Goal: Task Accomplishment & Management: Complete application form

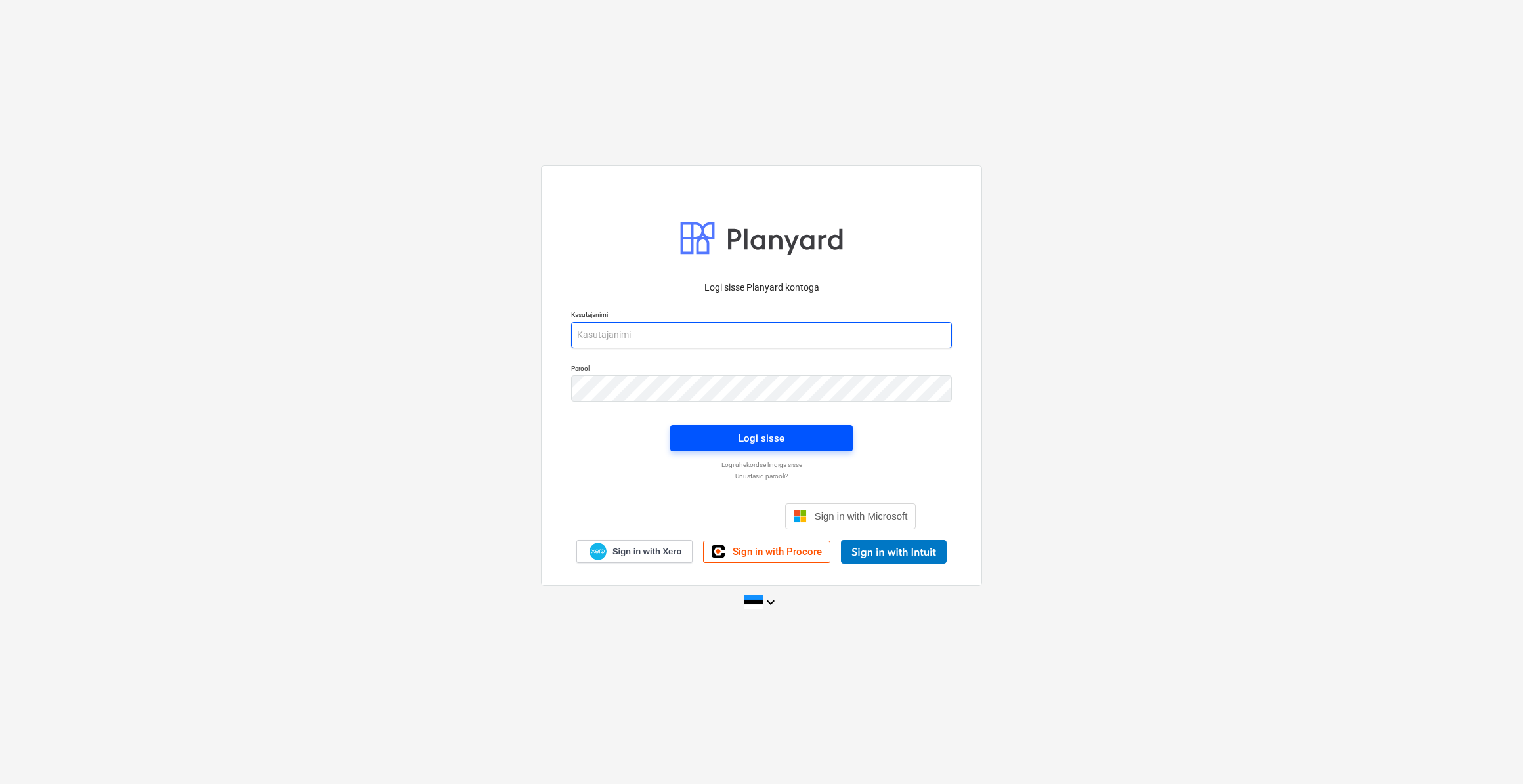
type input "[PERSON_NAME][EMAIL_ADDRESS][DOMAIN_NAME]"
click at [797, 444] on span "Logi sisse" at bounding box center [762, 438] width 151 height 17
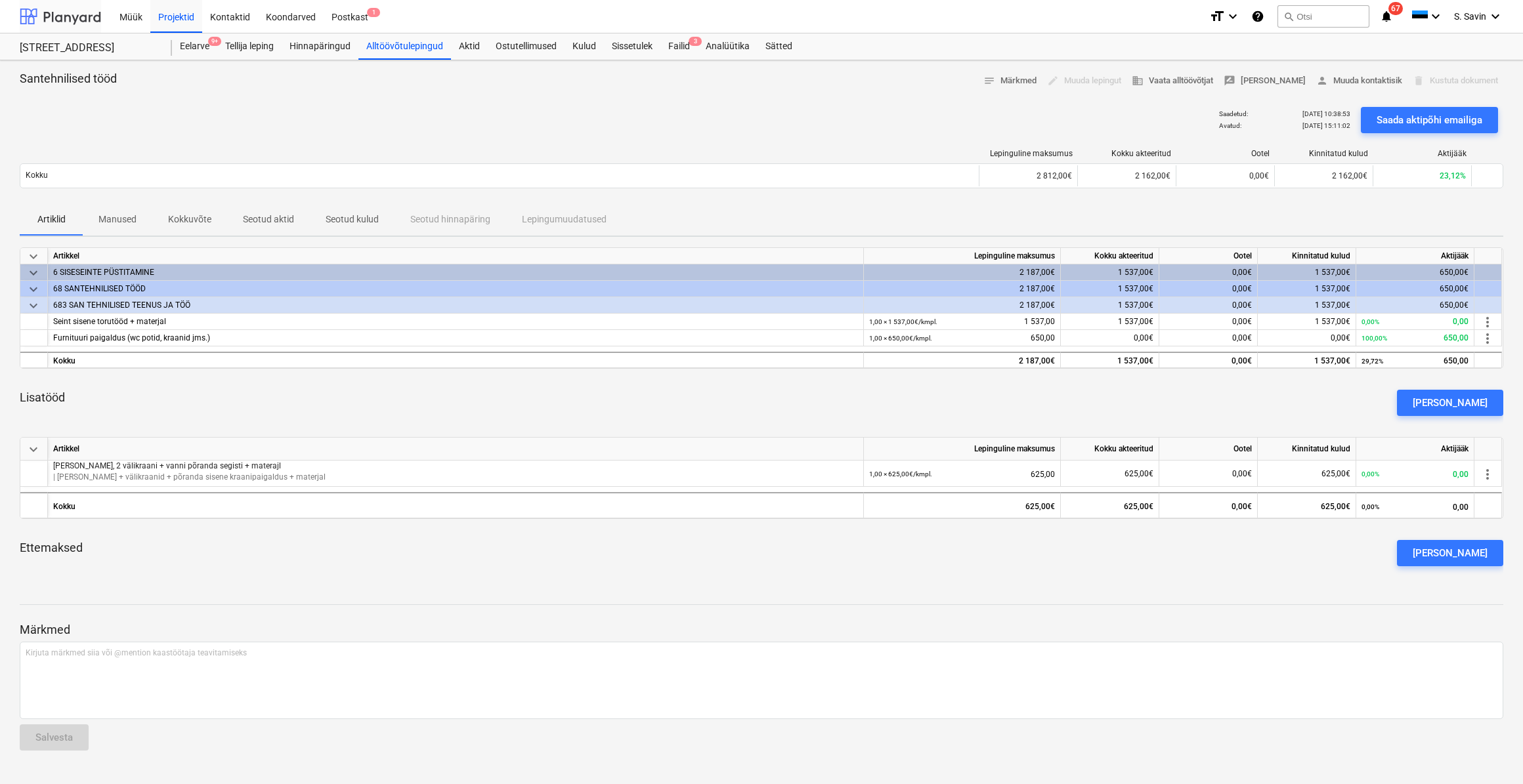
click at [72, 20] on div at bounding box center [60, 16] width 81 height 33
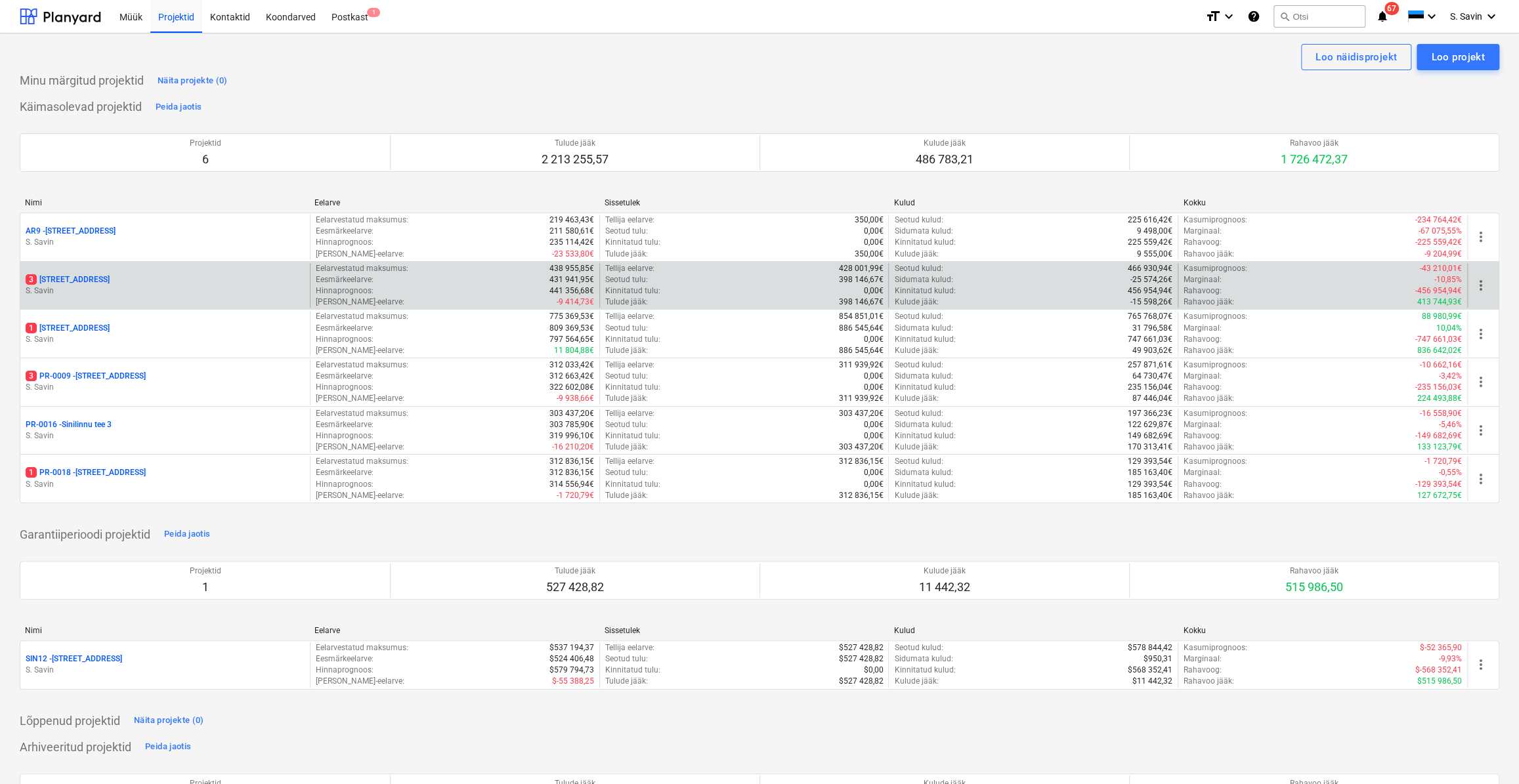
click at [113, 282] on div "3 [STREET_ADDRESS]" at bounding box center [165, 280] width 279 height 11
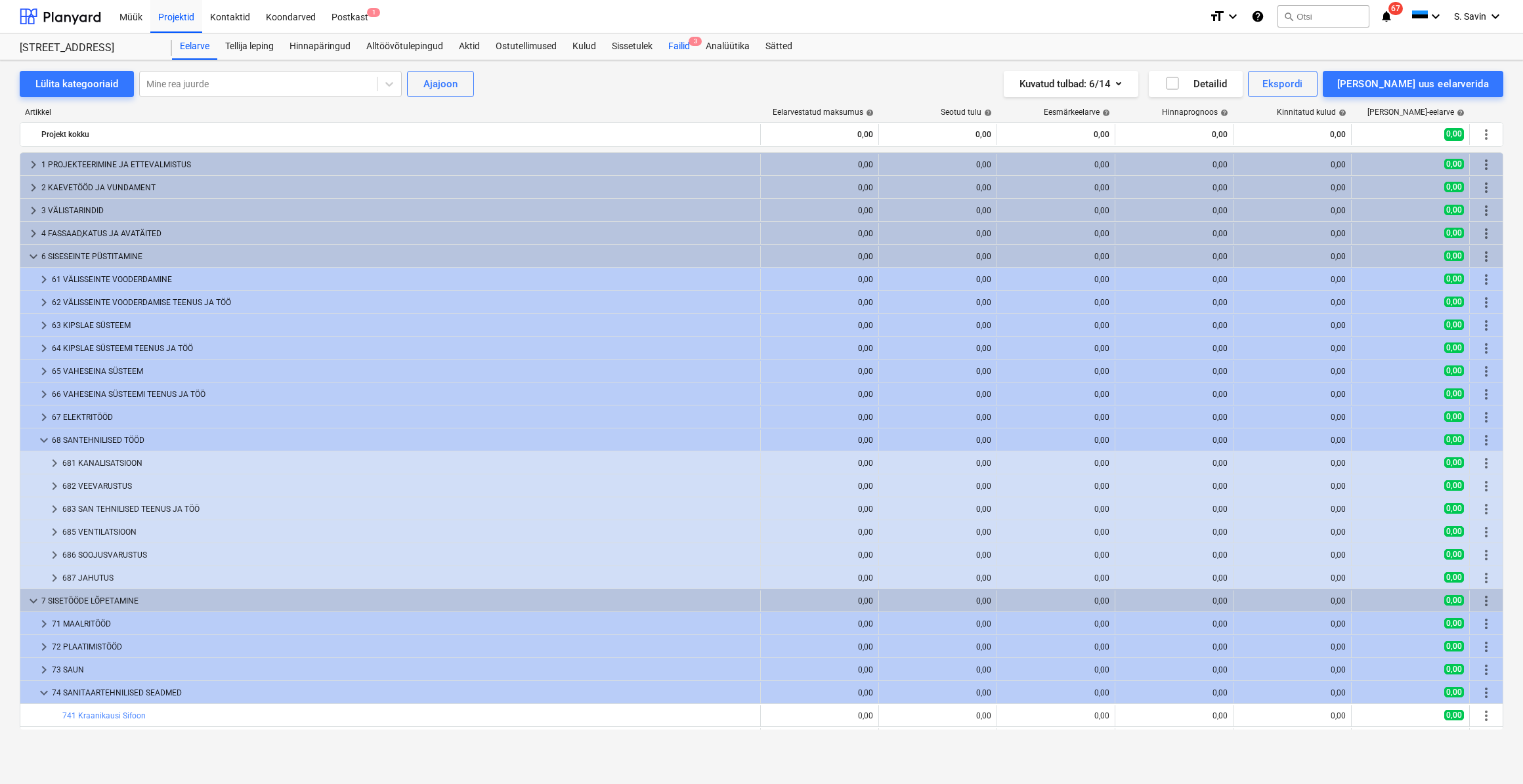
click at [683, 50] on div "Failid 3" at bounding box center [679, 47] width 38 height 26
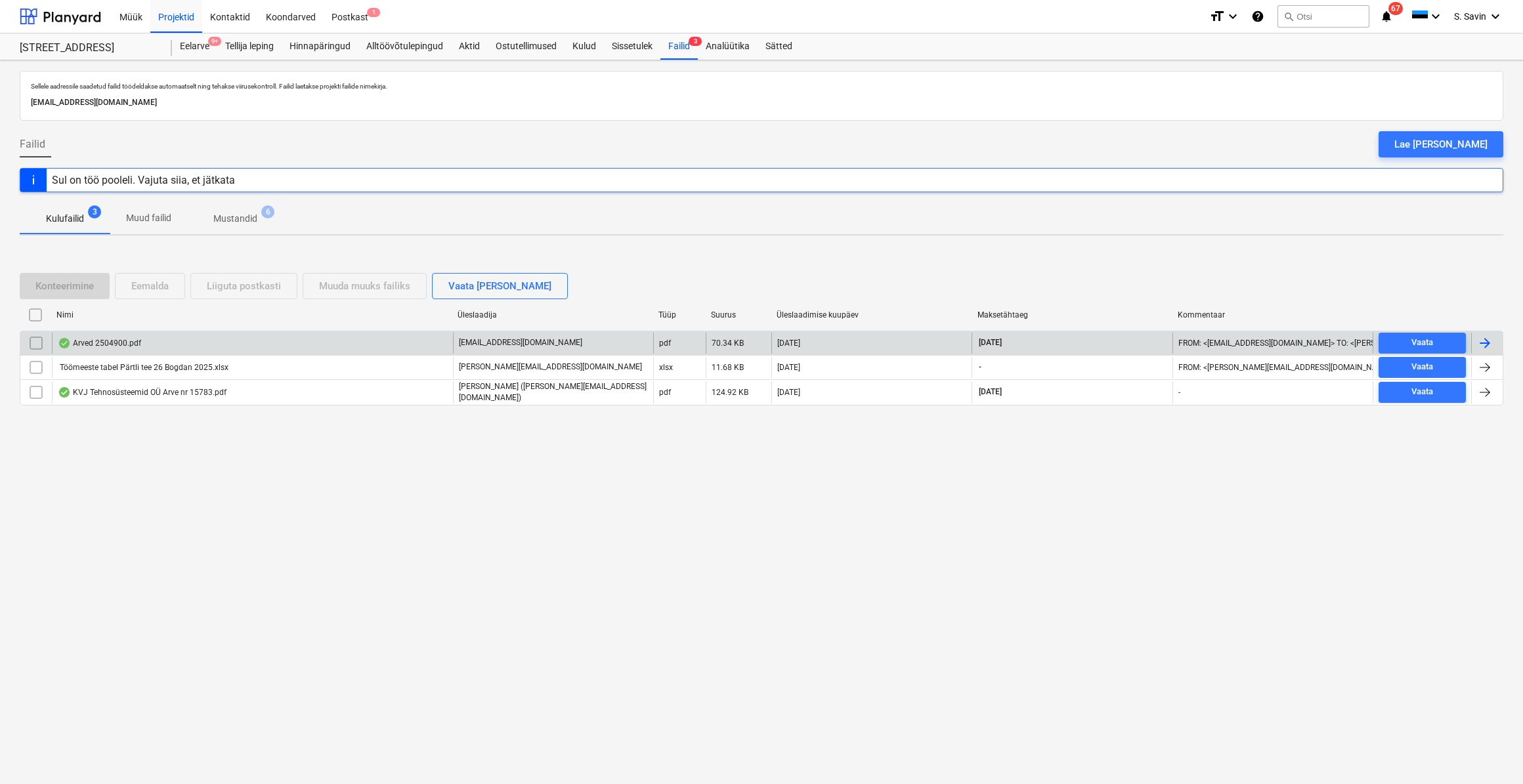
click at [1485, 340] on div at bounding box center [1485, 343] width 16 height 16
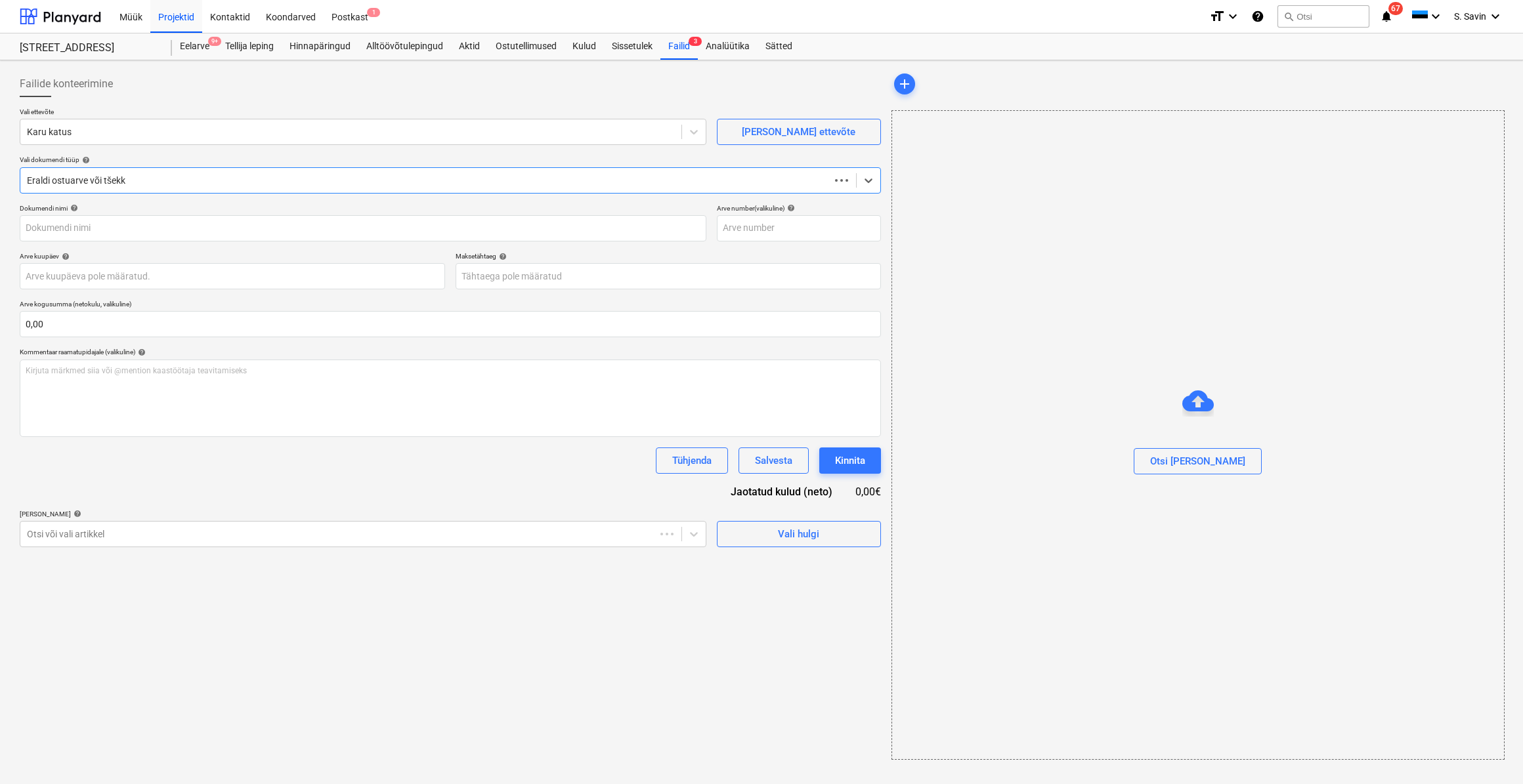
type input "2504900"
type input "[DATE]"
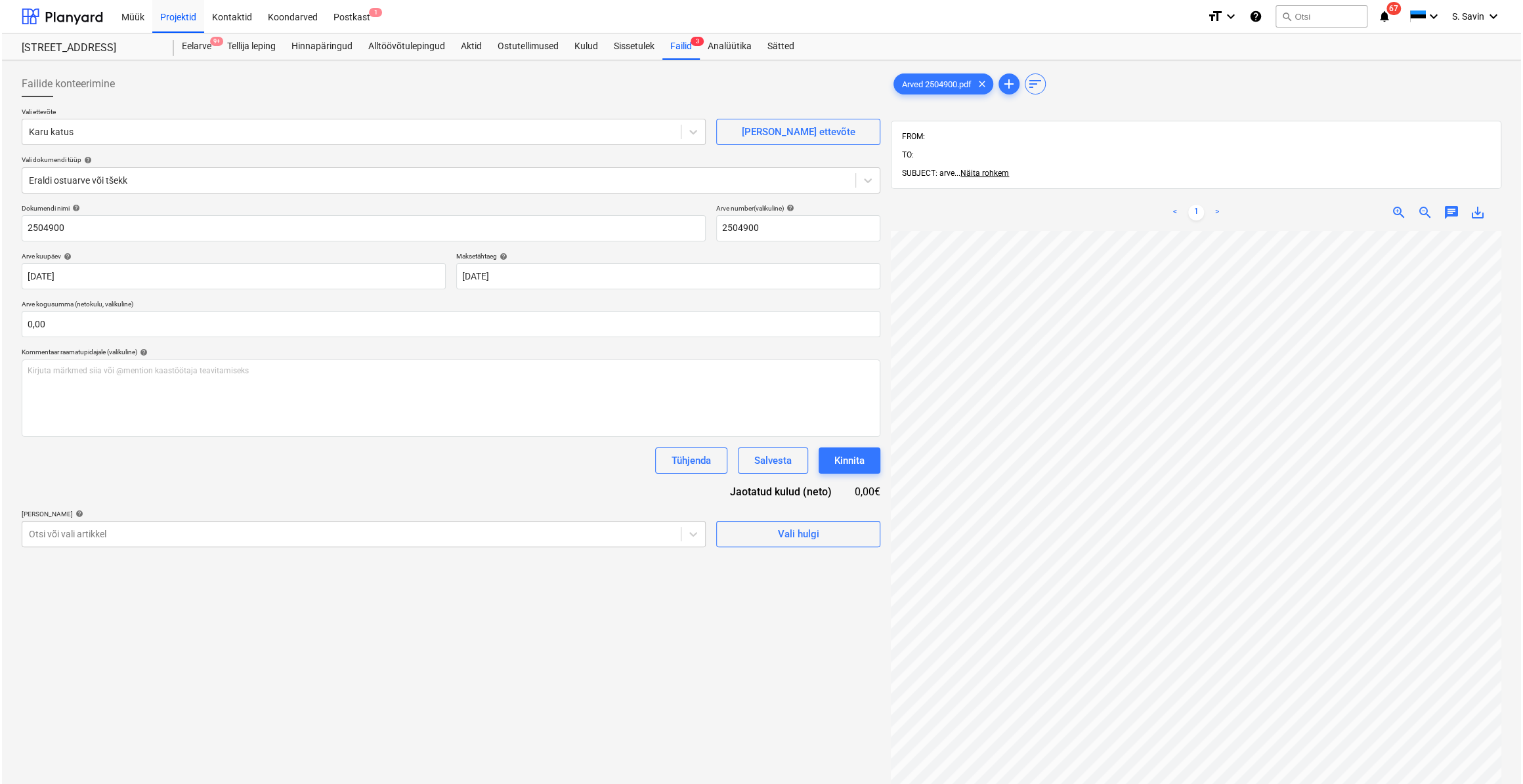
scroll to position [230, 79]
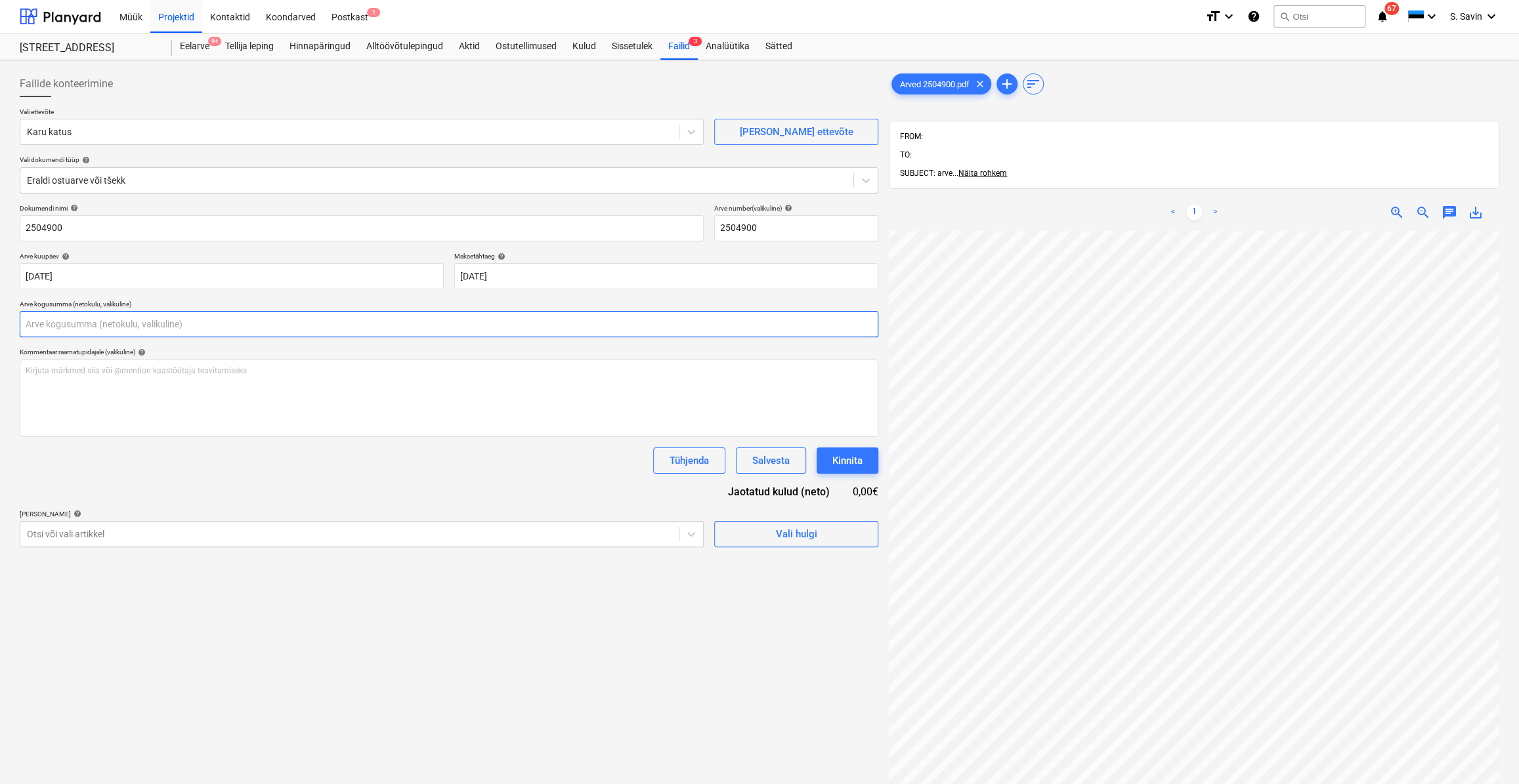
click at [90, 324] on input "text" at bounding box center [449, 324] width 859 height 26
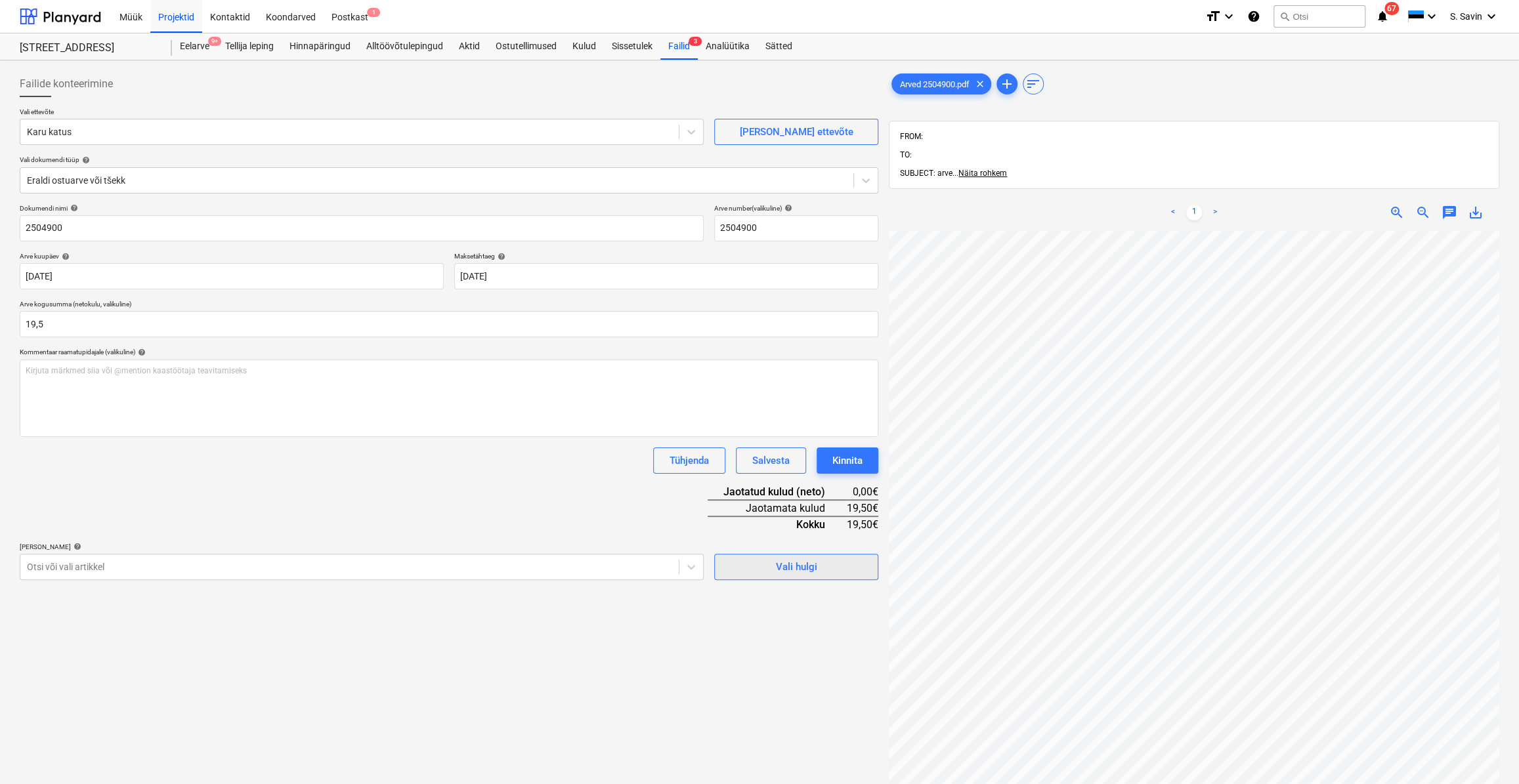
type input "19,50"
click at [778, 567] on div "Vali hulgi" at bounding box center [796, 567] width 41 height 17
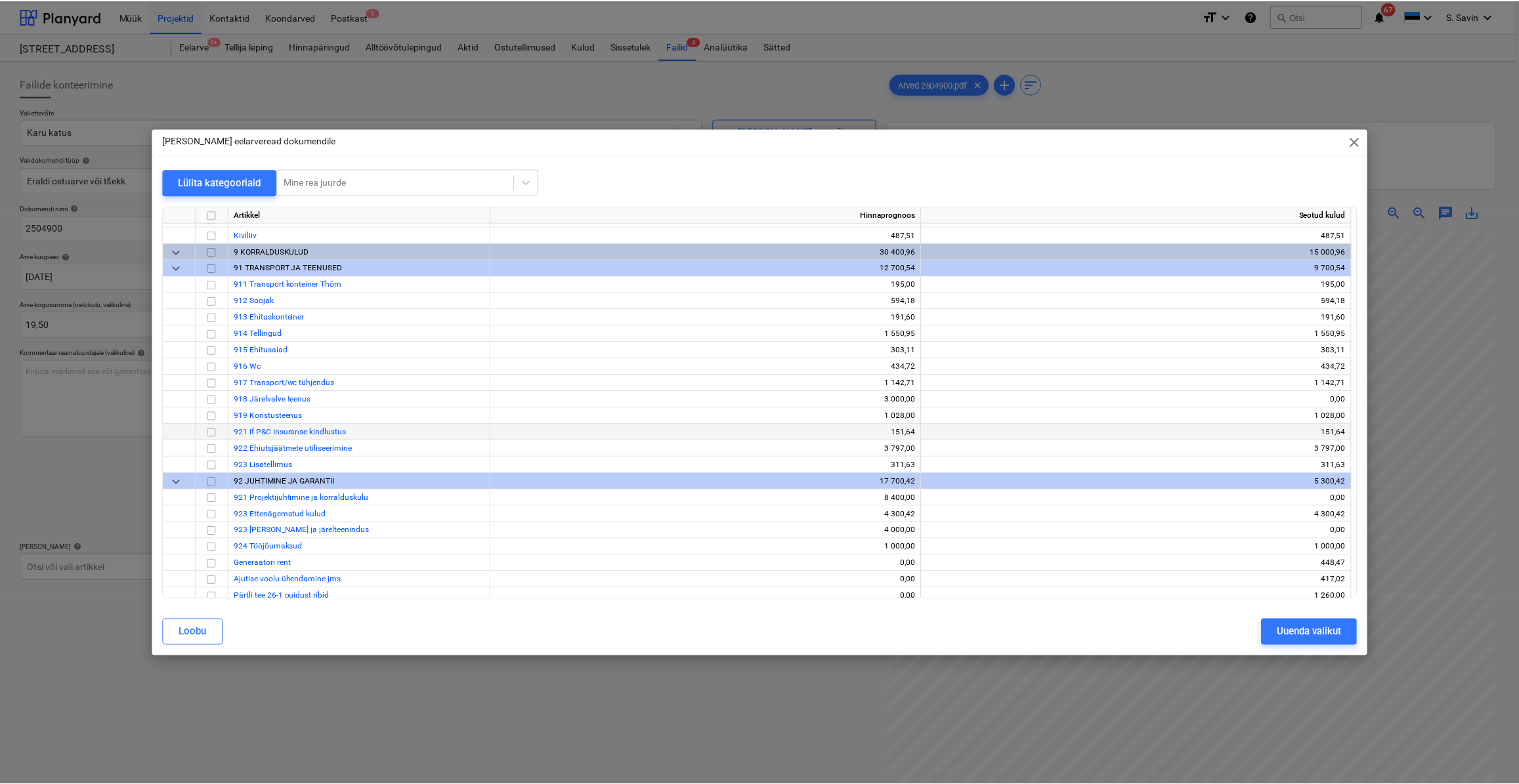
scroll to position [5381, 0]
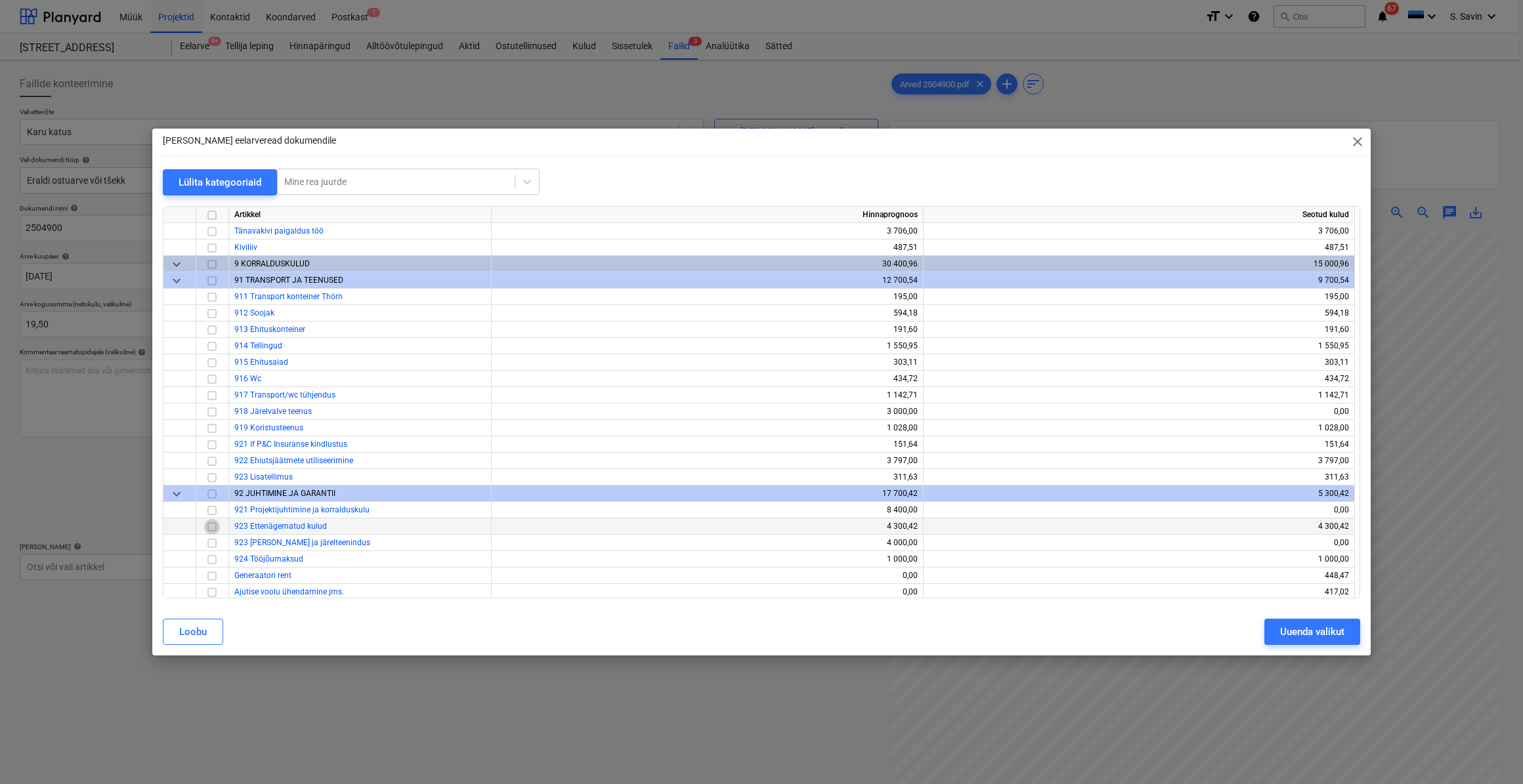
click at [210, 527] on input "checkbox" at bounding box center [212, 526] width 16 height 16
click at [1313, 637] on div "Uuenda valikut" at bounding box center [1312, 632] width 64 height 17
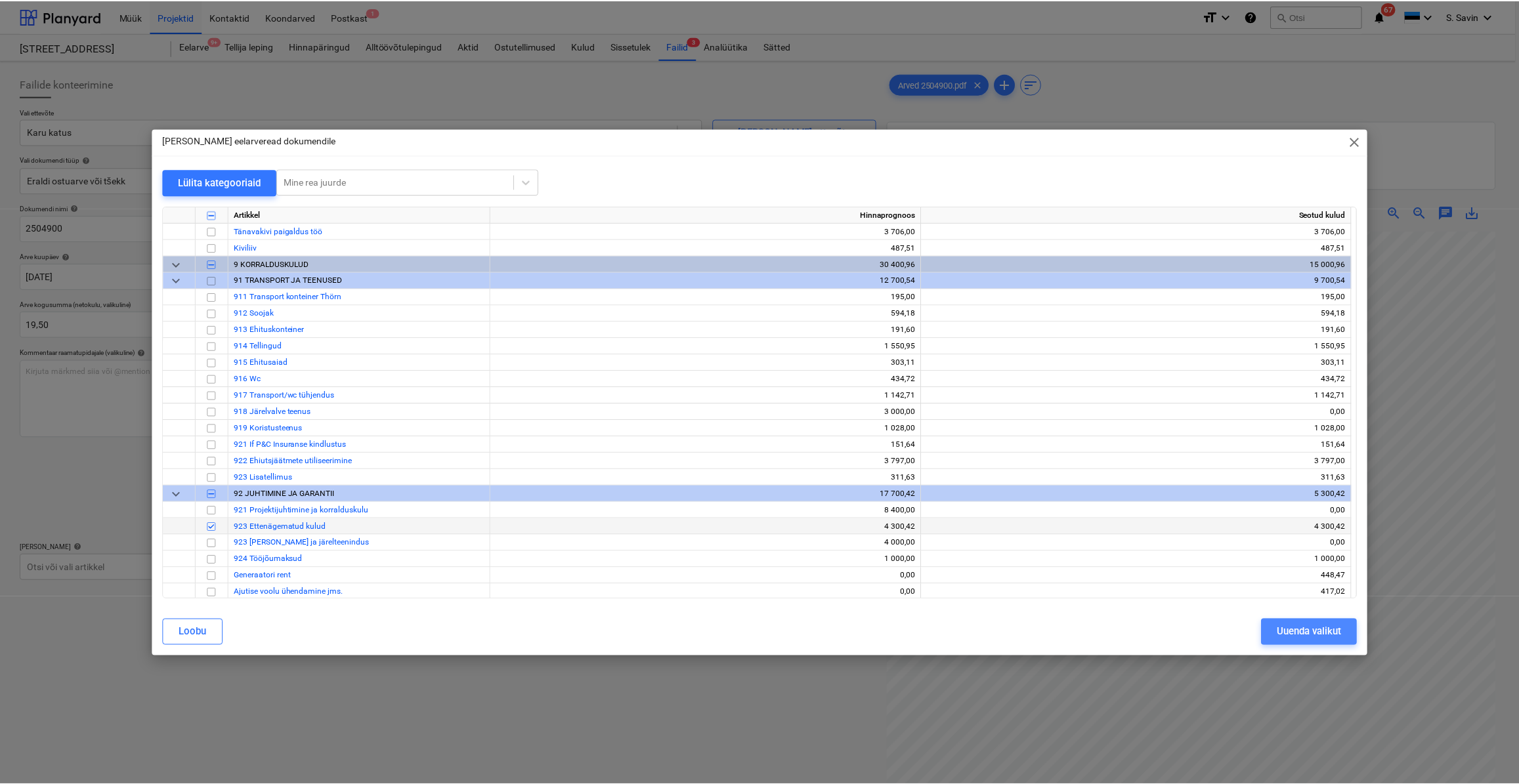
scroll to position [230, 78]
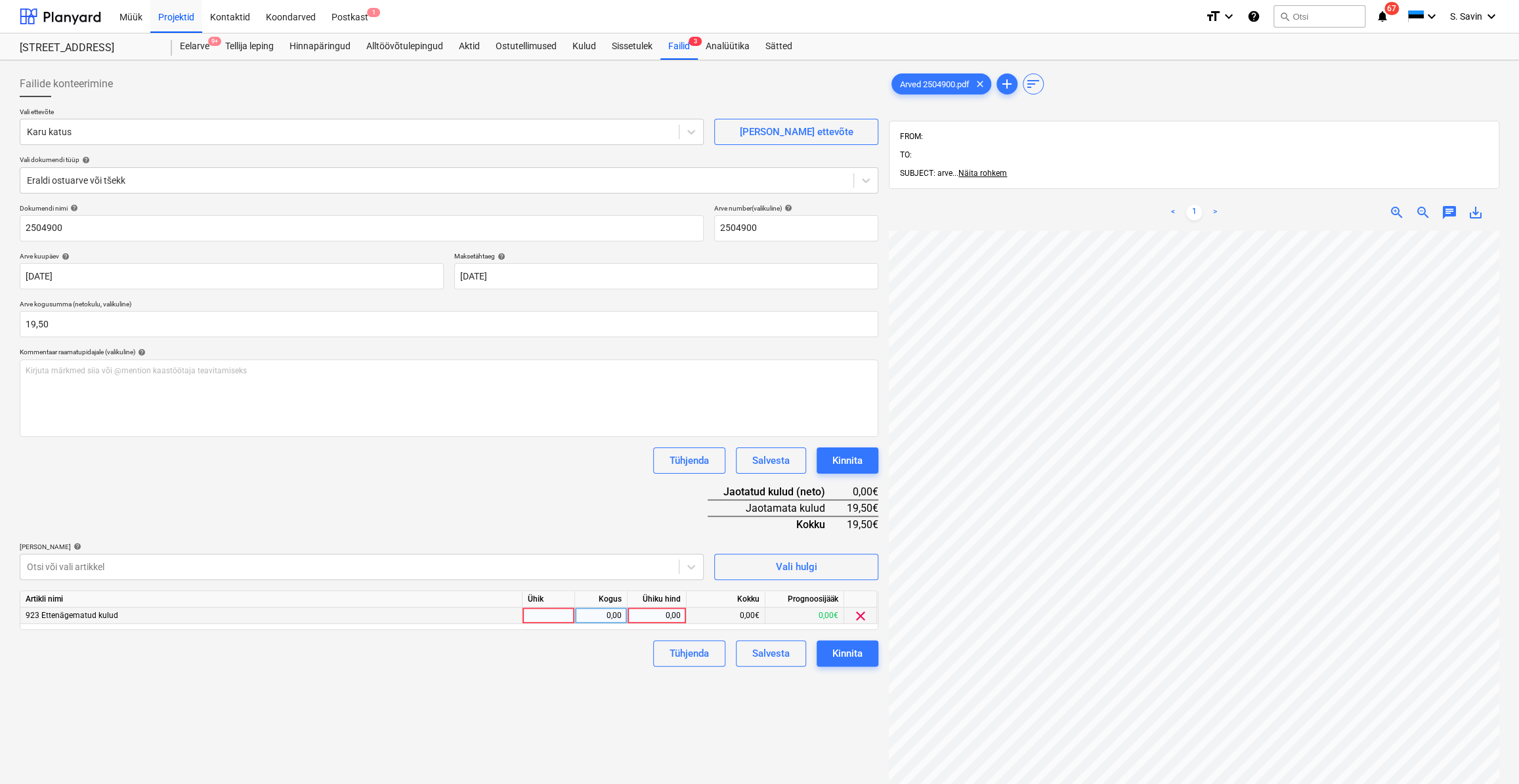
click at [551, 618] on div at bounding box center [548, 616] width 52 height 17
type input "kmpl."
drag, startPoint x: 611, startPoint y: 605, endPoint x: 610, endPoint y: 611, distance: 6.1
click at [610, 611] on div "Artikli nimi Ühik Kogus Ühiku hind Kokku Prognoosijääk 923 Ettenägematud kulud …" at bounding box center [449, 610] width 859 height 40
click at [607, 613] on div "0,00" at bounding box center [601, 616] width 41 height 17
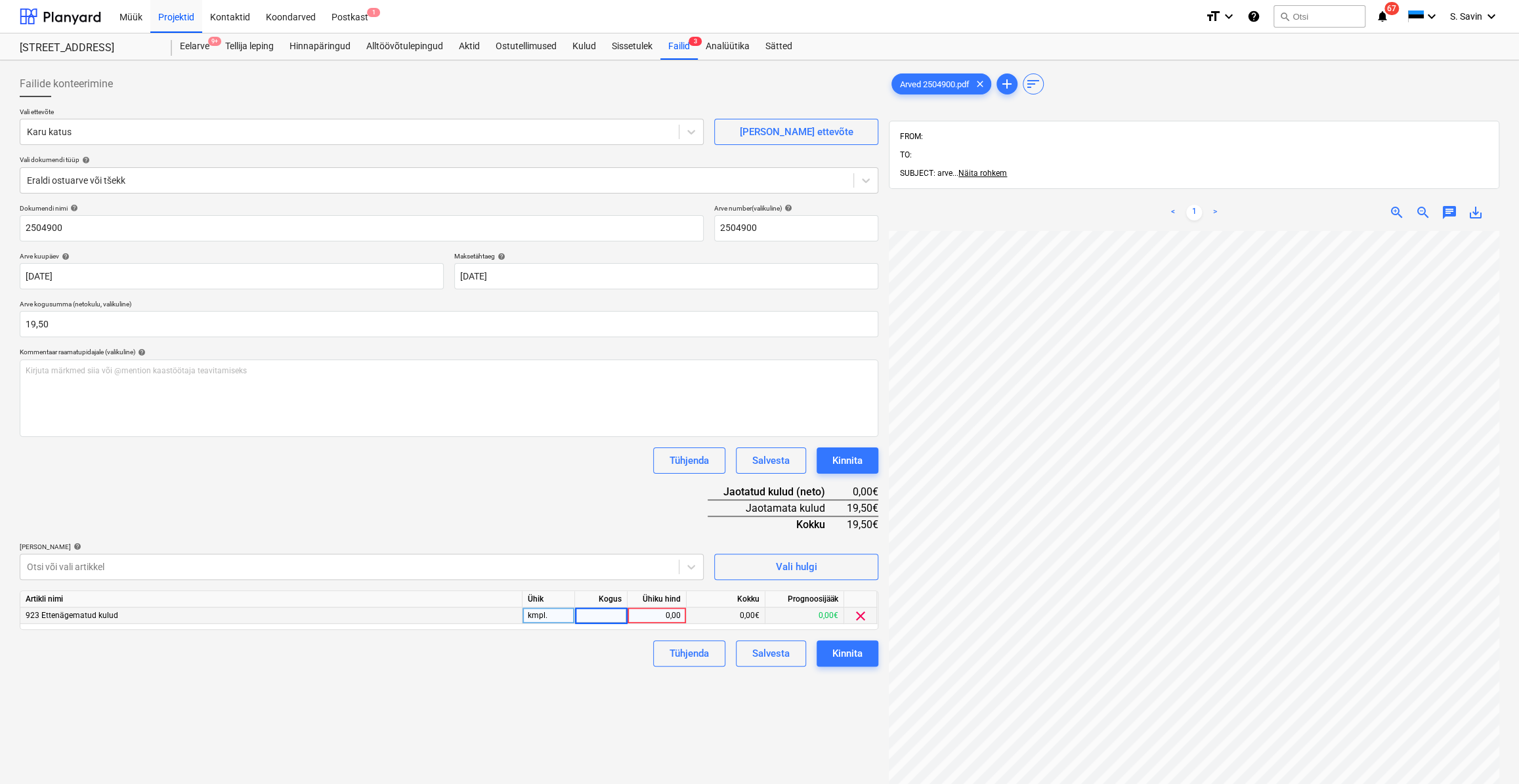
type input "1"
click at [661, 616] on div "0,00" at bounding box center [656, 616] width 48 height 17
type input "19,5"
click at [582, 653] on div "Tühjenda Salvesta Kinnita" at bounding box center [449, 654] width 859 height 26
click at [848, 651] on div "Kinnita" at bounding box center [847, 653] width 30 height 17
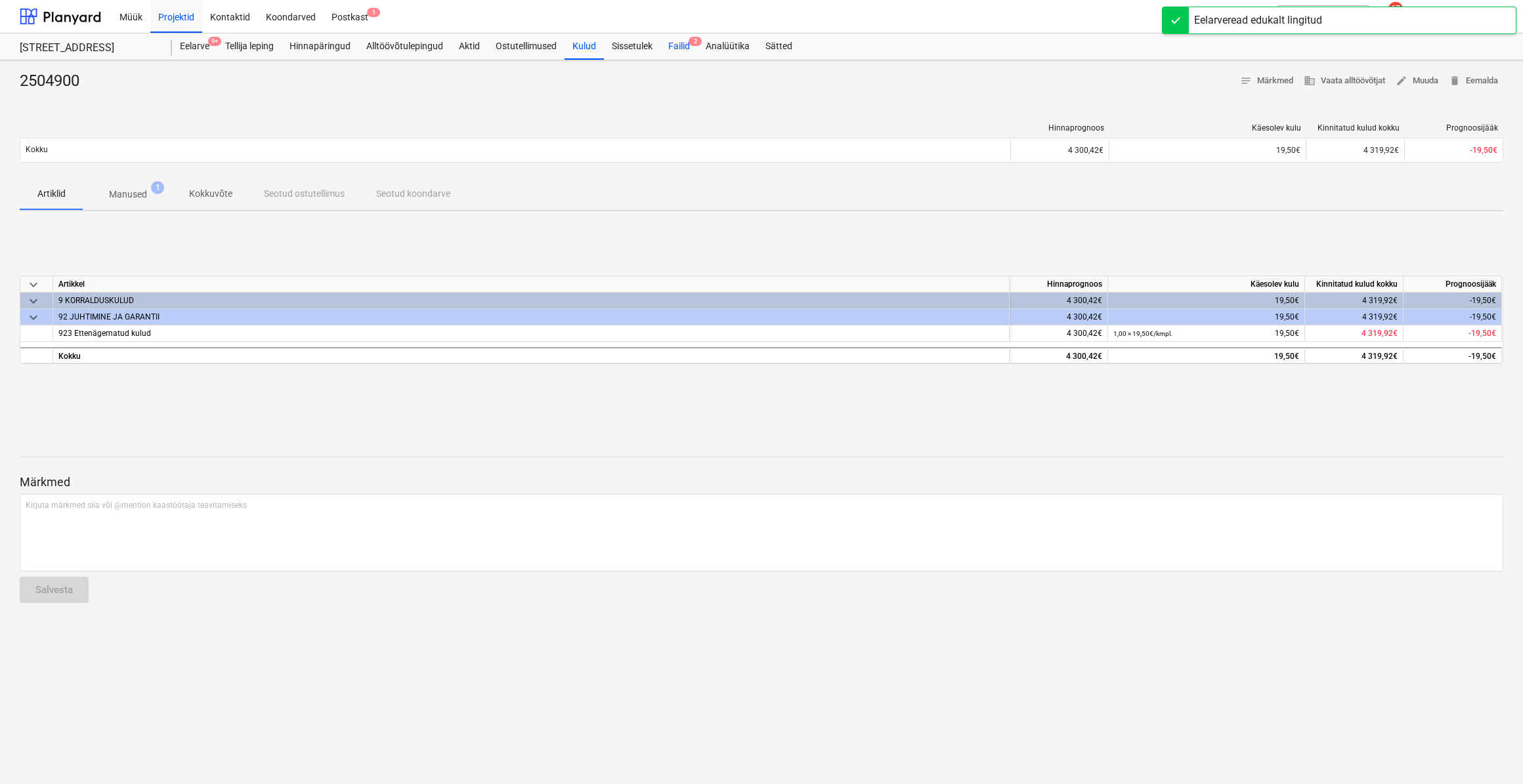
click at [677, 42] on div "Failid 2" at bounding box center [679, 47] width 38 height 26
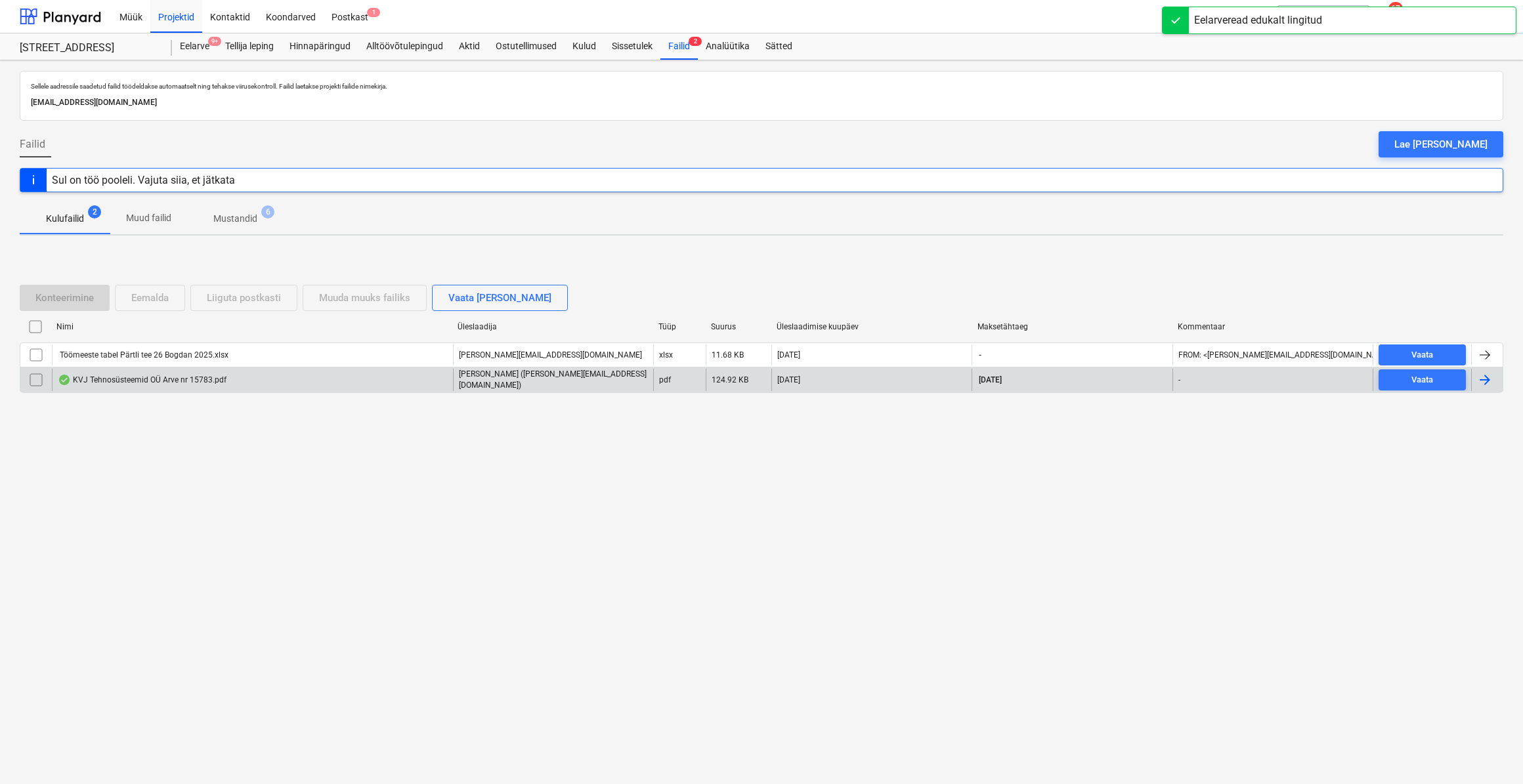
click at [1484, 378] on div at bounding box center [1485, 380] width 16 height 16
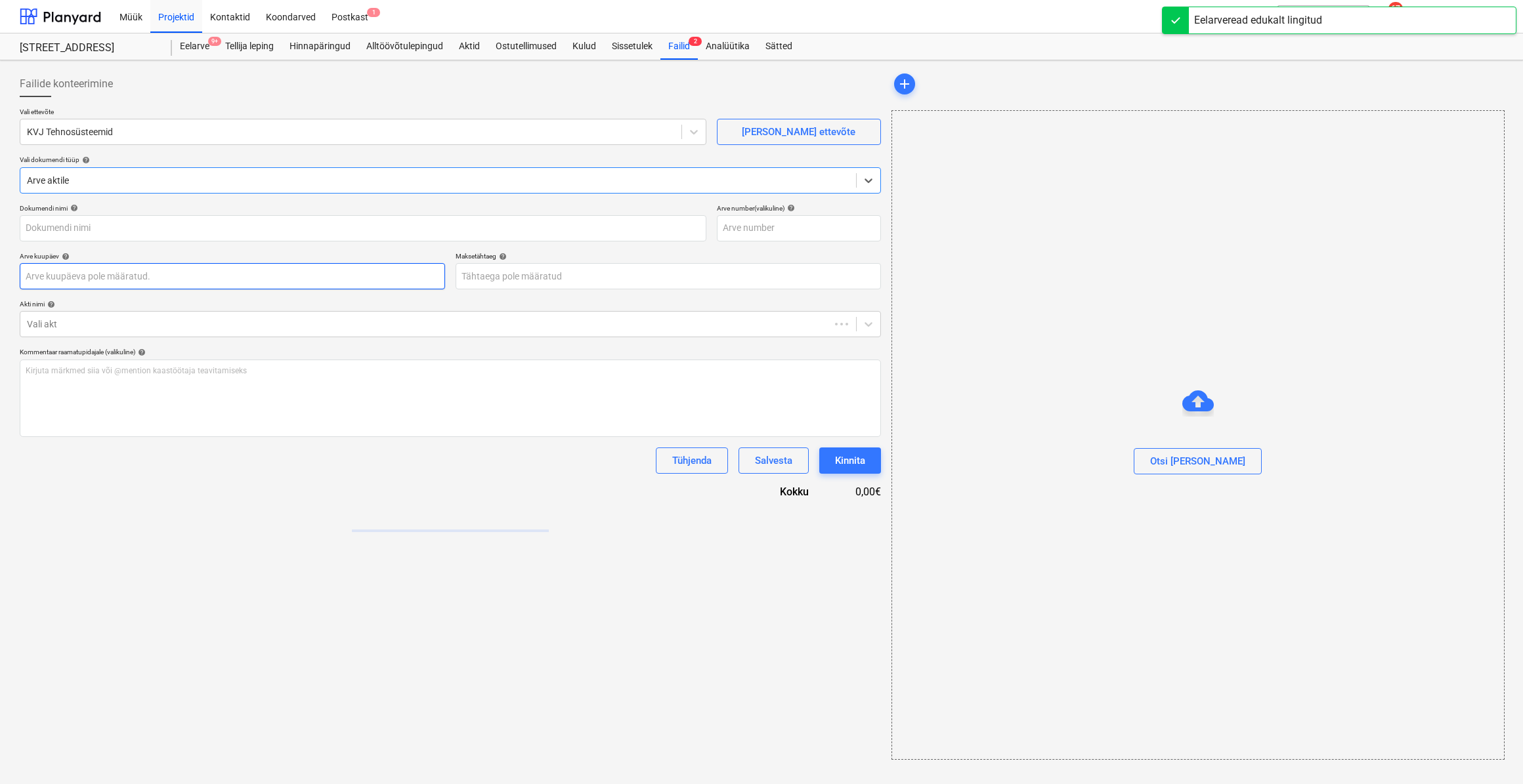
type input "15783"
type input "[DATE]"
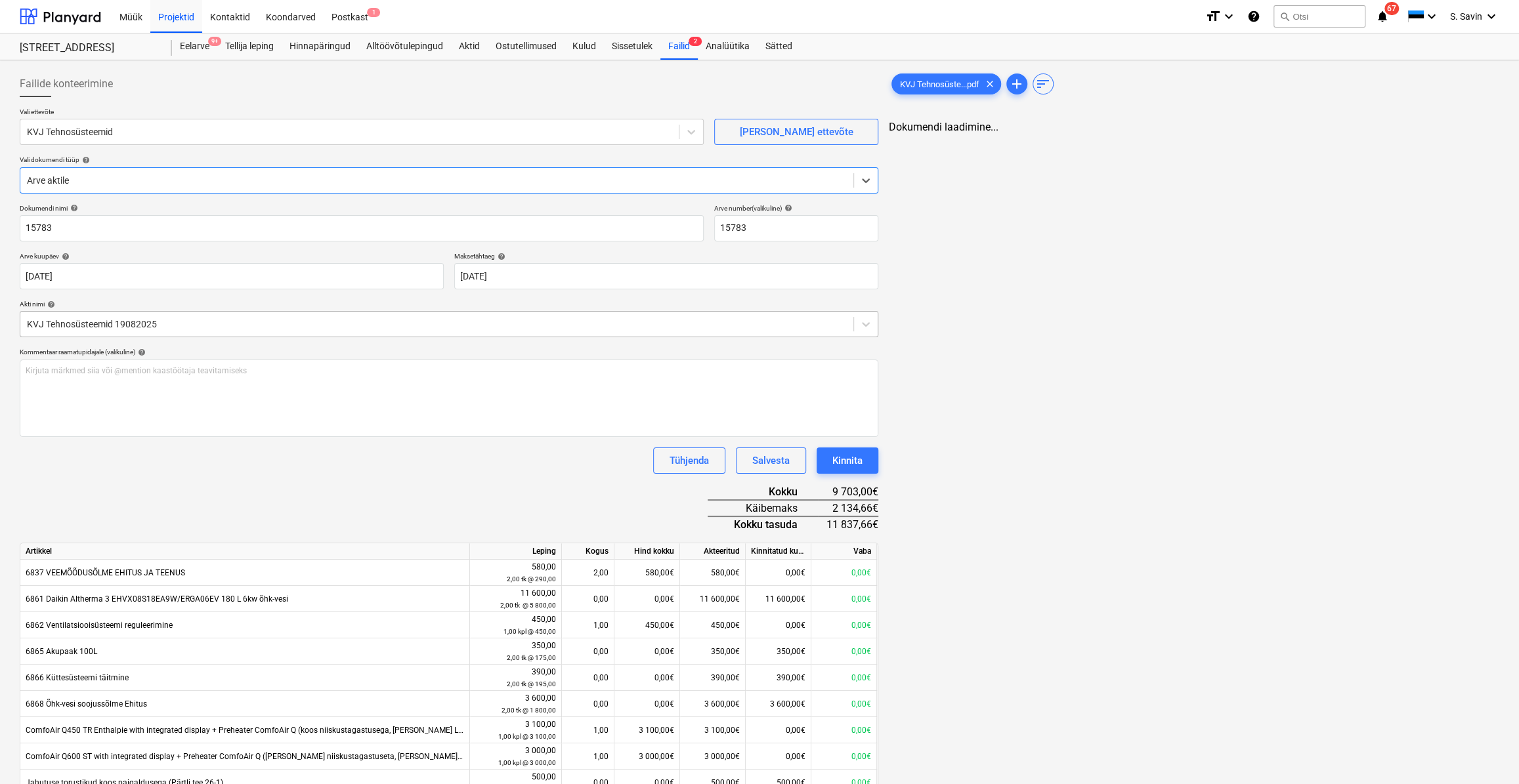
click at [217, 325] on div at bounding box center [437, 324] width 820 height 13
click at [217, 324] on div at bounding box center [437, 324] width 820 height 13
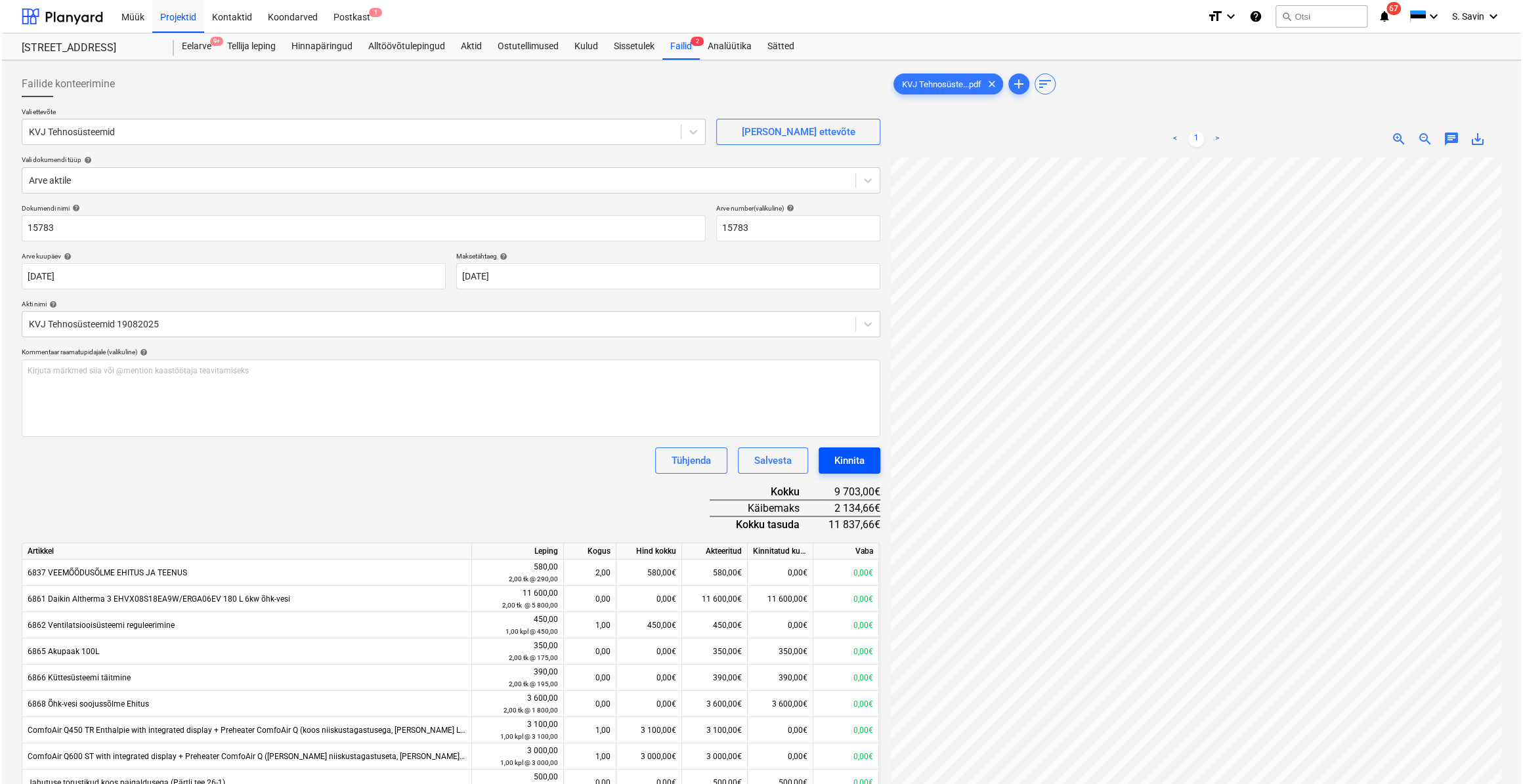
scroll to position [0, 79]
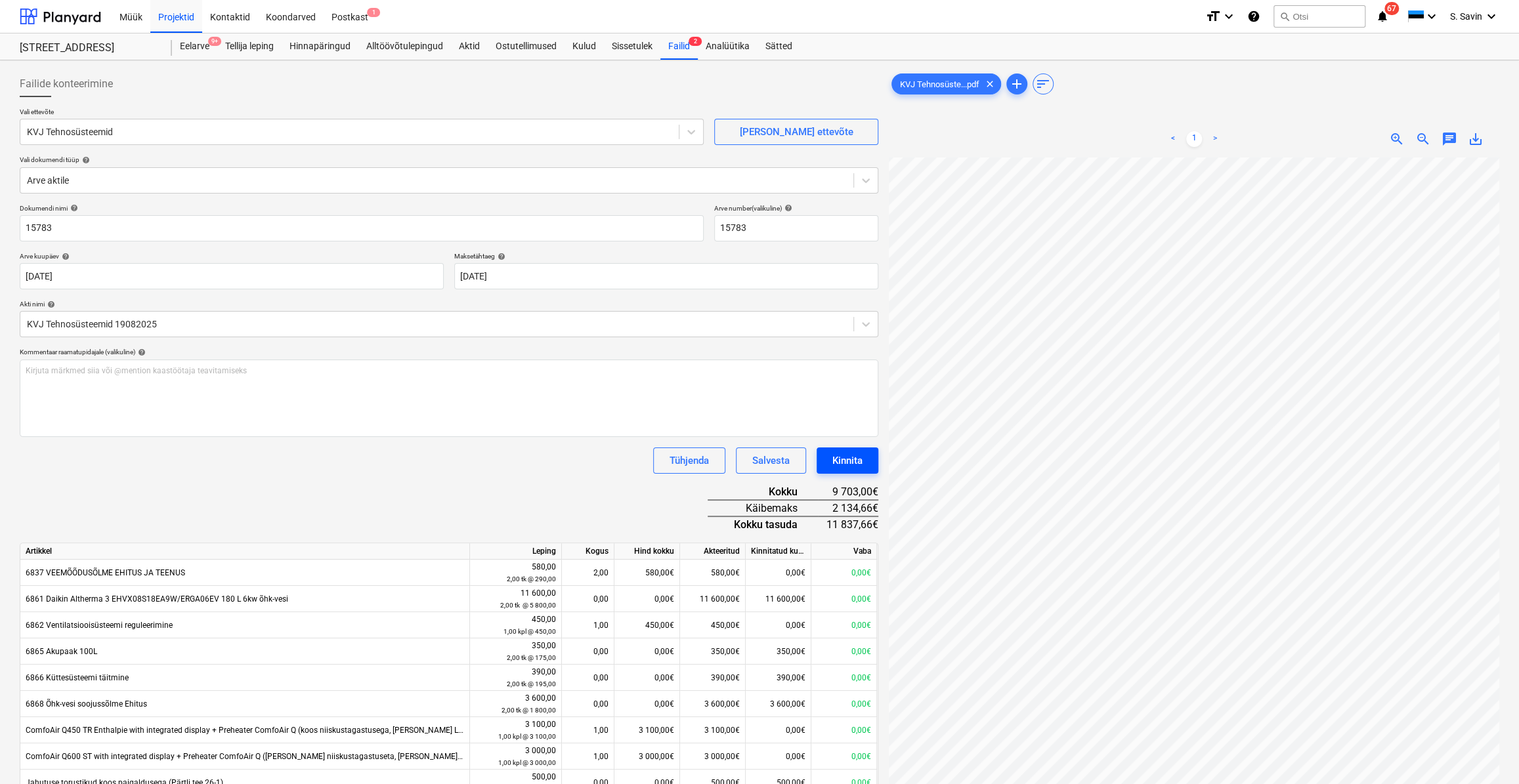
click at [827, 453] on button "Kinnita" at bounding box center [847, 461] width 62 height 26
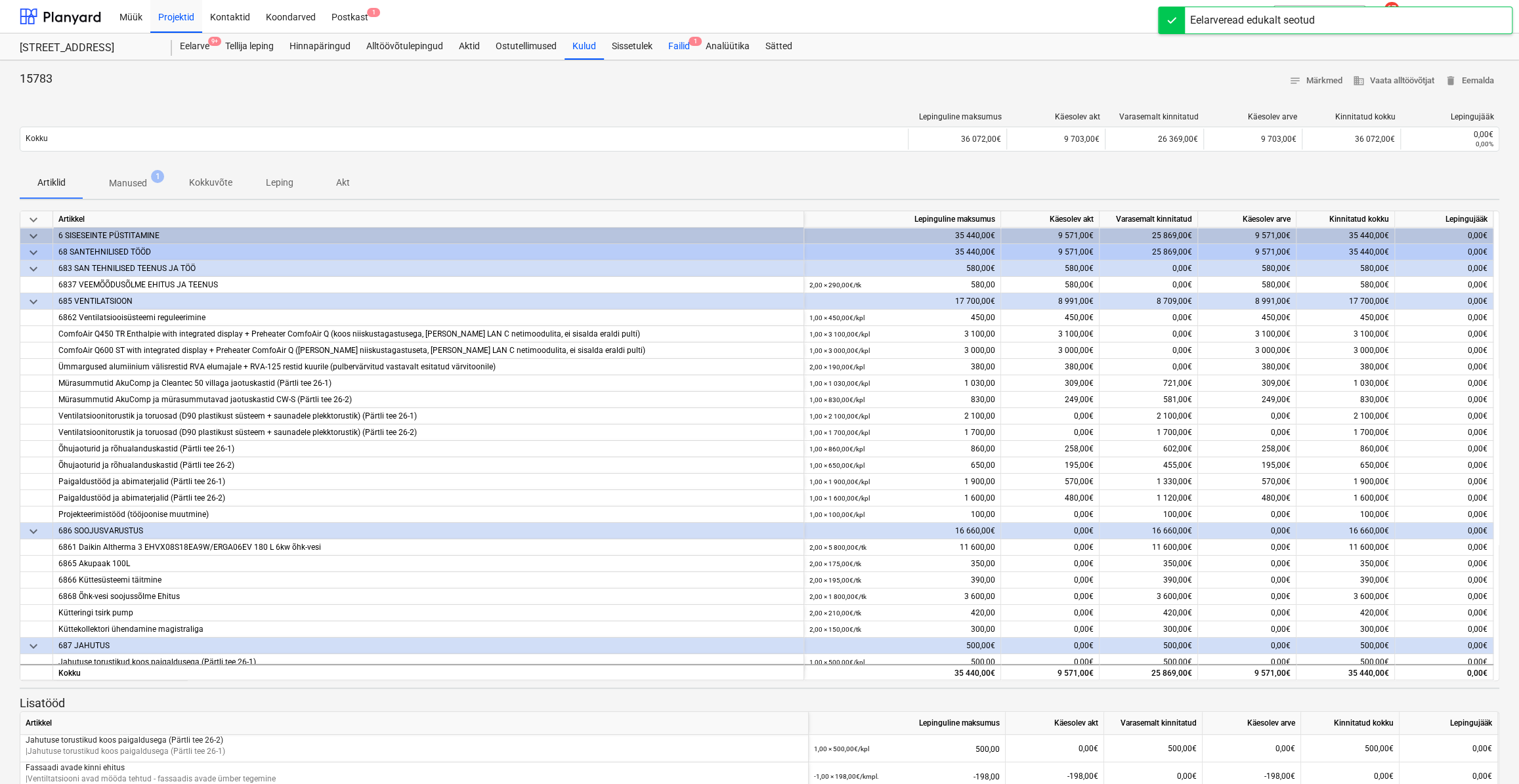
click at [691, 52] on div "Failid 1" at bounding box center [679, 47] width 38 height 26
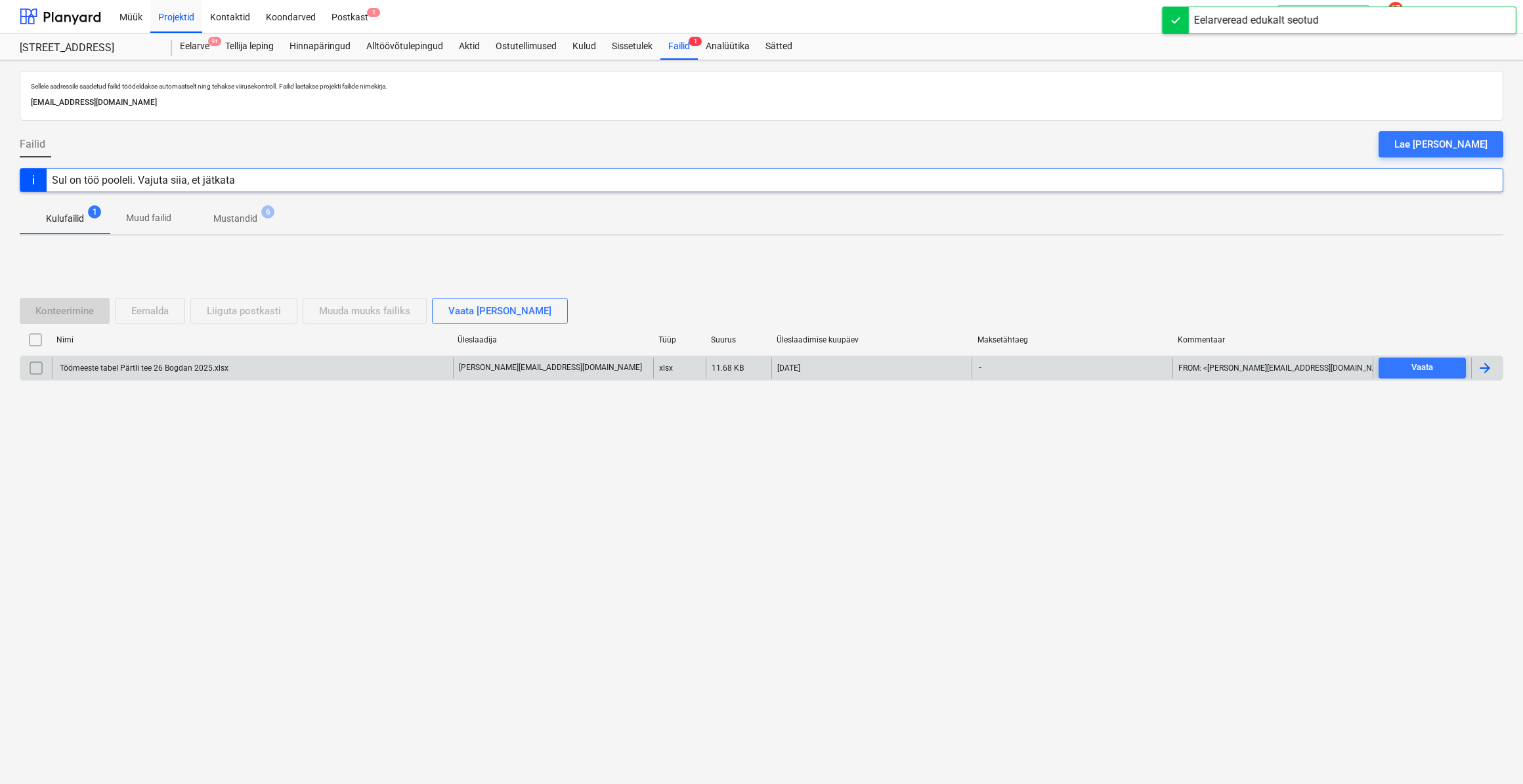
click at [1481, 365] on div at bounding box center [1485, 368] width 16 height 16
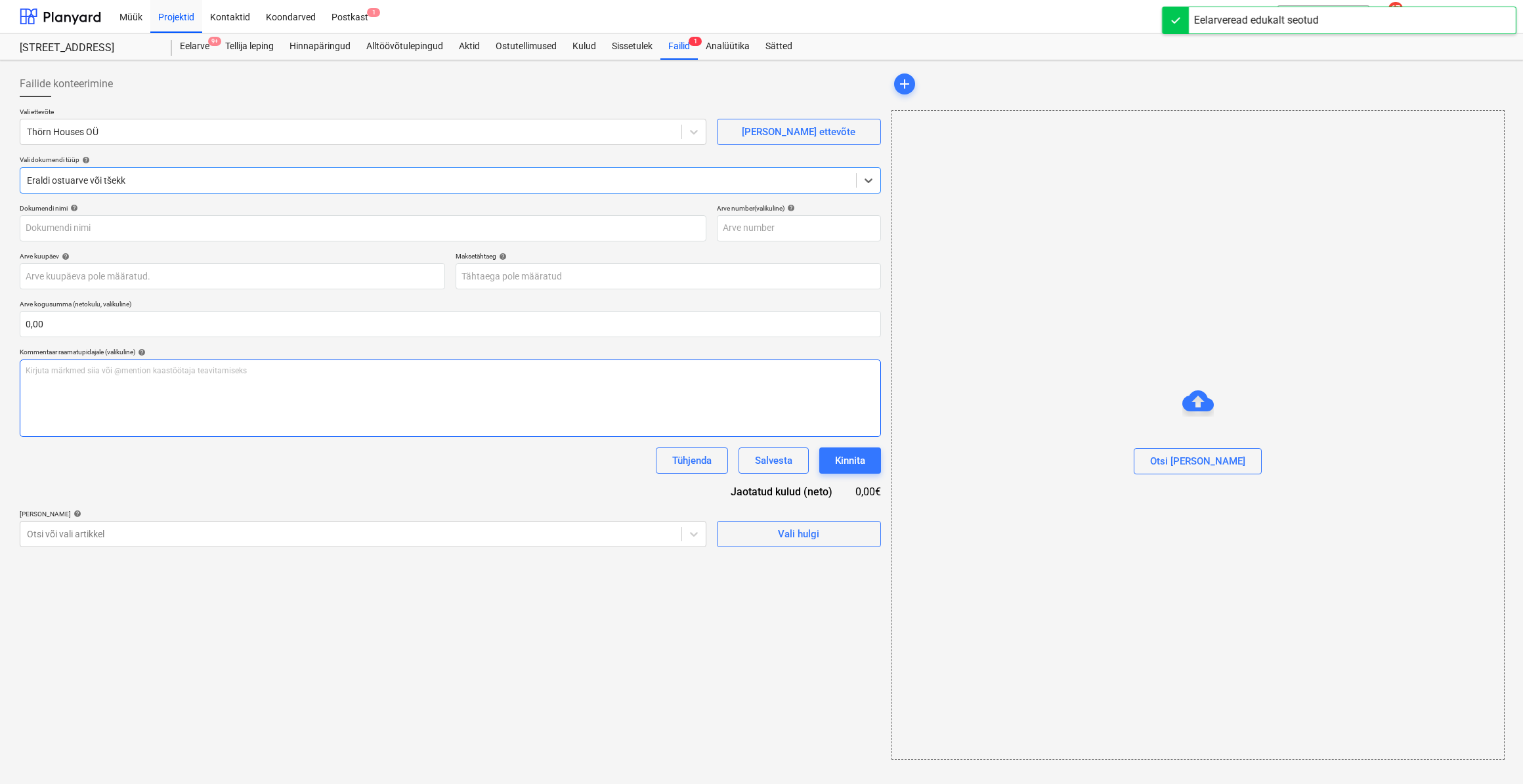
type input "Töömeeste tabel Pärtli tee 26 Bogdan 2025.xlsx"
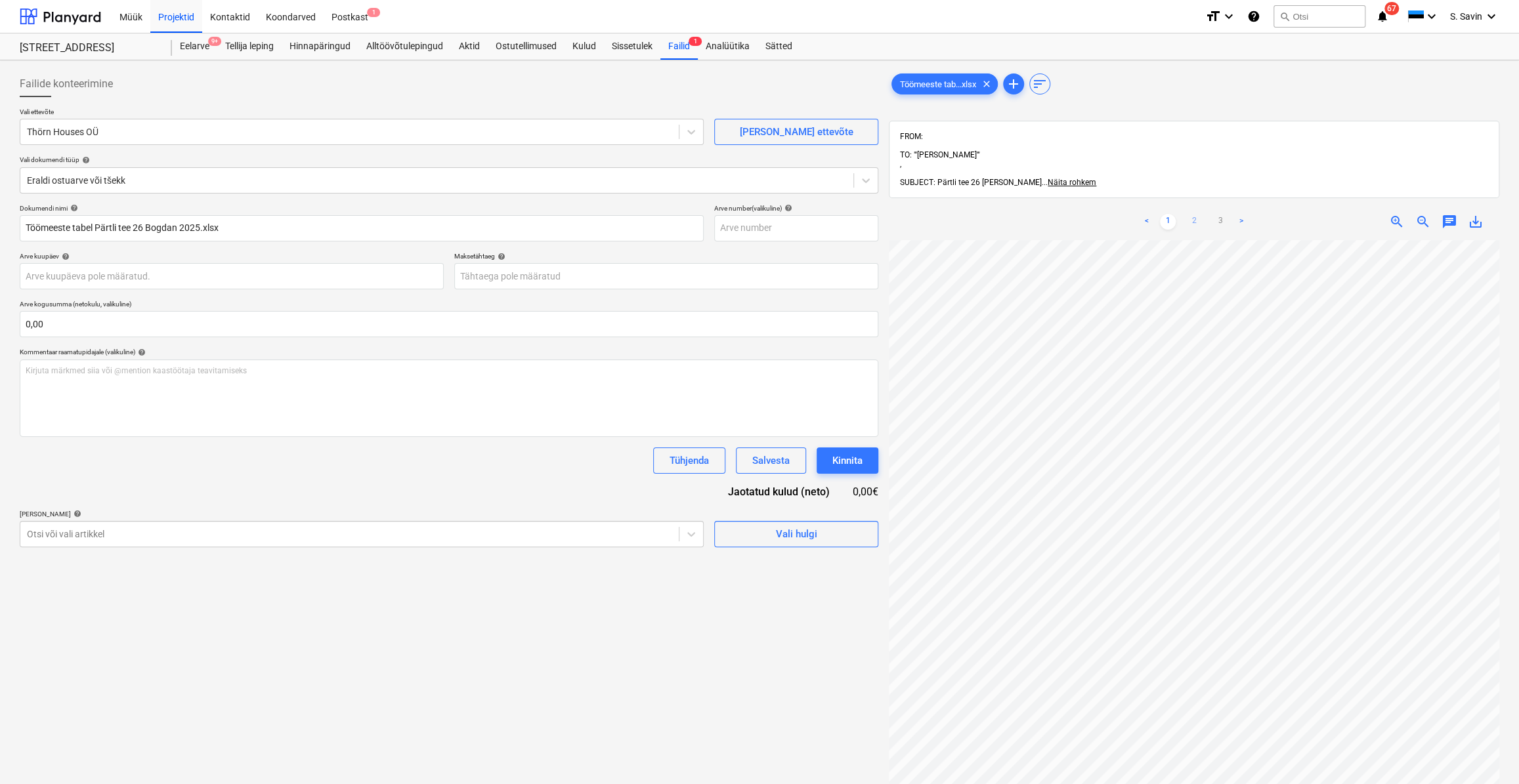
click at [1194, 214] on link "2" at bounding box center [1194, 222] width 16 height 16
click at [1217, 214] on link "3" at bounding box center [1220, 222] width 16 height 16
click at [67, 326] on input "text" at bounding box center [449, 324] width 859 height 26
type input "1 799,50"
click at [807, 571] on div "Vali hulgi" at bounding box center [796, 567] width 41 height 17
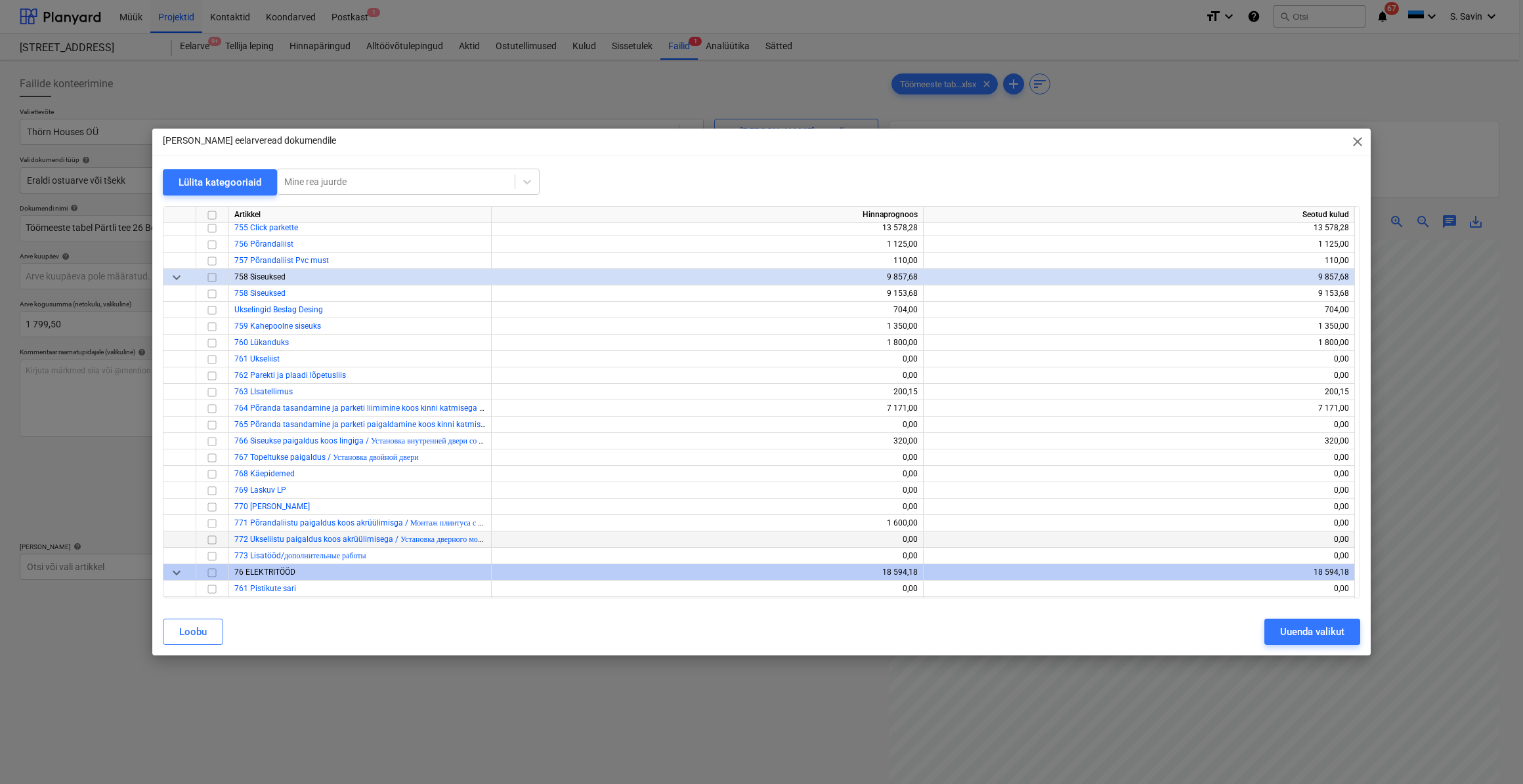
scroll to position [4486, 0]
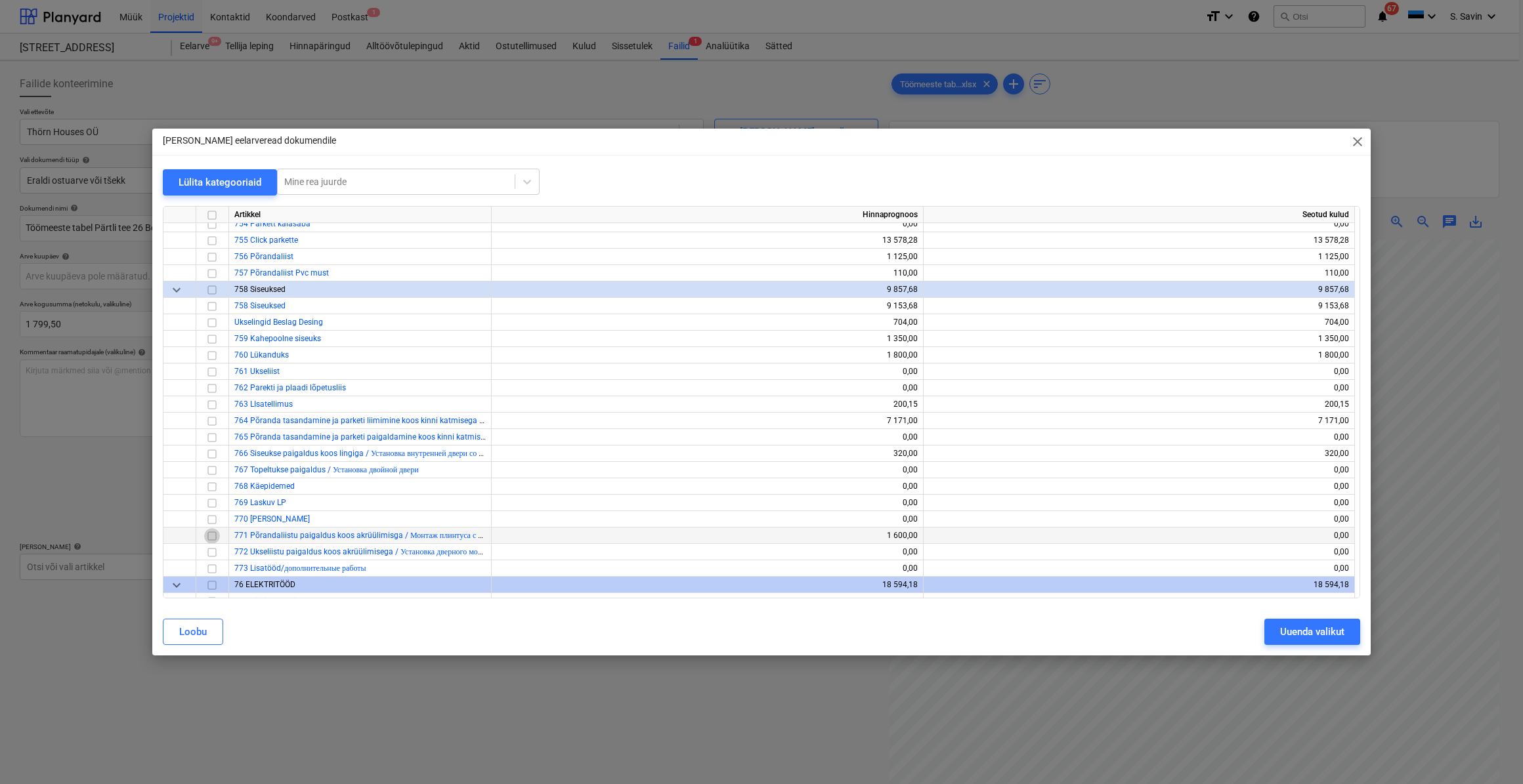
click at [216, 534] on input "checkbox" at bounding box center [212, 535] width 16 height 16
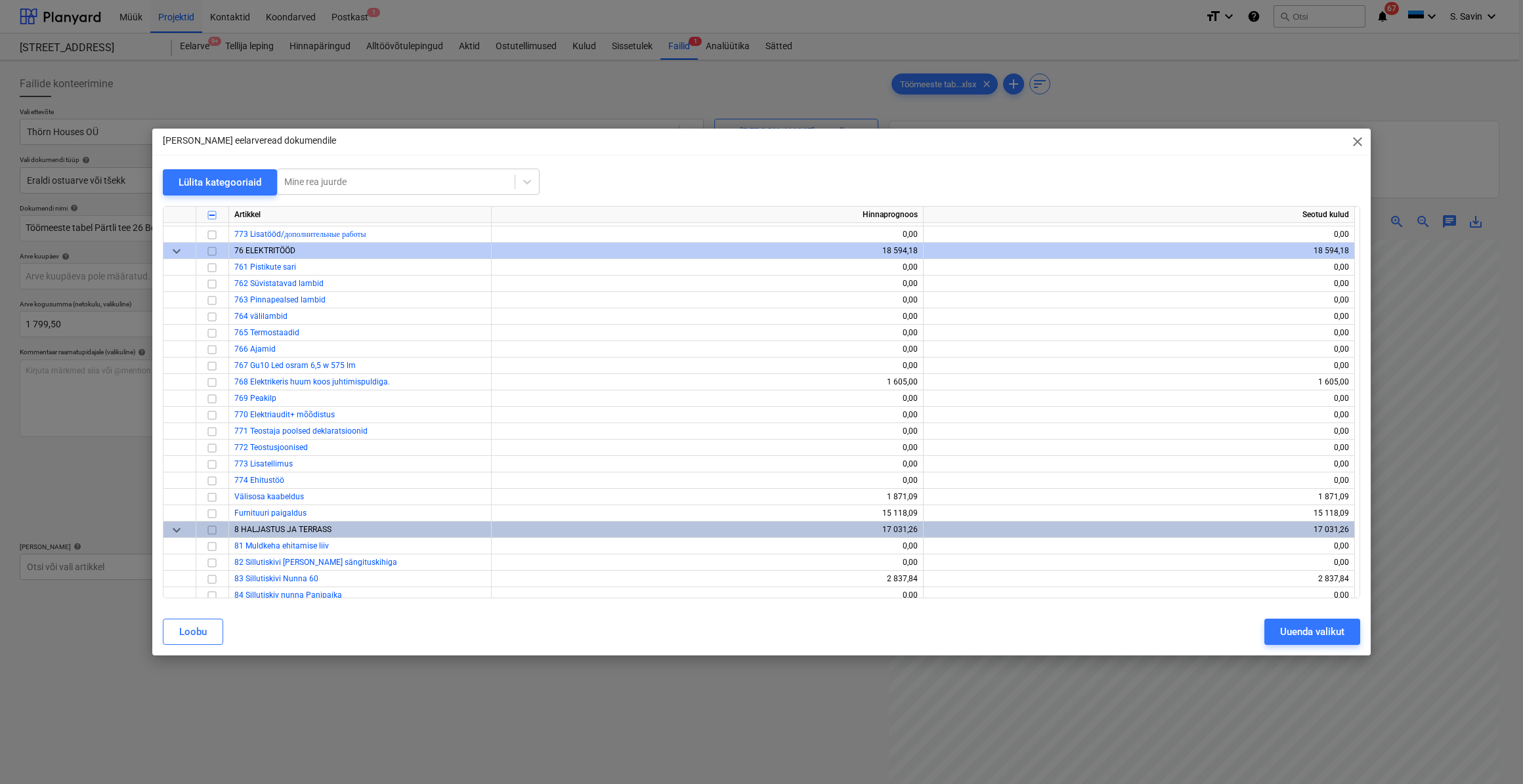
scroll to position [4784, 0]
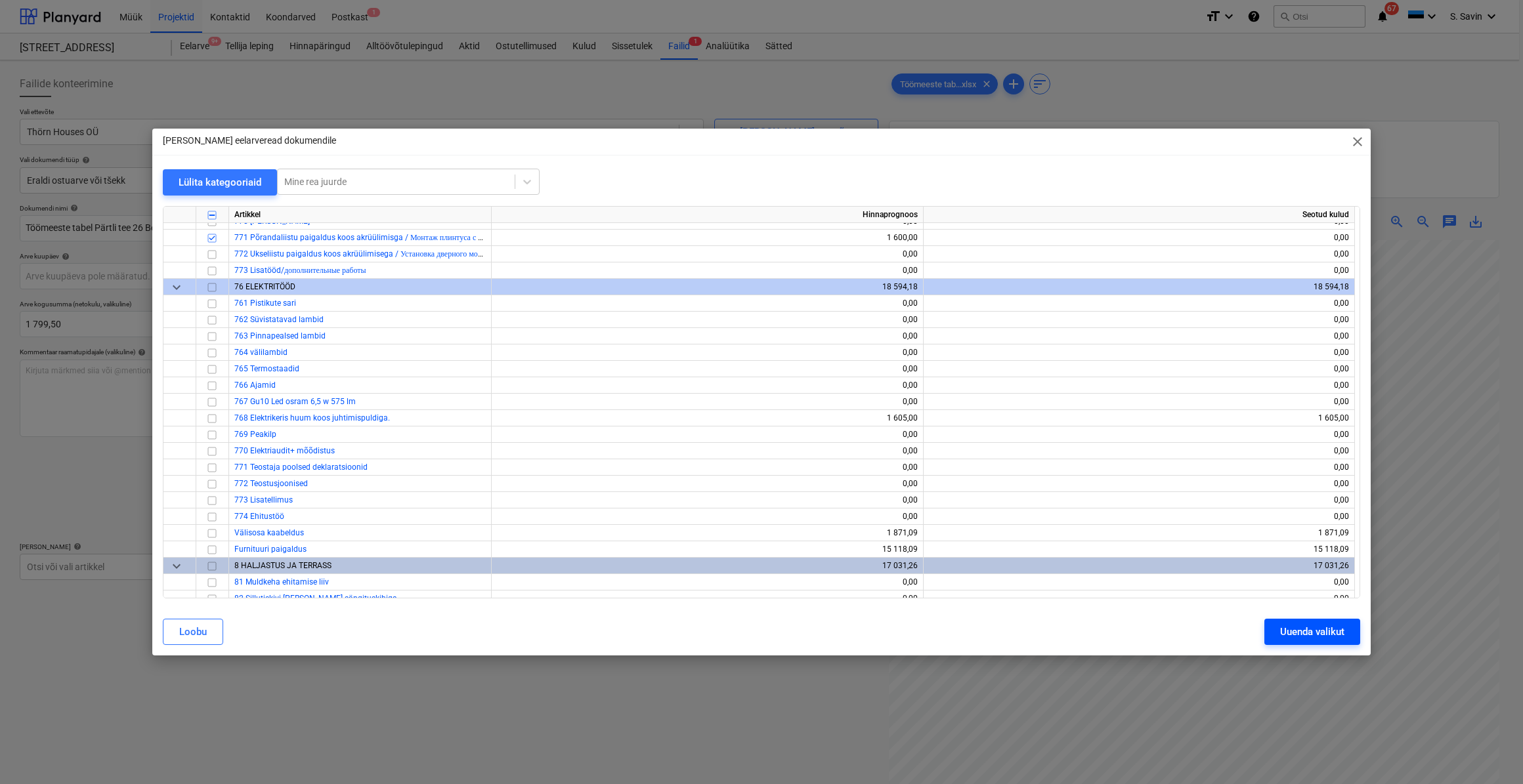
click at [1293, 636] on div "Uuenda valikut" at bounding box center [1312, 632] width 64 height 17
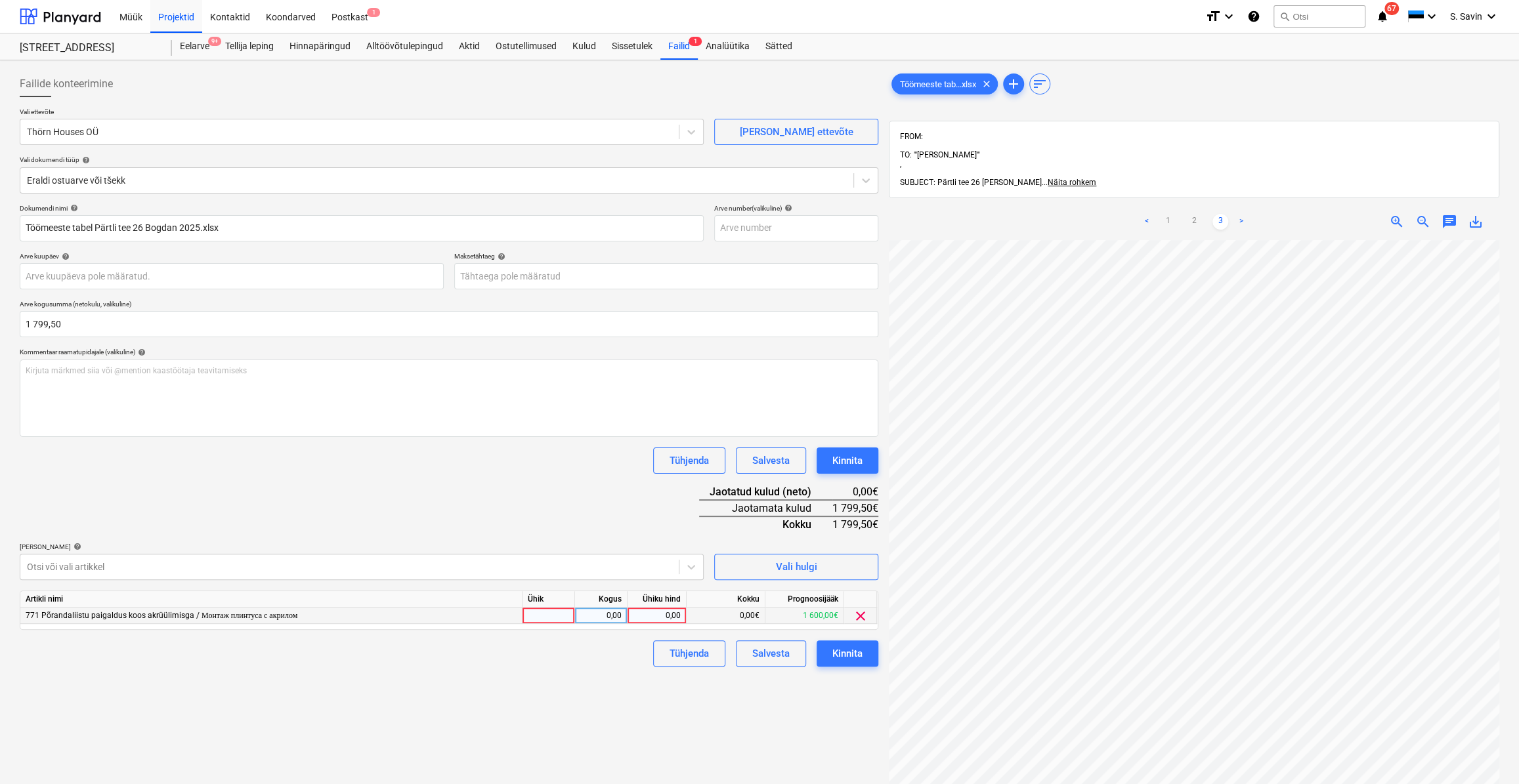
click at [527, 611] on div at bounding box center [548, 616] width 52 height 17
type input "kmpl."
click at [597, 611] on div "0,00" at bounding box center [601, 616] width 41 height 17
click at [649, 611] on div "0,00" at bounding box center [656, 616] width 48 height 17
type input "1799,5"
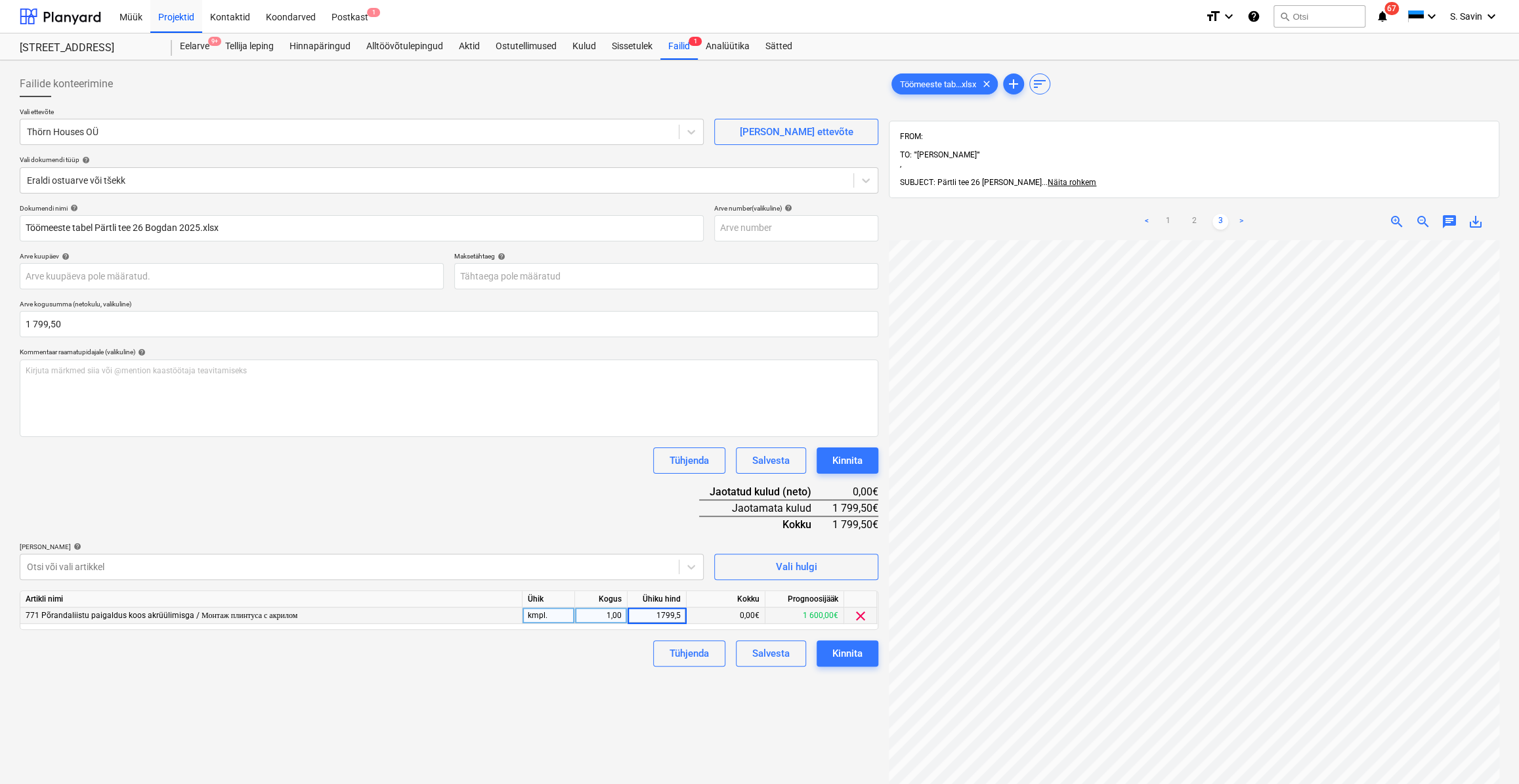
click at [614, 680] on div "Failide konteerimine Vali ettevõte Thörn Houses OÜ [PERSON_NAME] uus ettevõte V…" at bounding box center [449, 529] width 869 height 927
click at [836, 648] on div "Kinnita" at bounding box center [847, 653] width 30 height 17
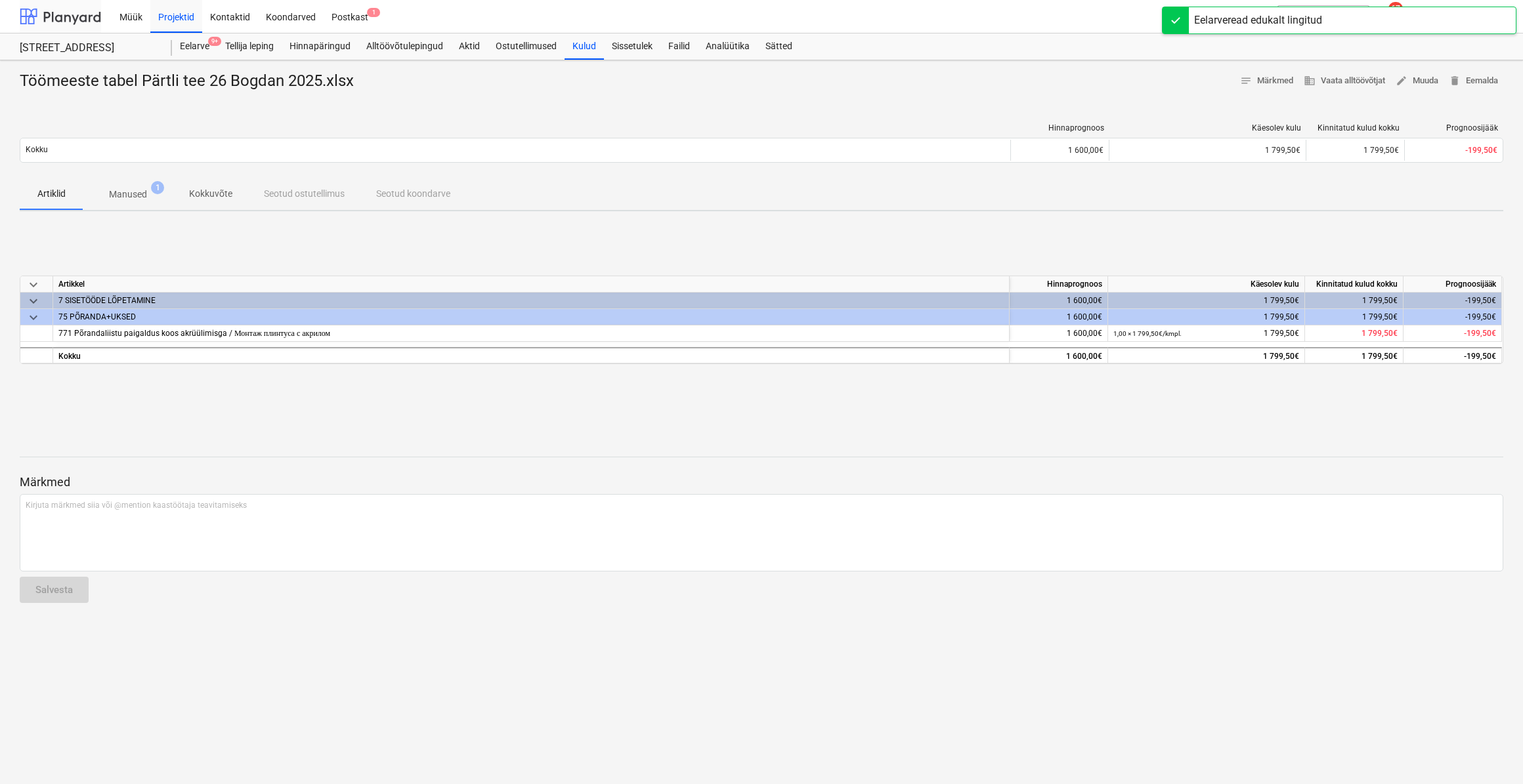
click at [77, 17] on div at bounding box center [60, 16] width 81 height 33
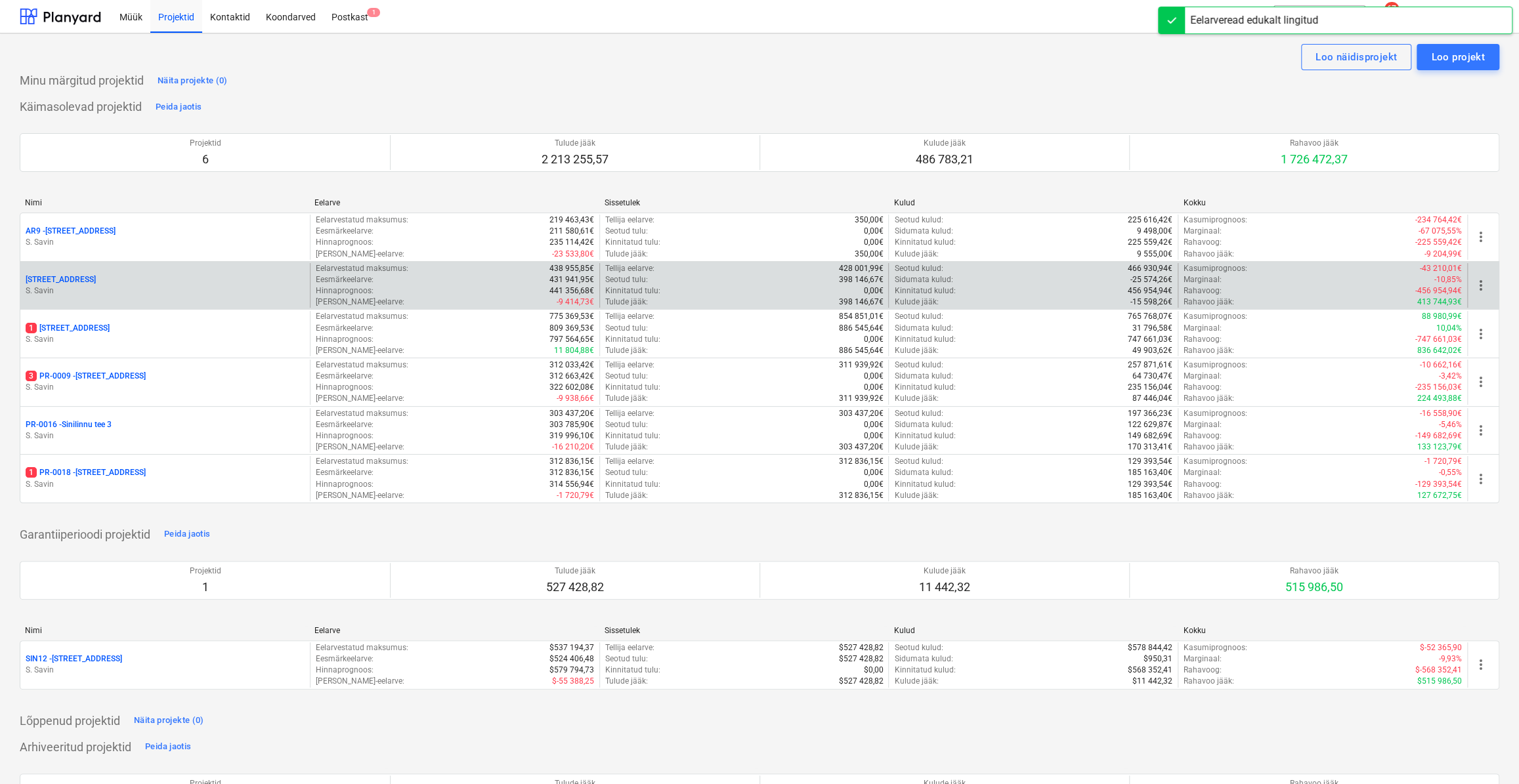
click at [134, 288] on p "S. Savin" at bounding box center [165, 291] width 279 height 11
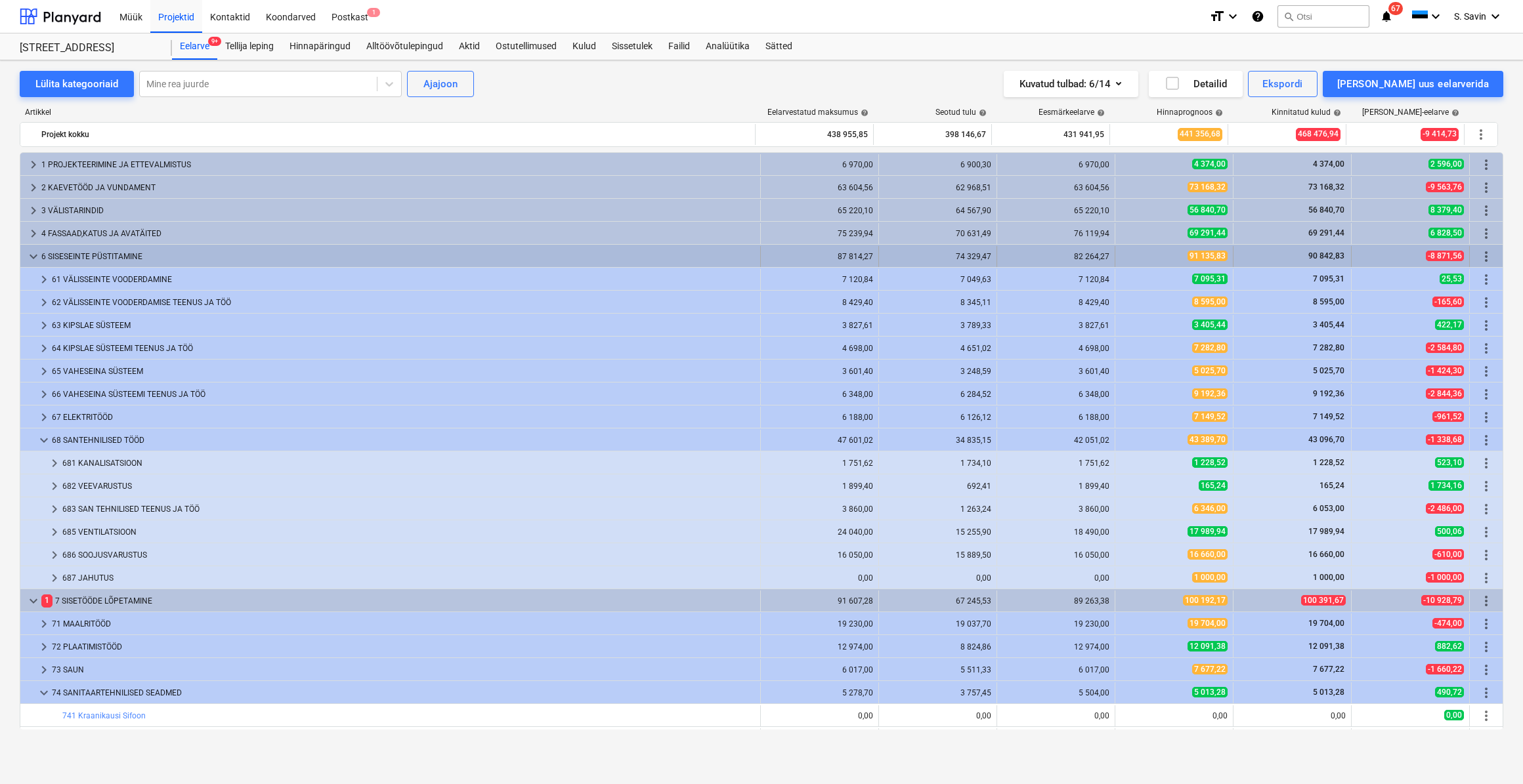
click at [35, 255] on span "keyboard_arrow_down" at bounding box center [33, 257] width 16 height 16
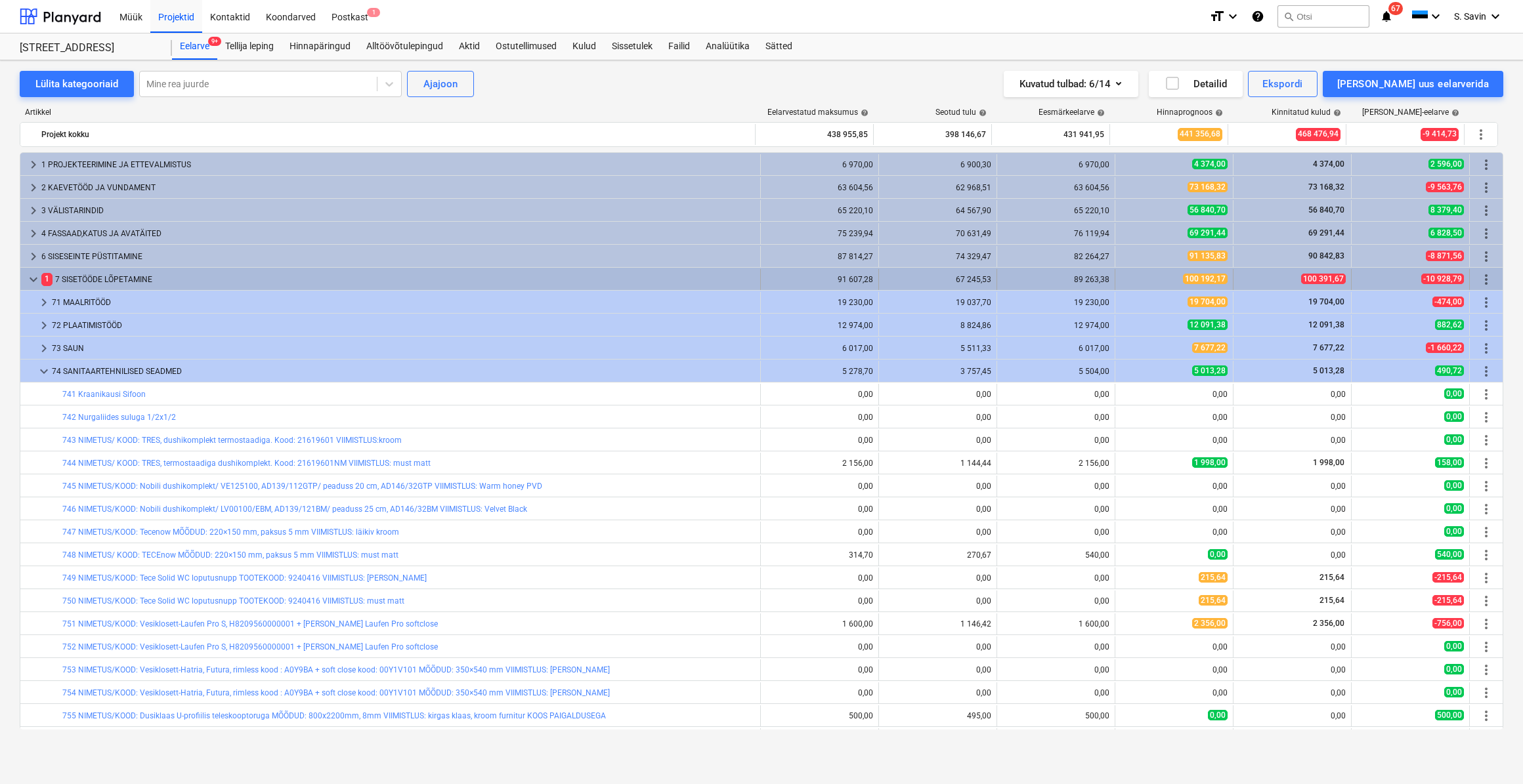
click at [31, 283] on span "keyboard_arrow_down" at bounding box center [33, 280] width 16 height 16
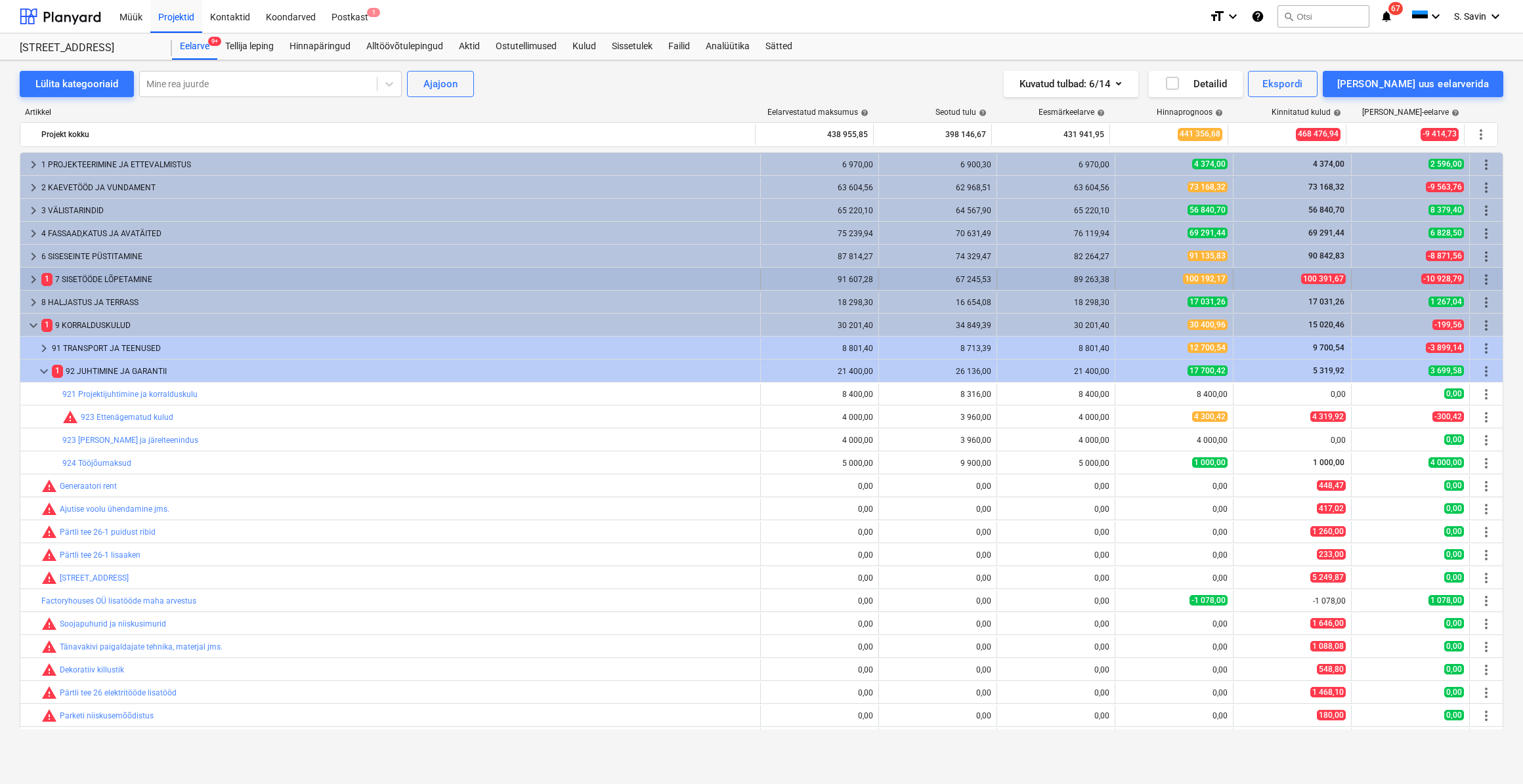
click at [31, 281] on span "keyboard_arrow_right" at bounding box center [33, 280] width 16 height 16
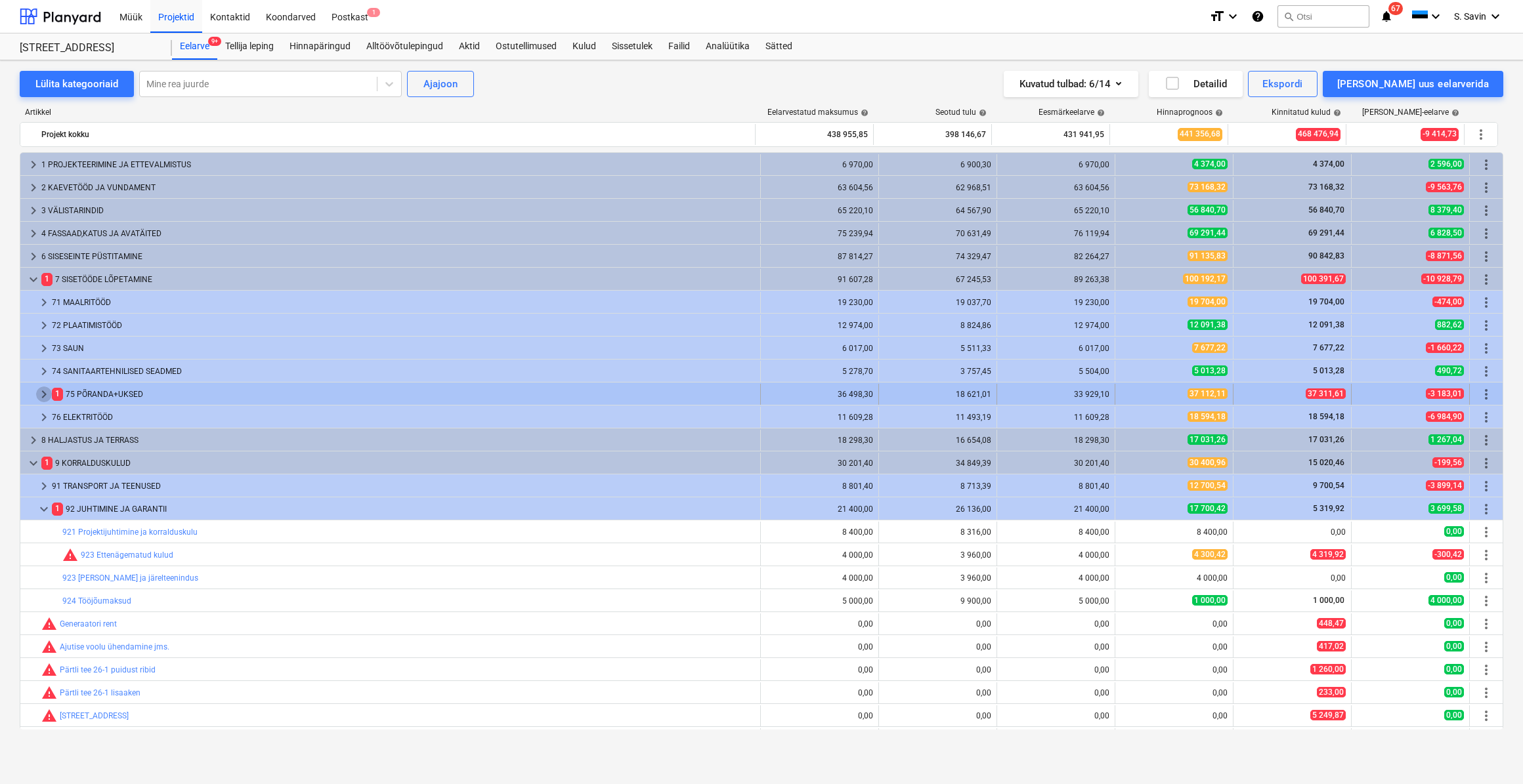
click at [40, 396] on span "keyboard_arrow_right" at bounding box center [44, 394] width 16 height 16
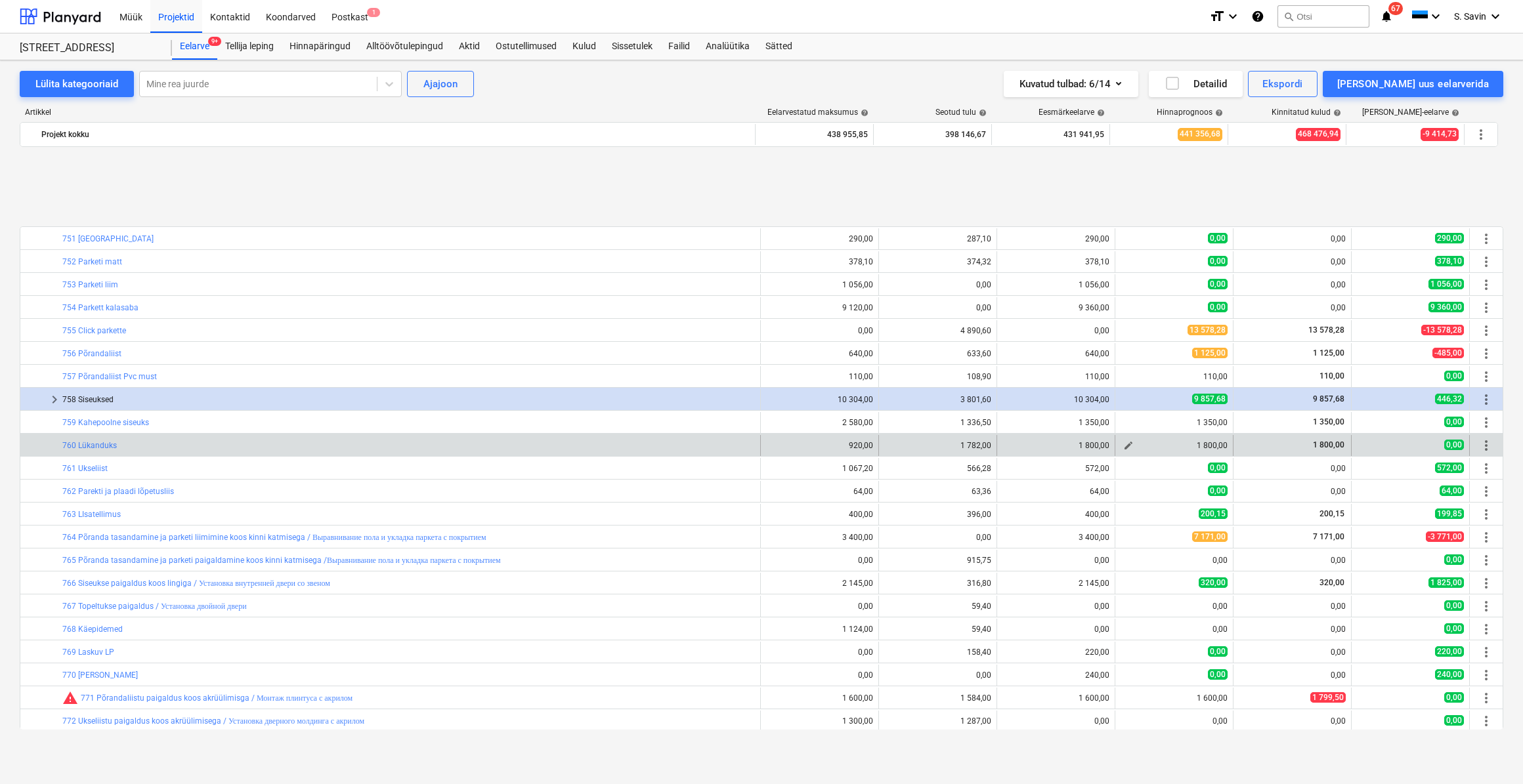
scroll to position [298, 0]
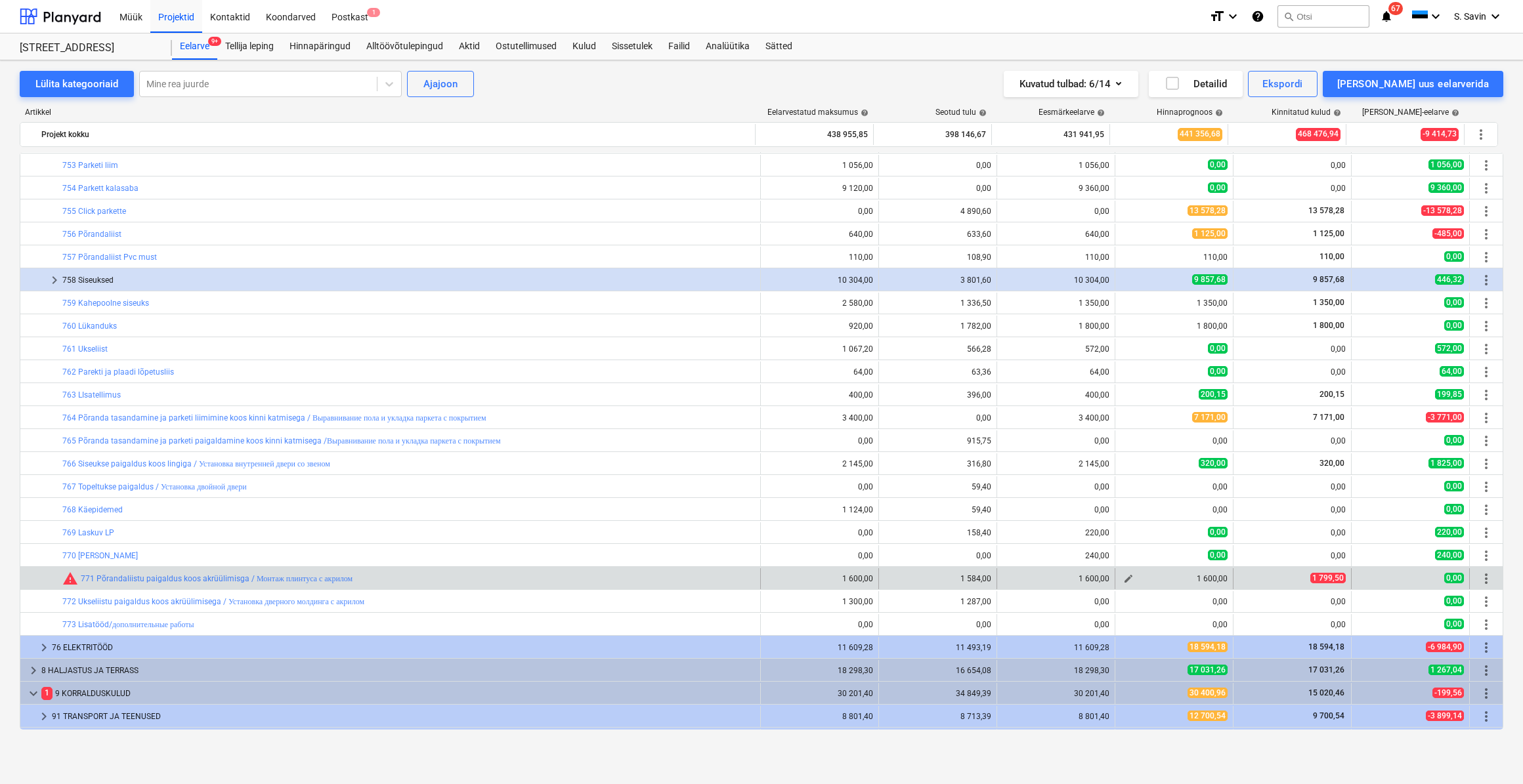
click at [1125, 582] on span "edit" at bounding box center [1128, 578] width 10 height 10
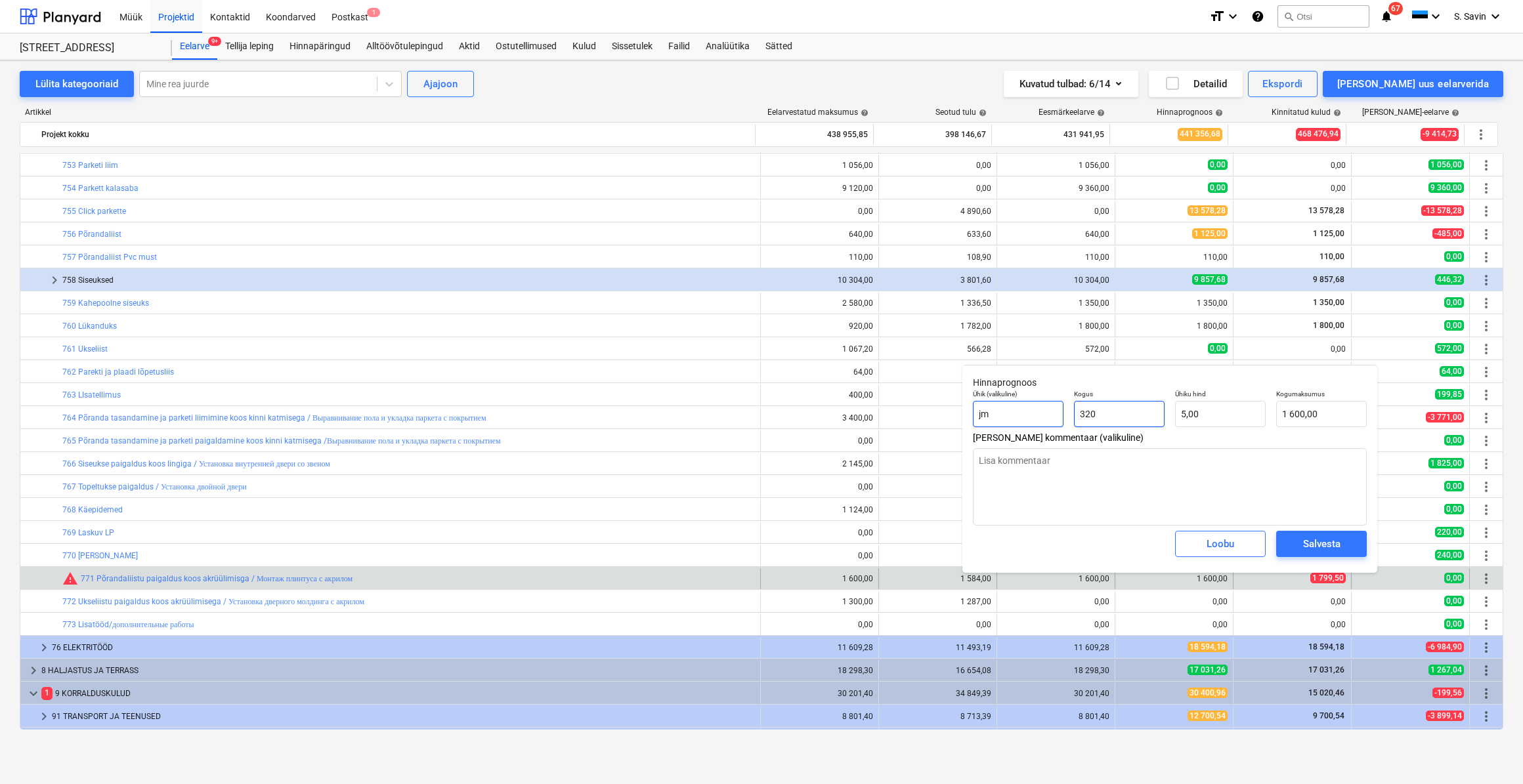
drag, startPoint x: 1140, startPoint y: 419, endPoint x: 1061, endPoint y: 422, distance: 79.1
click at [1061, 422] on div "Ühik (valikuline) [PERSON_NAME] 320 Ühiku hind 5,00 Kogumaksumus 1 600,00" at bounding box center [1169, 408] width 404 height 48
type input "1"
type textarea "x"
type input "5,00"
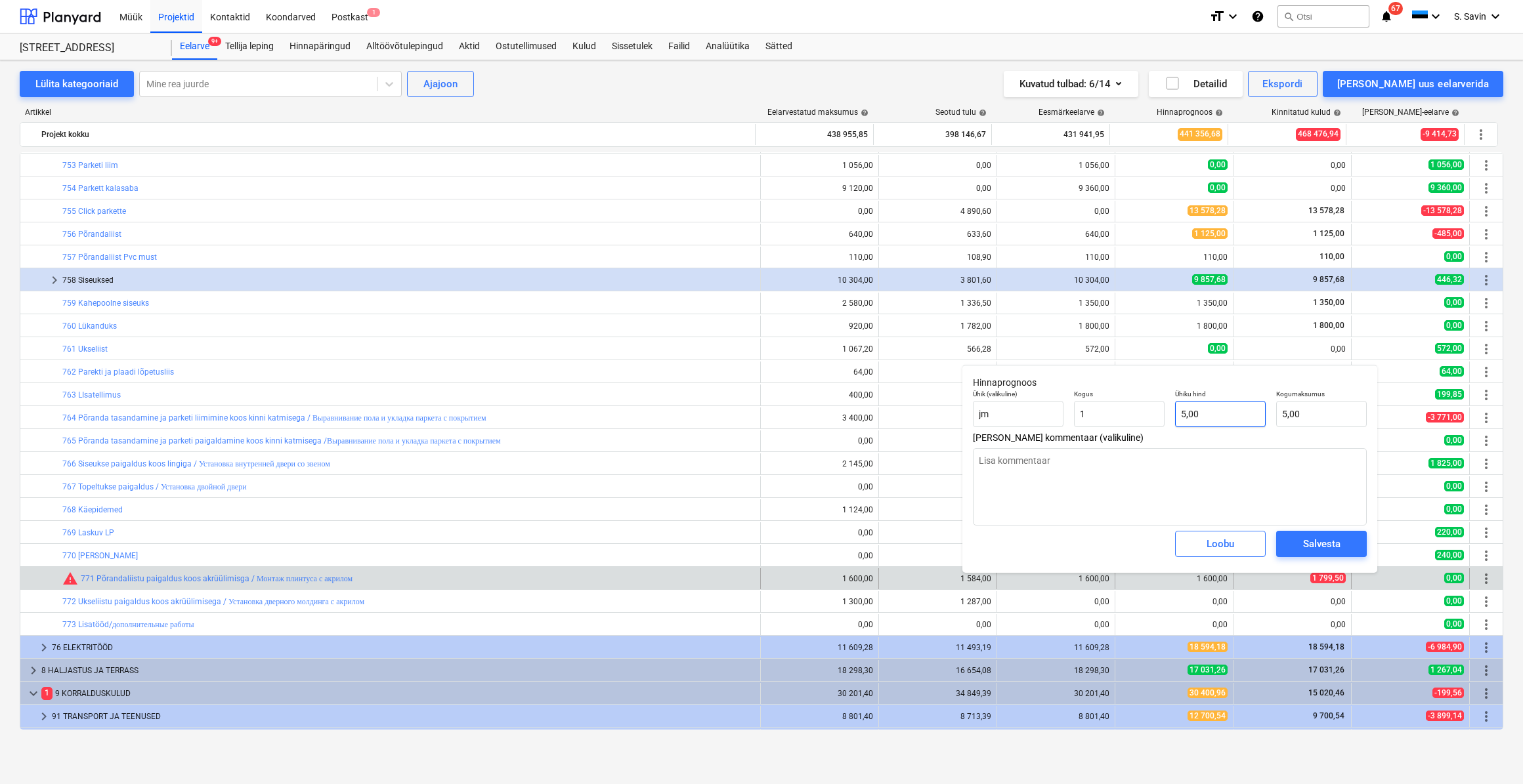
type input "1,00"
type input "5"
type textarea "x"
drag, startPoint x: 1213, startPoint y: 415, endPoint x: 1153, endPoint y: 423, distance: 60.5
click at [1153, 423] on div "Ühik (valikuline) [PERSON_NAME] 1,00 Ühiku hind 5 Kogumaksumus 5,00" at bounding box center [1169, 408] width 404 height 48
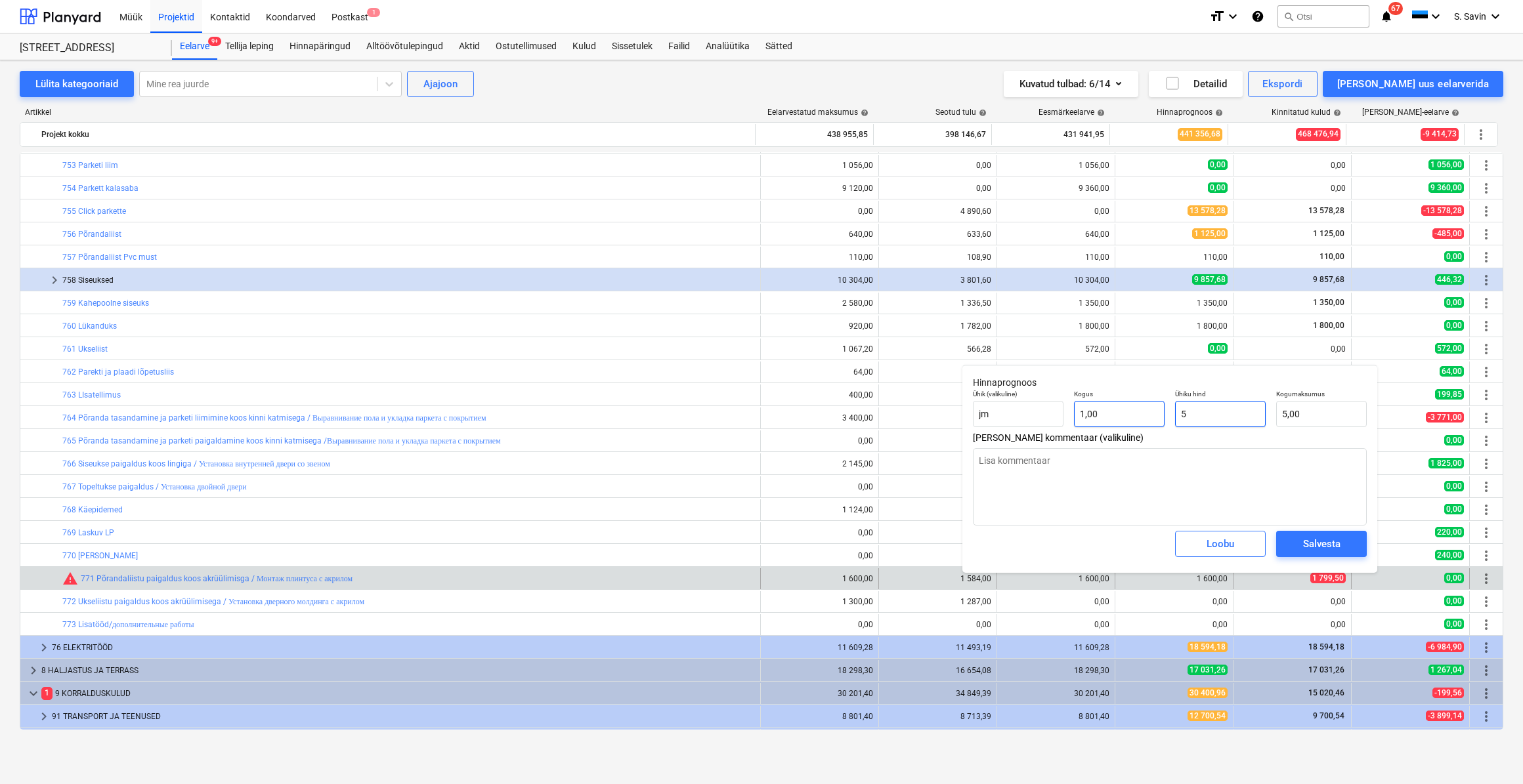
type input "1"
type textarea "x"
type input "1,00"
type input "17"
type textarea "x"
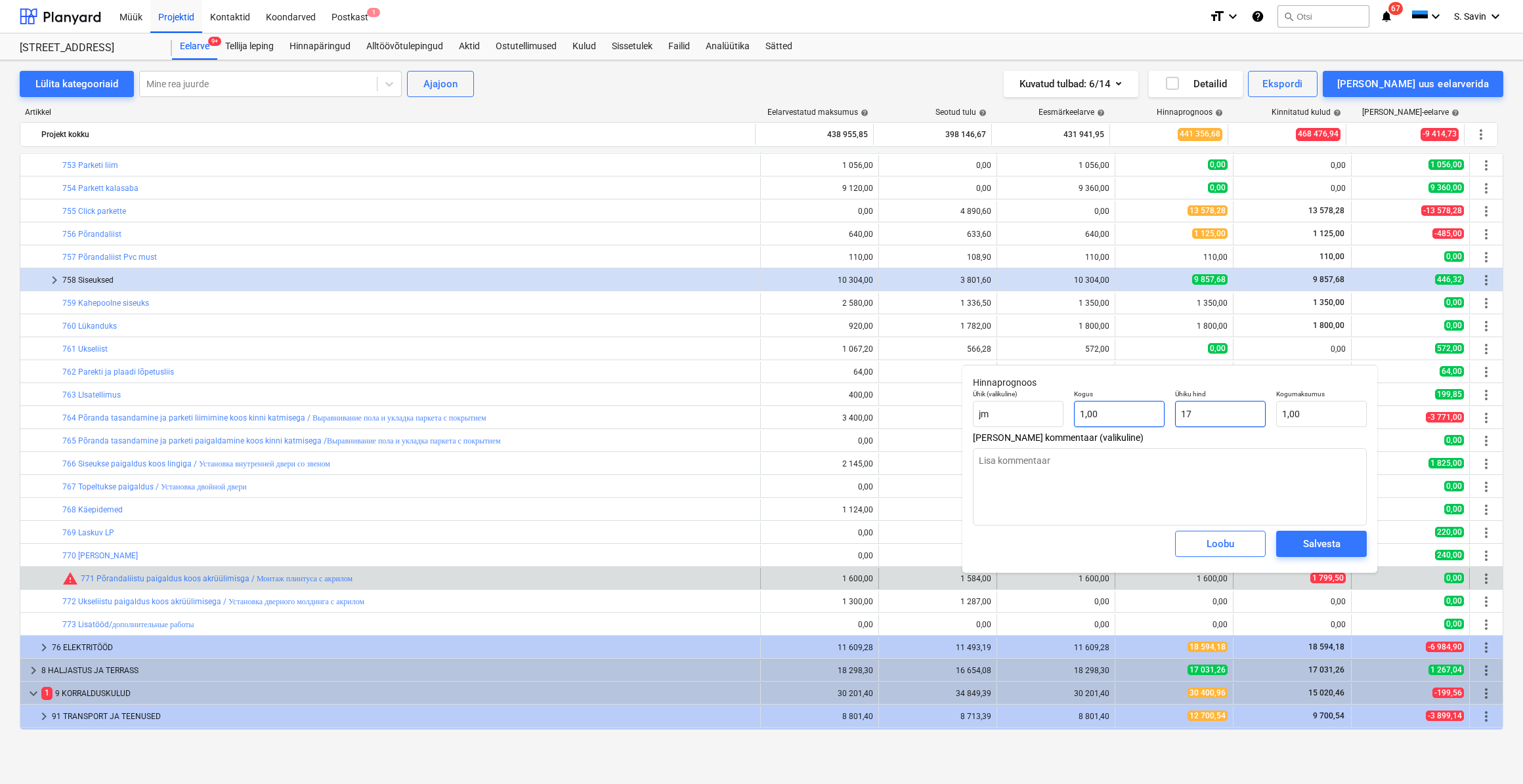
type input "17,00"
type input "179"
type textarea "x"
type input "179,00"
type input "1799"
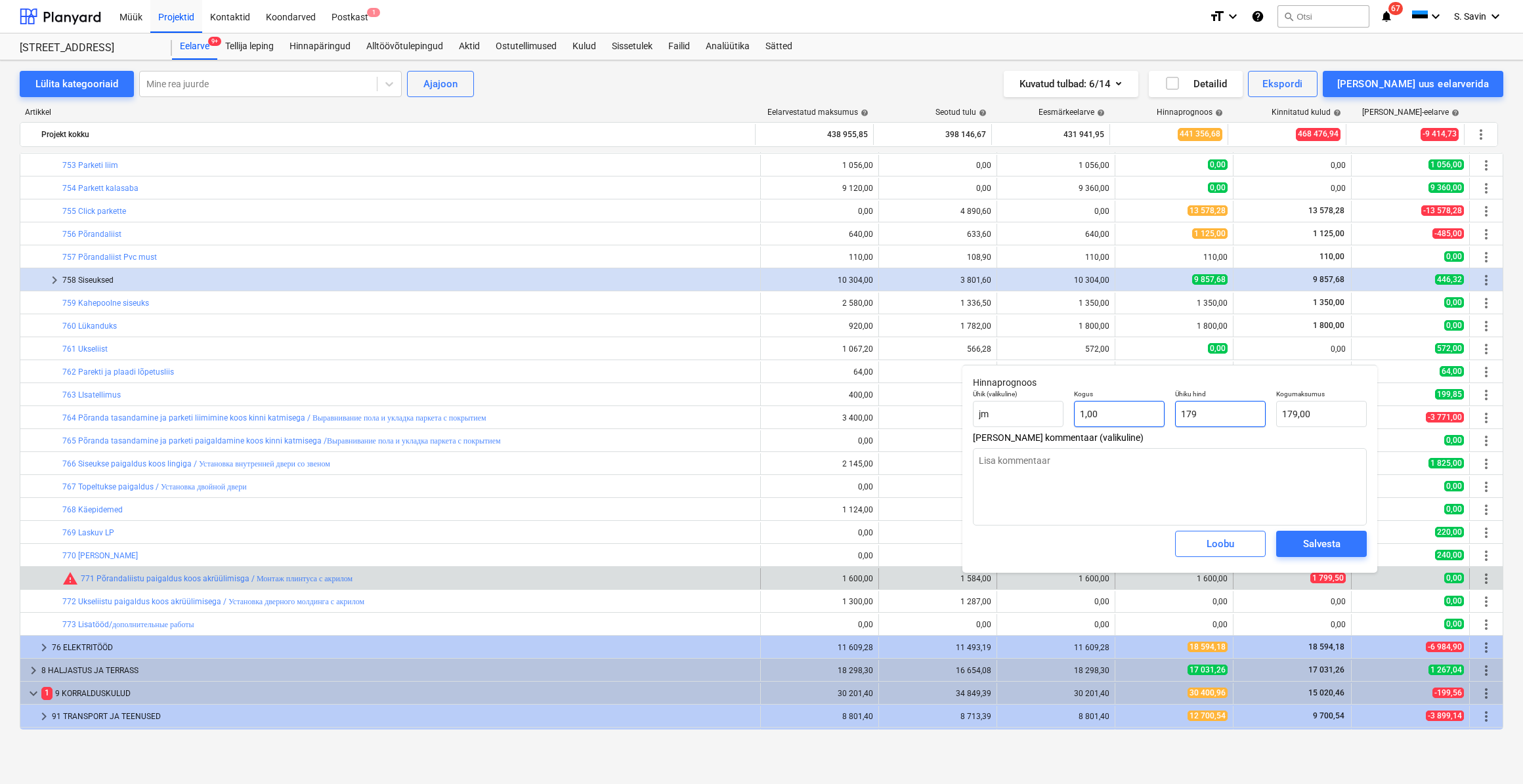
type textarea "x"
type input "1 799,00"
type input "1799,"
type textarea "x"
type input "1799,5"
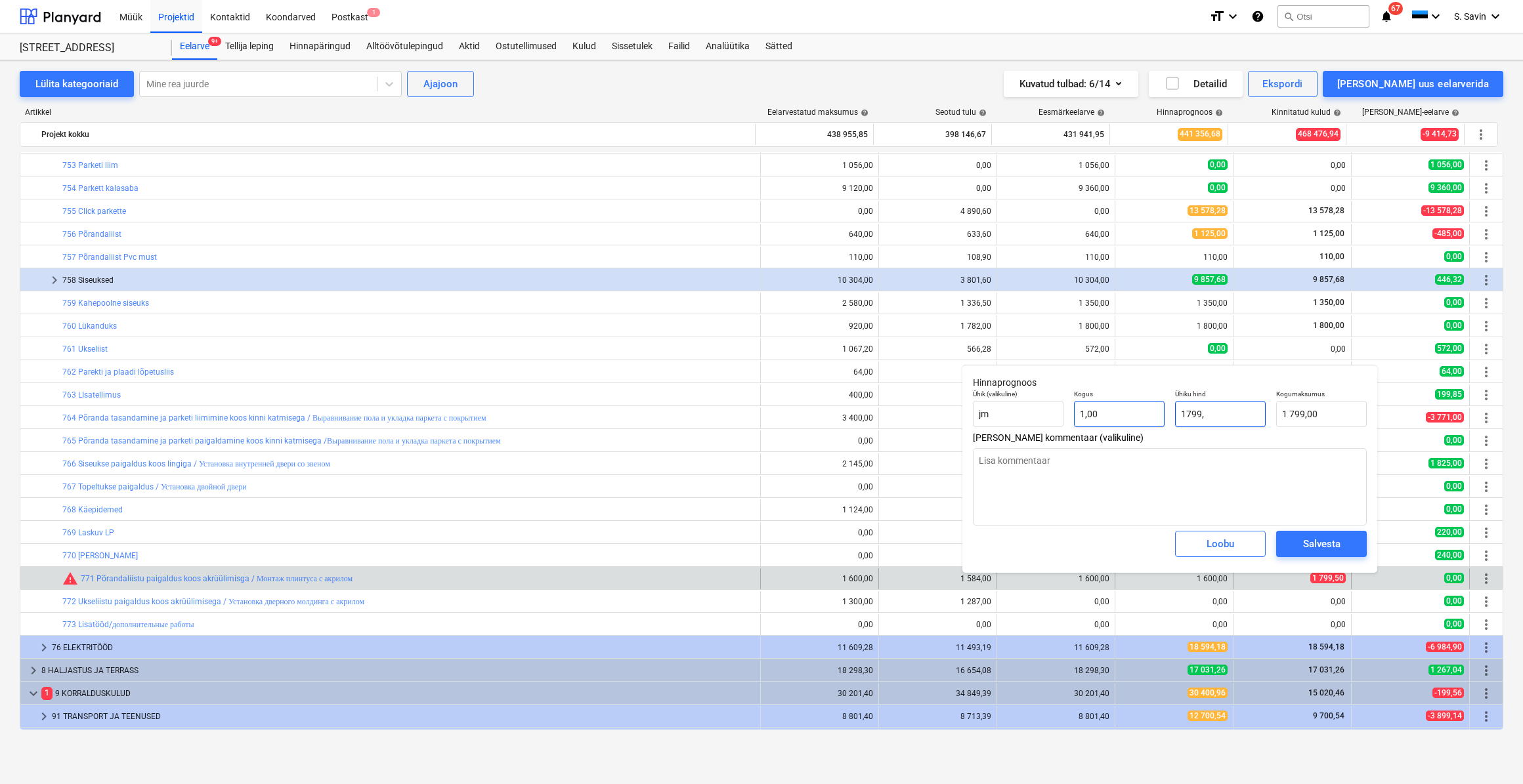
type textarea "x"
type input "1 799,50"
click at [1325, 545] on div "Salvesta" at bounding box center [1322, 544] width 38 height 17
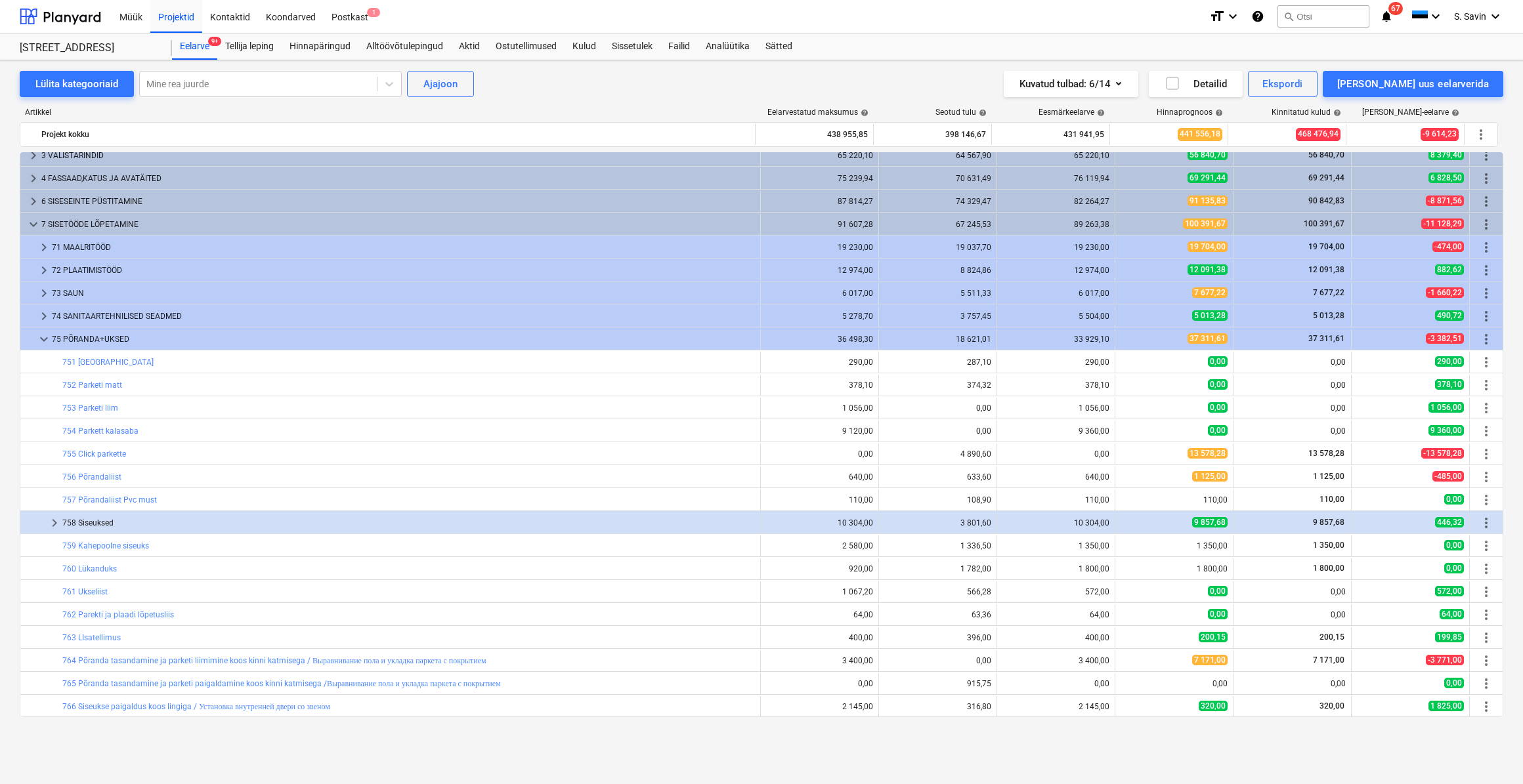
scroll to position [0, 0]
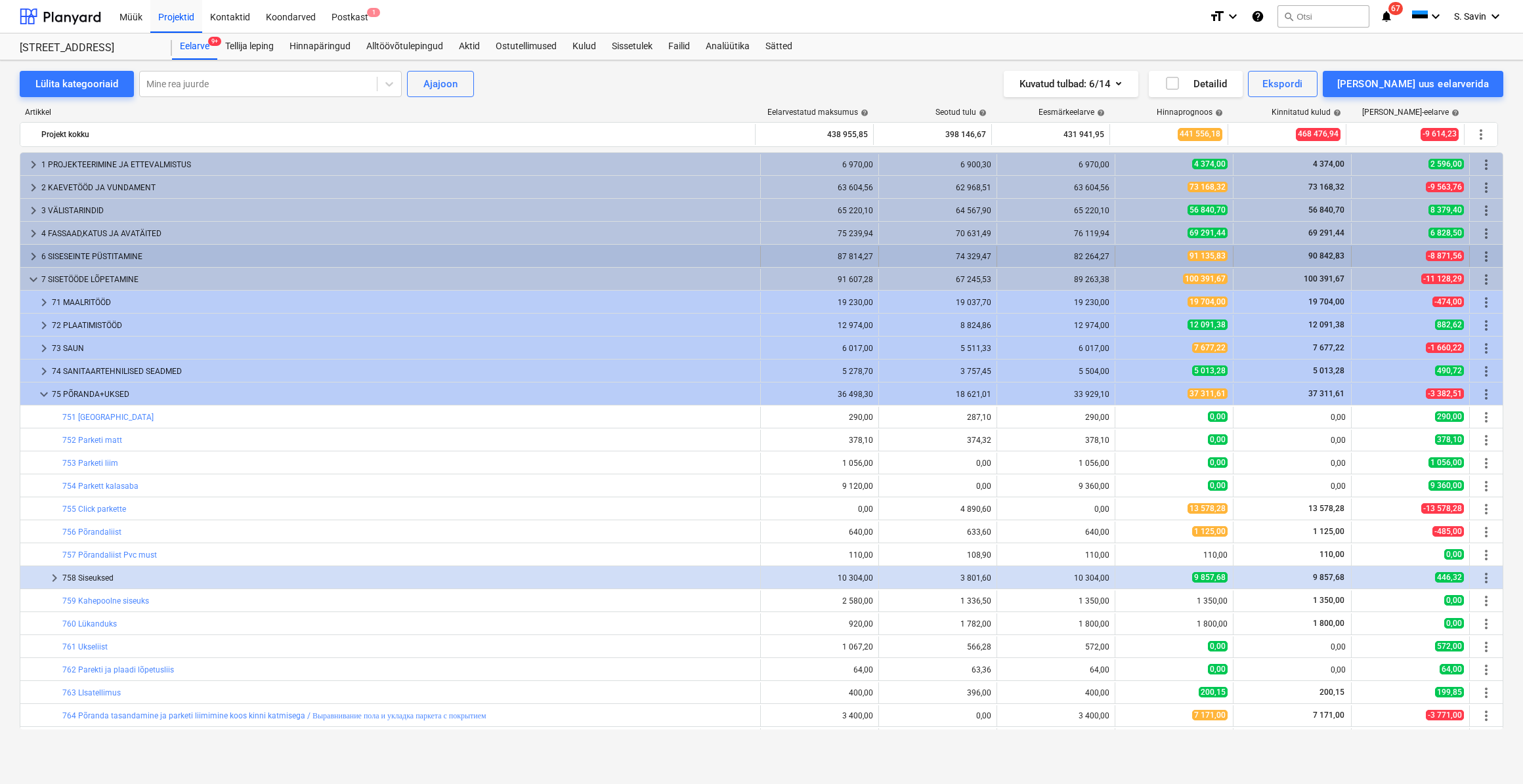
click at [39, 256] on span "keyboard_arrow_right" at bounding box center [33, 257] width 16 height 16
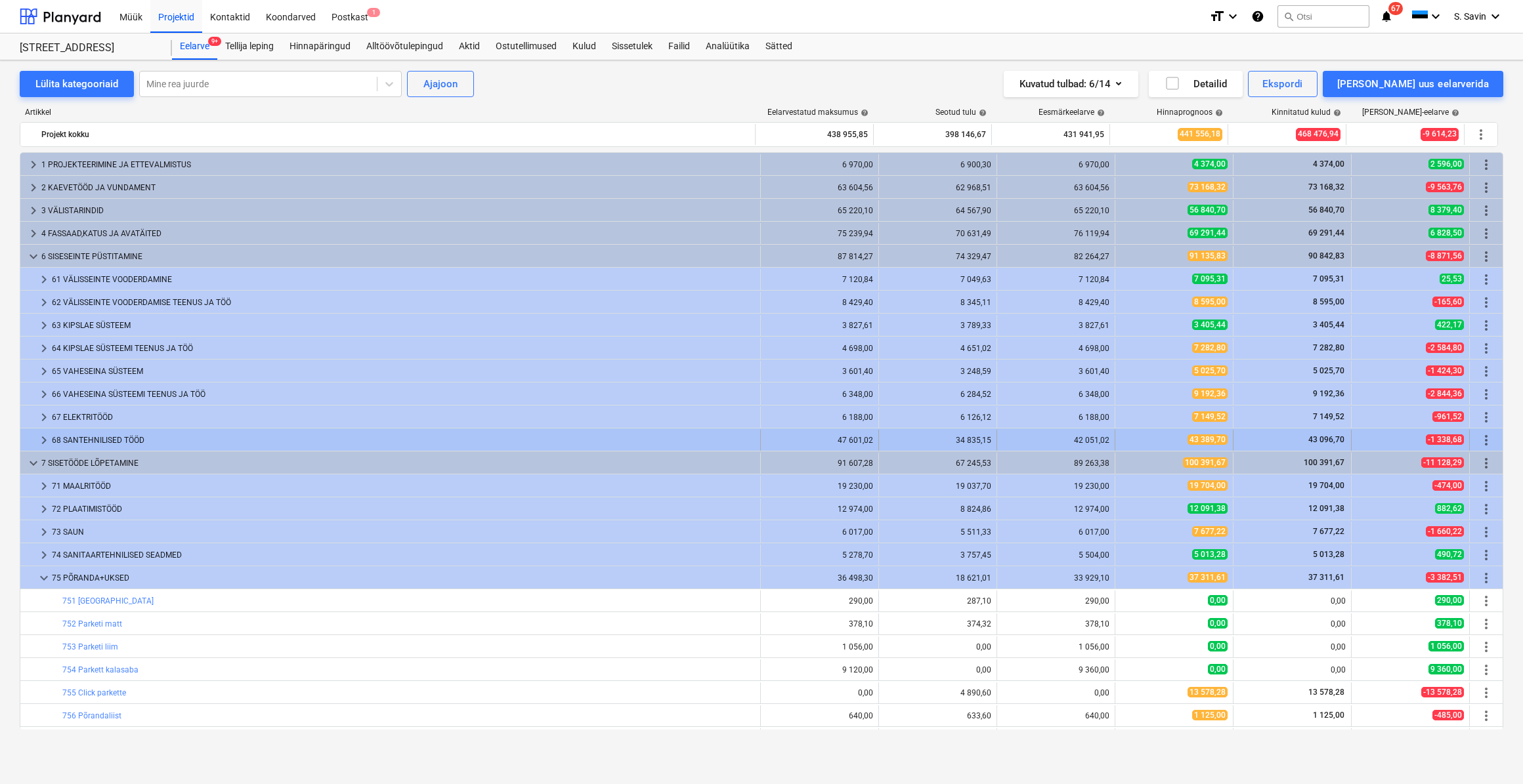
click at [49, 435] on span "keyboard_arrow_right" at bounding box center [44, 440] width 16 height 16
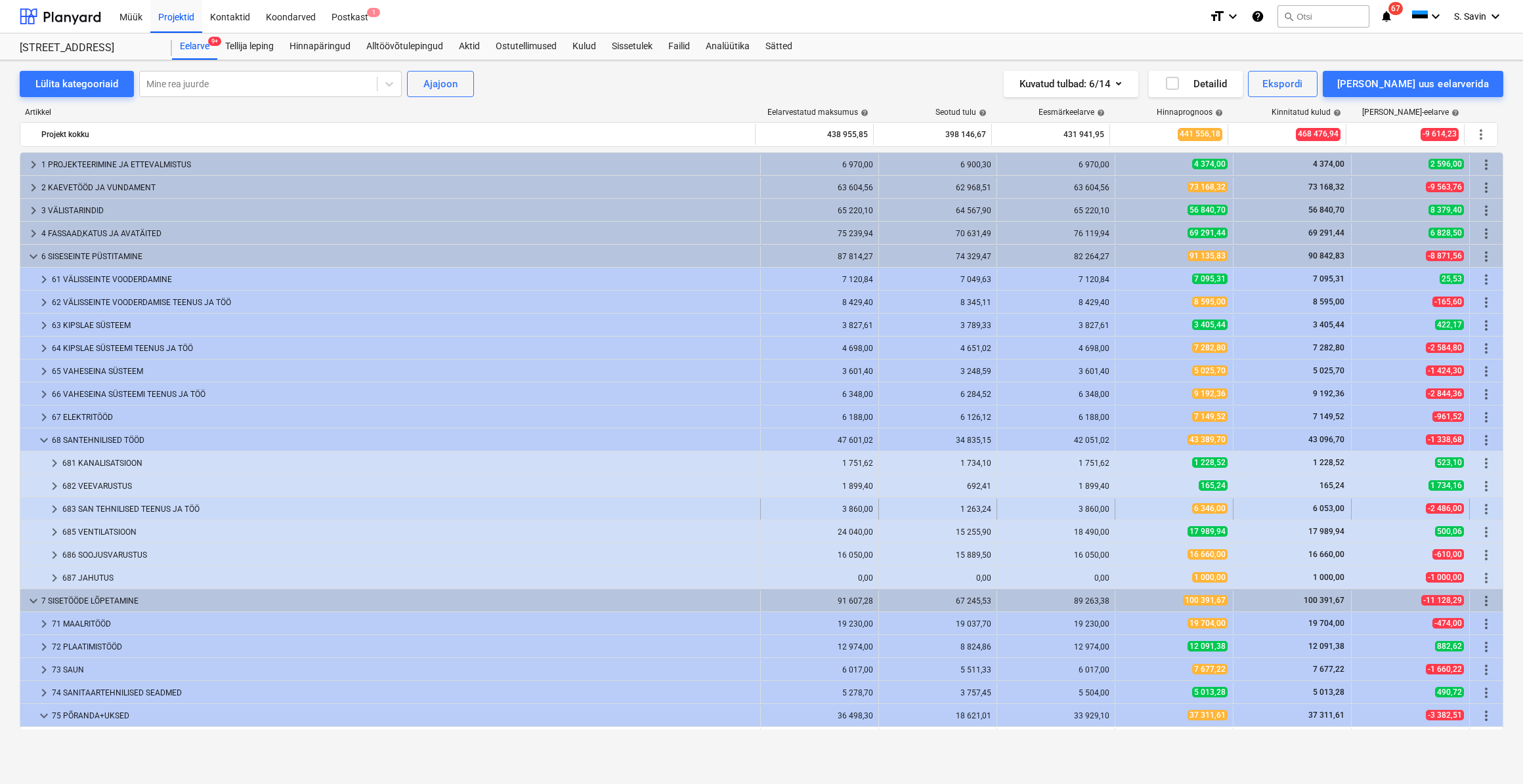
click at [53, 508] on span "keyboard_arrow_right" at bounding box center [54, 509] width 16 height 16
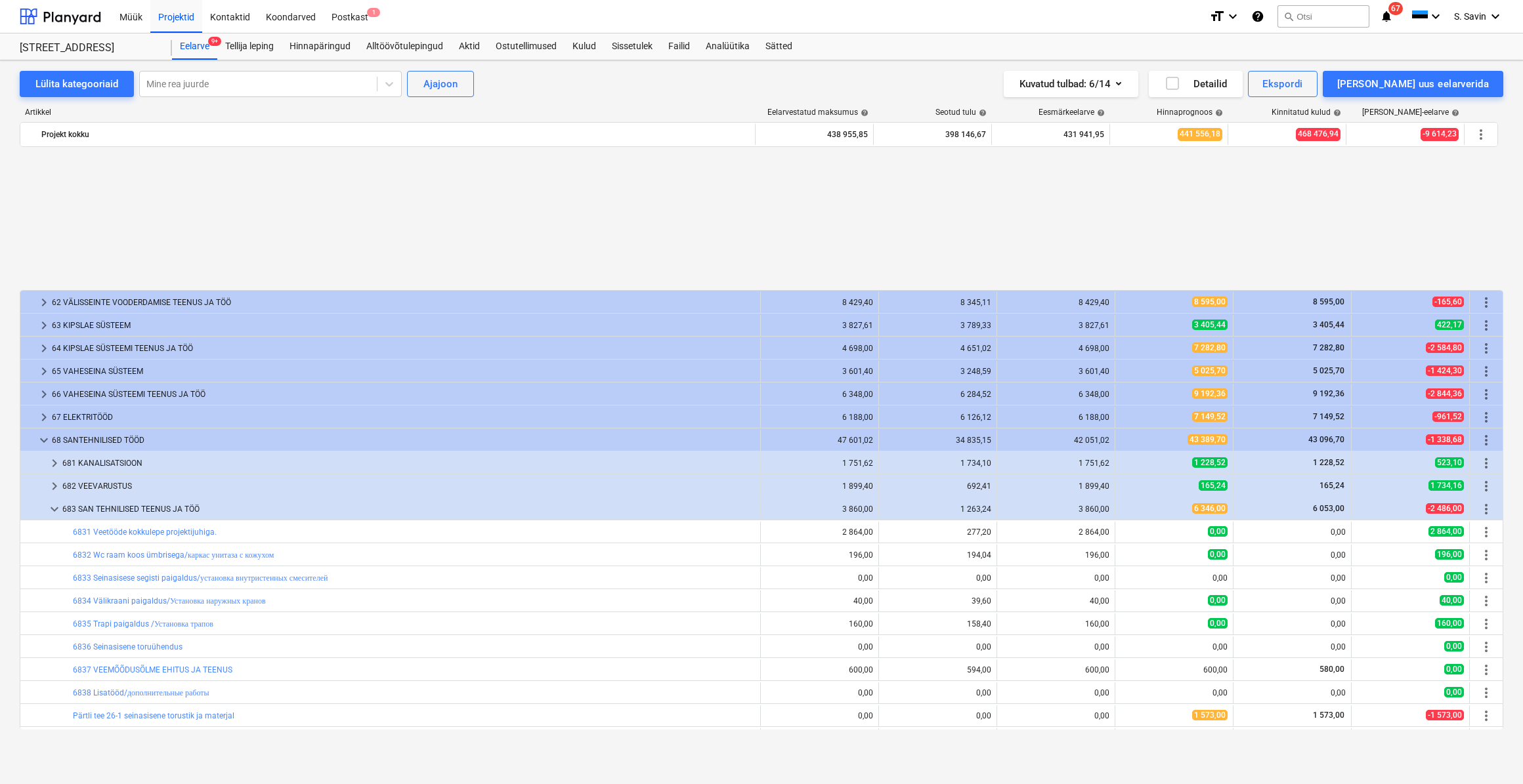
scroll to position [179, 0]
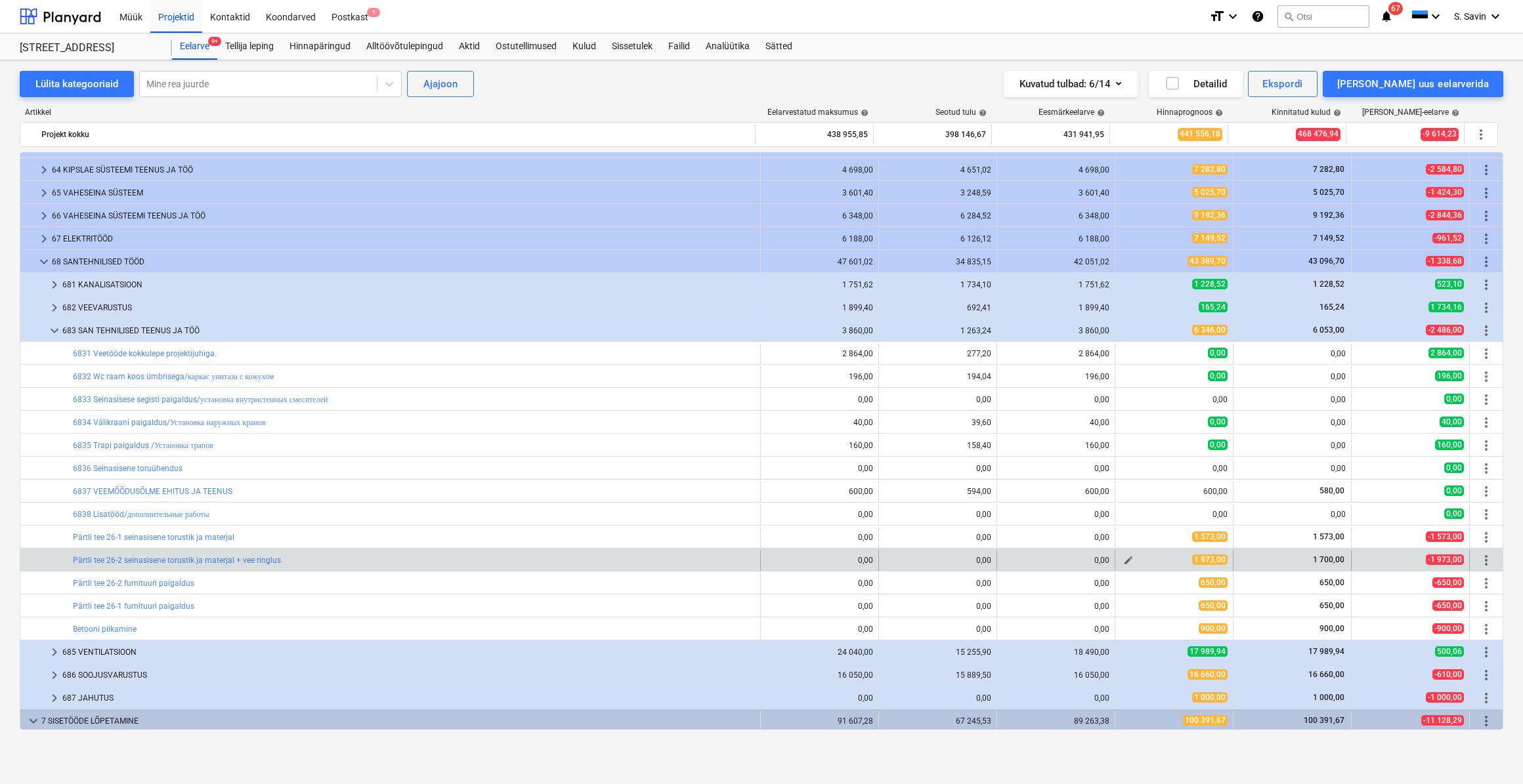
click at [1123, 559] on span "edit" at bounding box center [1128, 560] width 10 height 10
type textarea "x"
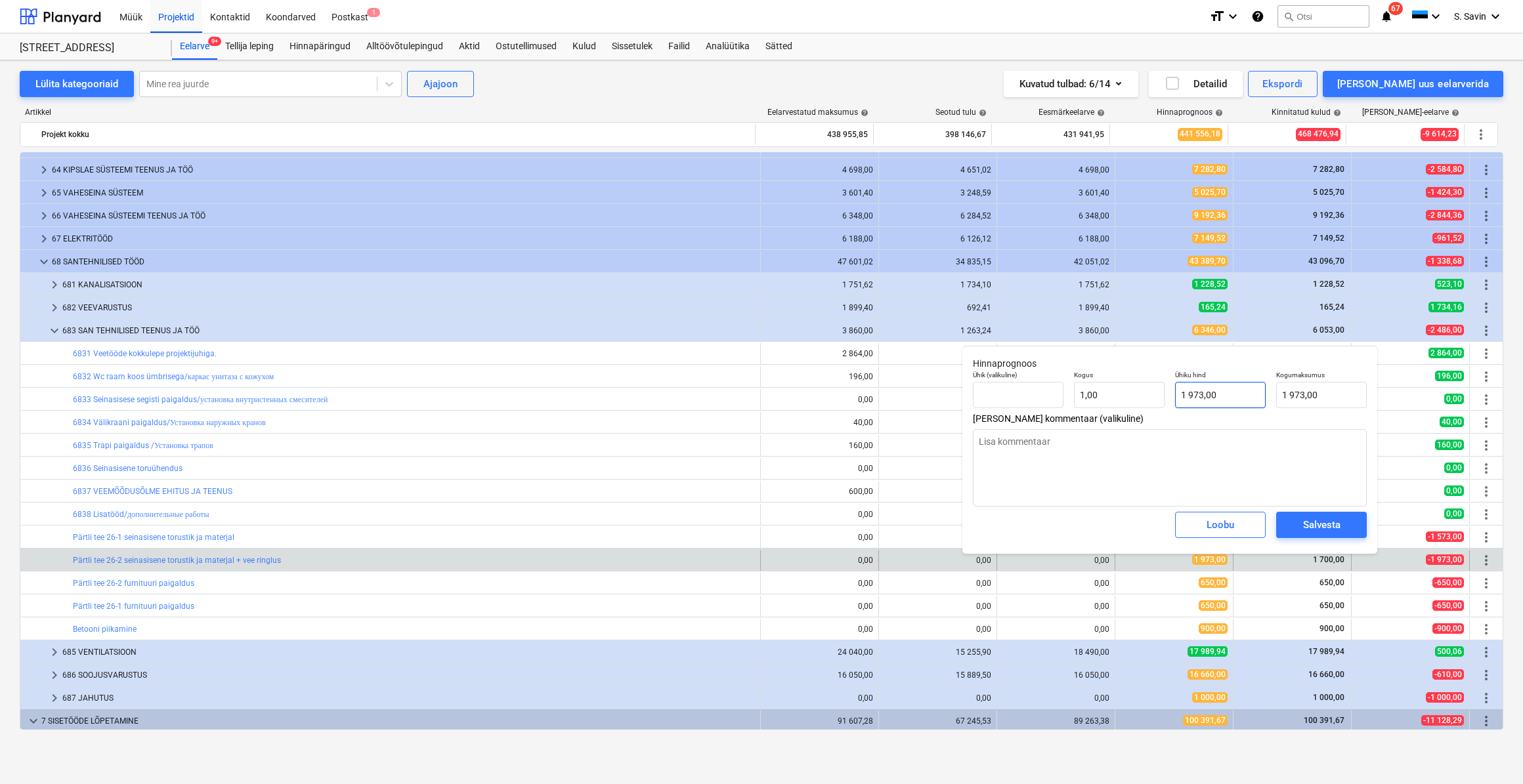
type input "1973"
drag, startPoint x: 1228, startPoint y: 399, endPoint x: 1152, endPoint y: 418, distance: 78.3
click at [1152, 418] on div "Hinnaprognoos Ühik (valikuline) Kogus 1,00 Ühiku hind 1973 Kogumaksumus 1 973,0…" at bounding box center [1170, 449] width 415 height 208
type textarea "x"
type input "1"
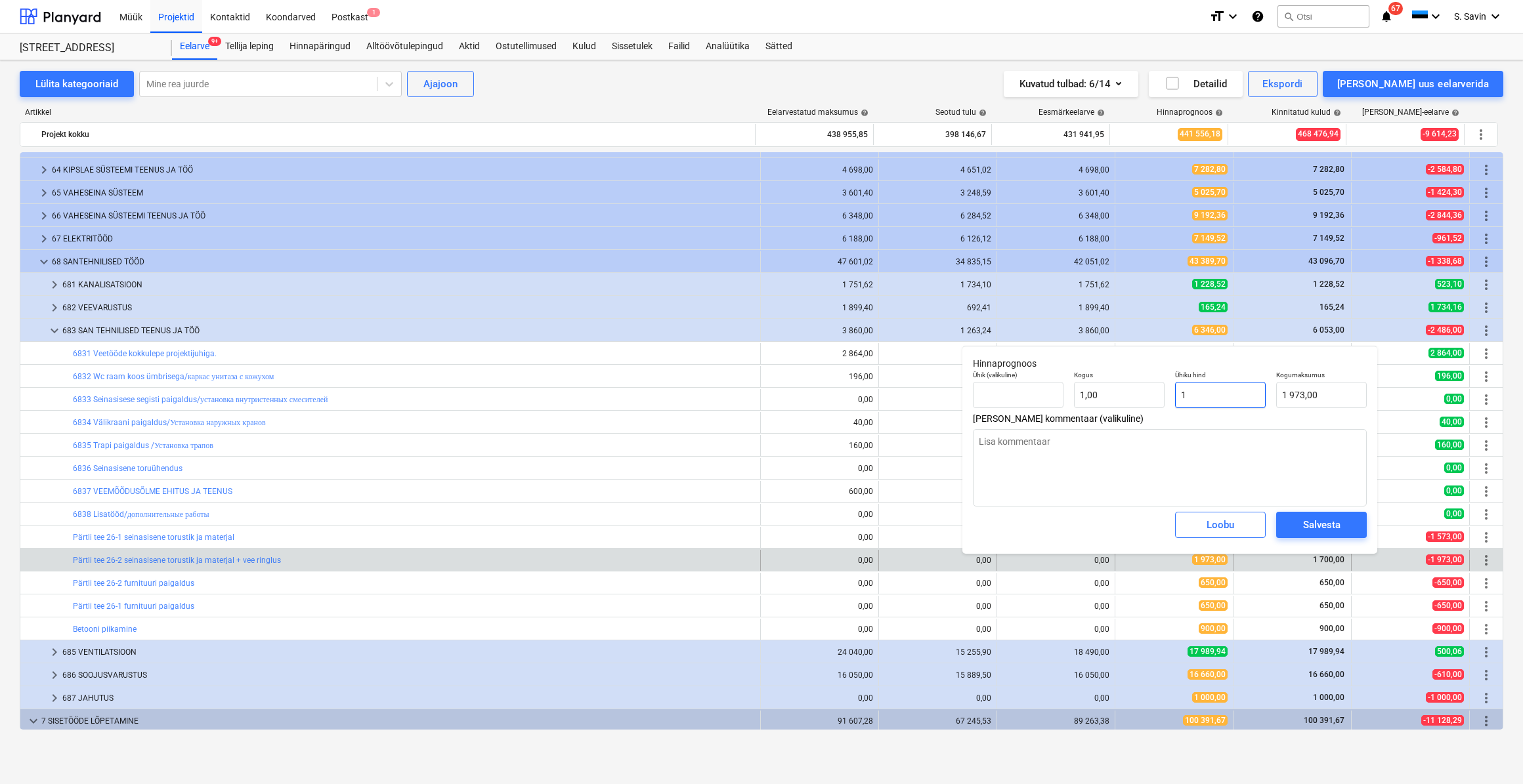
type input "1,00"
type textarea "x"
type input "17"
type input "17,00"
type textarea "x"
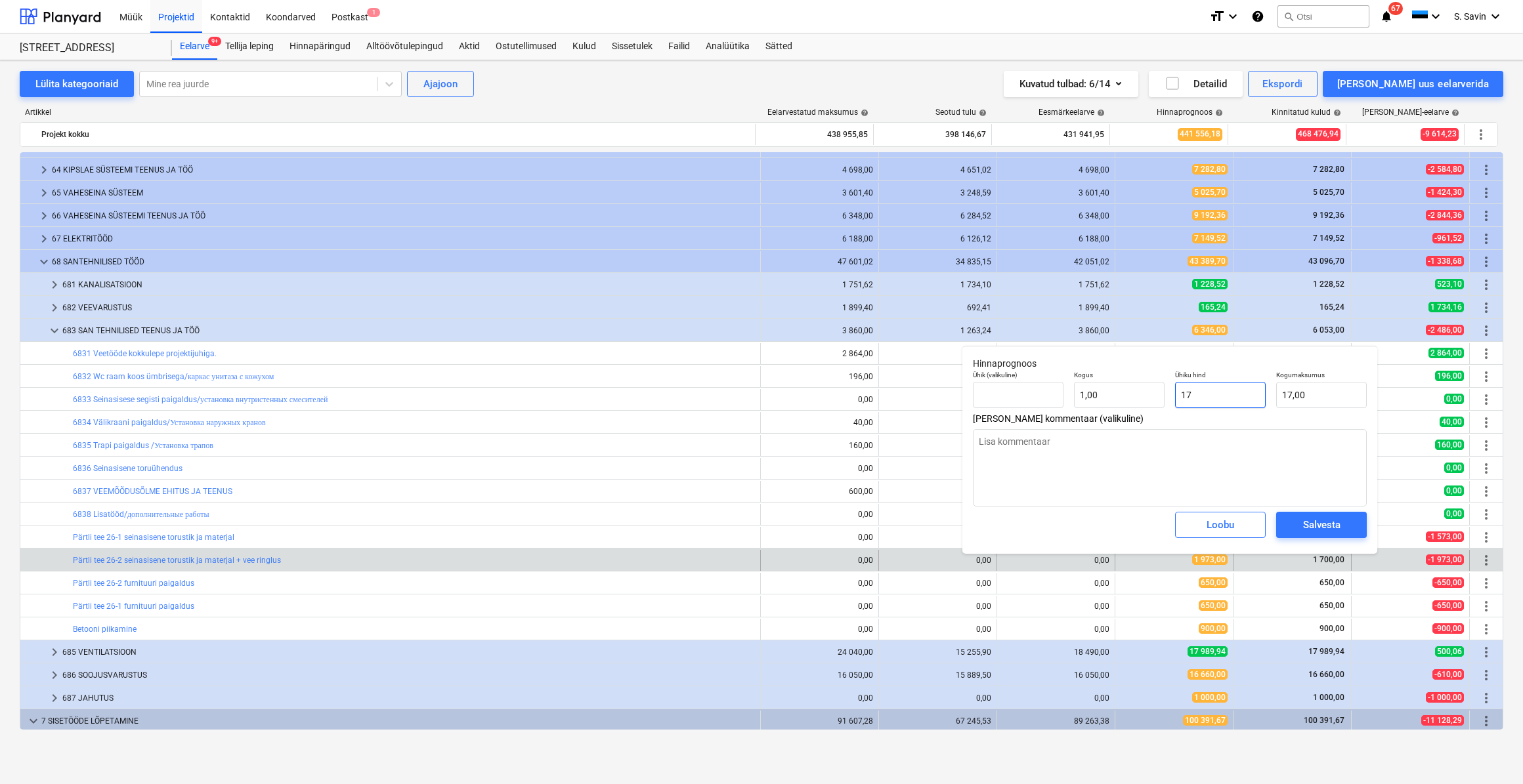
type input "170"
type input "170,00"
type textarea "x"
type input "1700"
type input "1 700,00"
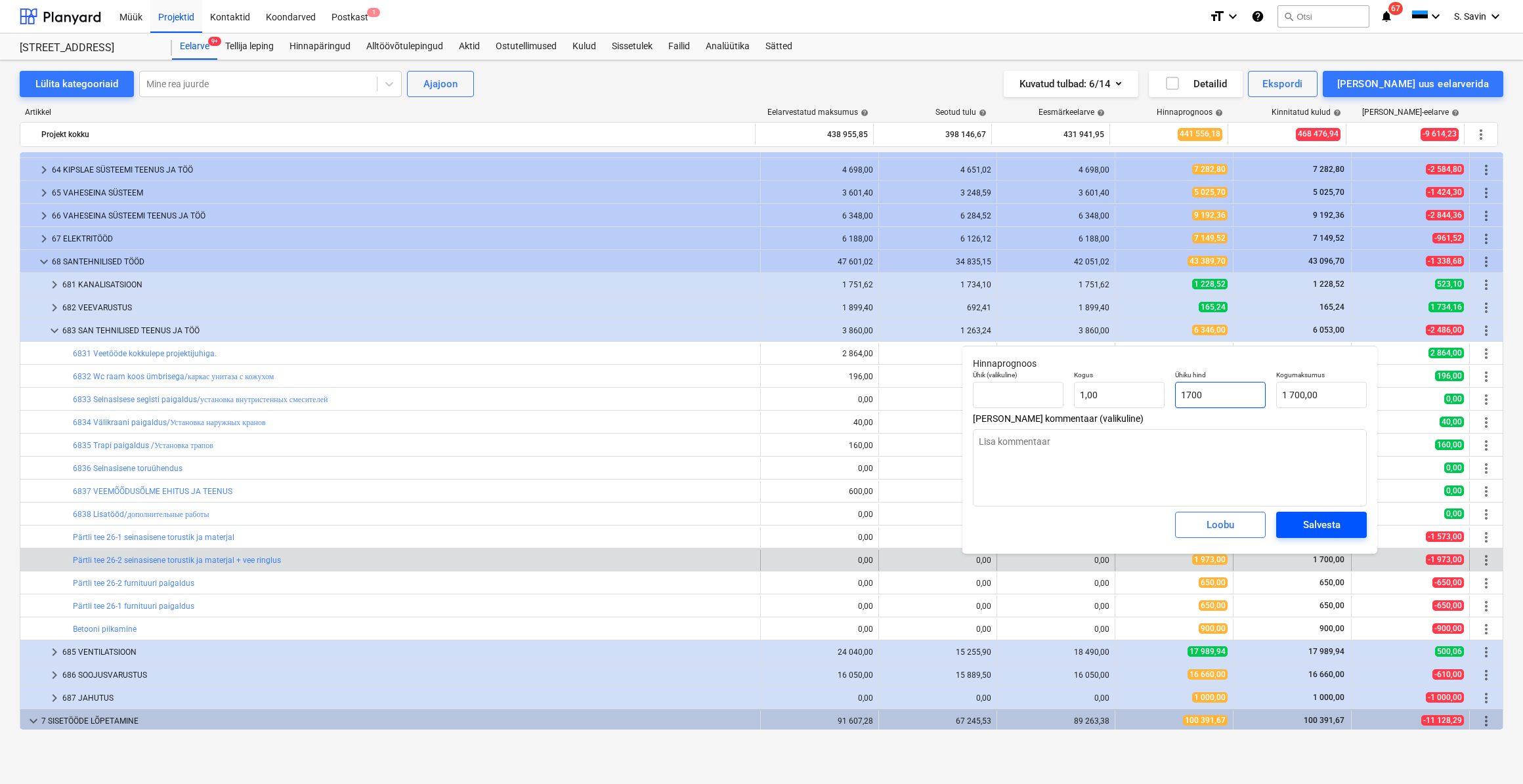
type input "1700"
type textarea "x"
type input "1 700,00"
click at [1333, 524] on div "Salvesta" at bounding box center [1322, 525] width 38 height 17
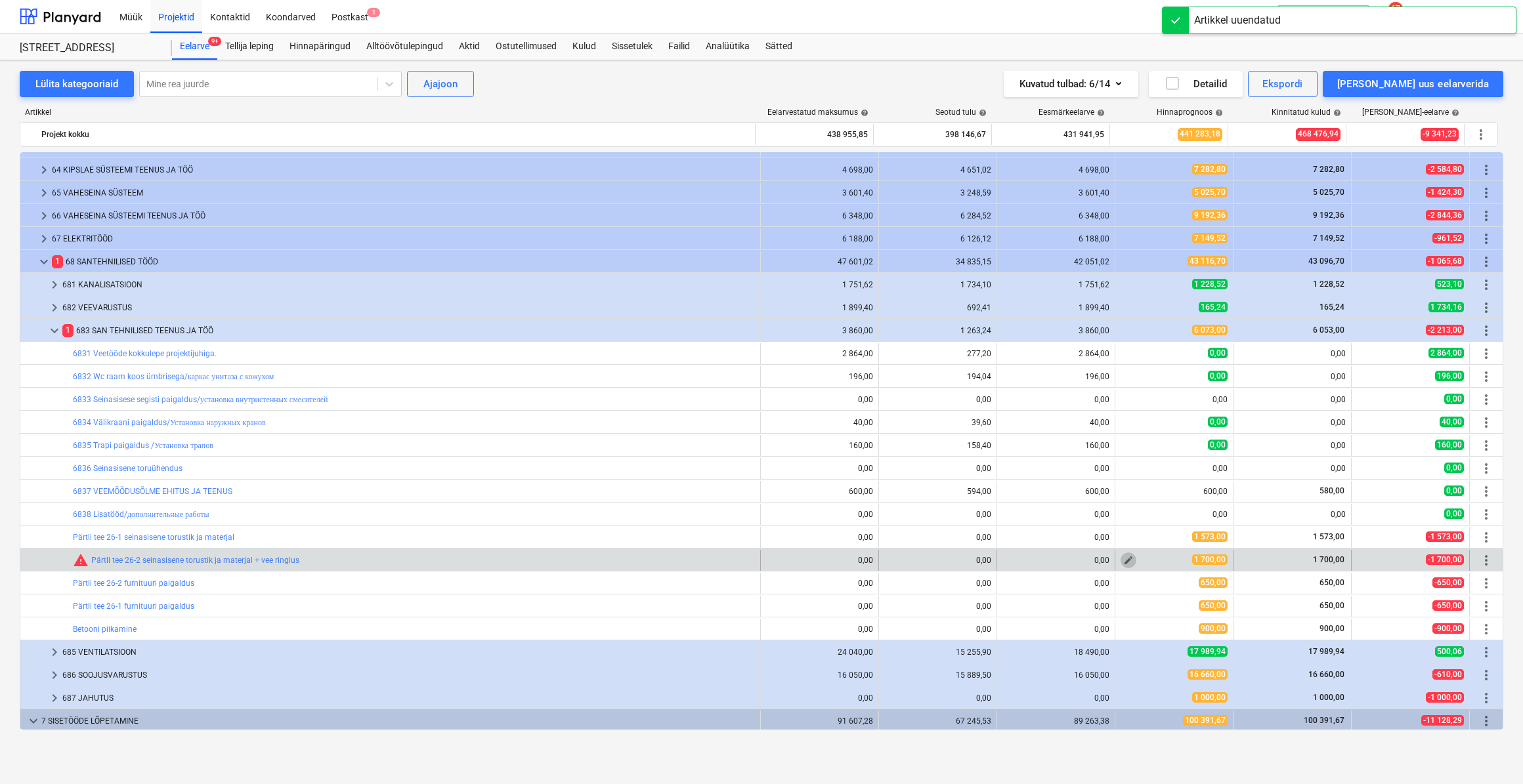
click at [1123, 561] on span "edit" at bounding box center [1128, 560] width 10 height 10
type textarea "x"
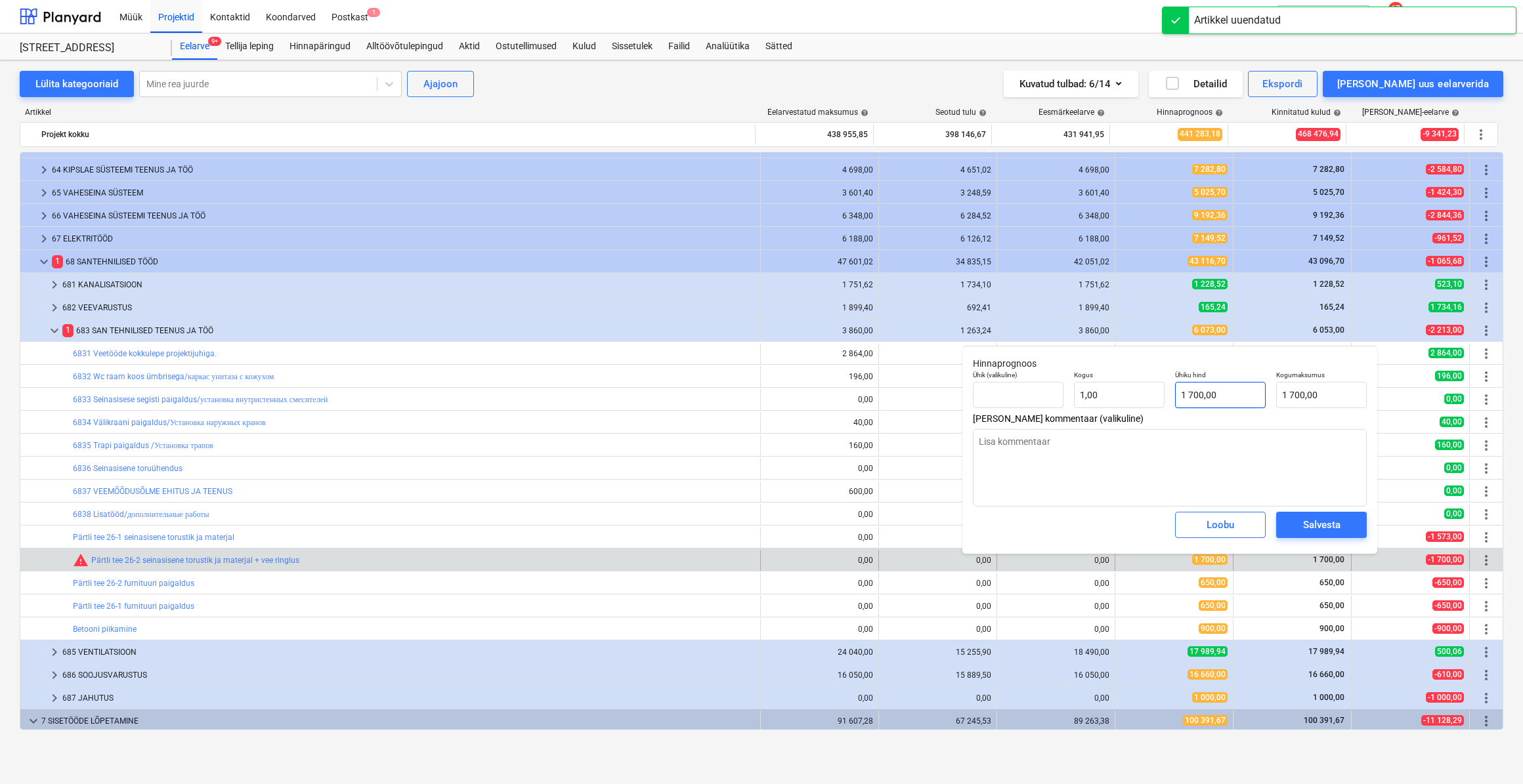
type input "1700"
drag, startPoint x: 1208, startPoint y: 407, endPoint x: 1138, endPoint y: 408, distance: 70.0
click at [1138, 408] on div "Ühik (valikuline) Kogus 1,00 Ühiku hind 1700 Kogumaksumus 1 700,00" at bounding box center [1169, 389] width 404 height 48
type textarea "x"
type input "1"
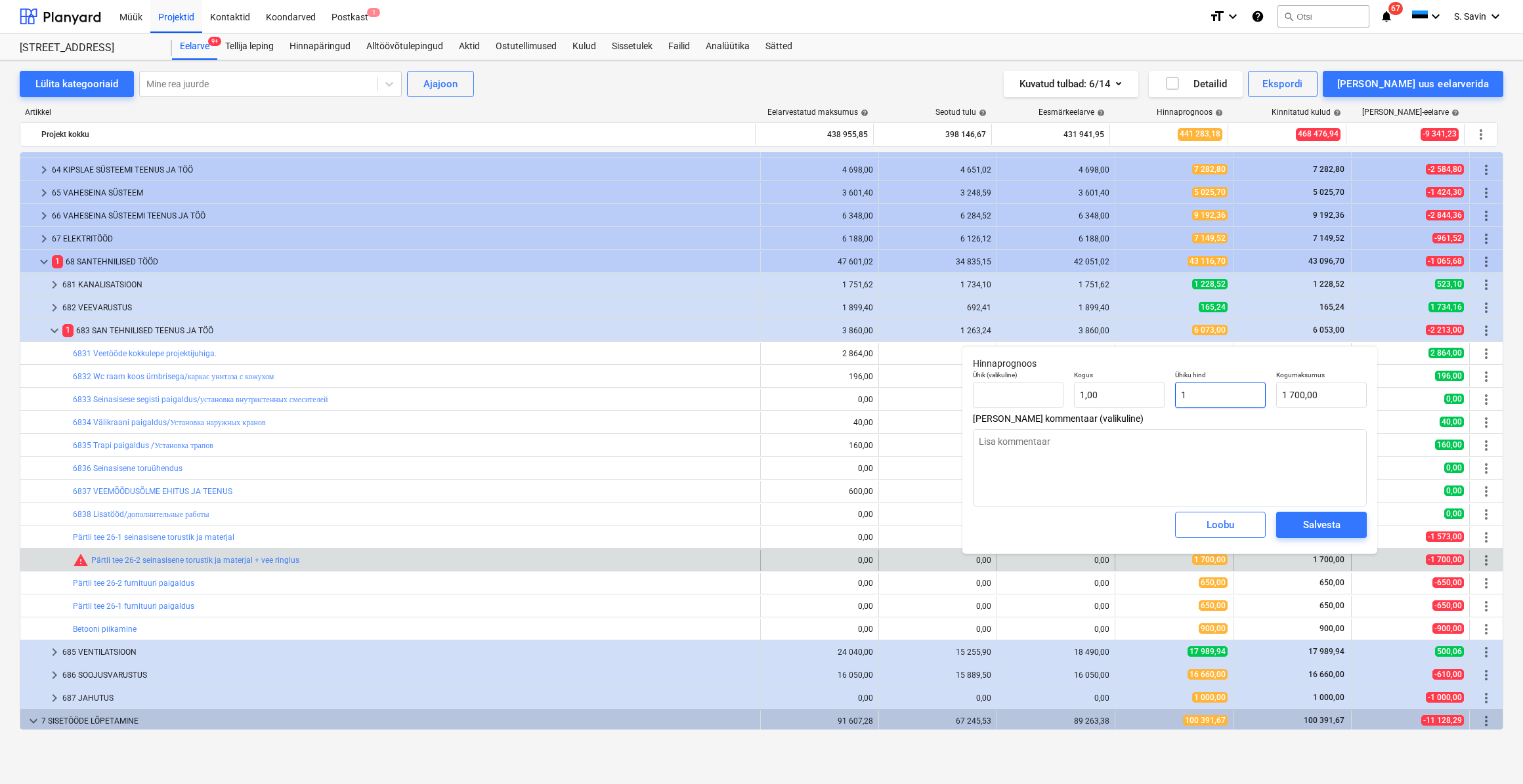
type input "1,00"
type textarea "x"
type input "19"
type input "19,00"
type textarea "x"
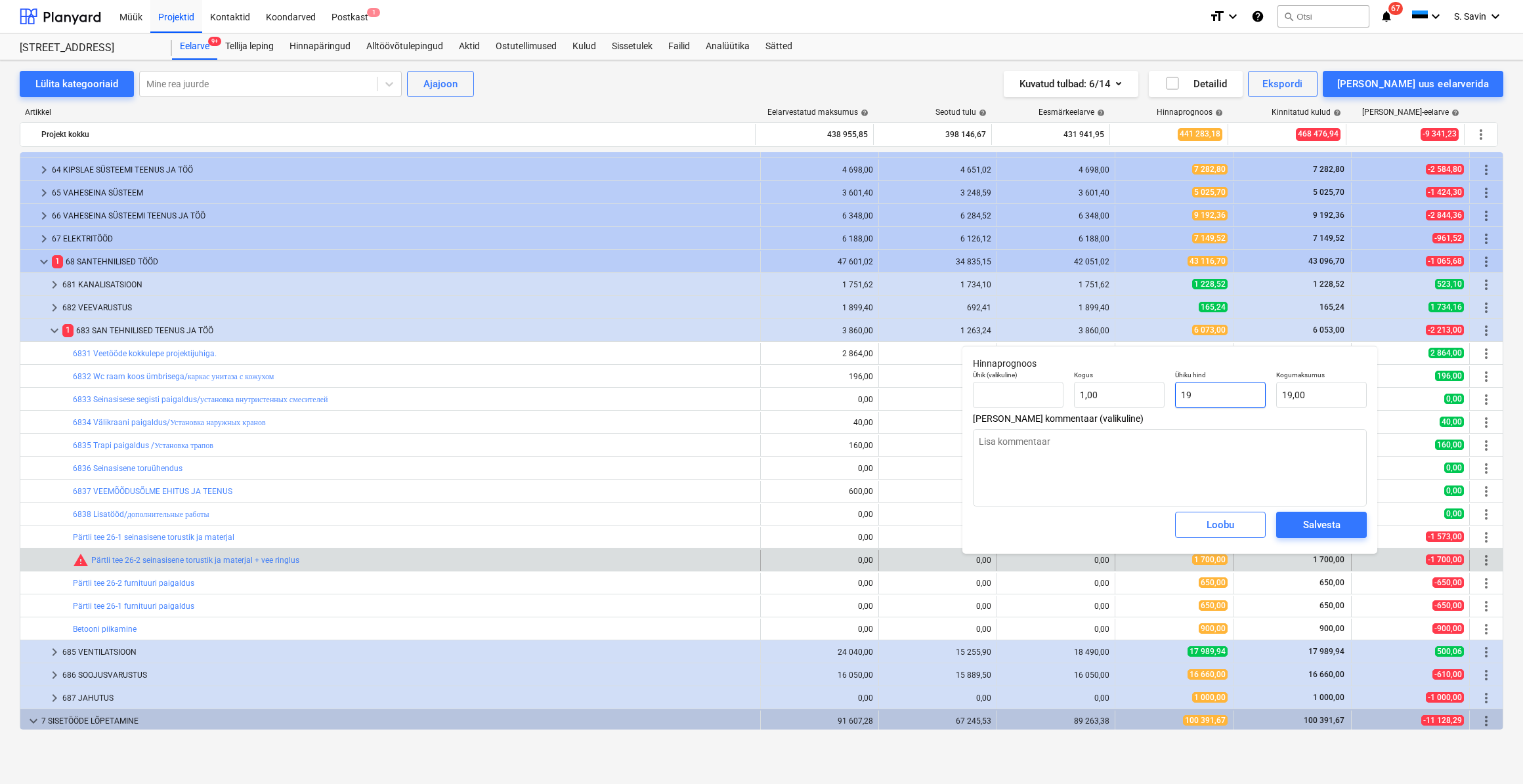
type input "197"
type input "197,00"
type textarea "x"
type input "1970"
type input "1 970,00"
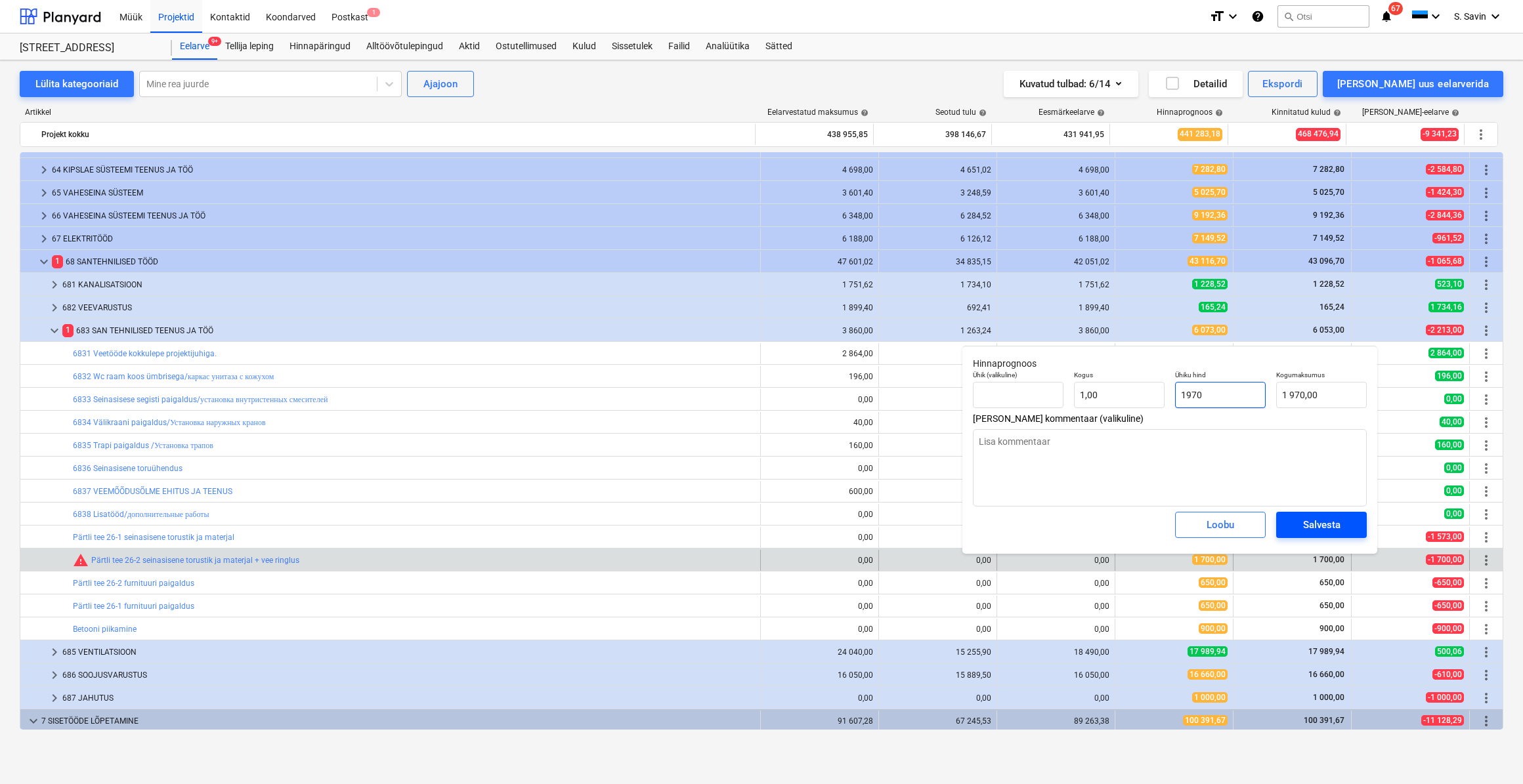
type input "1970"
type textarea "x"
type input "1 970,00"
click at [1304, 521] on div "Salvesta" at bounding box center [1322, 525] width 38 height 17
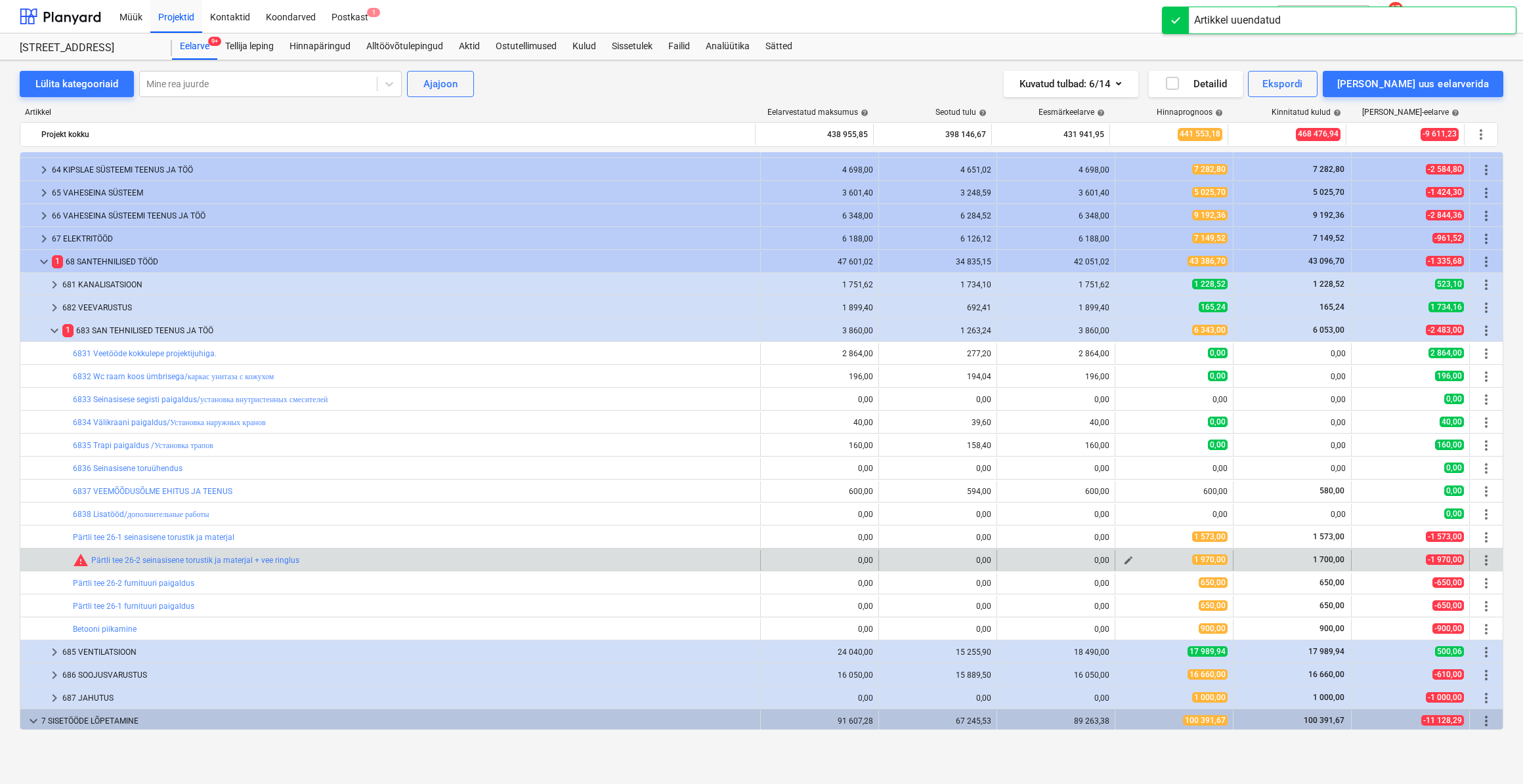
click at [1123, 559] on span "edit" at bounding box center [1128, 560] width 10 height 10
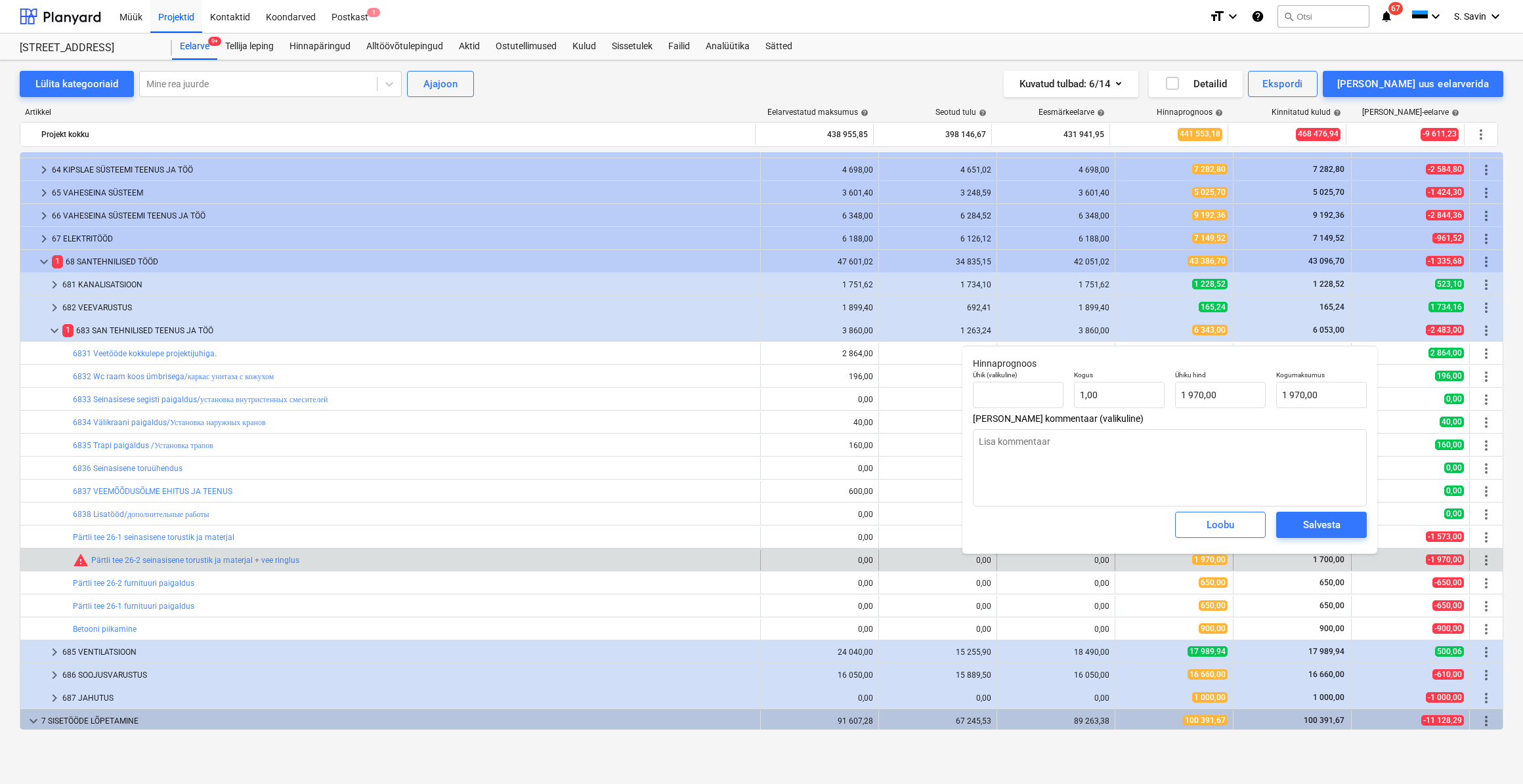
click at [1161, 561] on div "1 970,00" at bounding box center [1174, 560] width 107 height 11
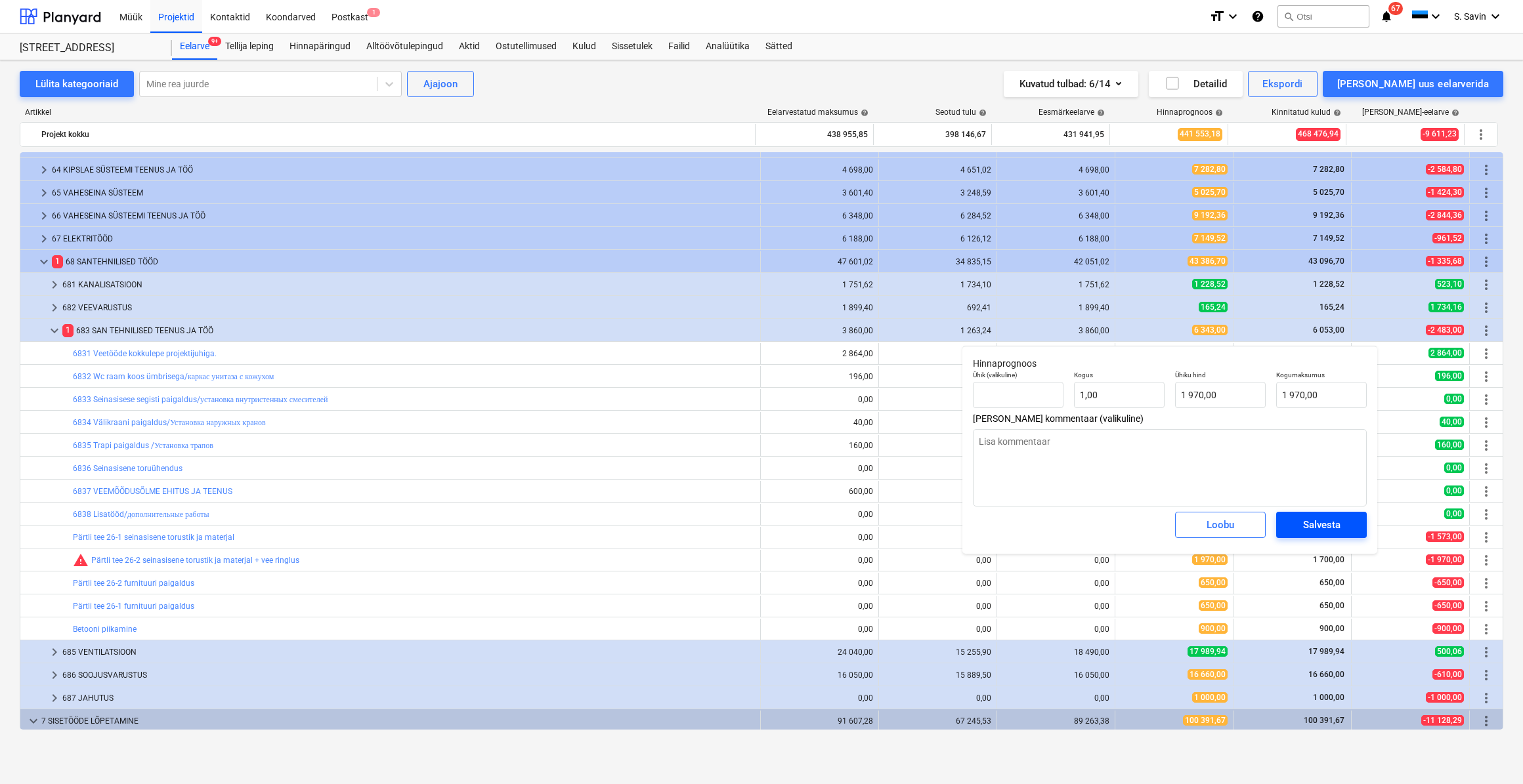
click at [1316, 526] on div "Salvesta" at bounding box center [1322, 525] width 38 height 17
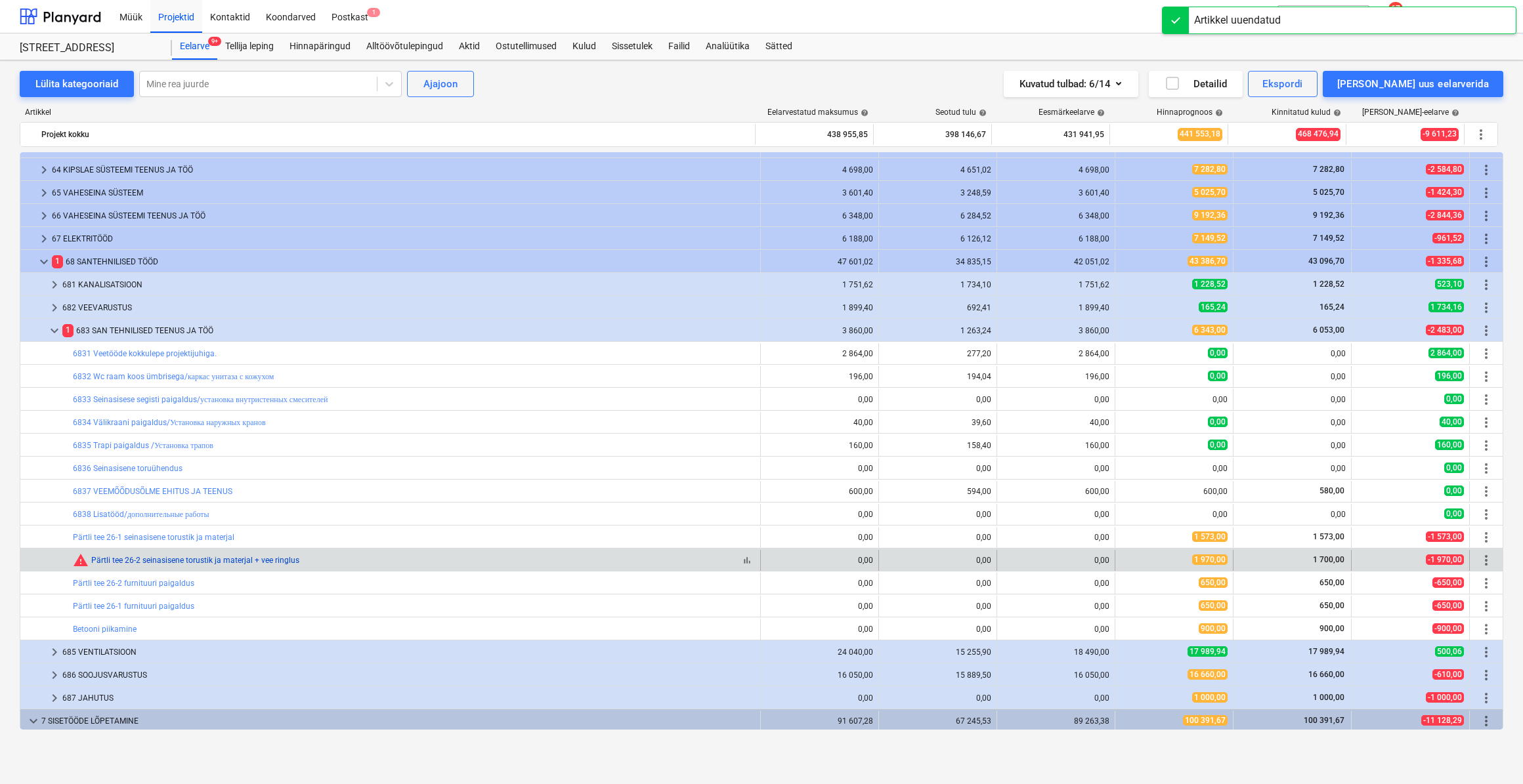
click at [99, 558] on link "Pärtli tee 26-2 seinasisene torustik ja materjal + vee ringlus" at bounding box center [195, 560] width 208 height 9
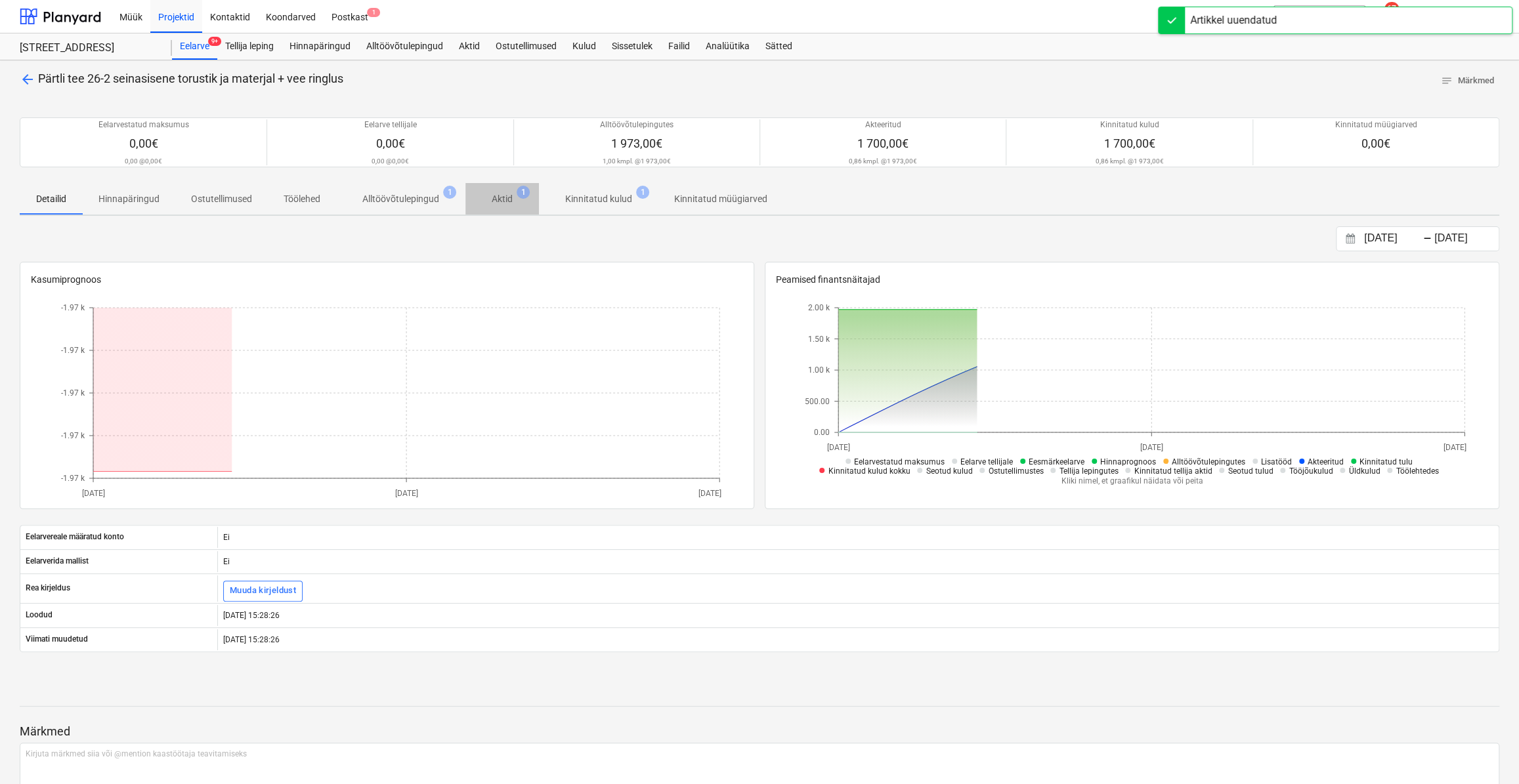
click at [498, 202] on p "Aktid" at bounding box center [502, 199] width 21 height 14
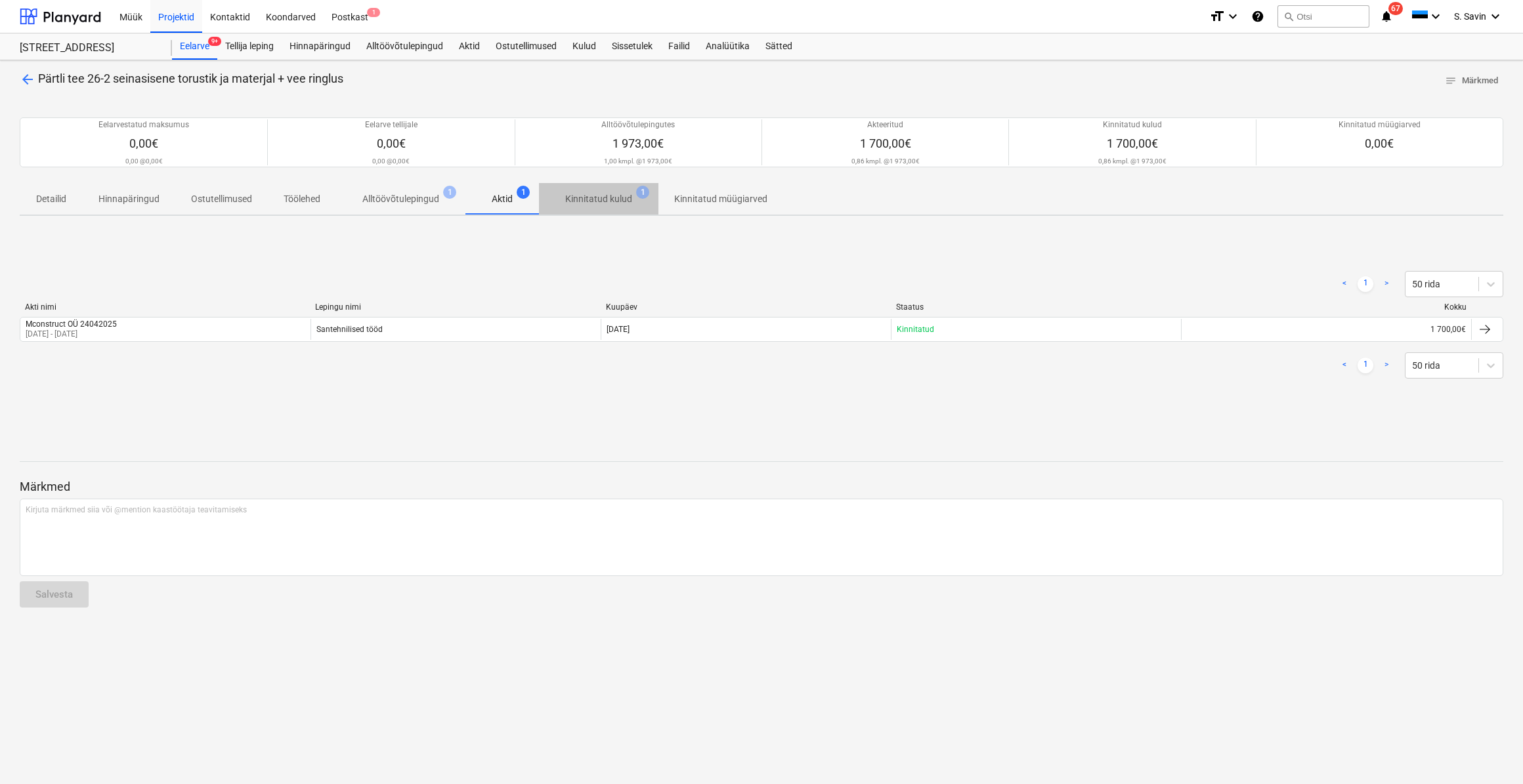
click at [596, 203] on p "Kinnitatud kulud" at bounding box center [599, 199] width 67 height 14
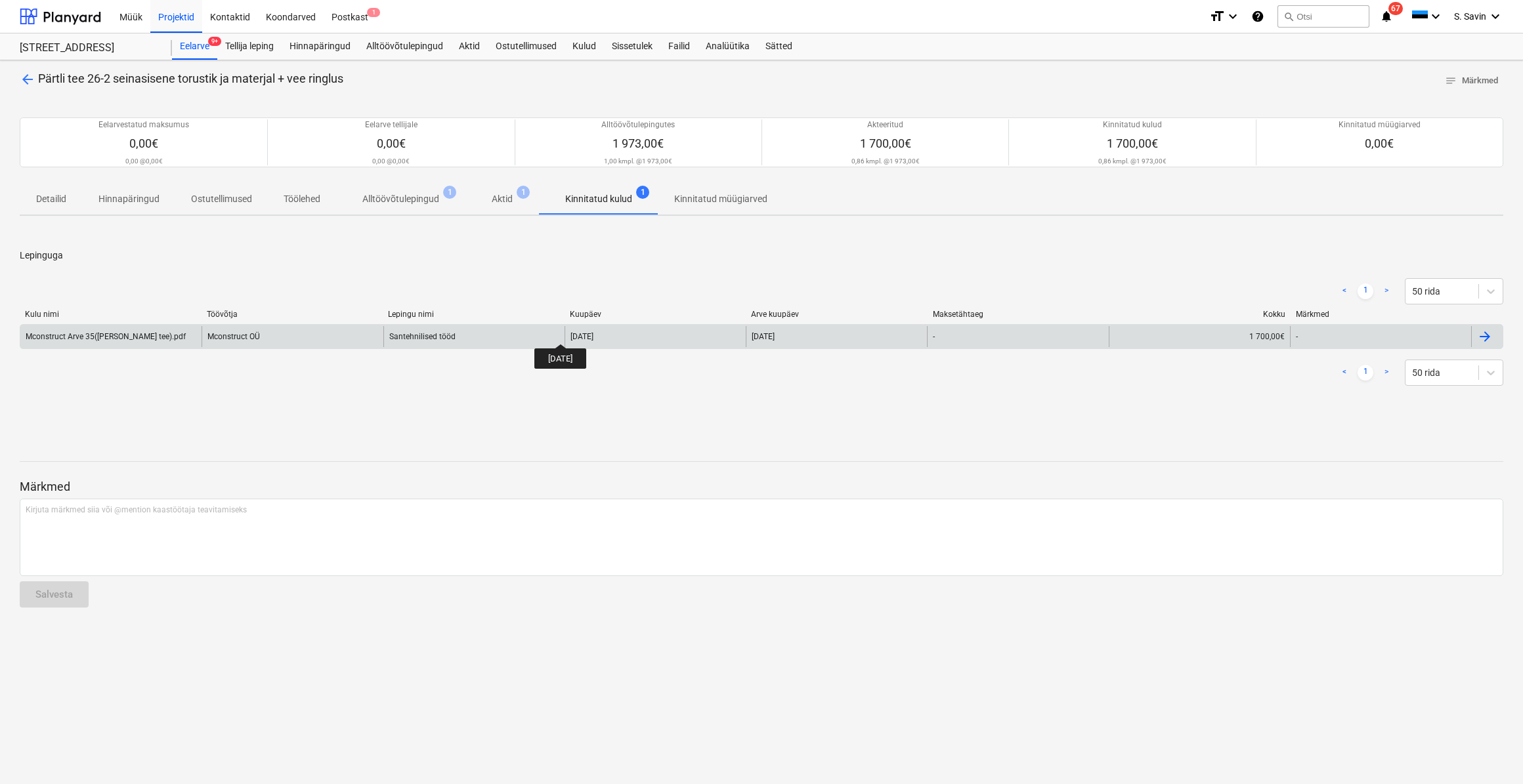
click at [571, 332] on div "[DATE]" at bounding box center [582, 336] width 23 height 9
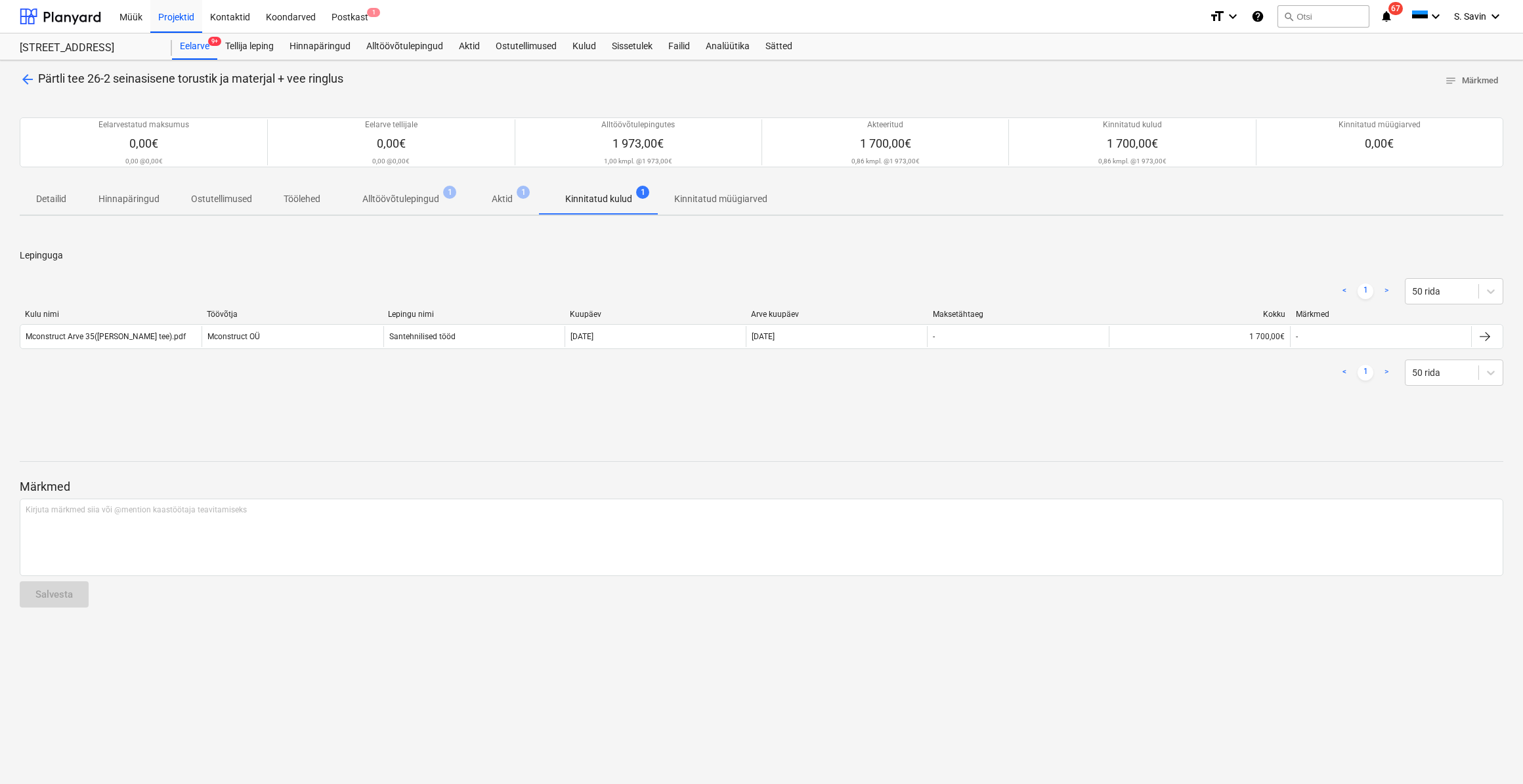
click at [388, 206] on span "Alltöövõtulepingud 1" at bounding box center [401, 199] width 129 height 24
click at [6, 4] on div "Müük Projektid Kontaktid Koondarved Postkast 1 format_size keyboard_arrow_down …" at bounding box center [762, 17] width 1523 height 33
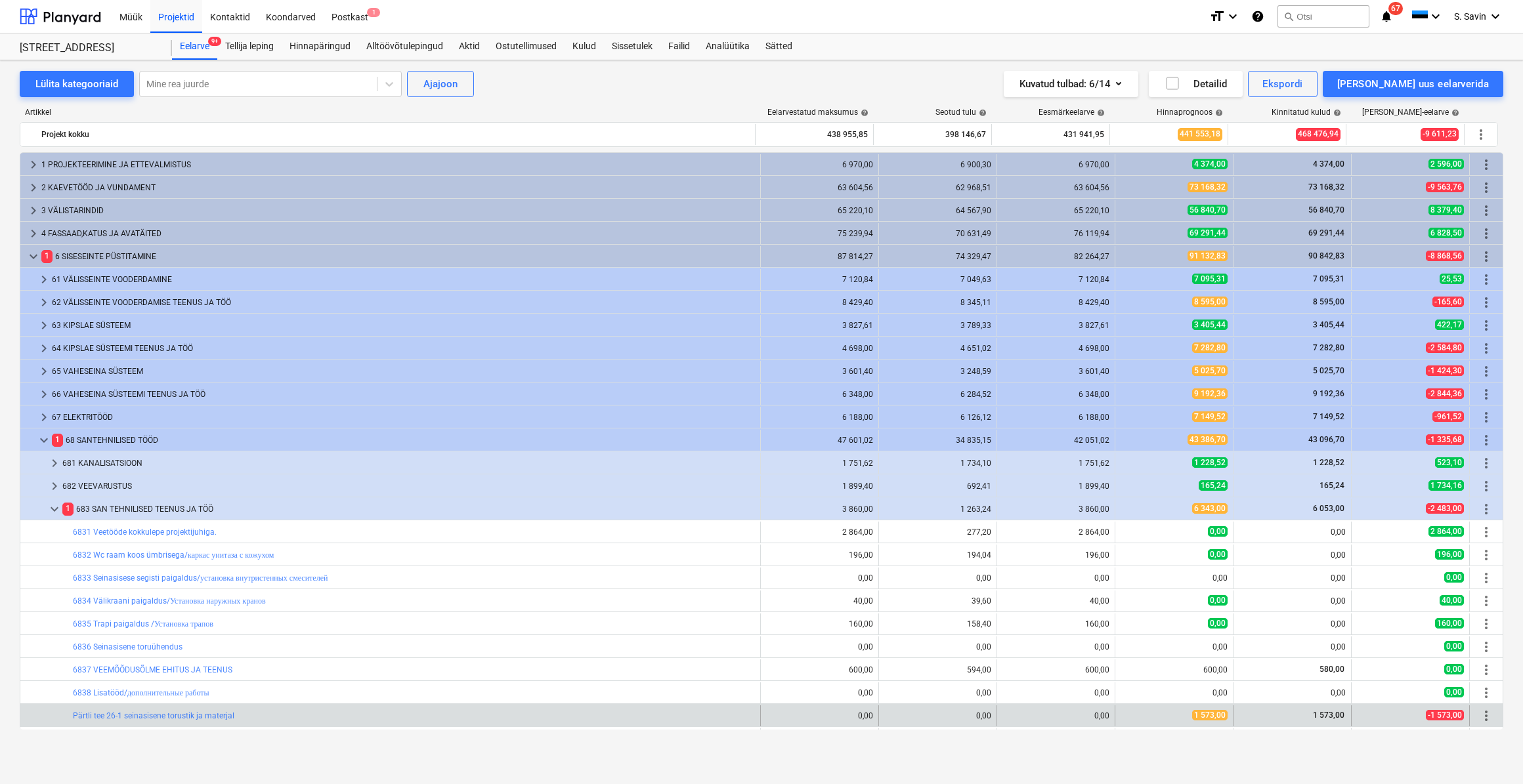
scroll to position [179, 0]
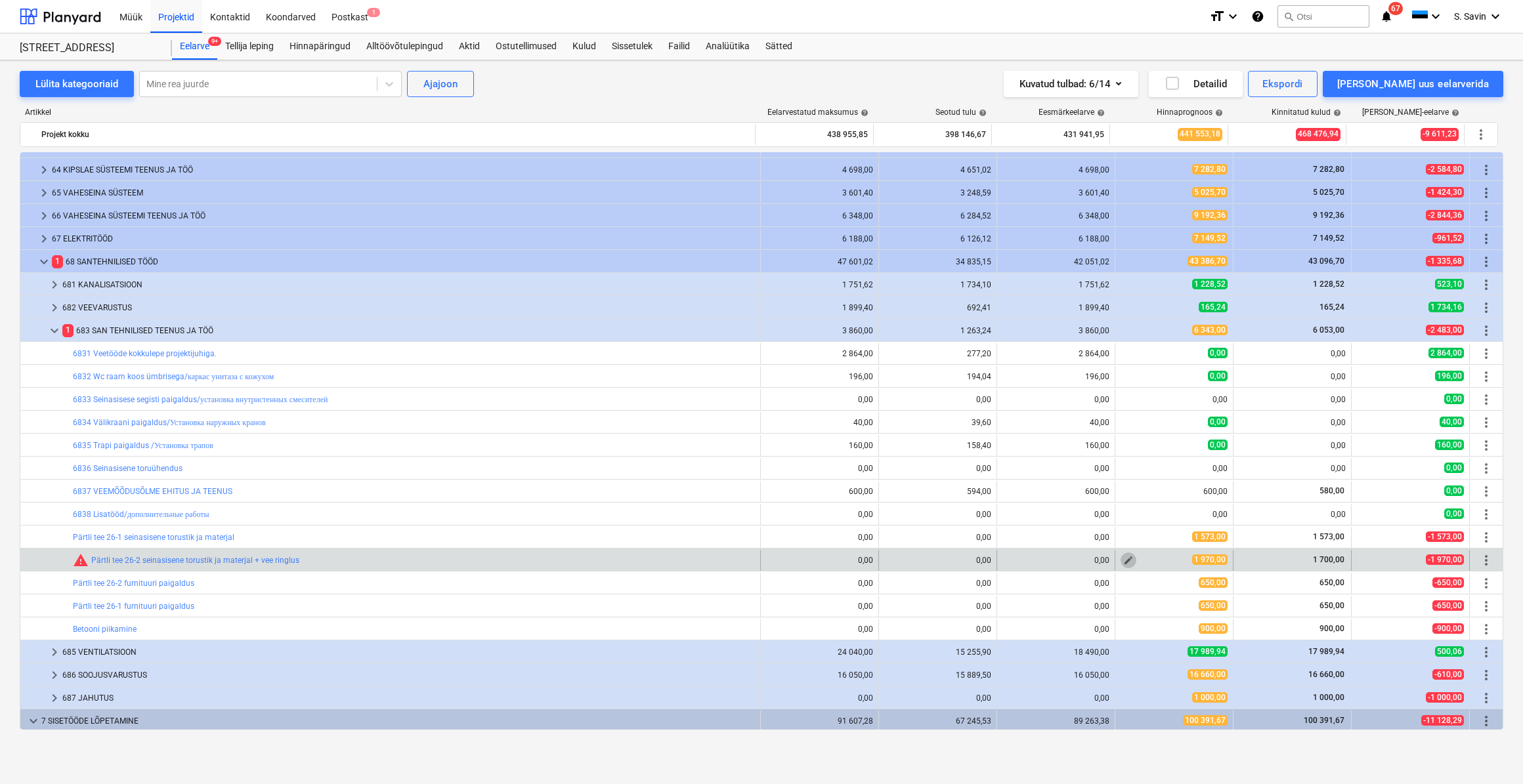
click at [1125, 563] on span "edit" at bounding box center [1128, 560] width 10 height 10
type textarea "x"
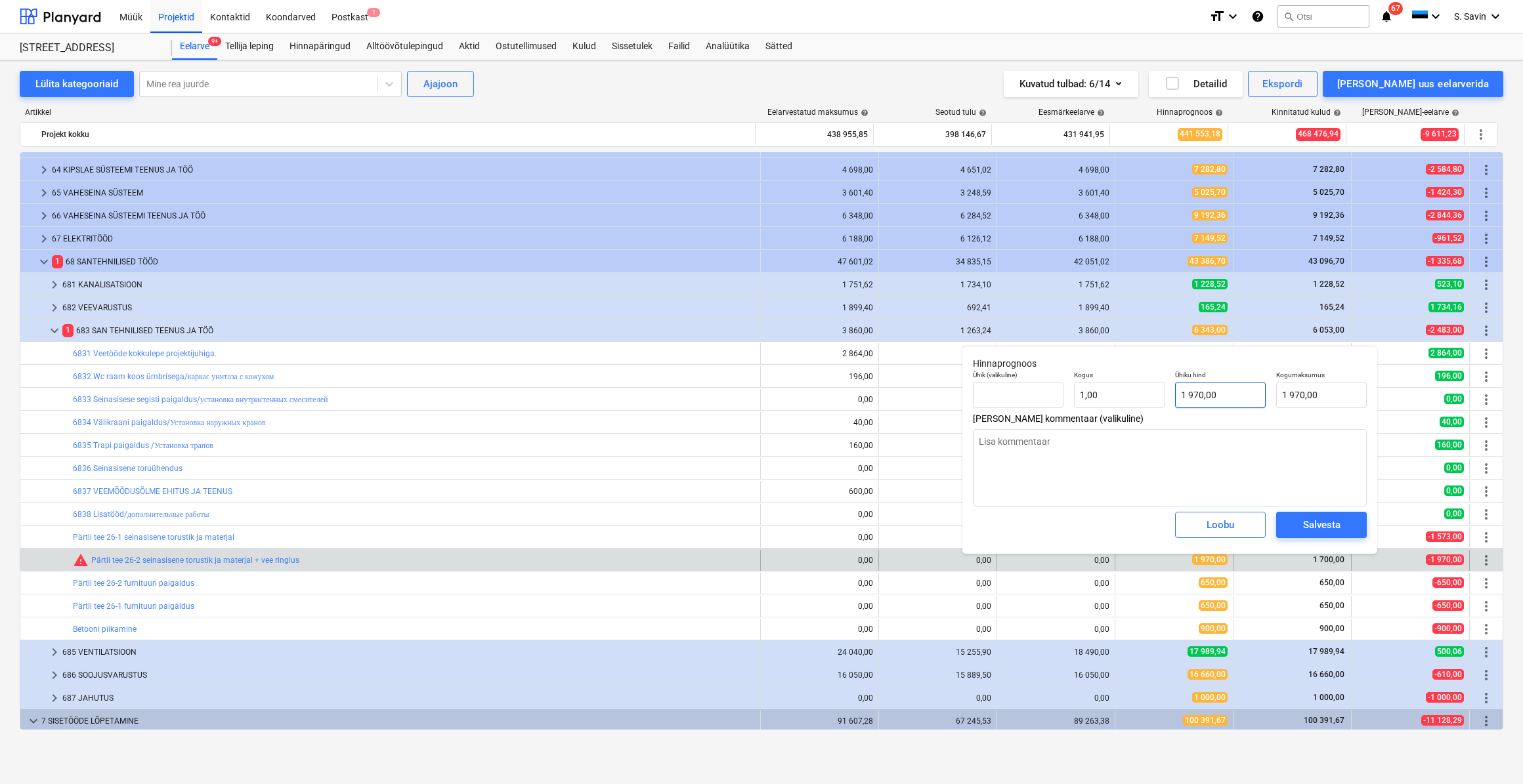
type input "1970"
drag, startPoint x: 1221, startPoint y: 395, endPoint x: 1158, endPoint y: 410, distance: 64.8
click at [1158, 410] on div "Ühik (valikuline) Kogus 1,00 Ühiku hind 1970 Kogumaksumus 1 970,00" at bounding box center [1169, 389] width 404 height 48
type textarea "x"
type input "1"
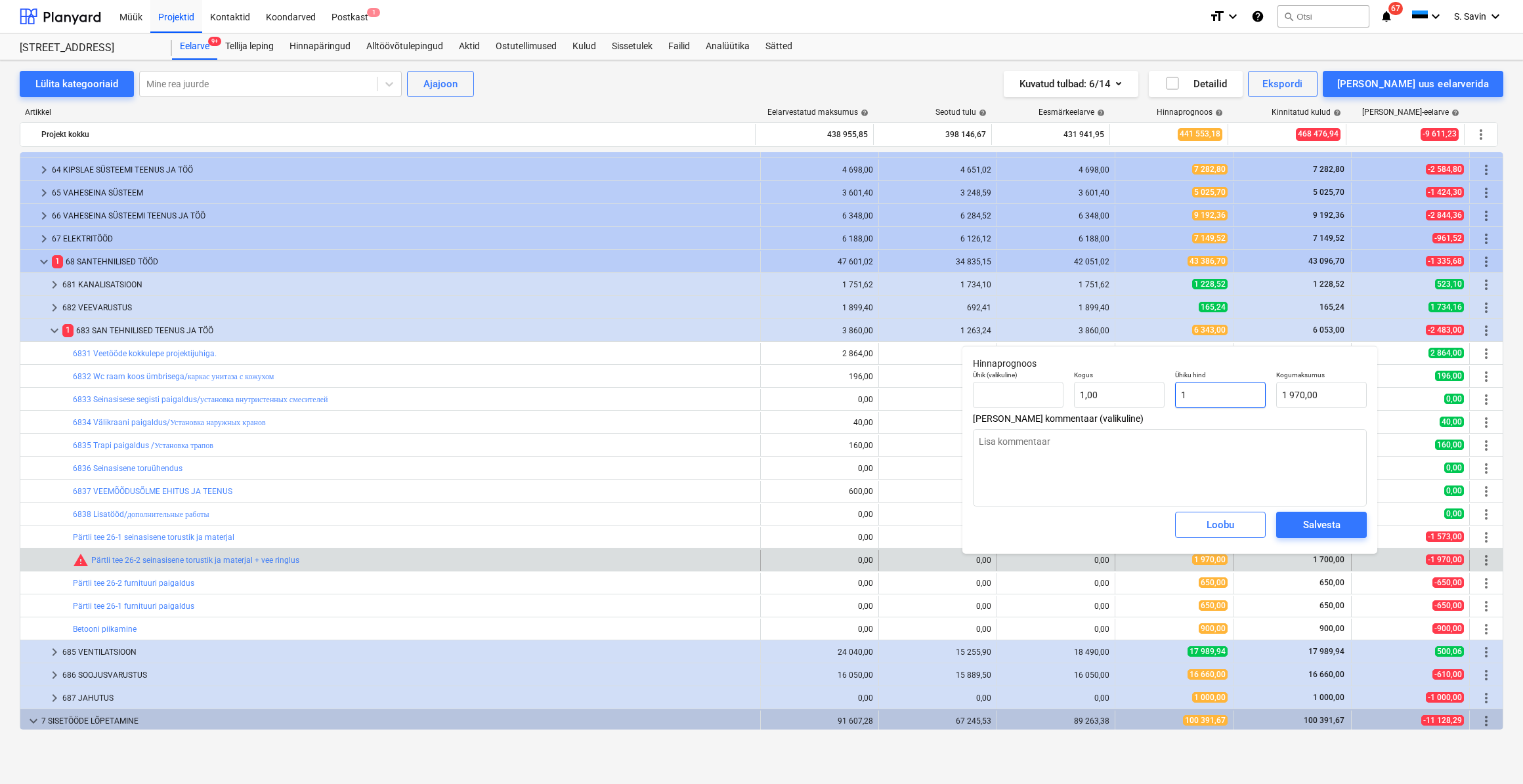
type input "1,00"
type textarea "x"
type input "17"
type input "17,00"
type textarea "x"
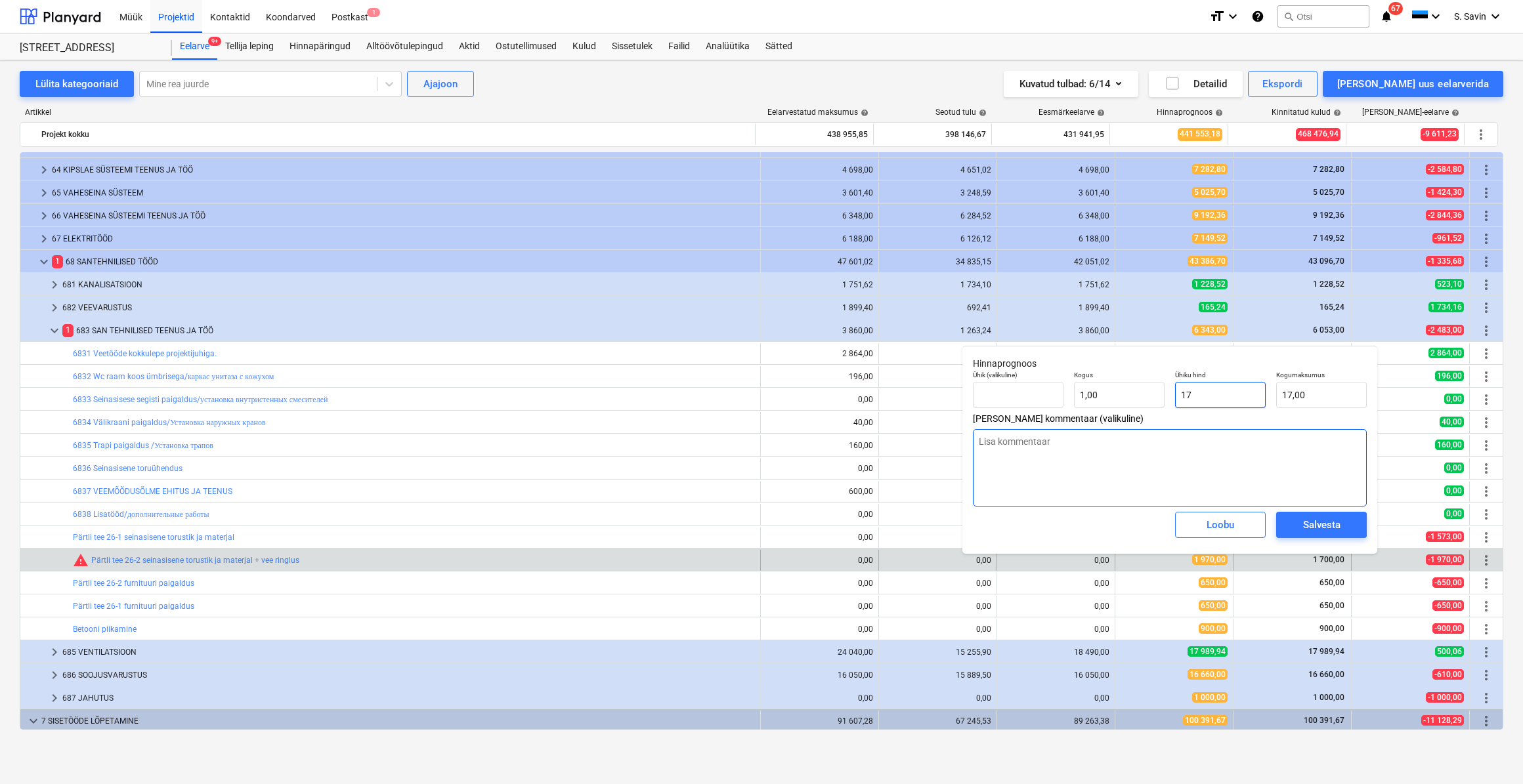
type input "170"
type input "170,00"
type textarea "x"
type input "1700"
type input "1 700,00"
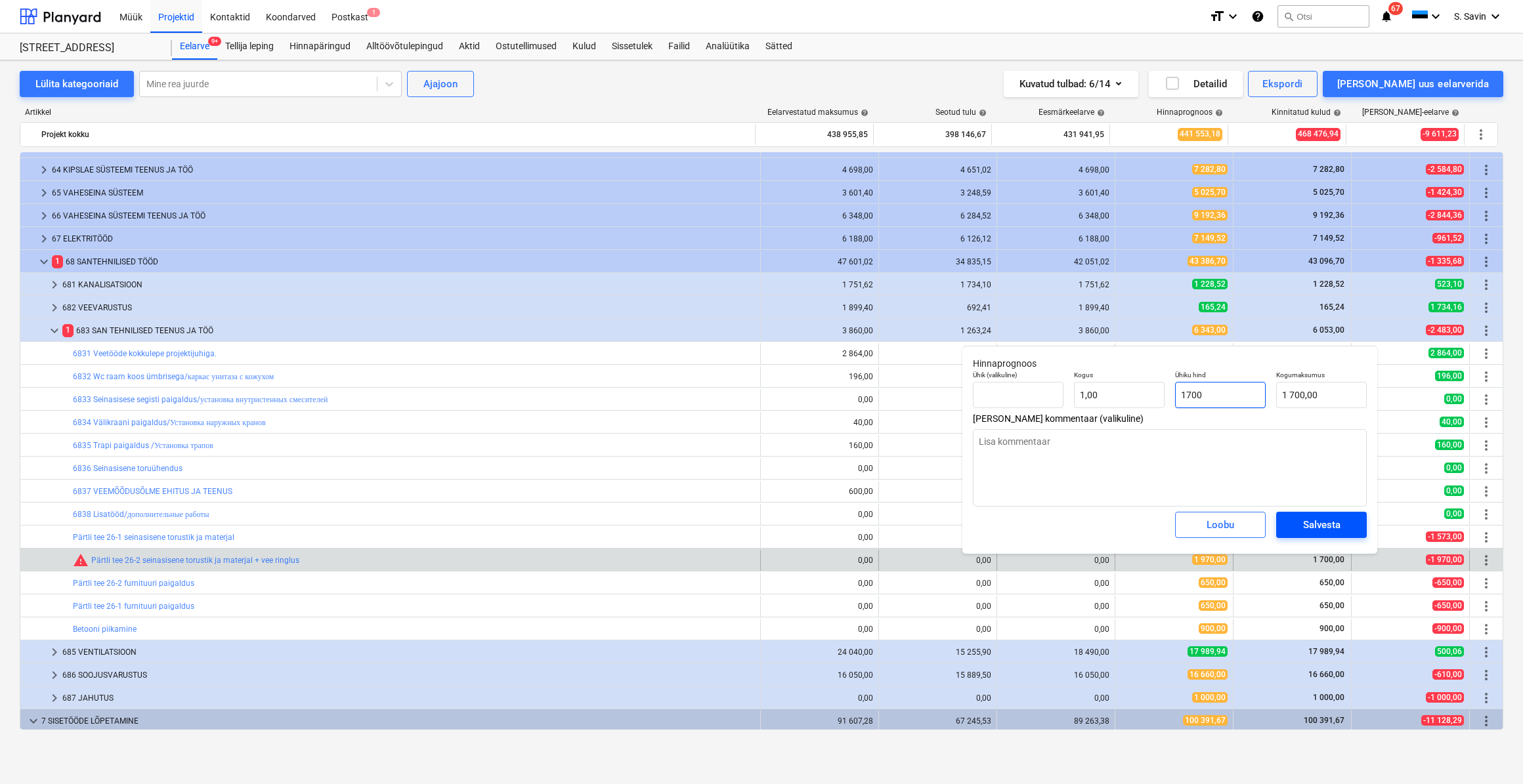
type input "1700"
type textarea "x"
type input "1 700,00"
click at [1339, 528] on div "Salvesta" at bounding box center [1322, 525] width 38 height 17
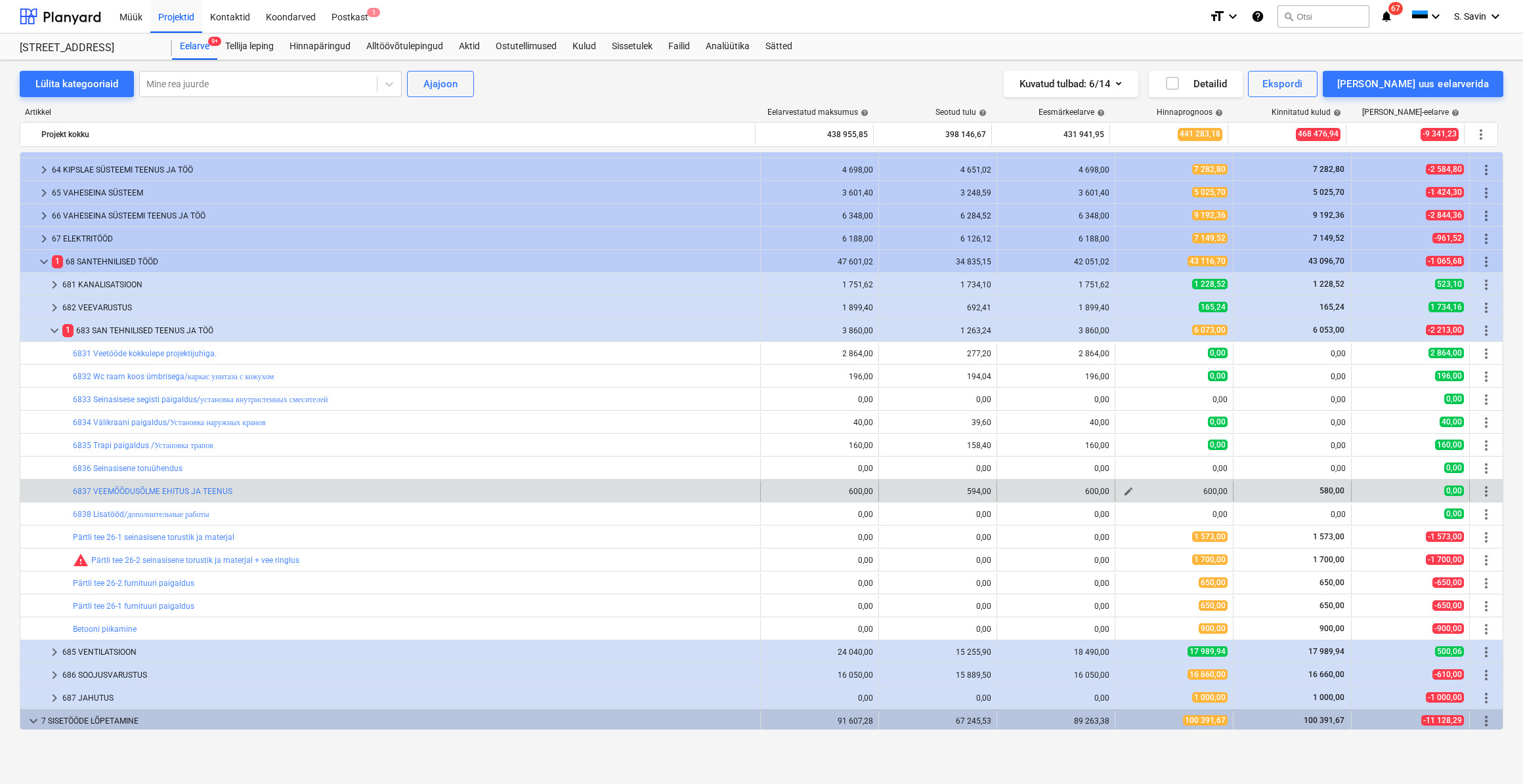
click at [1124, 495] on span "edit" at bounding box center [1128, 491] width 10 height 10
type textarea "x"
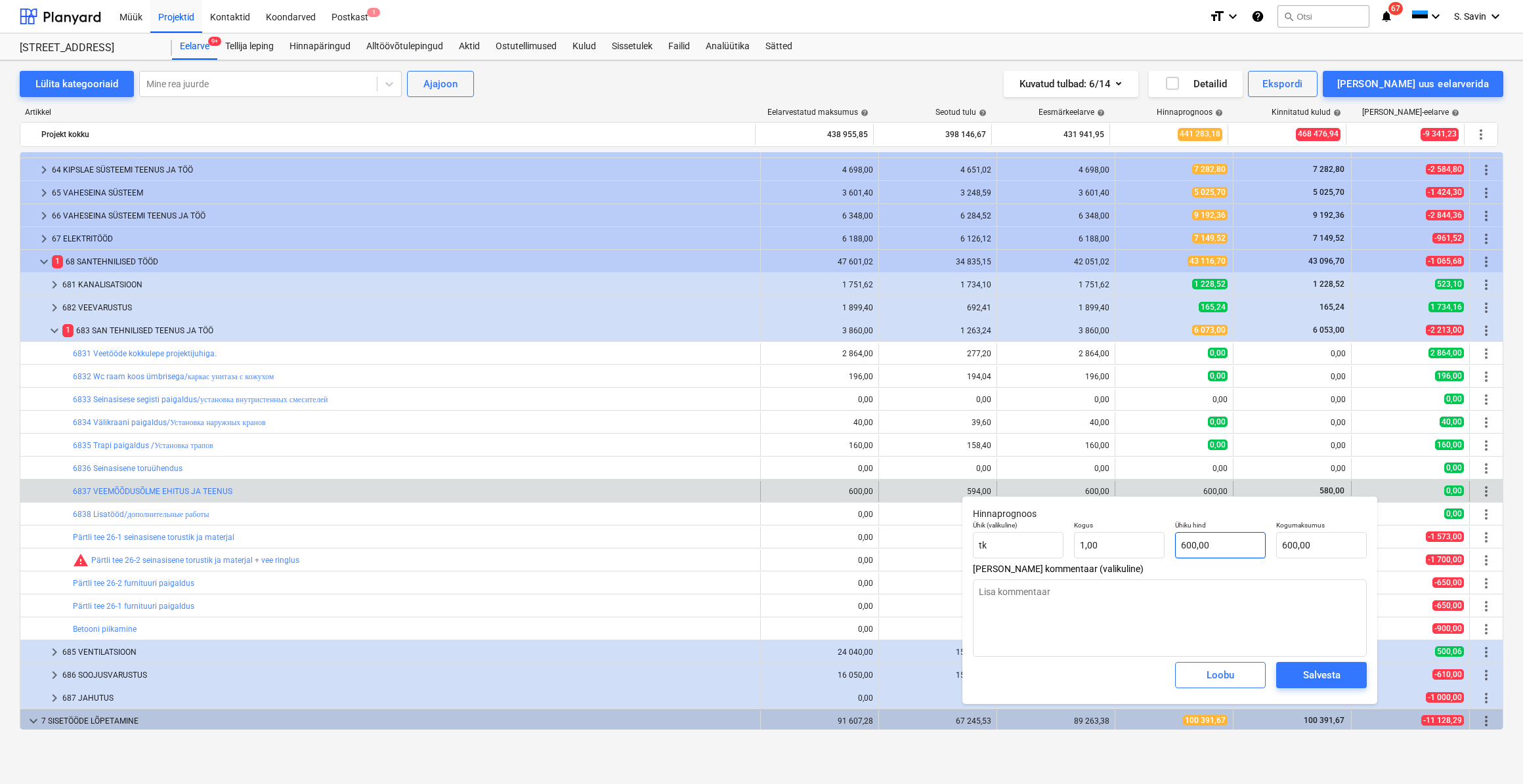
type input "600"
drag, startPoint x: 1215, startPoint y: 545, endPoint x: 1098, endPoint y: 561, distance: 118.1
click at [1098, 561] on div "Ühik (valikuline) [PERSON_NAME] 1,00 Ühiku hind 600 Kogumaksumus 600,00" at bounding box center [1169, 539] width 404 height 48
type textarea "x"
type input "5"
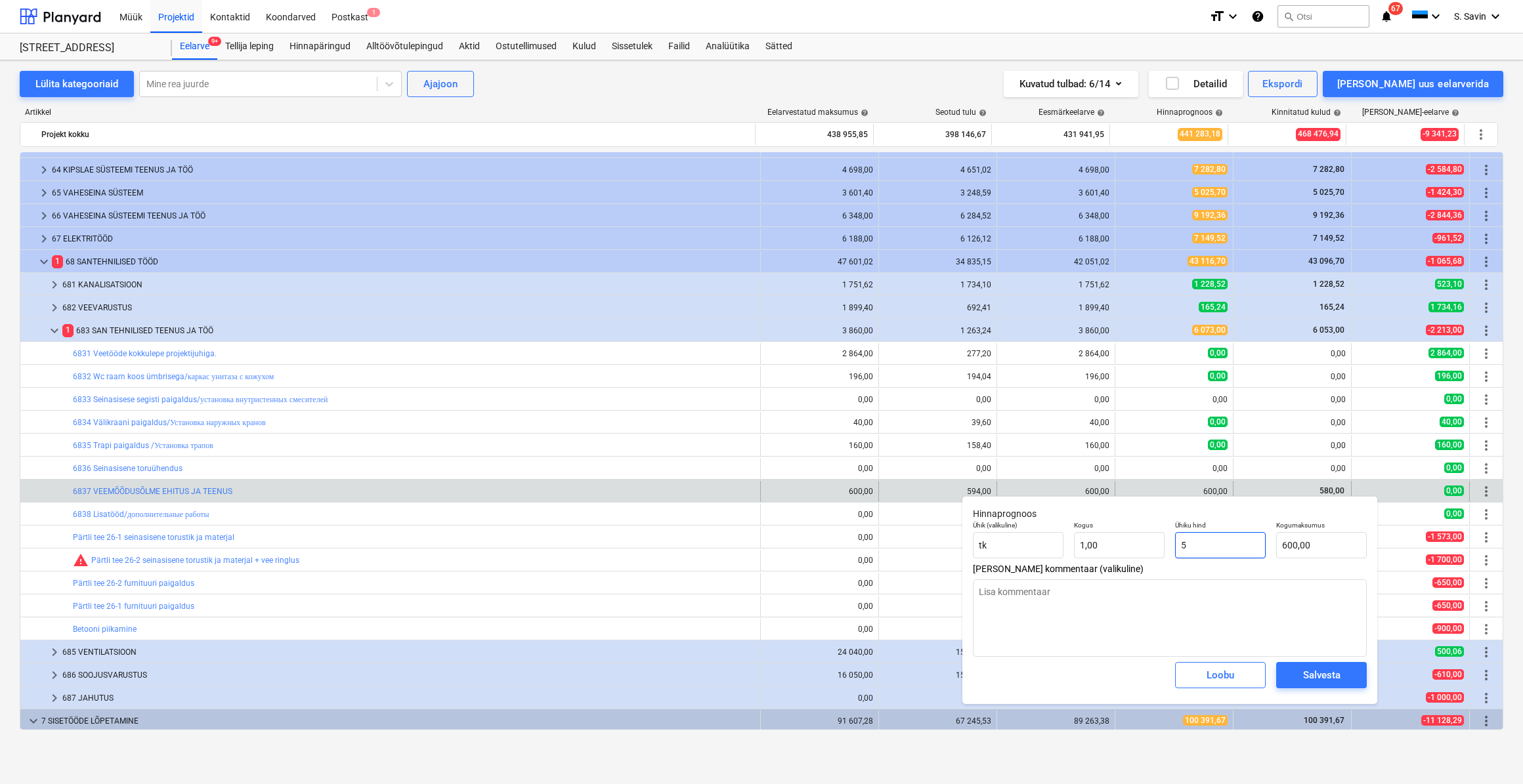
type input "5,00"
type textarea "x"
type input "58"
type input "58,00"
type textarea "x"
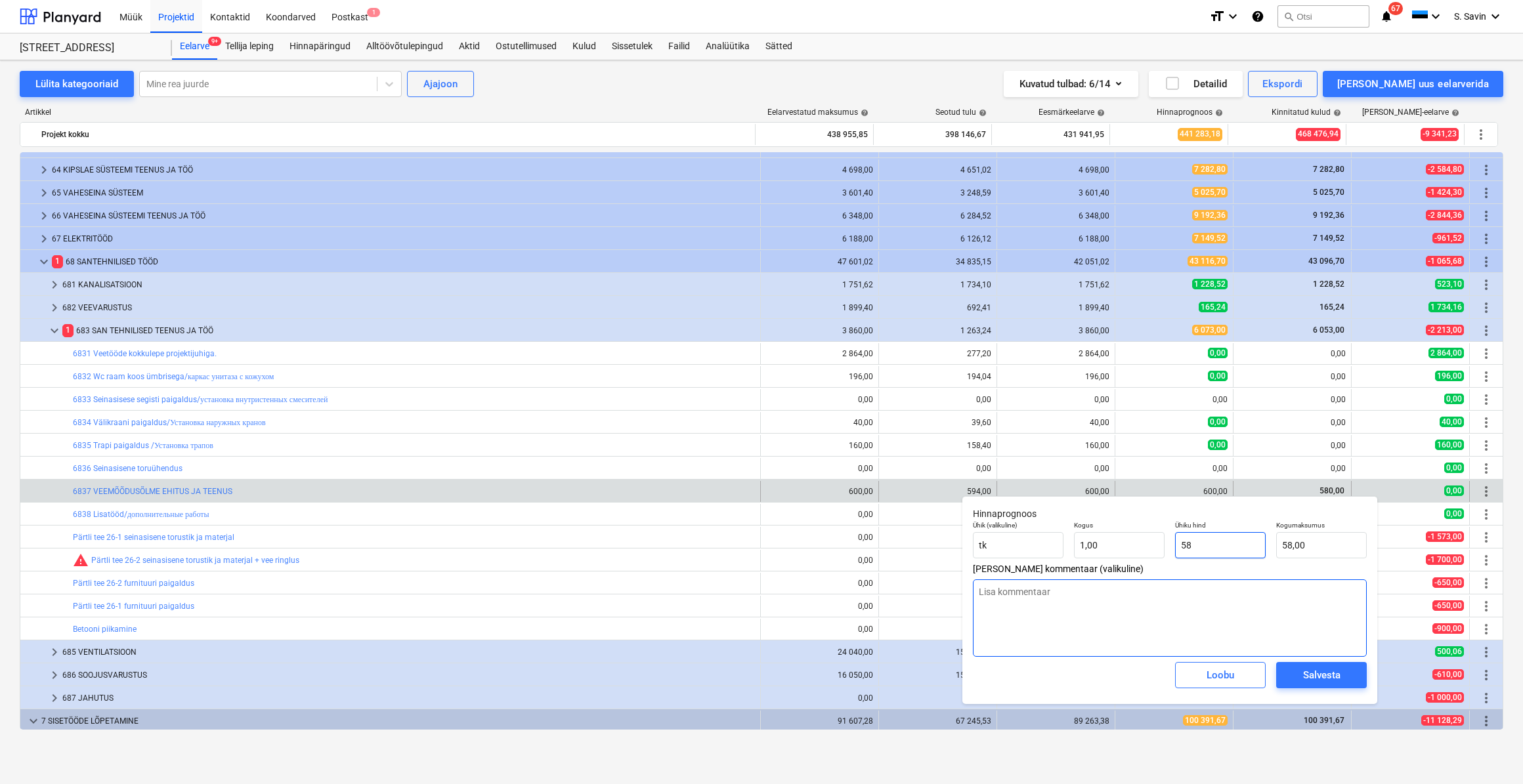
type input "580"
type input "580,00"
type input "580"
type textarea "x"
type input "580,00"
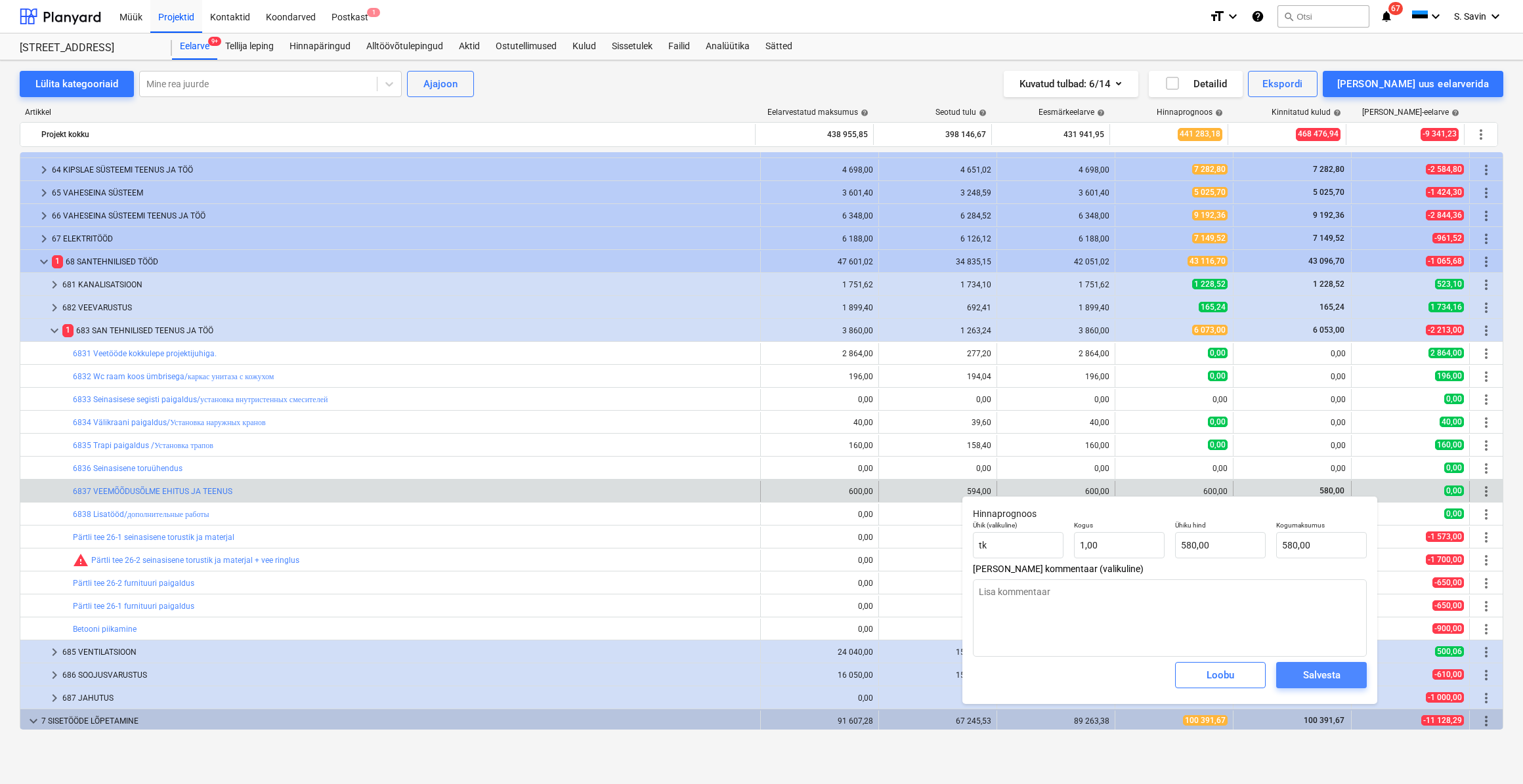
click at [1319, 672] on div "Salvesta" at bounding box center [1322, 675] width 38 height 17
type textarea "x"
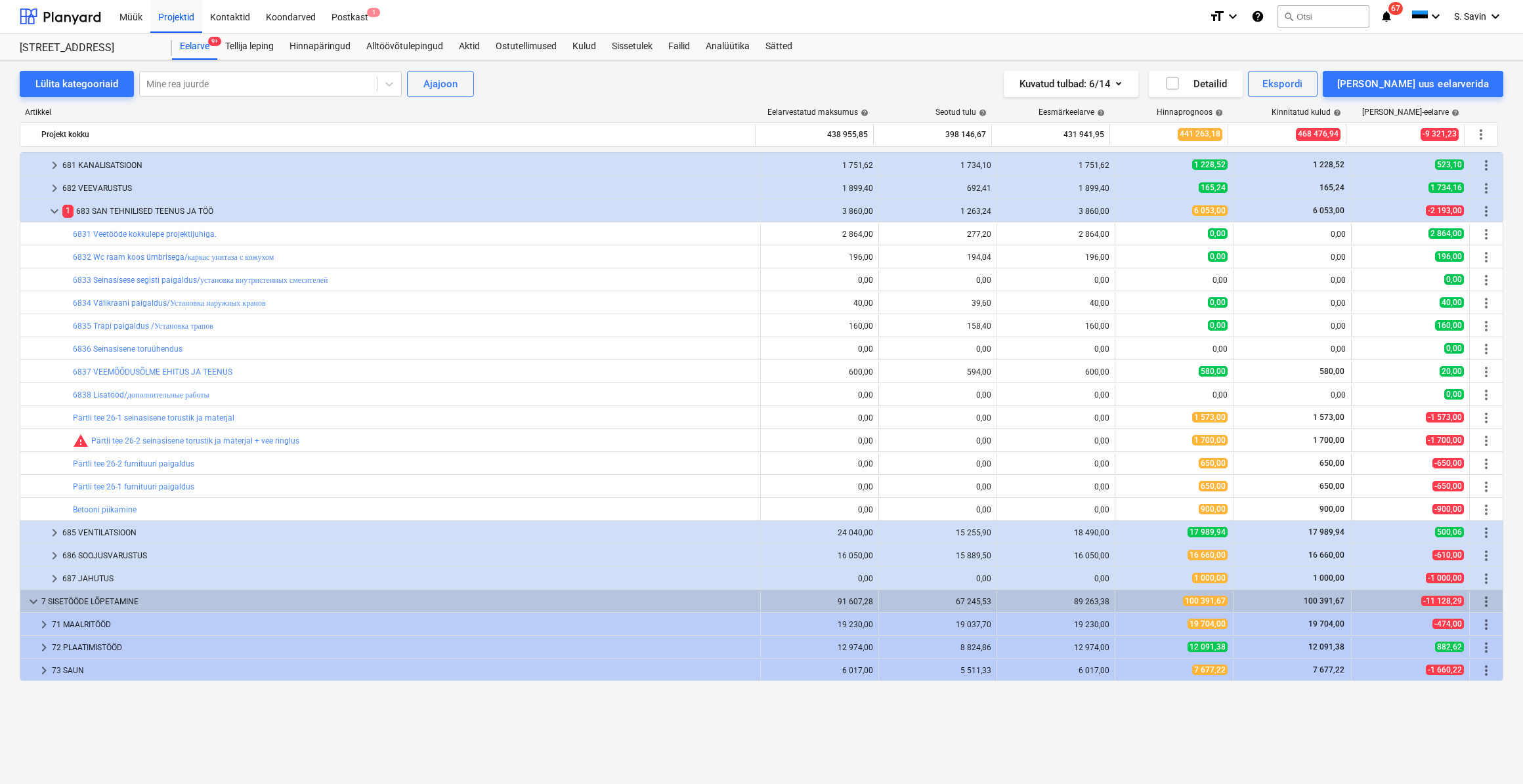
scroll to position [119, 0]
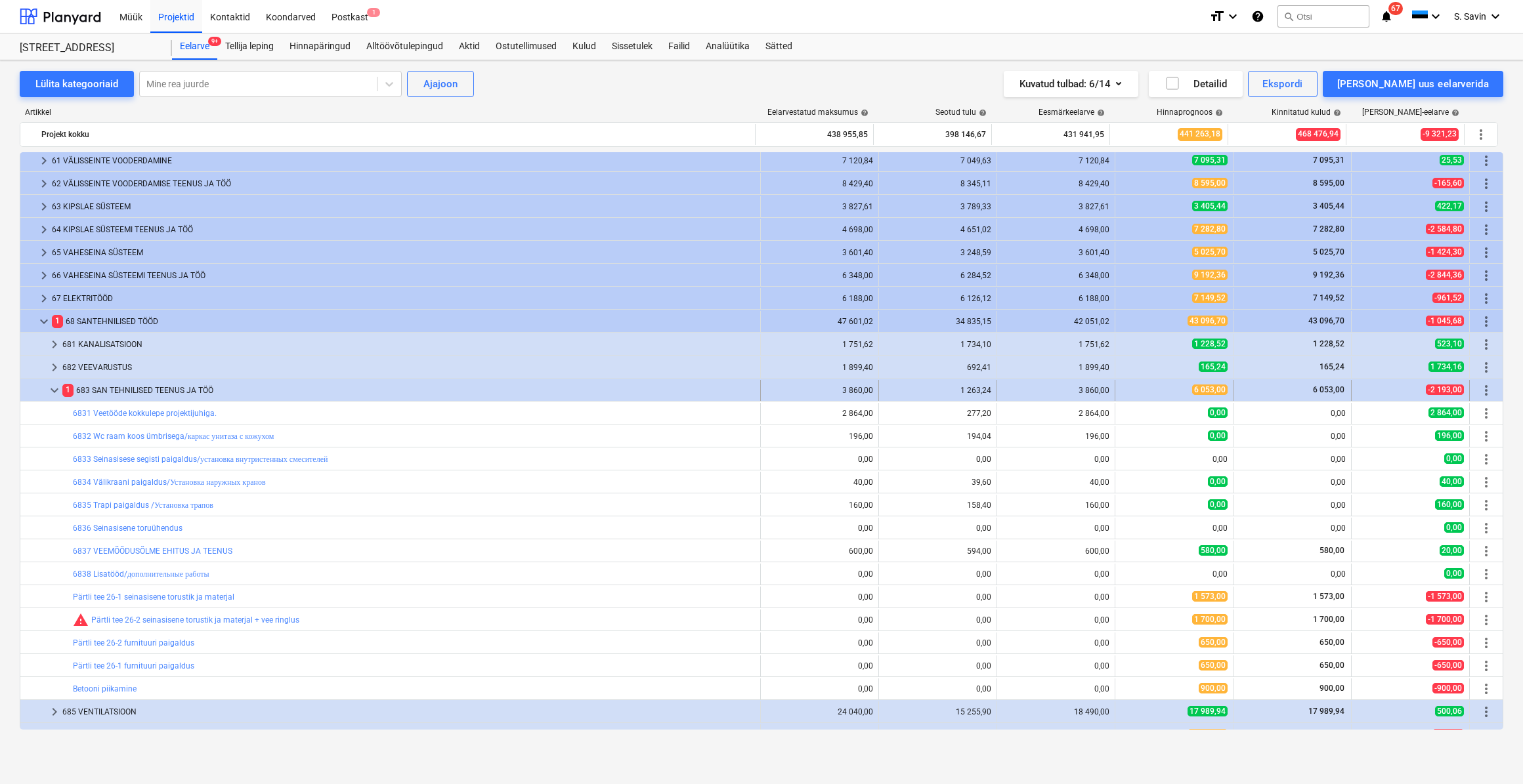
click at [54, 392] on span "keyboard_arrow_down" at bounding box center [54, 390] width 16 height 16
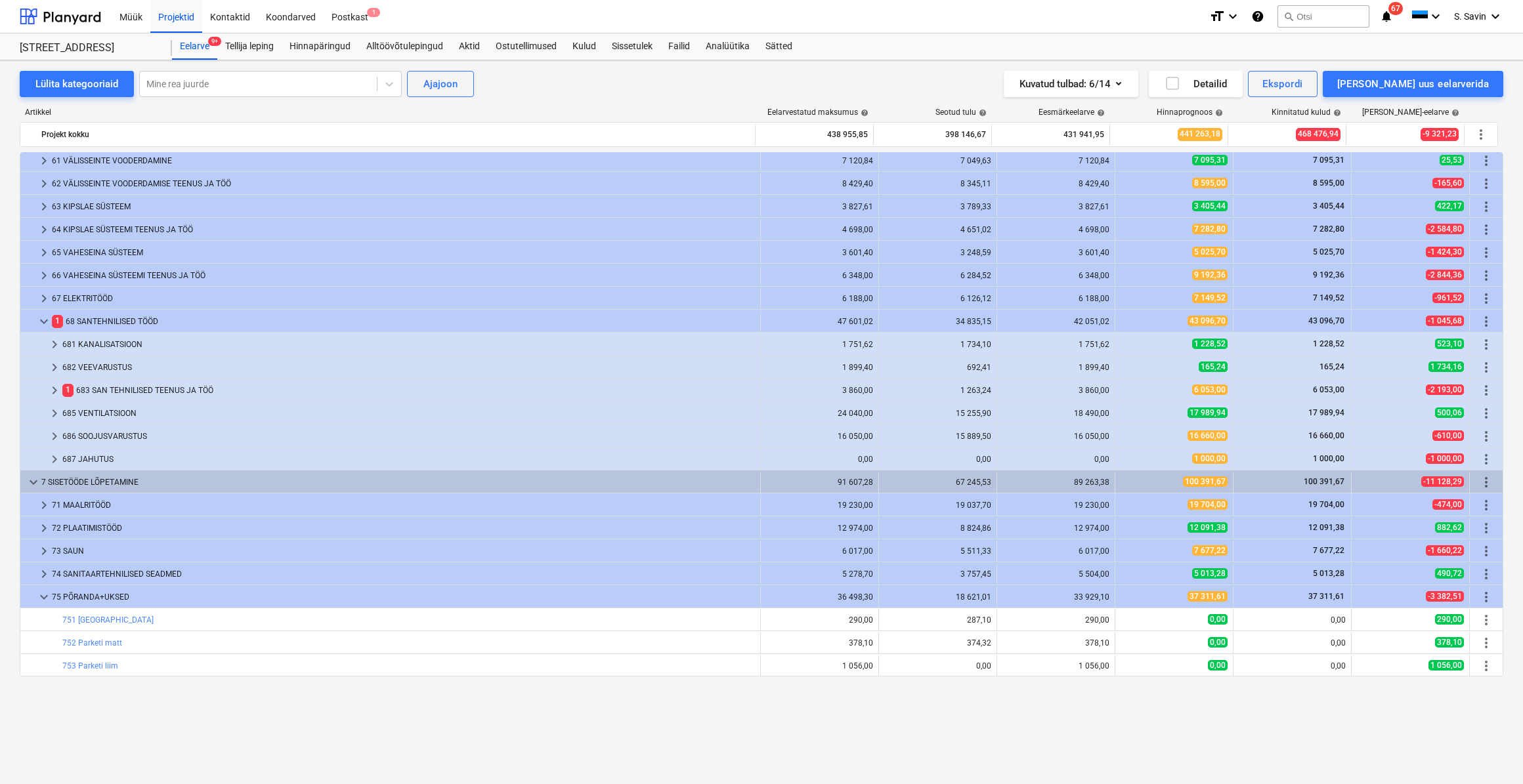
scroll to position [0, 0]
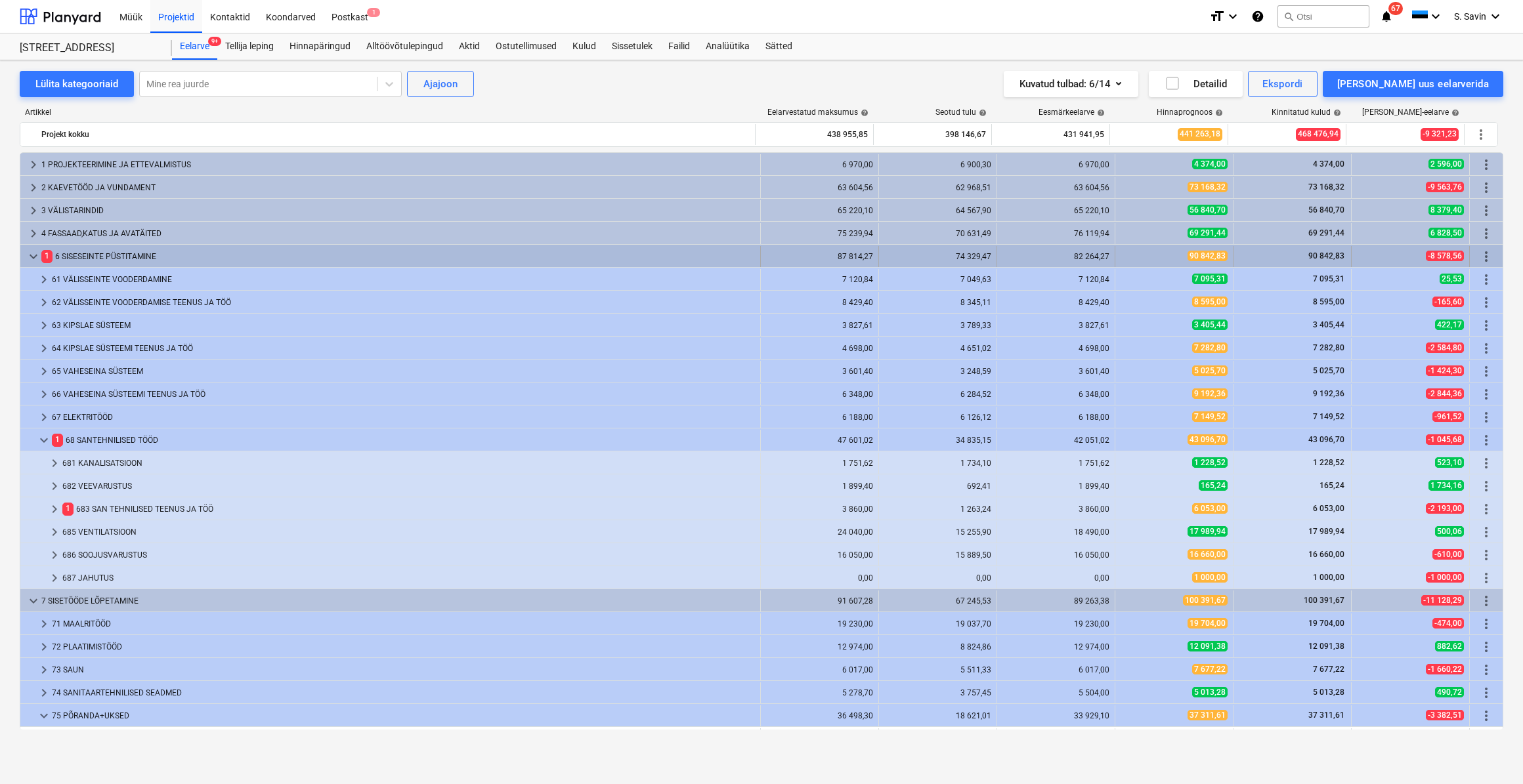
click at [29, 255] on span "keyboard_arrow_down" at bounding box center [33, 257] width 16 height 16
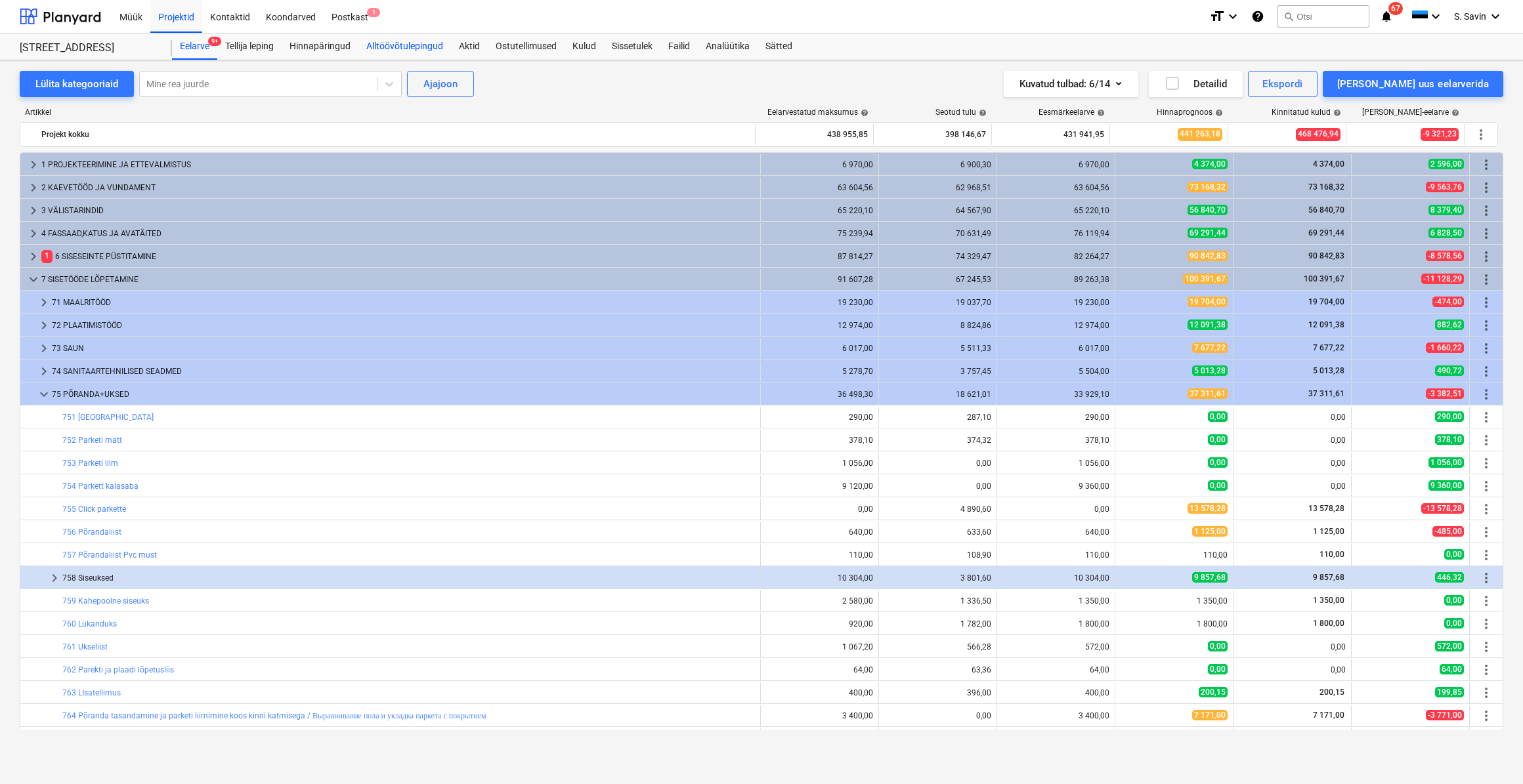
click at [425, 42] on div "Alltöövõtulepingud" at bounding box center [404, 47] width 93 height 26
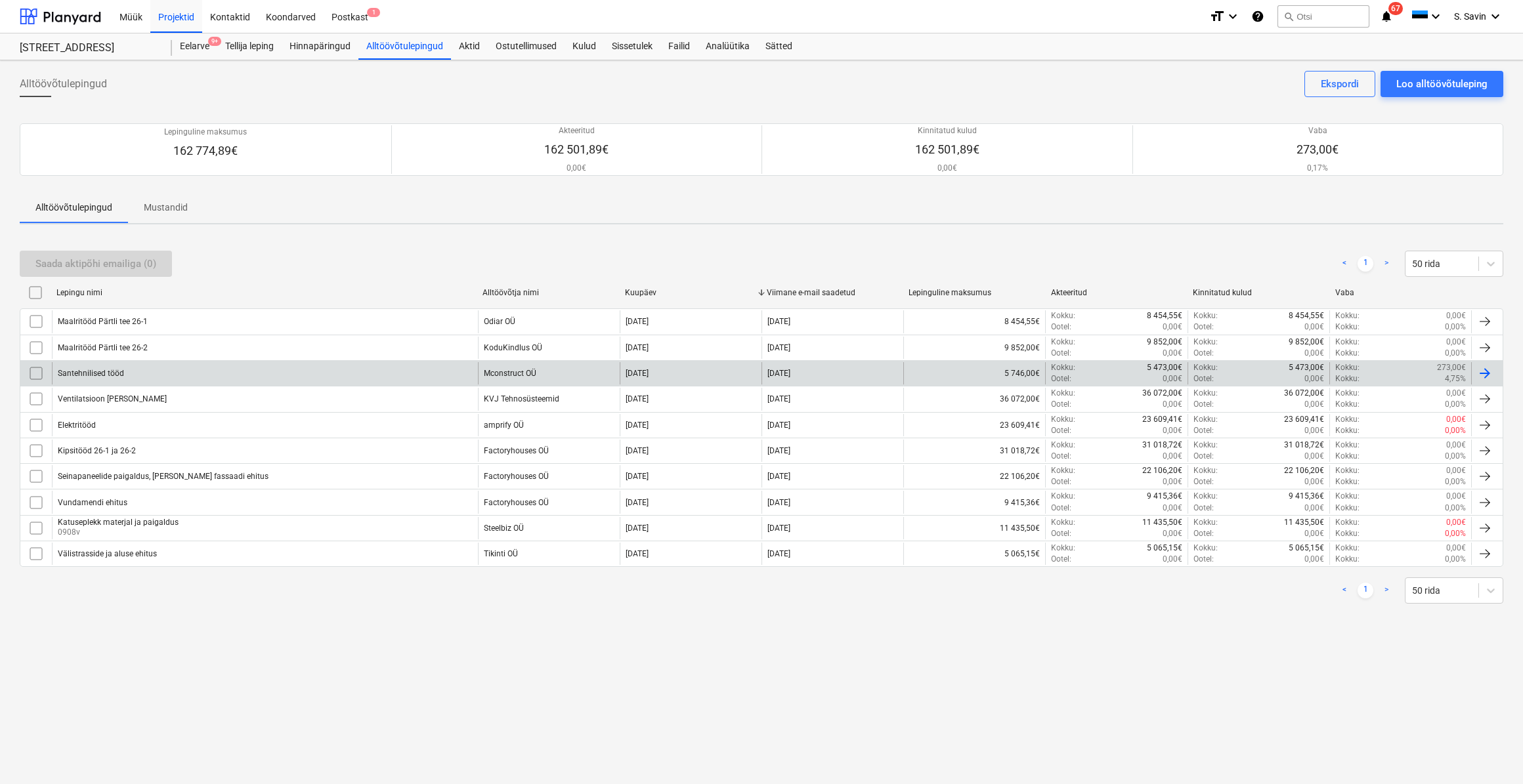
click at [224, 367] on div "Santehnilised tööd" at bounding box center [265, 374] width 426 height 22
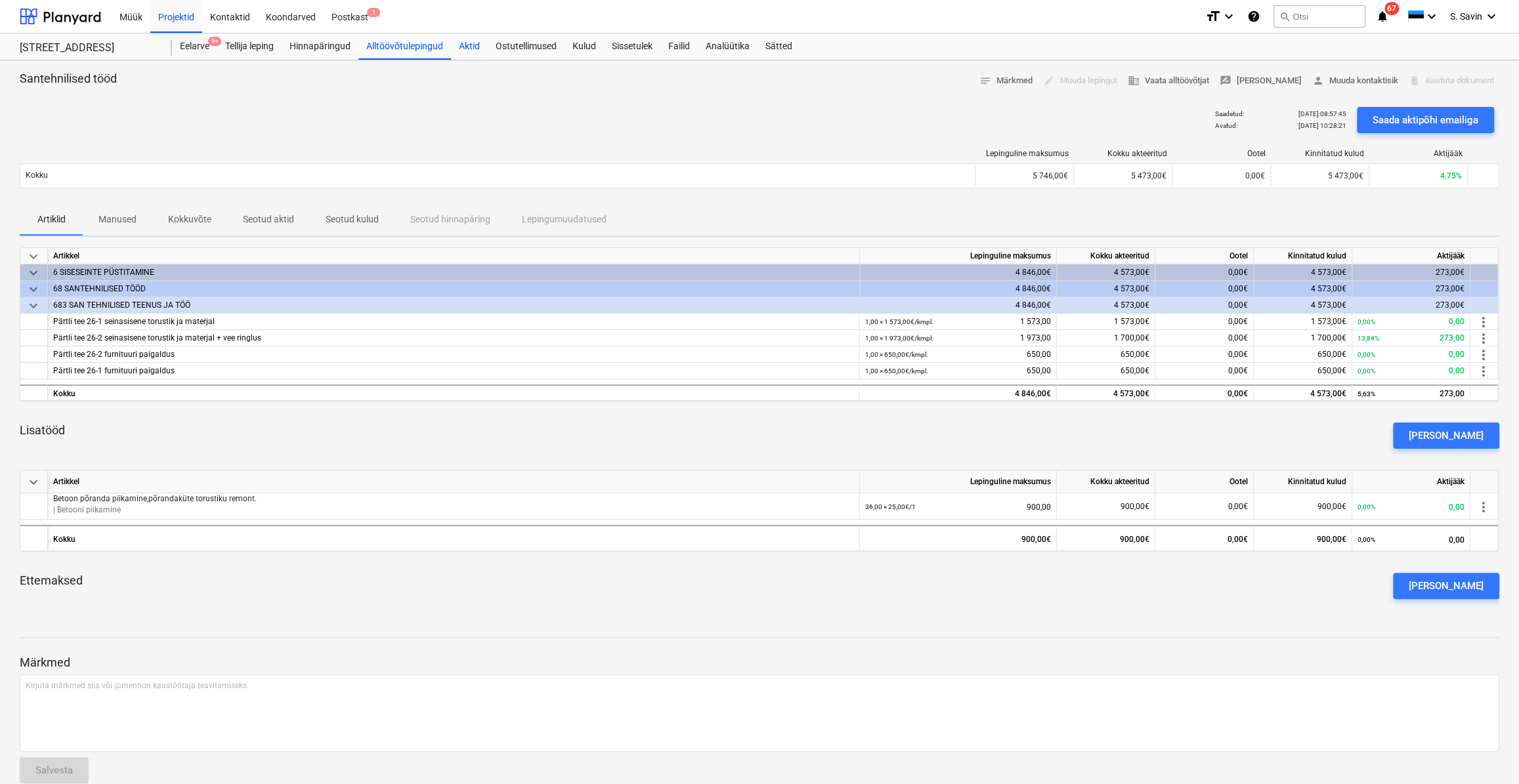
click at [466, 52] on div "Aktid" at bounding box center [469, 47] width 37 height 26
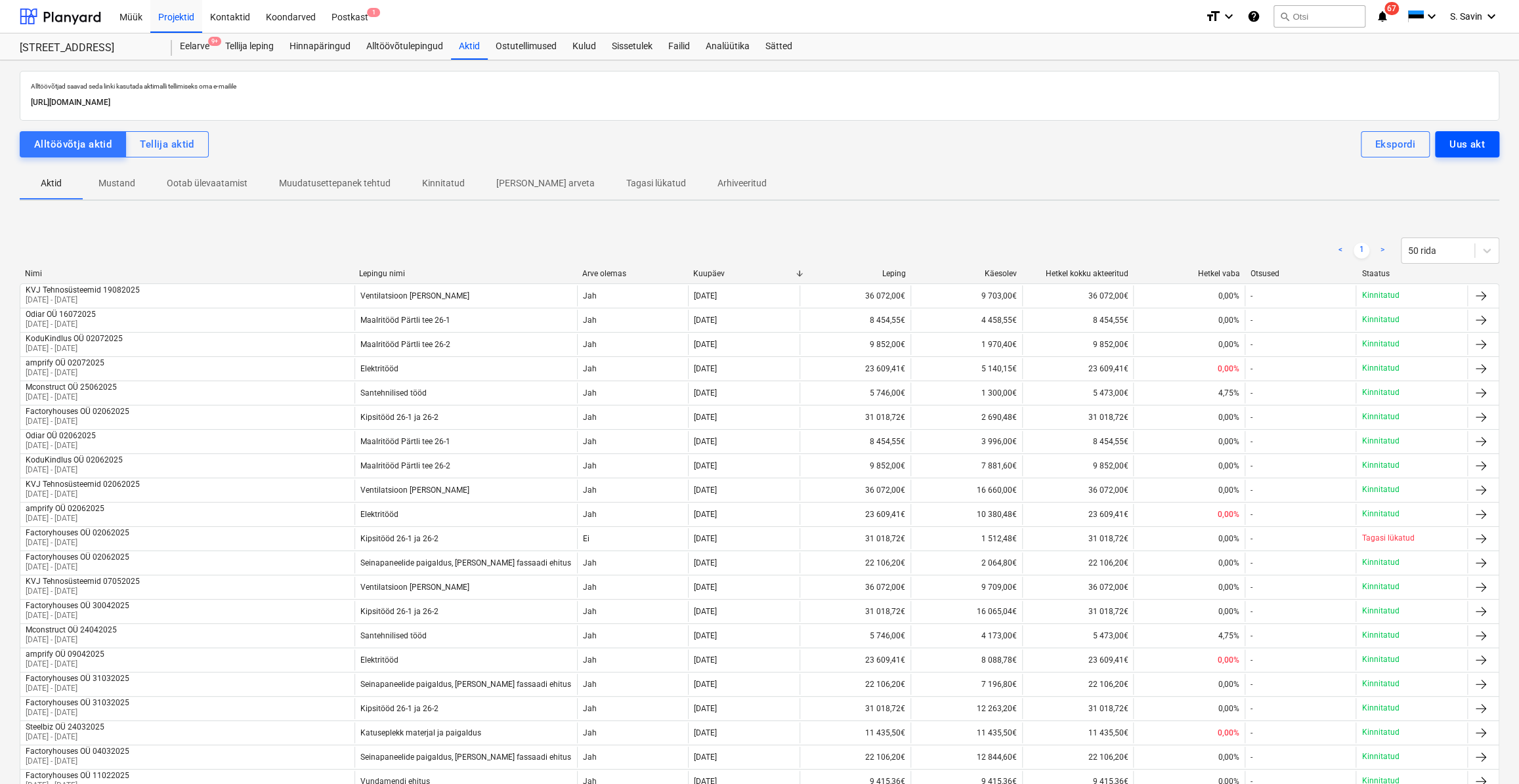
click at [1454, 151] on div "Uus akt" at bounding box center [1467, 144] width 35 height 17
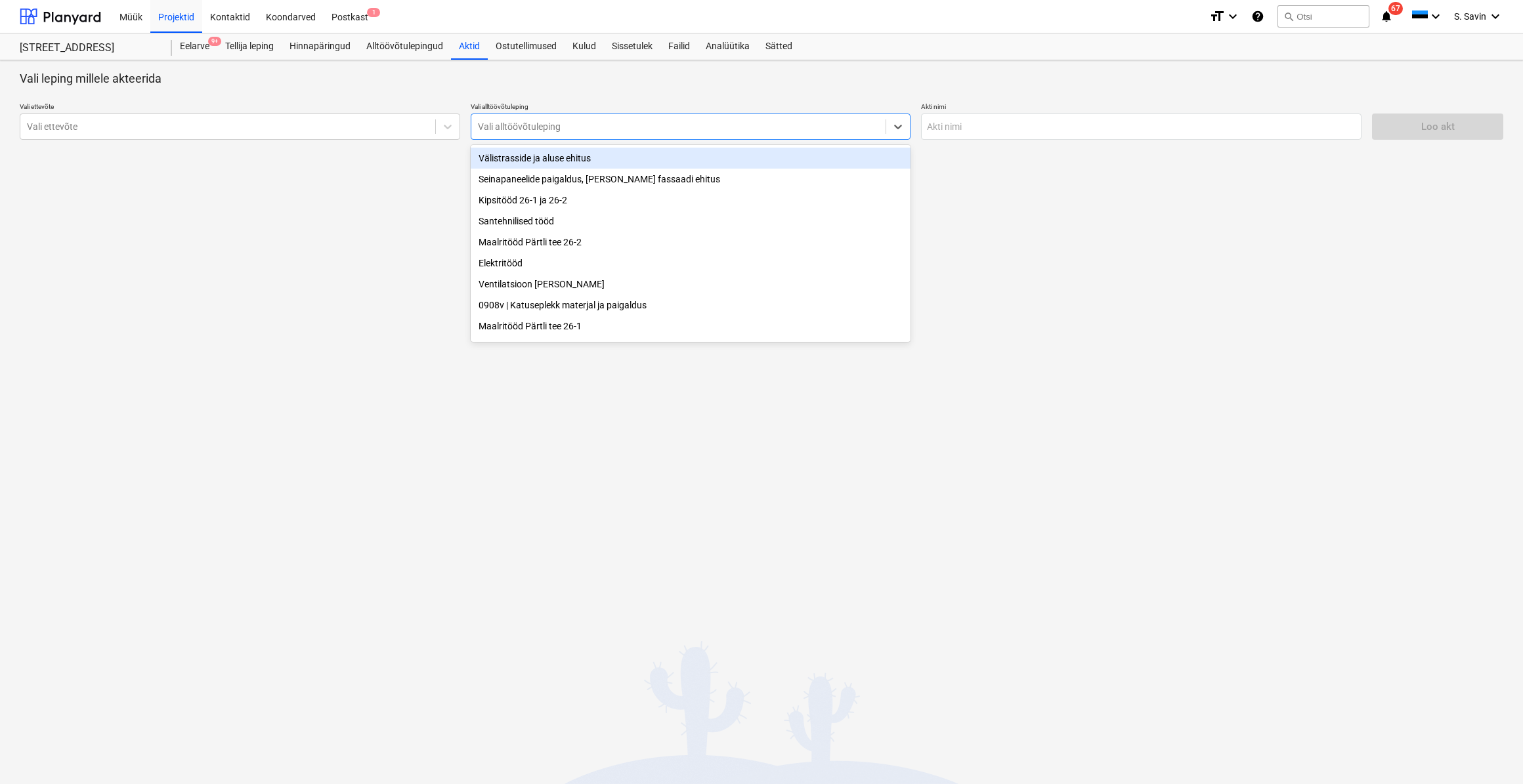
click at [579, 126] on div at bounding box center [679, 127] width 402 height 13
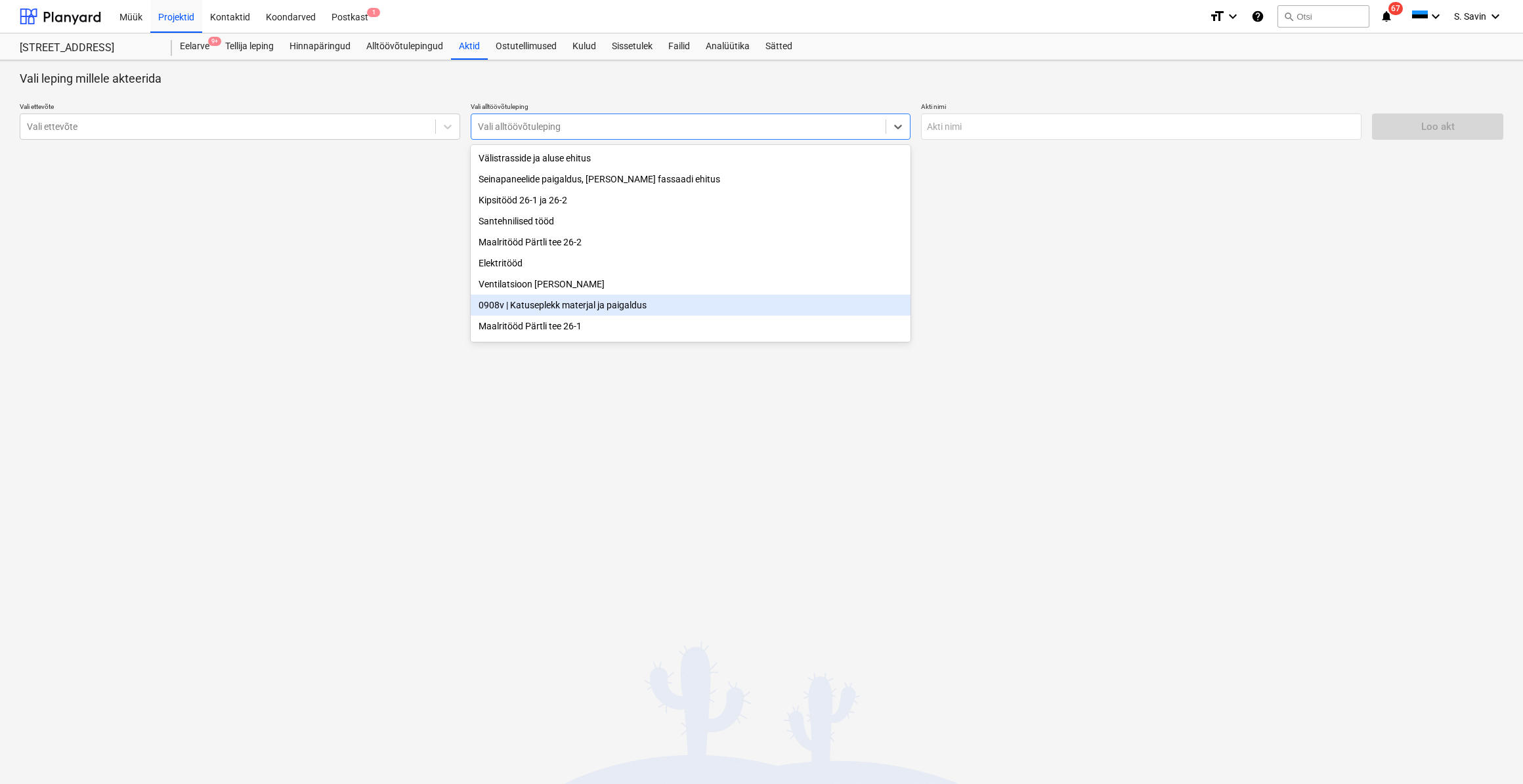
scroll to position [26, 0]
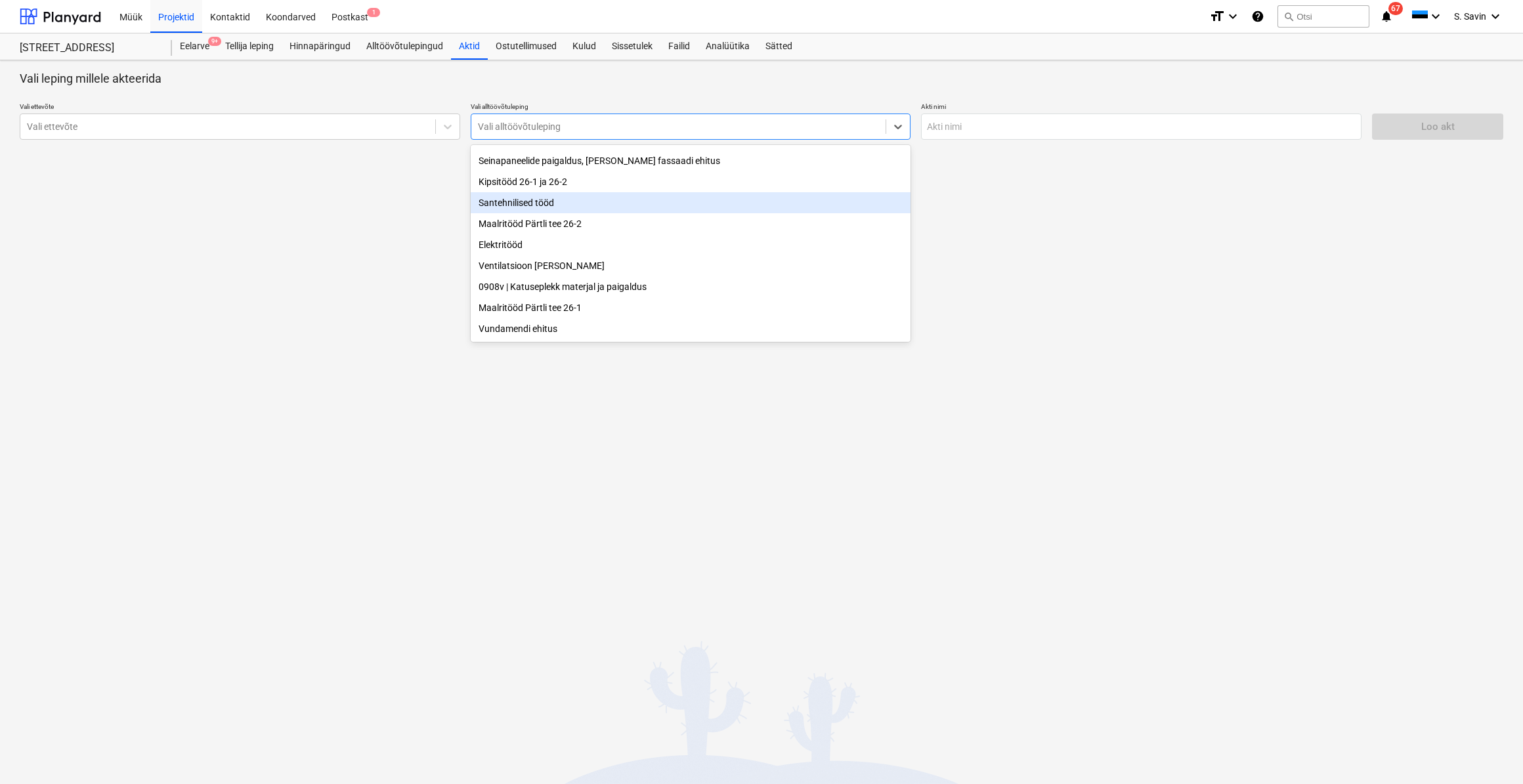
click at [539, 201] on div "Santehnilised tööd" at bounding box center [691, 202] width 441 height 21
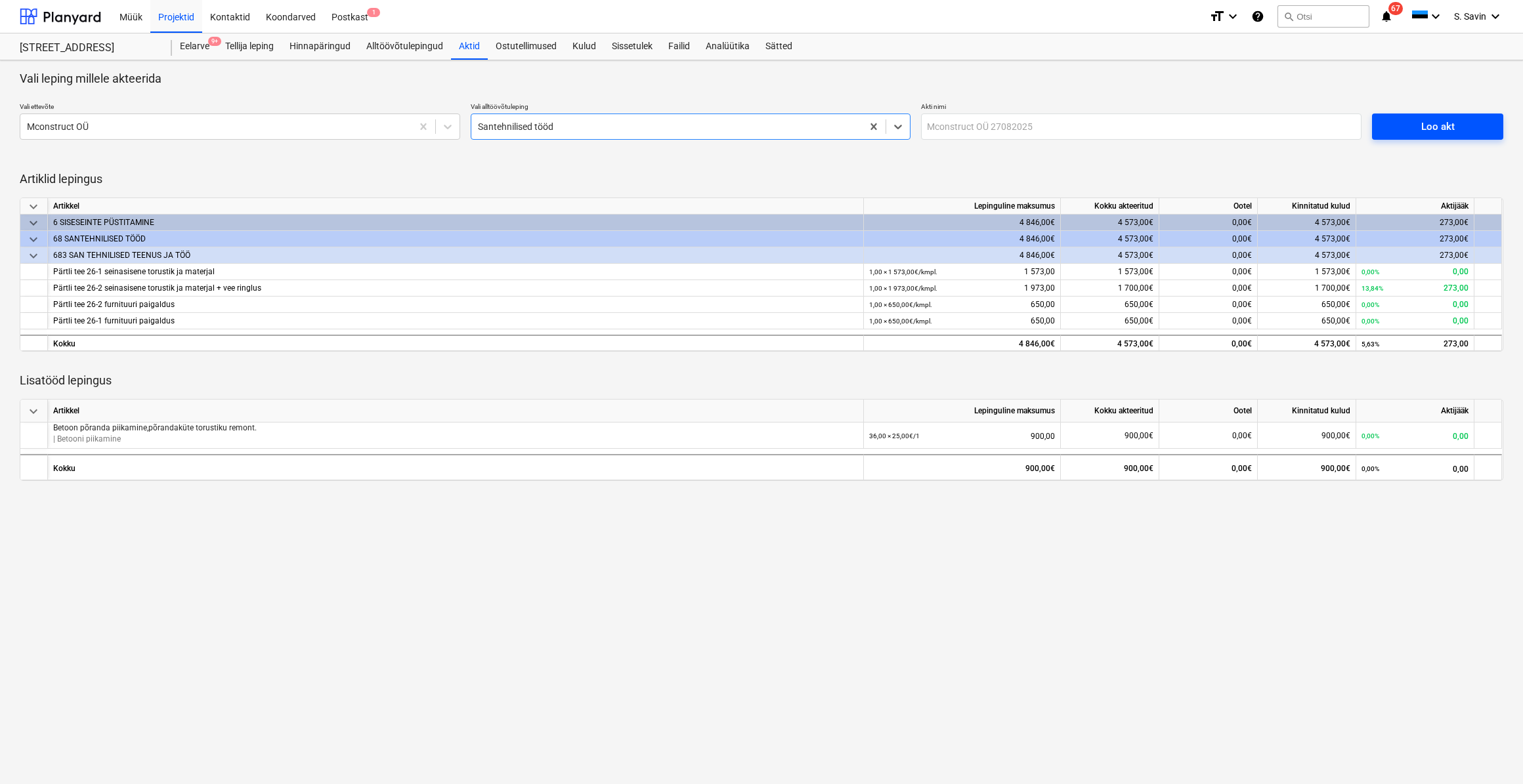
click at [1424, 118] on div "Loo akt" at bounding box center [1438, 127] width 33 height 17
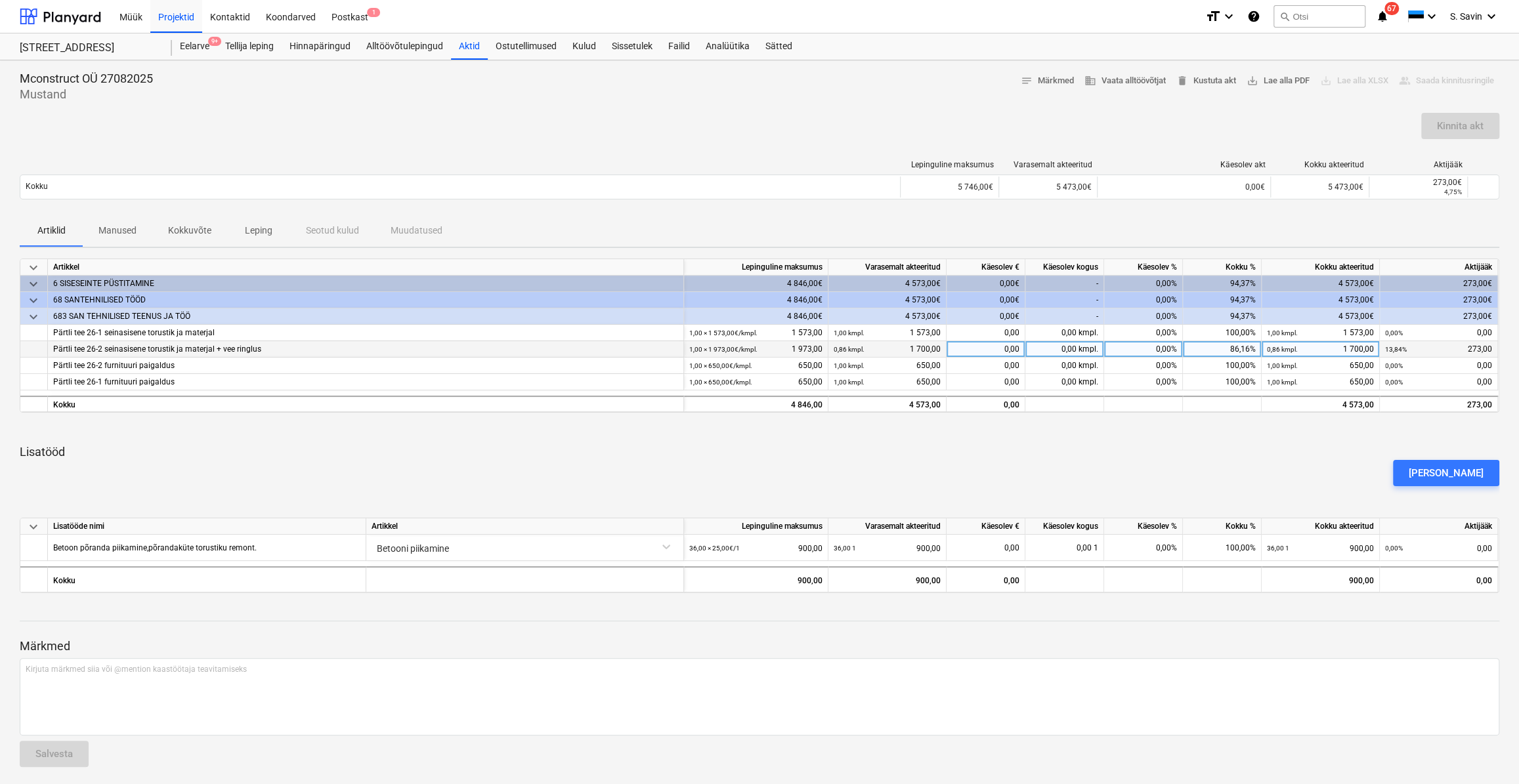
click at [1053, 353] on div "0,00 kmpl." at bounding box center [1064, 350] width 79 height 17
drag, startPoint x: 1055, startPoint y: 328, endPoint x: 1053, endPoint y: 334, distance: 6.3
drag, startPoint x: 1053, startPoint y: 334, endPoint x: 1123, endPoint y: 330, distance: 70.1
click at [1123, 330] on div "0,00%" at bounding box center [1143, 333] width 79 height 17
type input "1"
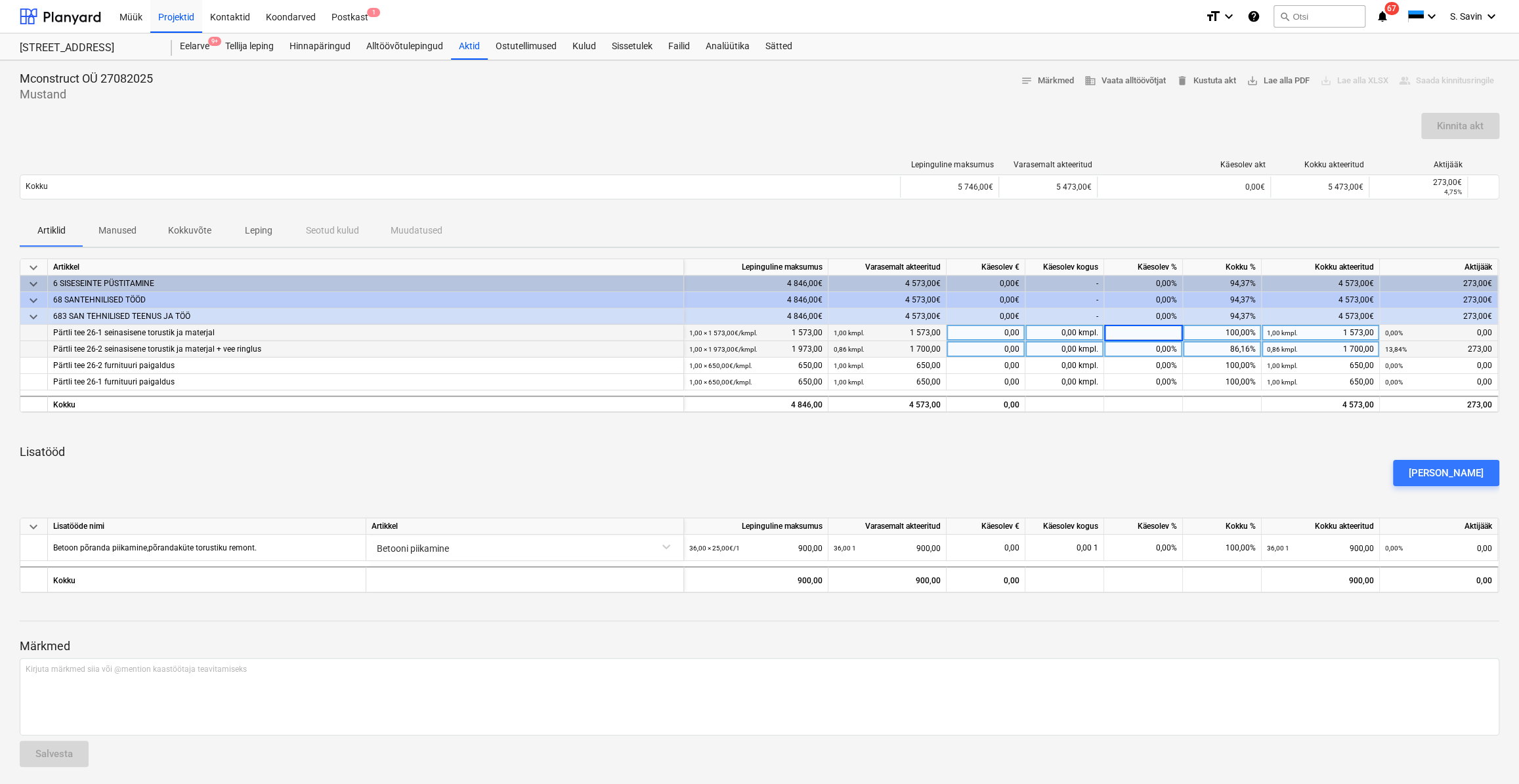
click at [1150, 352] on div "0,00%" at bounding box center [1143, 350] width 79 height 17
type input "13,84"
click at [1123, 154] on div "Lepinguline maksumus Varasemalt akteeritud Käesolev akt Kokku akteeritud Aktijä…" at bounding box center [759, 182] width 1479 height 65
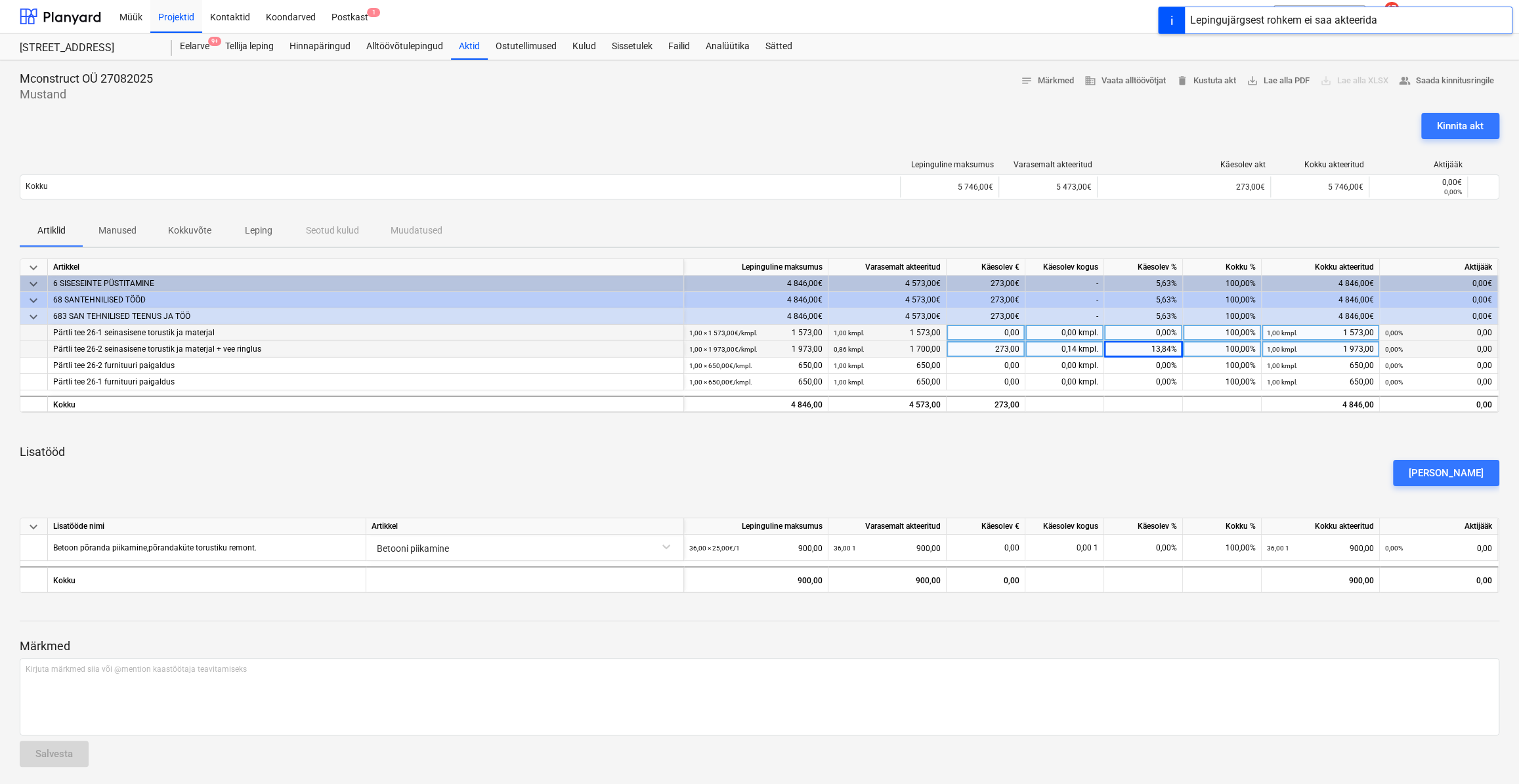
click at [1101, 479] on div "[PERSON_NAME]" at bounding box center [759, 473] width 1490 height 37
click at [1453, 128] on div "Kinnita akt" at bounding box center [1460, 126] width 47 height 17
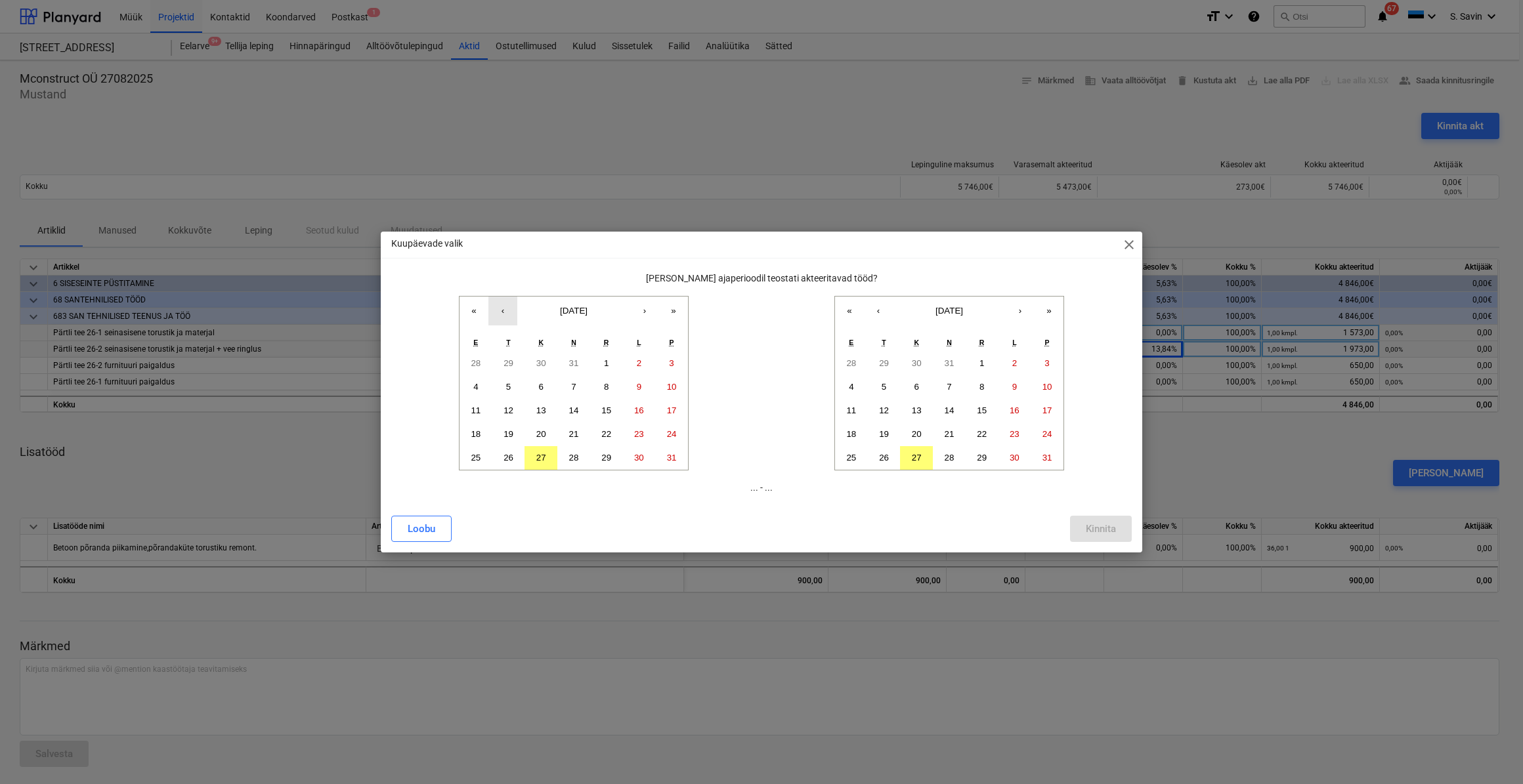
click at [509, 315] on button "‹" at bounding box center [503, 311] width 29 height 29
click at [512, 365] on button "1" at bounding box center [508, 364] width 33 height 24
click at [893, 307] on button "[DATE]" at bounding box center [949, 311] width 113 height 29
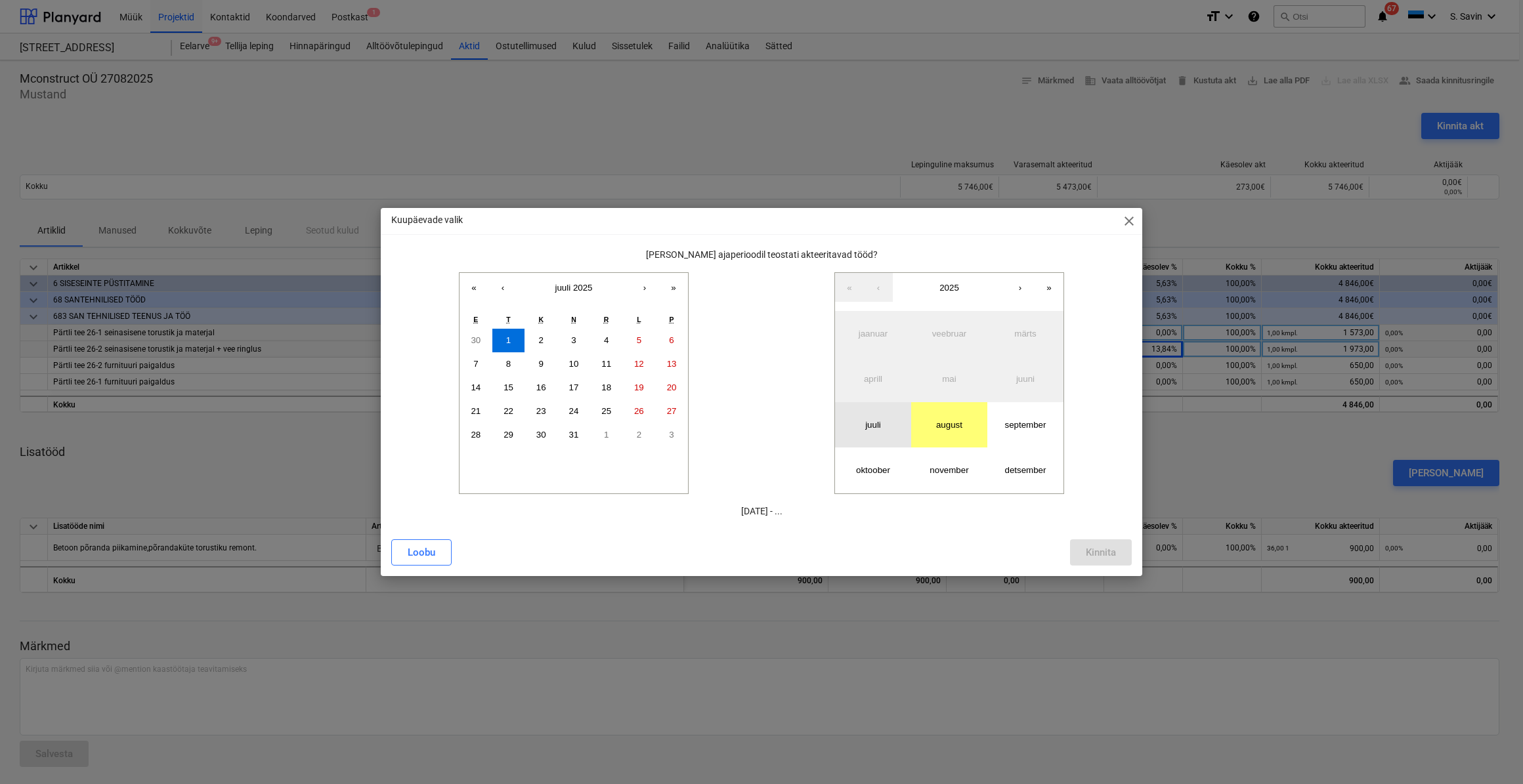
click at [890, 427] on button "juuli" at bounding box center [873, 424] width 76 height 45
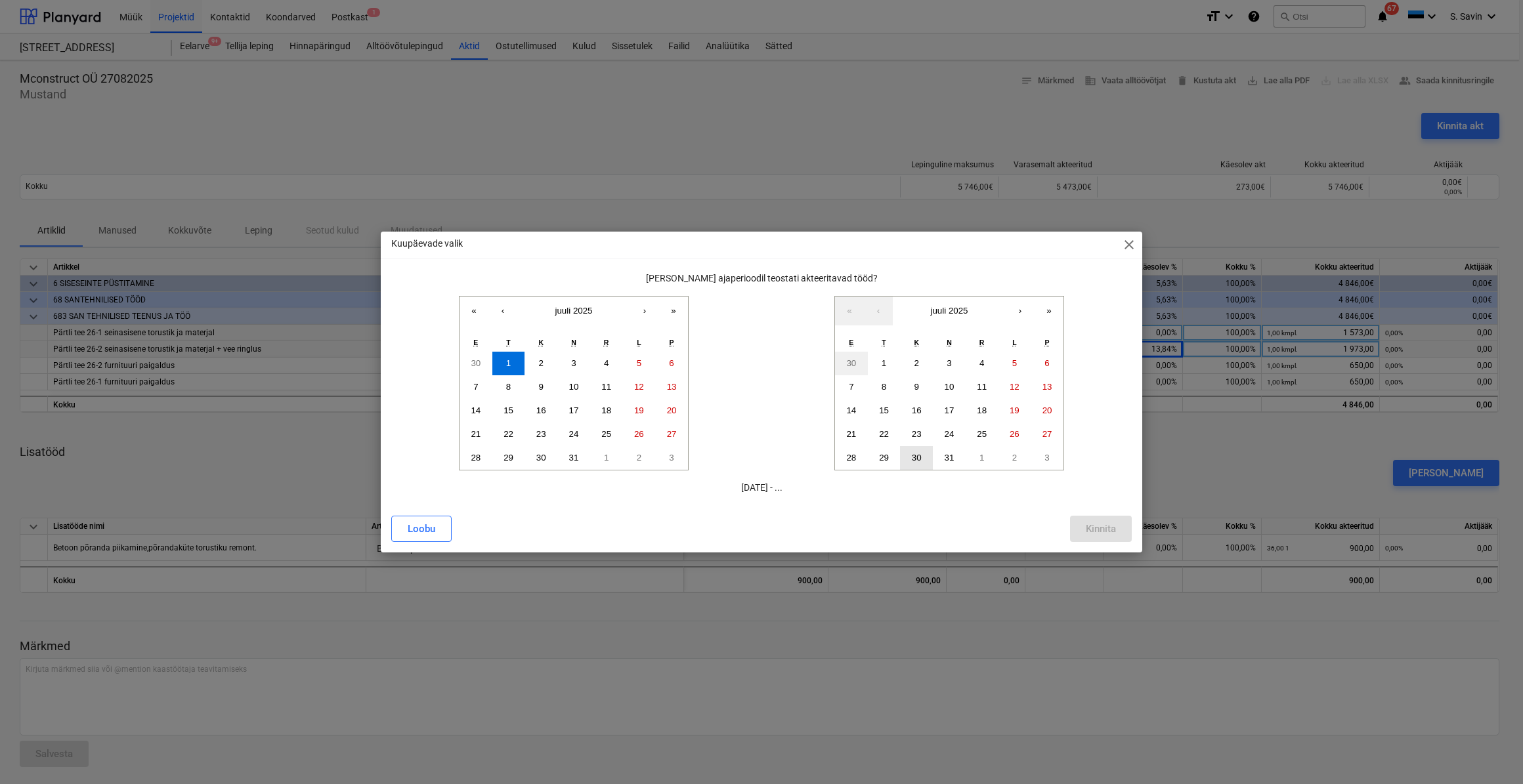
click at [914, 454] on abbr "30" at bounding box center [917, 458] width 10 height 10
click at [941, 457] on button "31" at bounding box center [949, 458] width 33 height 24
click at [1121, 527] on button "Kinnita" at bounding box center [1101, 529] width 62 height 26
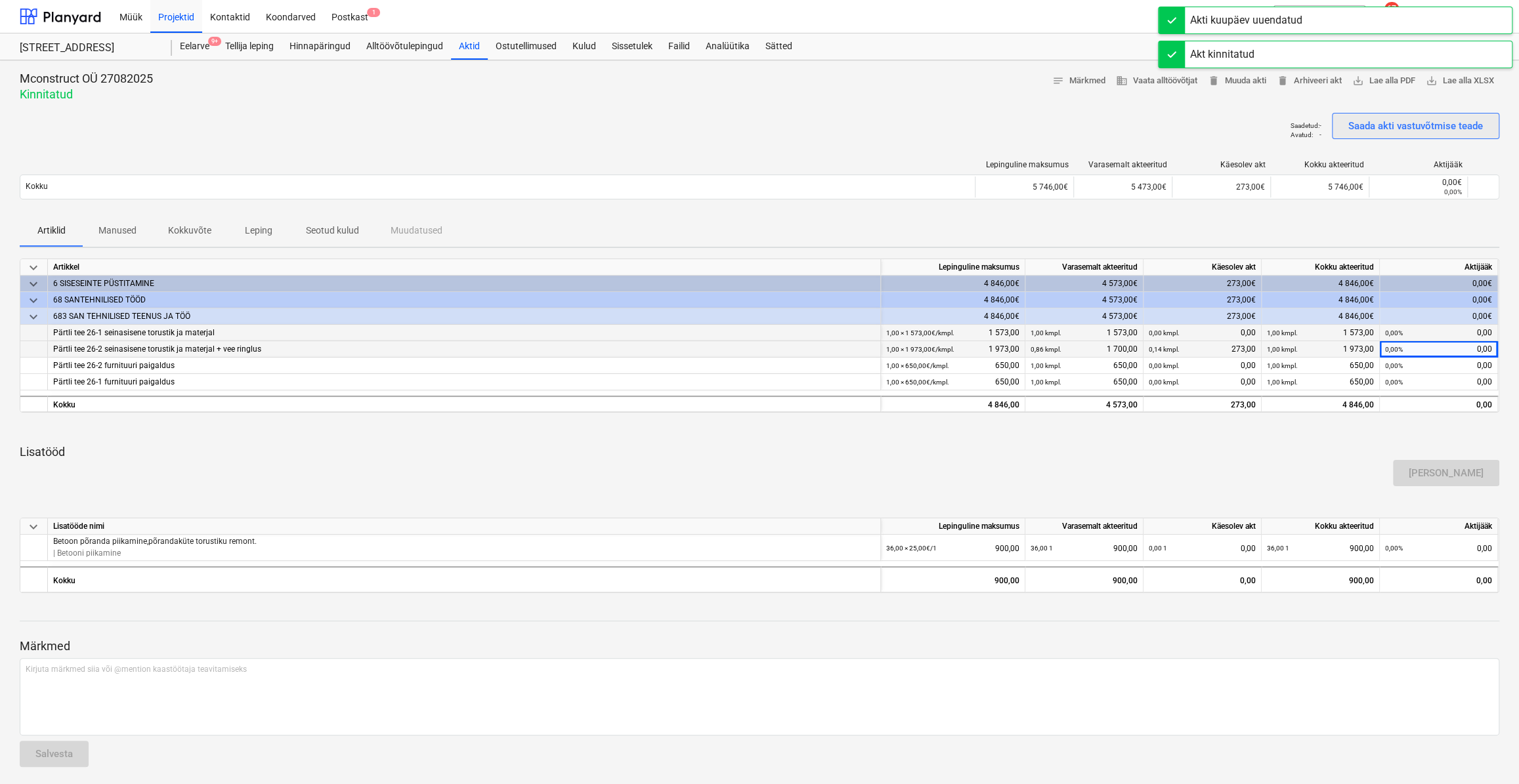
click at [1363, 126] on div "Saada akti vastuvõtmise teade" at bounding box center [1415, 126] width 134 height 17
click at [849, 141] on div "Saadetud : [DATE] 09:49:59 Avatud : - Saada akti vastuvõtmise teade" at bounding box center [759, 131] width 1479 height 37
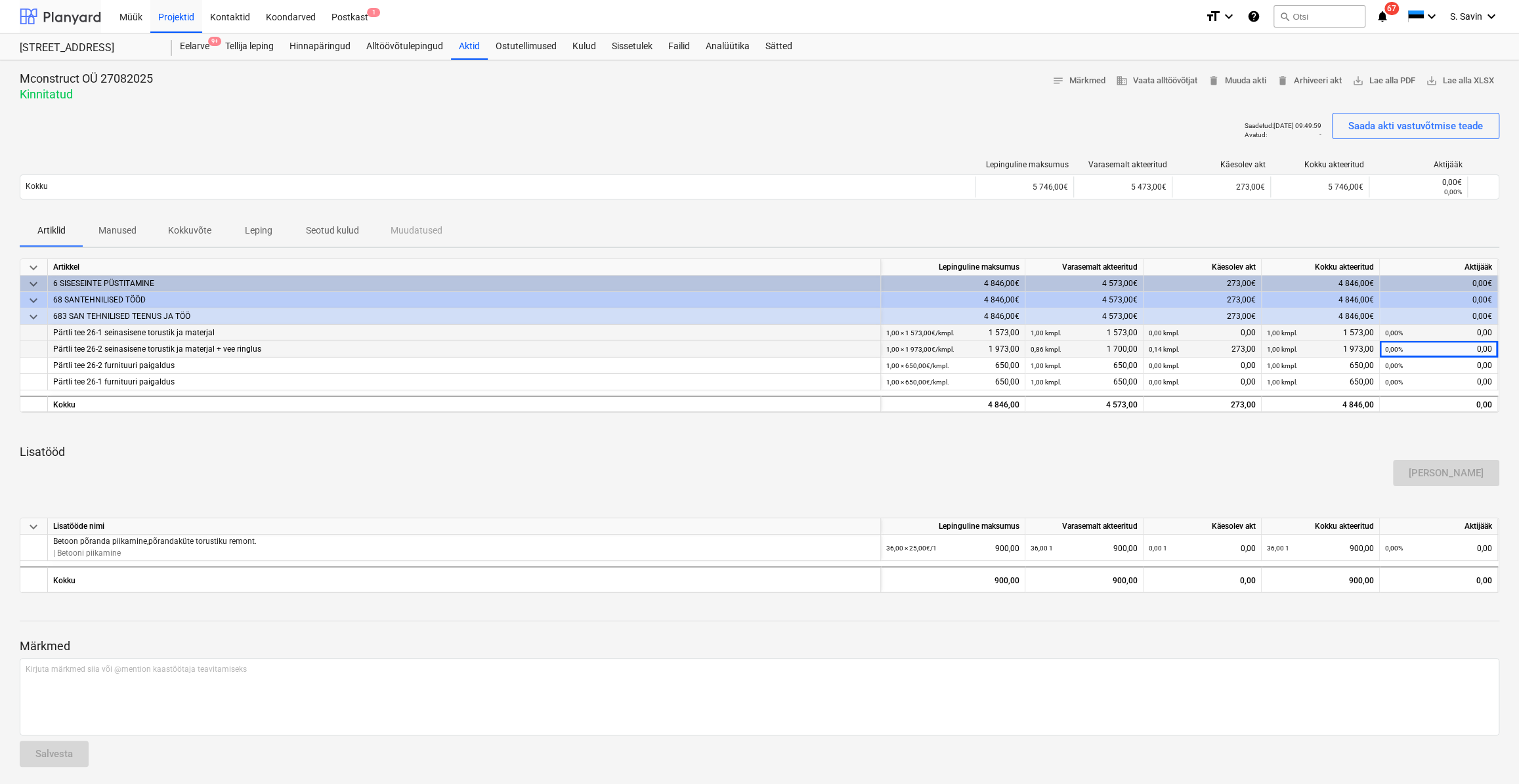
click at [69, 19] on div at bounding box center [60, 16] width 81 height 33
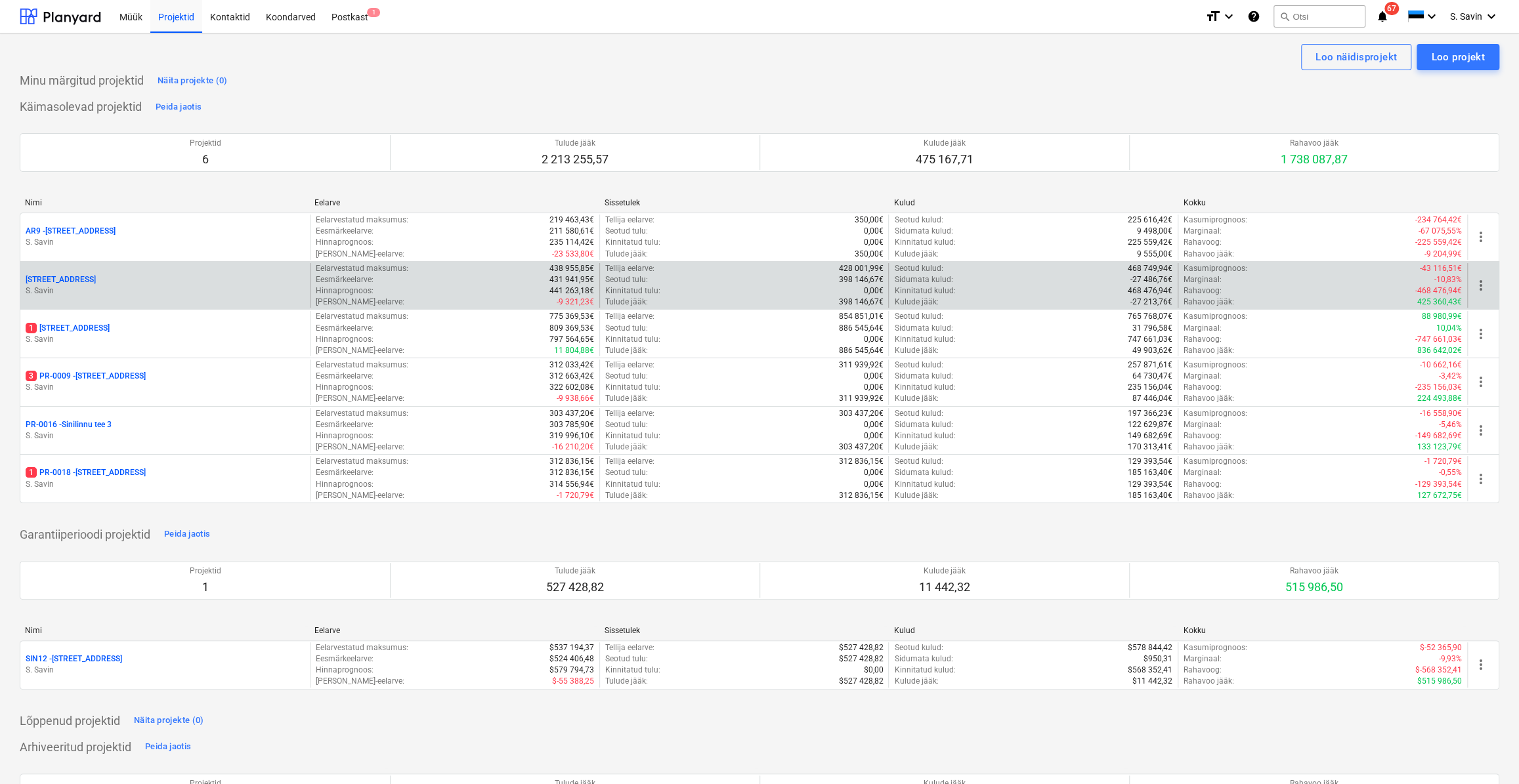
click at [117, 287] on p "S. Savin" at bounding box center [165, 291] width 279 height 11
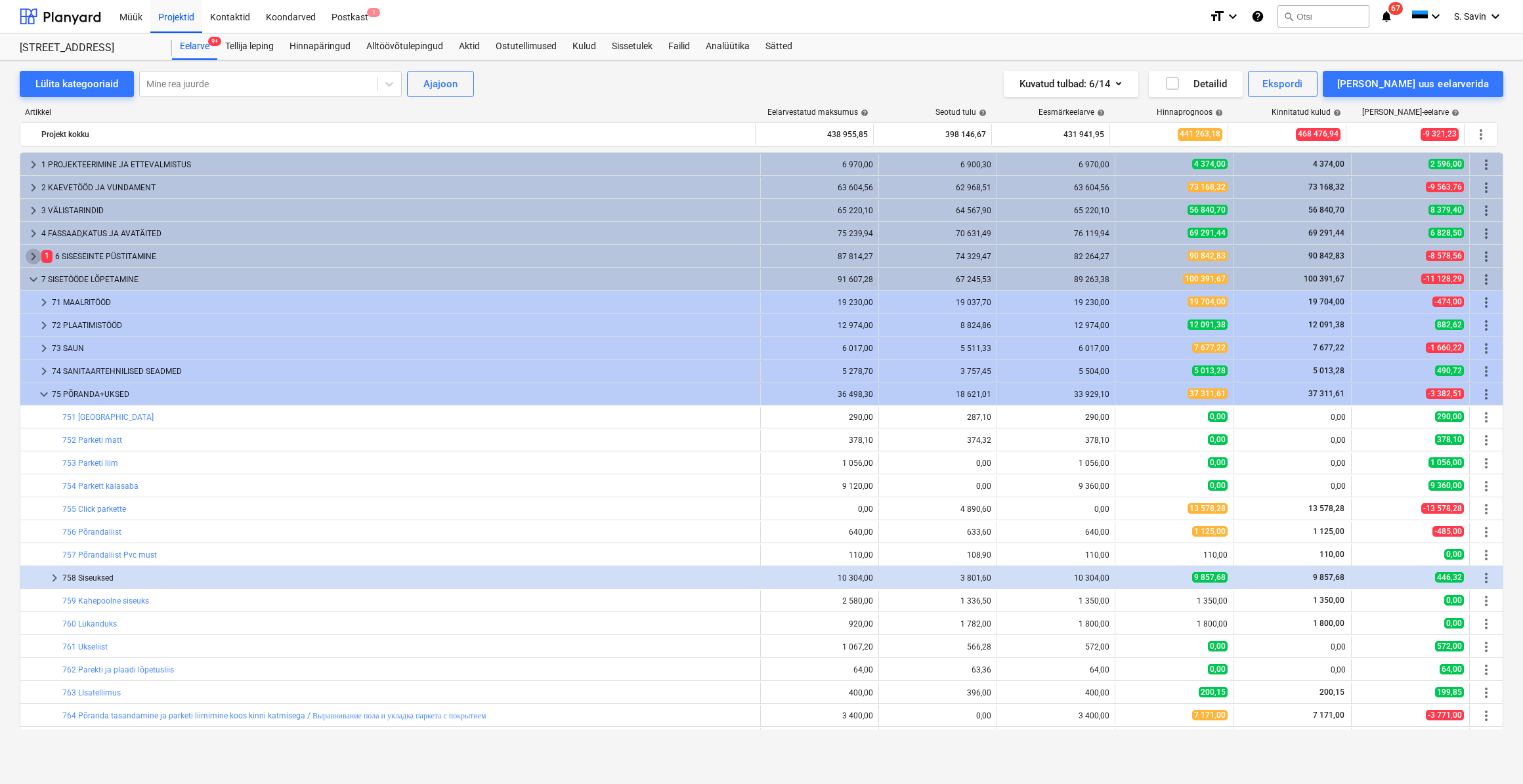
click at [32, 256] on span "keyboard_arrow_right" at bounding box center [33, 257] width 16 height 16
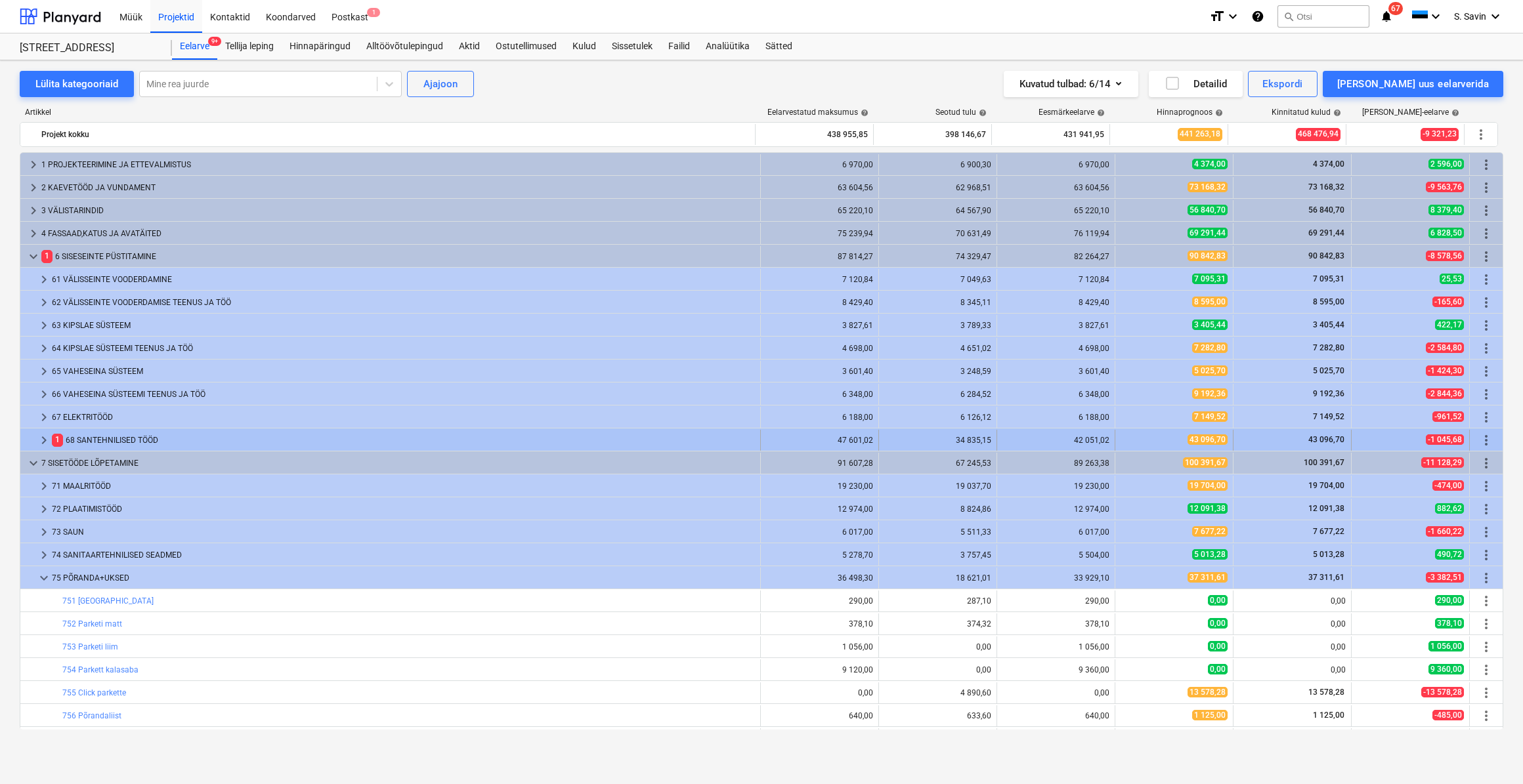
click at [44, 440] on span "keyboard_arrow_right" at bounding box center [44, 440] width 16 height 16
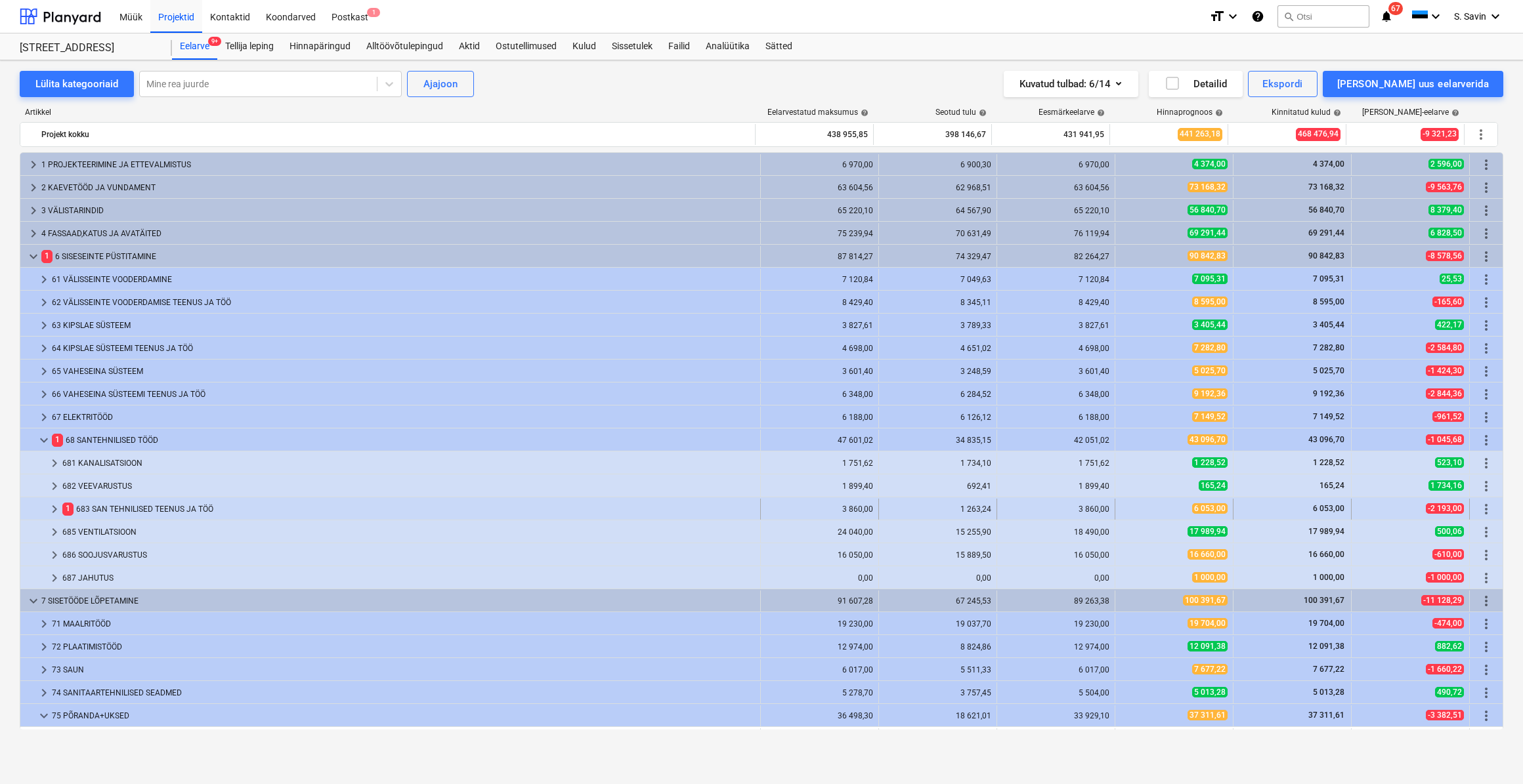
click at [52, 505] on span "keyboard_arrow_right" at bounding box center [54, 509] width 16 height 16
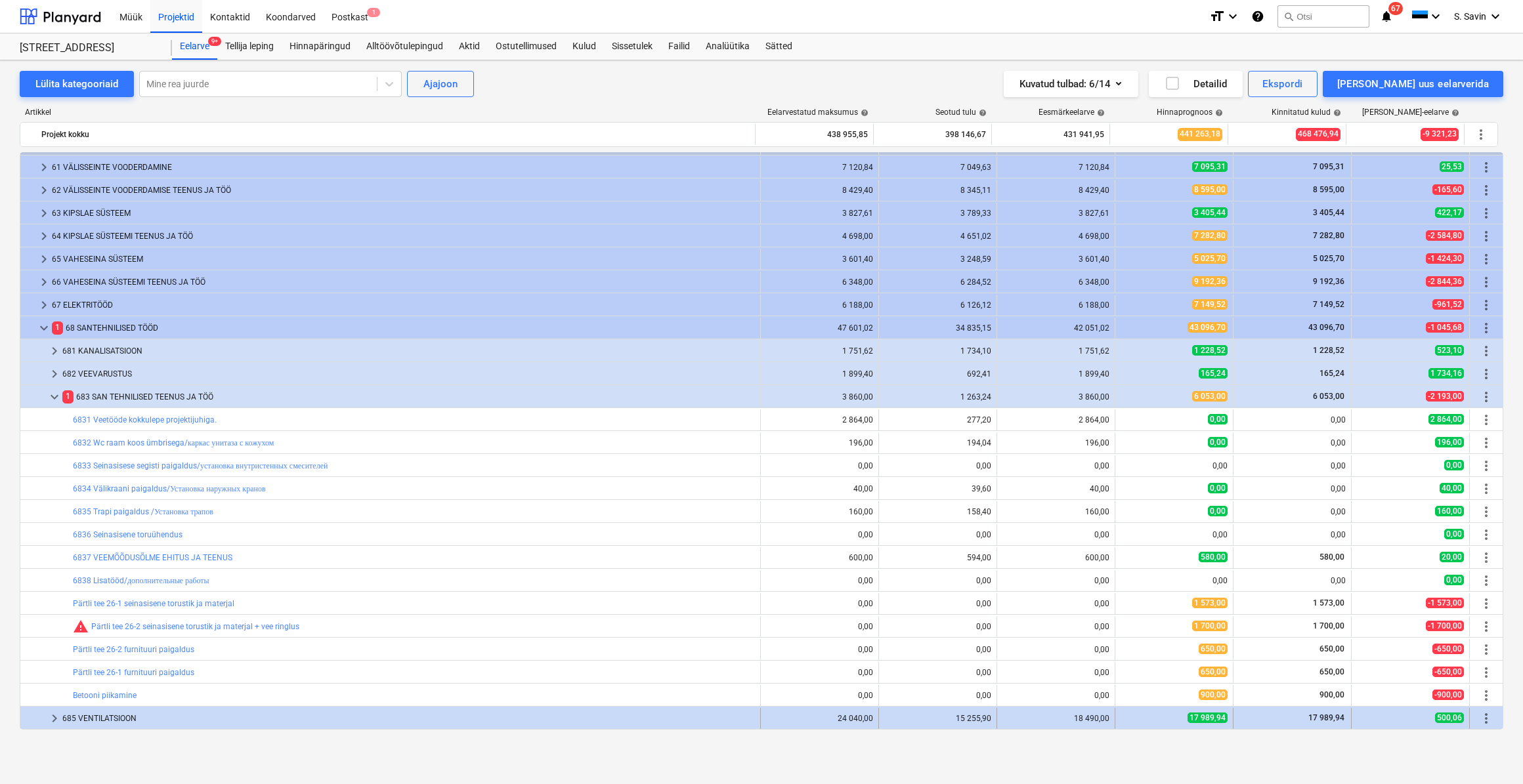
scroll to position [238, 0]
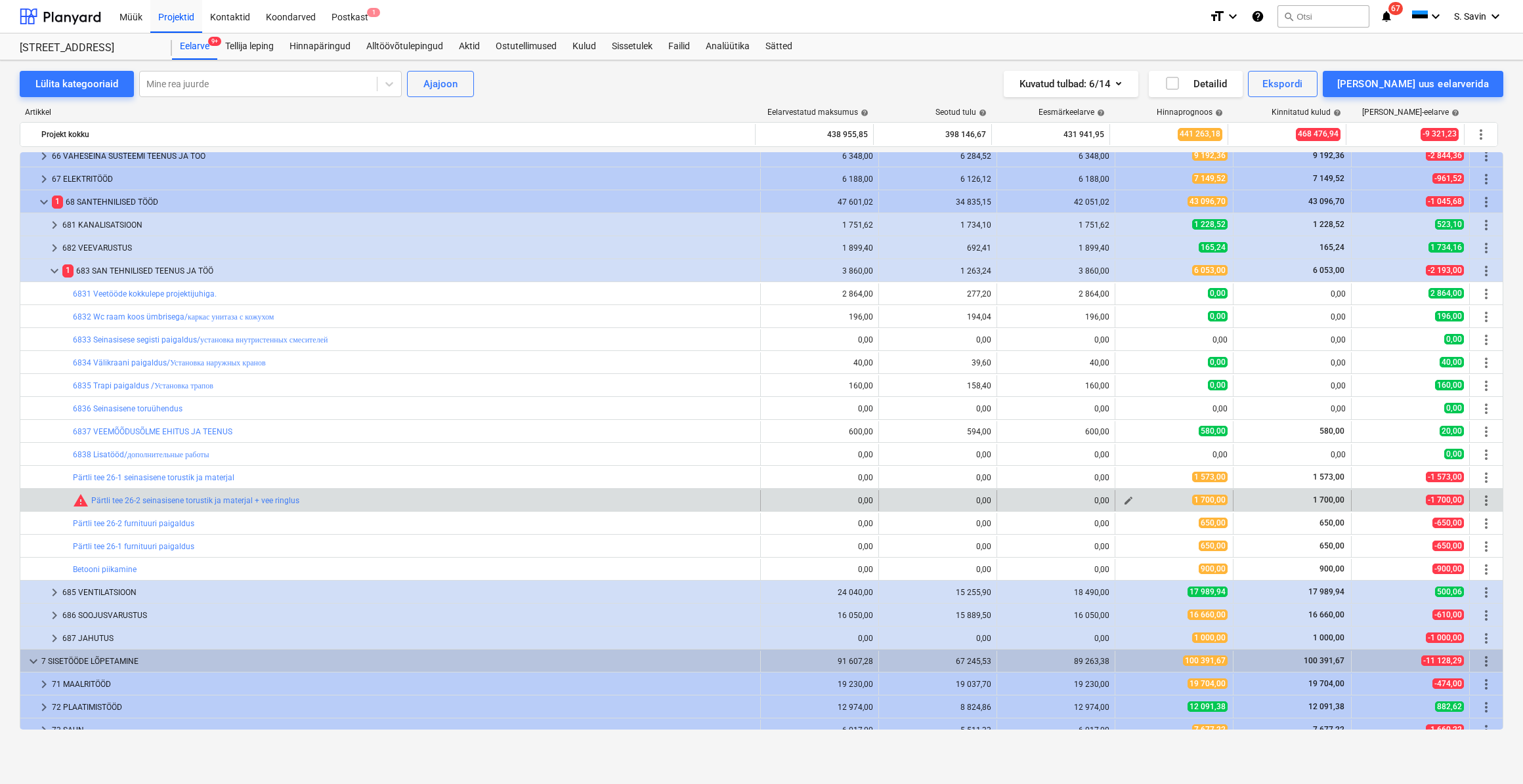
click at [1123, 502] on span "edit" at bounding box center [1128, 500] width 10 height 10
type textarea "x"
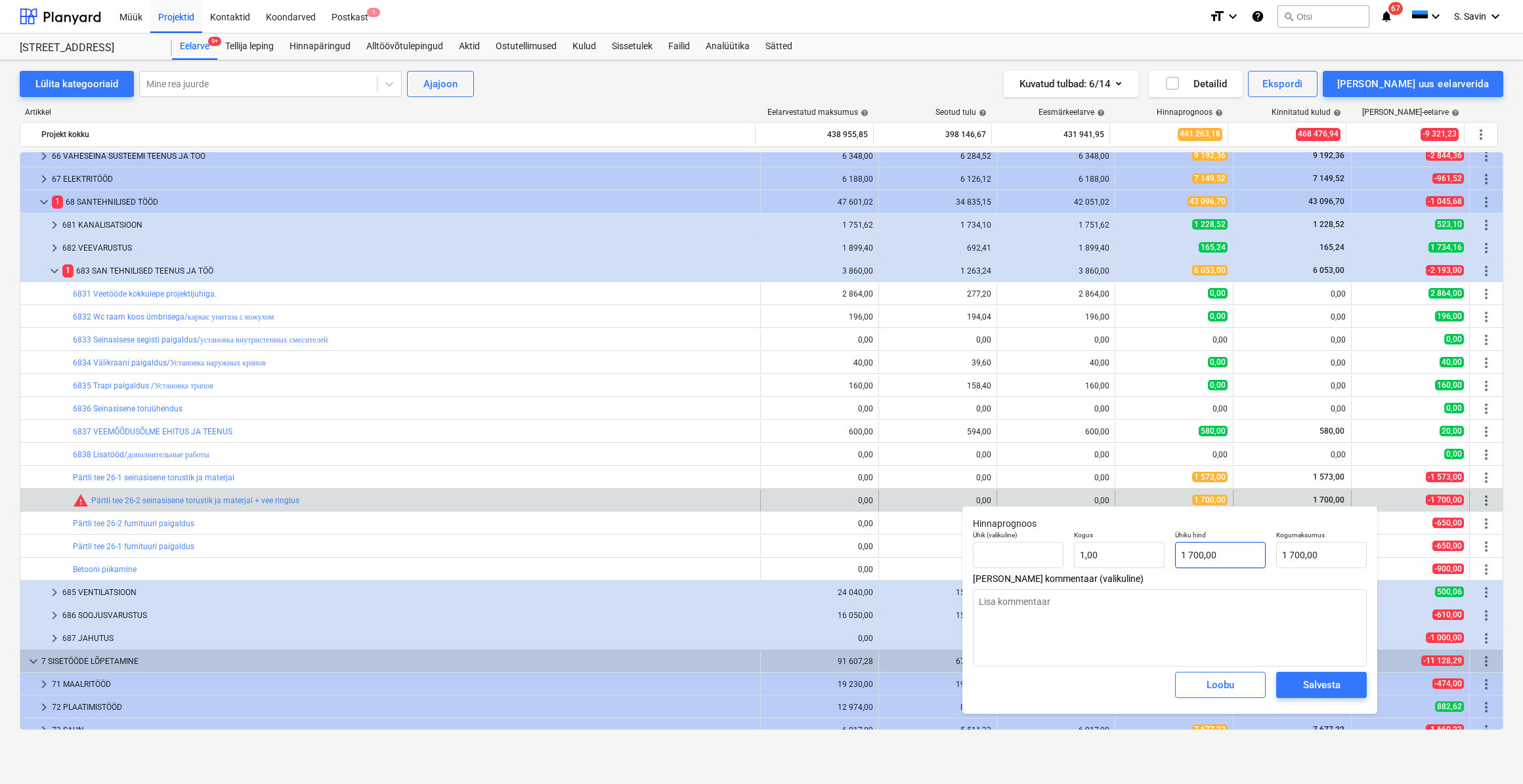
type input "1700"
drag, startPoint x: 1239, startPoint y: 557, endPoint x: 1168, endPoint y: 559, distance: 71.0
click at [1168, 559] on div "Ühik (valikuline) Kogus 1,00 Ühiku hind 1700 Kogumaksumus 1 700,00" at bounding box center [1169, 550] width 404 height 48
type textarea "x"
type input "1"
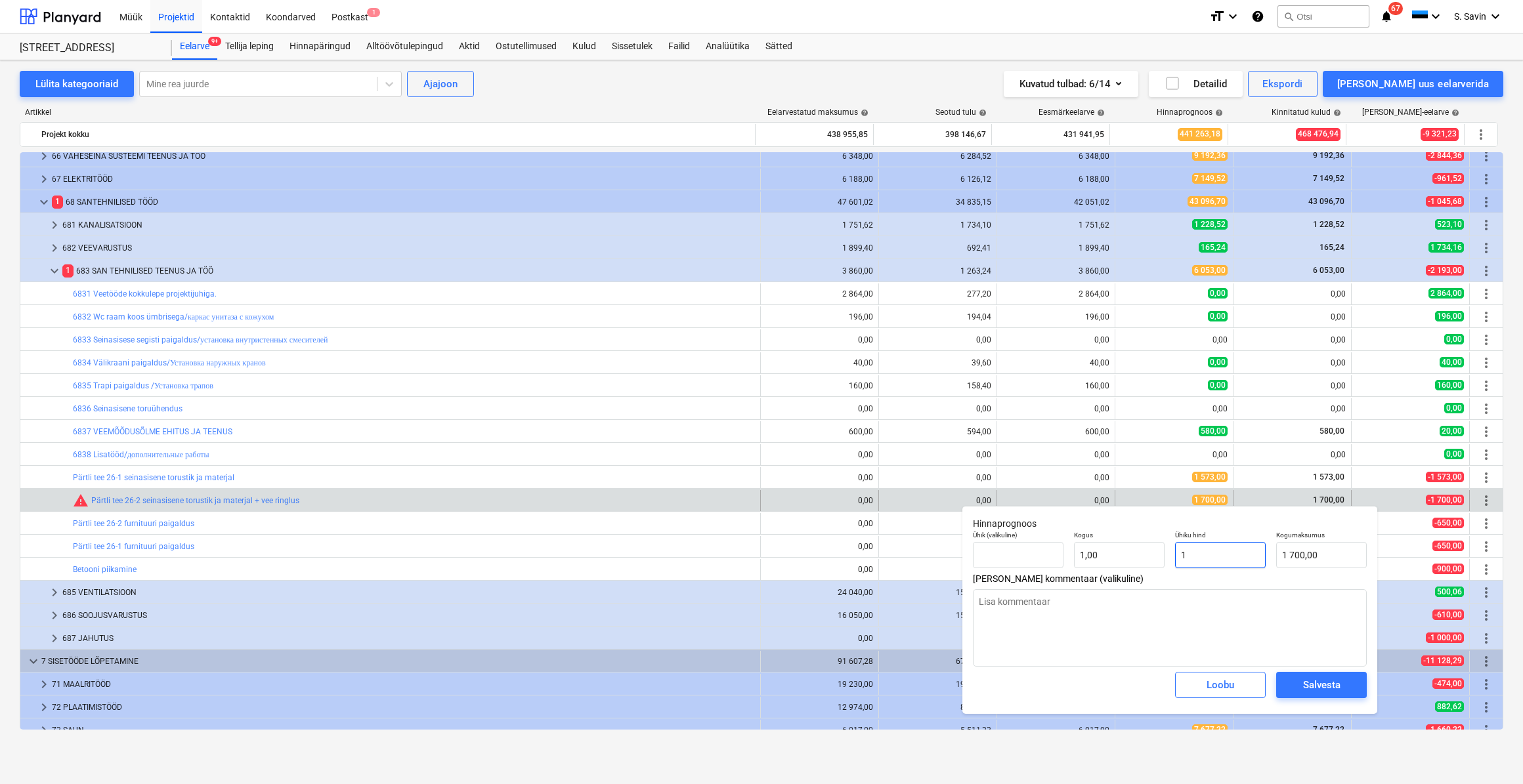
type input "1,00"
type textarea "x"
type input "19"
type input "19,00"
type textarea "x"
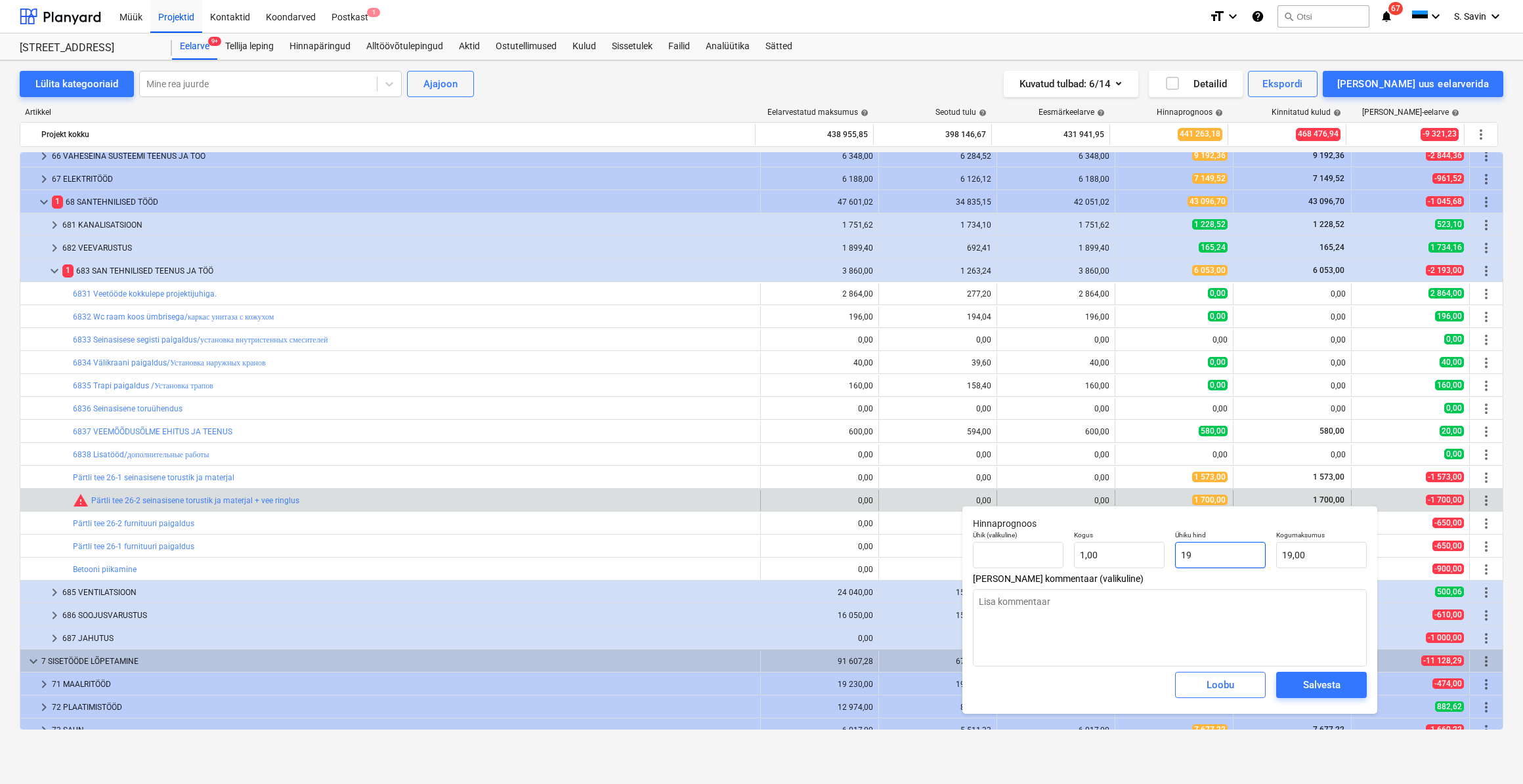
type input "197"
type input "197,00"
type textarea "x"
type input "1973"
type input "1 973,00"
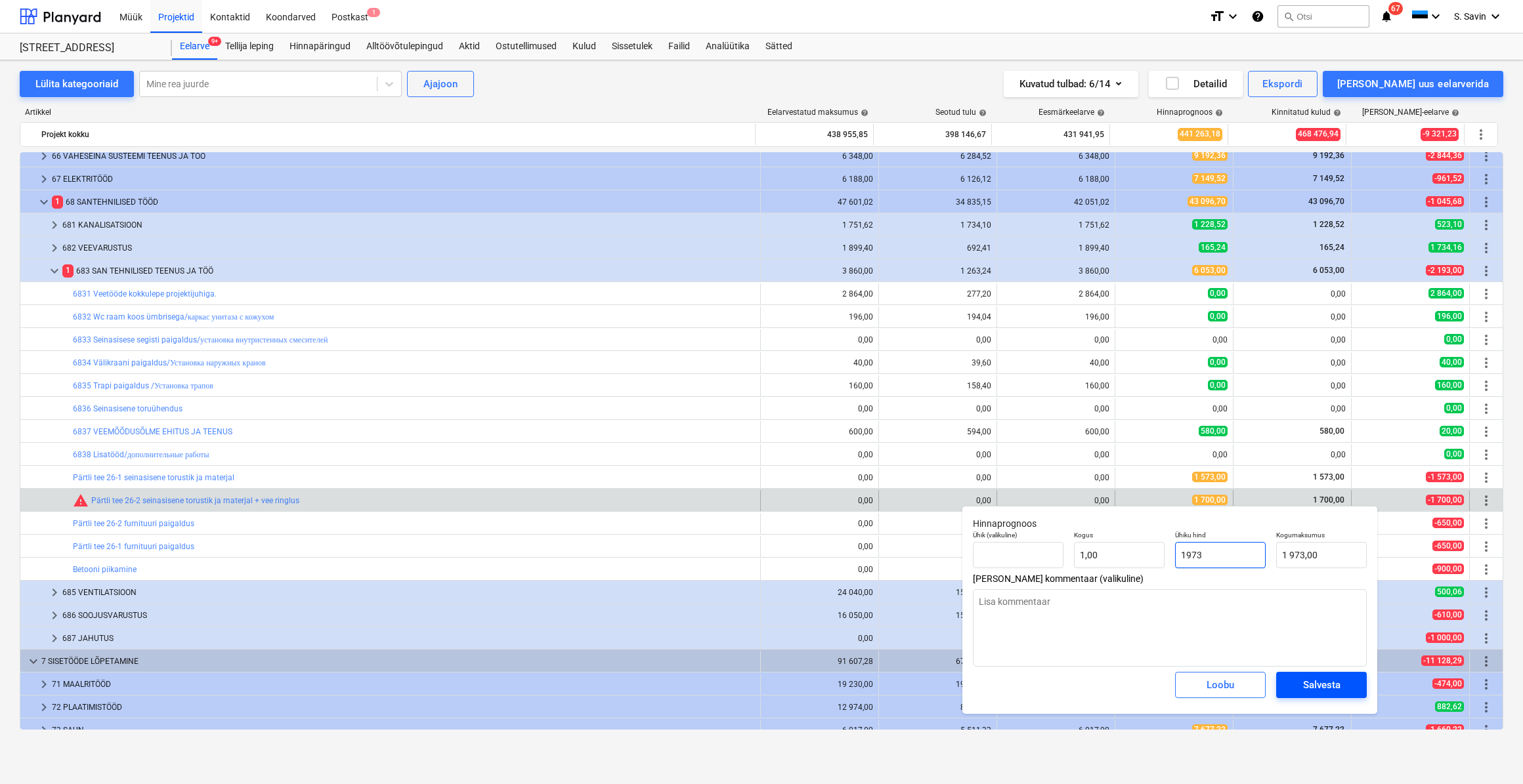
type input "1973"
type textarea "x"
type input "1 973,00"
click at [1307, 687] on div "Salvesta" at bounding box center [1322, 685] width 38 height 17
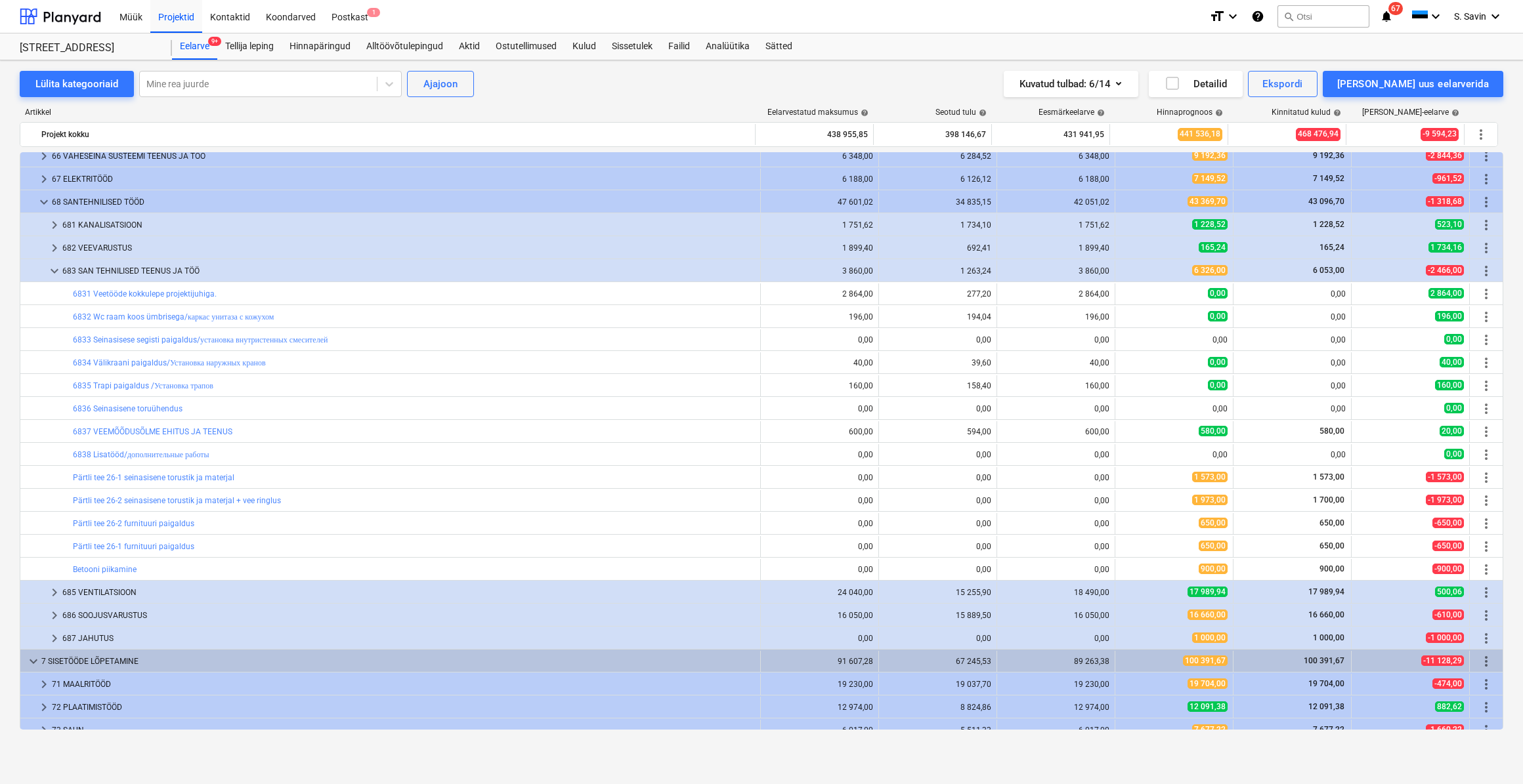
type textarea "x"
type input "1,00"
type input "1 973,00"
click at [49, 270] on span "keyboard_arrow_down" at bounding box center [54, 271] width 16 height 16
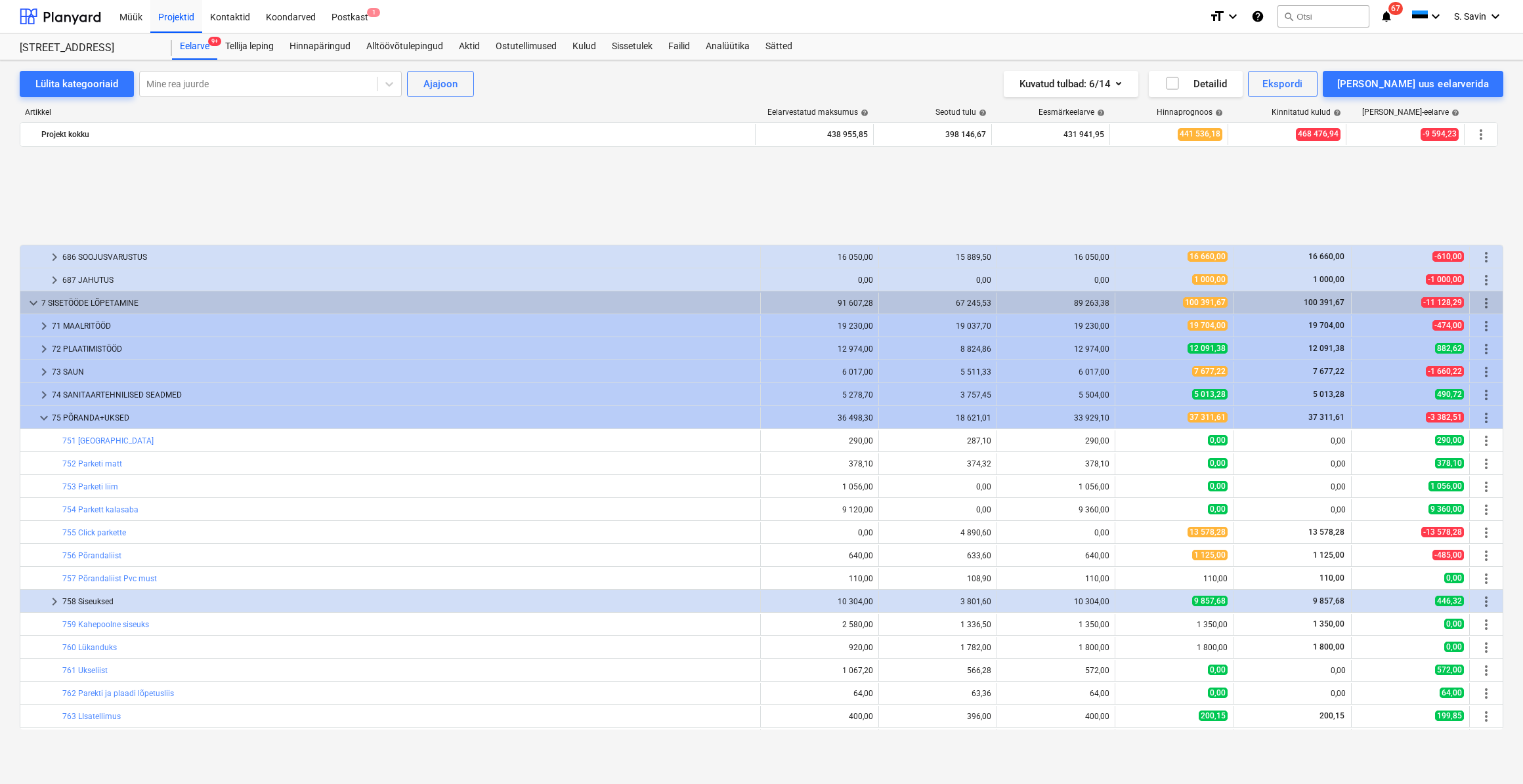
scroll to position [417, 0]
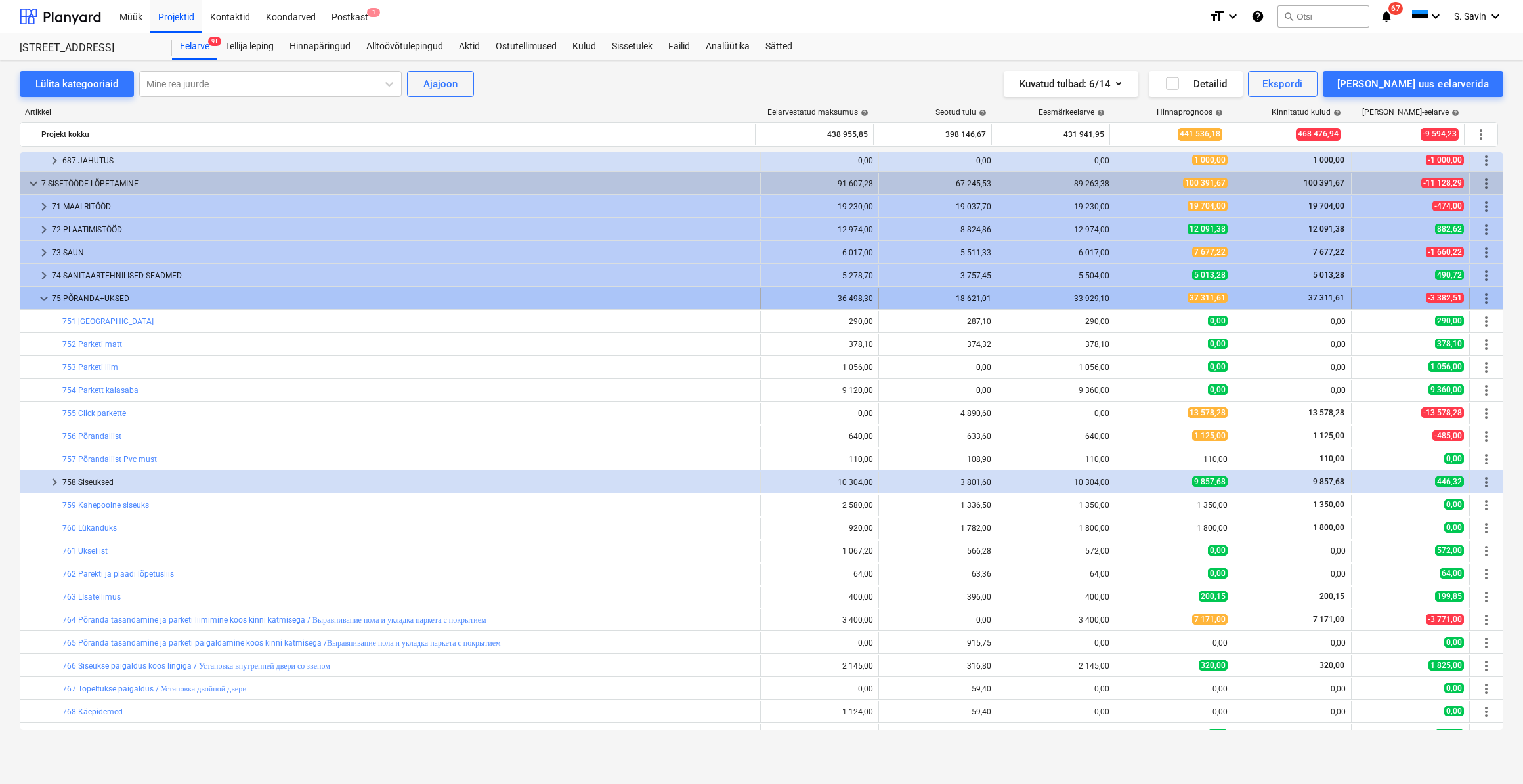
click at [44, 298] on span "keyboard_arrow_down" at bounding box center [44, 298] width 16 height 16
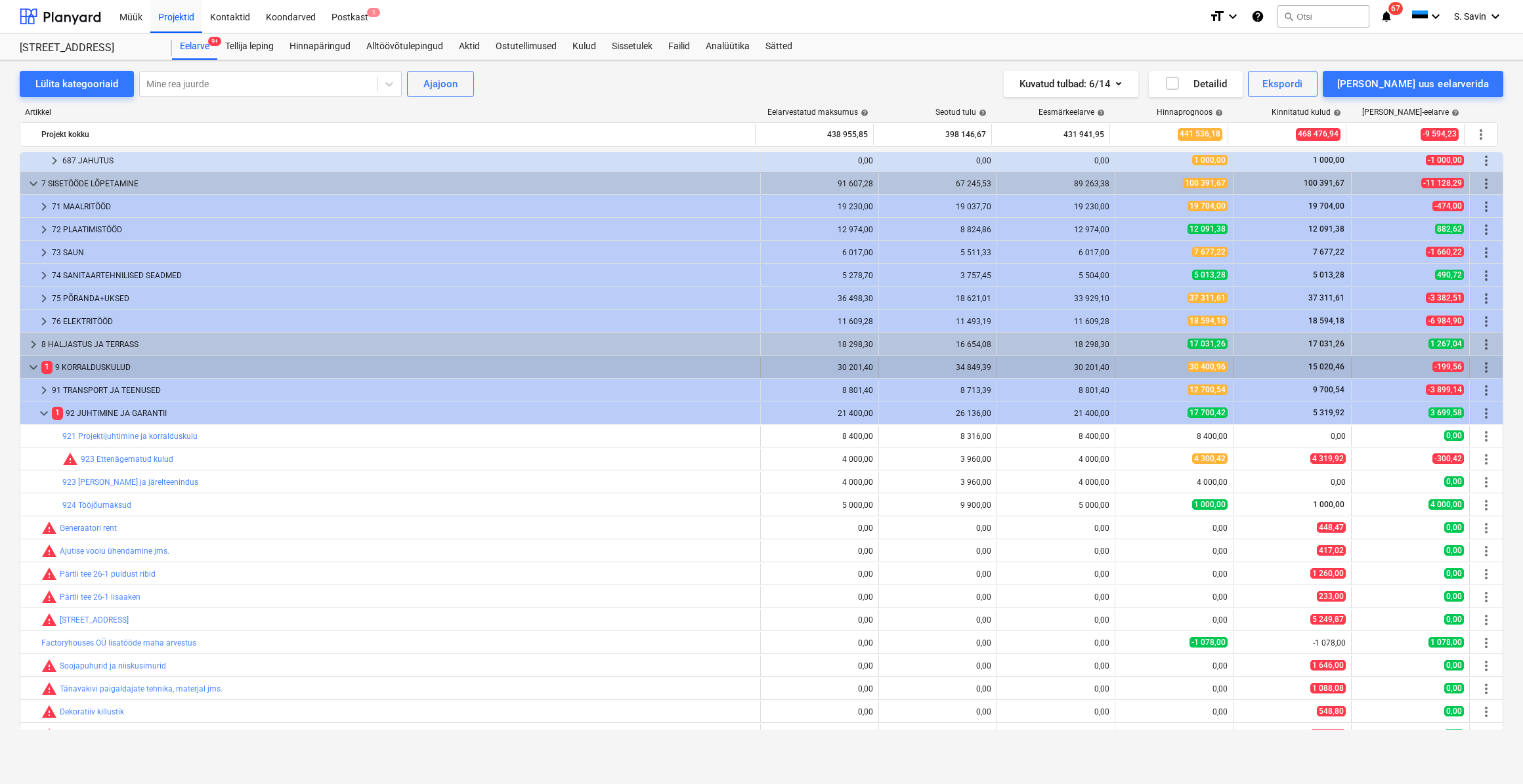
click at [33, 367] on span "keyboard_arrow_down" at bounding box center [33, 367] width 16 height 16
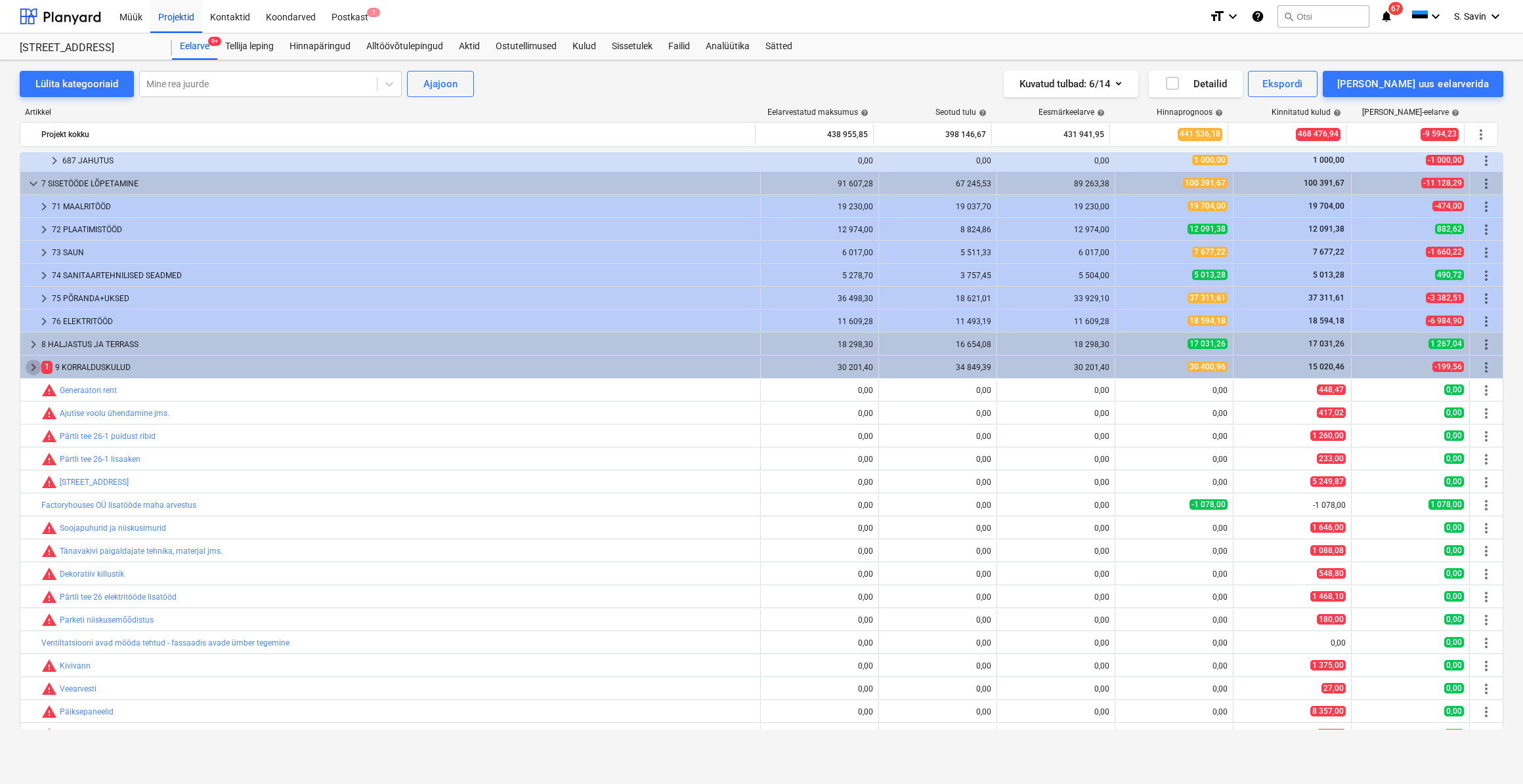
click at [33, 367] on span "keyboard_arrow_right" at bounding box center [33, 367] width 16 height 16
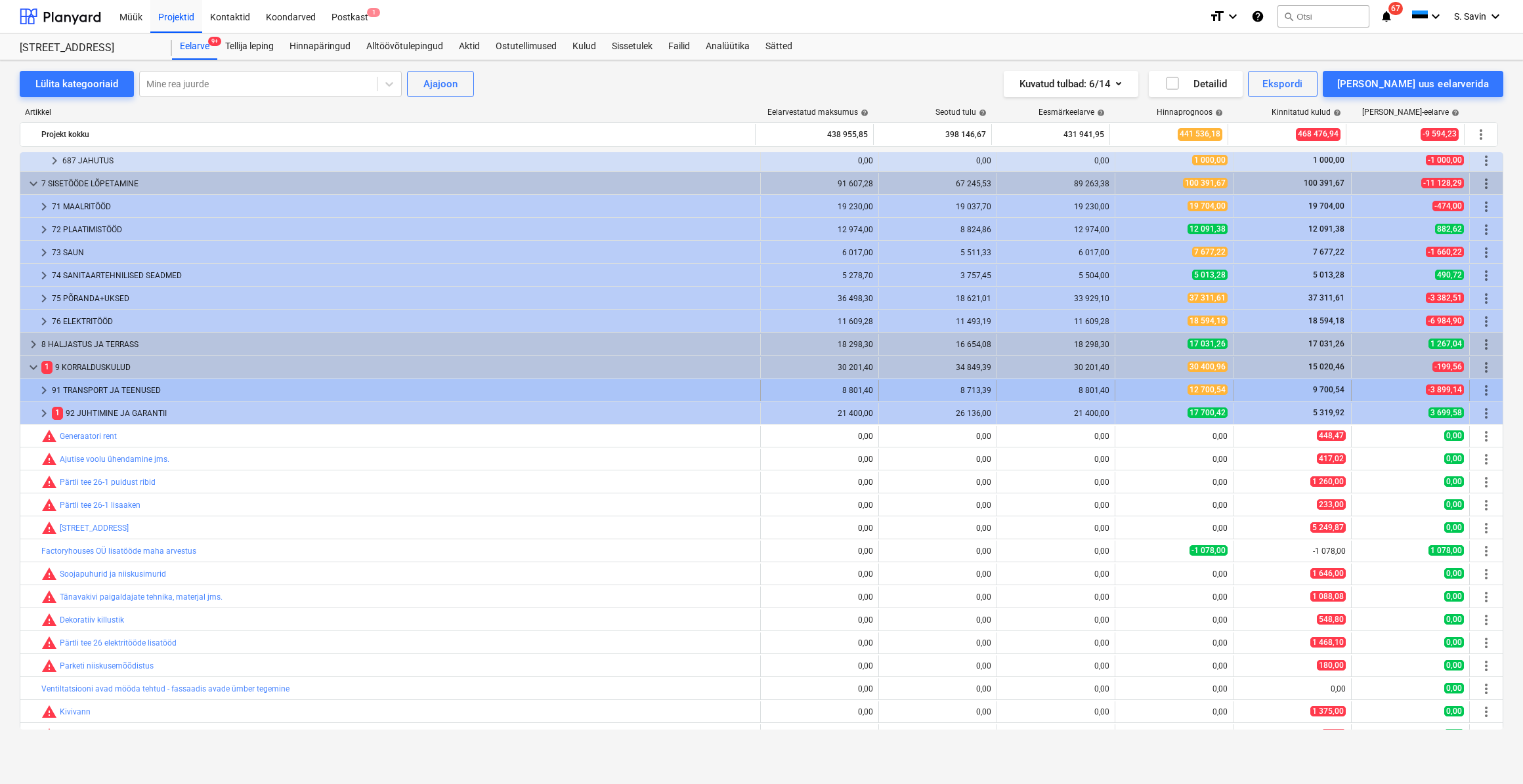
click at [40, 388] on span "keyboard_arrow_right" at bounding box center [44, 390] width 16 height 16
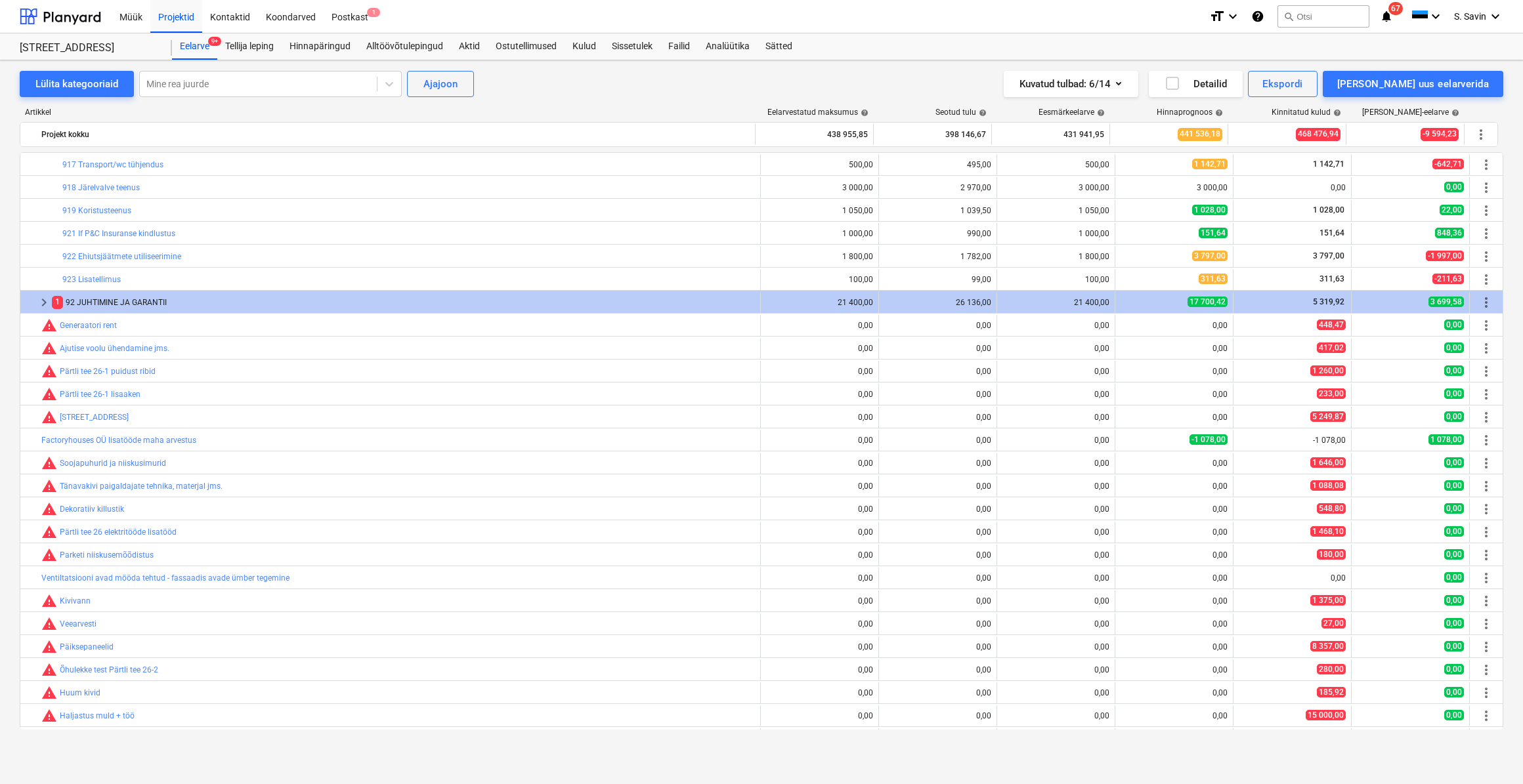
scroll to position [847, 0]
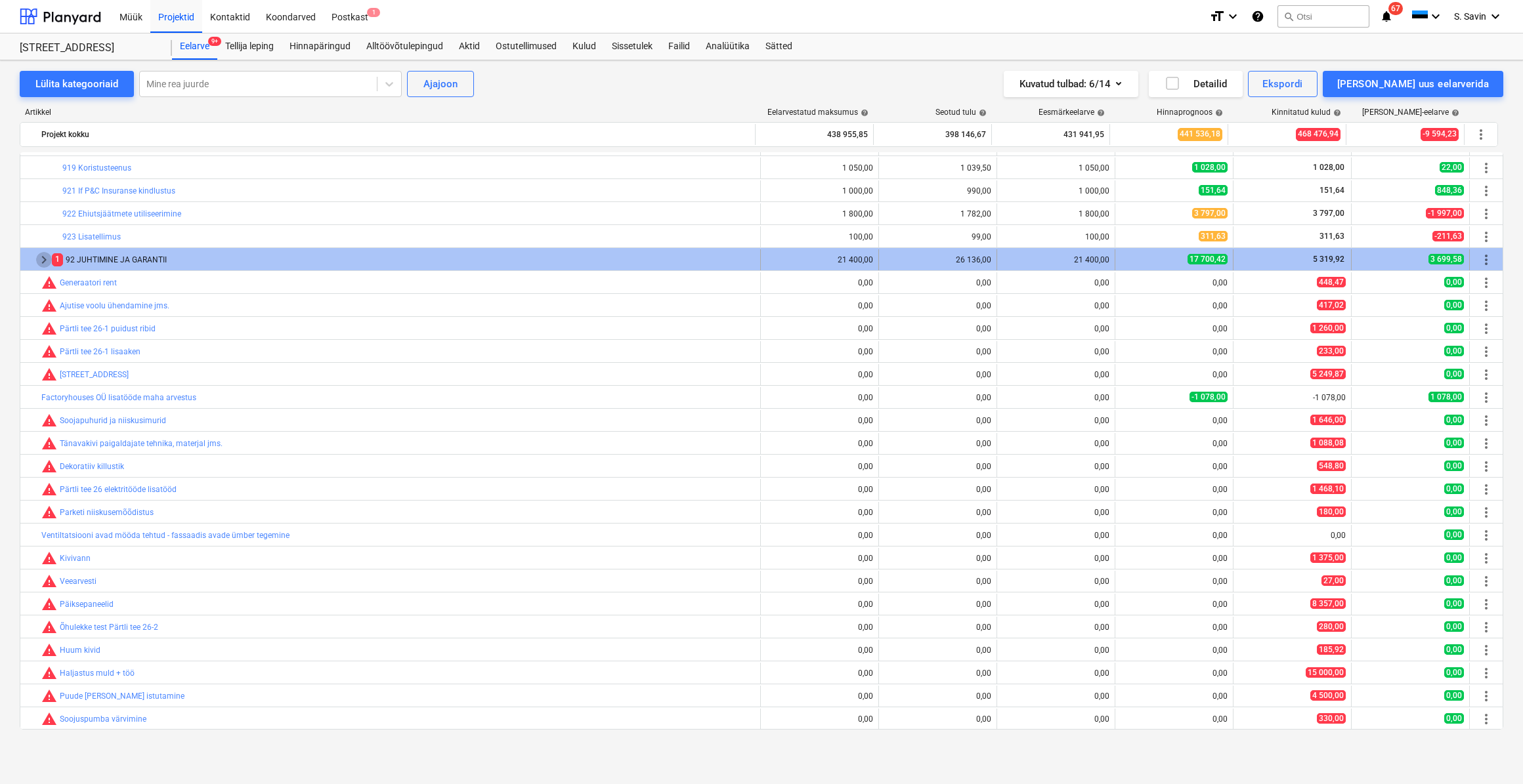
click at [47, 263] on span "keyboard_arrow_right" at bounding box center [44, 259] width 16 height 16
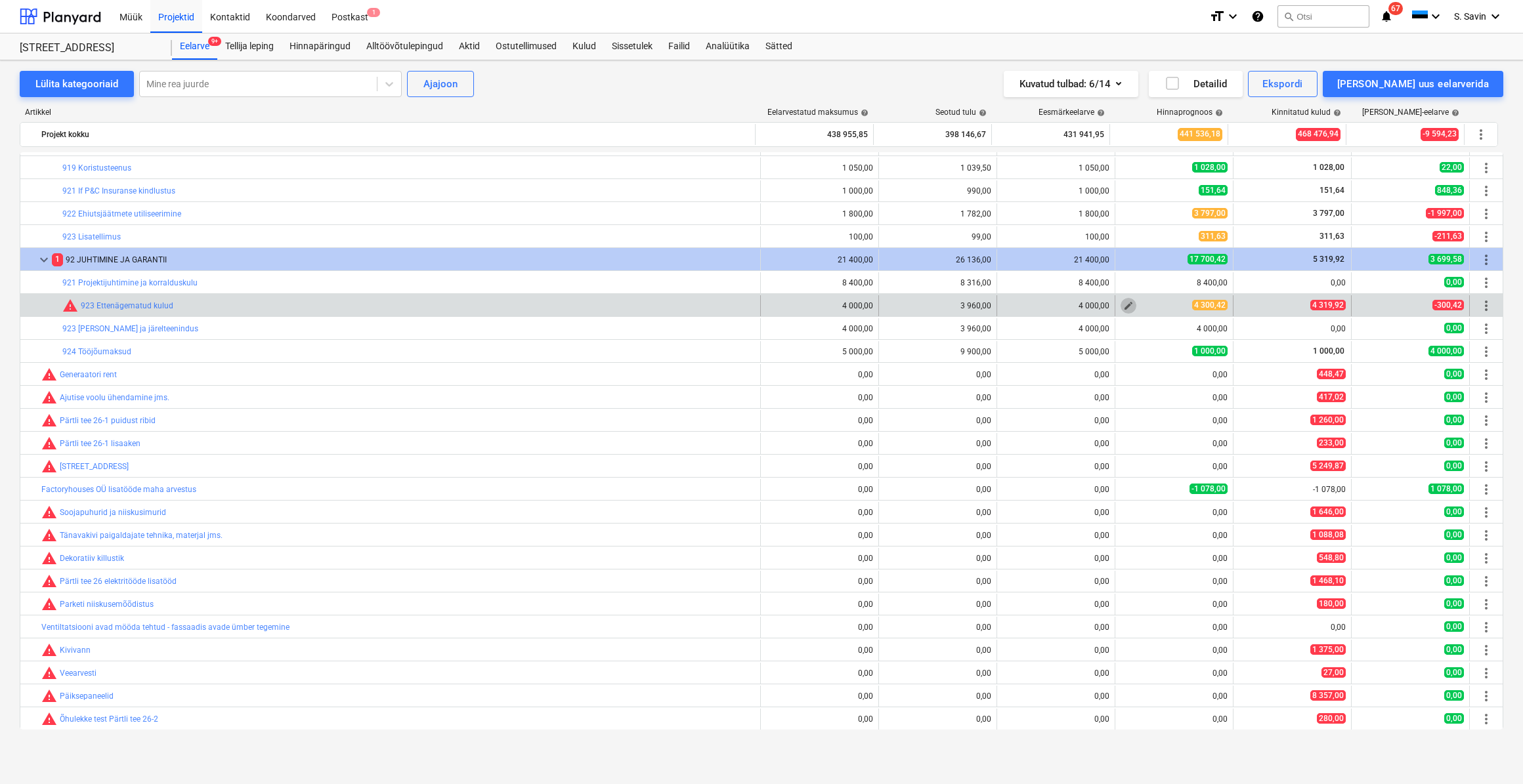
click at [1127, 307] on span "edit" at bounding box center [1128, 305] width 10 height 10
type textarea "x"
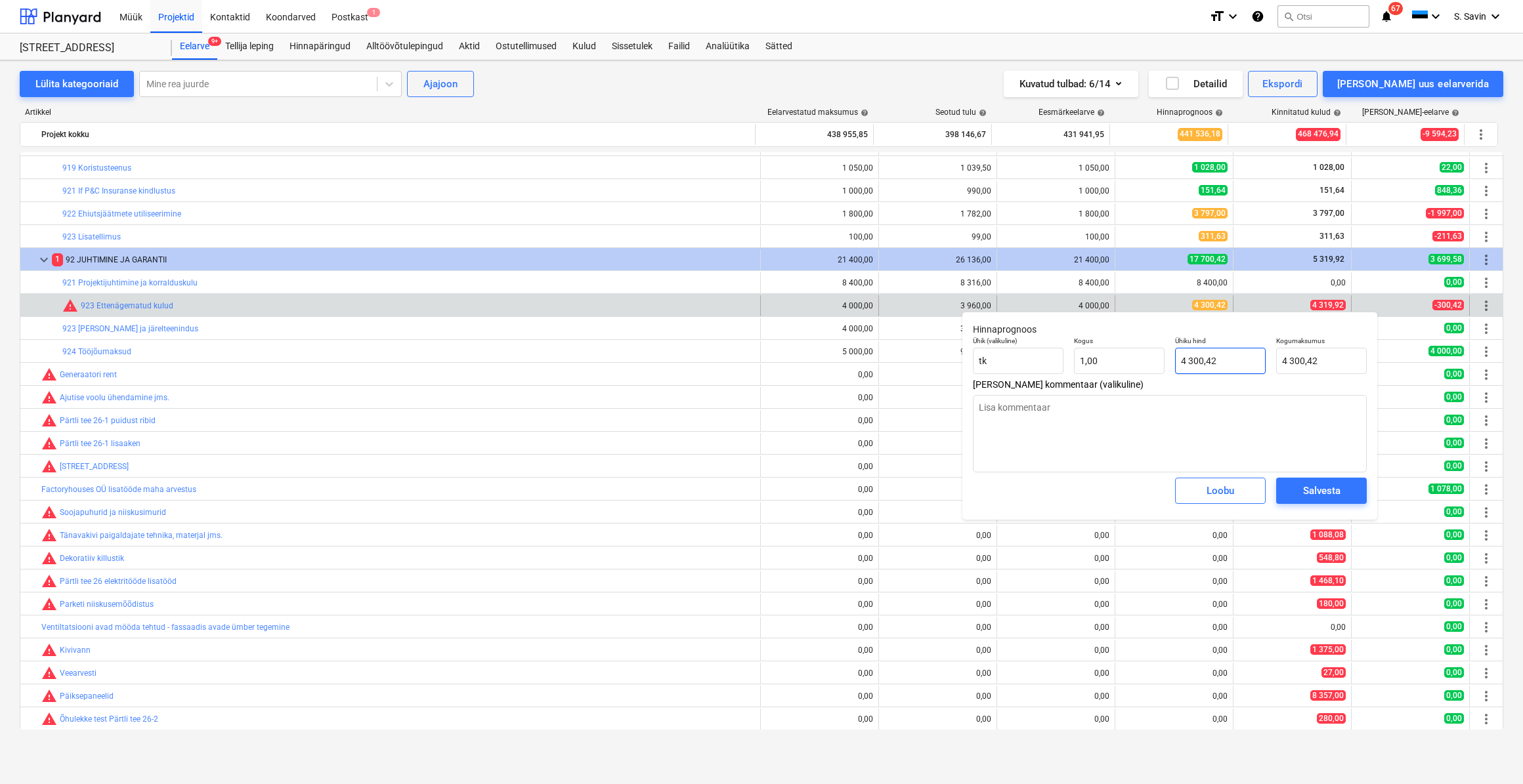
type input "4300,42"
drag, startPoint x: 1247, startPoint y: 367, endPoint x: 1190, endPoint y: 372, distance: 57.2
click at [1190, 372] on input "4300,42" at bounding box center [1220, 361] width 90 height 26
type textarea "x"
type input "431"
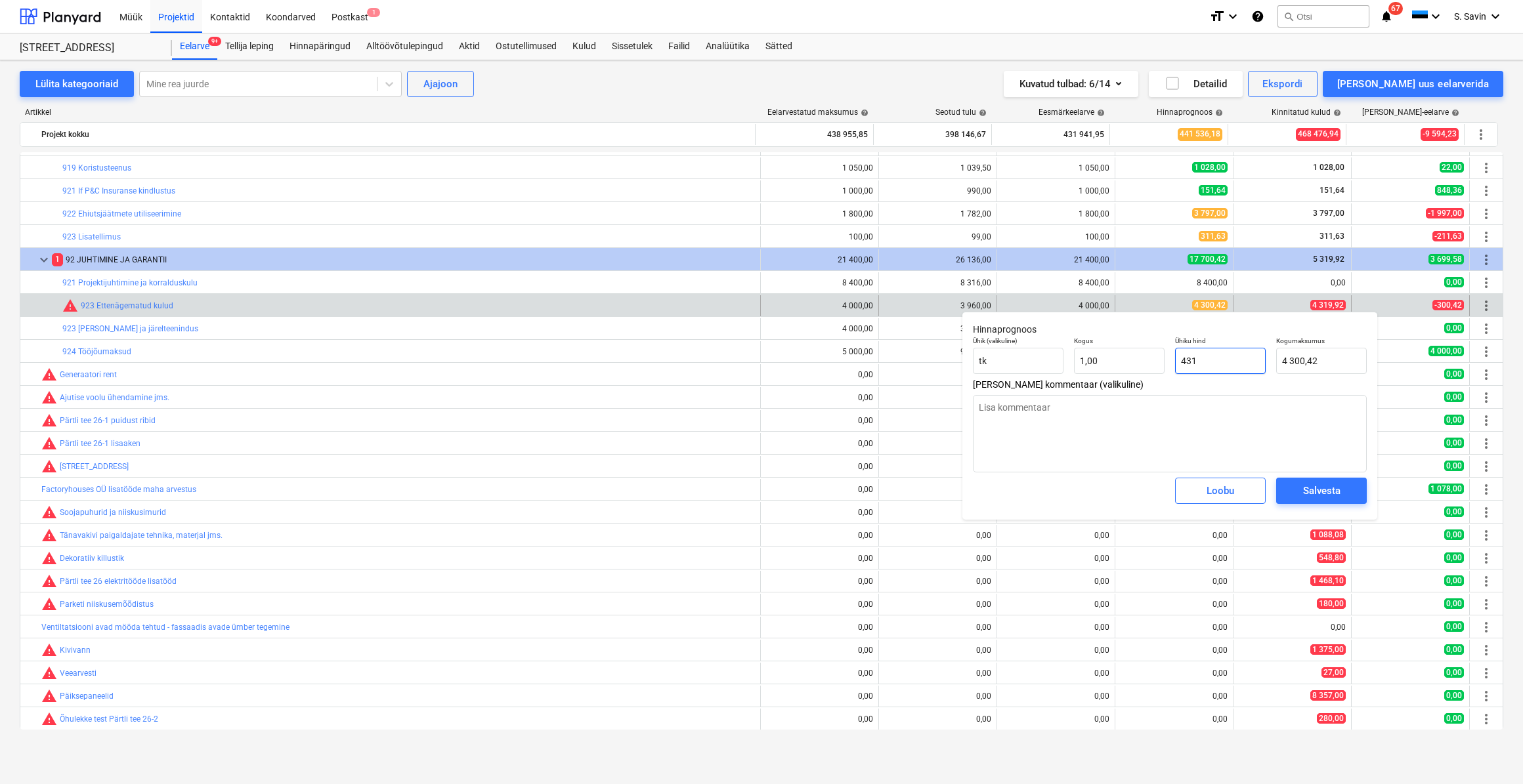
type input "431,00"
type textarea "x"
type input "4319"
type input "4 319,00"
type textarea "x"
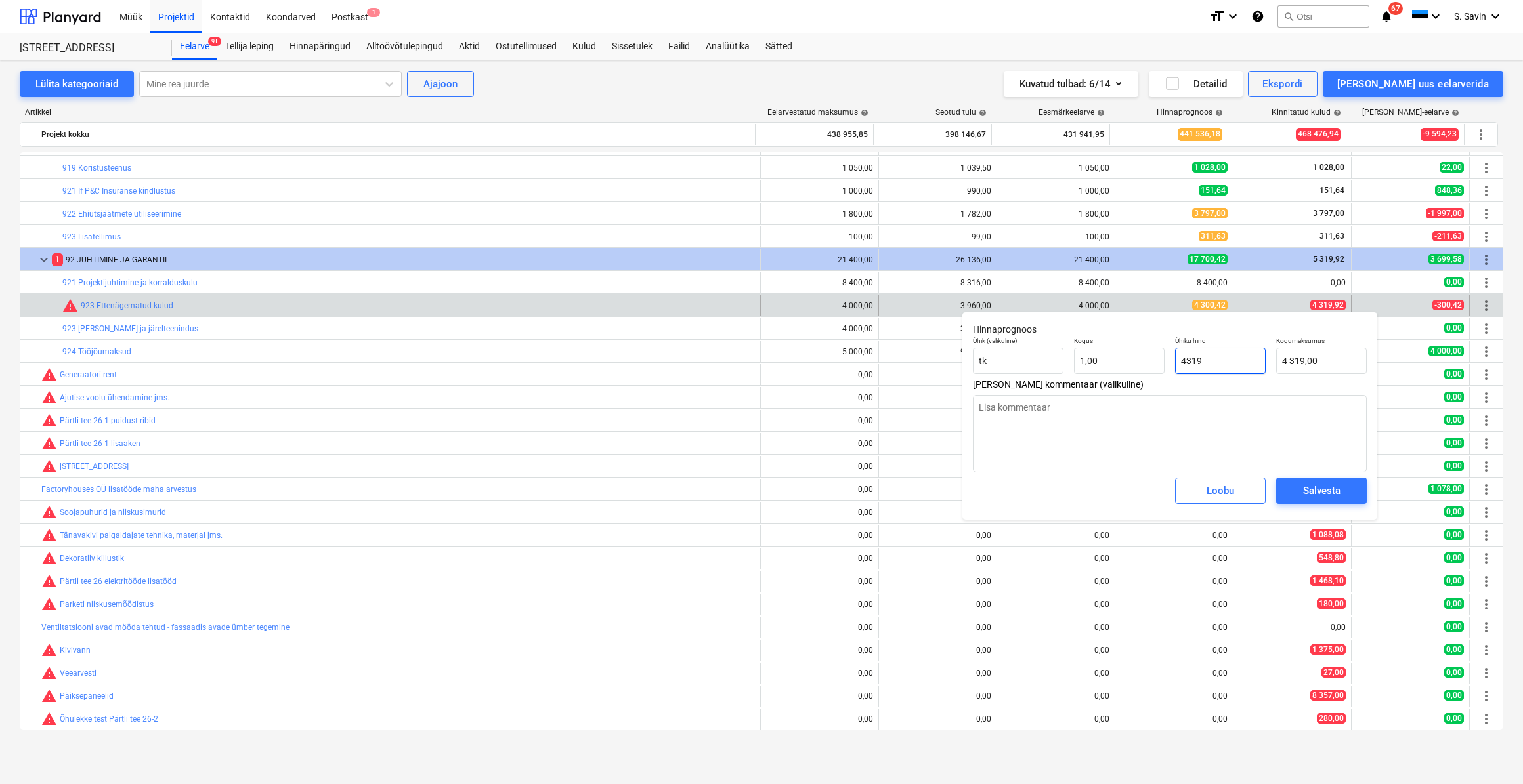
type input "4319,"
type textarea "x"
type input "4319,9"
type input "4 319,90"
type textarea "x"
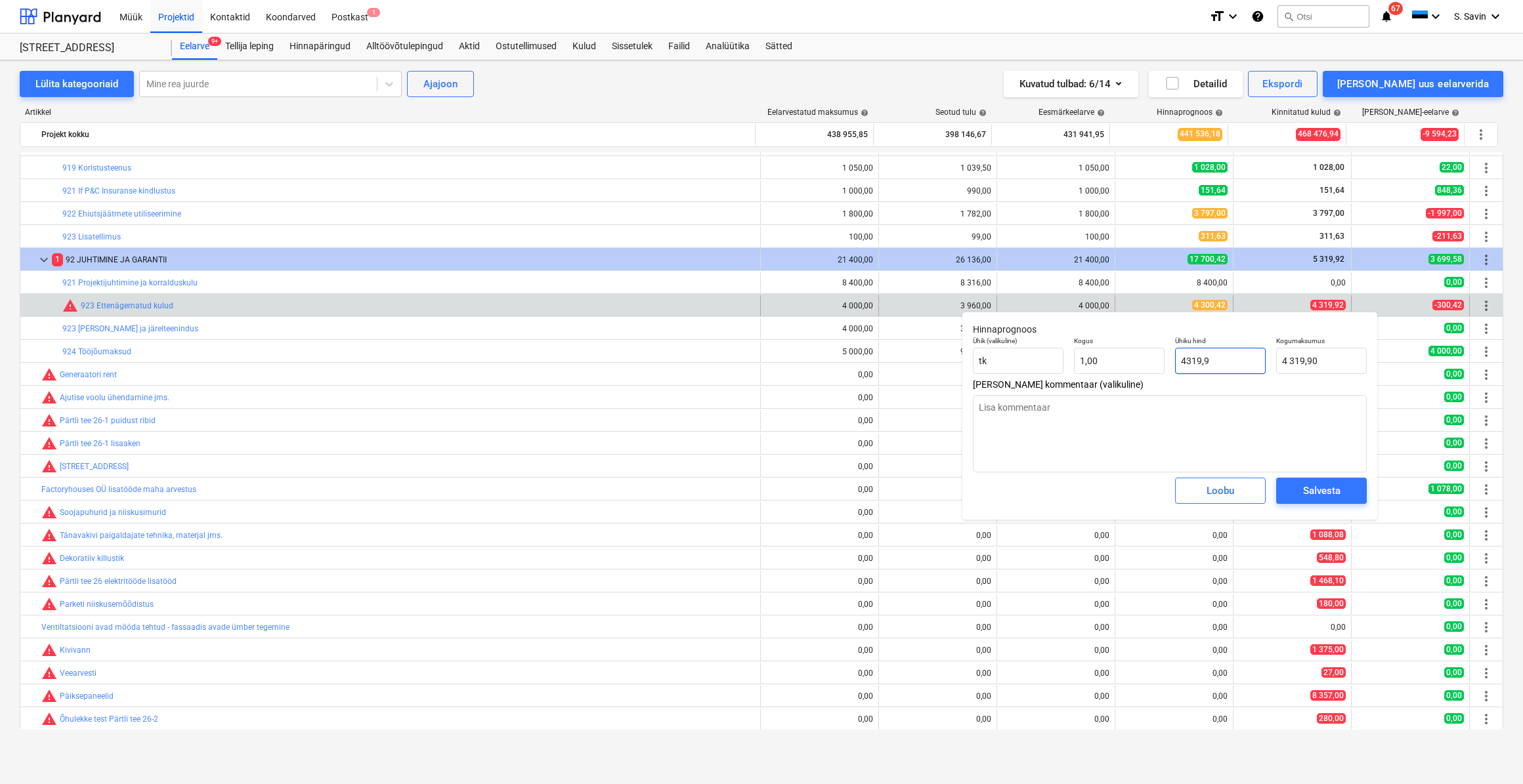
type input "4319,92"
type input "4 319,92"
type input "4319,92"
type textarea "x"
type input "4 319,92"
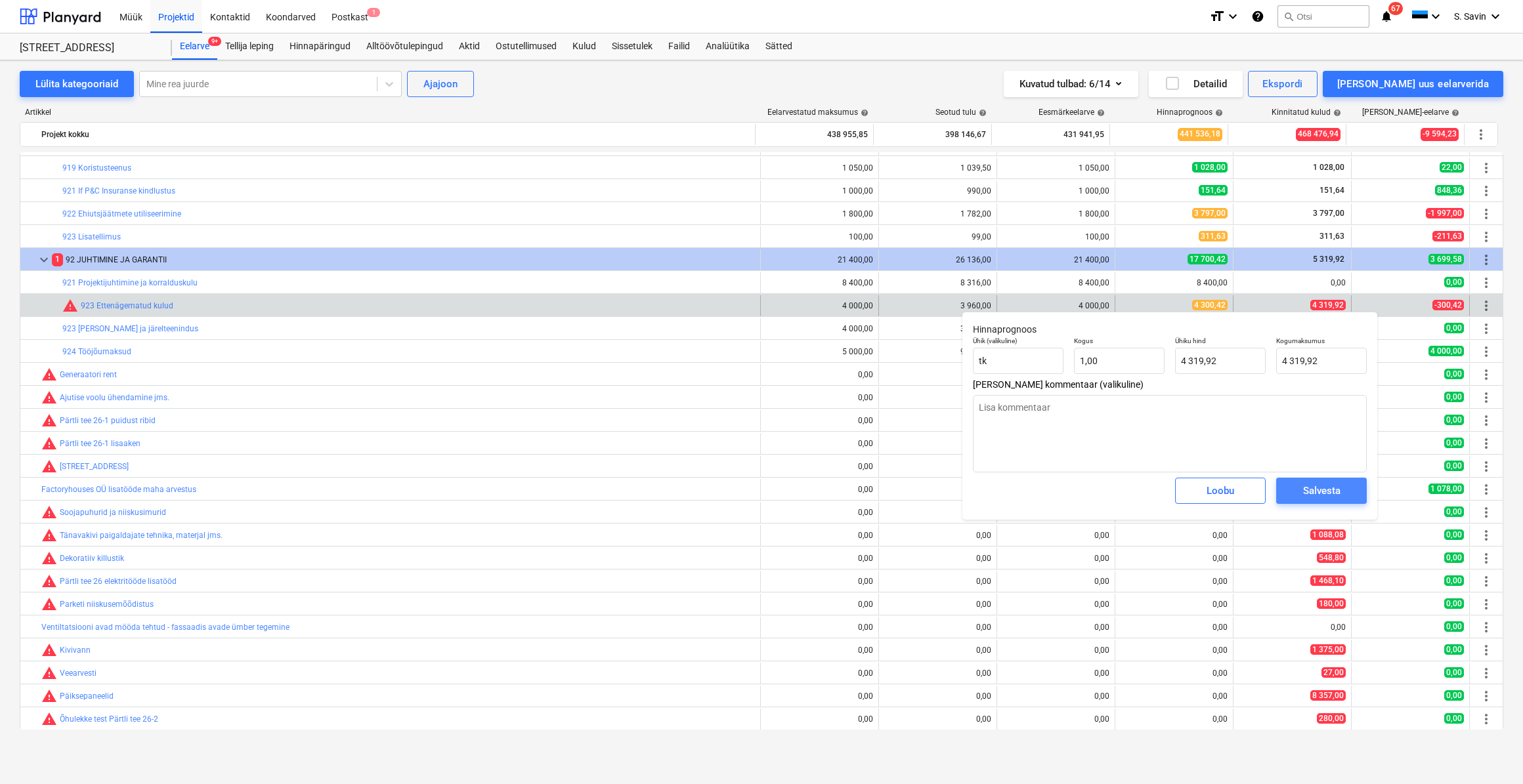
click at [1322, 498] on div "Salvesta" at bounding box center [1322, 490] width 38 height 17
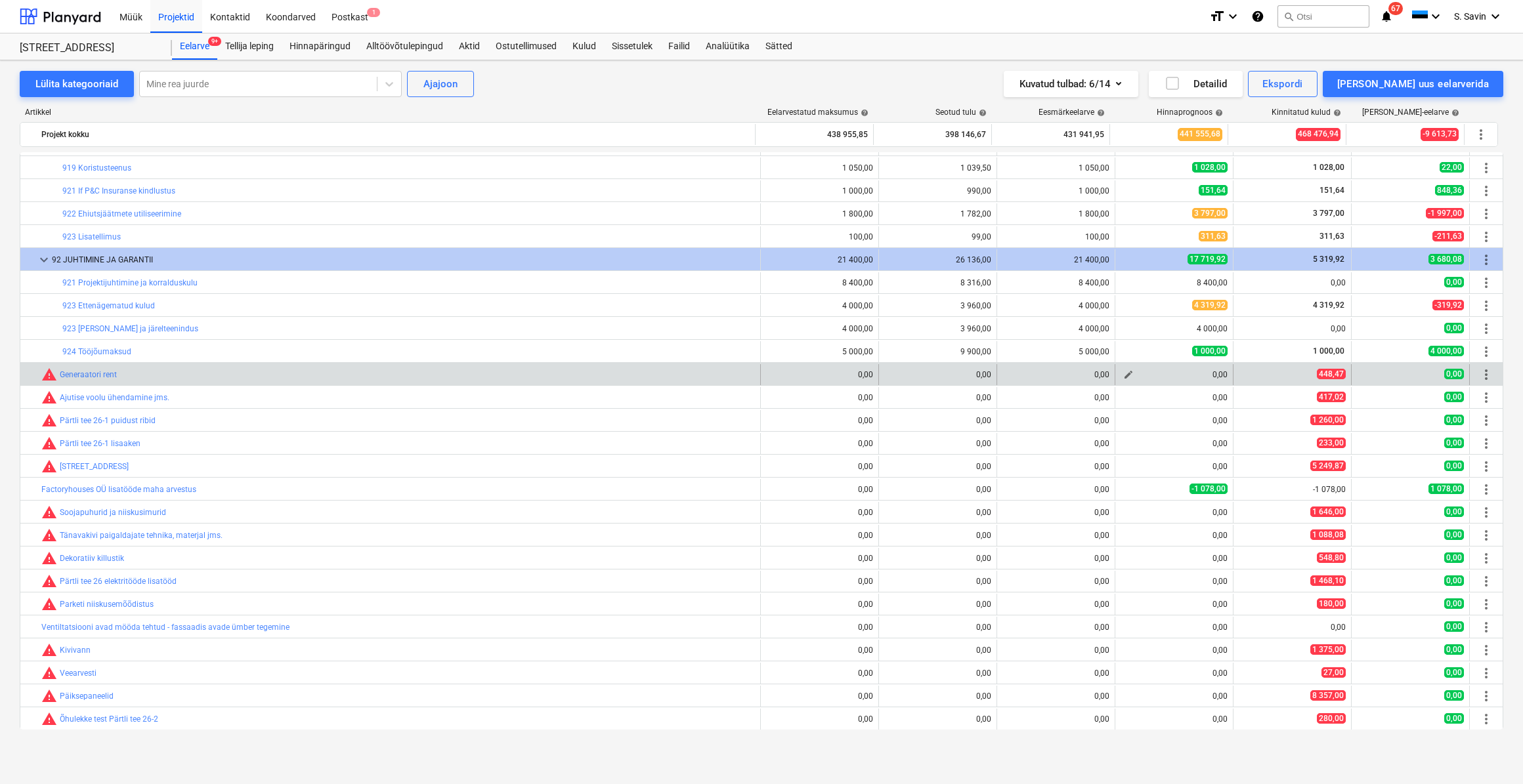
click at [1125, 375] on span "edit" at bounding box center [1128, 374] width 10 height 10
type textarea "x"
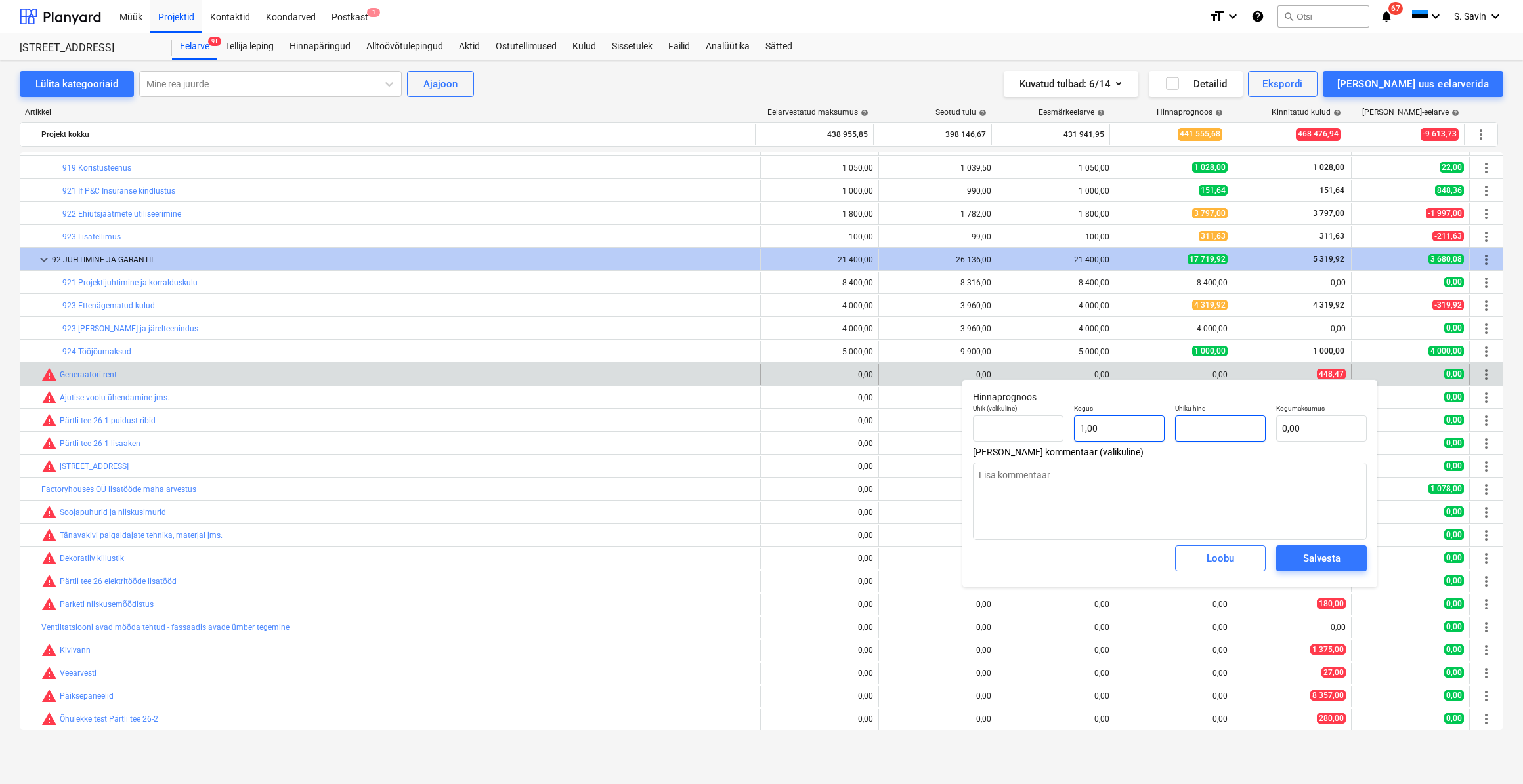
drag, startPoint x: 1204, startPoint y: 428, endPoint x: 1133, endPoint y: 438, distance: 71.7
click at [1133, 438] on div "Ühik (valikuline) Kogus 1,00 Ühiku hind Kogumaksumus 0,00" at bounding box center [1169, 423] width 404 height 48
type textarea "x"
type input "4"
type input "4,00"
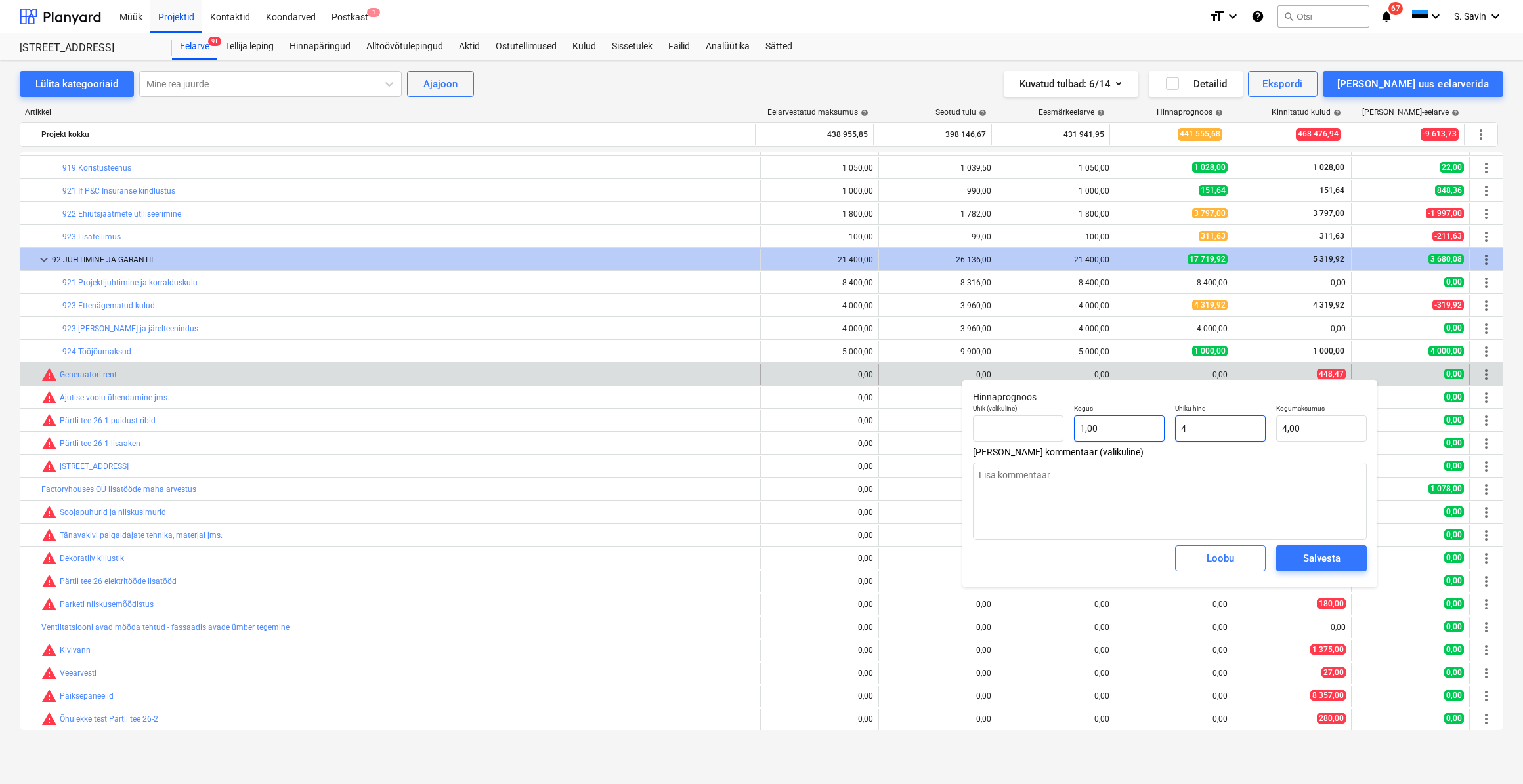
type textarea "x"
type input "44"
type input "44,00"
type textarea "x"
type input "448"
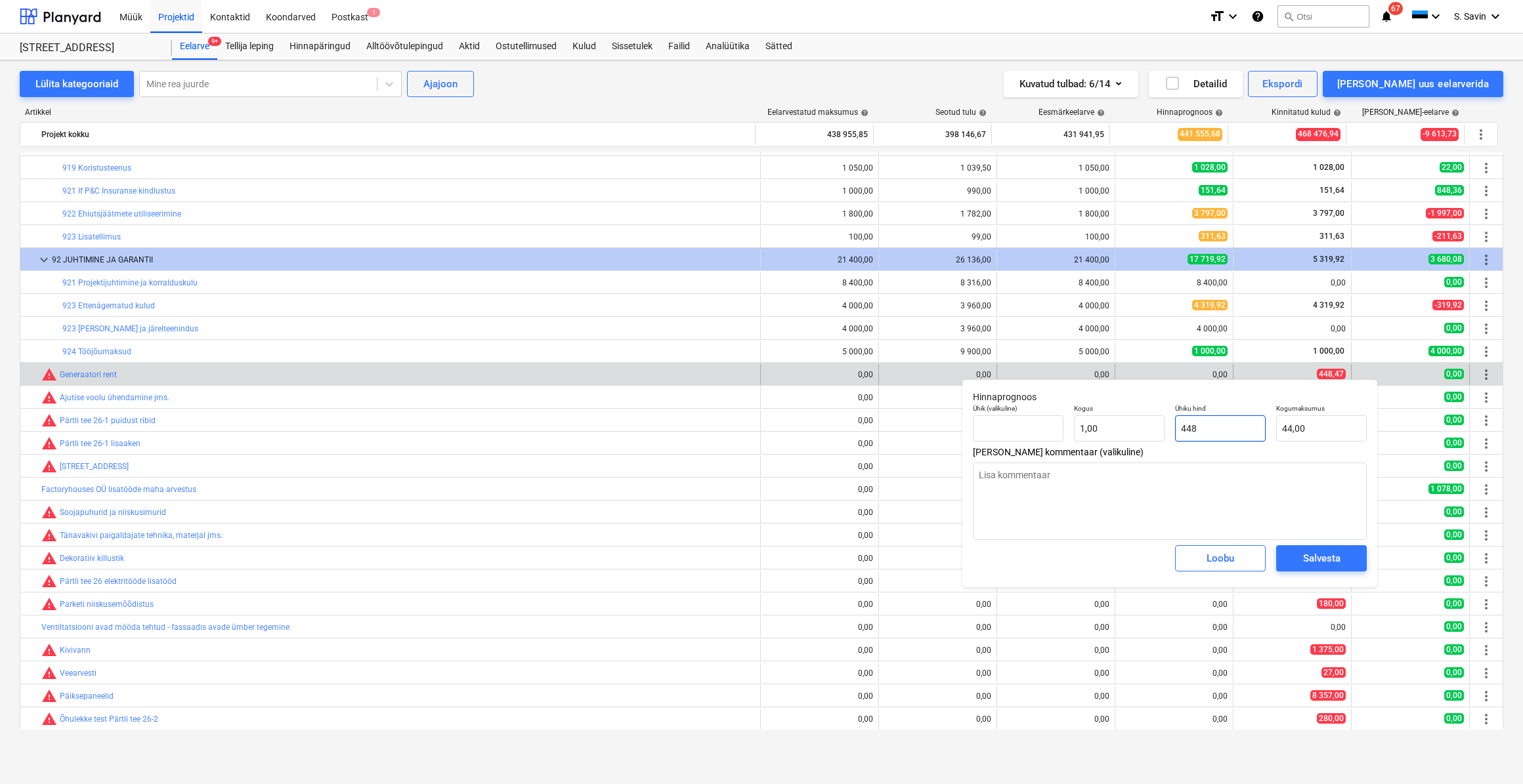
type input "448,00"
type textarea "x"
type input "448,"
type textarea "x"
type input "448,4"
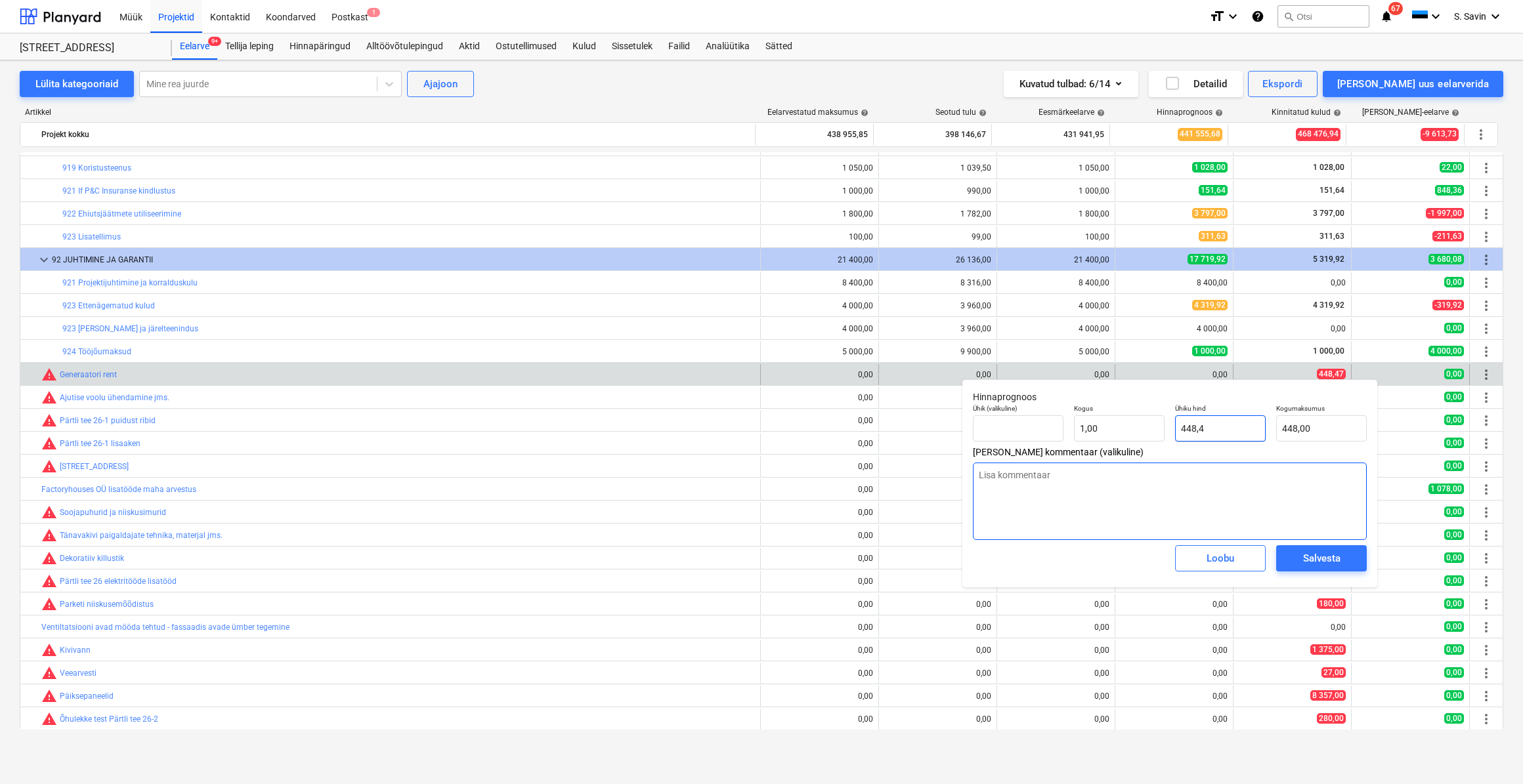
type input "448,40"
type textarea "x"
type input "448,47"
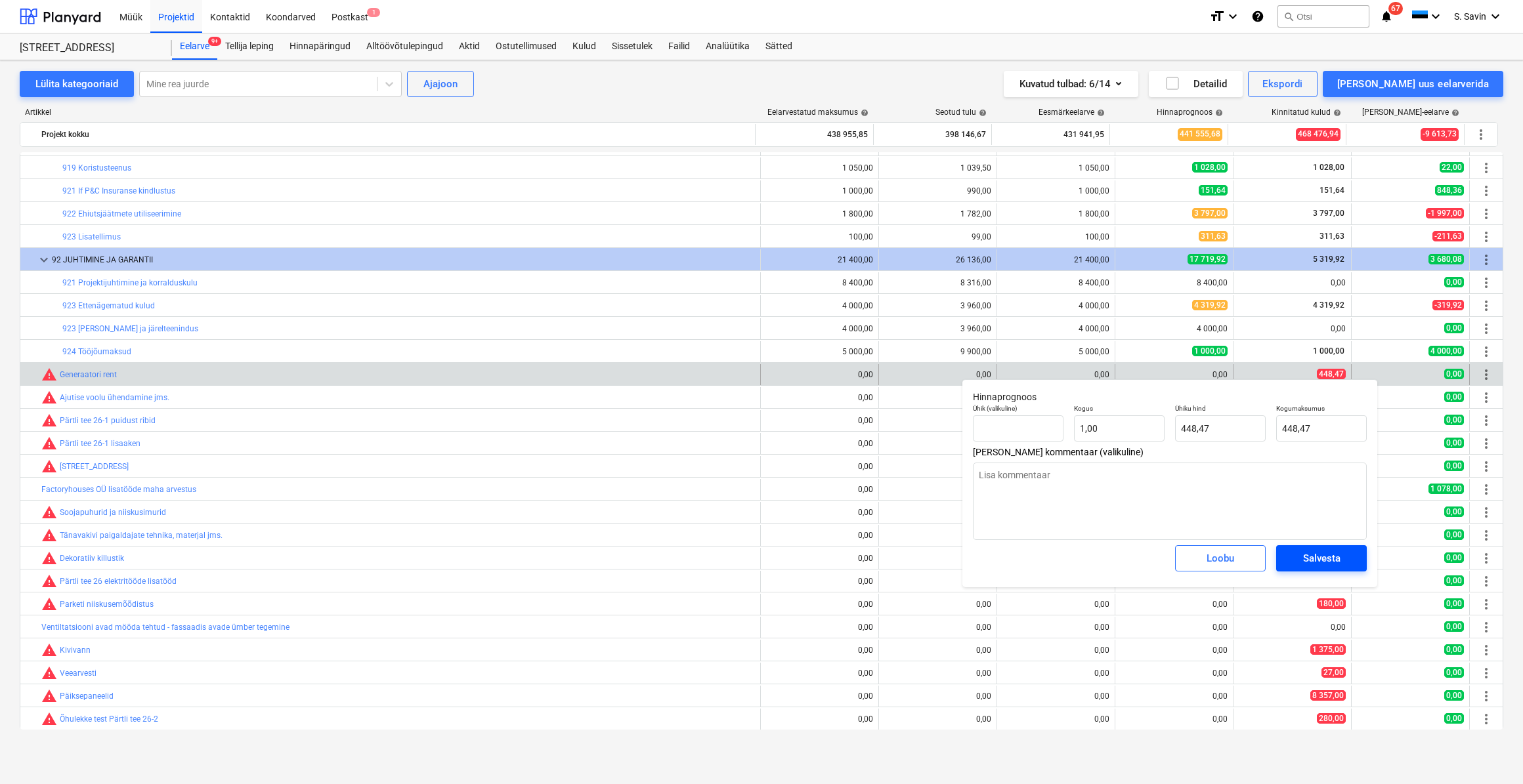
click at [1314, 558] on div "Salvesta" at bounding box center [1322, 558] width 38 height 17
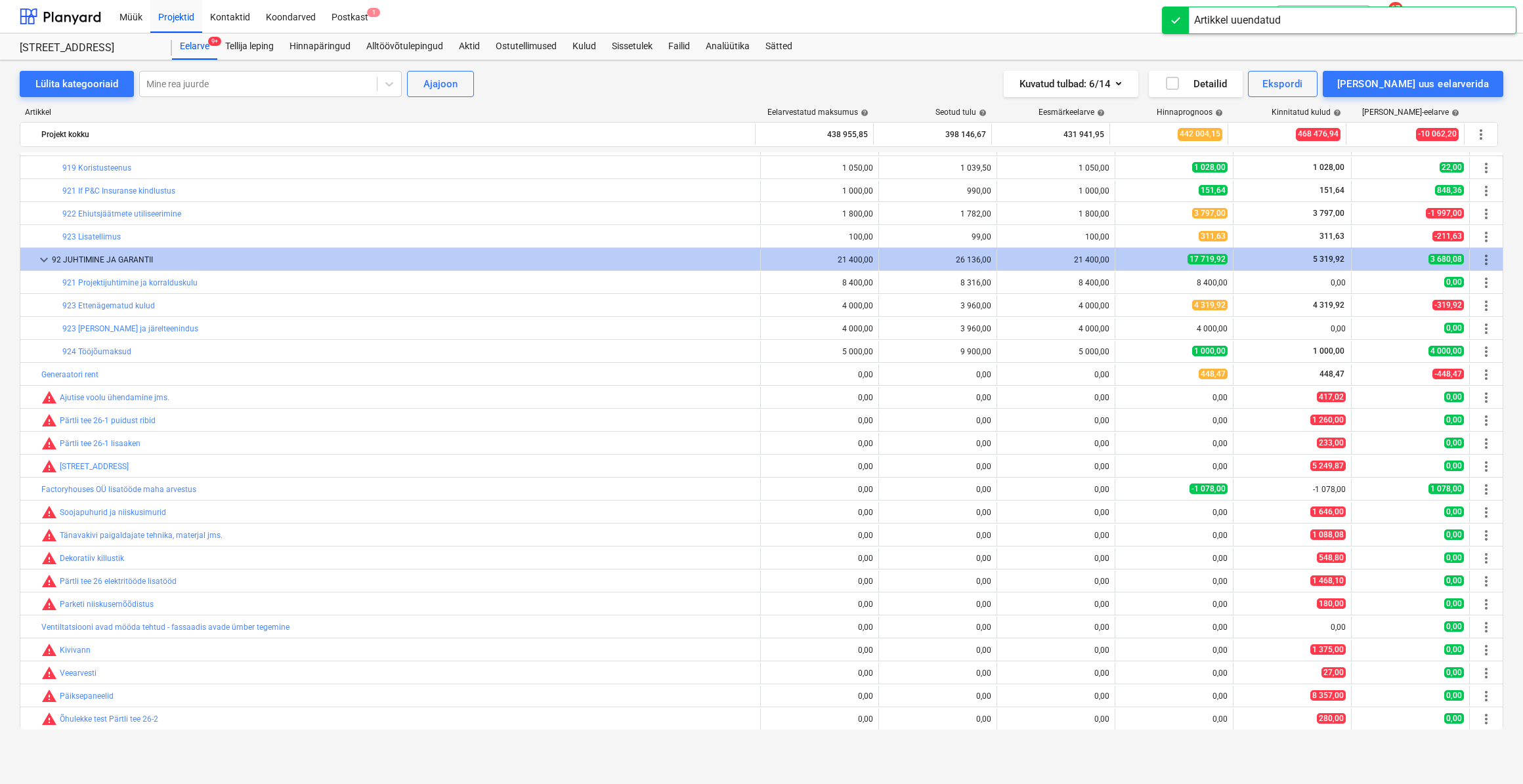
click at [1121, 403] on div "edit" at bounding box center [1128, 397] width 16 height 16
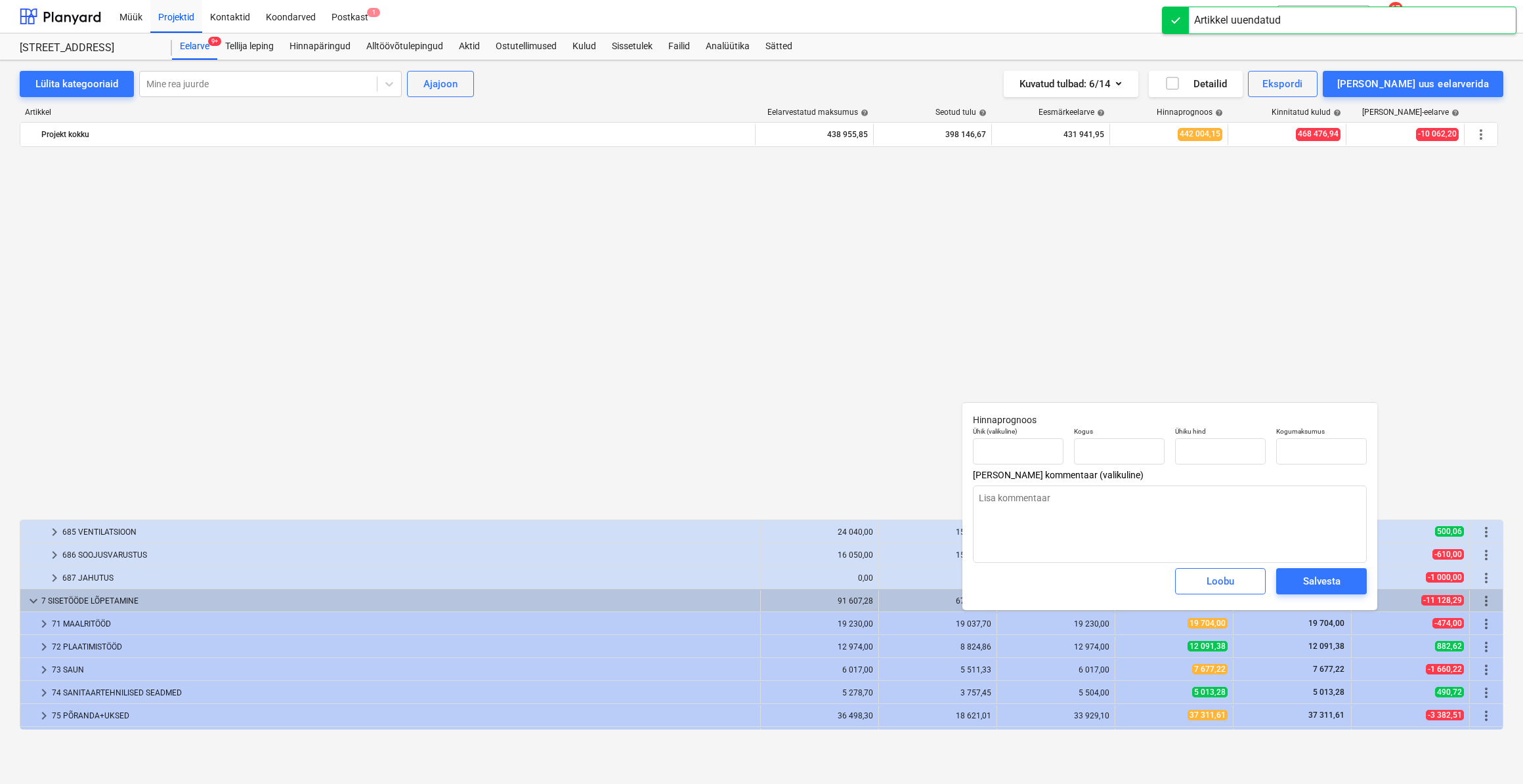
type textarea "x"
type input "1,00"
type input "0,00"
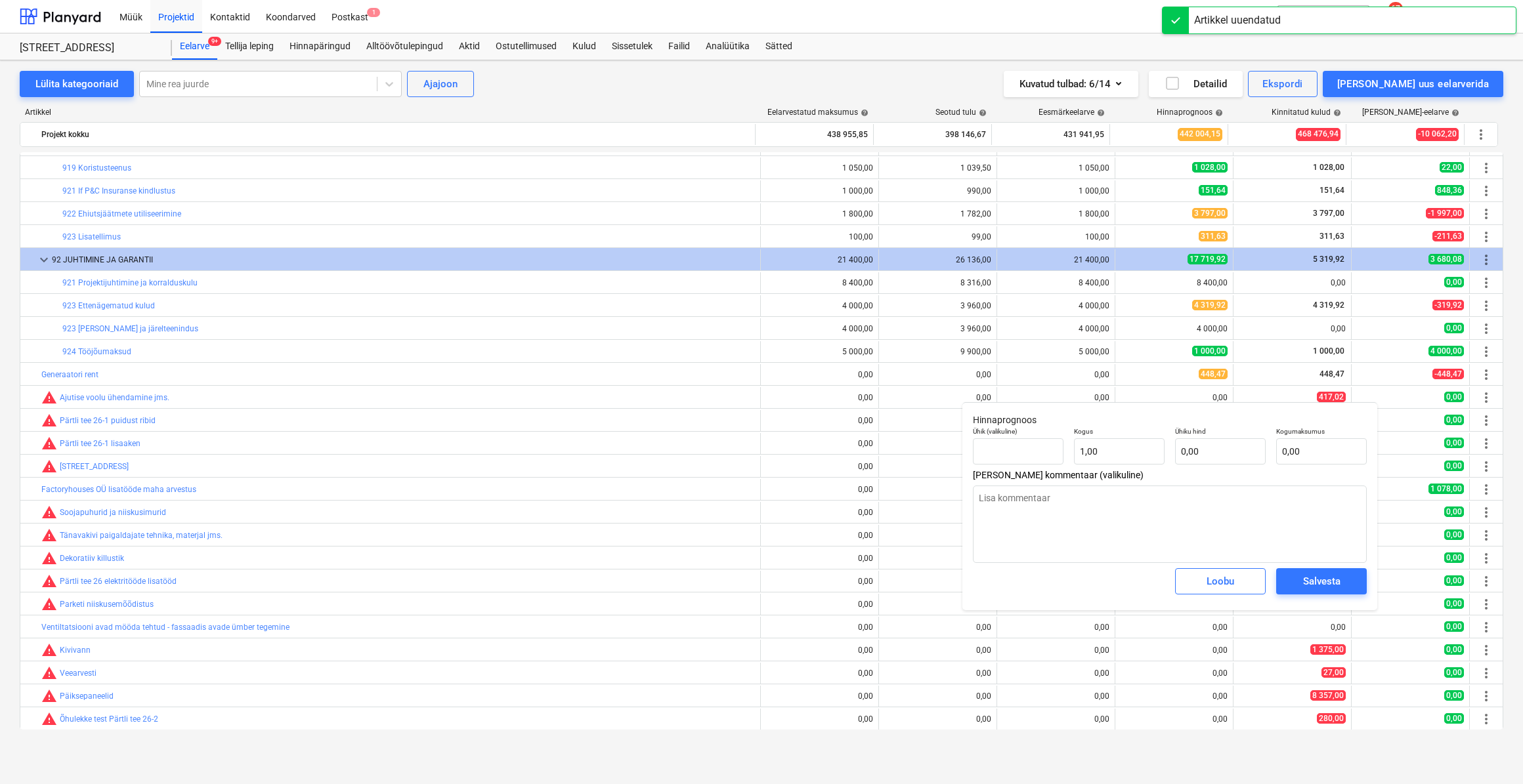
type textarea "x"
click at [1219, 453] on input "text" at bounding box center [1220, 451] width 90 height 26
type textarea "x"
type input "4"
type input "4,00"
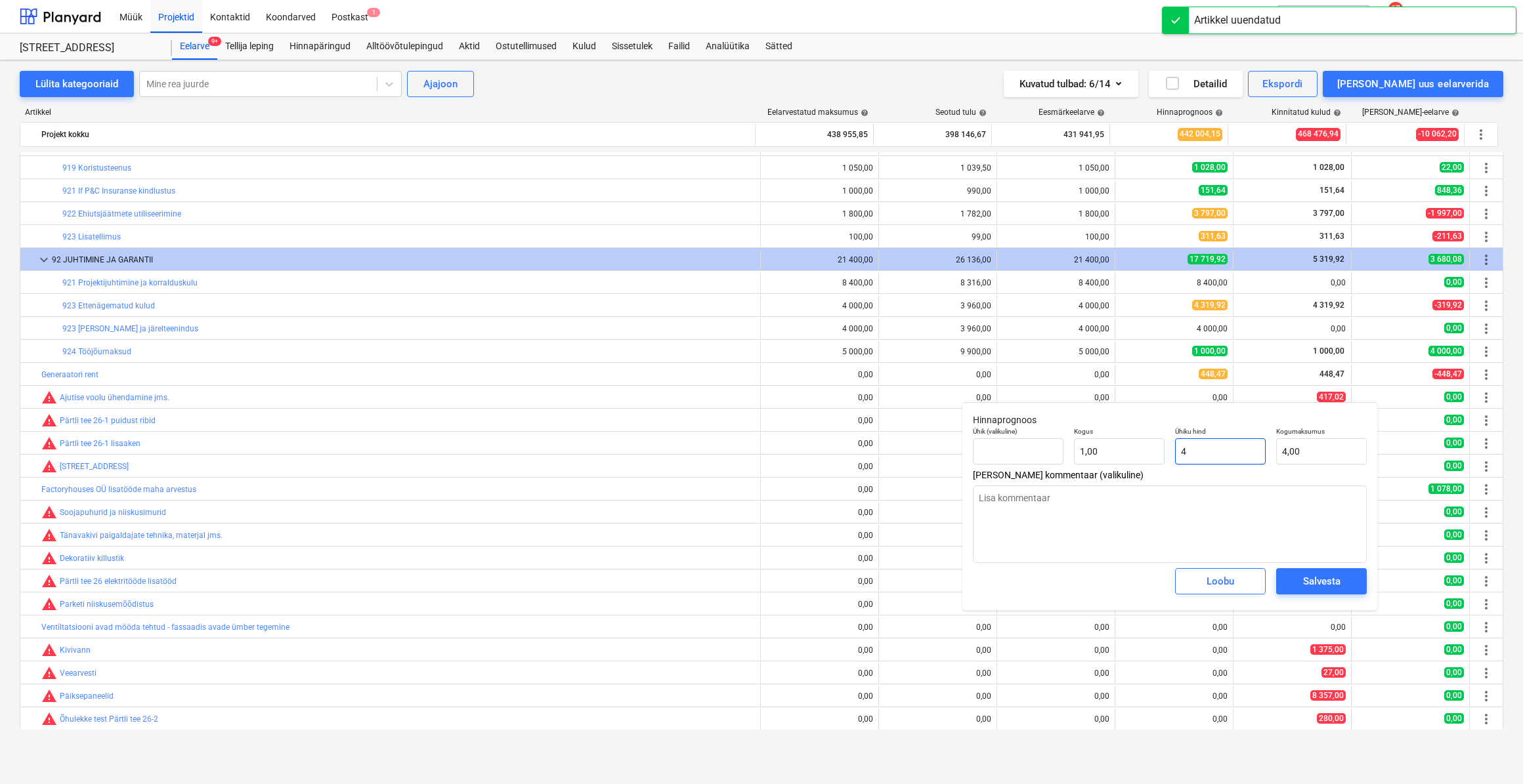
type textarea "x"
type input "4,"
type textarea "x"
type input "4"
type textarea "x"
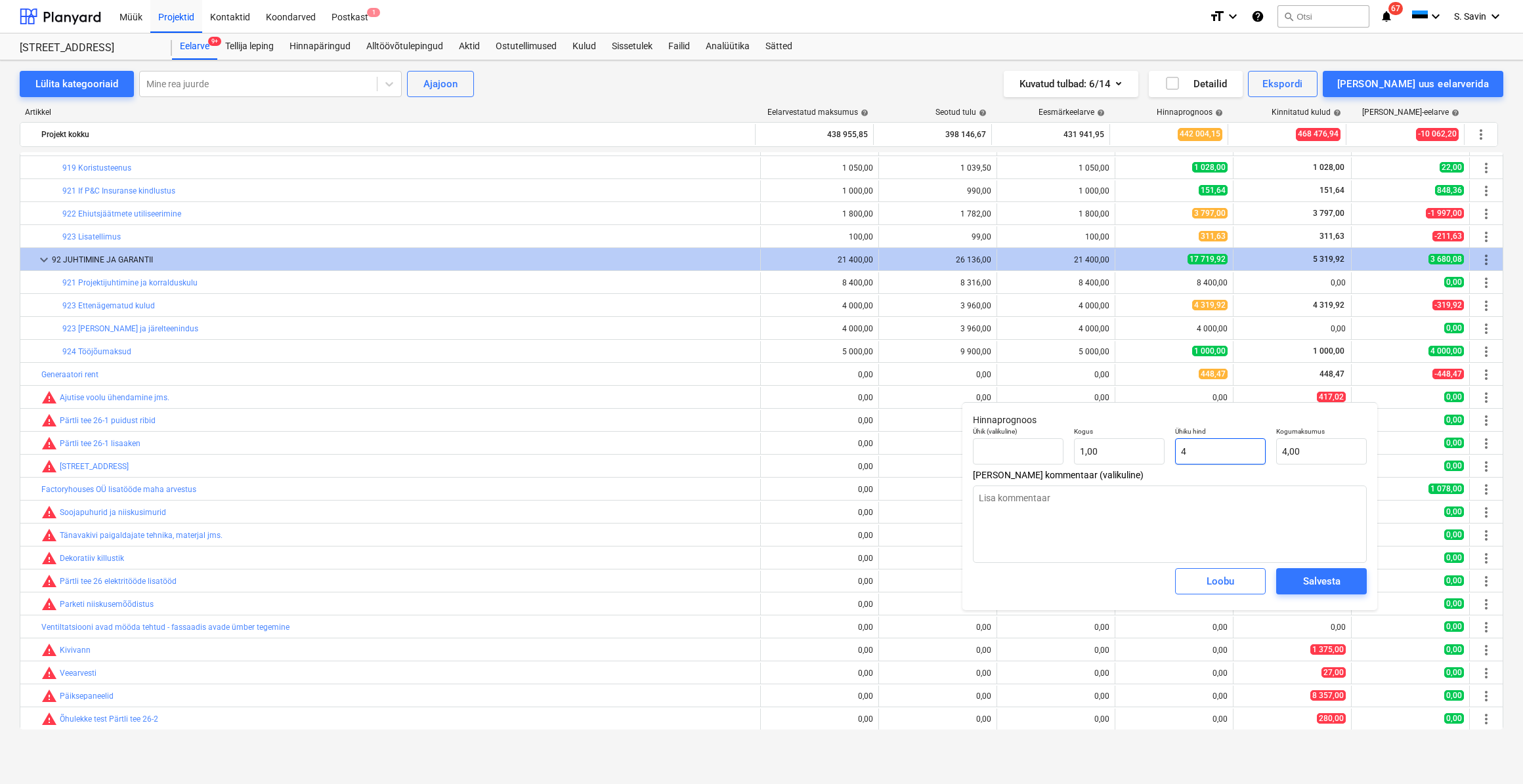
type input "41"
type input "41,00"
type textarea "x"
type input "417"
type input "417,00"
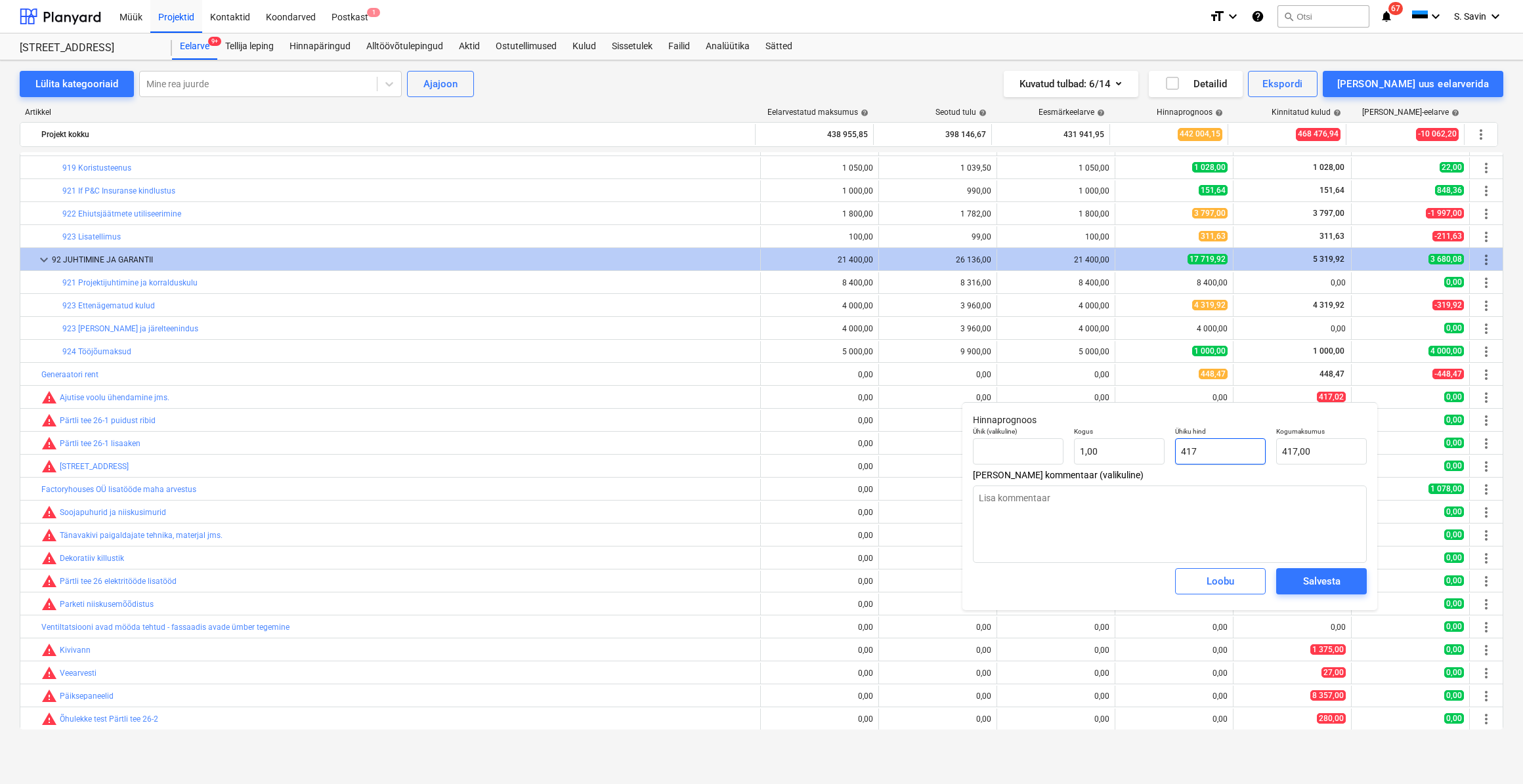
type textarea "x"
type input "417,"
type textarea "x"
type input "417,0"
type textarea "x"
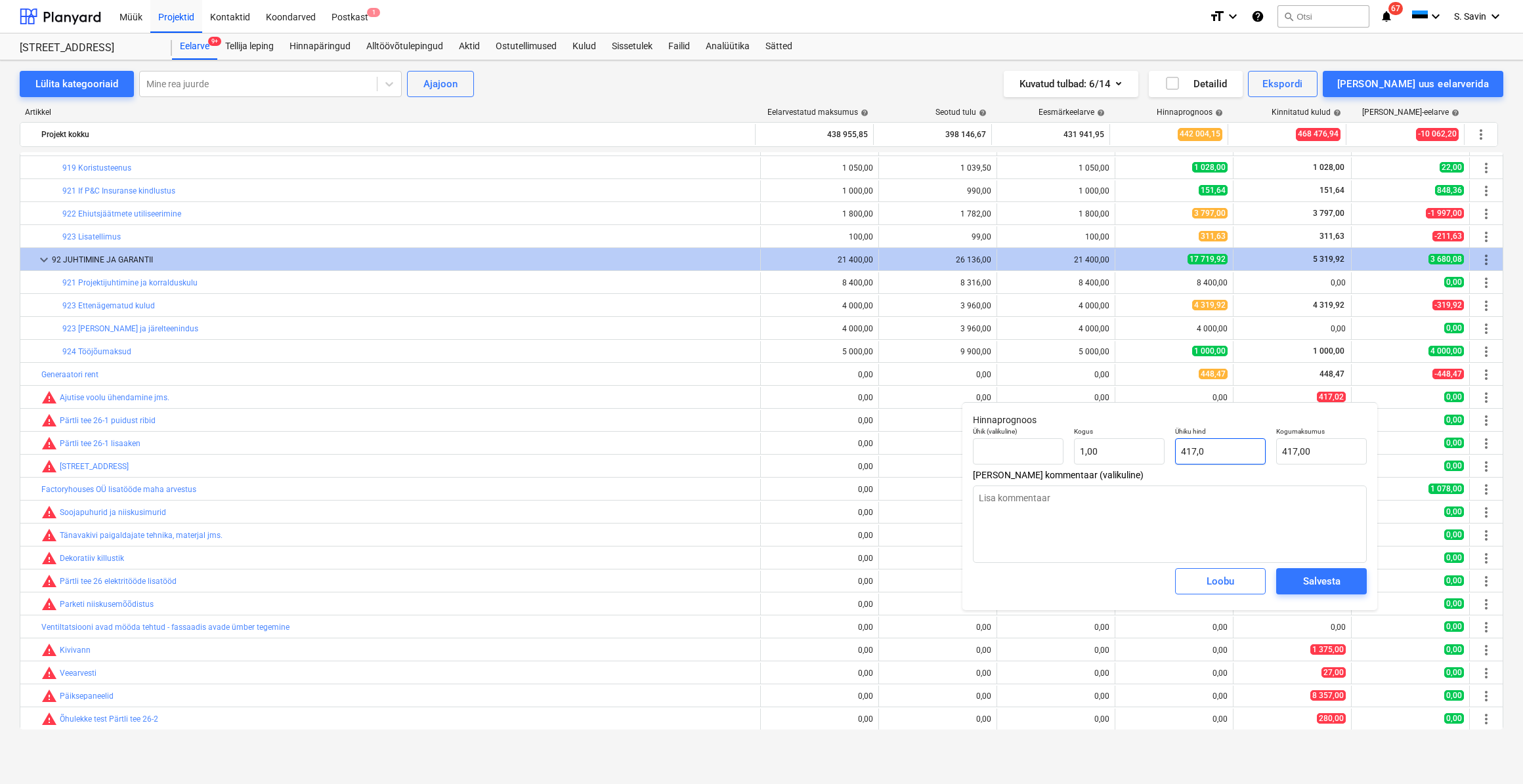
type input "417,03"
type textarea "x"
type input "417,0"
type input "417,00"
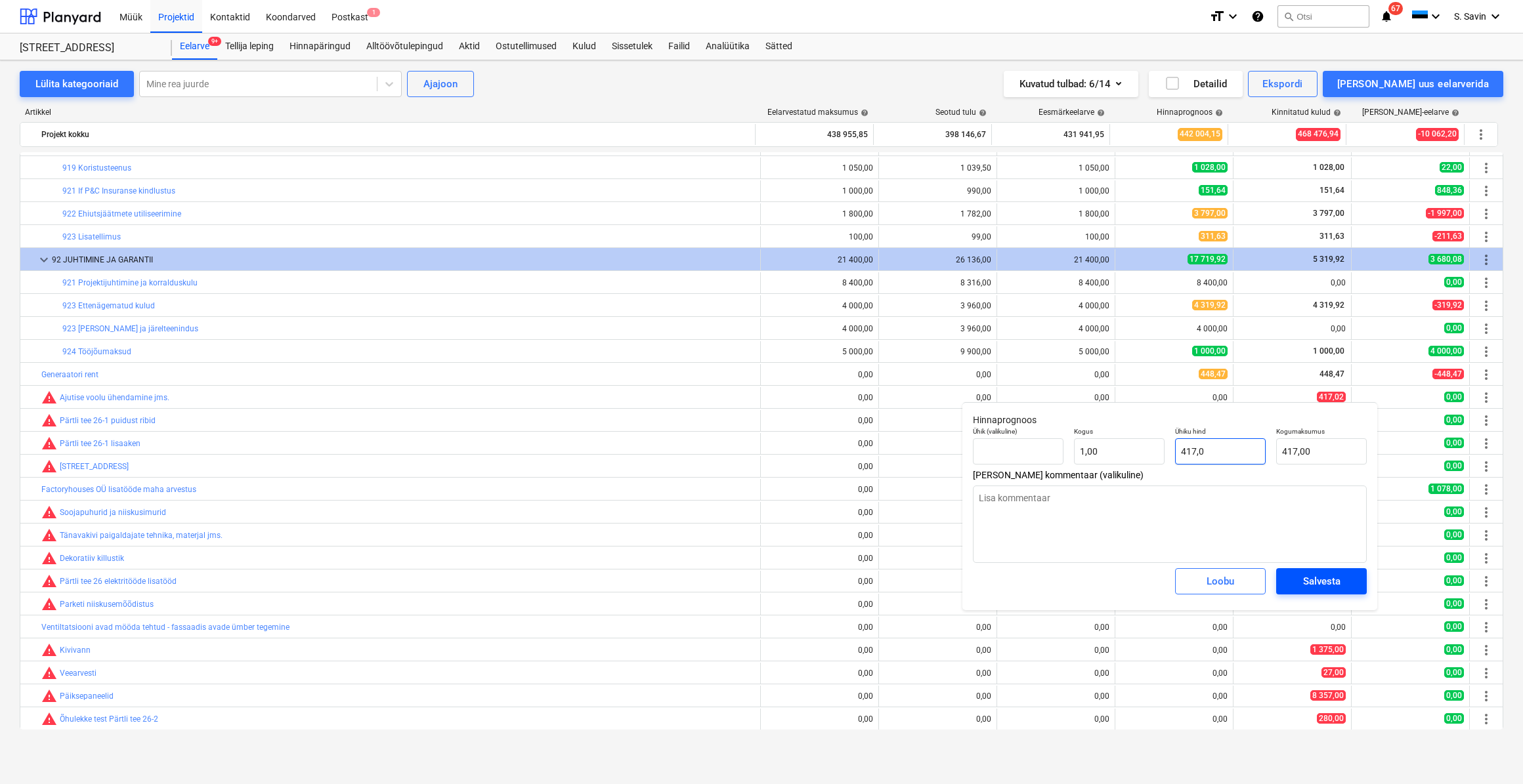
type textarea "x"
click at [1295, 573] on span "Salvesta" at bounding box center [1321, 581] width 59 height 17
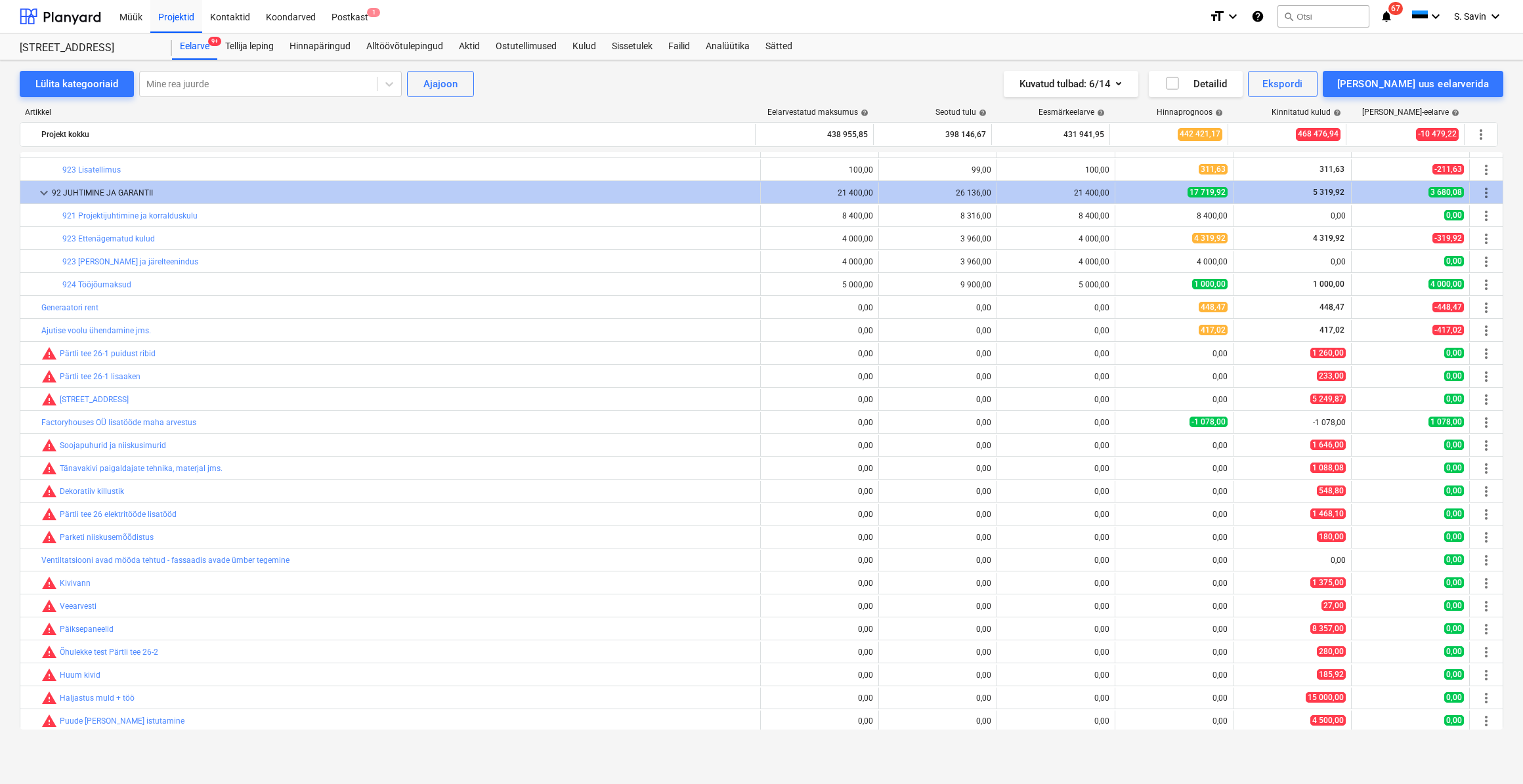
scroll to position [938, 0]
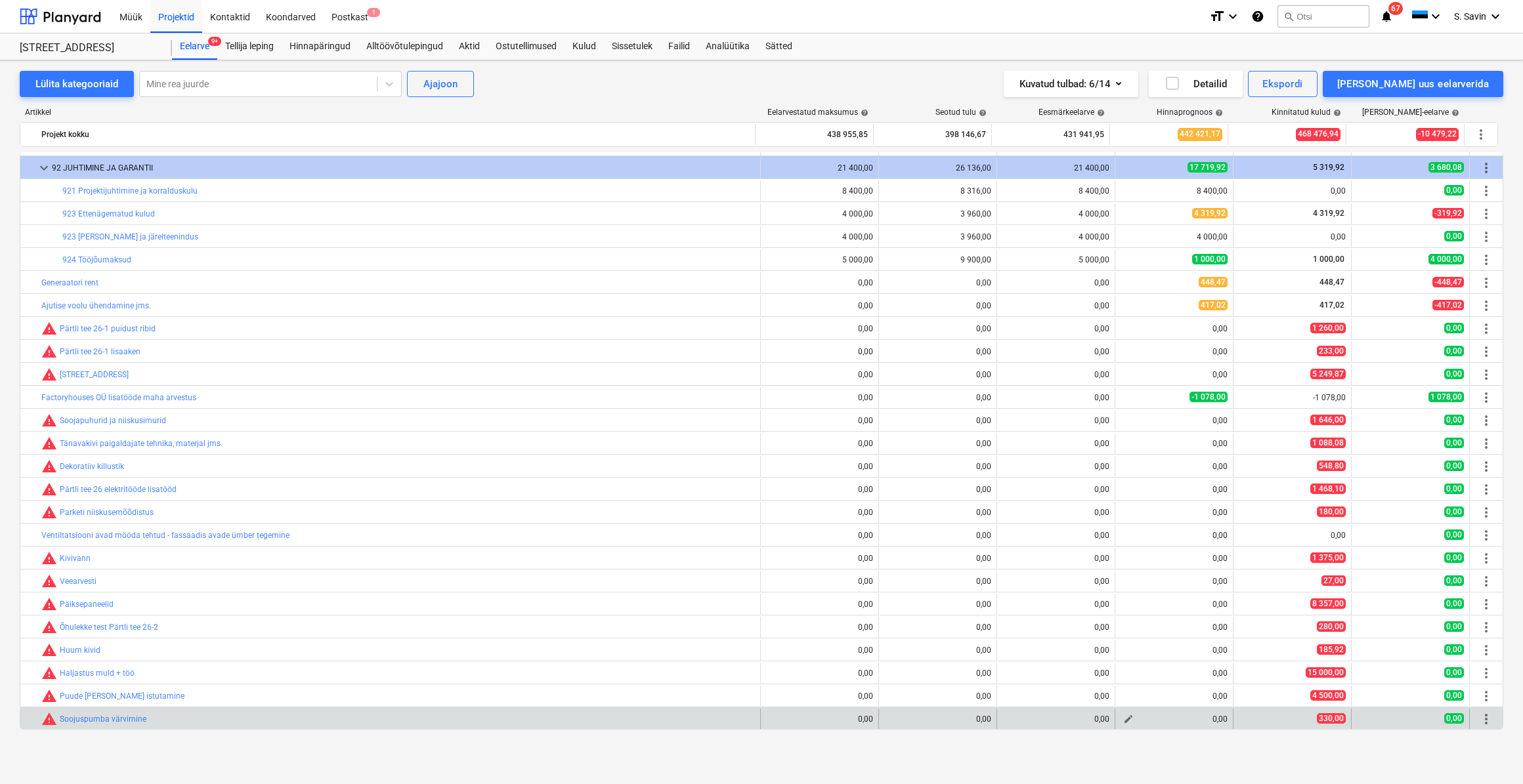
click at [1131, 720] on button "edit" at bounding box center [1128, 719] width 16 height 16
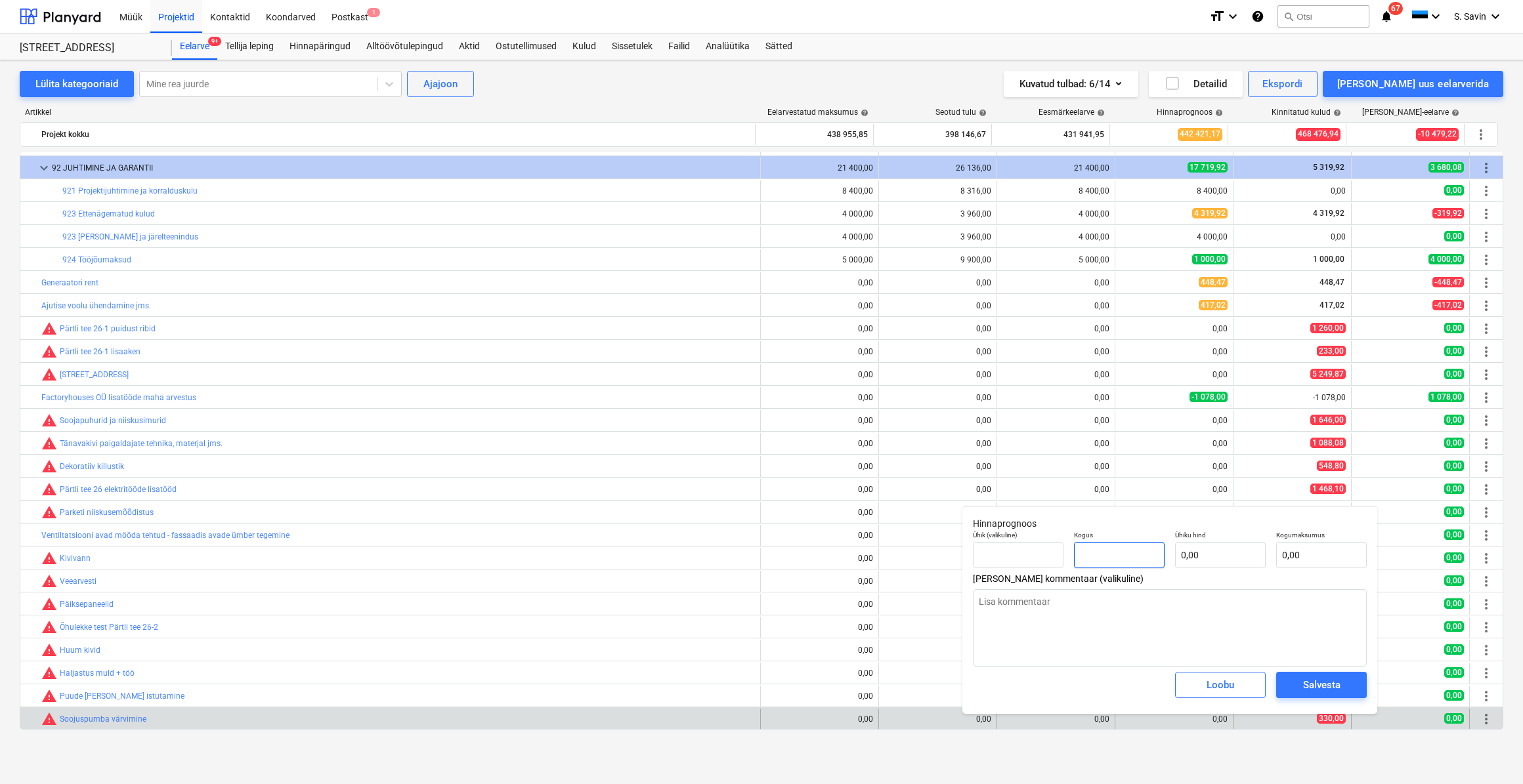
click at [1135, 555] on input "text" at bounding box center [1119, 555] width 90 height 26
click at [1206, 558] on input "text" at bounding box center [1220, 555] width 90 height 26
click at [1304, 682] on div "Salvesta" at bounding box center [1322, 685] width 38 height 17
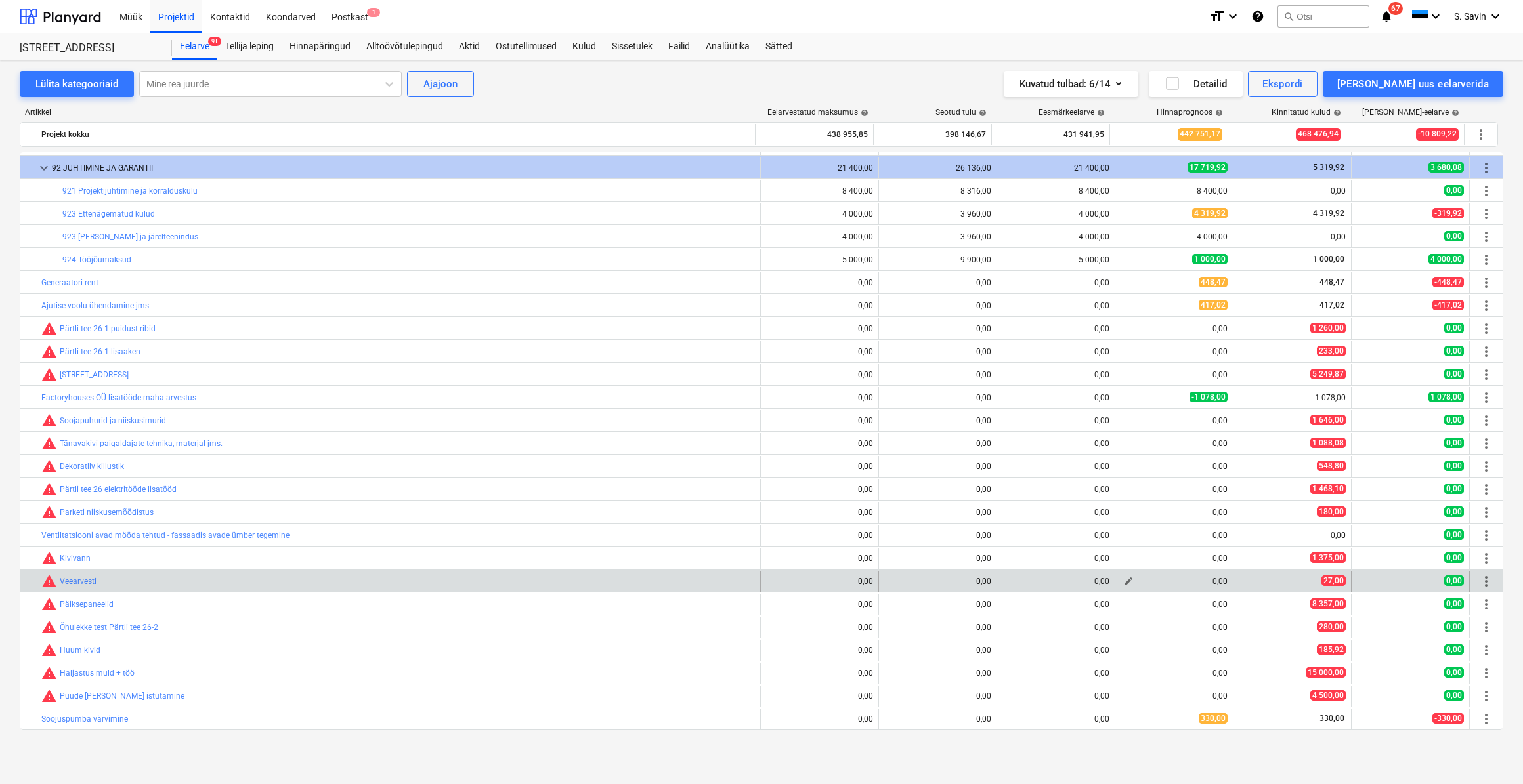
click at [1121, 584] on button "edit" at bounding box center [1128, 581] width 16 height 16
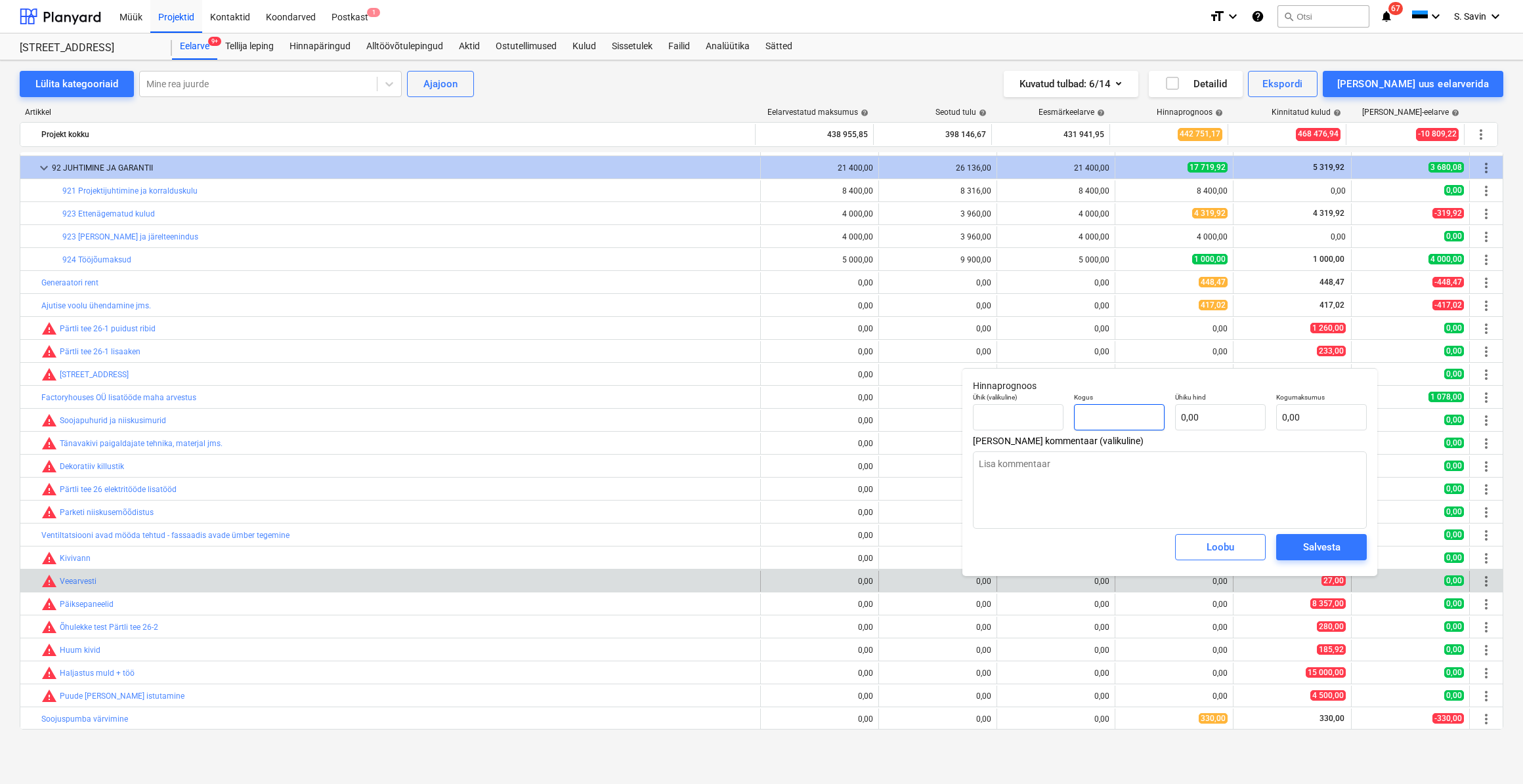
click at [1146, 415] on input "text" at bounding box center [1119, 417] width 90 height 26
click at [1204, 419] on input "text" at bounding box center [1220, 417] width 90 height 26
click at [1313, 550] on div "Salvesta" at bounding box center [1322, 547] width 38 height 17
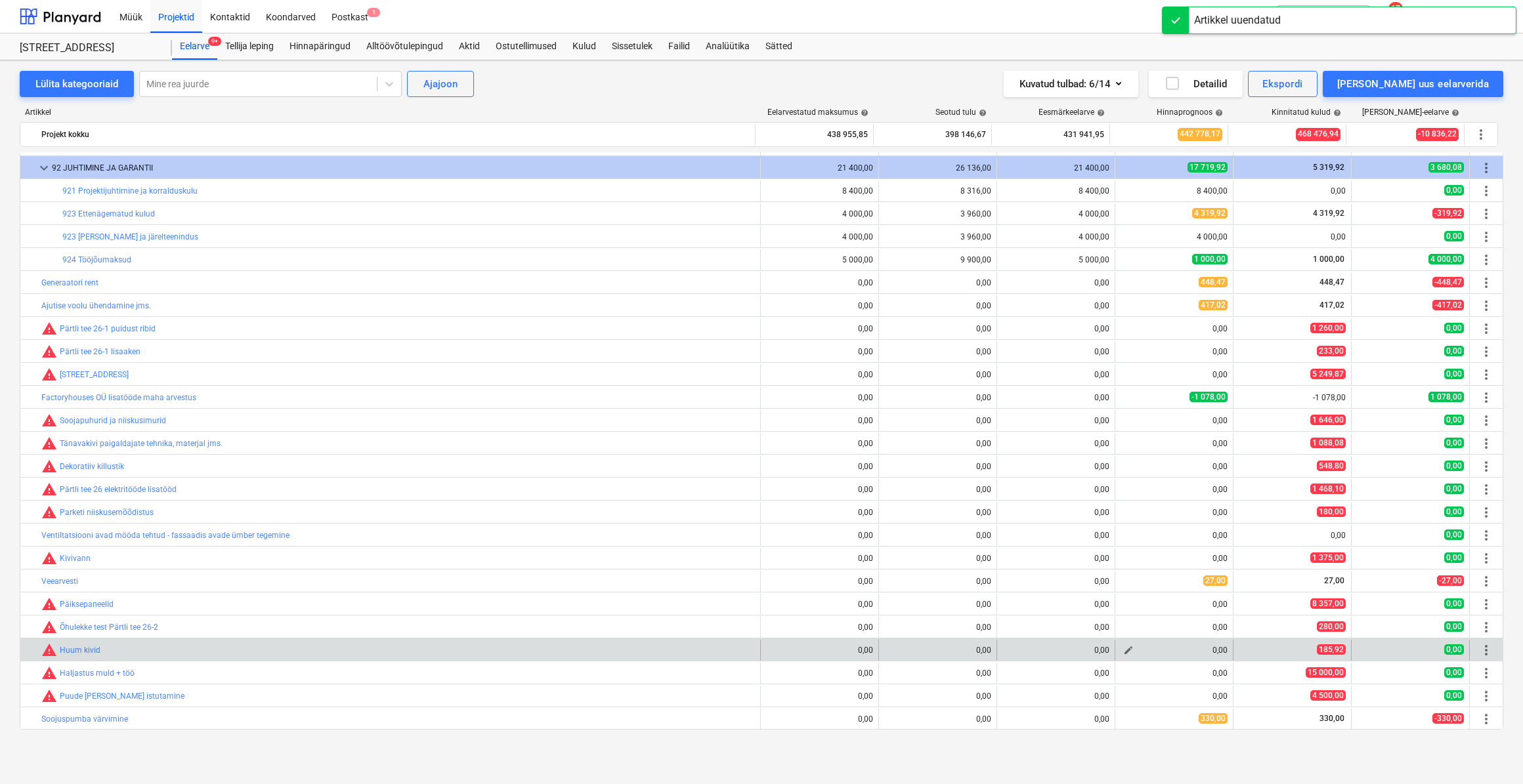
click at [1126, 646] on span "edit" at bounding box center [1128, 650] width 10 height 10
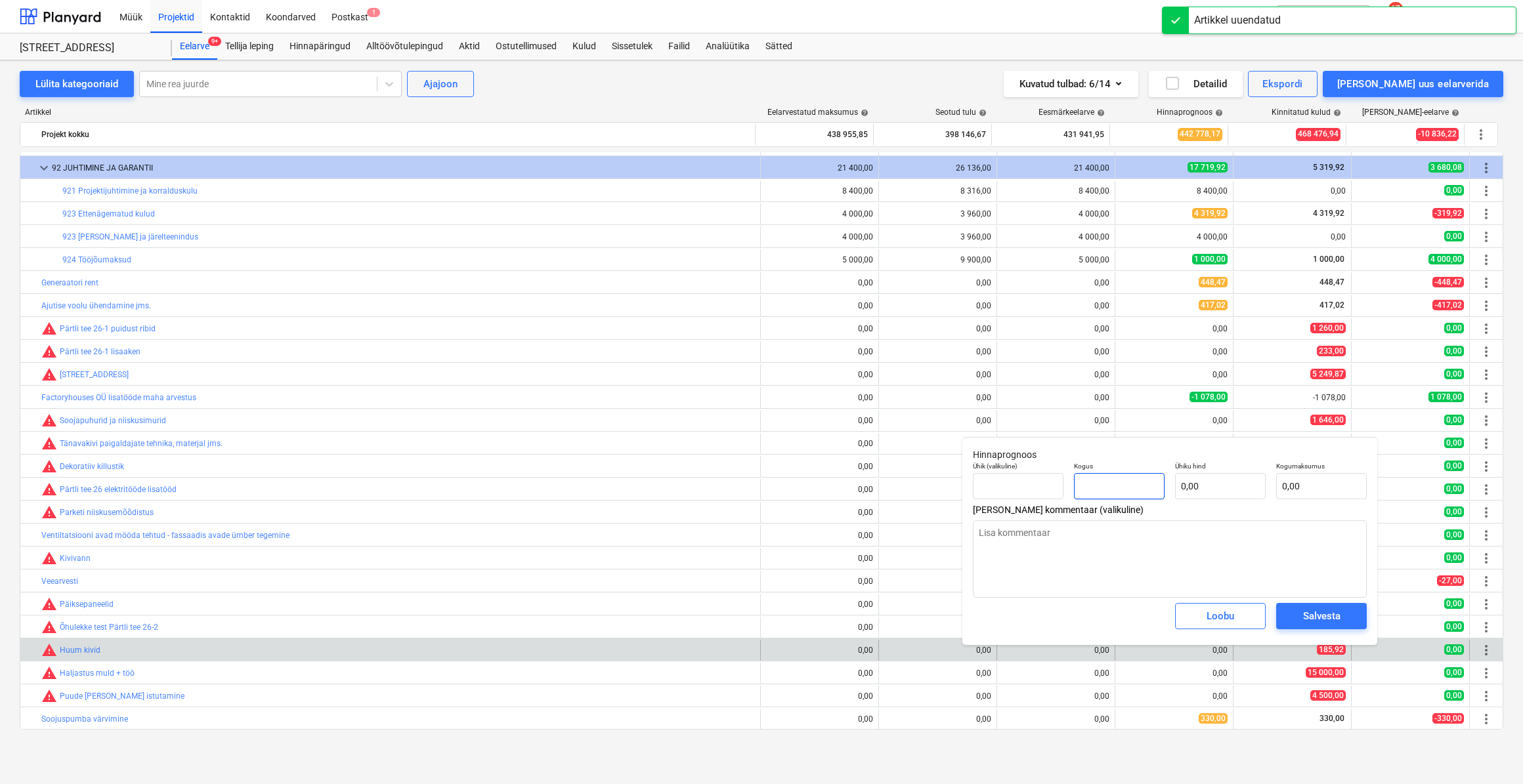
click at [1153, 494] on input "text" at bounding box center [1119, 486] width 90 height 26
click at [1213, 486] on input "text" at bounding box center [1220, 486] width 90 height 26
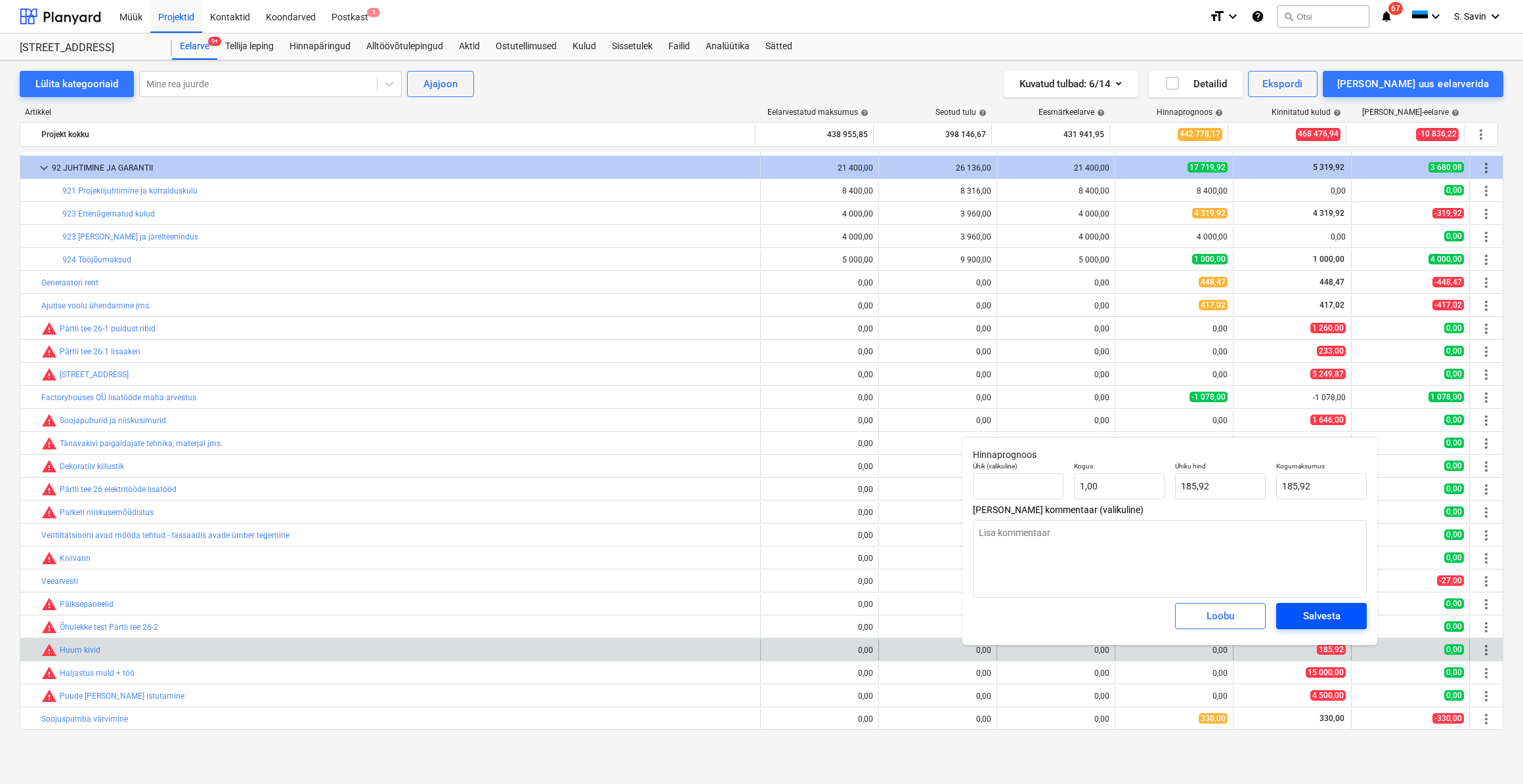
click at [1304, 617] on div "Salvesta" at bounding box center [1322, 616] width 38 height 17
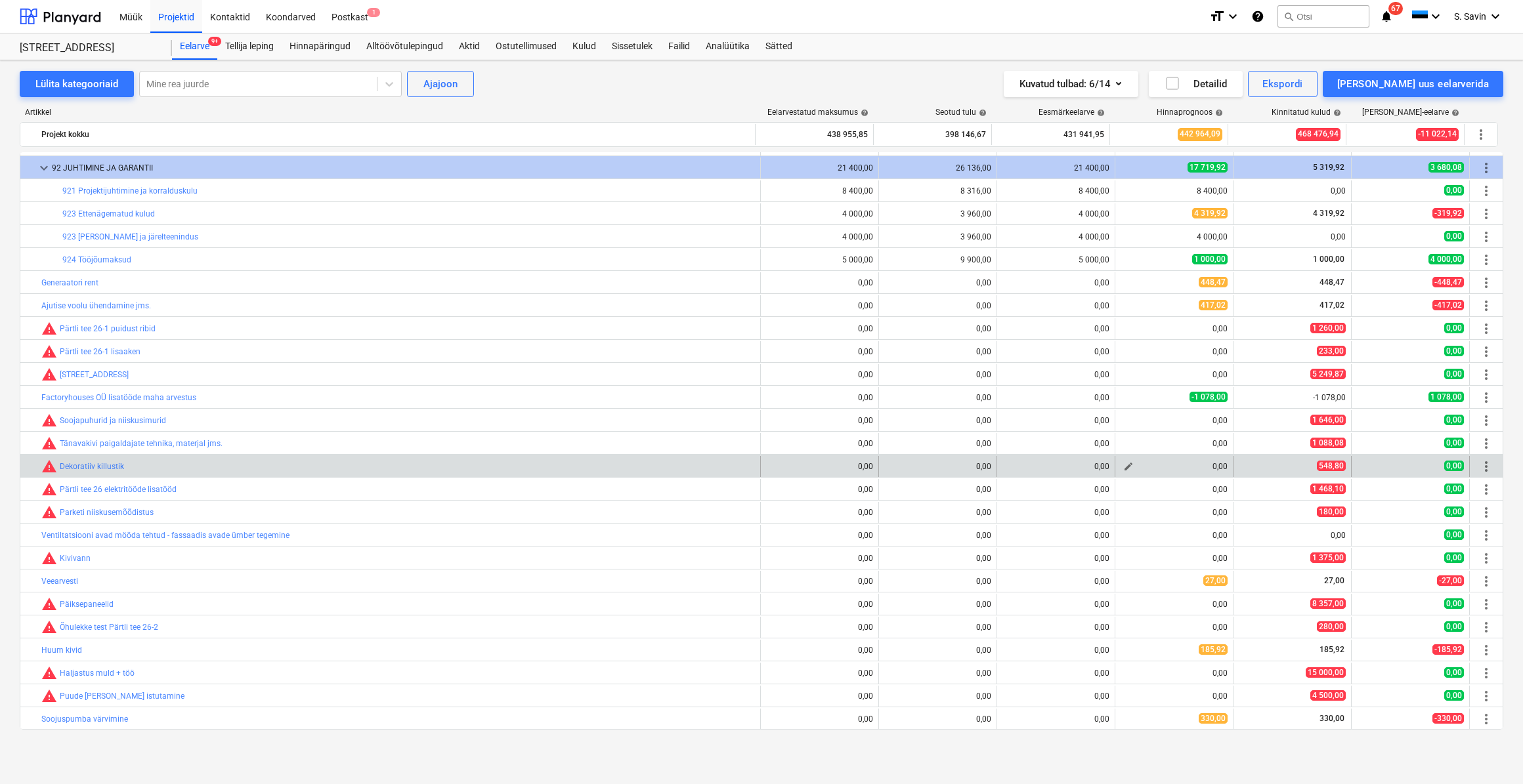
click at [1126, 467] on span "edit" at bounding box center [1128, 466] width 10 height 10
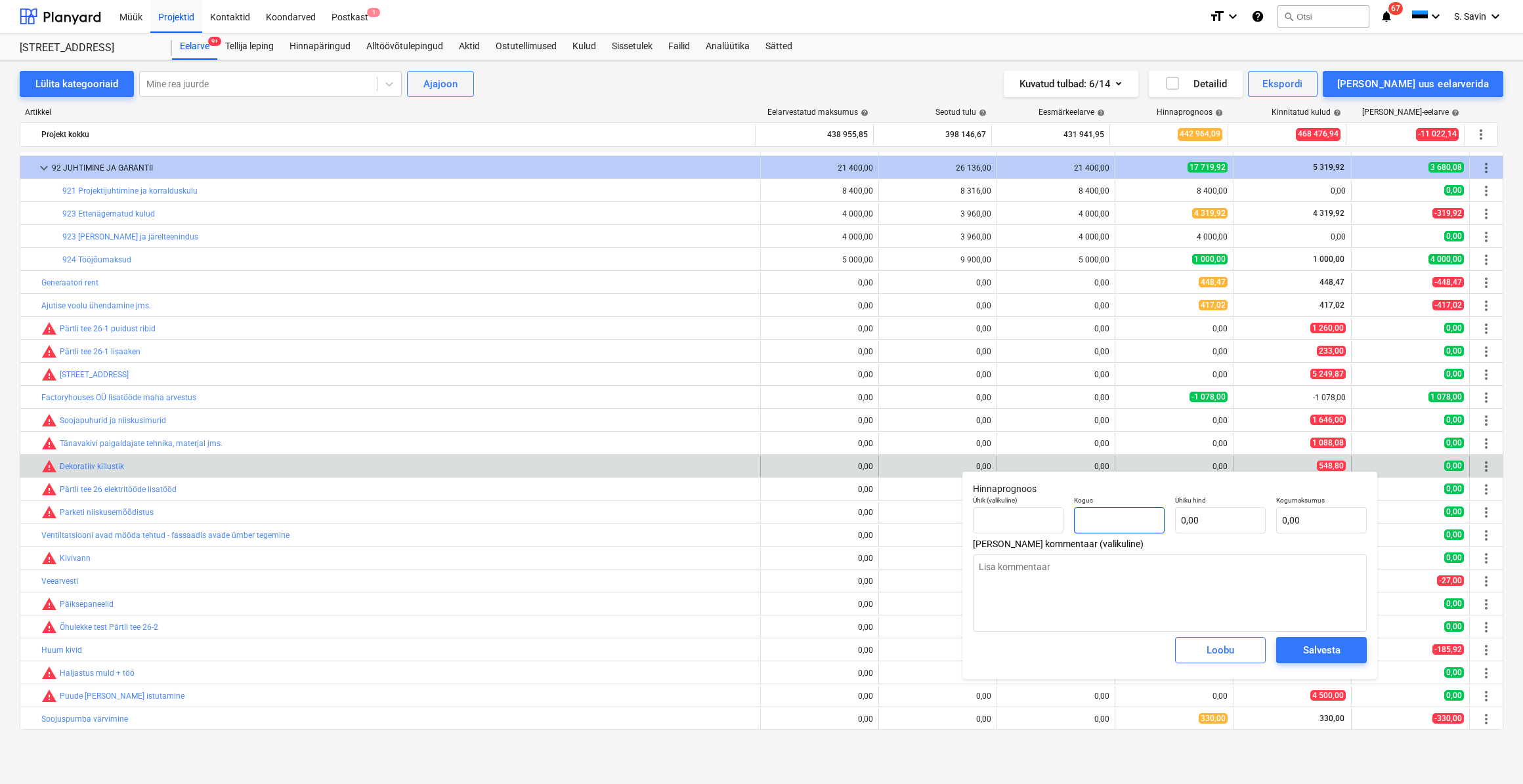
click at [1139, 515] on input "text" at bounding box center [1119, 520] width 90 height 26
click at [1201, 525] on input "text" at bounding box center [1220, 520] width 90 height 26
click at [1334, 646] on div "Salvesta" at bounding box center [1322, 650] width 38 height 17
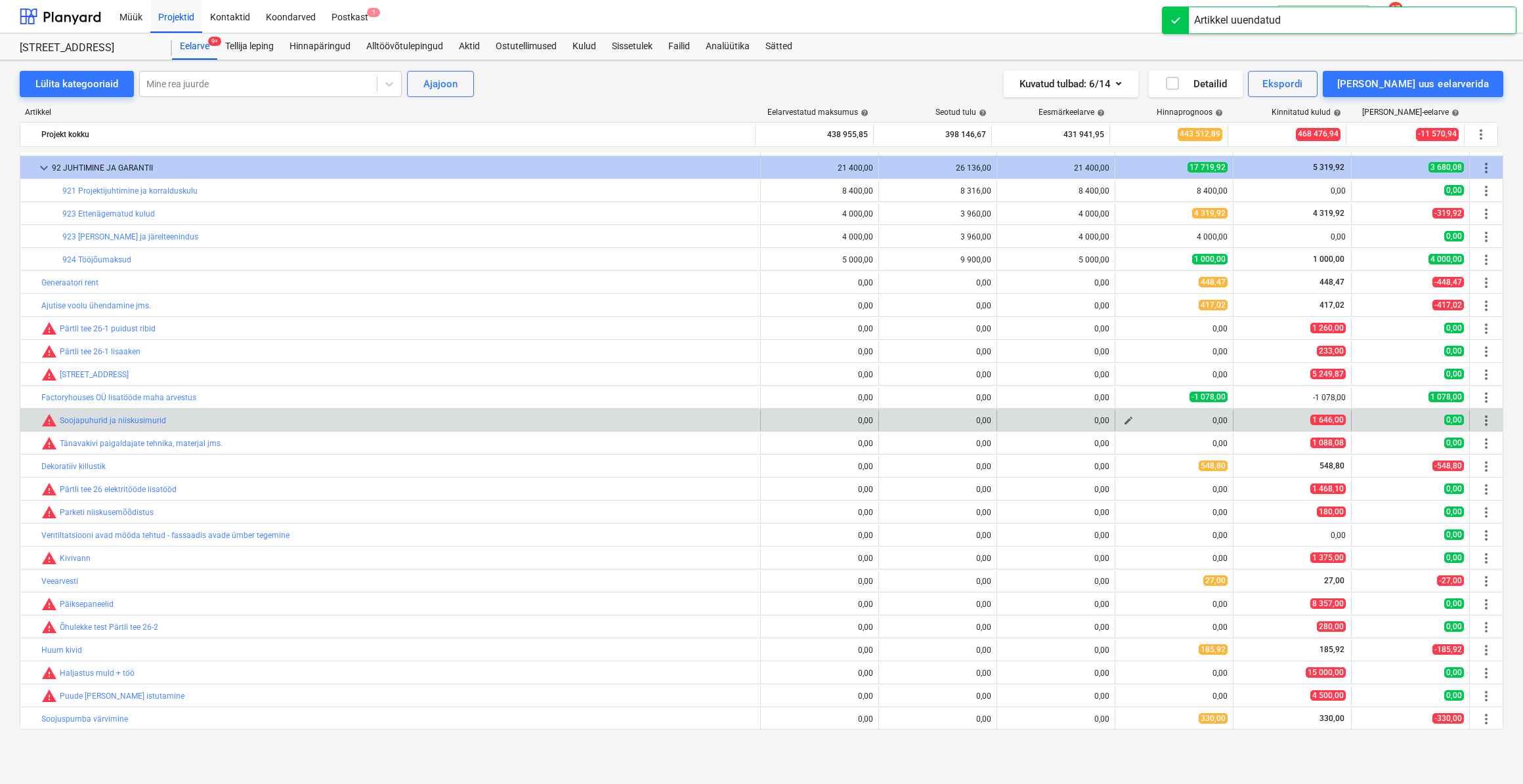
click at [1126, 417] on span "edit" at bounding box center [1128, 420] width 10 height 10
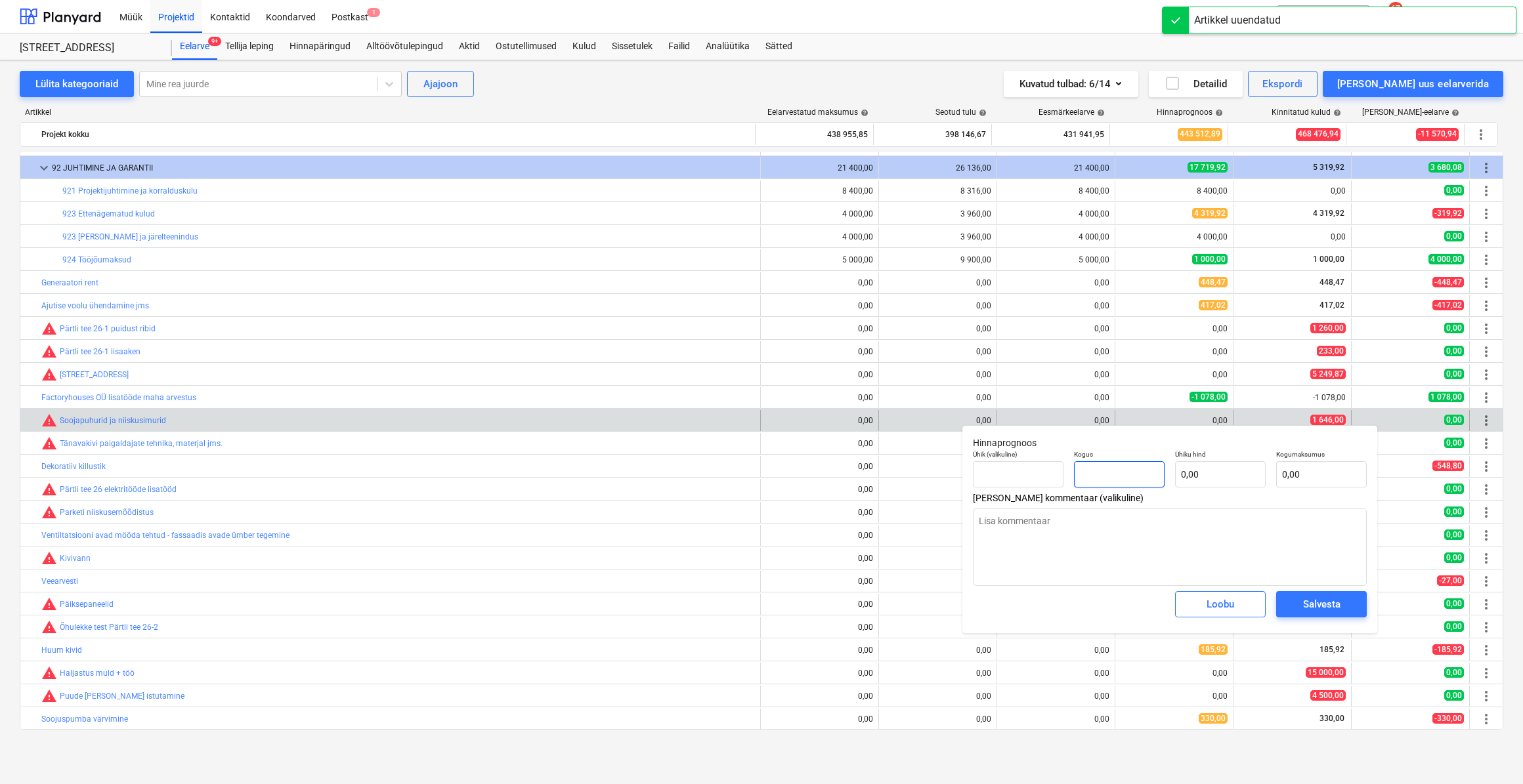
click at [1135, 475] on input "text" at bounding box center [1119, 474] width 90 height 26
click at [1201, 472] on input "text" at bounding box center [1220, 474] width 90 height 26
click at [1329, 607] on div "Salvesta" at bounding box center [1322, 605] width 38 height 17
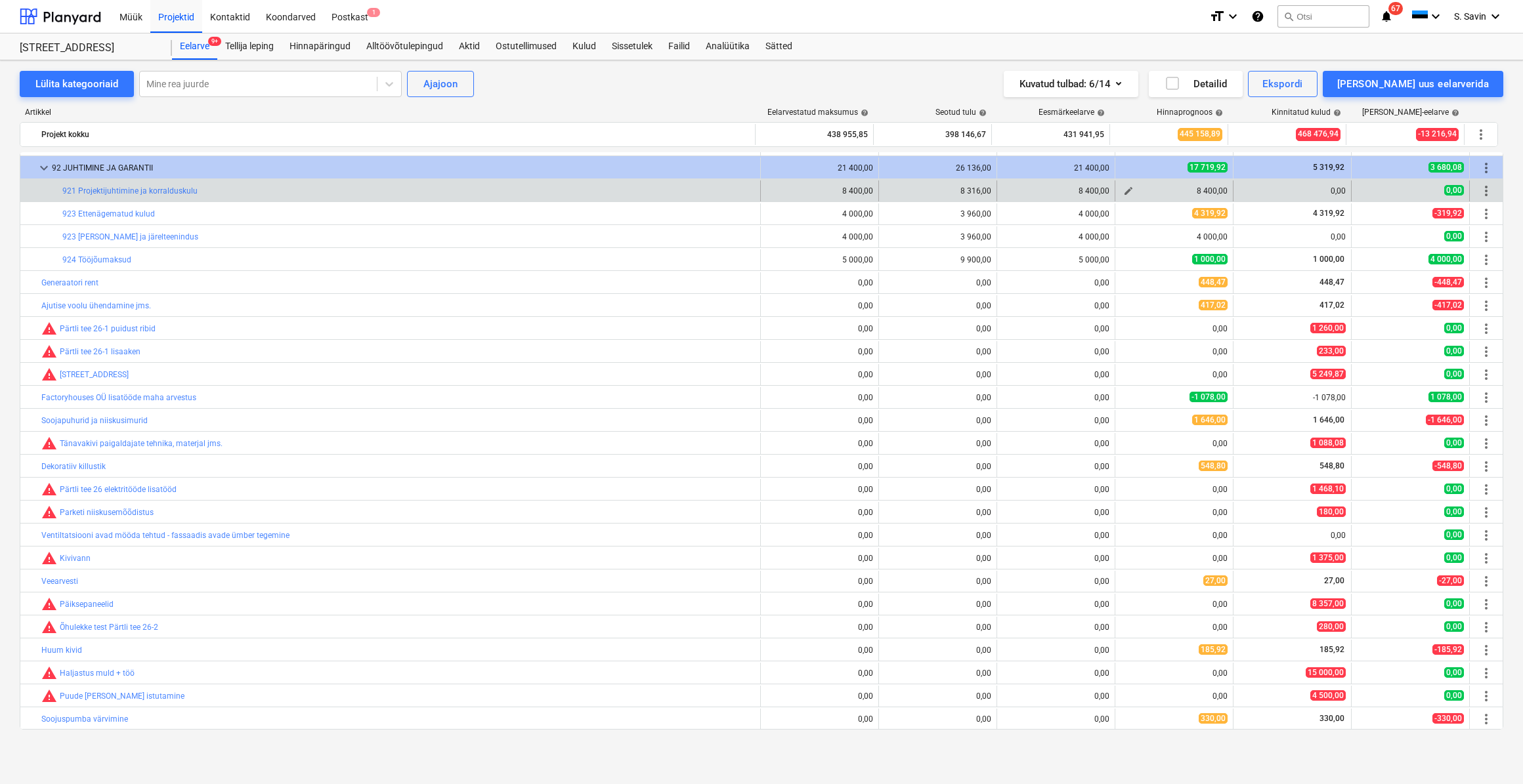
click at [1123, 191] on span "edit" at bounding box center [1128, 191] width 10 height 10
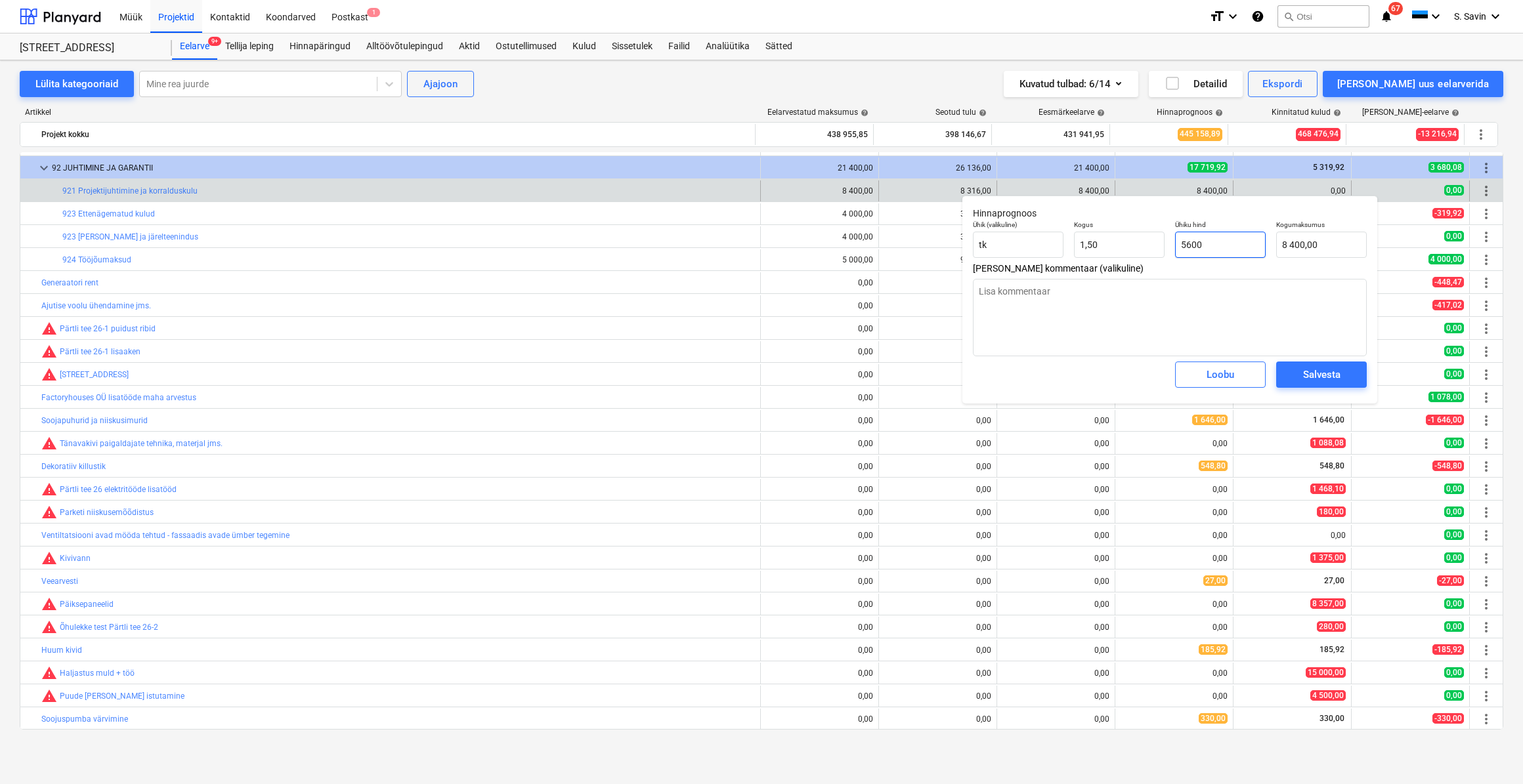
drag, startPoint x: 1222, startPoint y: 251, endPoint x: 1174, endPoint y: 259, distance: 48.7
click at [1174, 259] on div "Ühiku hind 5600" at bounding box center [1220, 239] width 101 height 48
click at [1304, 381] on div "Salvesta" at bounding box center [1322, 374] width 38 height 17
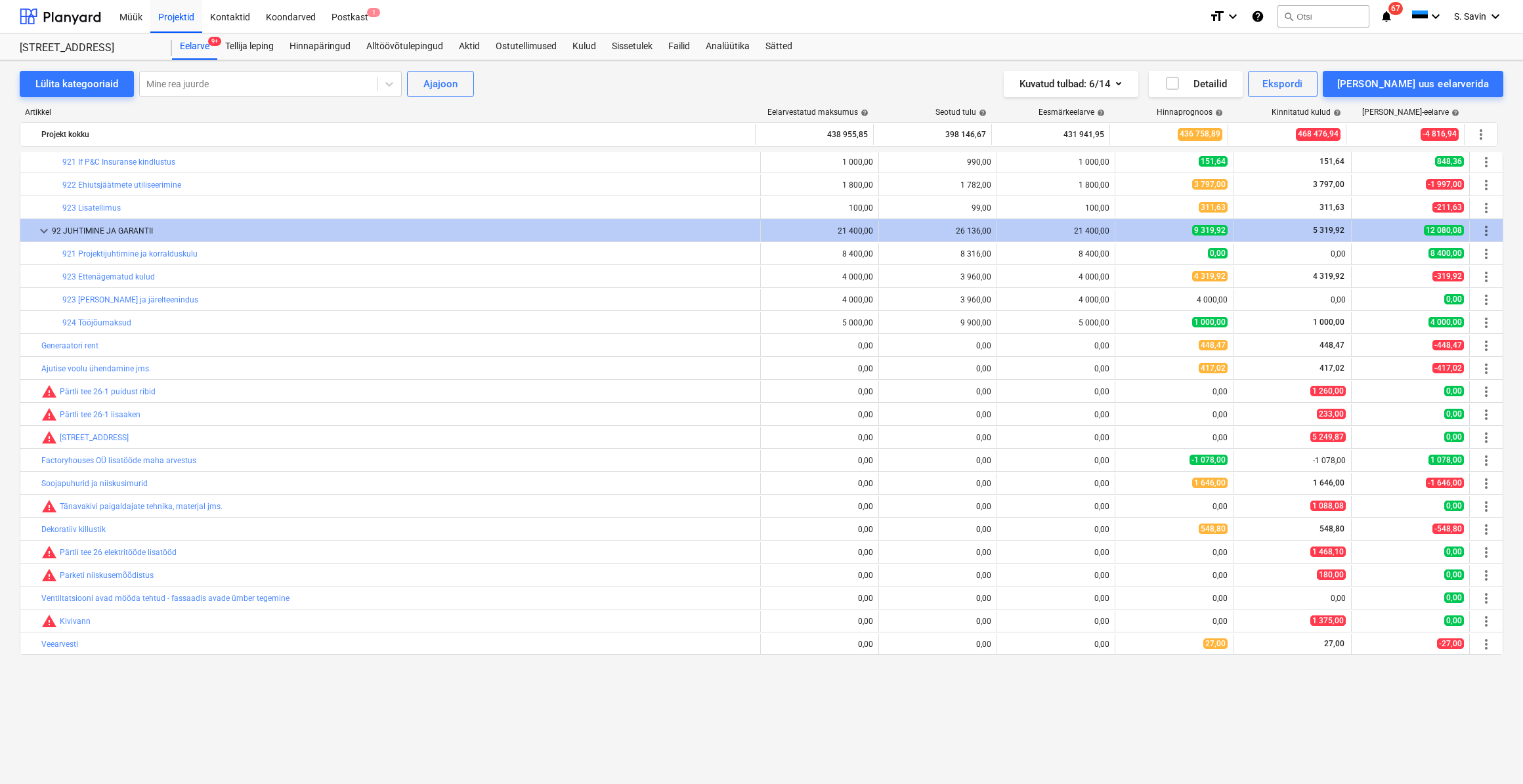
scroll to position [759, 0]
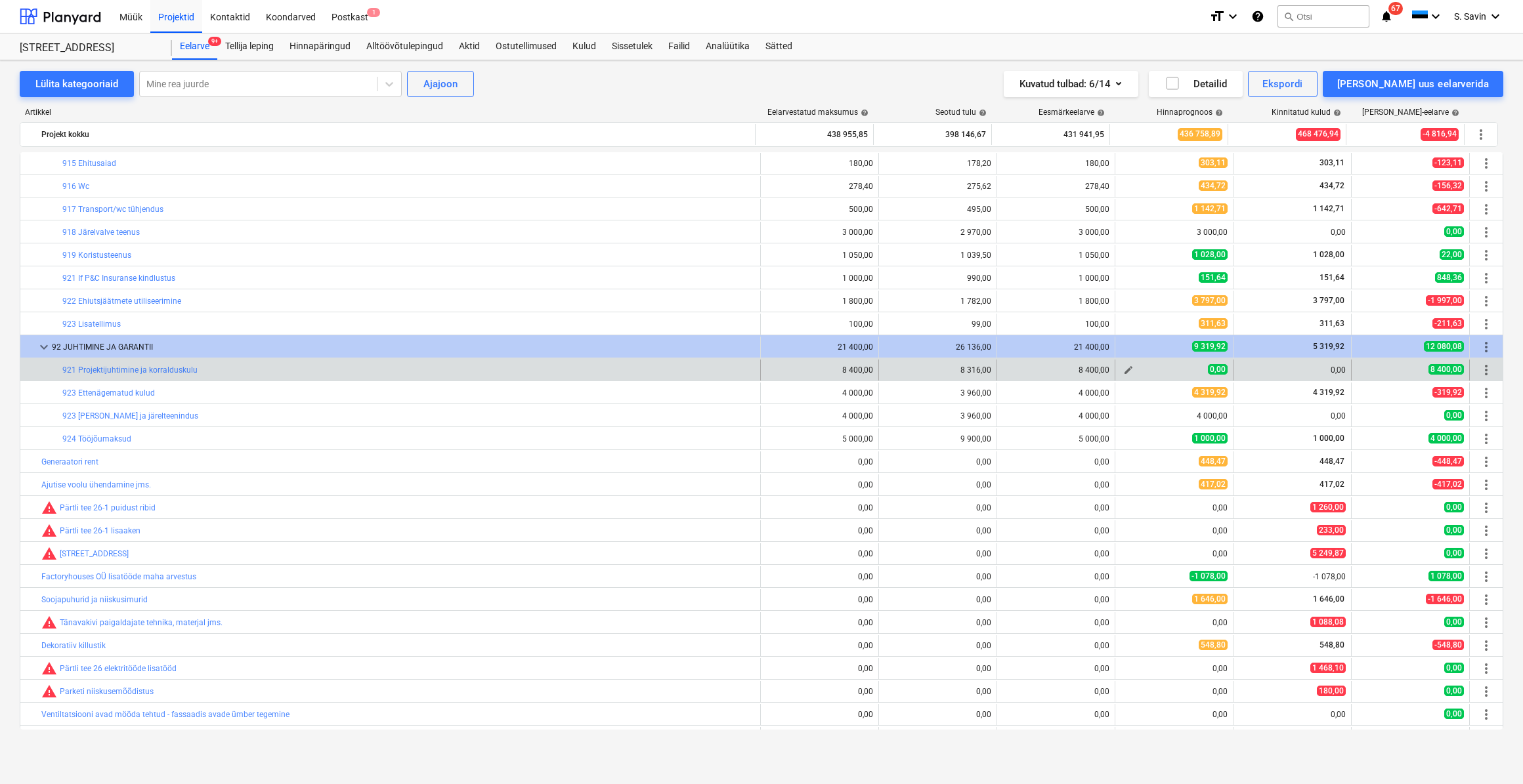
click at [1130, 368] on button "edit" at bounding box center [1128, 370] width 16 height 16
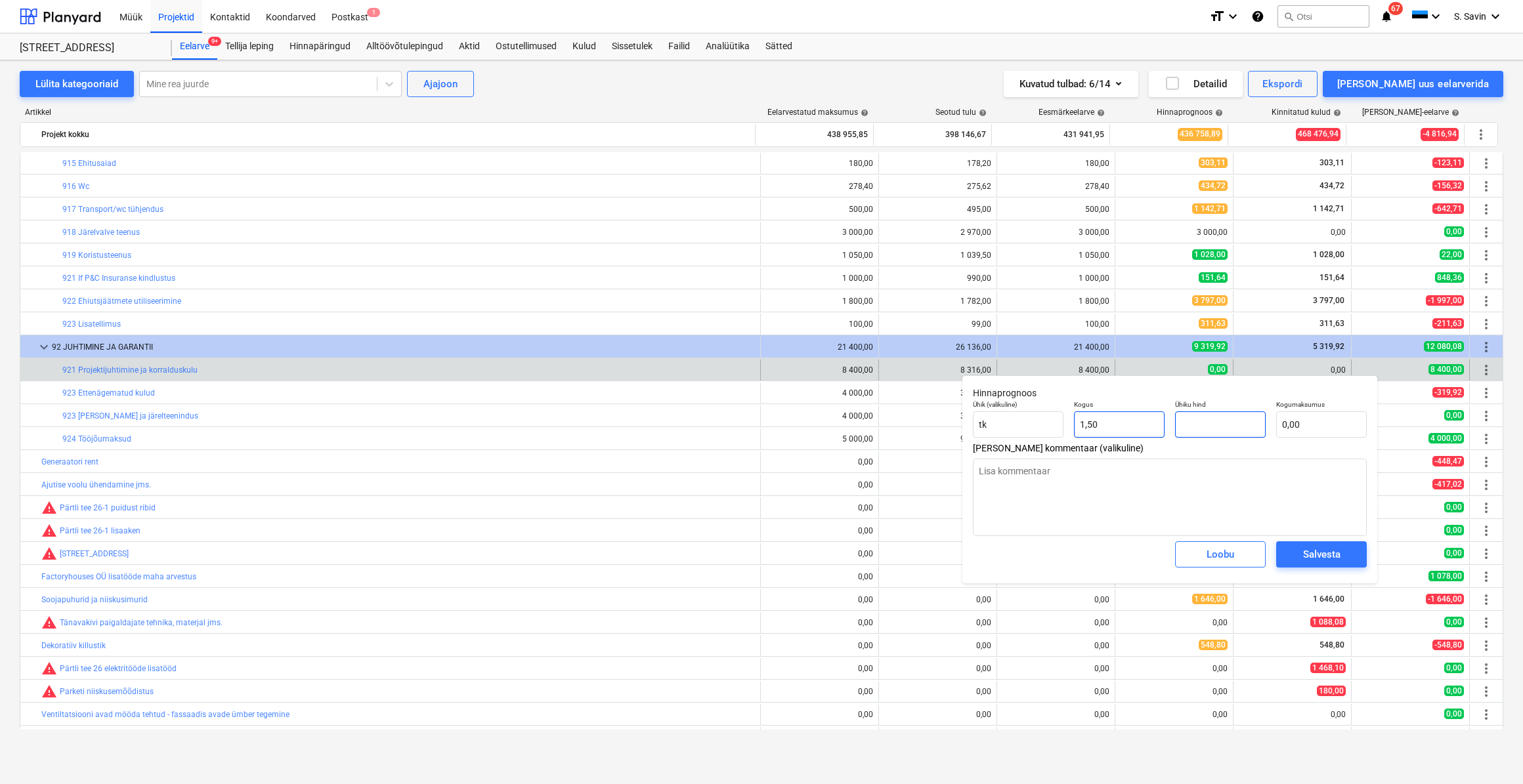
drag, startPoint x: 1217, startPoint y: 421, endPoint x: 1142, endPoint y: 429, distance: 75.4
click at [1142, 429] on div "Ühik (valikuline) [PERSON_NAME] 1,50 Ühiku hind Kogumaksumus 0,00" at bounding box center [1169, 419] width 404 height 48
click at [1324, 547] on div "Salvesta" at bounding box center [1322, 554] width 38 height 17
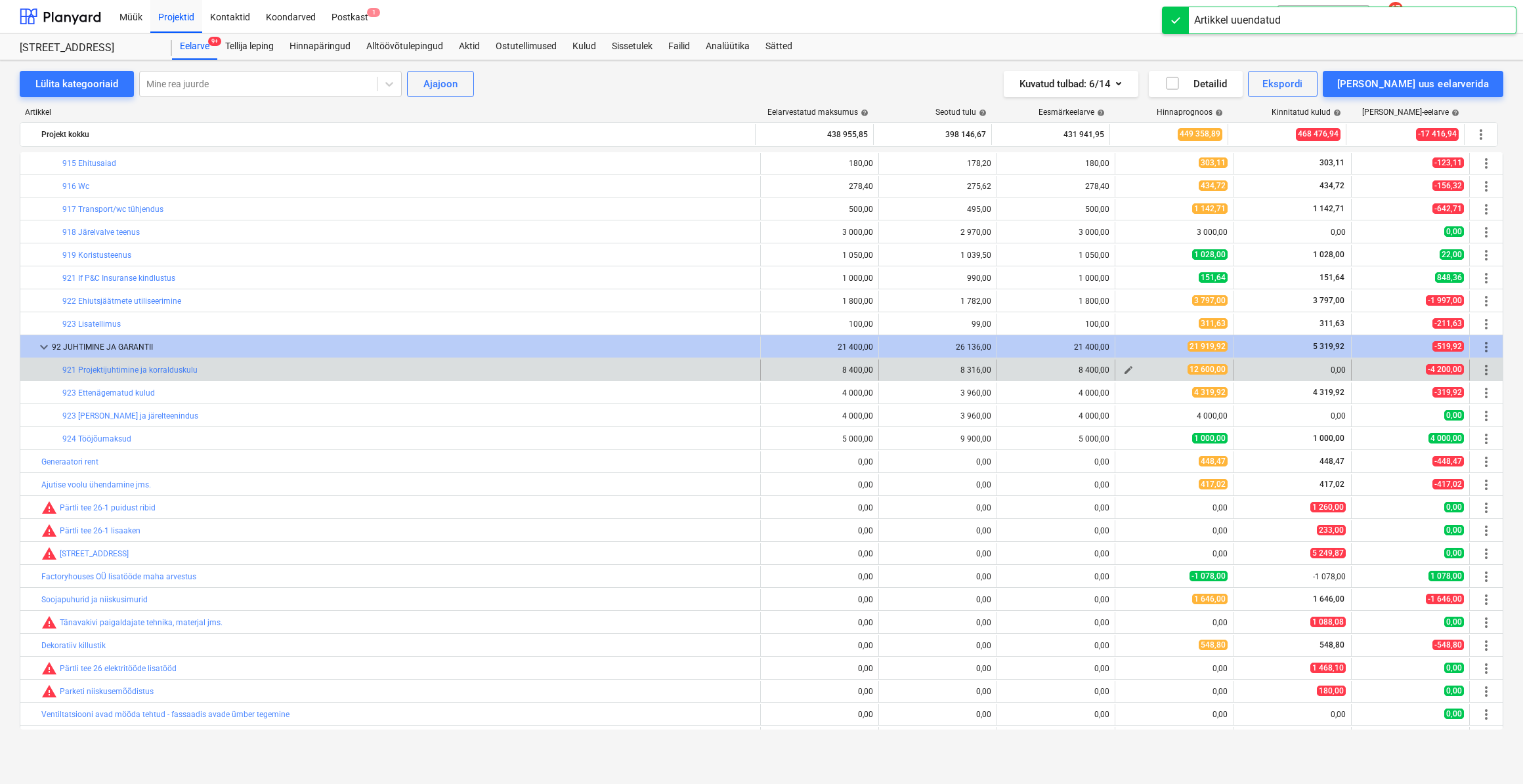
click at [1123, 366] on span "edit" at bounding box center [1128, 369] width 10 height 10
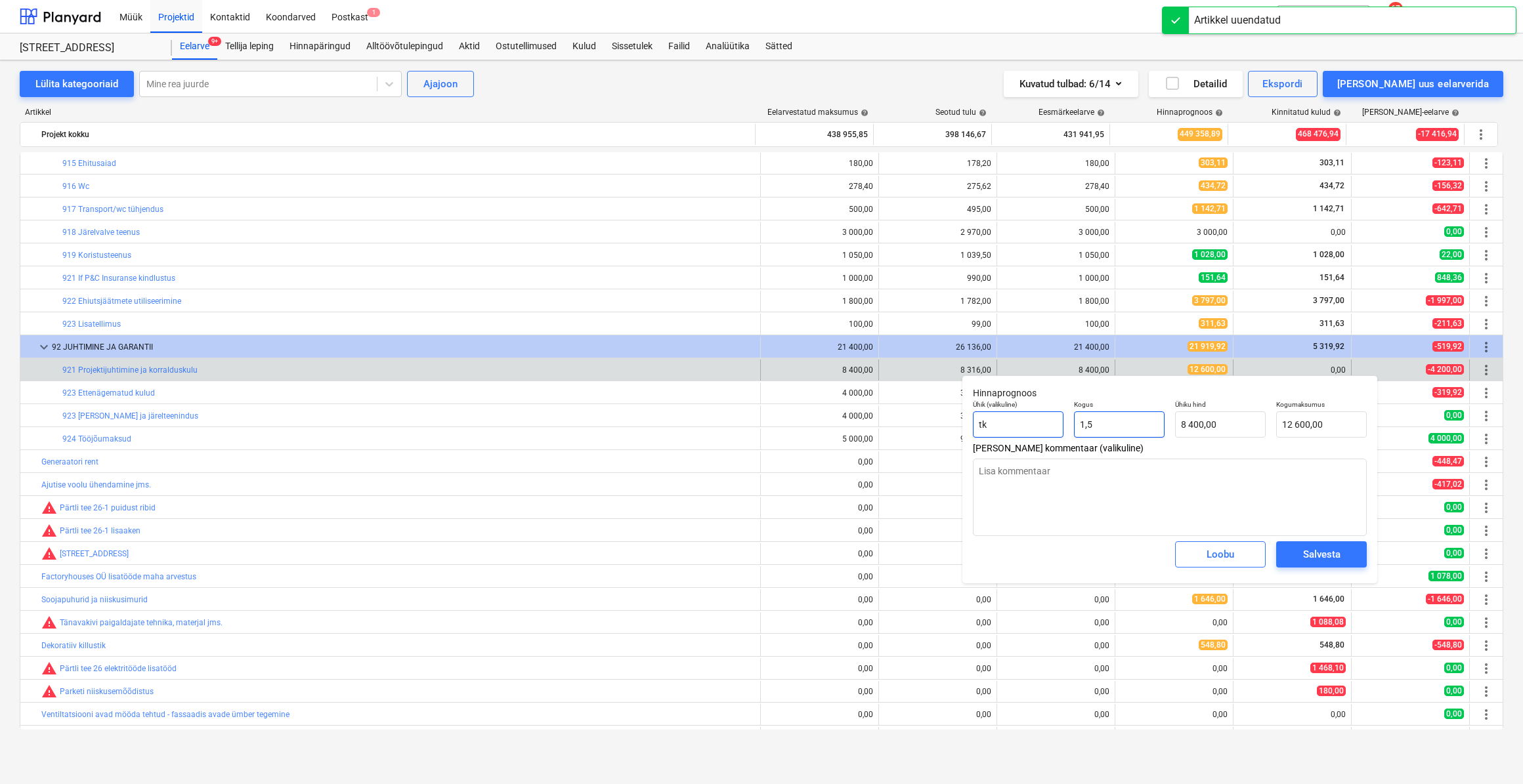
drag, startPoint x: 1110, startPoint y: 430, endPoint x: 1045, endPoint y: 435, distance: 65.2
click at [1045, 435] on div "Ühik (valikuline) [PERSON_NAME] 1,5 Ühiku hind 8 400,00 Kogumaksumus 12 600,00" at bounding box center [1169, 419] width 404 height 48
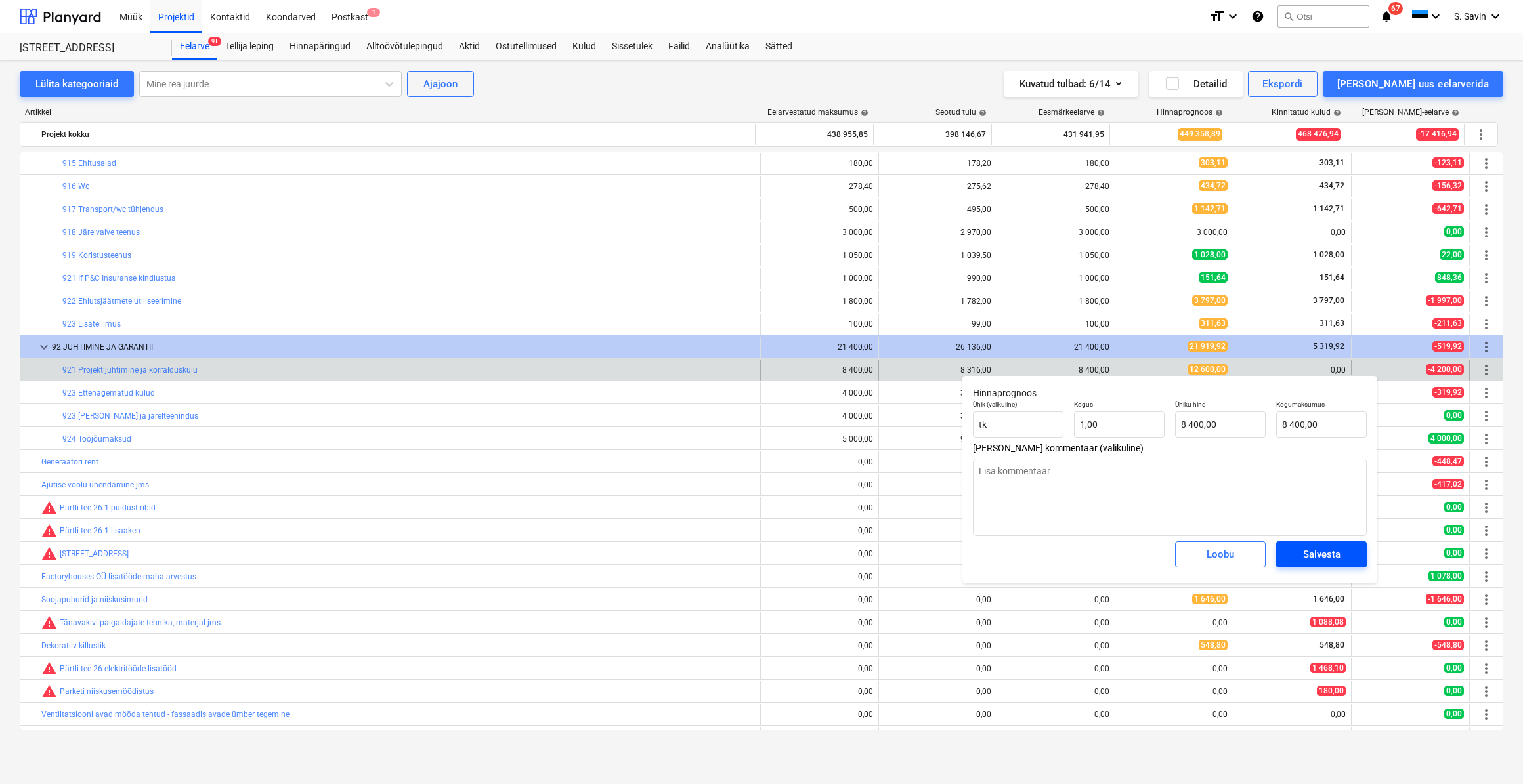
click at [1350, 561] on span "Salvesta" at bounding box center [1321, 554] width 59 height 17
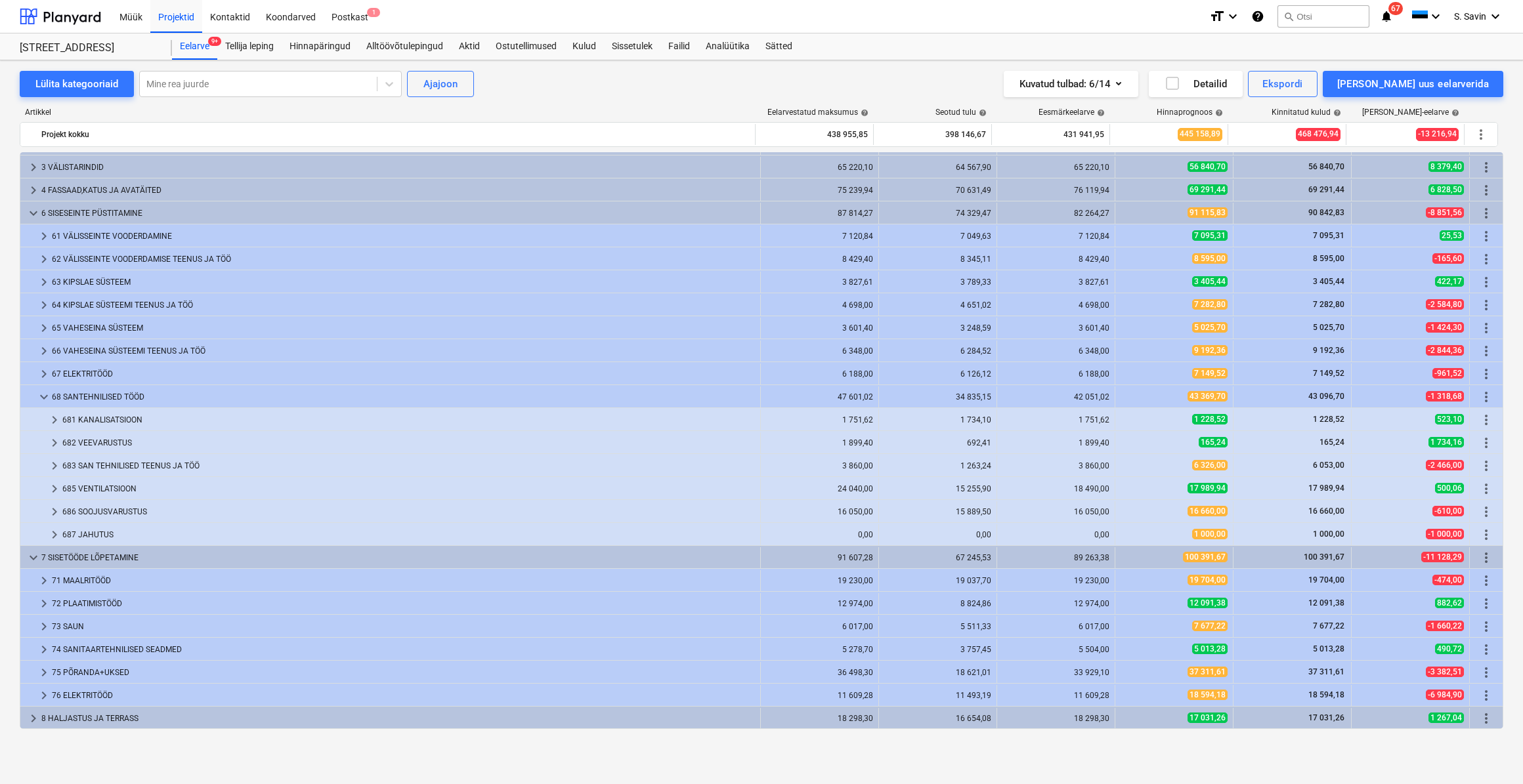
scroll to position [0, 0]
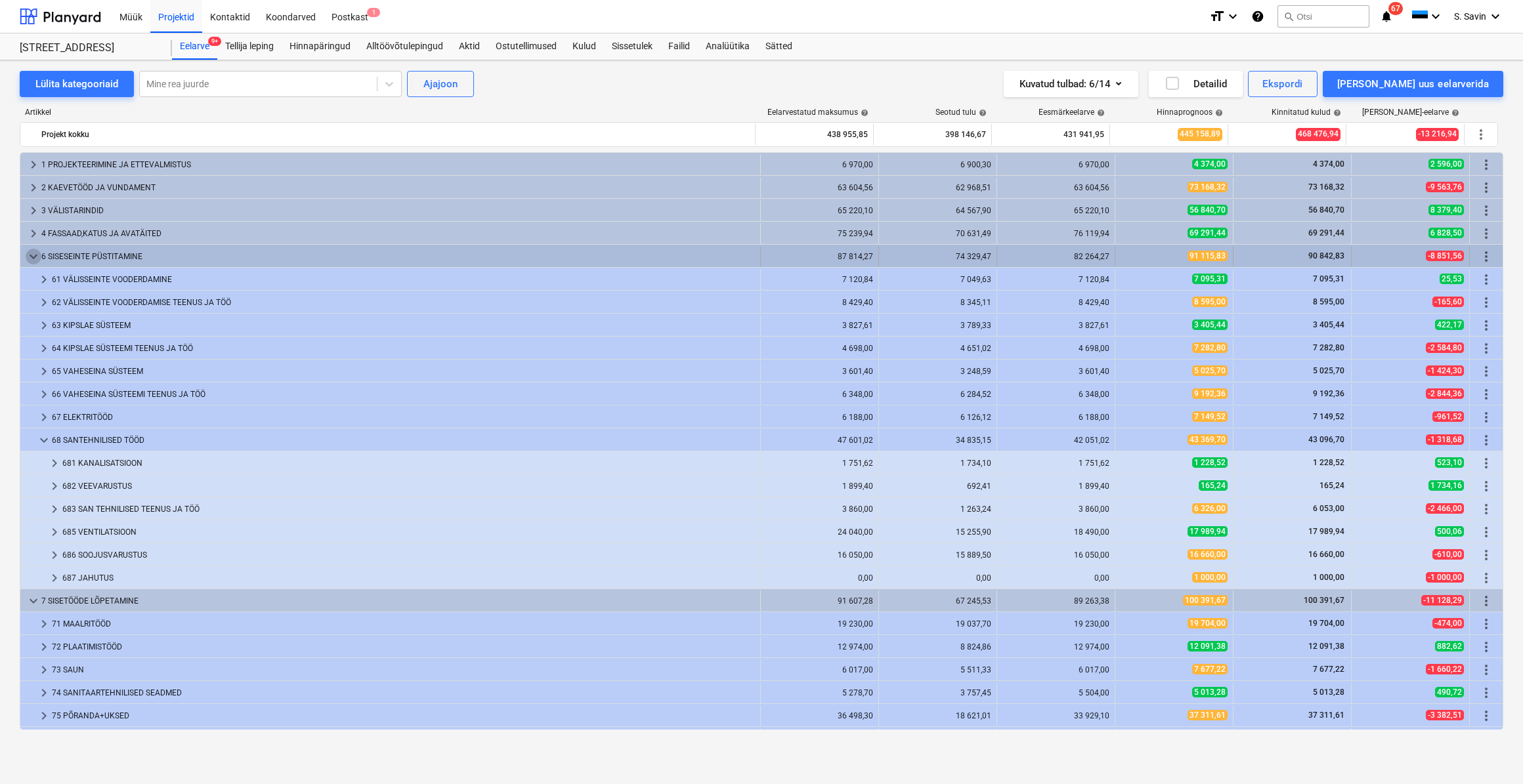
click at [29, 257] on span "keyboard_arrow_down" at bounding box center [33, 257] width 16 height 16
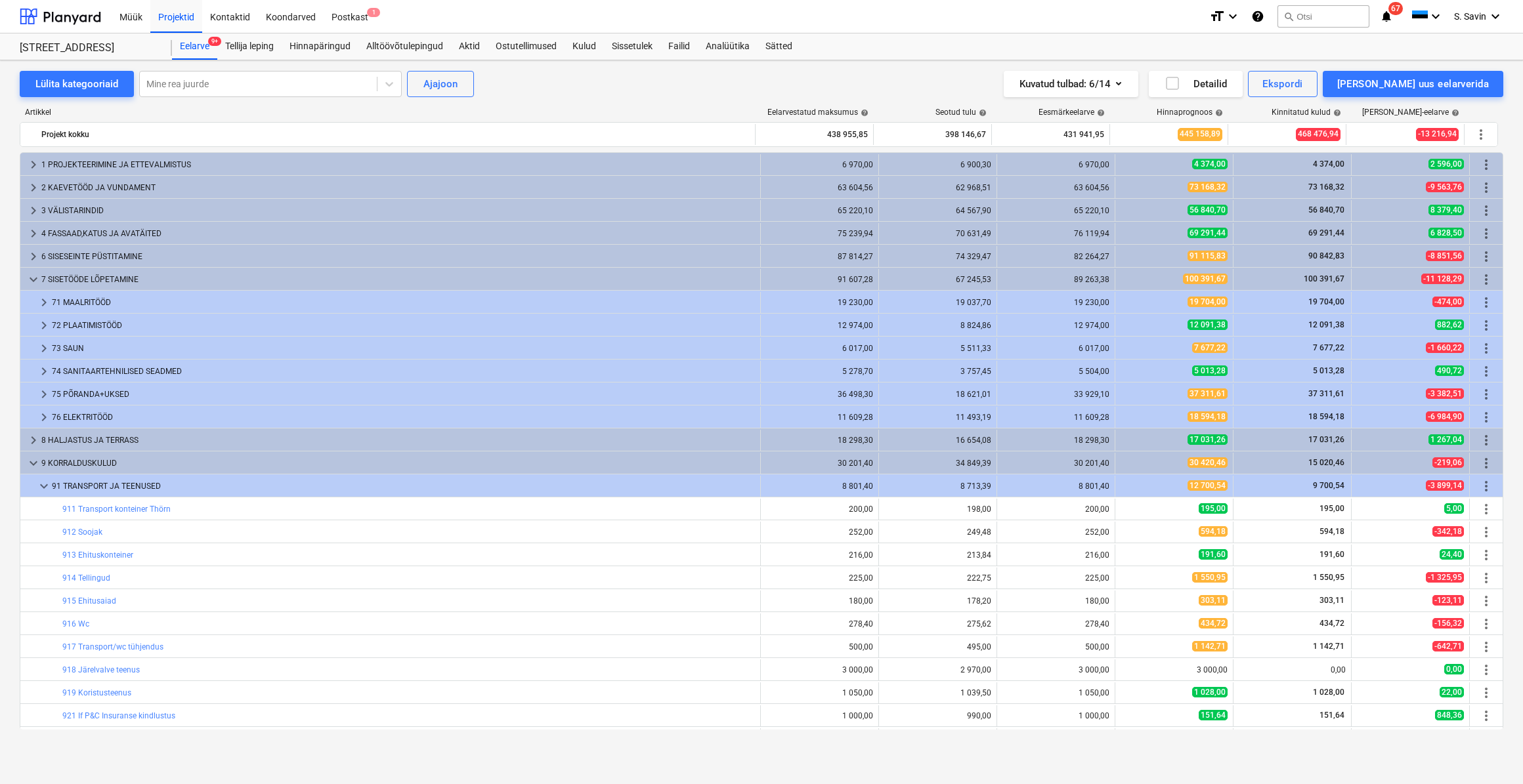
drag, startPoint x: 33, startPoint y: 278, endPoint x: 17, endPoint y: 282, distance: 16.5
click at [17, 282] on div "Lülita kategooriaid Mine rea juurde Ajajoon Kuvatud tulbad : 6/14 Detailid Eksp…" at bounding box center [762, 408] width 1523 height 696
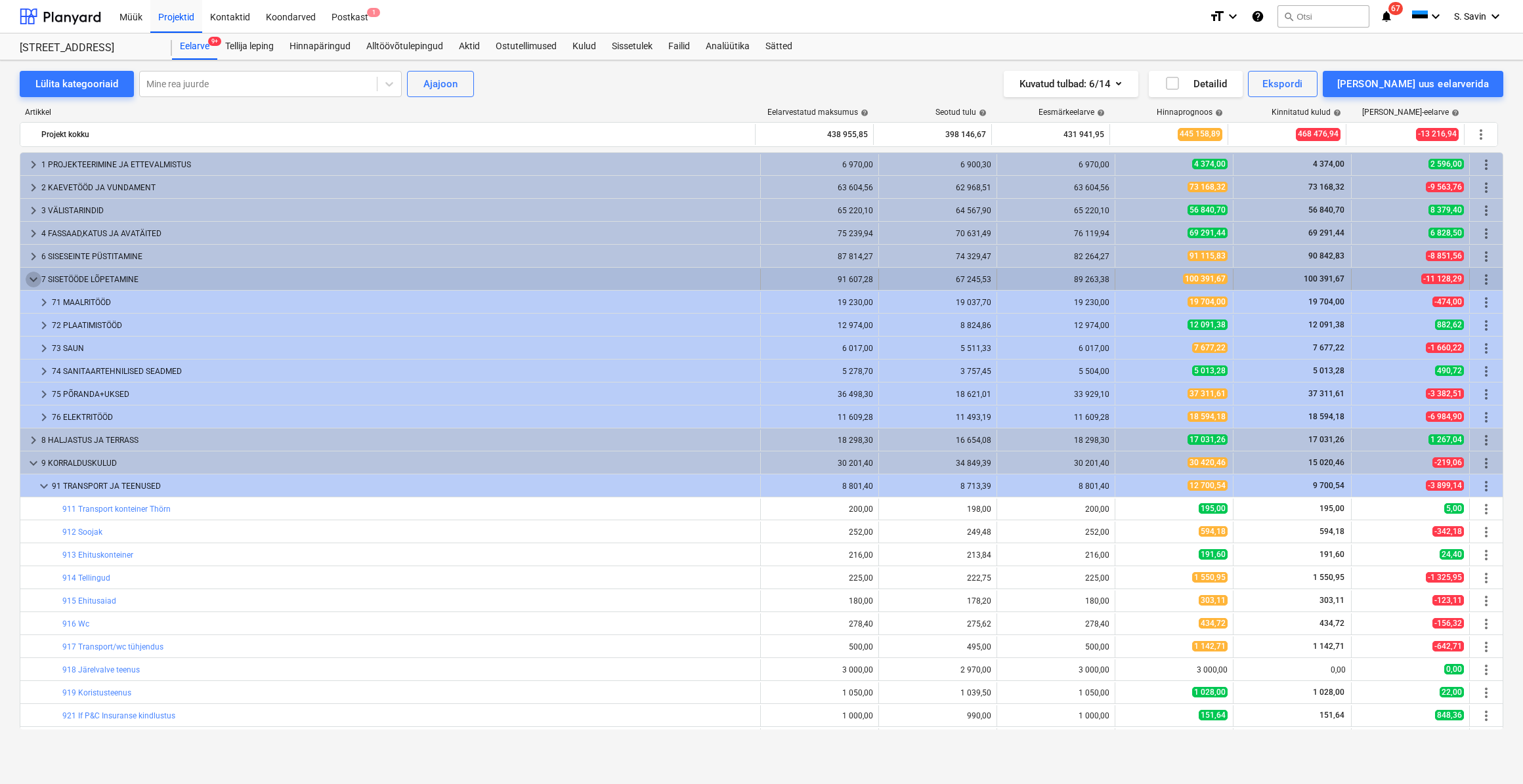
click at [31, 283] on span "keyboard_arrow_down" at bounding box center [33, 280] width 16 height 16
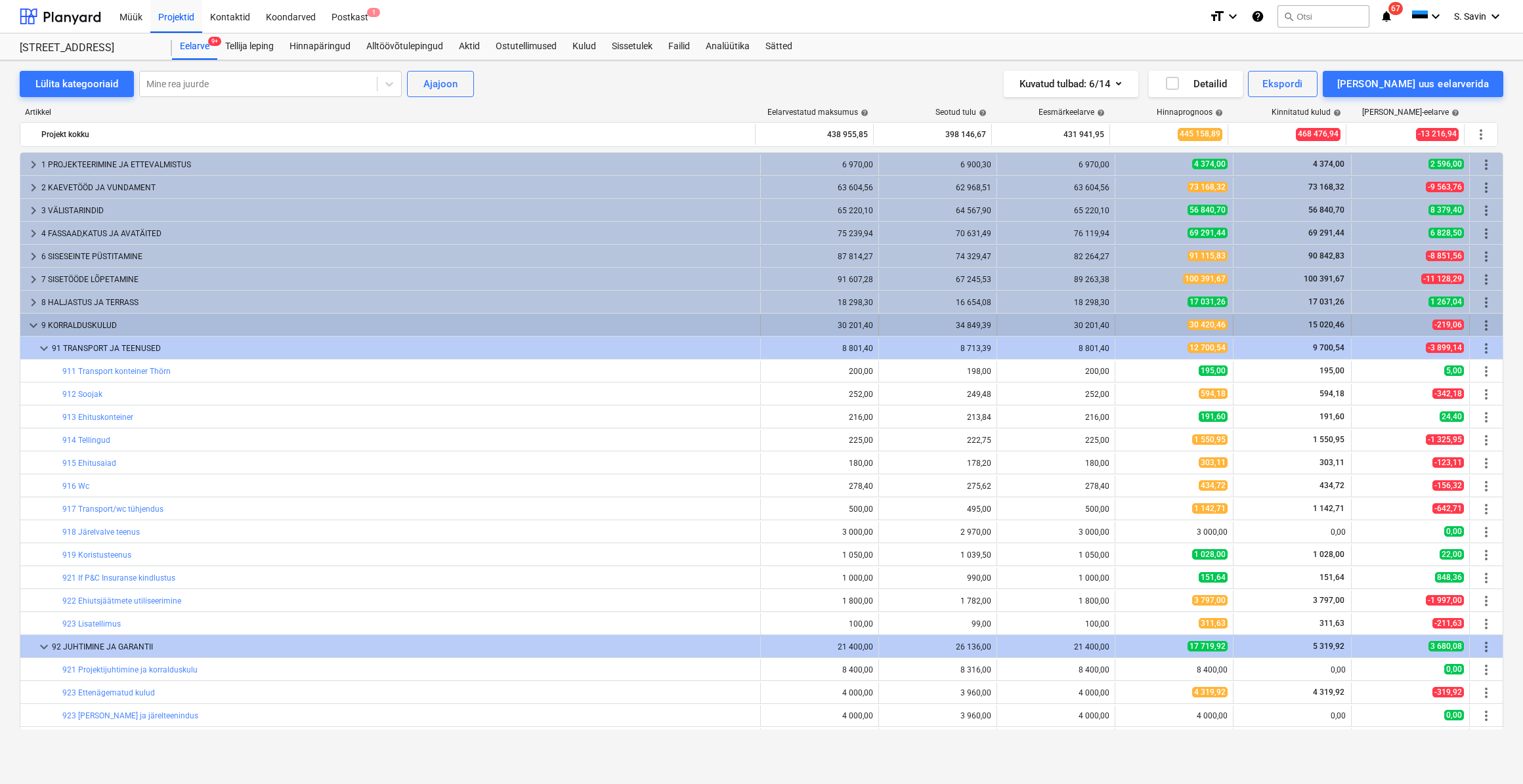
click at [35, 328] on span "keyboard_arrow_down" at bounding box center [33, 326] width 16 height 16
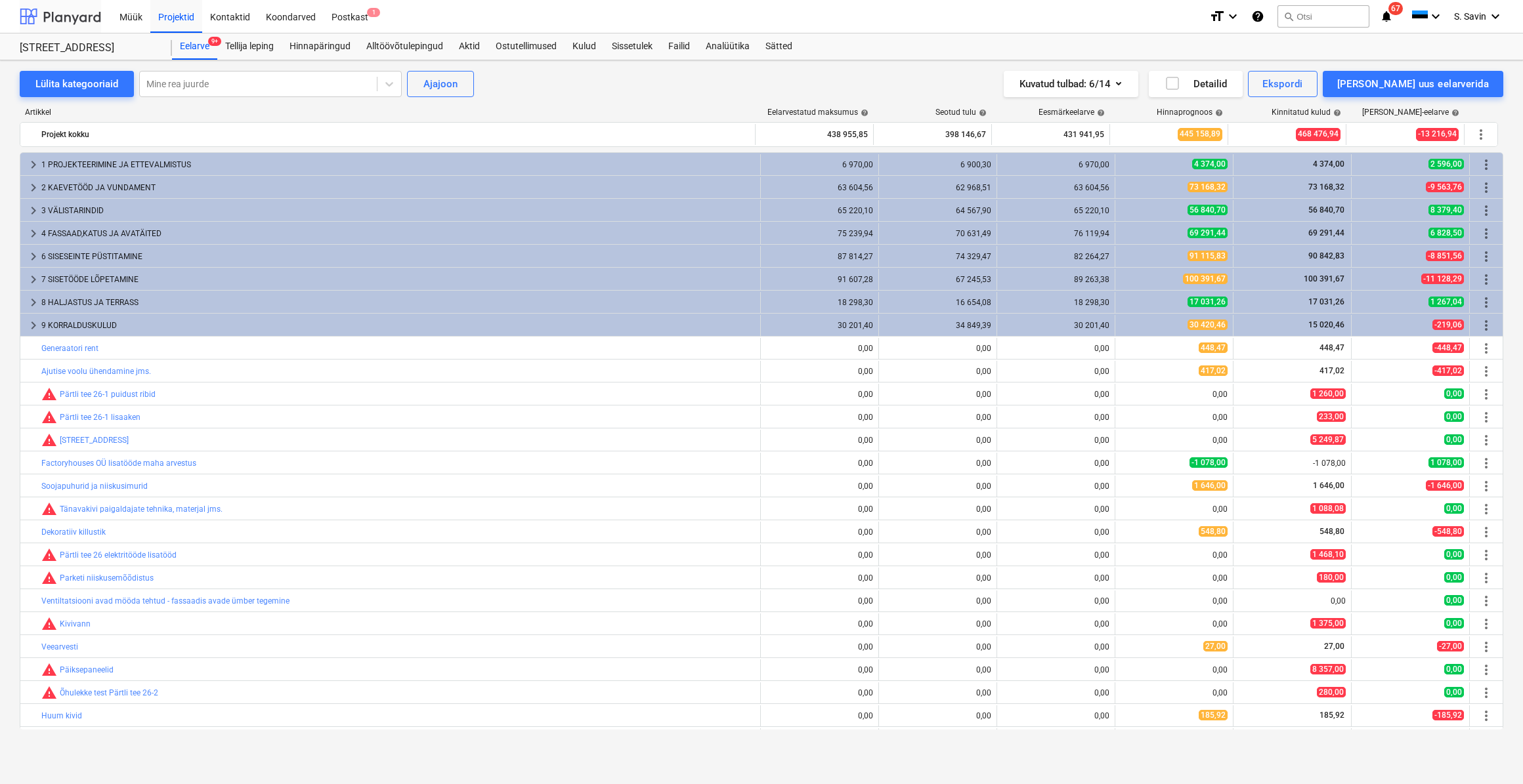
click at [56, 17] on div at bounding box center [60, 16] width 81 height 33
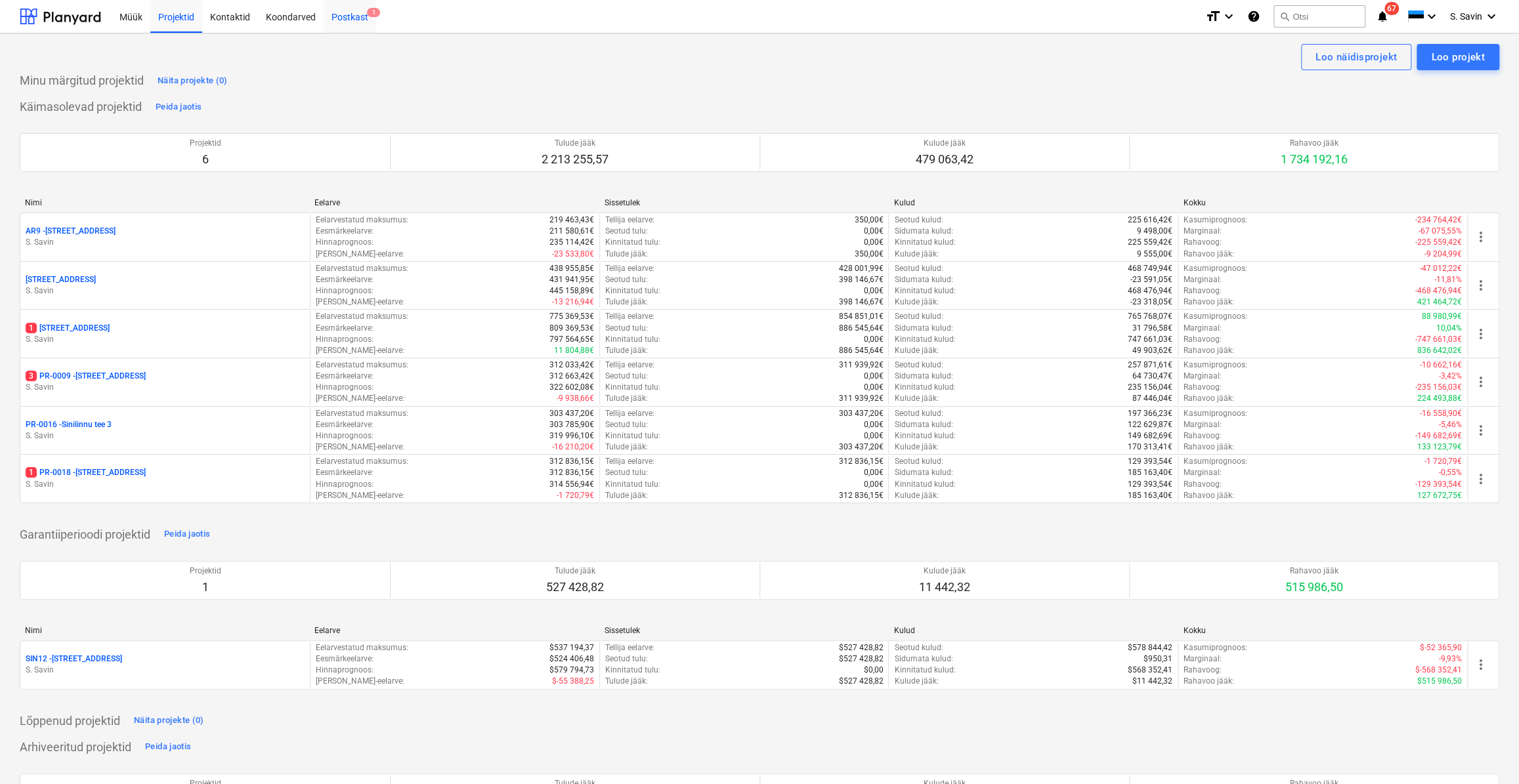
click at [336, 13] on div "Postkast 1" at bounding box center [349, 16] width 52 height 33
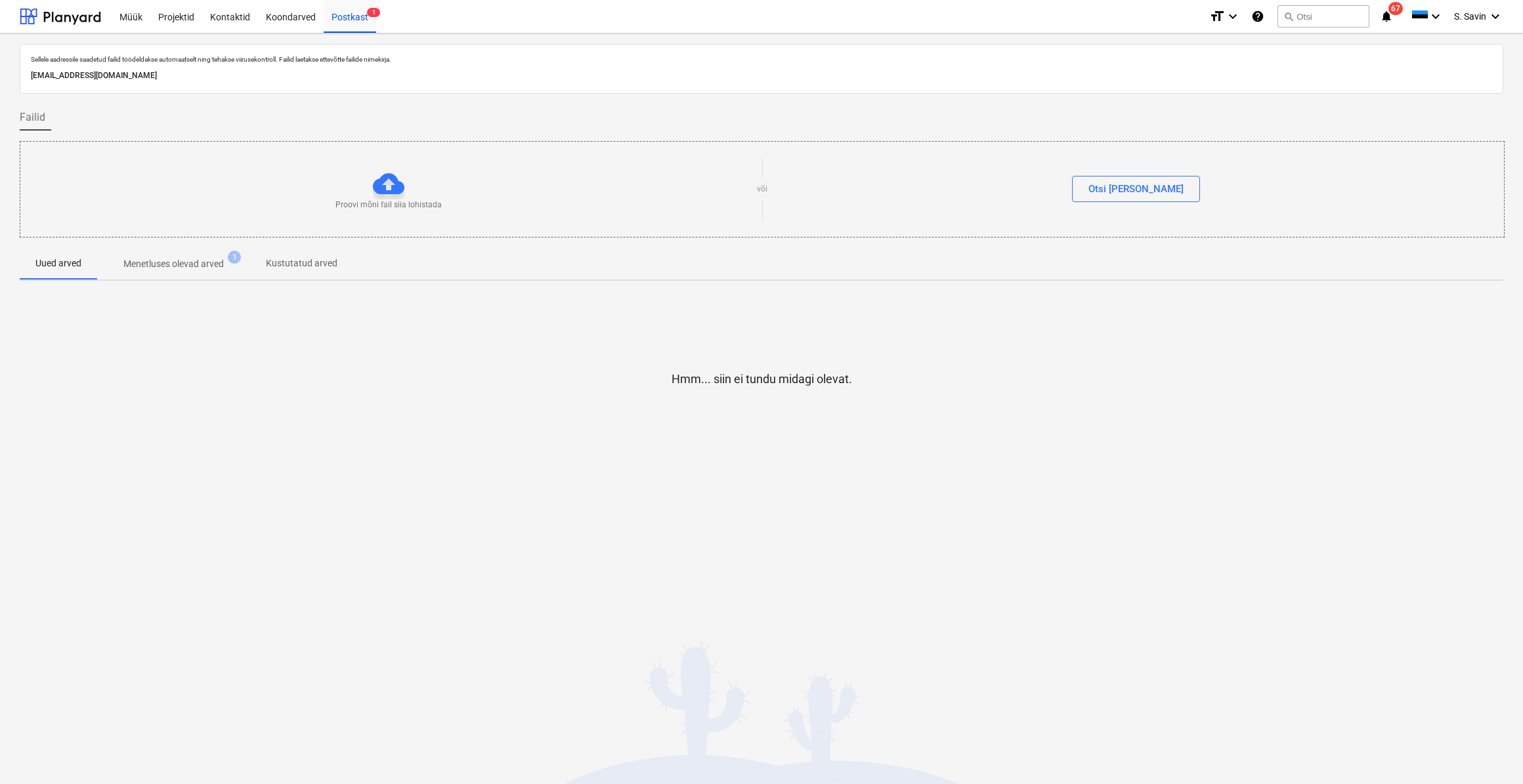
click at [177, 263] on p "Menetluses olevad arved" at bounding box center [173, 264] width 100 height 14
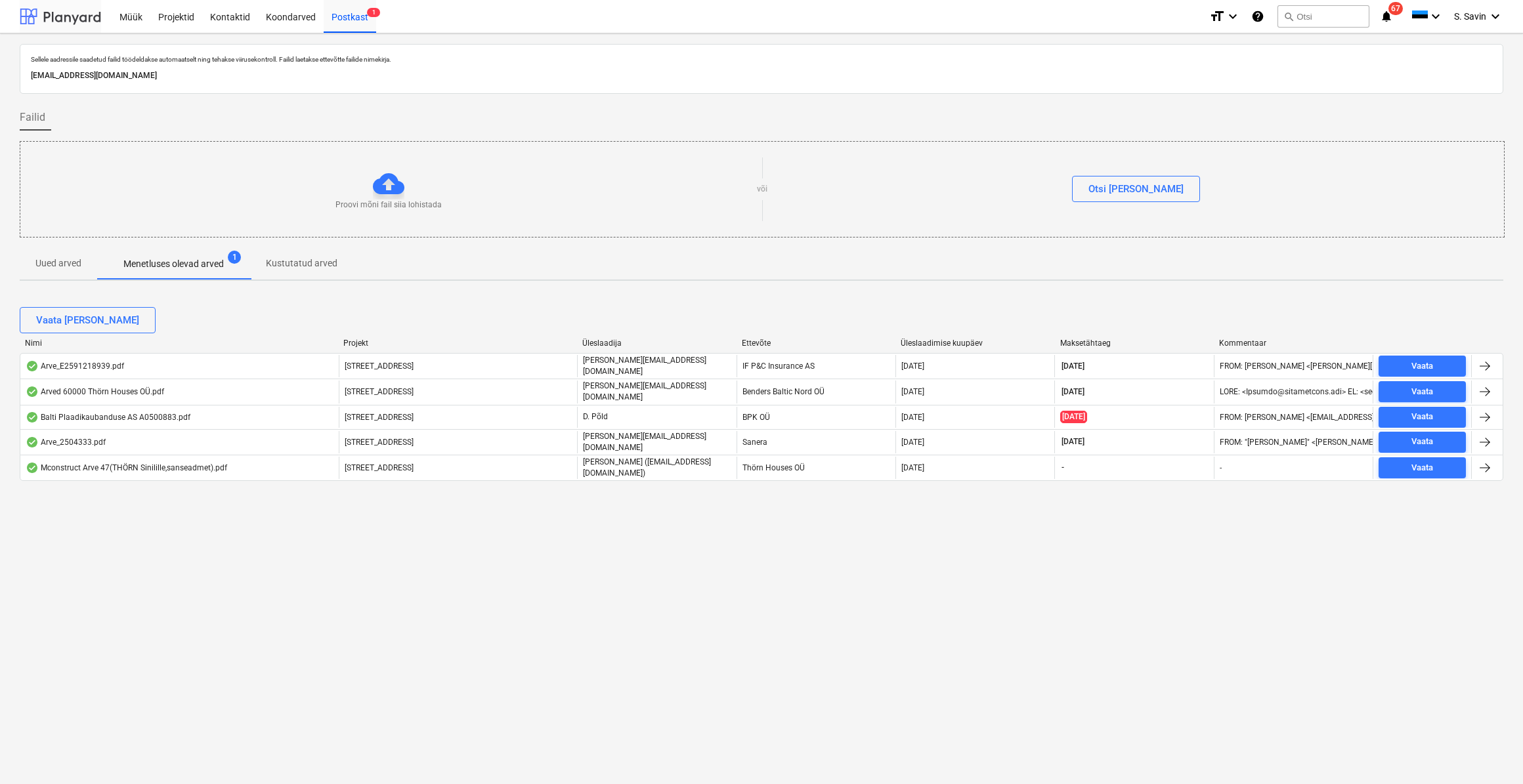
click at [61, 14] on div at bounding box center [60, 16] width 81 height 33
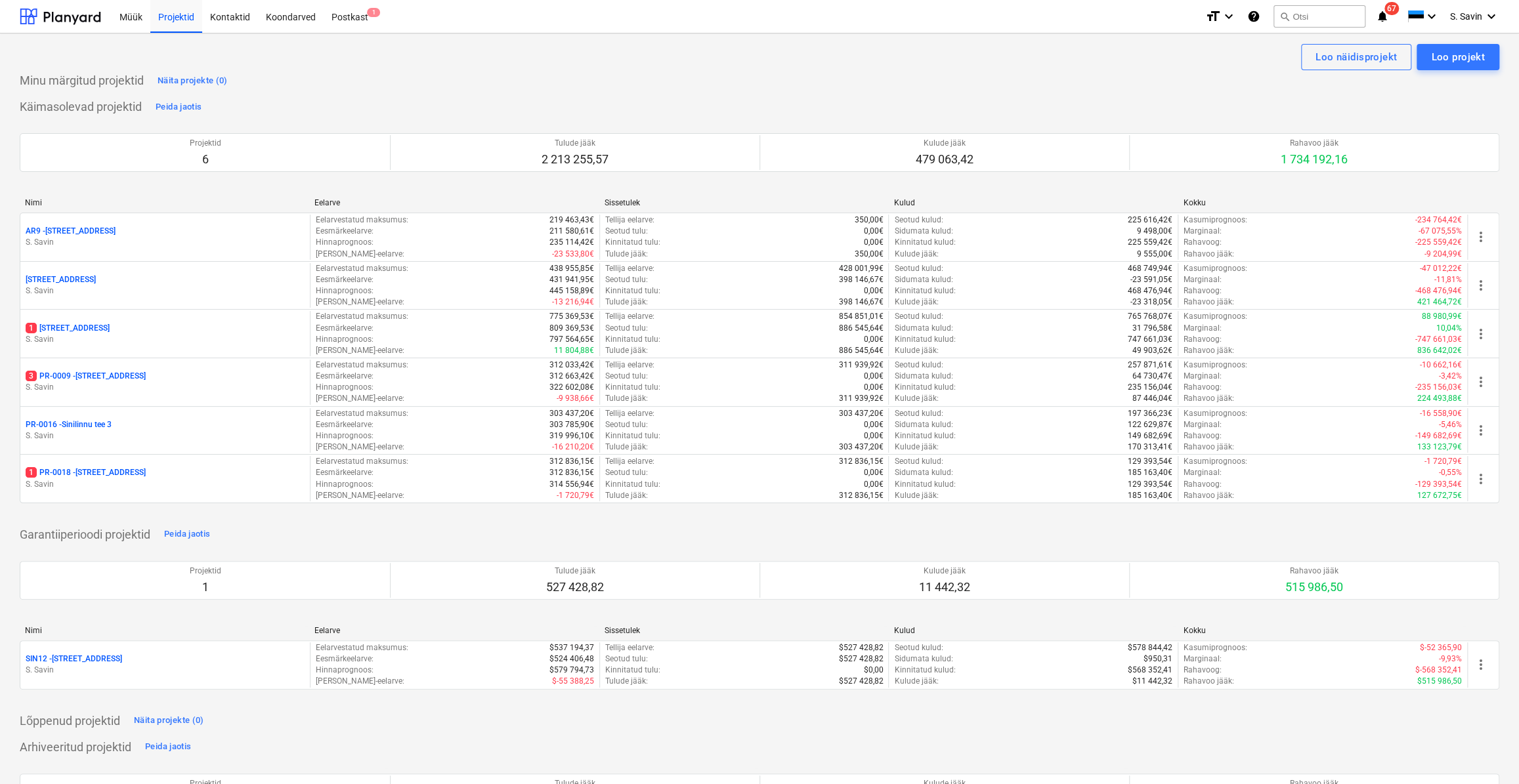
click at [89, 329] on div "1 [STREET_ADDRESS]" at bounding box center [165, 328] width 279 height 11
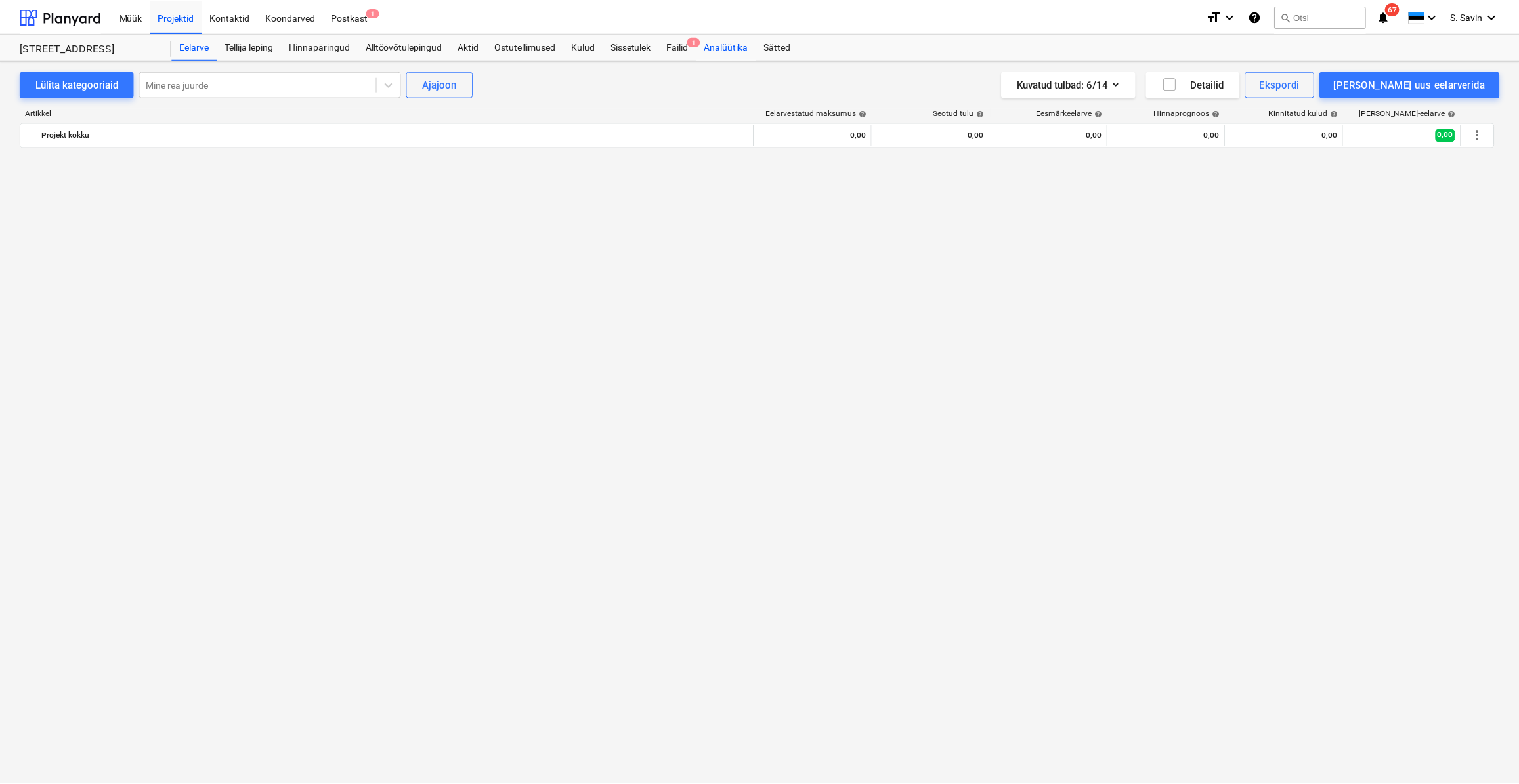
scroll to position [2762, 0]
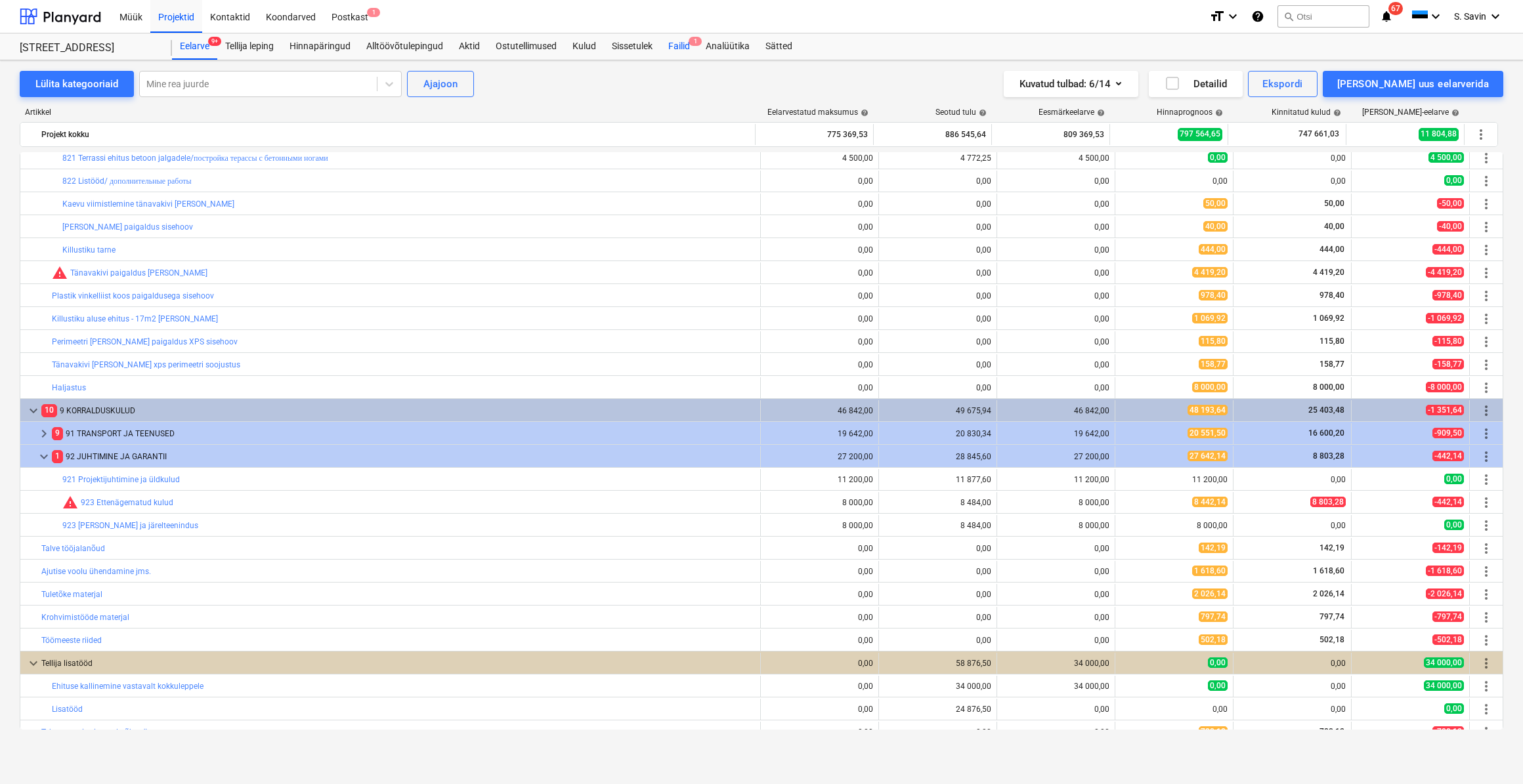
click at [677, 44] on div "Failid 1" at bounding box center [679, 47] width 38 height 26
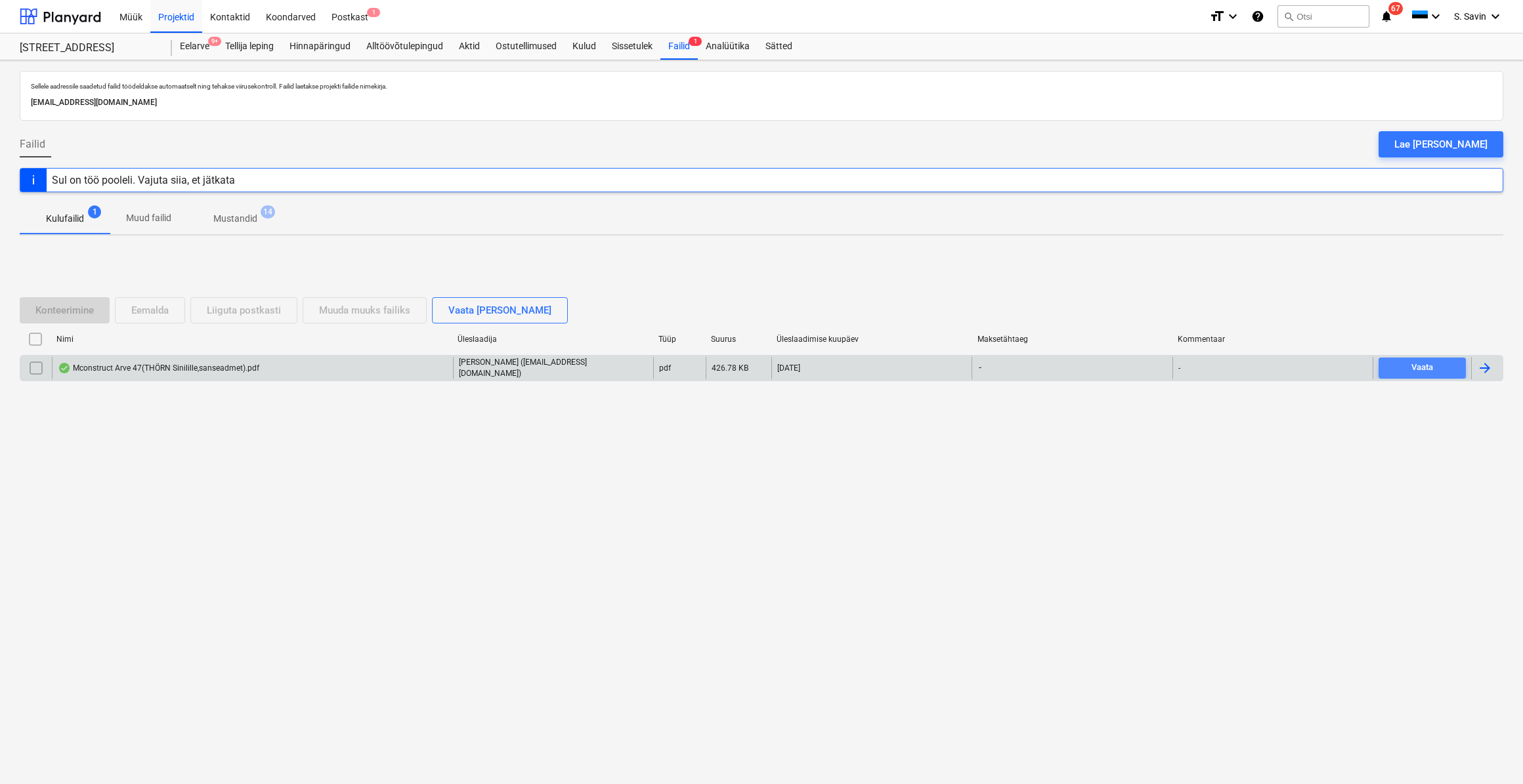
click at [1425, 367] on div "Vaata" at bounding box center [1422, 368] width 22 height 15
click at [1478, 363] on div at bounding box center [1485, 368] width 16 height 16
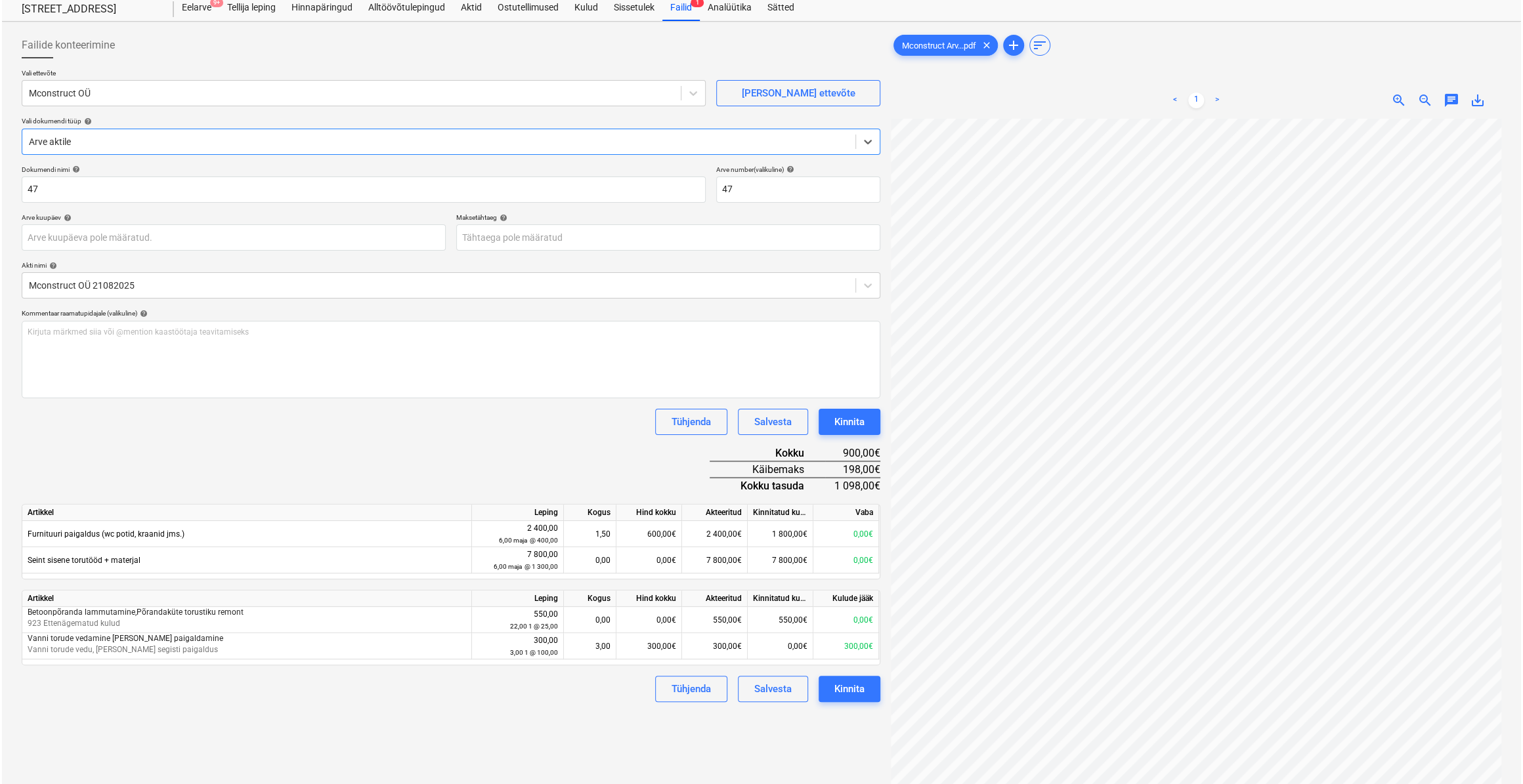
scroll to position [59, 0]
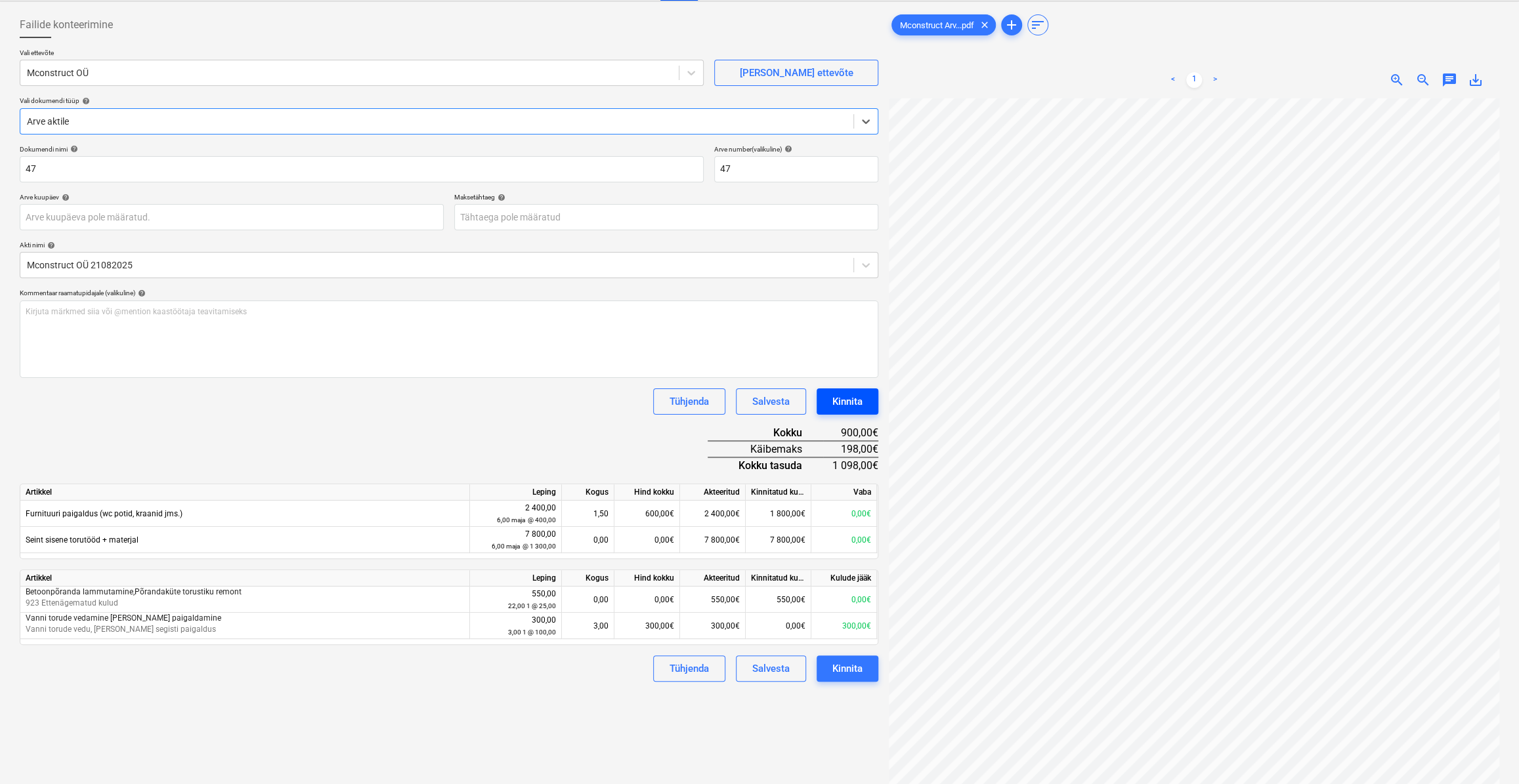
click at [839, 408] on div "Kinnita" at bounding box center [847, 401] width 30 height 17
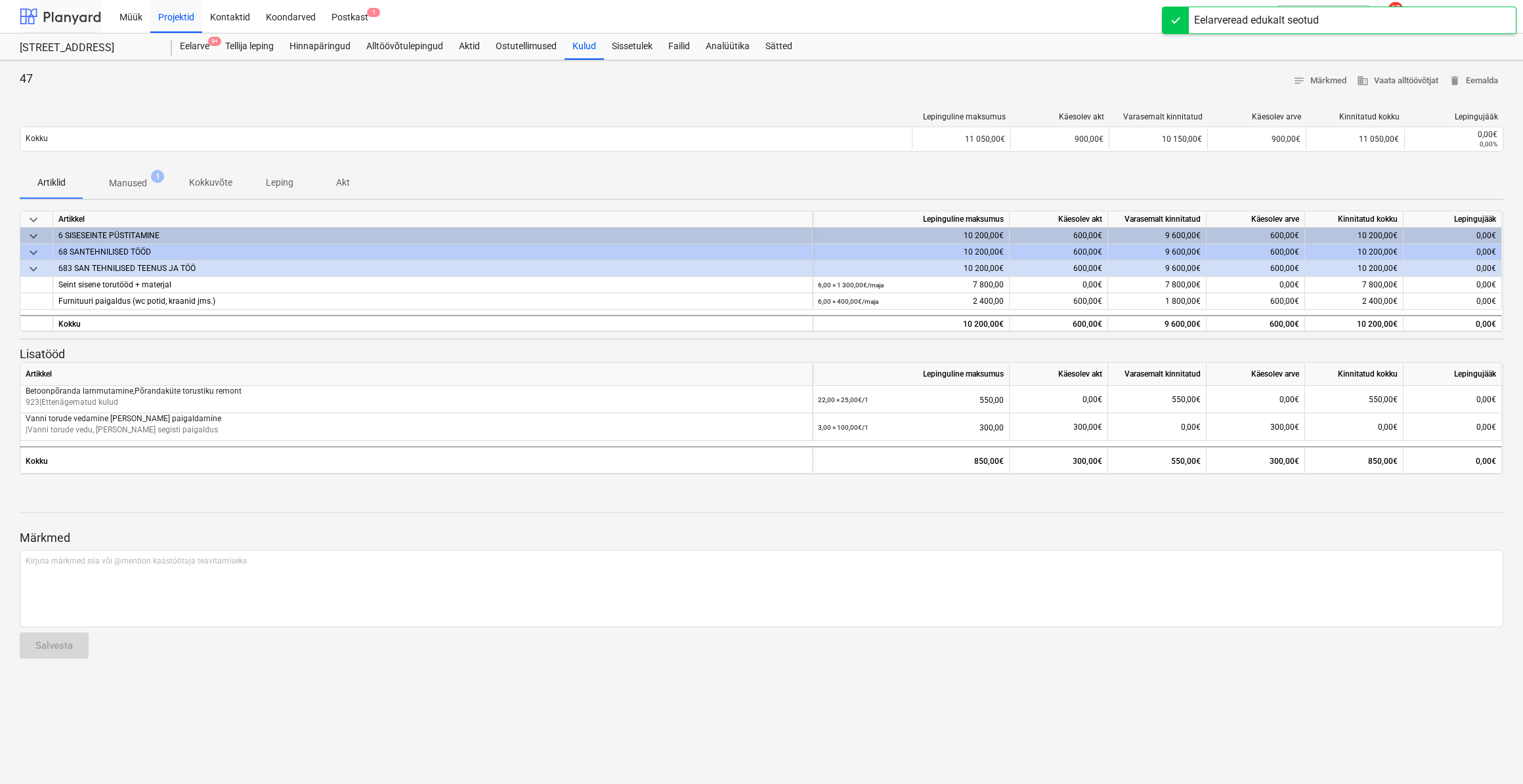
click at [78, 19] on div at bounding box center [60, 16] width 81 height 33
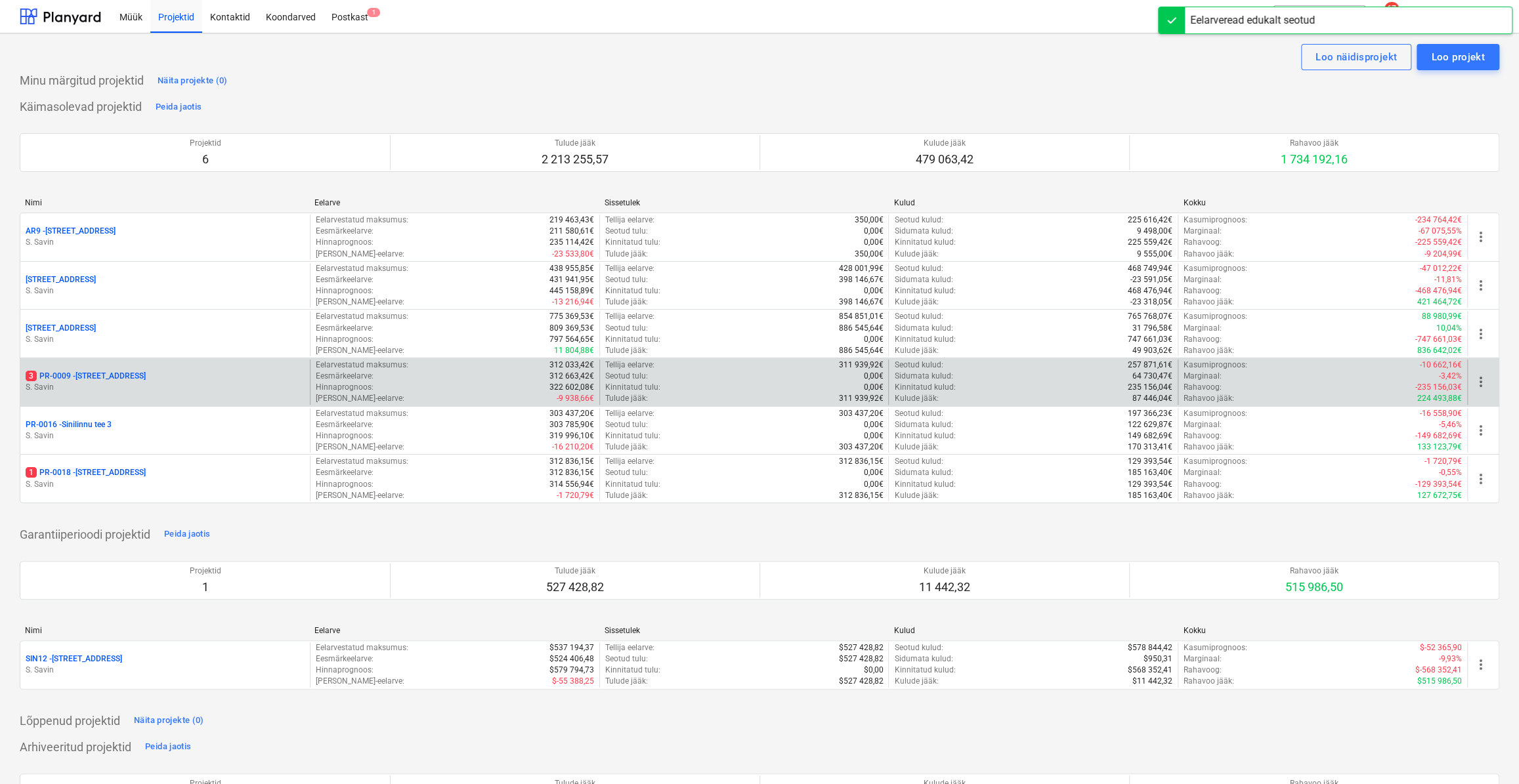
click at [147, 375] on div "3 PR-0009 - Pohla tee 4" at bounding box center [165, 376] width 279 height 11
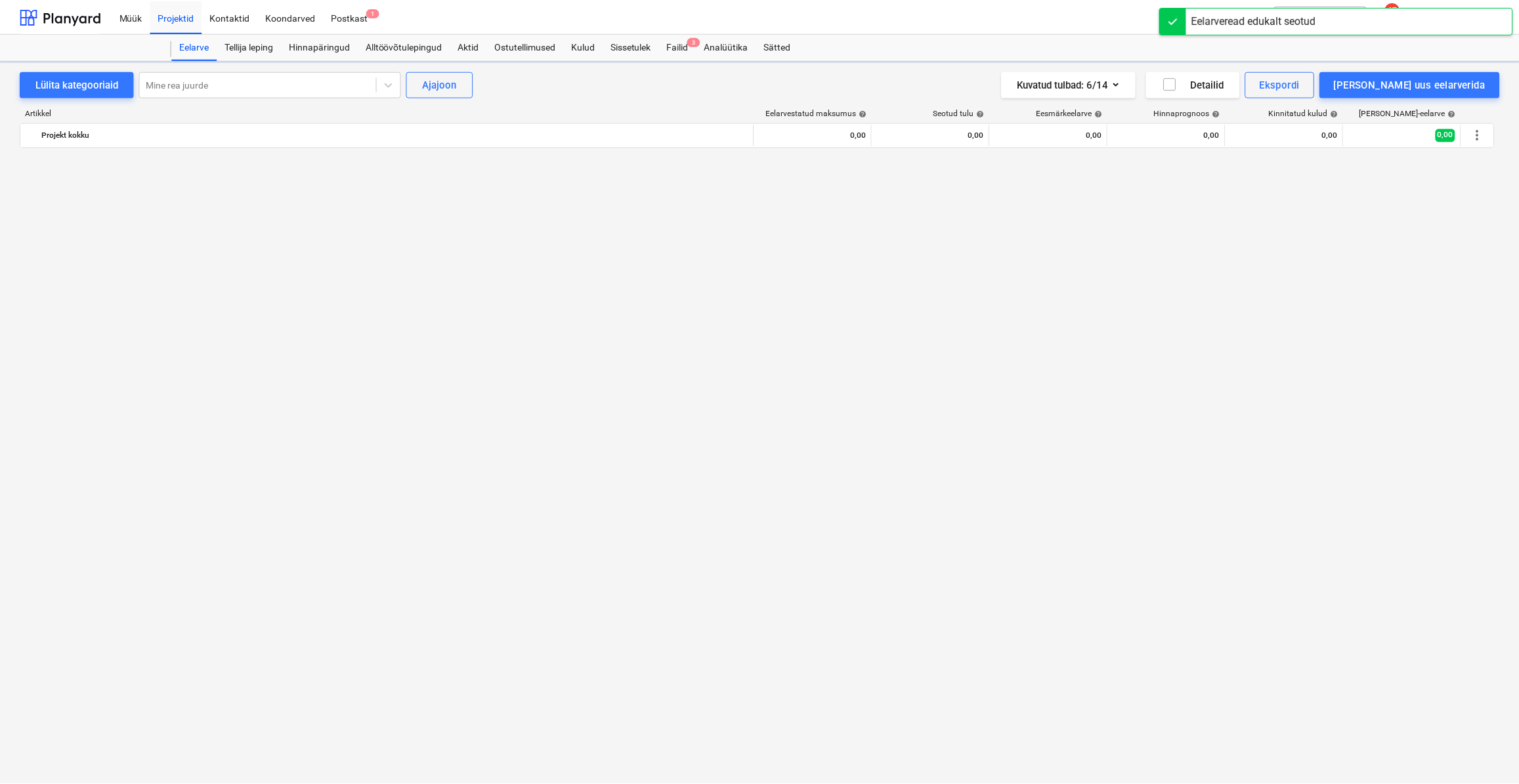
scroll to position [2762, 0]
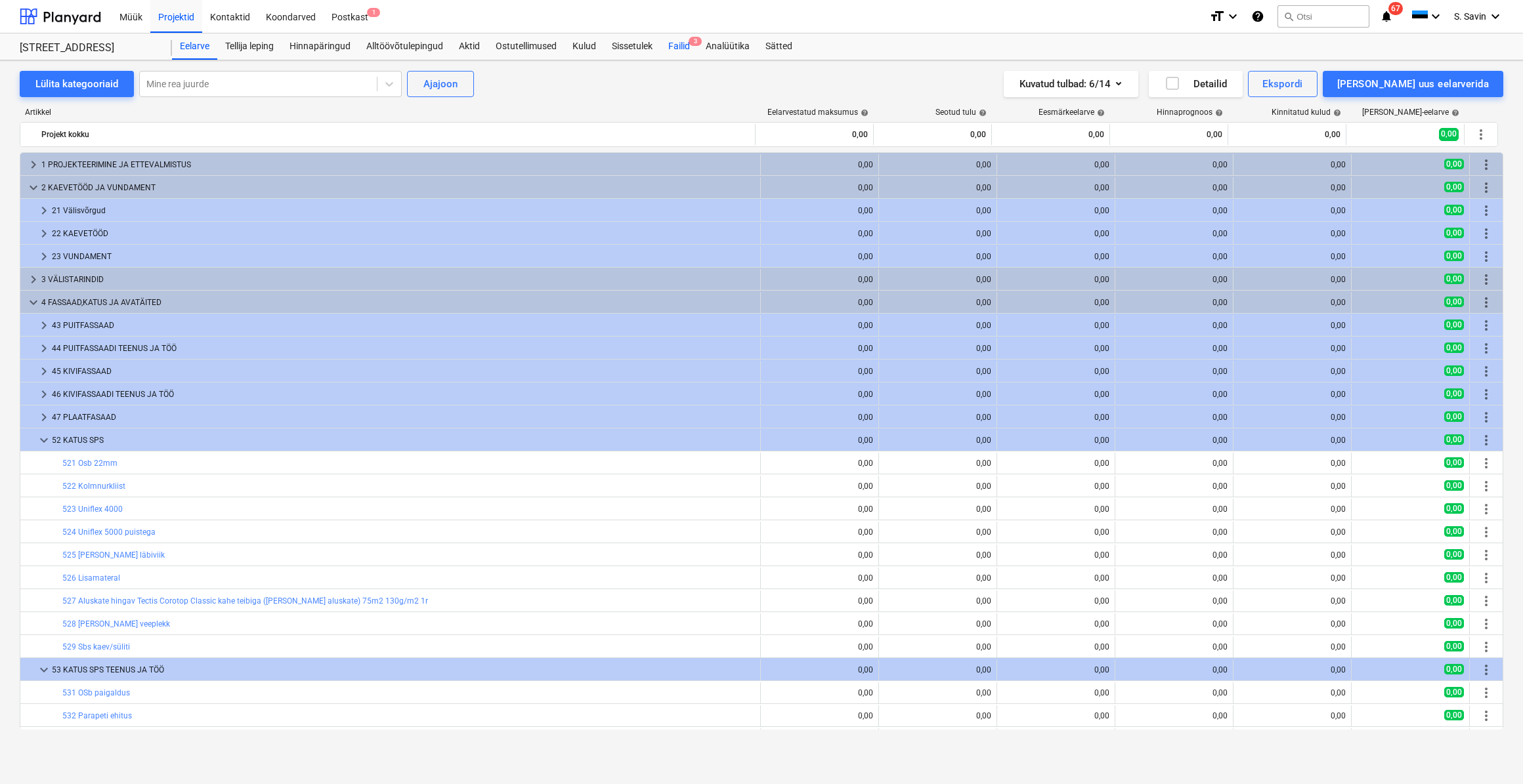
click at [689, 48] on div "Failid 3" at bounding box center [679, 47] width 38 height 26
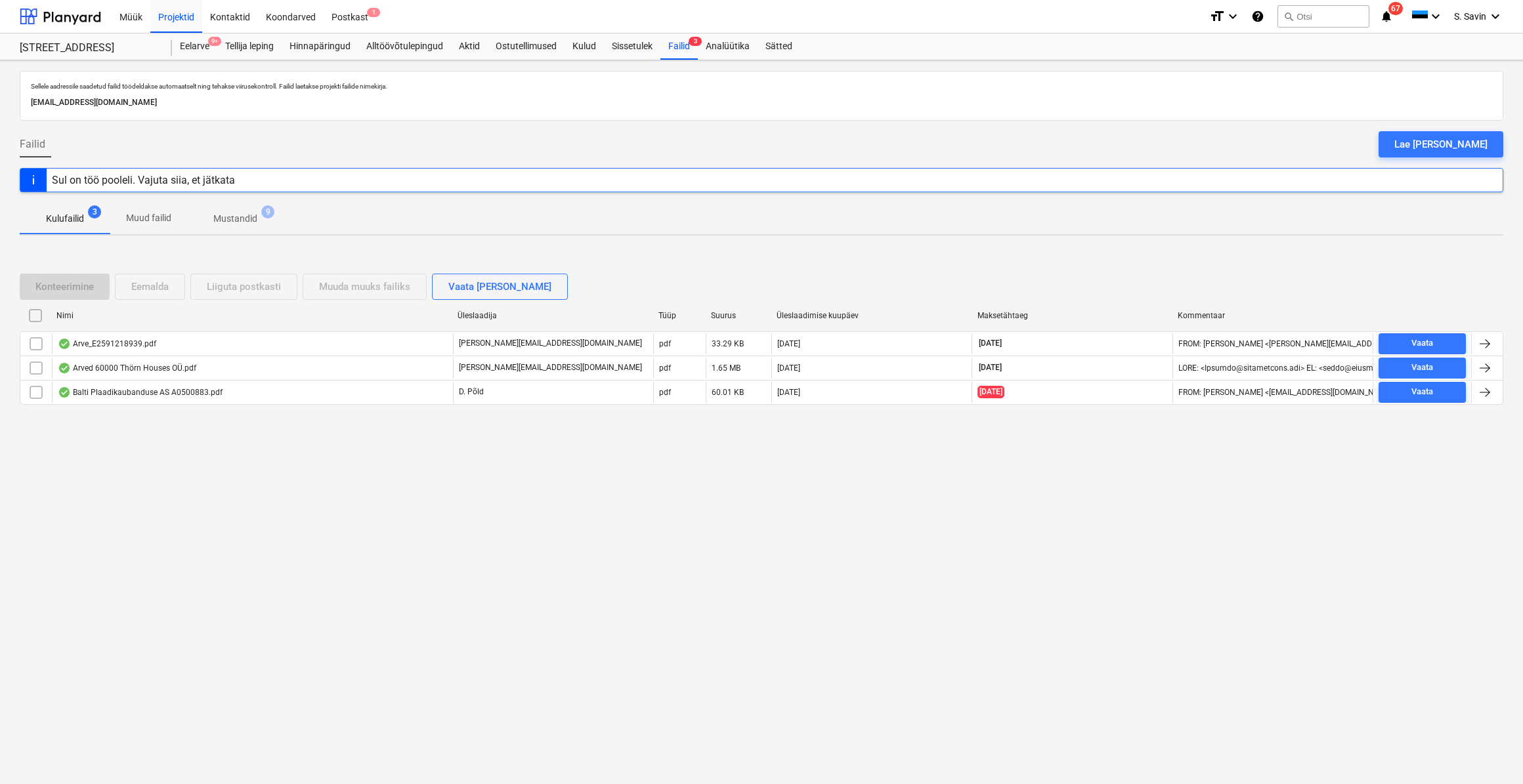
click at [1509, 340] on div "Sellele aadressile saadetud failid töödeldakse automaatselt ning tehakse viirus…" at bounding box center [762, 422] width 1523 height 723
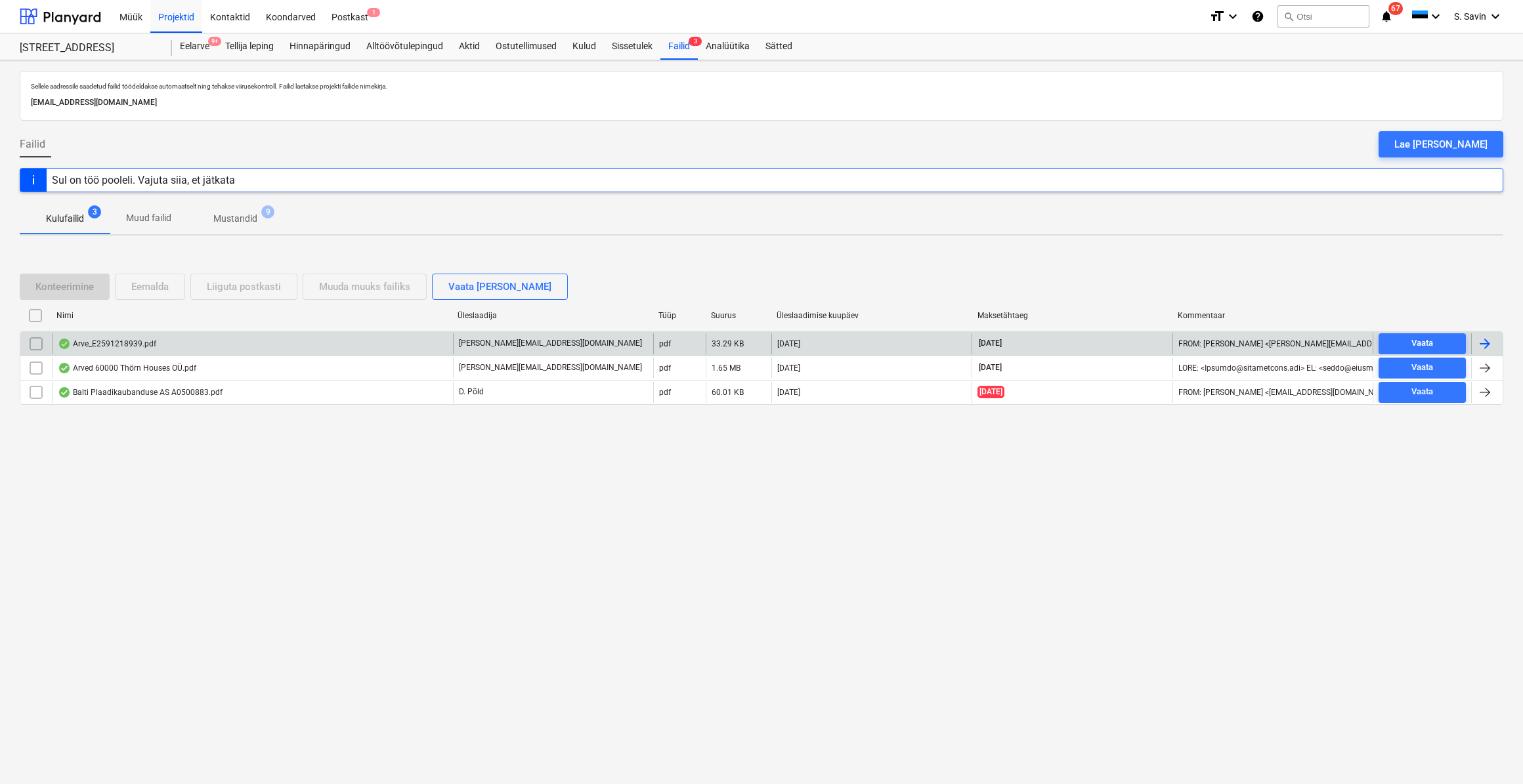
click at [1484, 339] on div at bounding box center [1485, 344] width 16 height 16
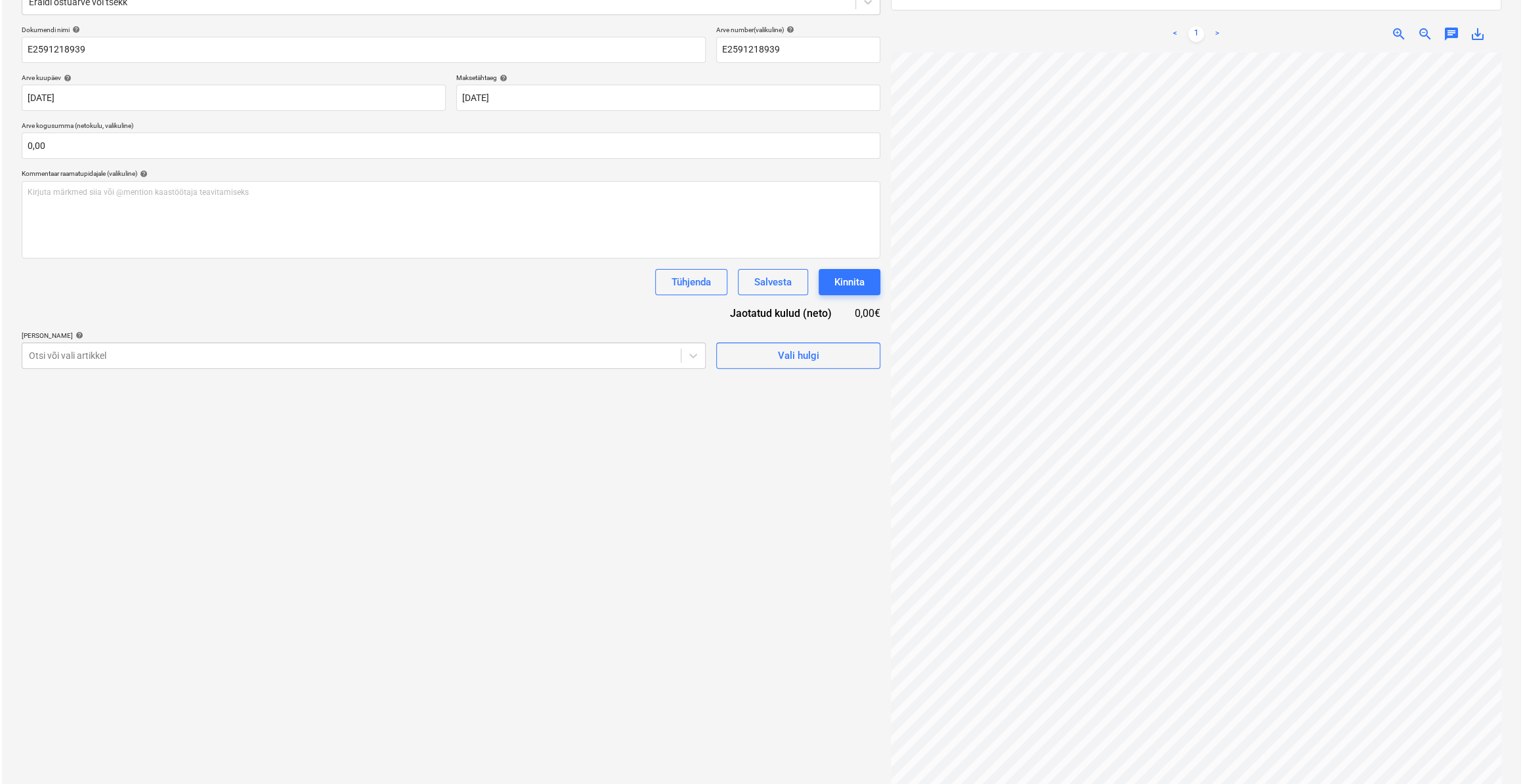
scroll to position [0, 80]
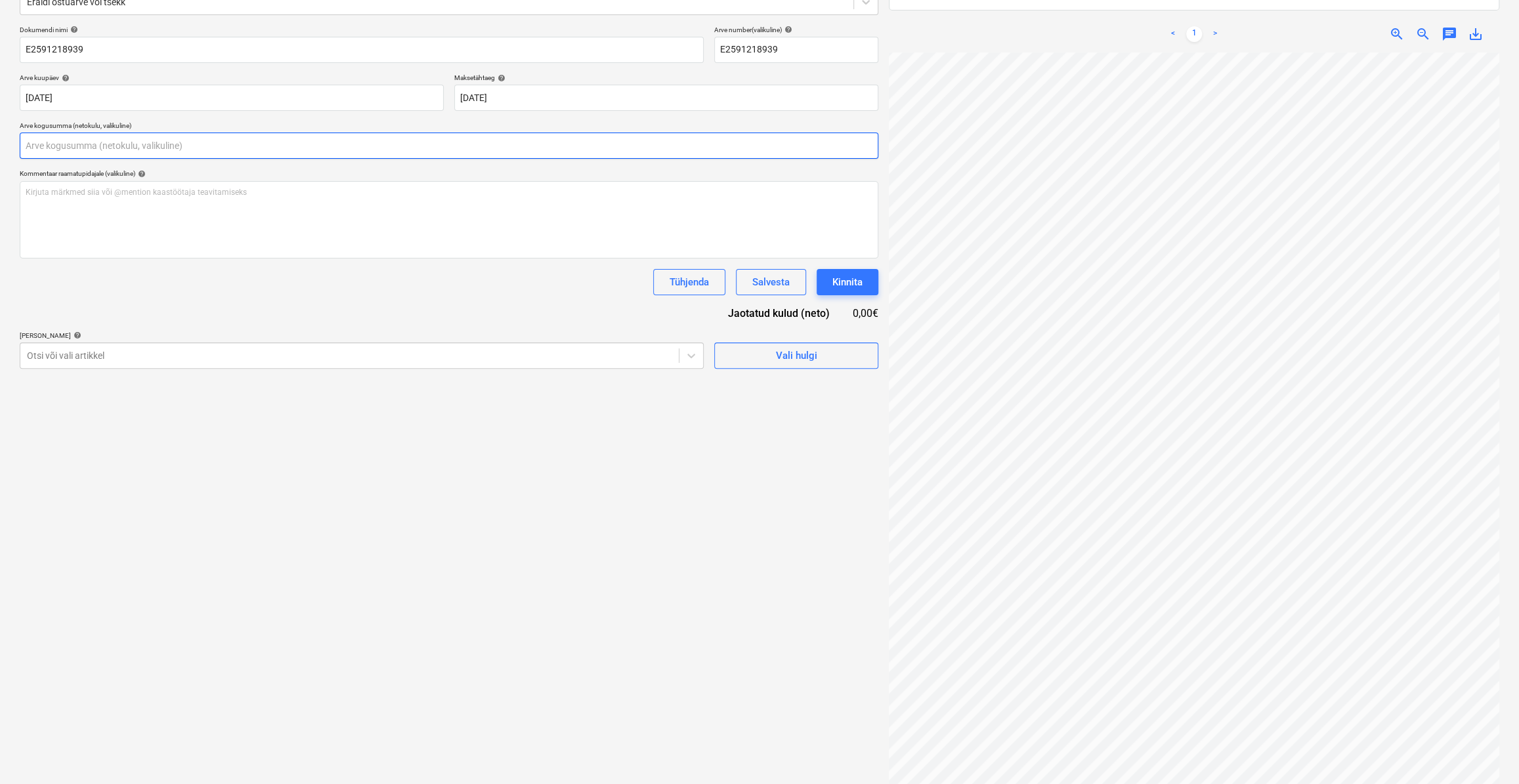
click at [72, 157] on input "text" at bounding box center [449, 146] width 859 height 26
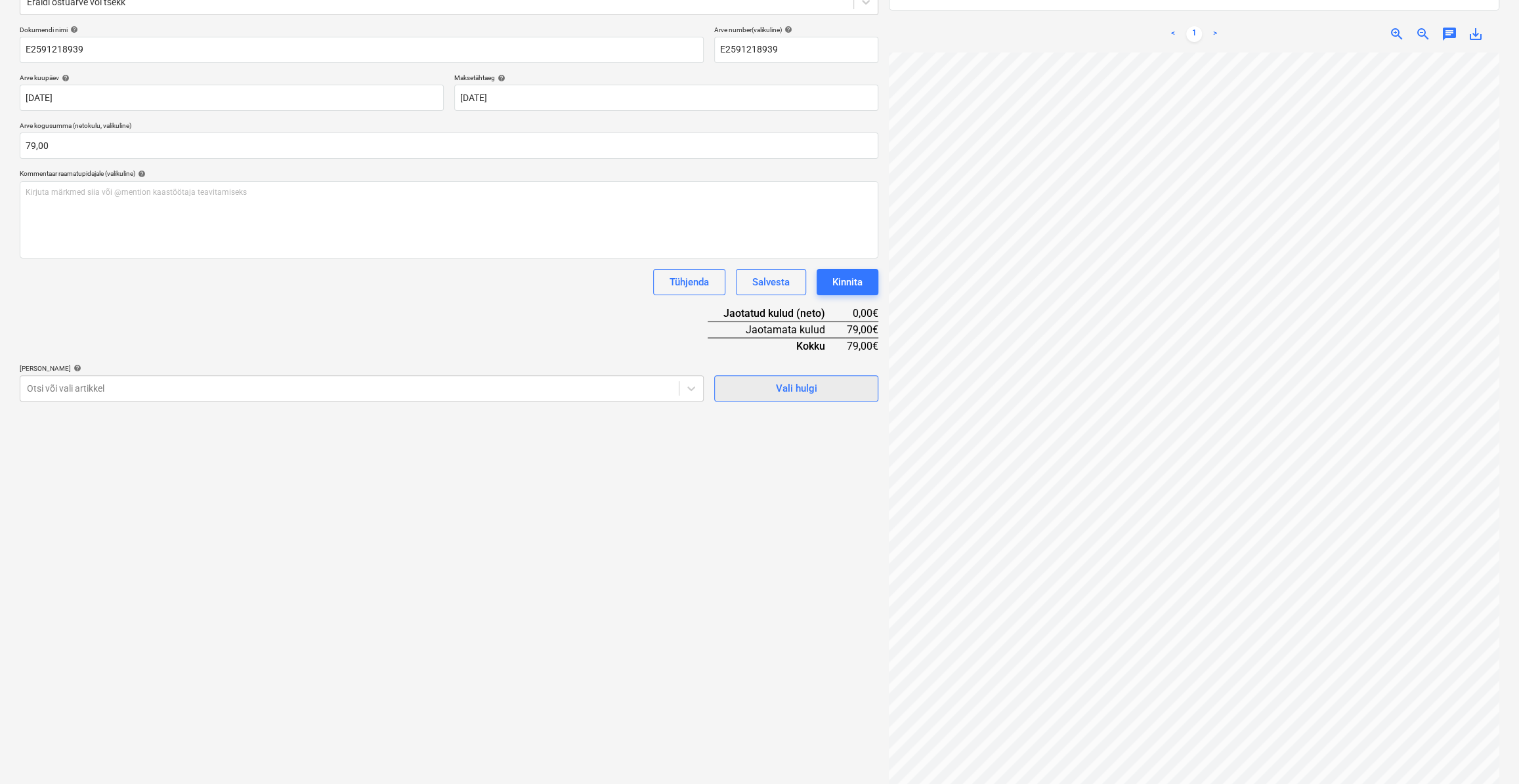
click at [793, 388] on div "Vali hulgi" at bounding box center [796, 388] width 41 height 17
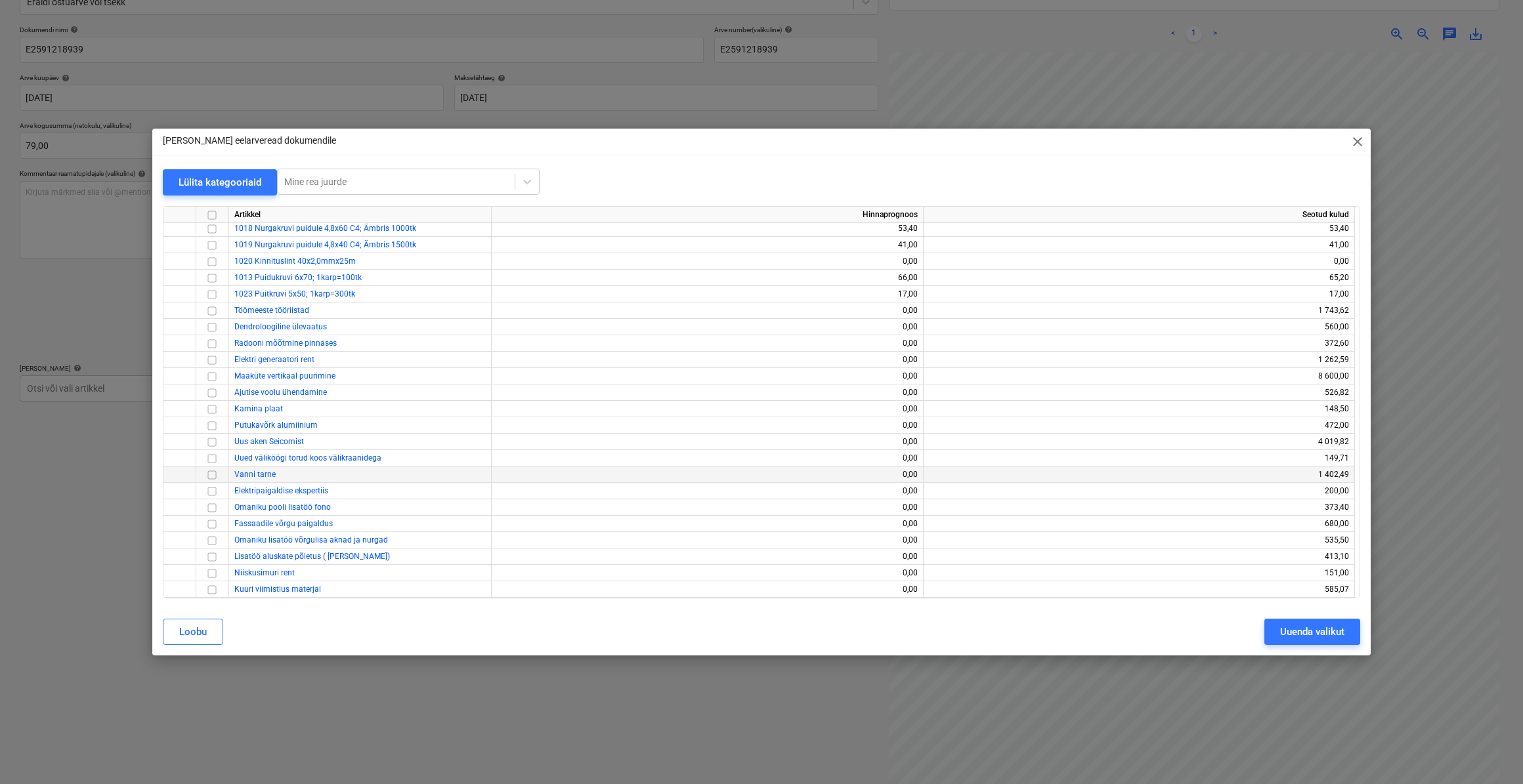
scroll to position [8192, 0]
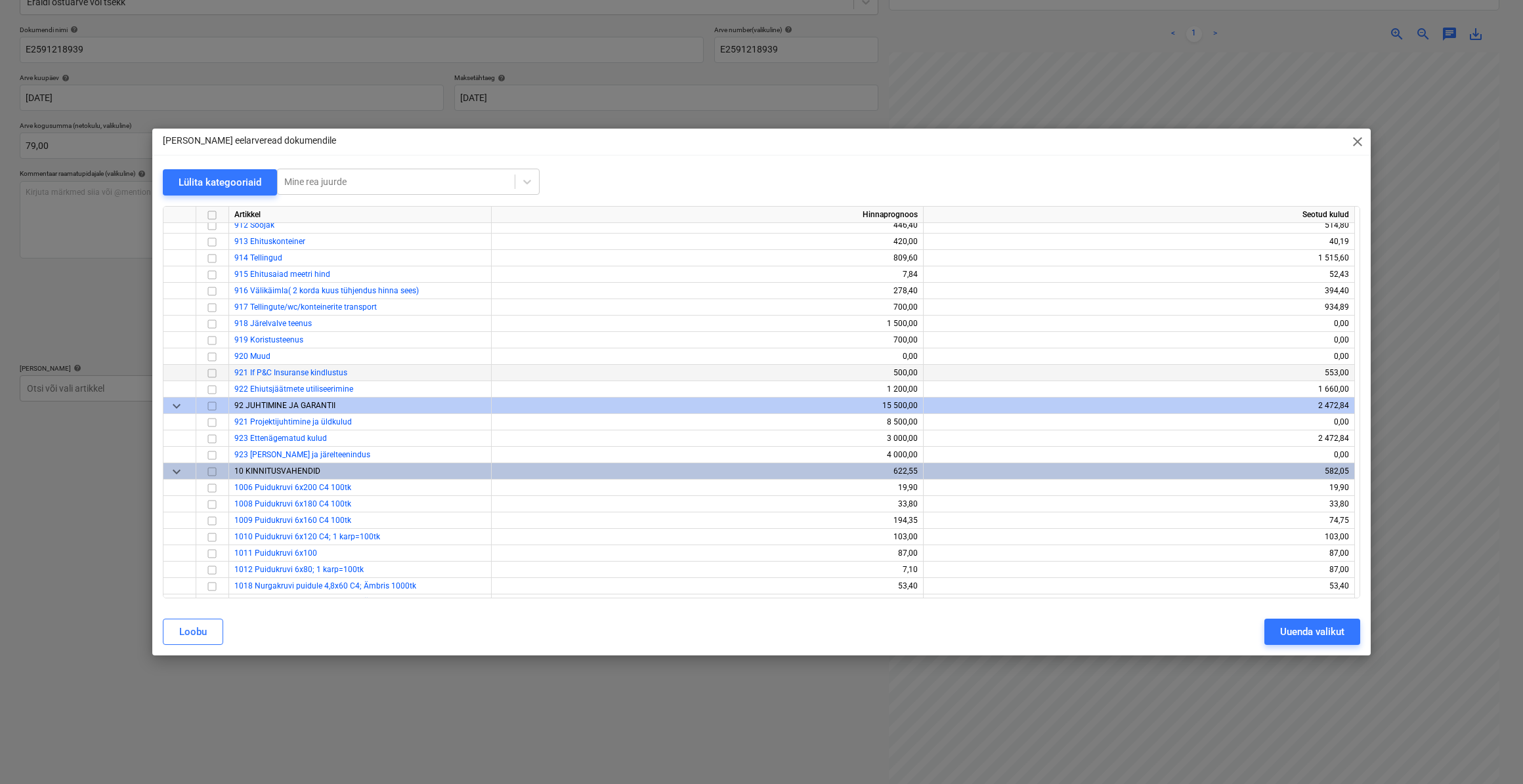
click at [205, 374] on input "checkbox" at bounding box center [212, 372] width 16 height 16
click at [1295, 638] on div "Uuenda valikut" at bounding box center [1312, 632] width 64 height 17
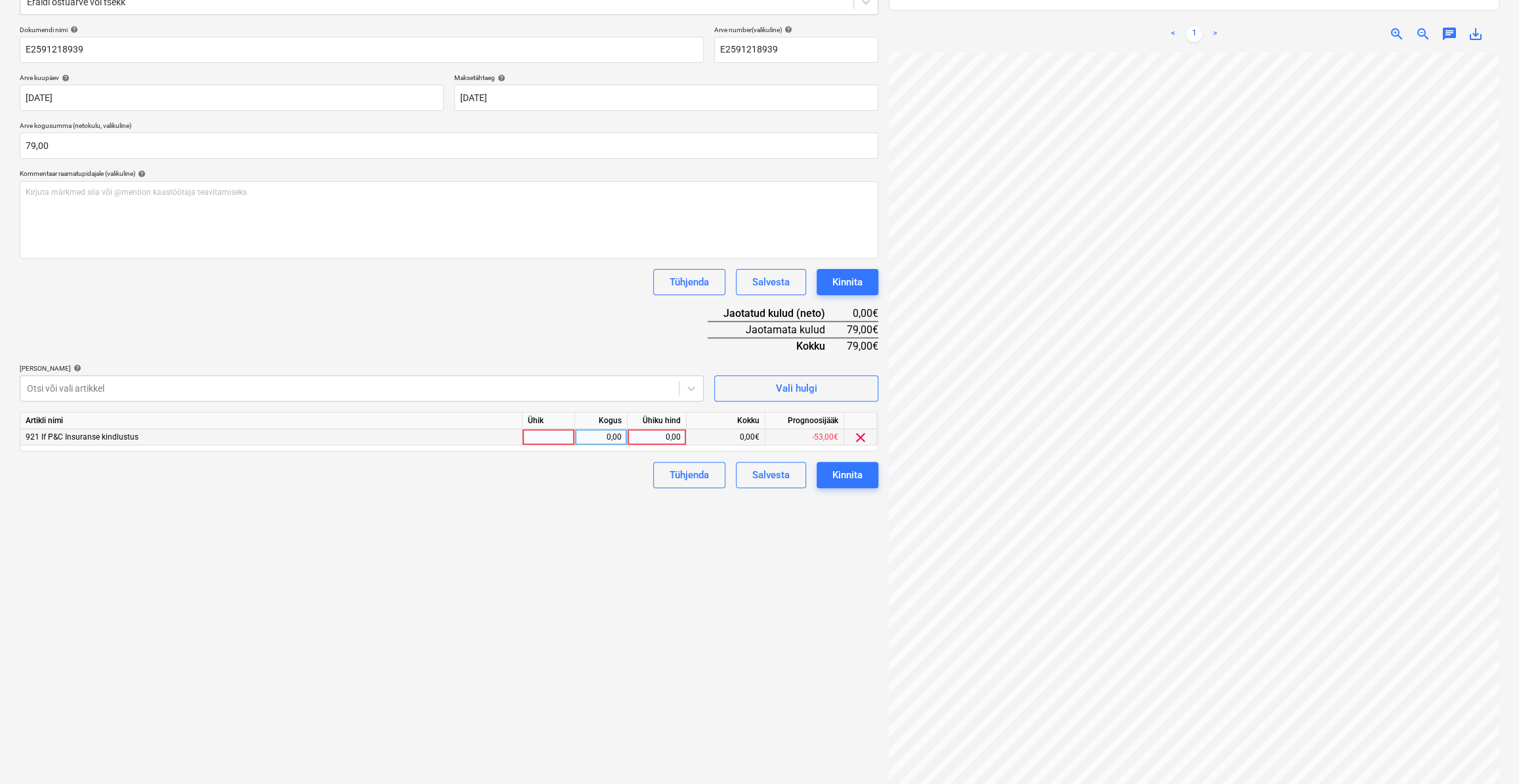
click at [527, 438] on div at bounding box center [548, 438] width 52 height 17
click at [607, 438] on div "0,00" at bounding box center [601, 438] width 41 height 17
click at [647, 436] on div "0,00" at bounding box center [656, 438] width 48 height 17
click at [623, 550] on div "Failide konteerimine Vali ettevõte IF P&C Insurance AS [PERSON_NAME] uus ettevõ…" at bounding box center [449, 337] width 869 height 900
click at [838, 474] on div "Kinnita" at bounding box center [847, 475] width 30 height 17
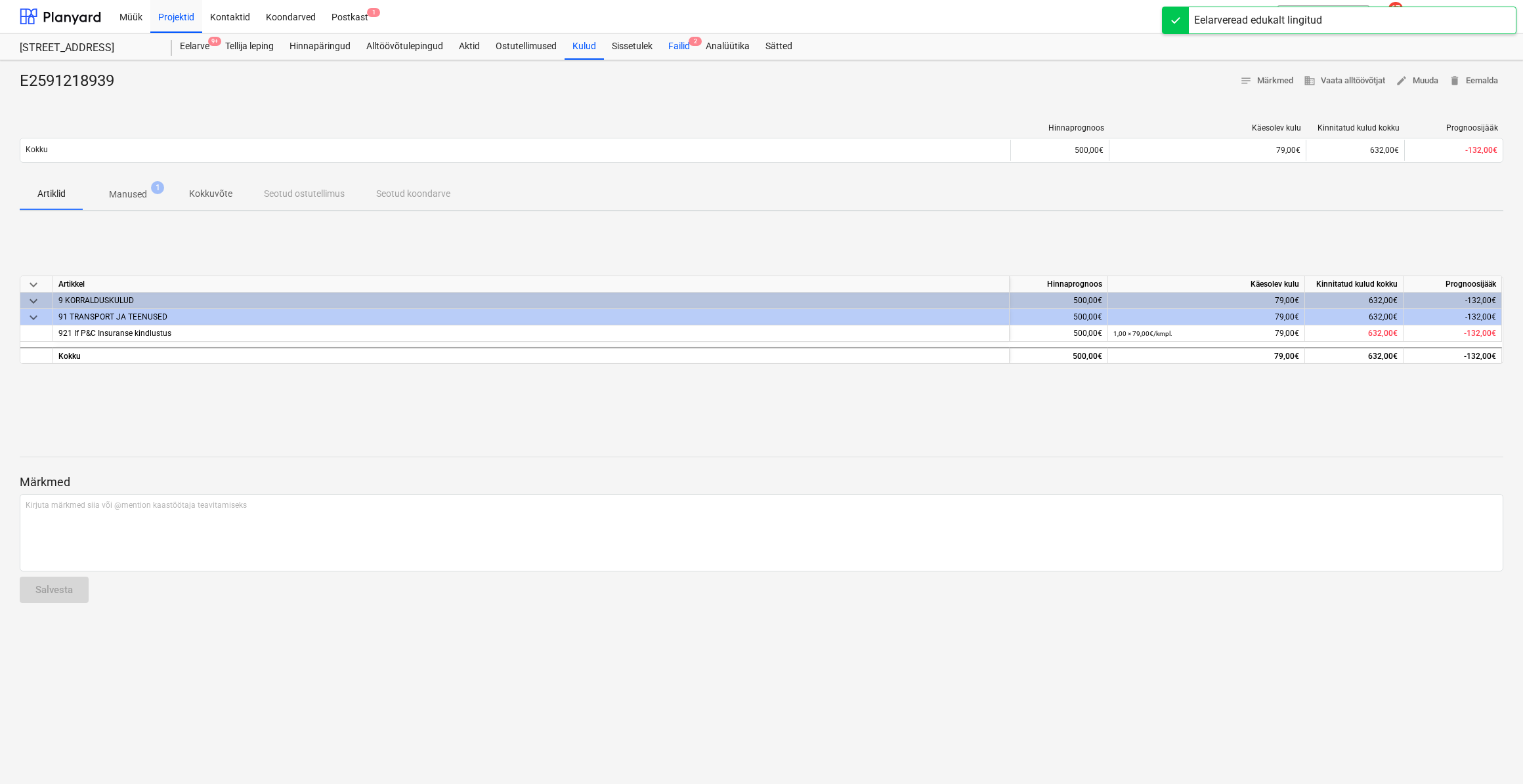
click at [684, 49] on div "Failid 2" at bounding box center [679, 47] width 38 height 26
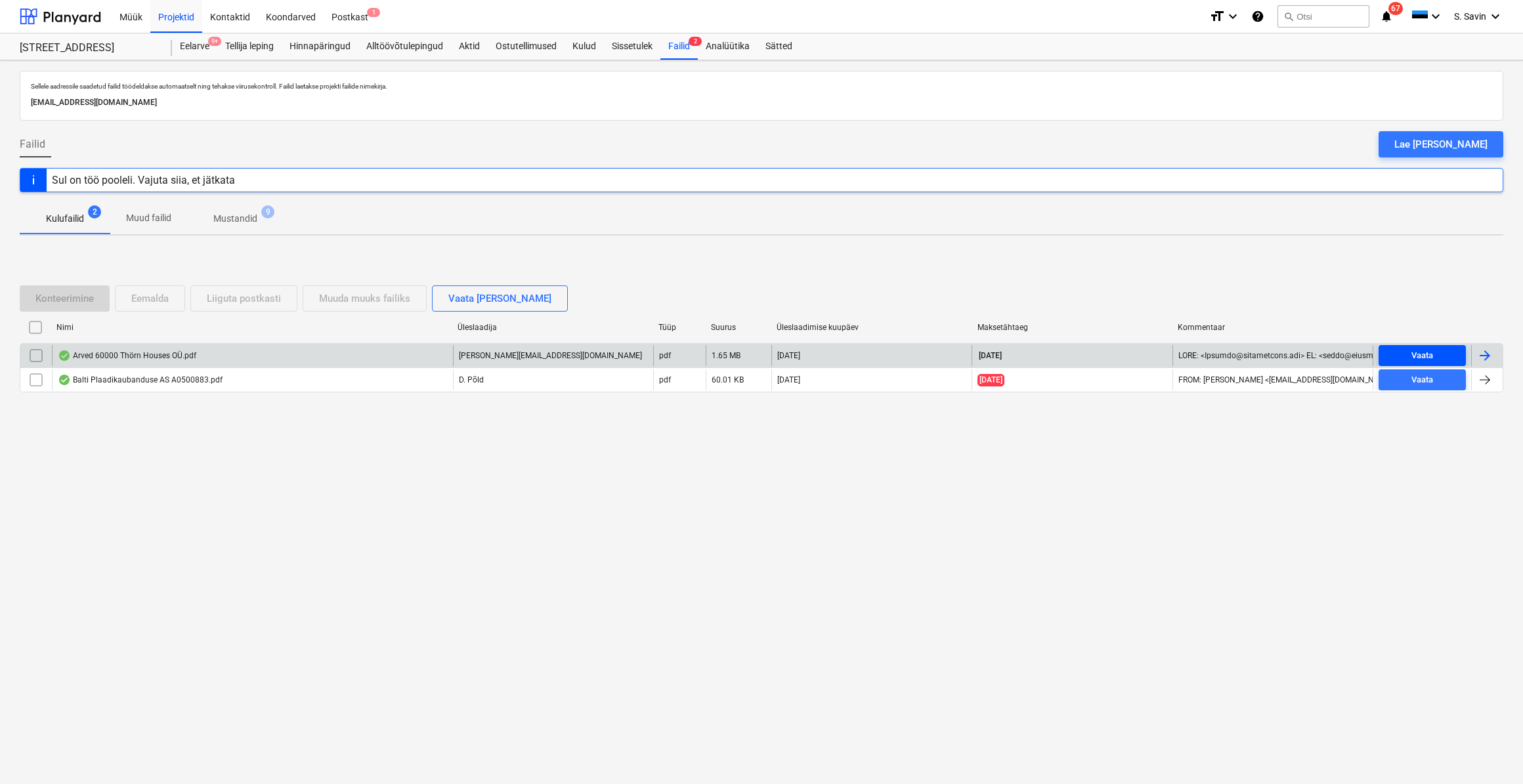
click at [1426, 353] on div "Vaata" at bounding box center [1422, 356] width 22 height 15
click at [1488, 350] on div at bounding box center [1485, 355] width 16 height 16
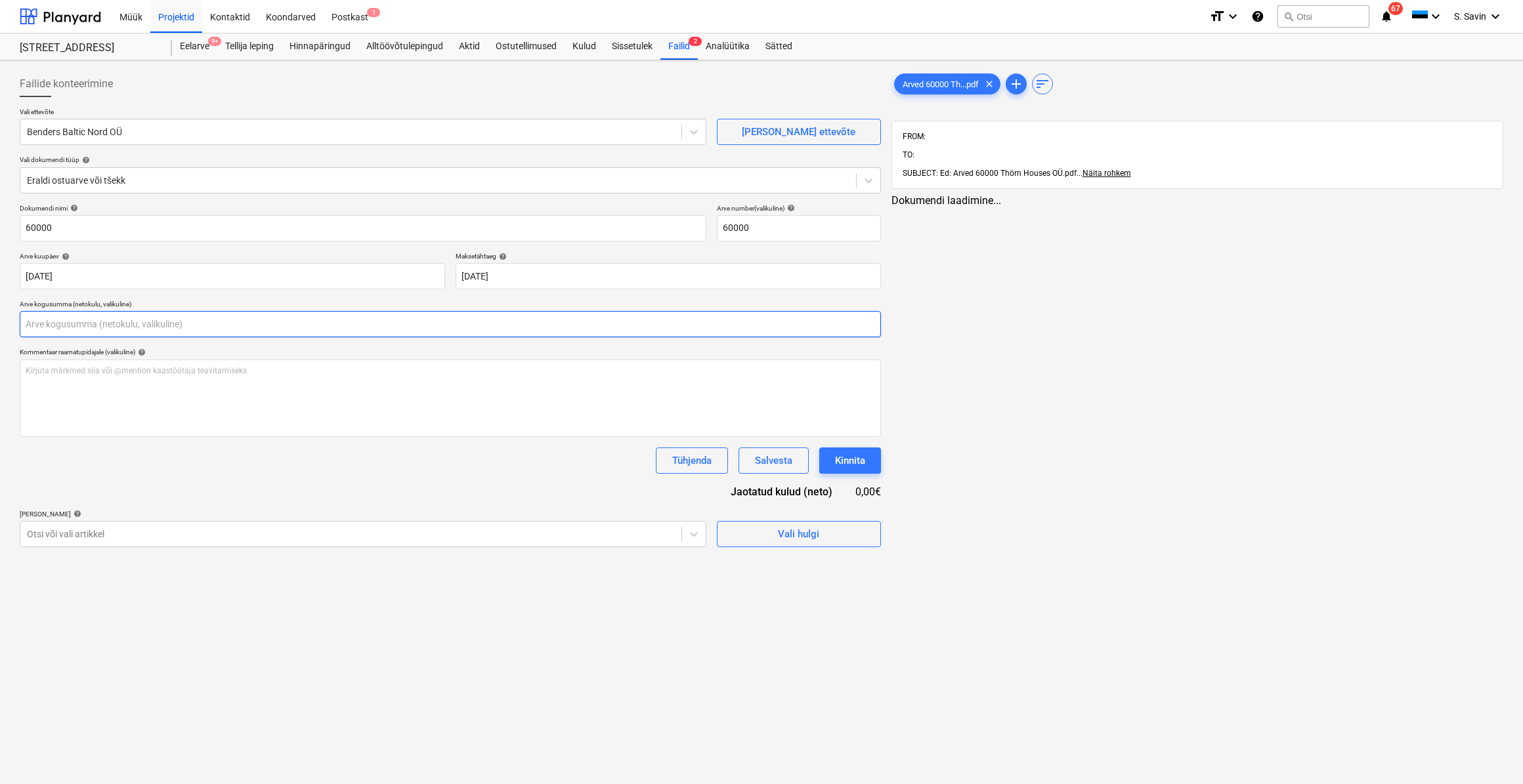
click at [67, 327] on input "text" at bounding box center [450, 324] width 862 height 26
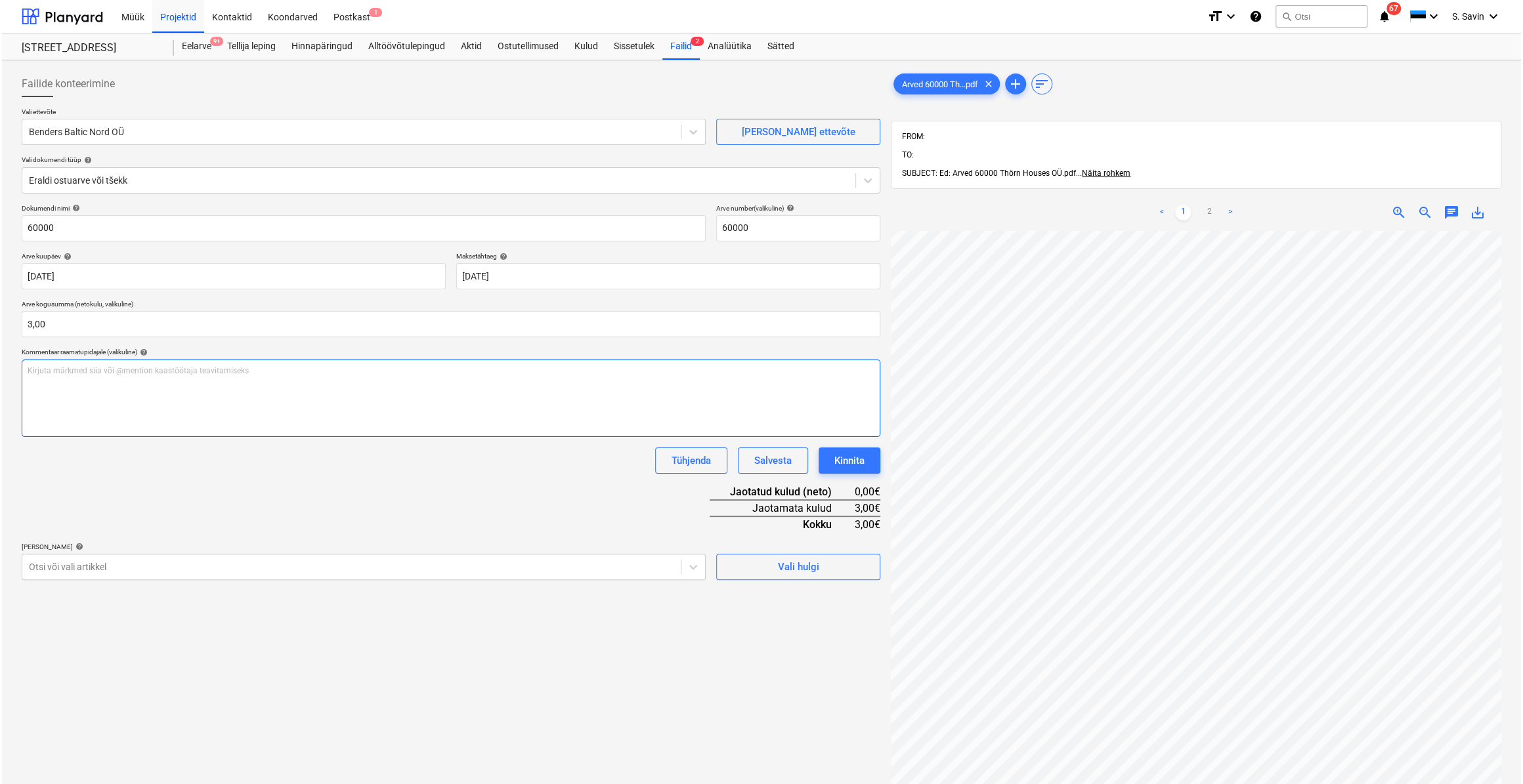
scroll to position [172, 99]
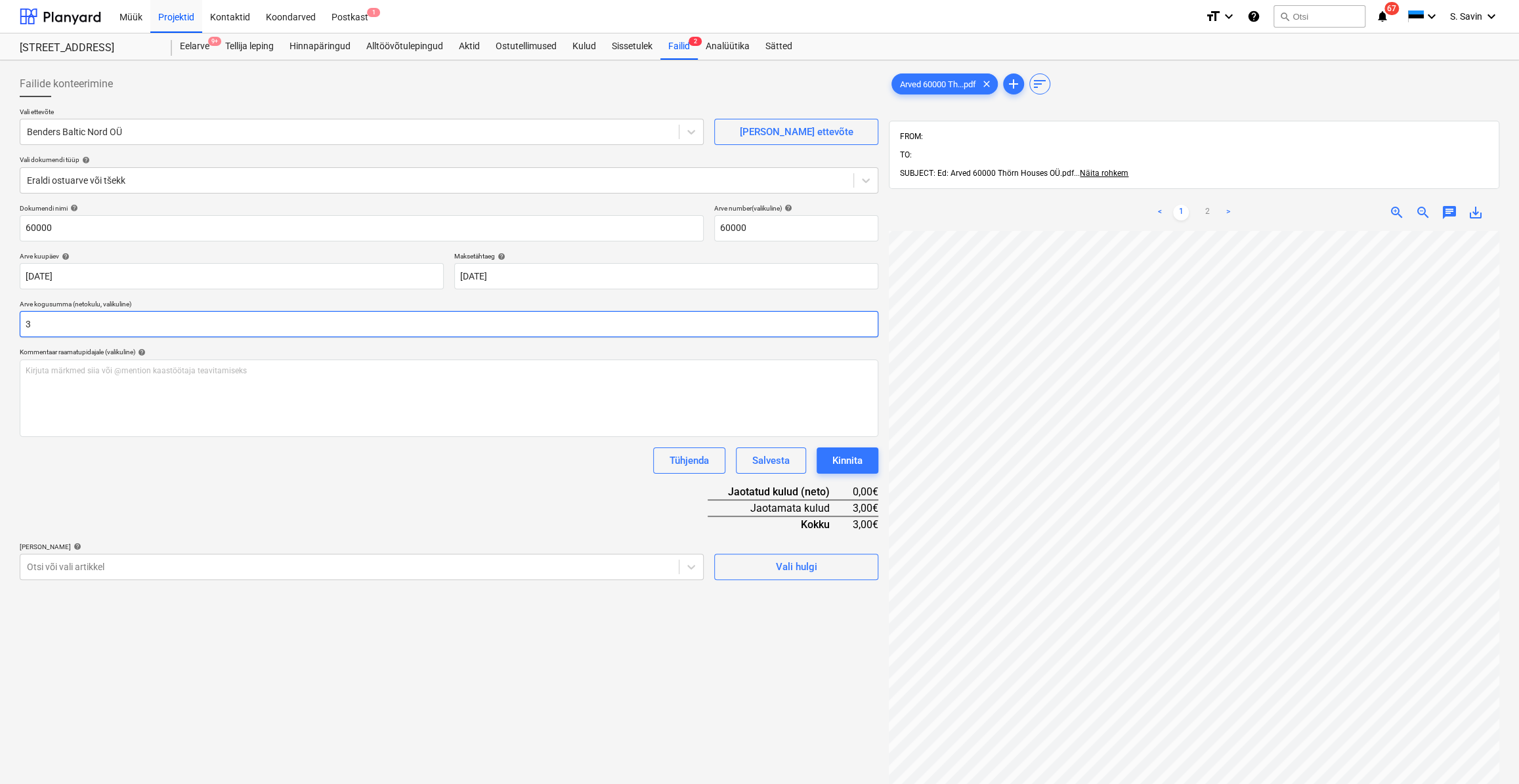
click at [508, 326] on input "3" at bounding box center [449, 324] width 859 height 26
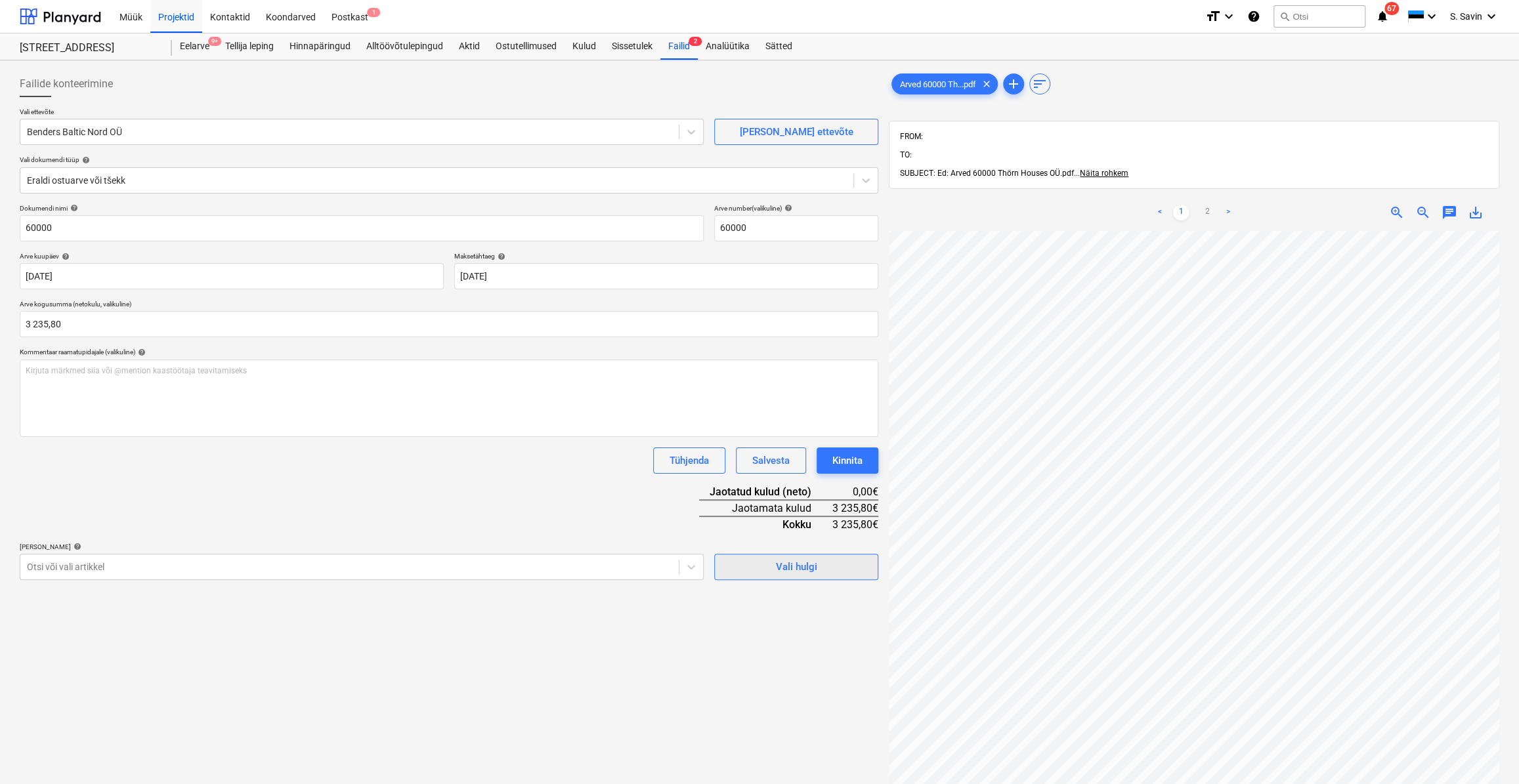
click at [779, 565] on div "Vali hulgi" at bounding box center [796, 567] width 41 height 17
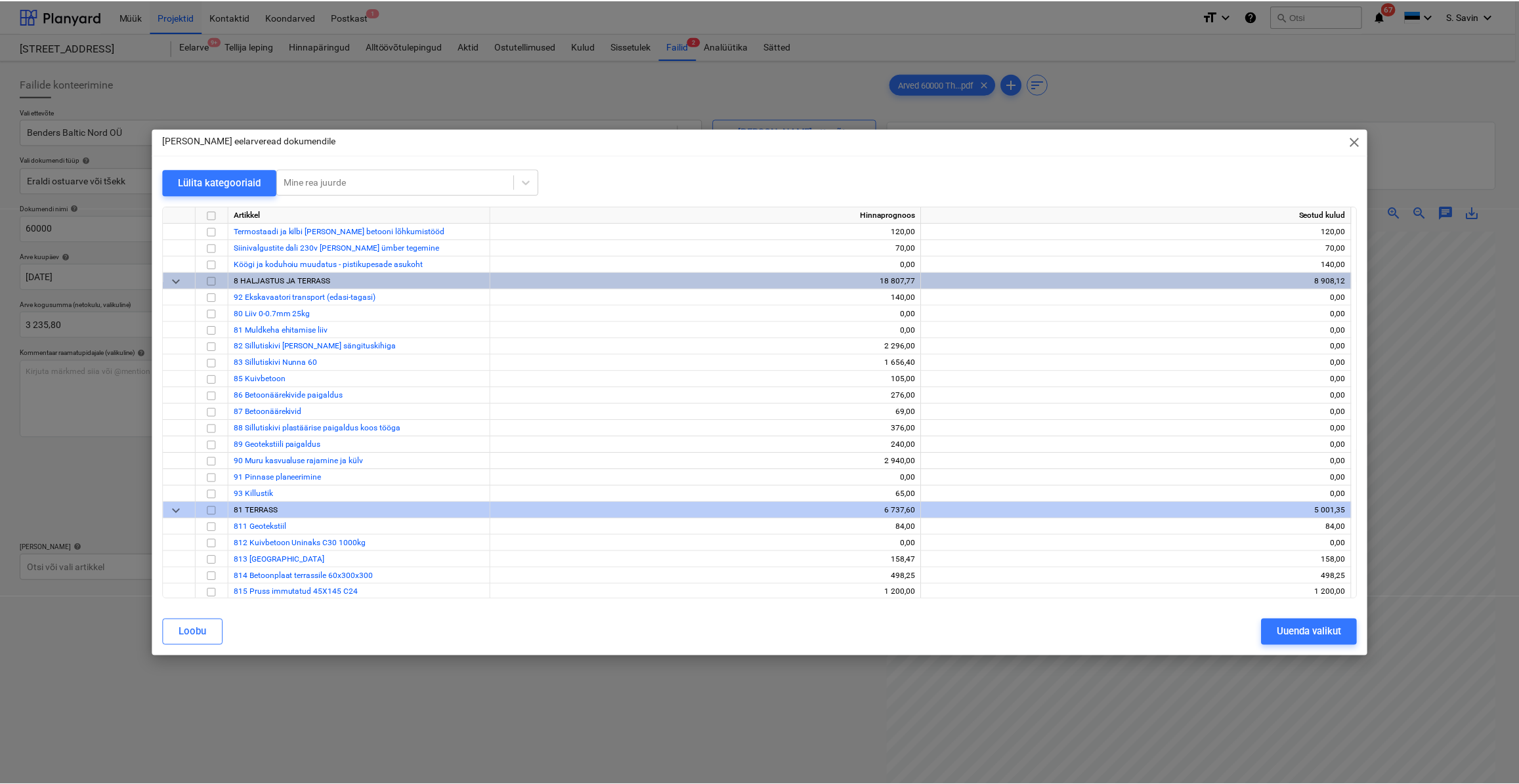
scroll to position [7596, 0]
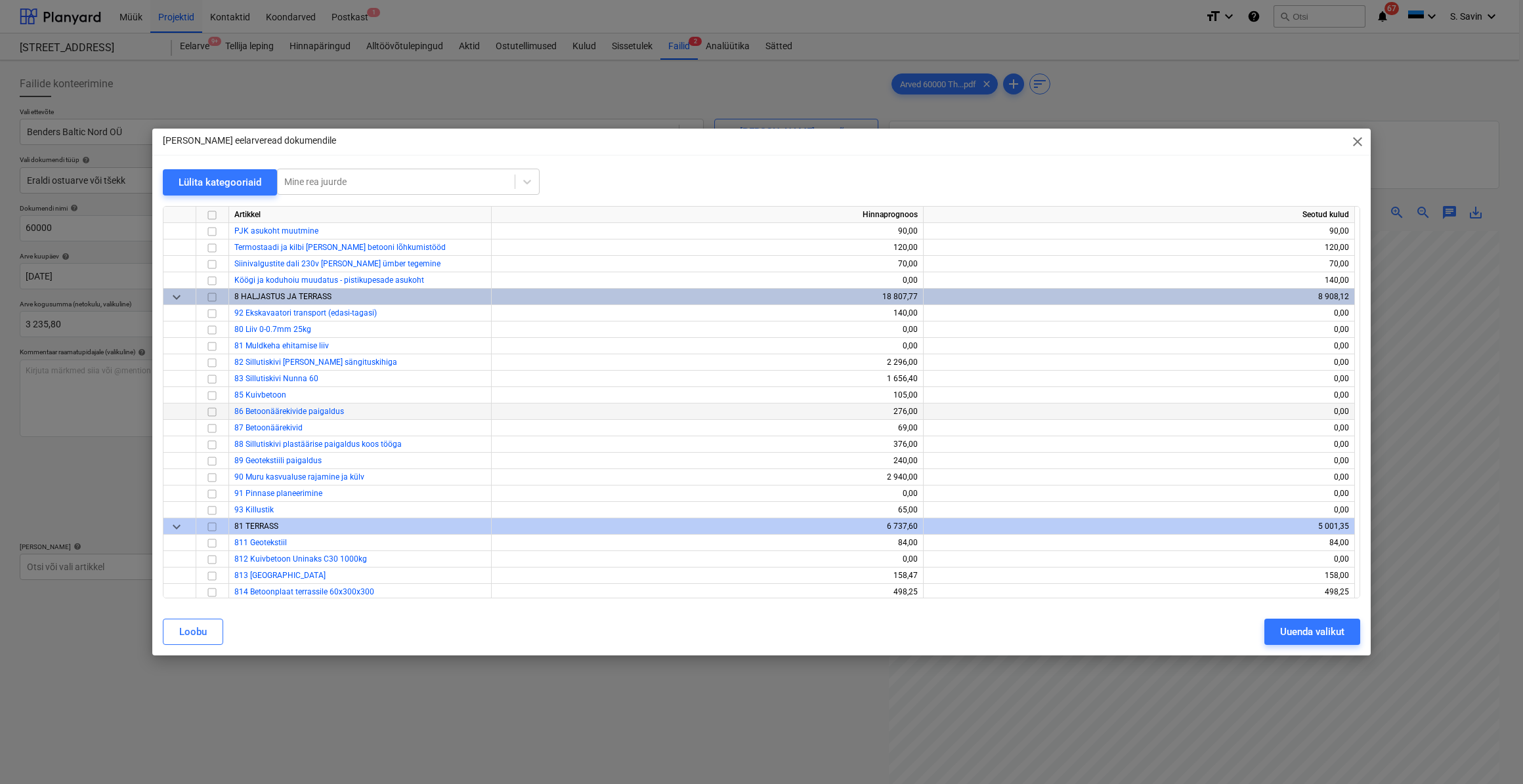
drag, startPoint x: 207, startPoint y: 372, endPoint x: 166, endPoint y: 410, distance: 55.9
drag, startPoint x: 166, startPoint y: 410, endPoint x: 185, endPoint y: 381, distance: 34.7
click at [185, 381] on div at bounding box center [180, 379] width 33 height 17
click at [201, 364] on div at bounding box center [212, 362] width 33 height 17
click at [216, 360] on input "checkbox" at bounding box center [212, 362] width 16 height 16
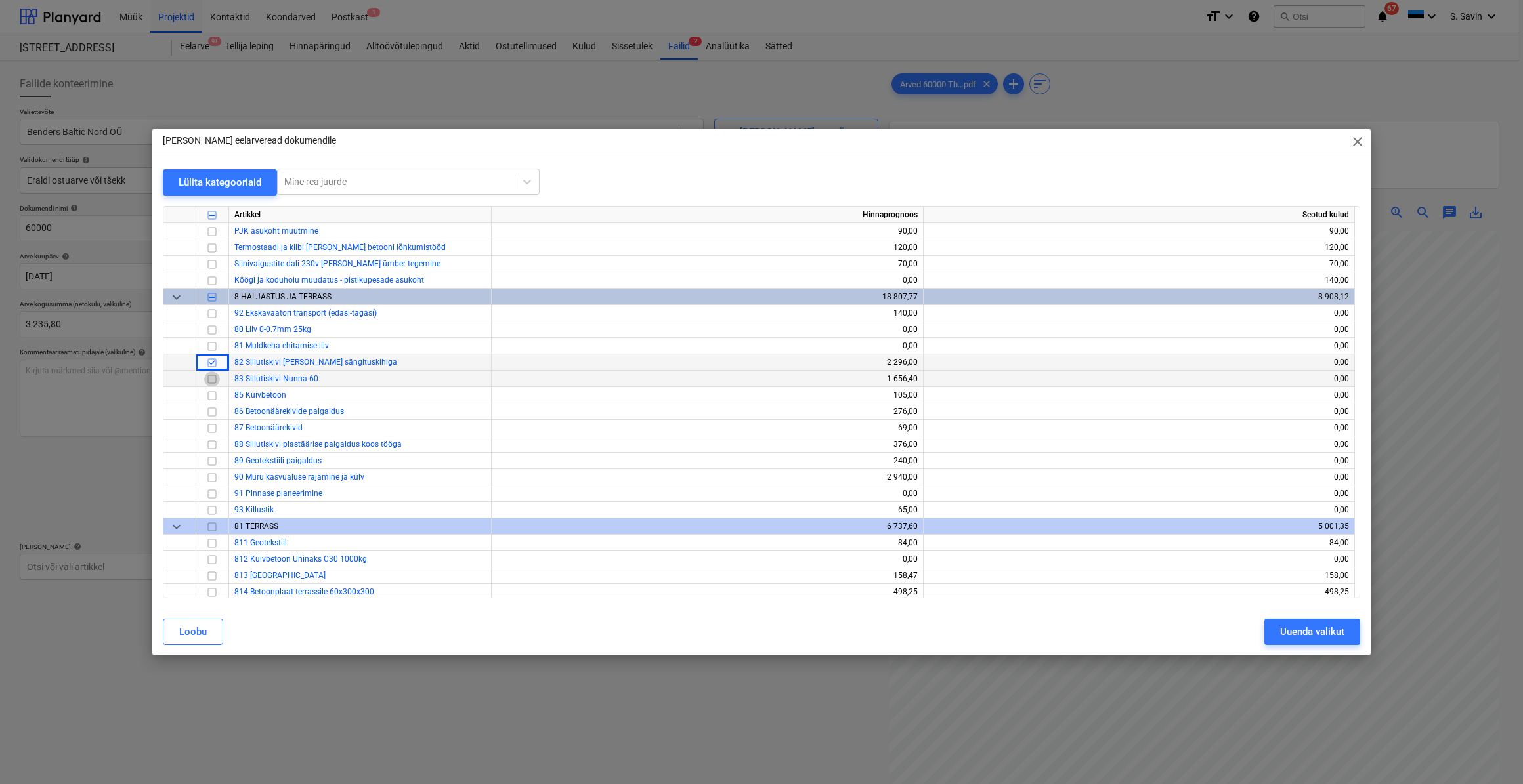
click at [208, 377] on input "checkbox" at bounding box center [212, 378] width 16 height 16
click at [212, 358] on input "checkbox" at bounding box center [212, 362] width 16 height 16
click at [1320, 633] on div "Uuenda valikut" at bounding box center [1312, 632] width 64 height 17
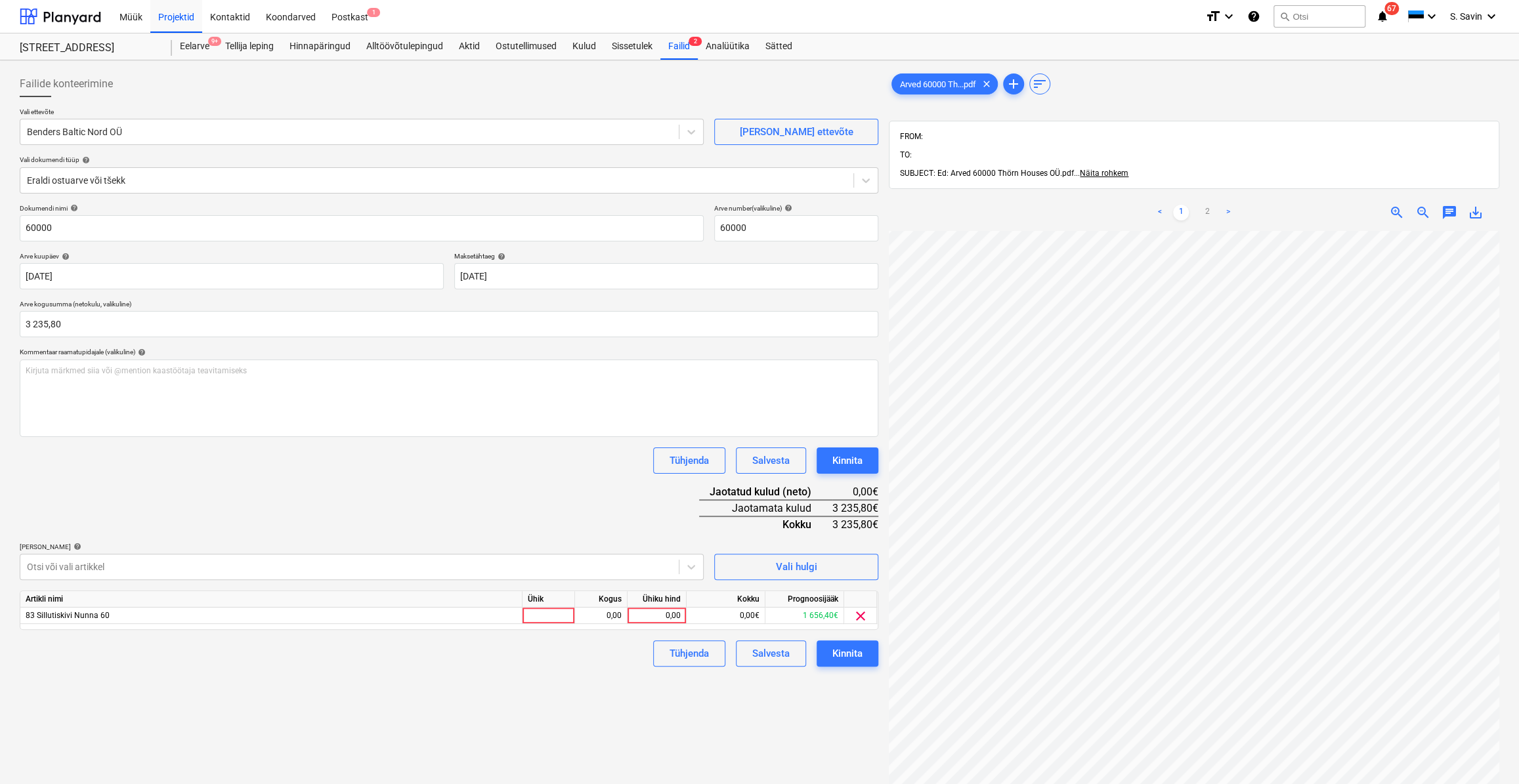
scroll to position [172, 98]
click at [561, 619] on div at bounding box center [548, 616] width 52 height 17
click at [592, 616] on div "0,00" at bounding box center [601, 616] width 41 height 17
click at [668, 618] on div "0,00" at bounding box center [656, 616] width 48 height 17
click at [585, 655] on div "Tühjenda Salvesta Kinnita" at bounding box center [449, 654] width 859 height 26
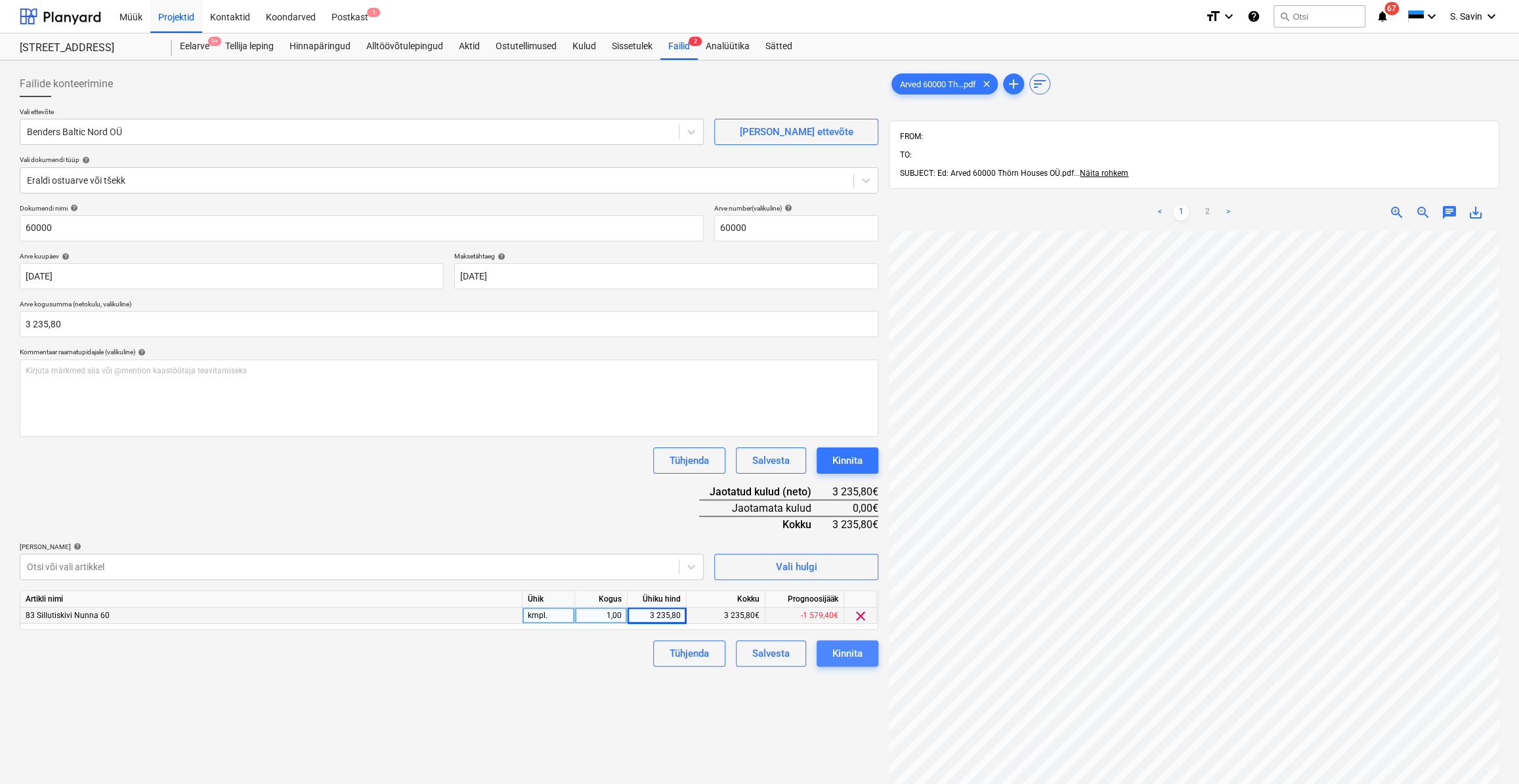
click at [840, 645] on div "Kinnita" at bounding box center [847, 653] width 30 height 17
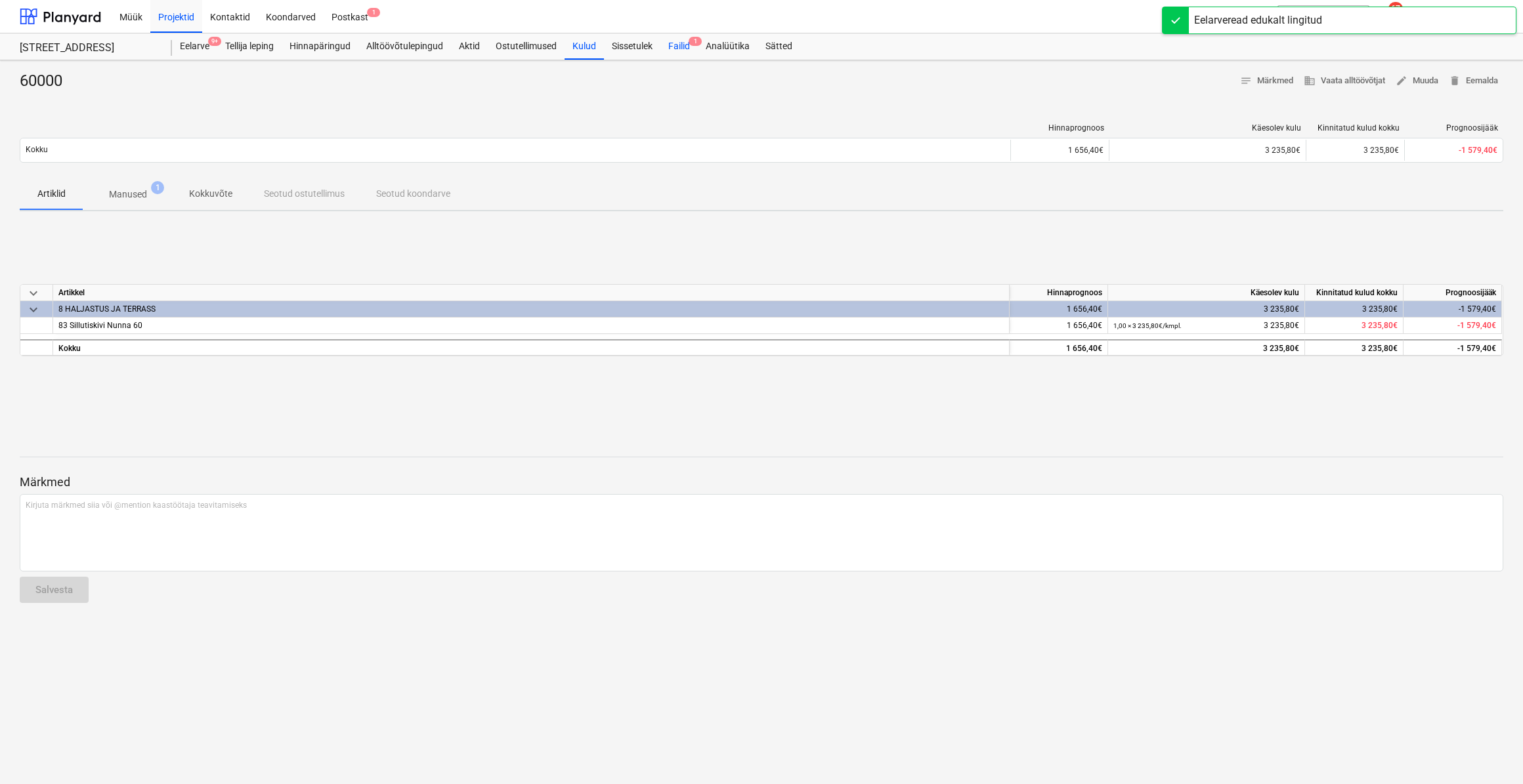
click at [681, 49] on div "Failid 1" at bounding box center [679, 47] width 38 height 26
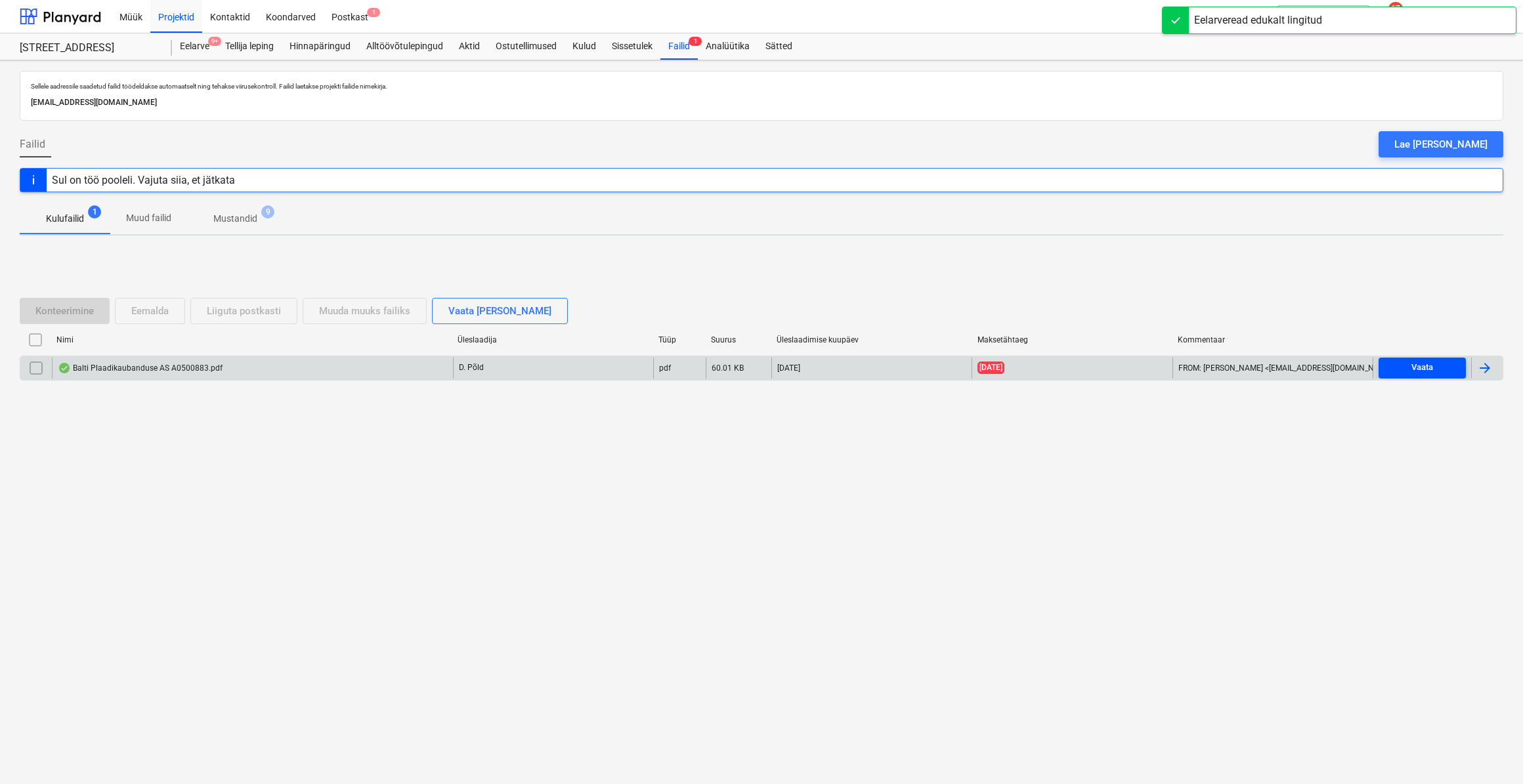
click at [1438, 360] on span "Vaata" at bounding box center [1422, 368] width 77 height 15
click at [1484, 370] on div at bounding box center [1485, 368] width 16 height 16
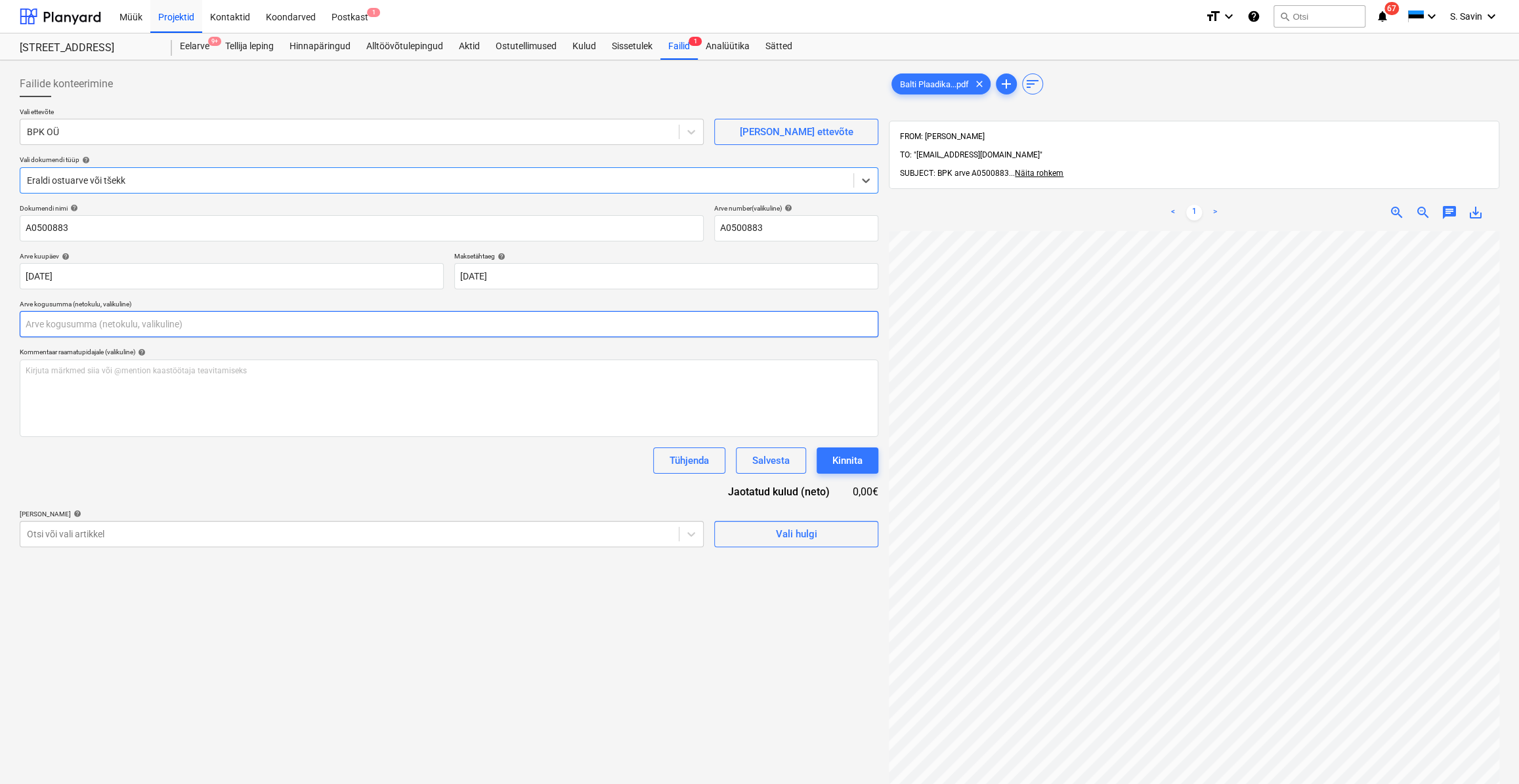
click at [32, 321] on input "text" at bounding box center [449, 324] width 859 height 26
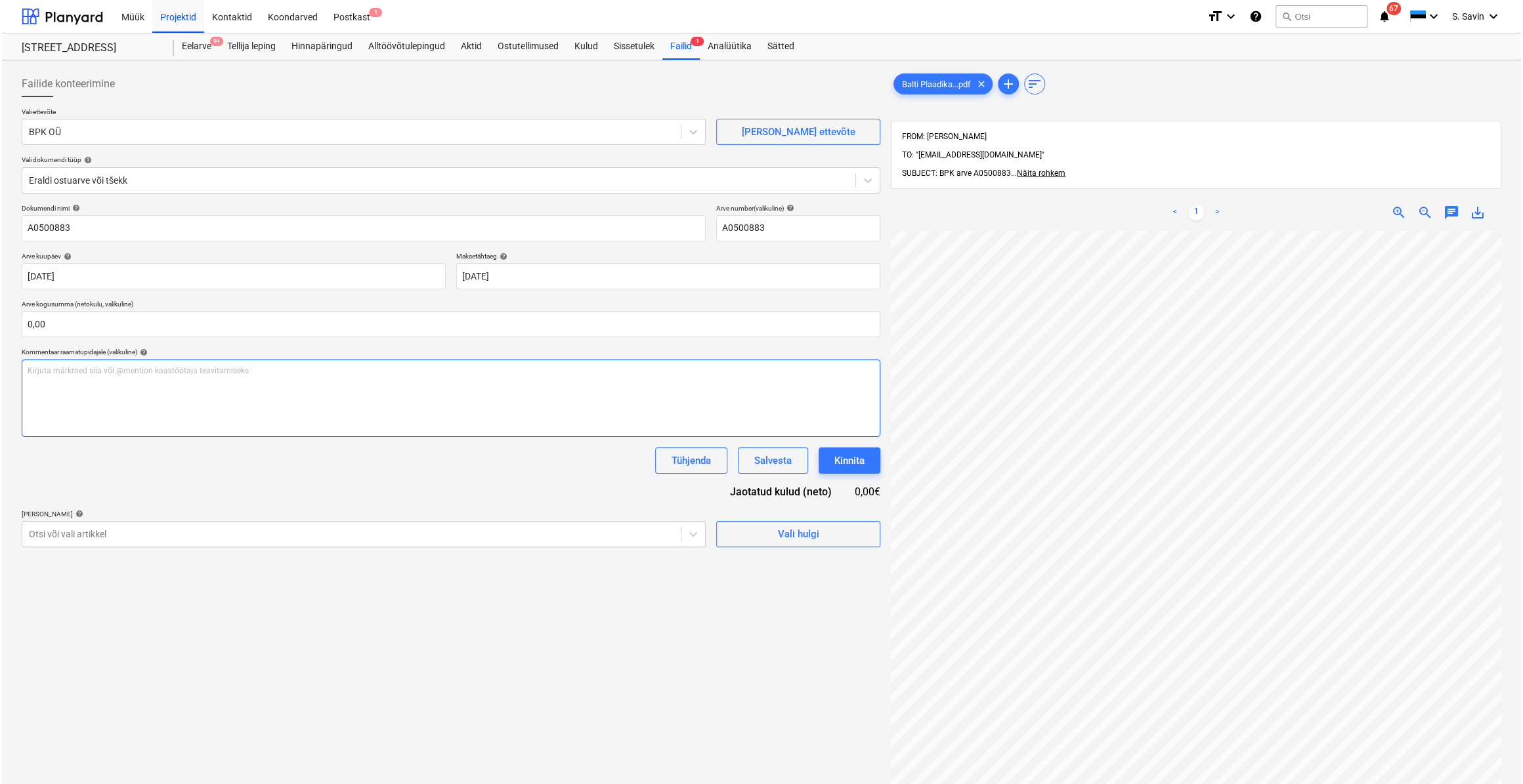
scroll to position [52, 49]
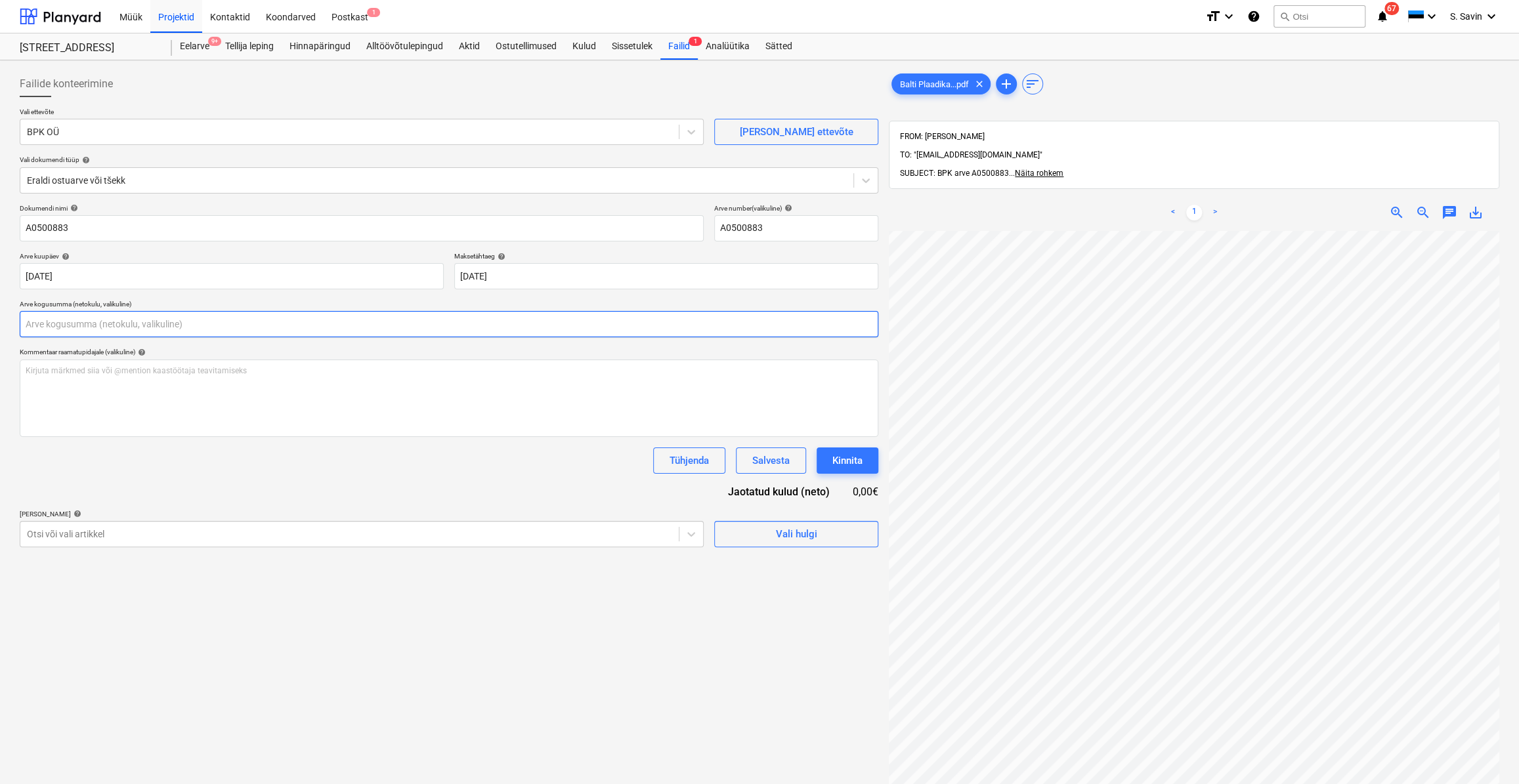
click at [148, 326] on input "text" at bounding box center [449, 324] width 859 height 26
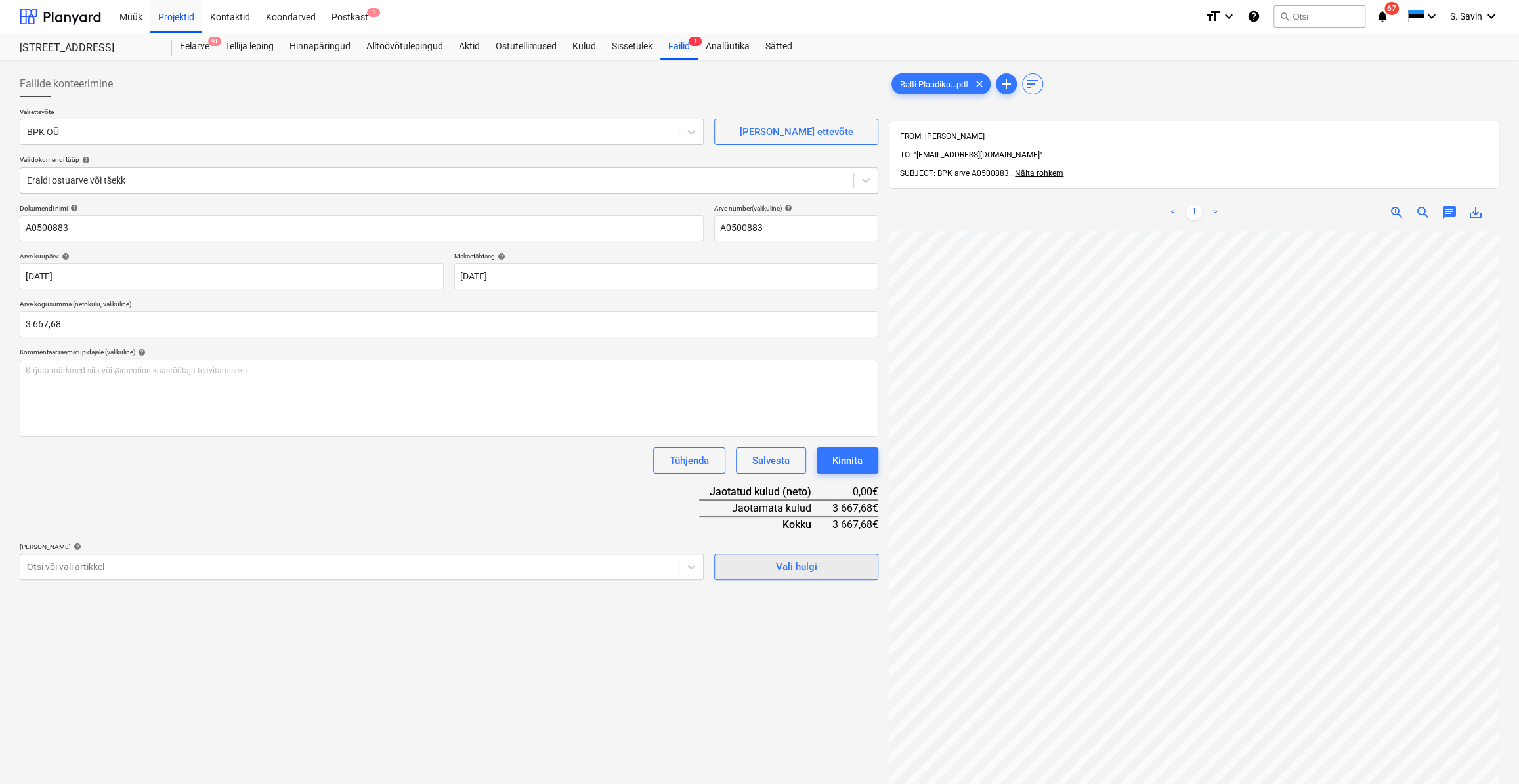
click at [764, 573] on span "Vali hulgi" at bounding box center [796, 567] width 132 height 17
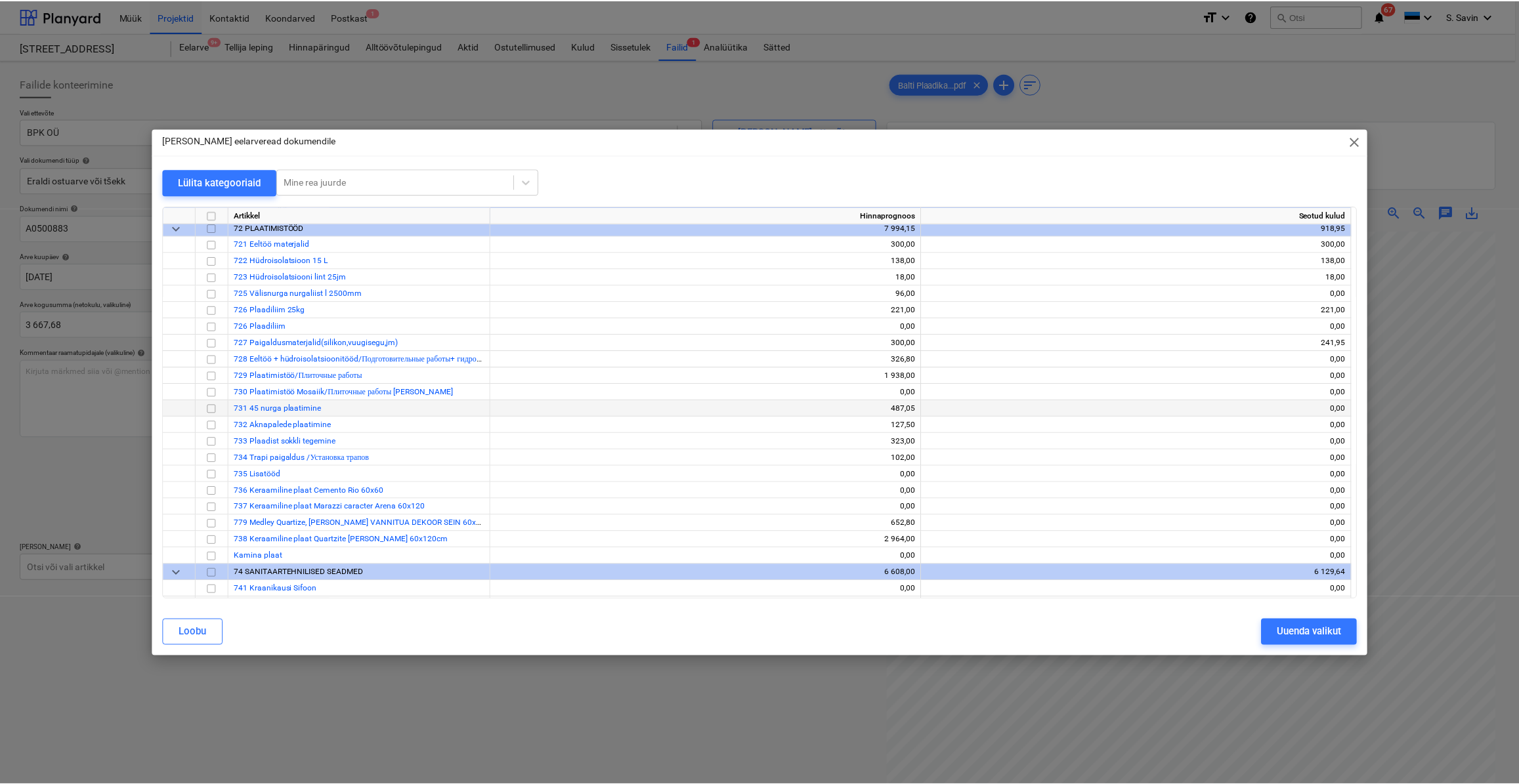
scroll to position [5906, 0]
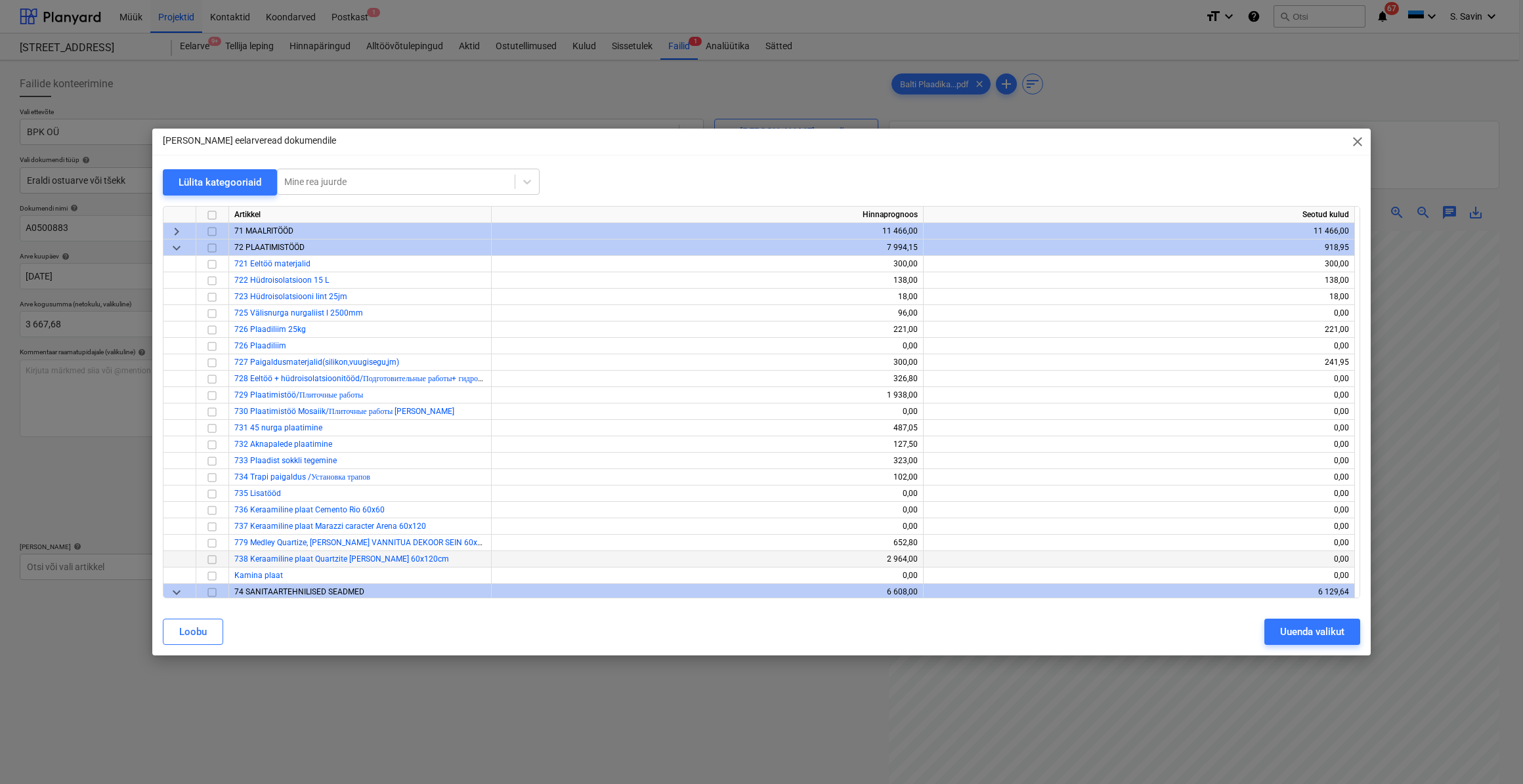
click at [210, 563] on input "checkbox" at bounding box center [212, 559] width 16 height 16
click at [211, 547] on input "checkbox" at bounding box center [212, 543] width 16 height 16
click at [1325, 632] on div "Uuenda valikut" at bounding box center [1312, 632] width 64 height 17
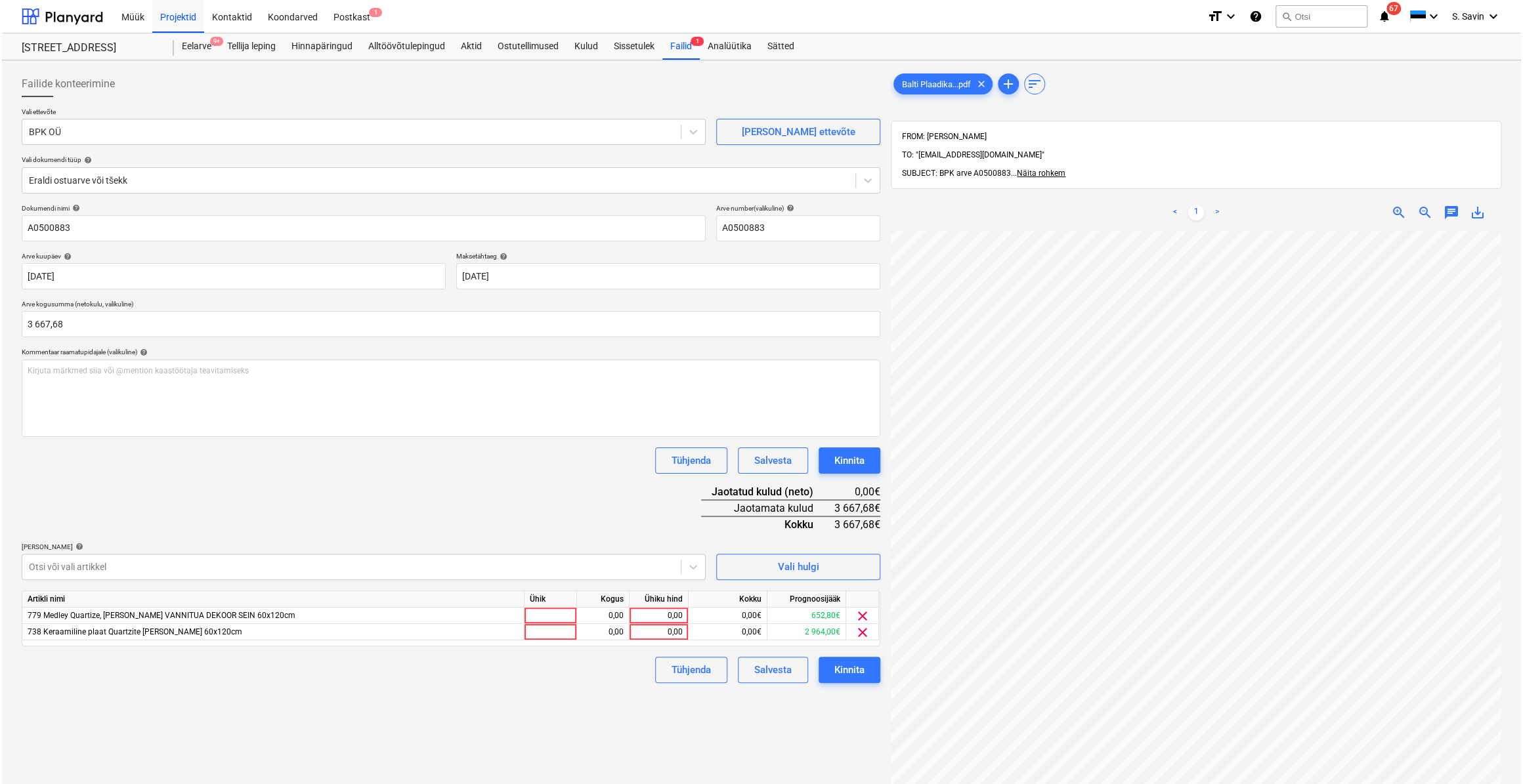
scroll to position [52, 47]
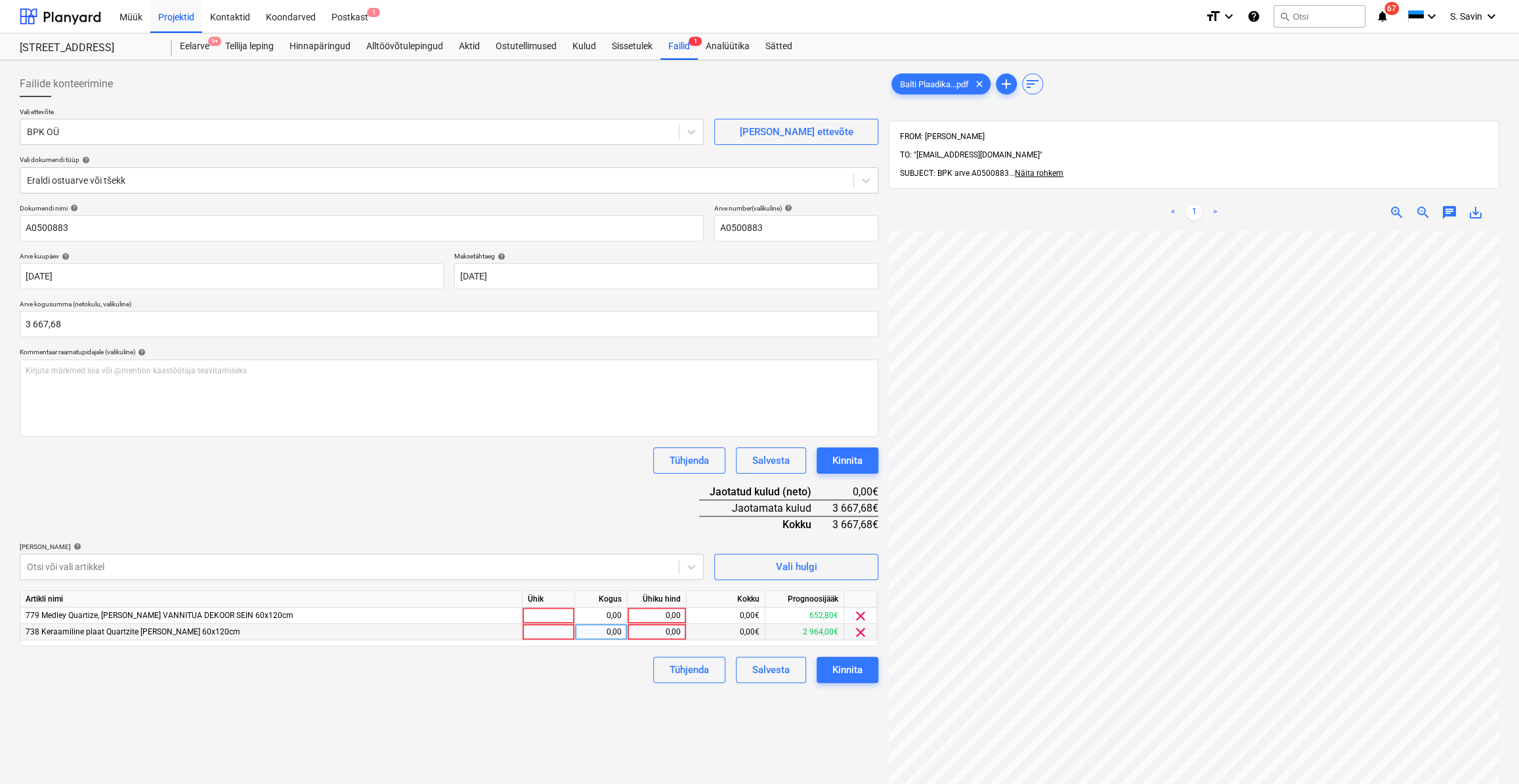
click at [527, 637] on div at bounding box center [548, 632] width 52 height 17
click at [621, 631] on div "0,00" at bounding box center [601, 632] width 41 height 17
click at [642, 631] on div "0,00" at bounding box center [656, 632] width 48 height 17
click at [559, 619] on div at bounding box center [548, 616] width 52 height 17
click at [577, 614] on div "0,00" at bounding box center [601, 616] width 52 height 17
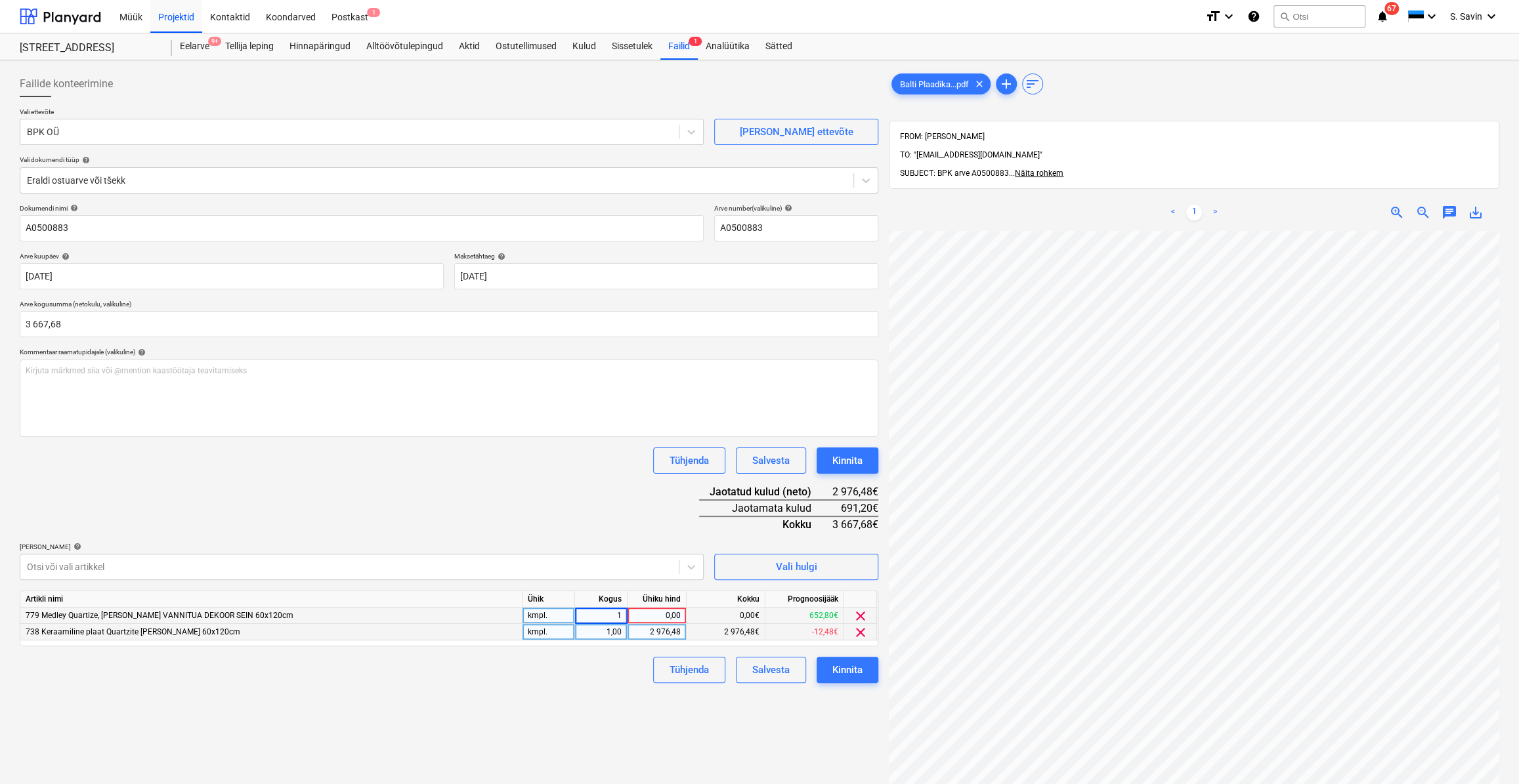
click at [637, 616] on div "0,00" at bounding box center [656, 616] width 48 height 17
click at [616, 531] on div "Dokumendi nimi help A0500883 [PERSON_NAME] number (valikuline) help A0500883 Ar…" at bounding box center [449, 443] width 859 height 479
click at [847, 673] on div "Kinnita" at bounding box center [847, 670] width 30 height 17
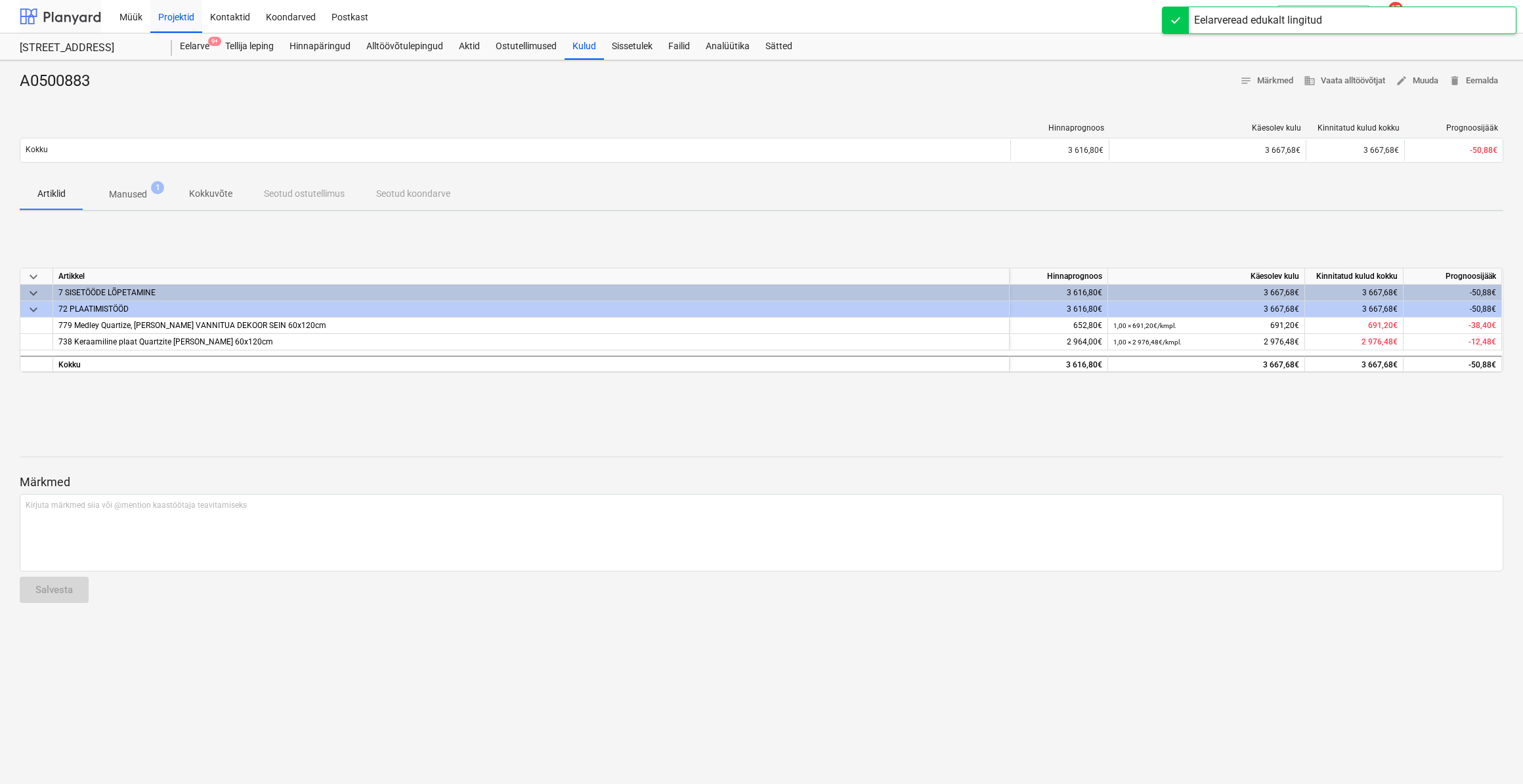
click at [82, 14] on div at bounding box center [60, 16] width 81 height 33
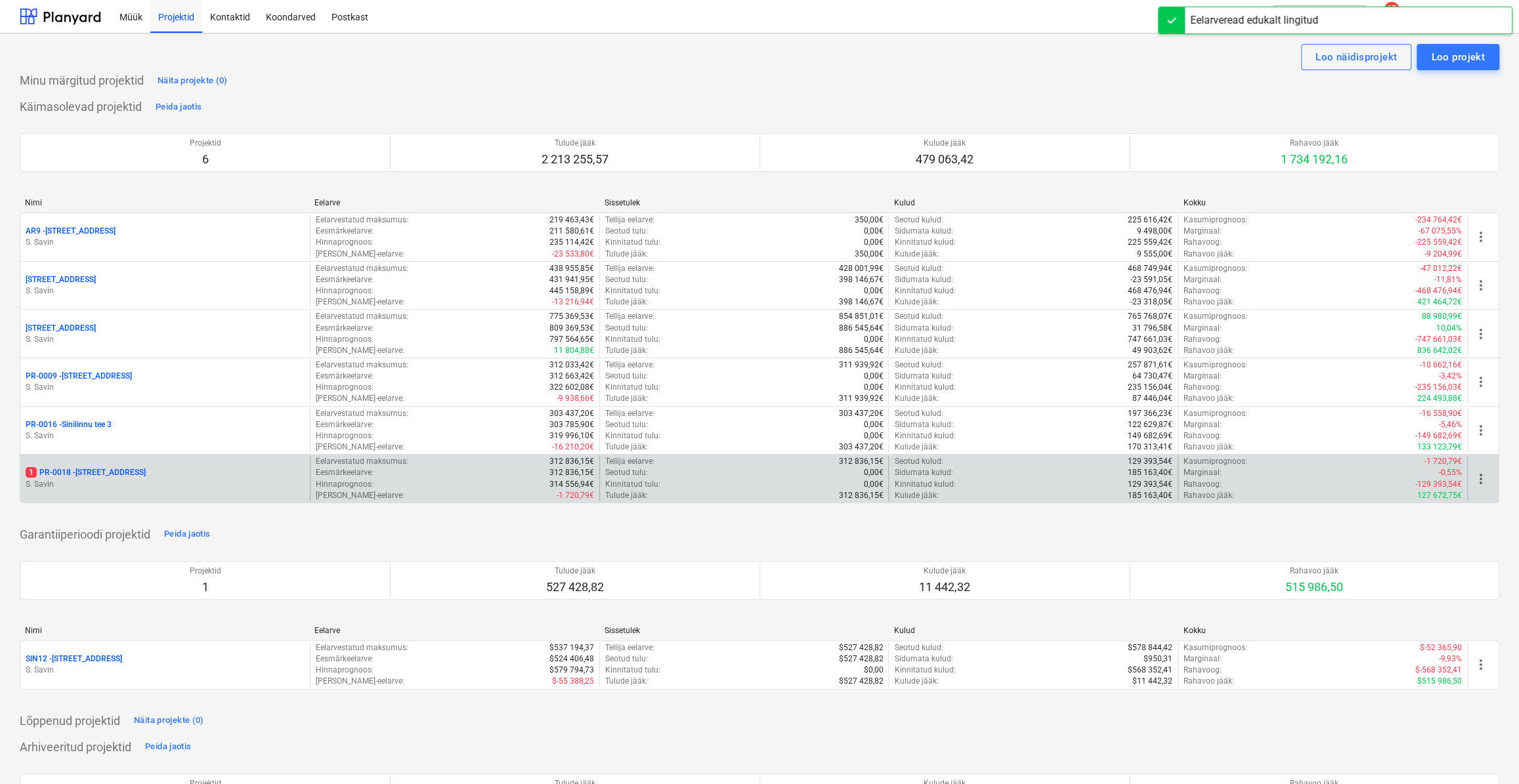
click at [121, 465] on div "1 PR-0018 - Matso tee 9 [PERSON_NAME]" at bounding box center [165, 479] width 289 height 45
click at [120, 472] on div "1 PR-0018 - Matso tee 9" at bounding box center [165, 473] width 279 height 11
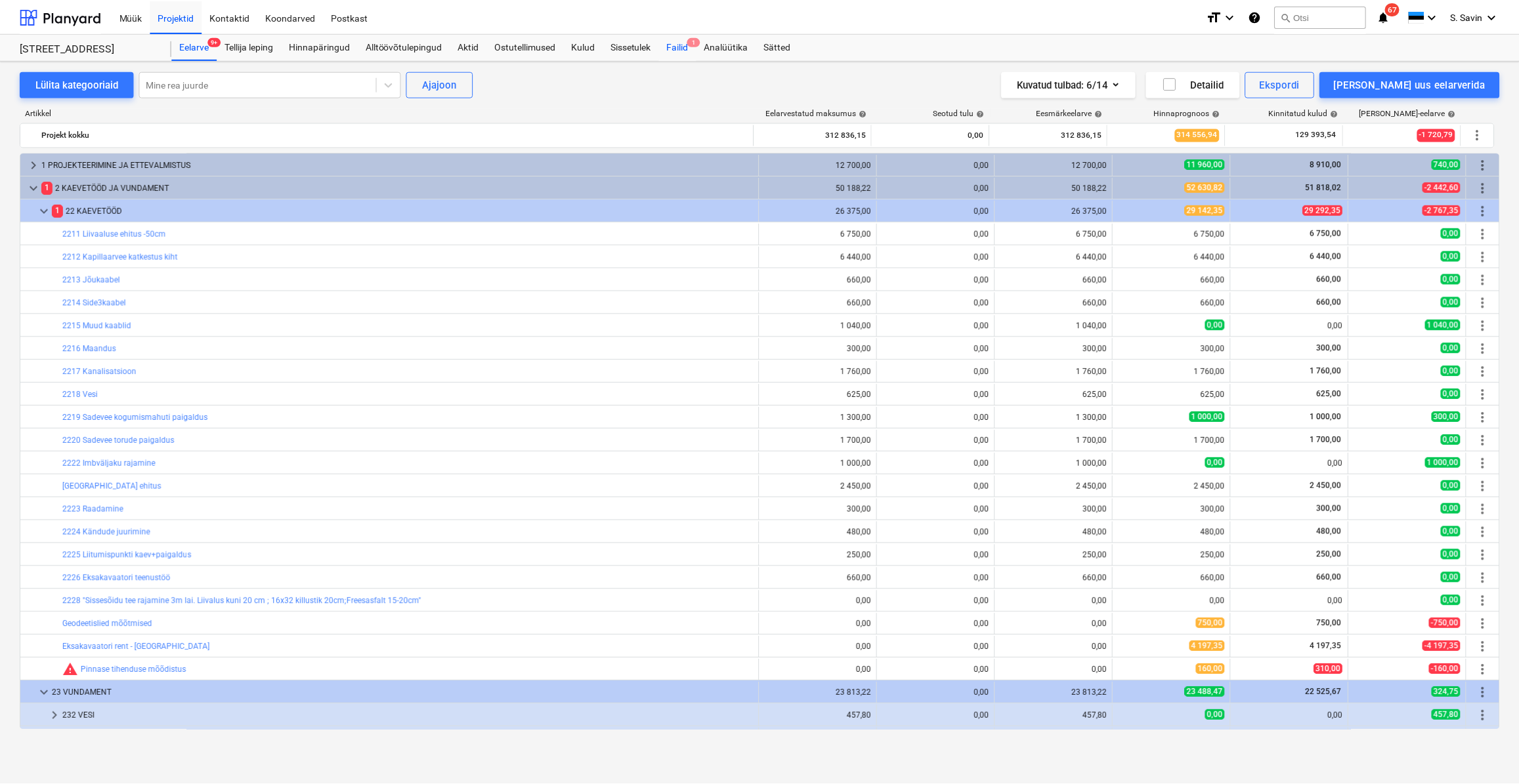
scroll to position [477, 0]
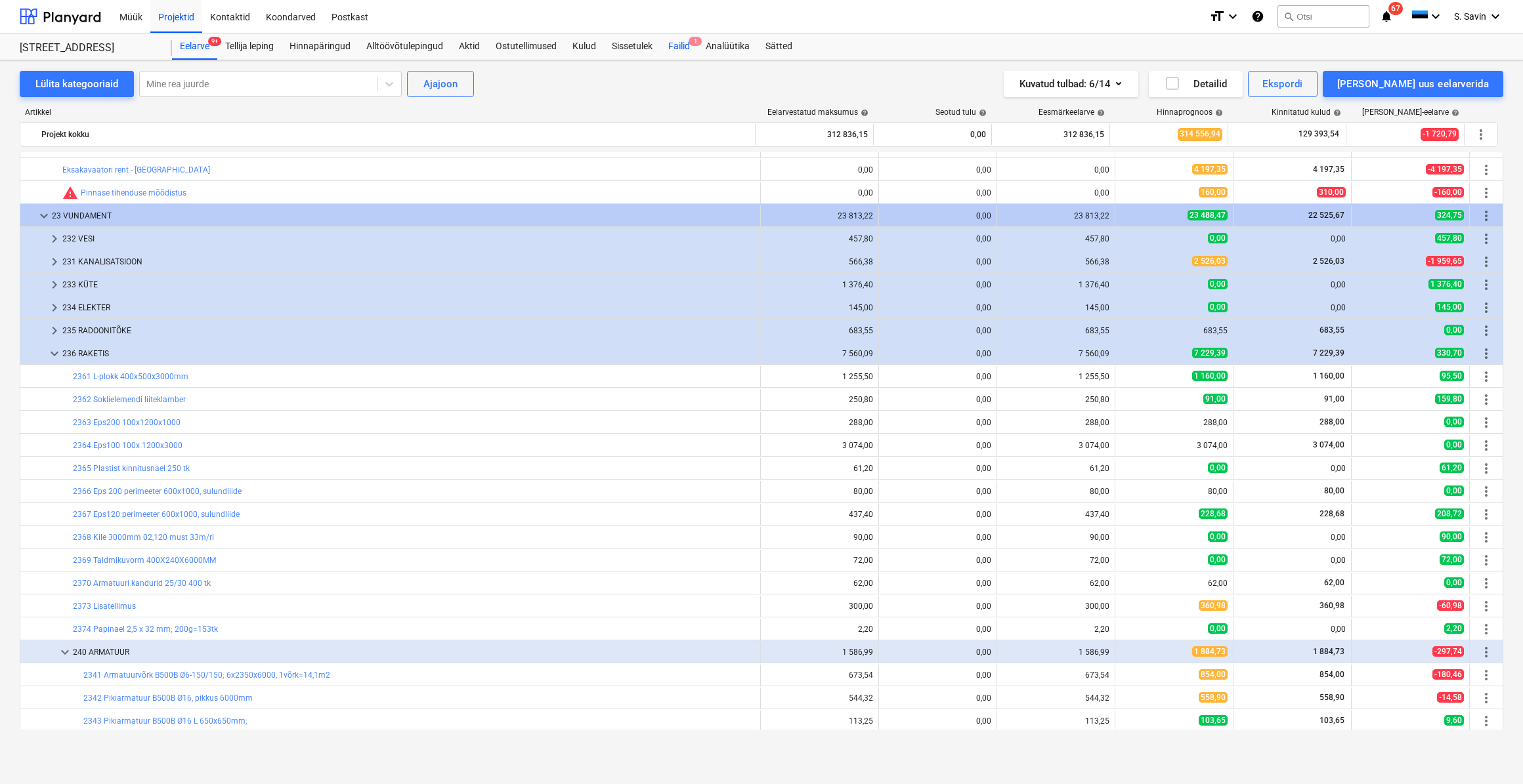
click at [681, 46] on div "Failid 1" at bounding box center [679, 47] width 38 height 26
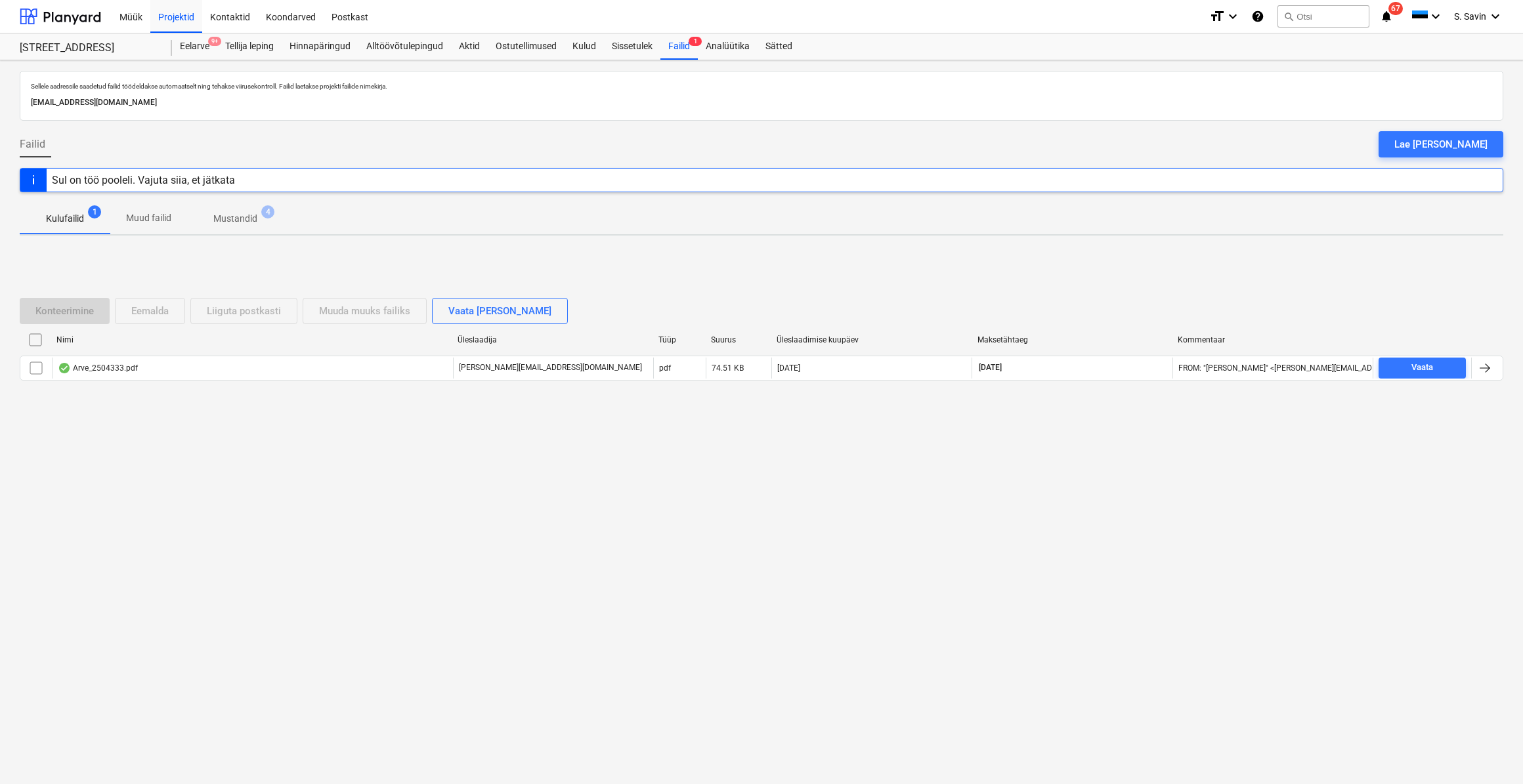
click at [1442, 351] on div "Nimi Üleslaadija Tüüp Suurus Üleslaadimise kuupäev Maksetähtaeg Kommentaar" at bounding box center [762, 343] width 1484 height 26
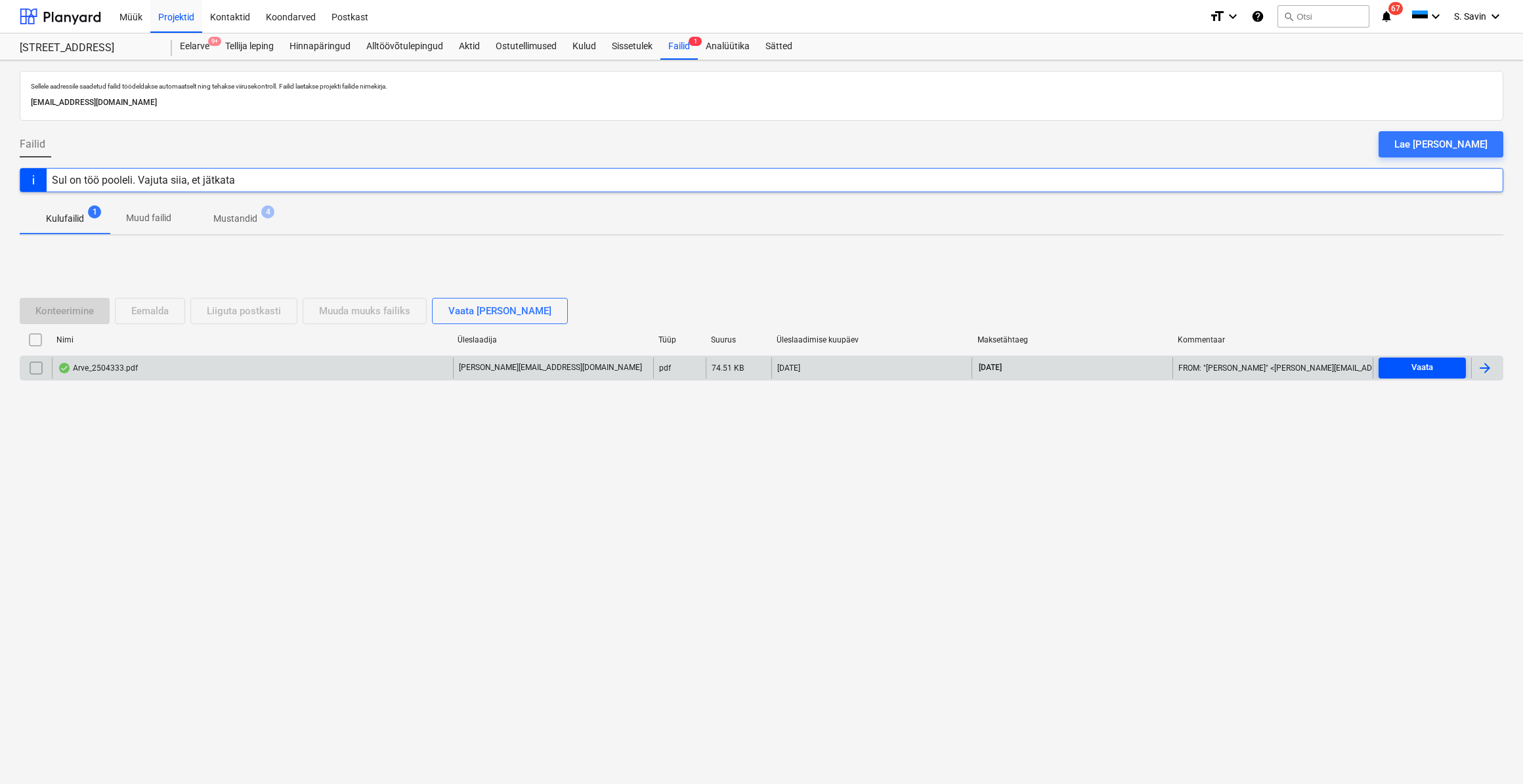
click at [1431, 367] on div "Vaata" at bounding box center [1422, 368] width 22 height 15
click at [1469, 365] on div "Vaata" at bounding box center [1421, 368] width 98 height 21
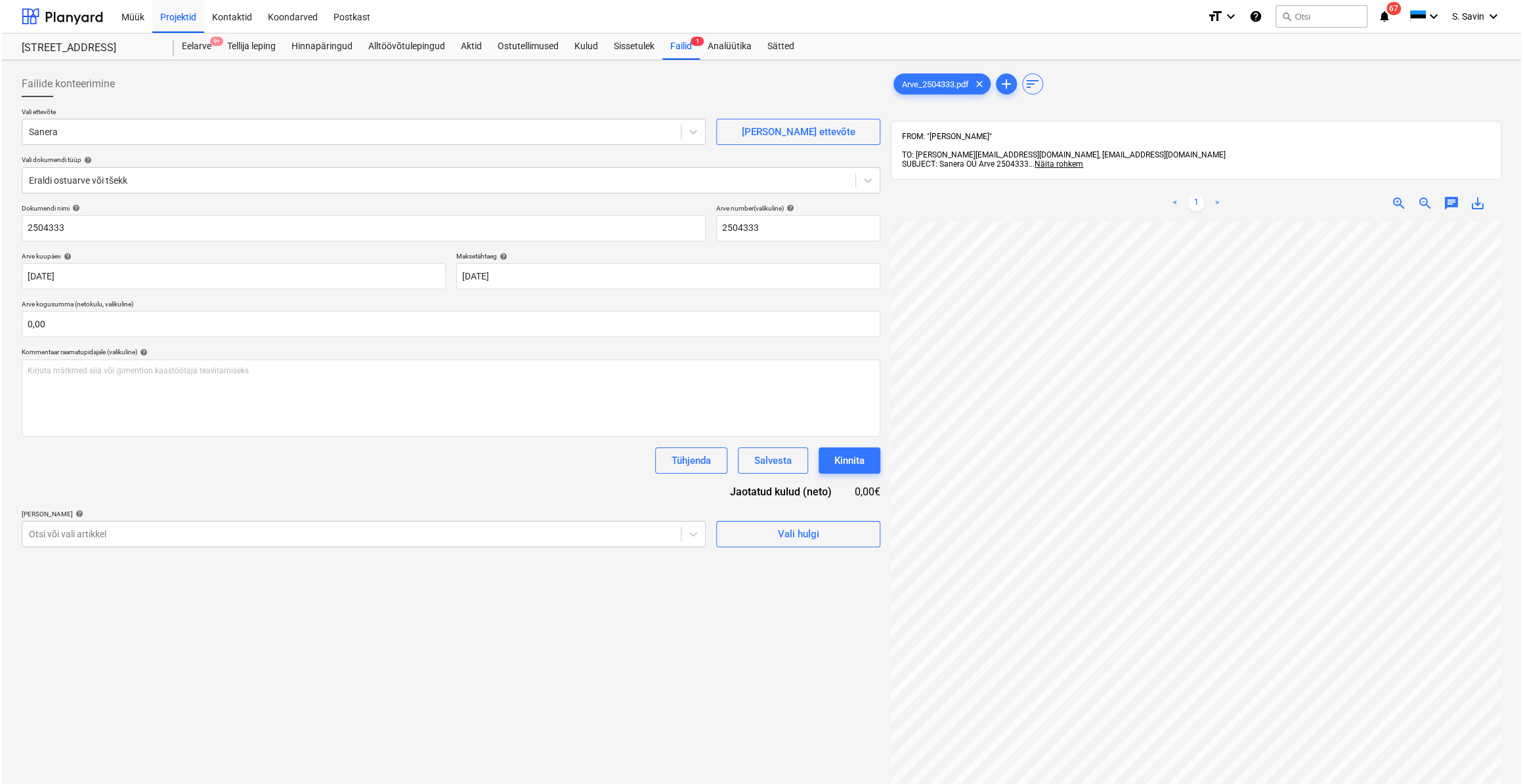
scroll to position [230, 10]
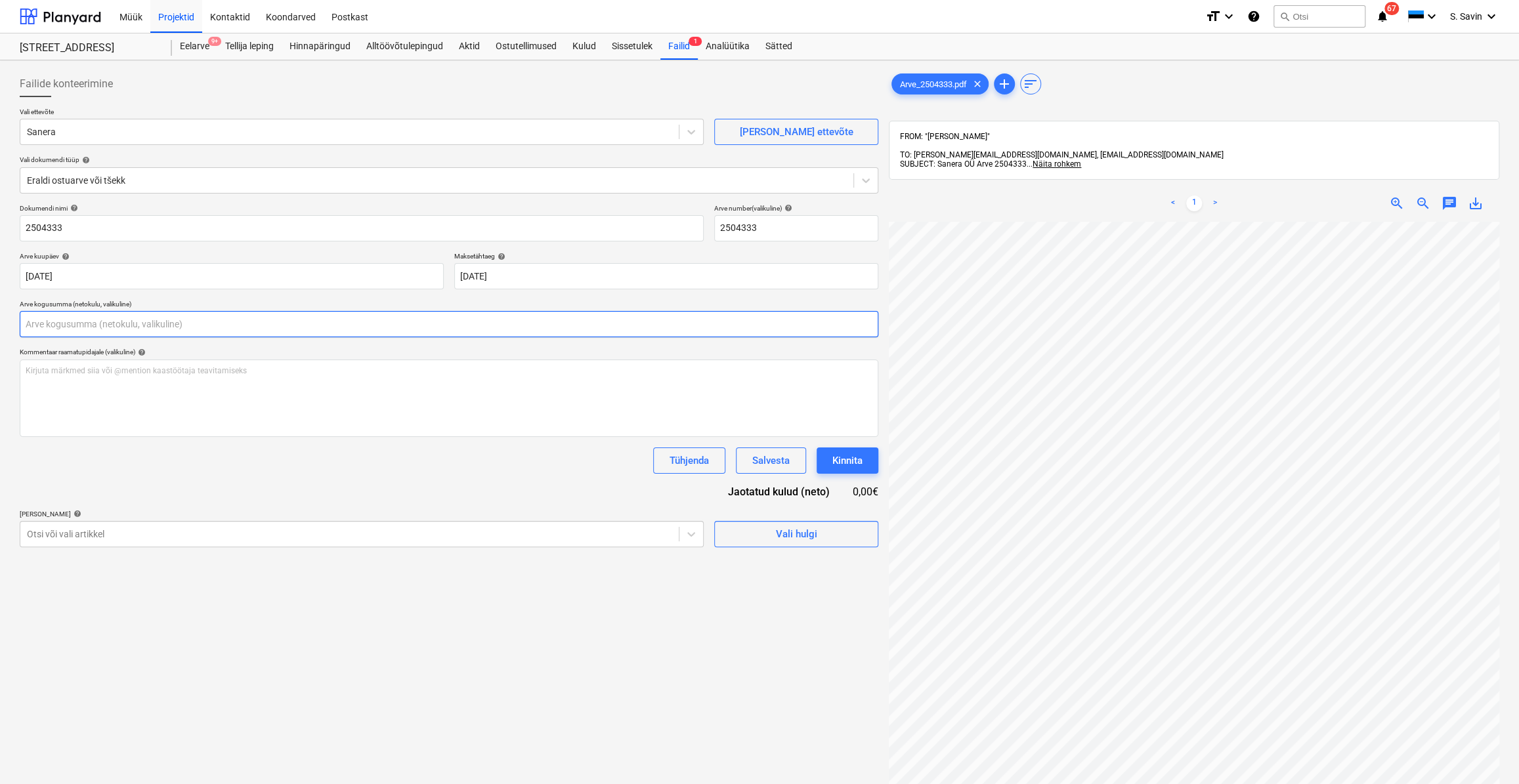
click at [47, 321] on input "text" at bounding box center [449, 324] width 859 height 26
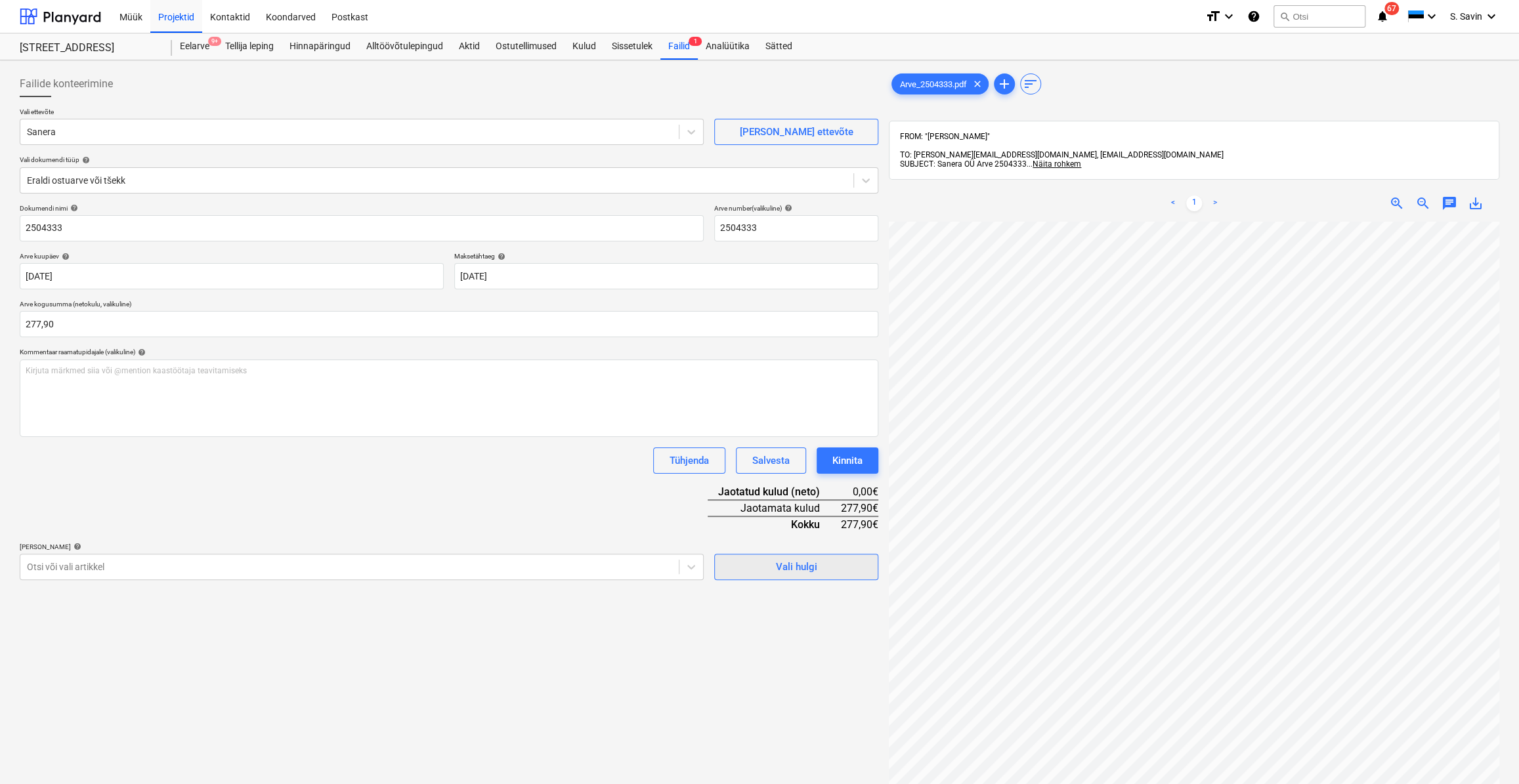
click at [789, 559] on div "Vali hulgi" at bounding box center [796, 567] width 41 height 17
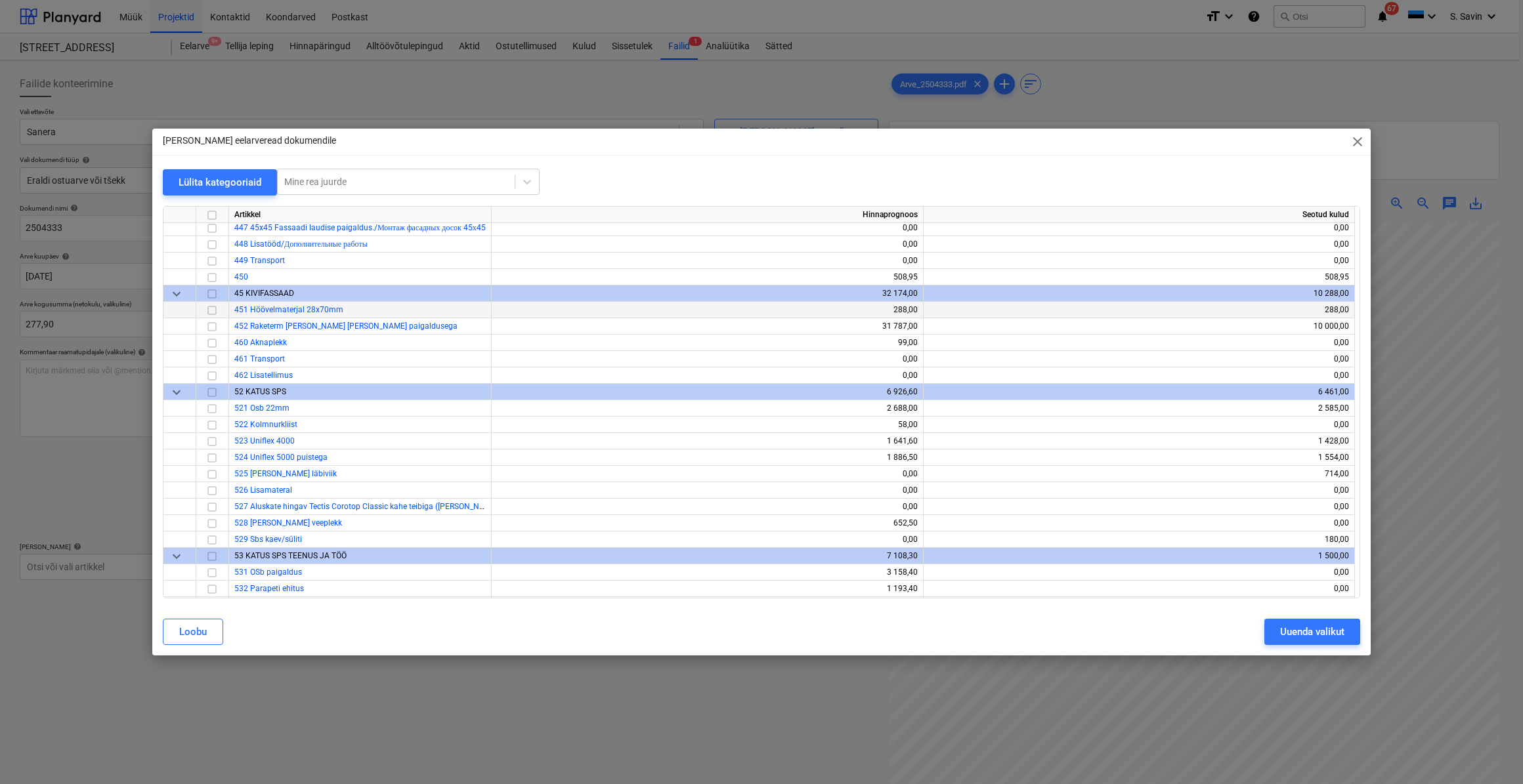
scroll to position [3937, 0]
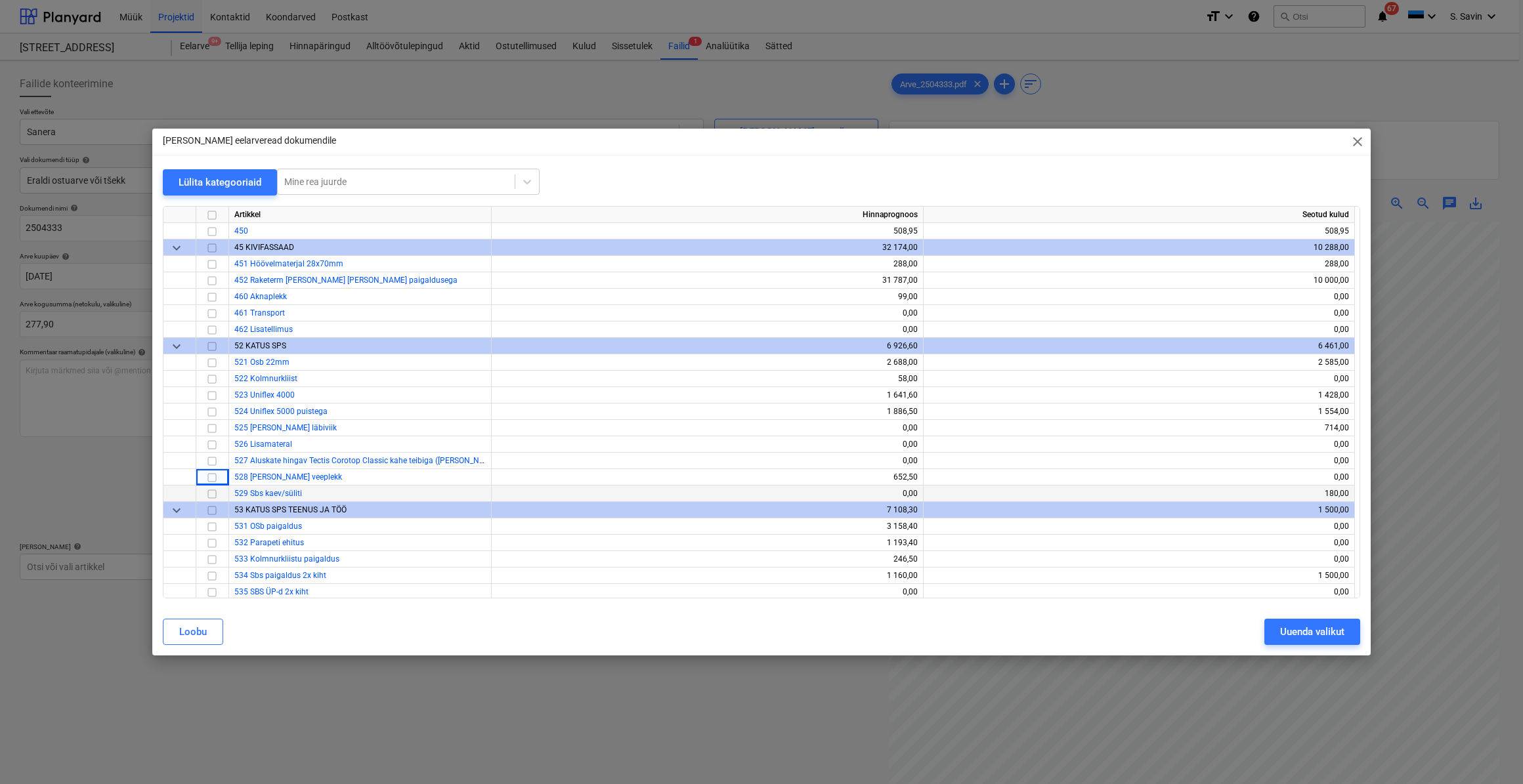
drag, startPoint x: 214, startPoint y: 485, endPoint x: 182, endPoint y: 489, distance: 32.2
click at [182, 489] on div at bounding box center [180, 494] width 33 height 17
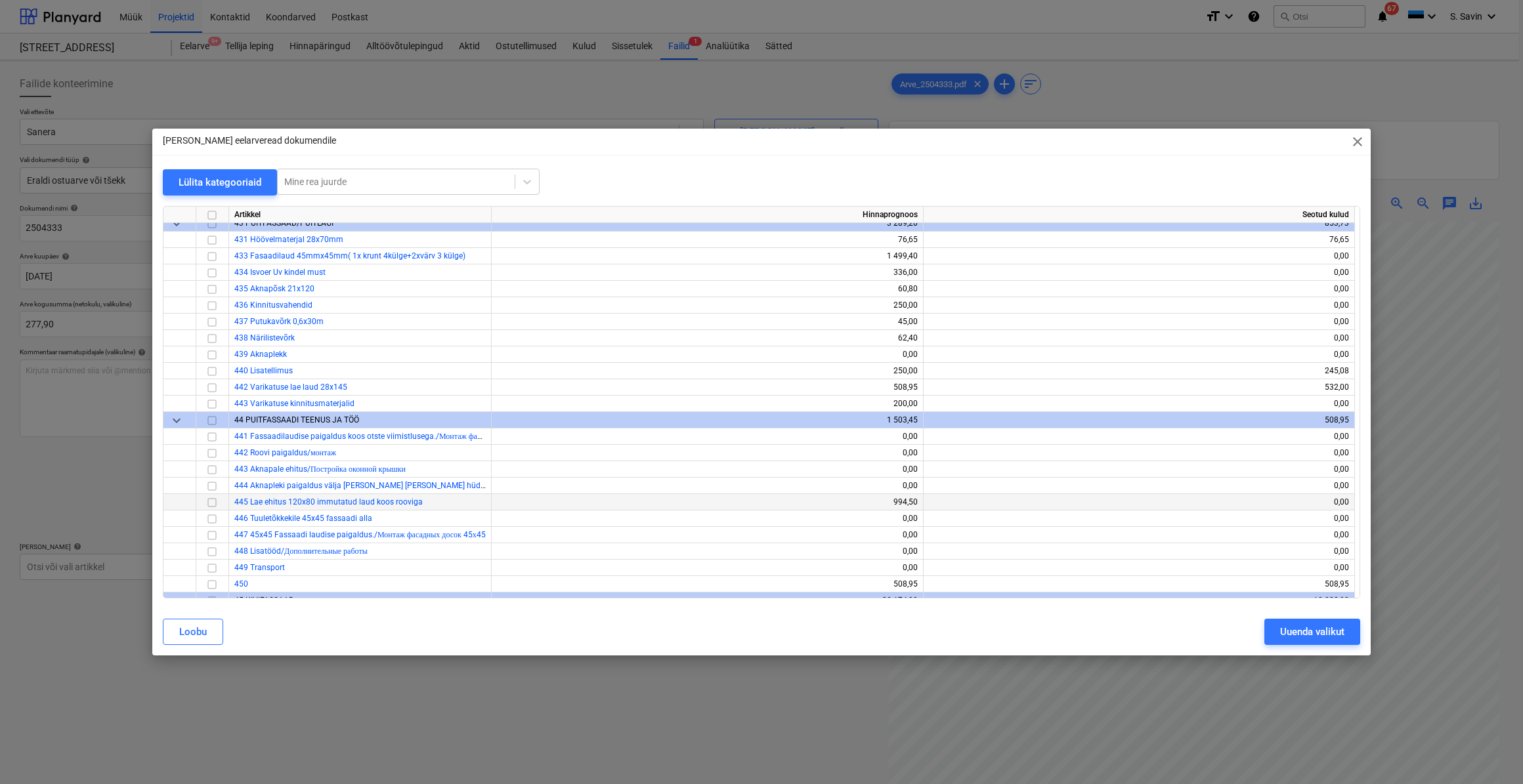
scroll to position [3519, 0]
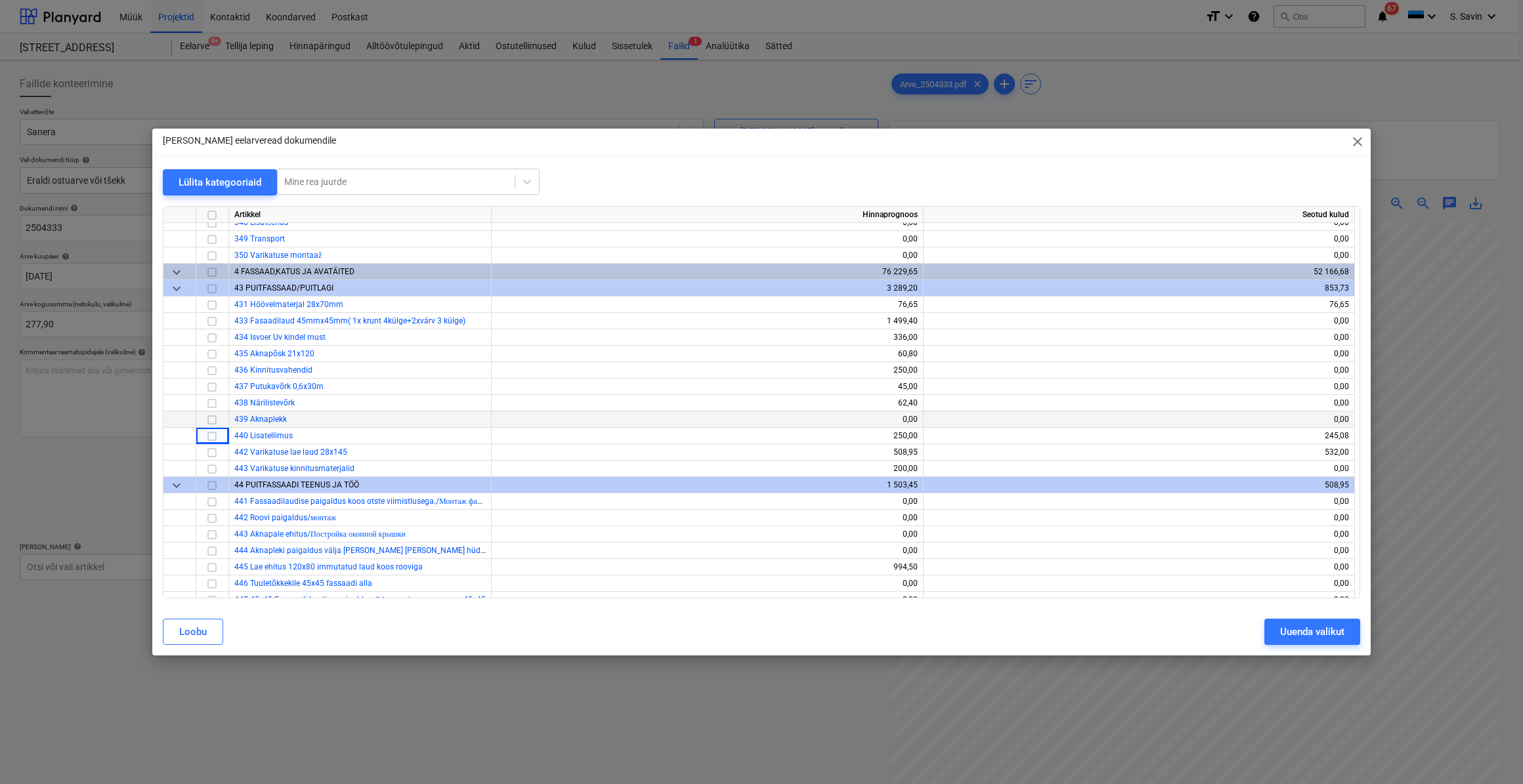
drag, startPoint x: 211, startPoint y: 437, endPoint x: 238, endPoint y: 422, distance: 30.9
click at [238, 422] on span "439 Aknaplekk" at bounding box center [260, 419] width 52 height 9
click at [209, 468] on input "checkbox" at bounding box center [212, 468] width 16 height 16
click at [212, 467] on input "checkbox" at bounding box center [212, 468] width 16 height 16
click at [214, 433] on input "checkbox" at bounding box center [212, 435] width 16 height 16
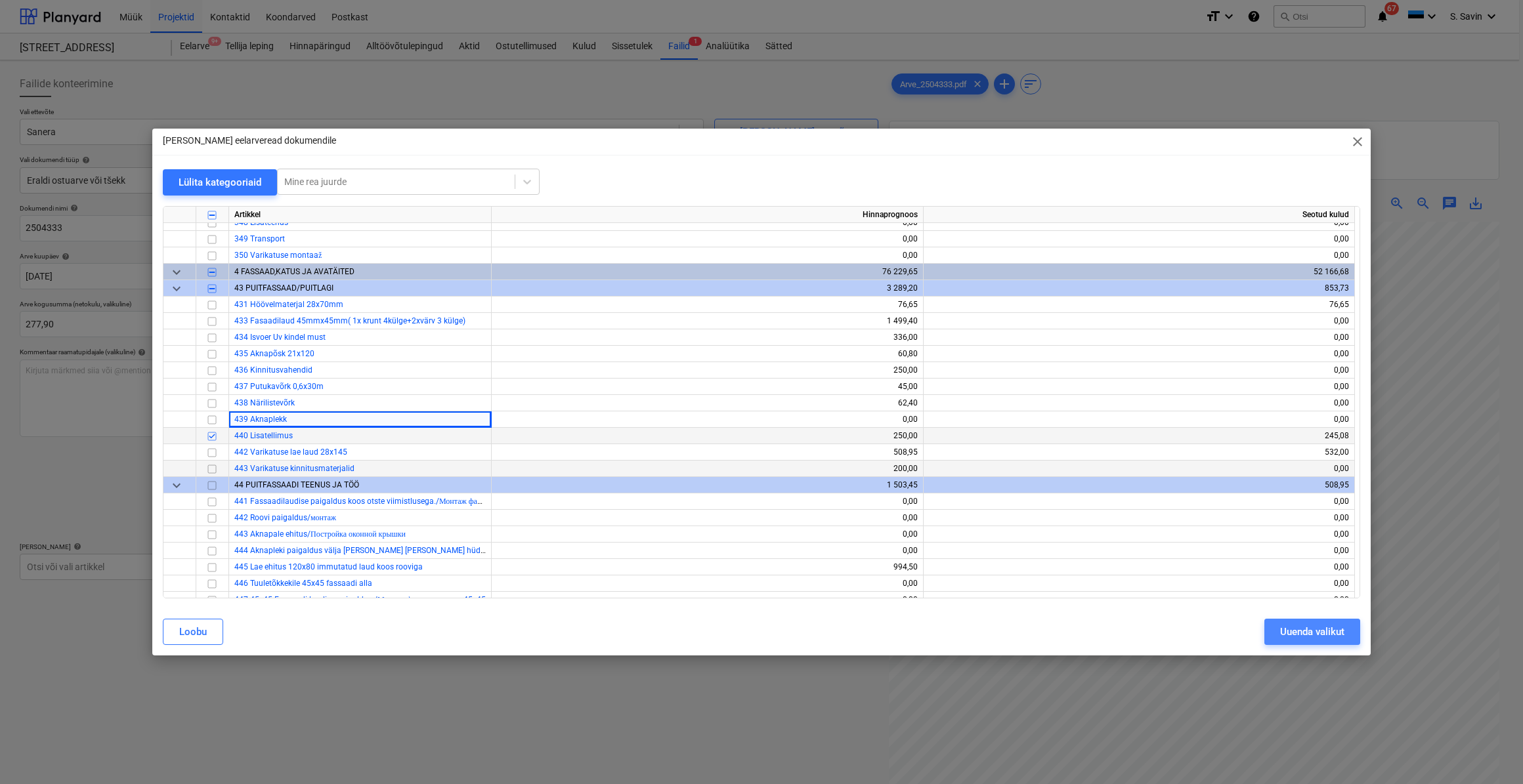
click at [1319, 628] on div "Uuenda valikut" at bounding box center [1312, 632] width 64 height 17
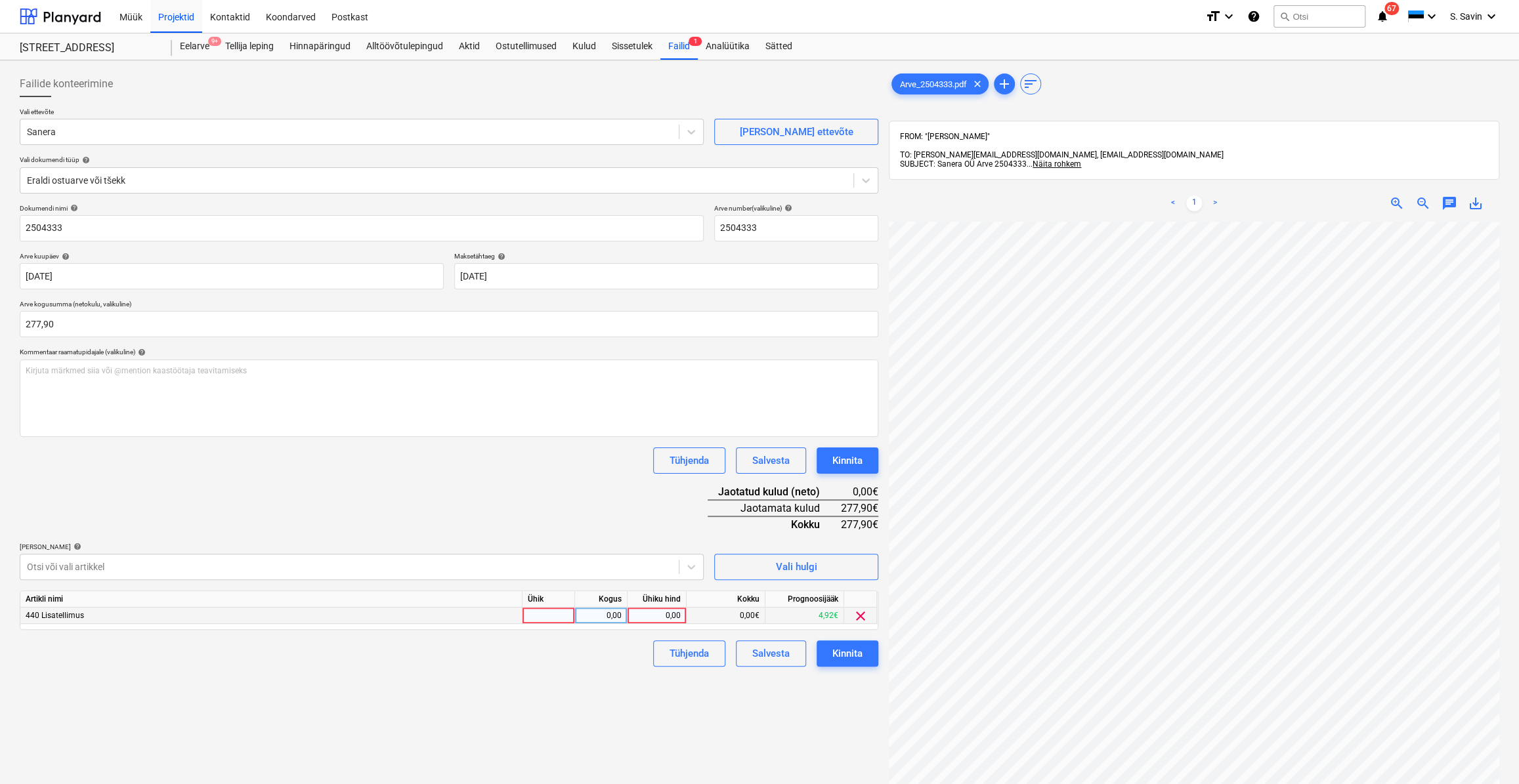
click at [564, 614] on div at bounding box center [548, 616] width 52 height 17
click at [589, 613] on div "0,00" at bounding box center [601, 616] width 41 height 17
click at [642, 614] on div "0,00" at bounding box center [656, 616] width 48 height 17
click at [615, 616] on div "2,00" at bounding box center [601, 616] width 41 height 17
click at [644, 618] on div "0,00" at bounding box center [656, 616] width 48 height 17
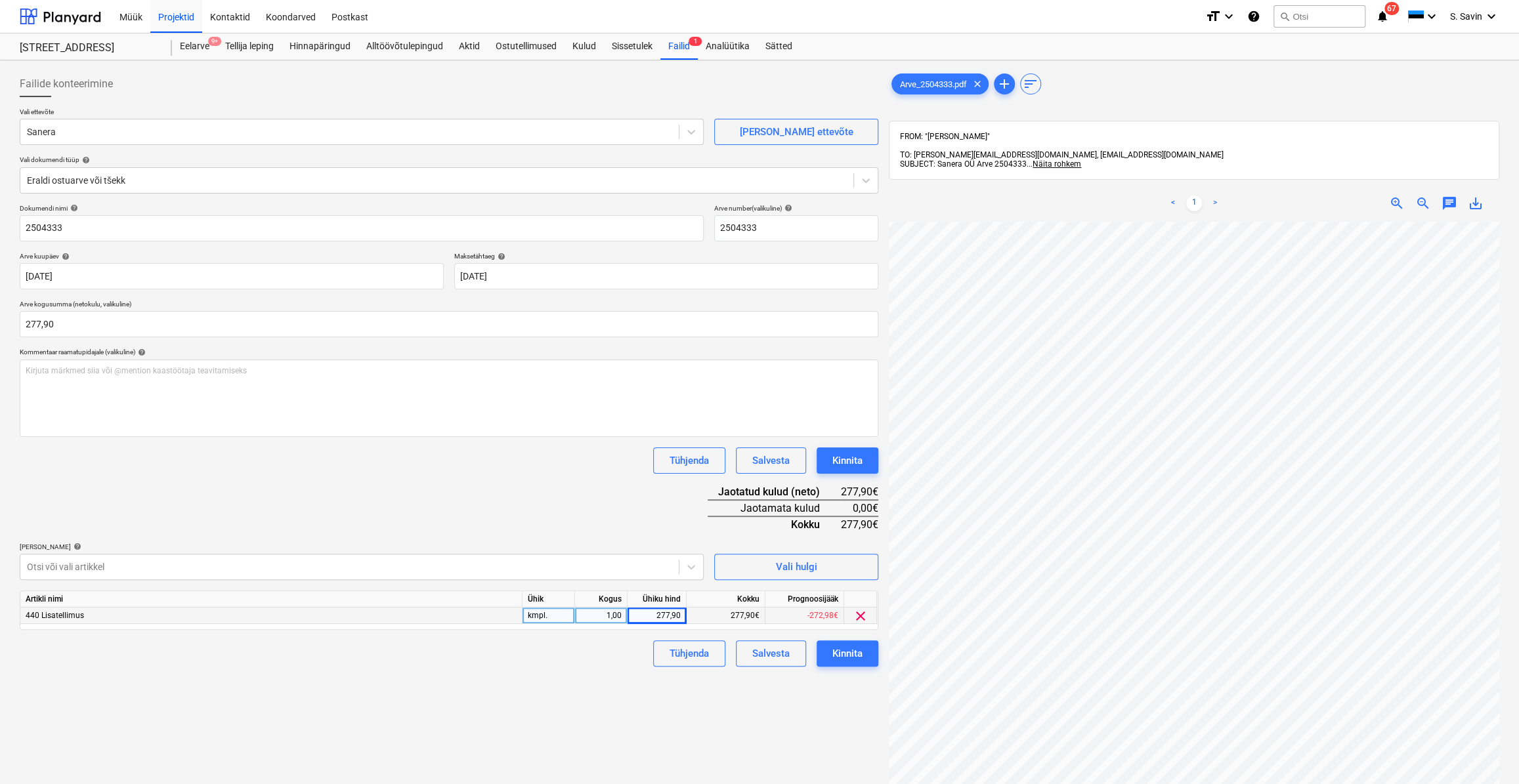
click at [650, 536] on div "Dokumendi nimi help 2504333 Arve number (valikuline) help 2504333 Arve kuupäev …" at bounding box center [449, 435] width 859 height 463
click at [827, 646] on button "Kinnita" at bounding box center [847, 654] width 62 height 26
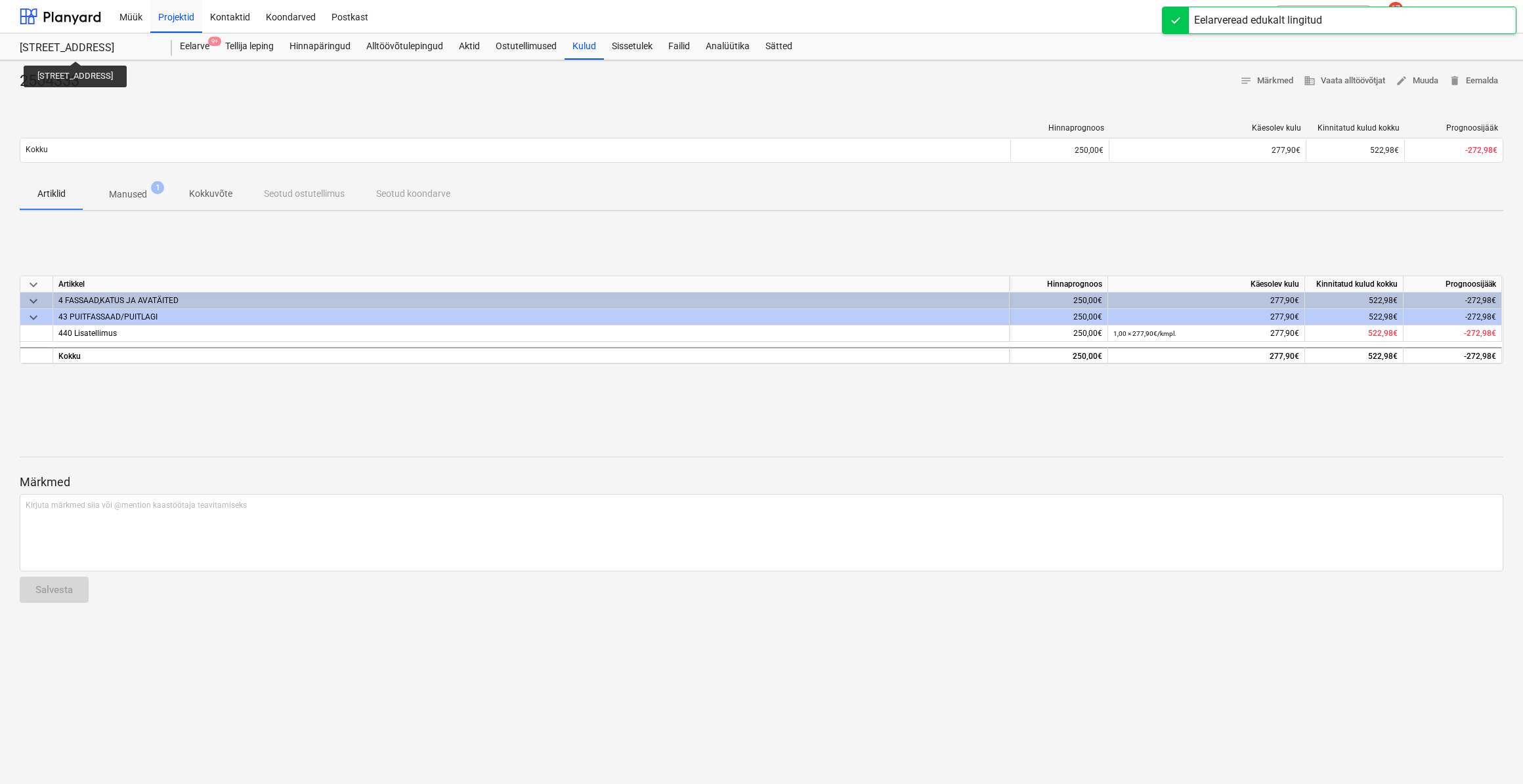
click at [60, 49] on div "[STREET_ADDRESS]" at bounding box center [88, 48] width 136 height 14
click at [69, 15] on div at bounding box center [60, 16] width 81 height 33
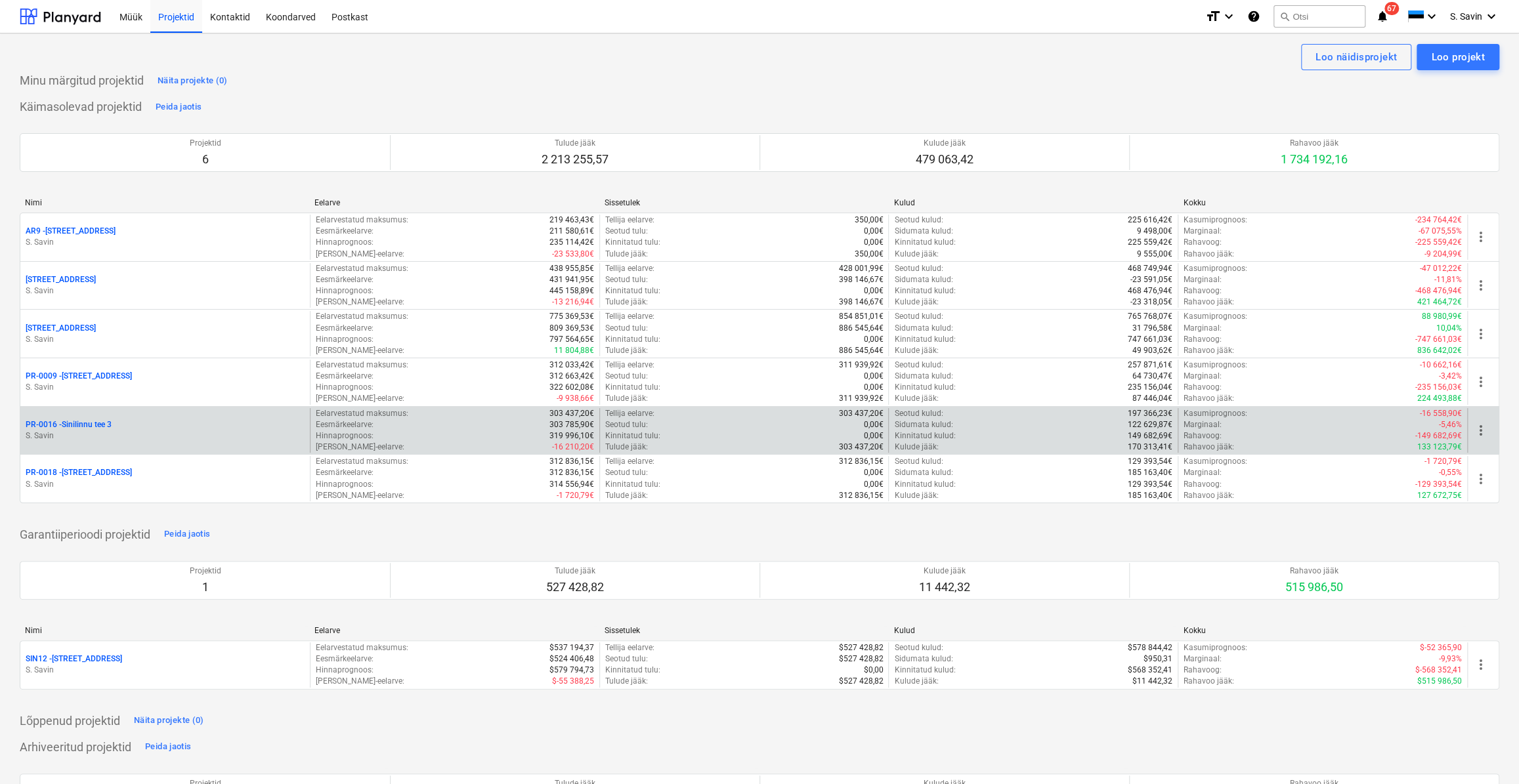
drag, startPoint x: 106, startPoint y: 447, endPoint x: 61, endPoint y: 453, distance: 45.4
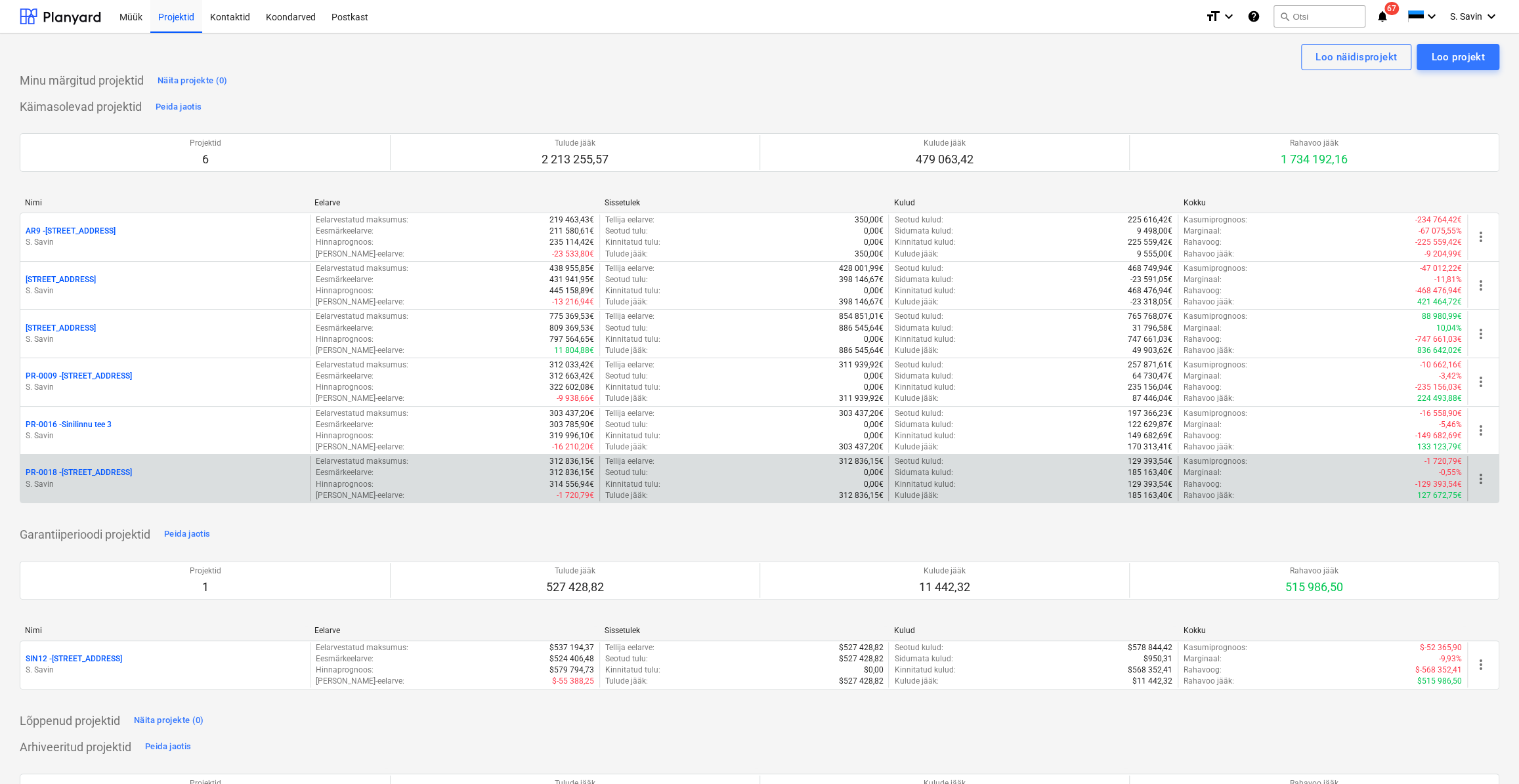
drag, startPoint x: 61, startPoint y: 453, endPoint x: 336, endPoint y: 489, distance: 277.3
click at [336, 490] on p "[PERSON_NAME]-eelarve :" at bounding box center [360, 496] width 88 height 11
click at [97, 469] on p "PR-0018 - Matso tee 9" at bounding box center [79, 473] width 106 height 11
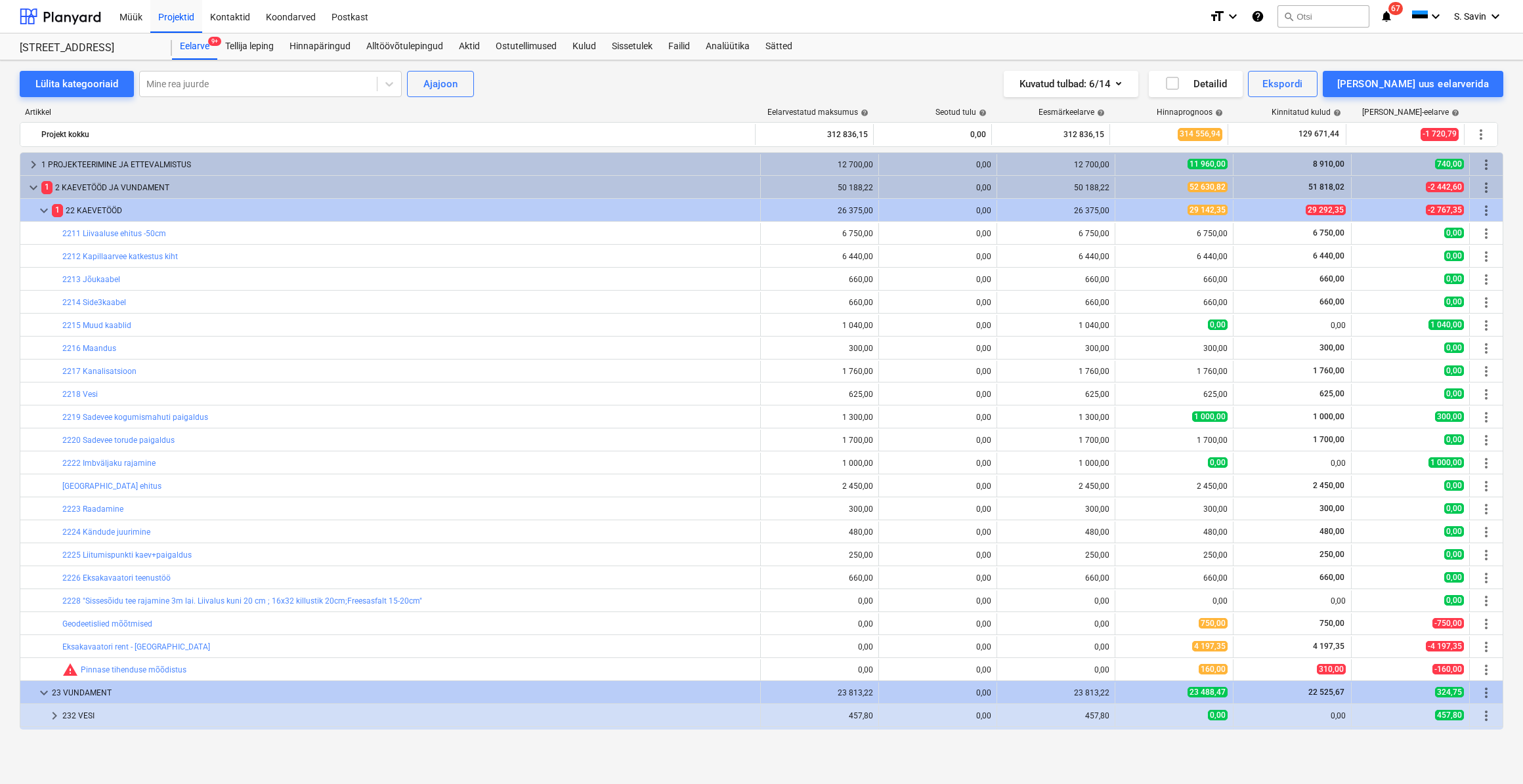
scroll to position [238, 0]
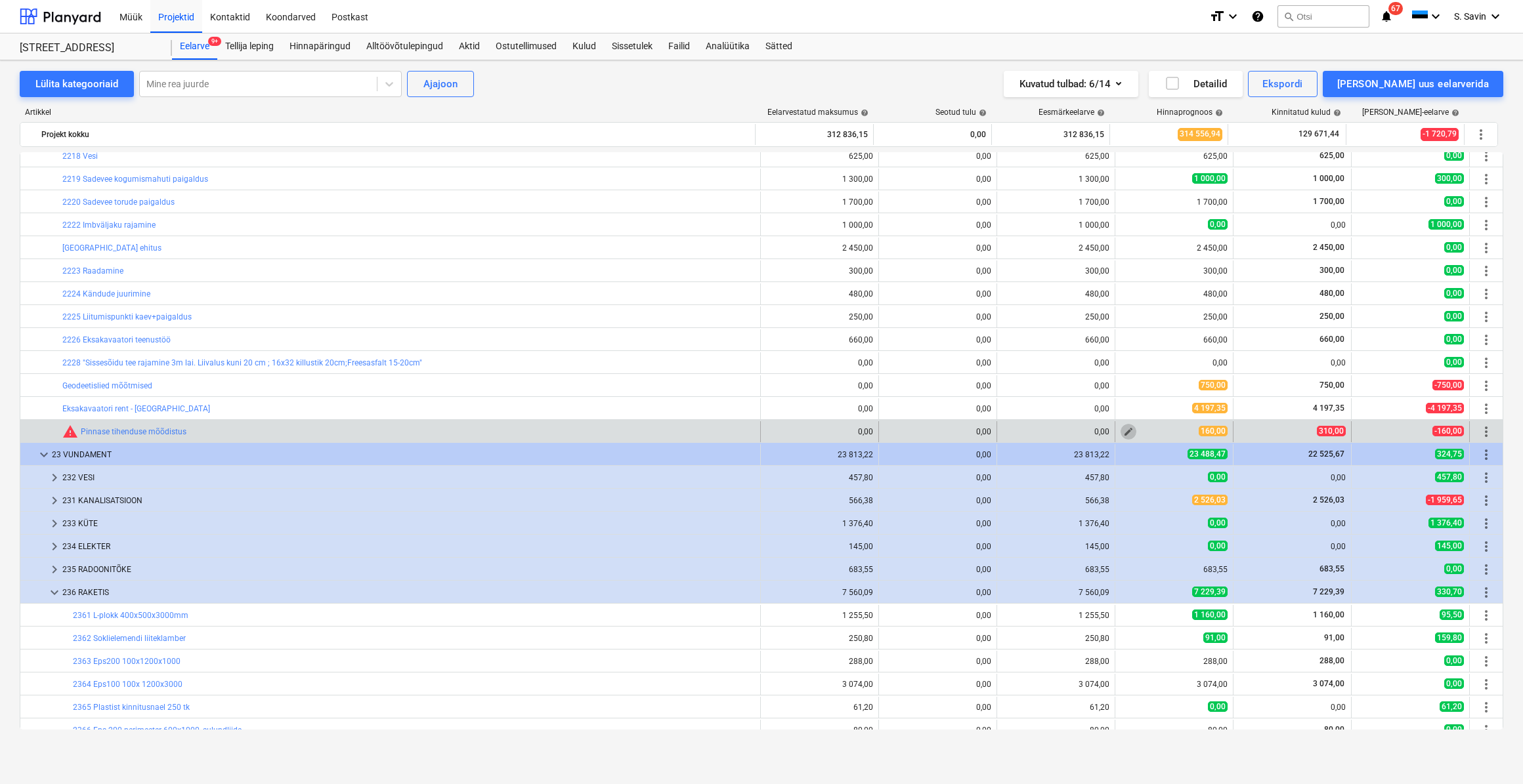
click at [1129, 433] on button "edit" at bounding box center [1128, 431] width 16 height 16
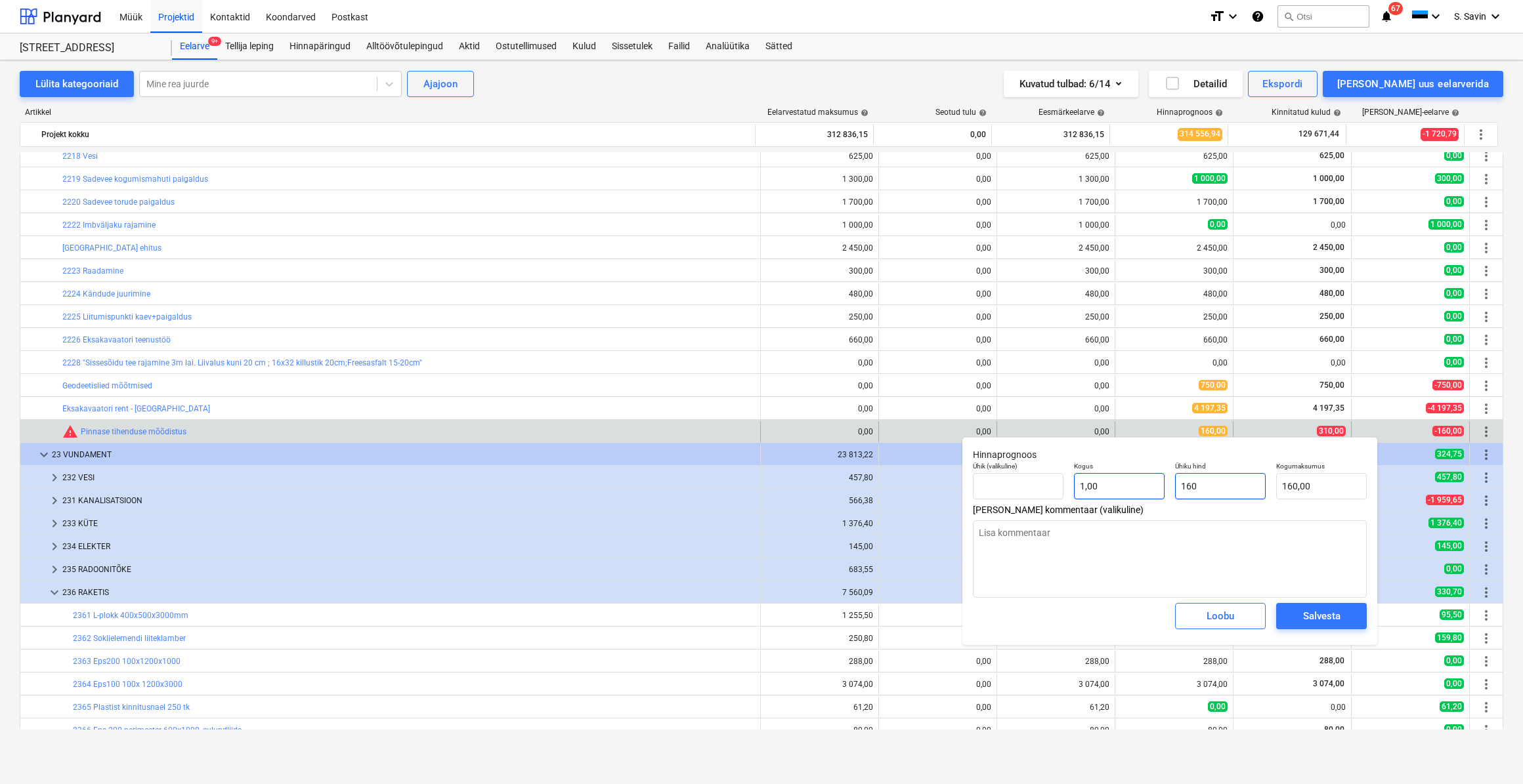
drag, startPoint x: 1214, startPoint y: 488, endPoint x: 1144, endPoint y: 497, distance: 70.6
click at [1144, 497] on div "Ühik (valikuline) Kogus 1,00 Ühiku hind 160 Kogumaksumus 160,00" at bounding box center [1169, 481] width 404 height 48
click at [1313, 619] on div "Salvesta" at bounding box center [1322, 616] width 38 height 17
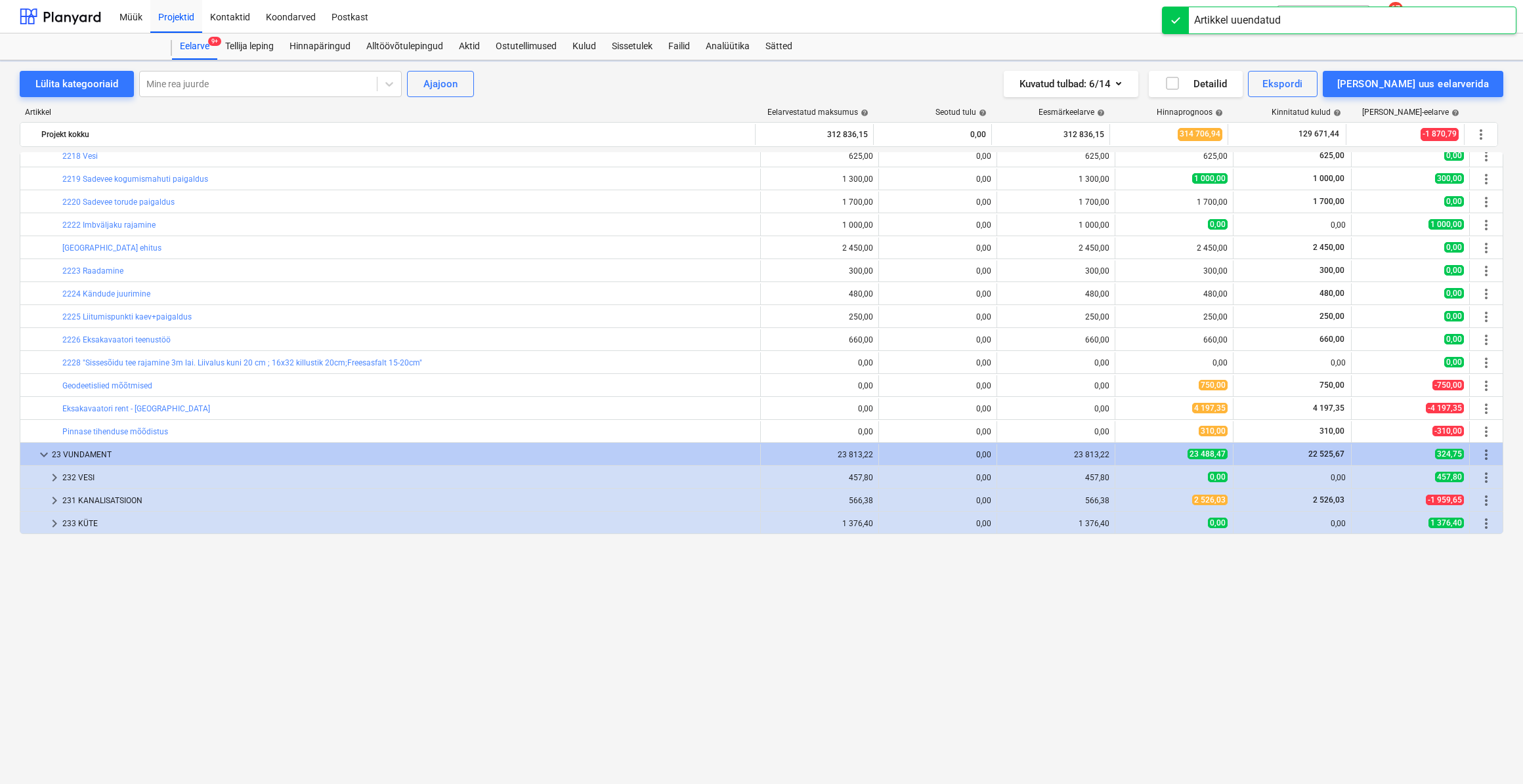
scroll to position [0, 0]
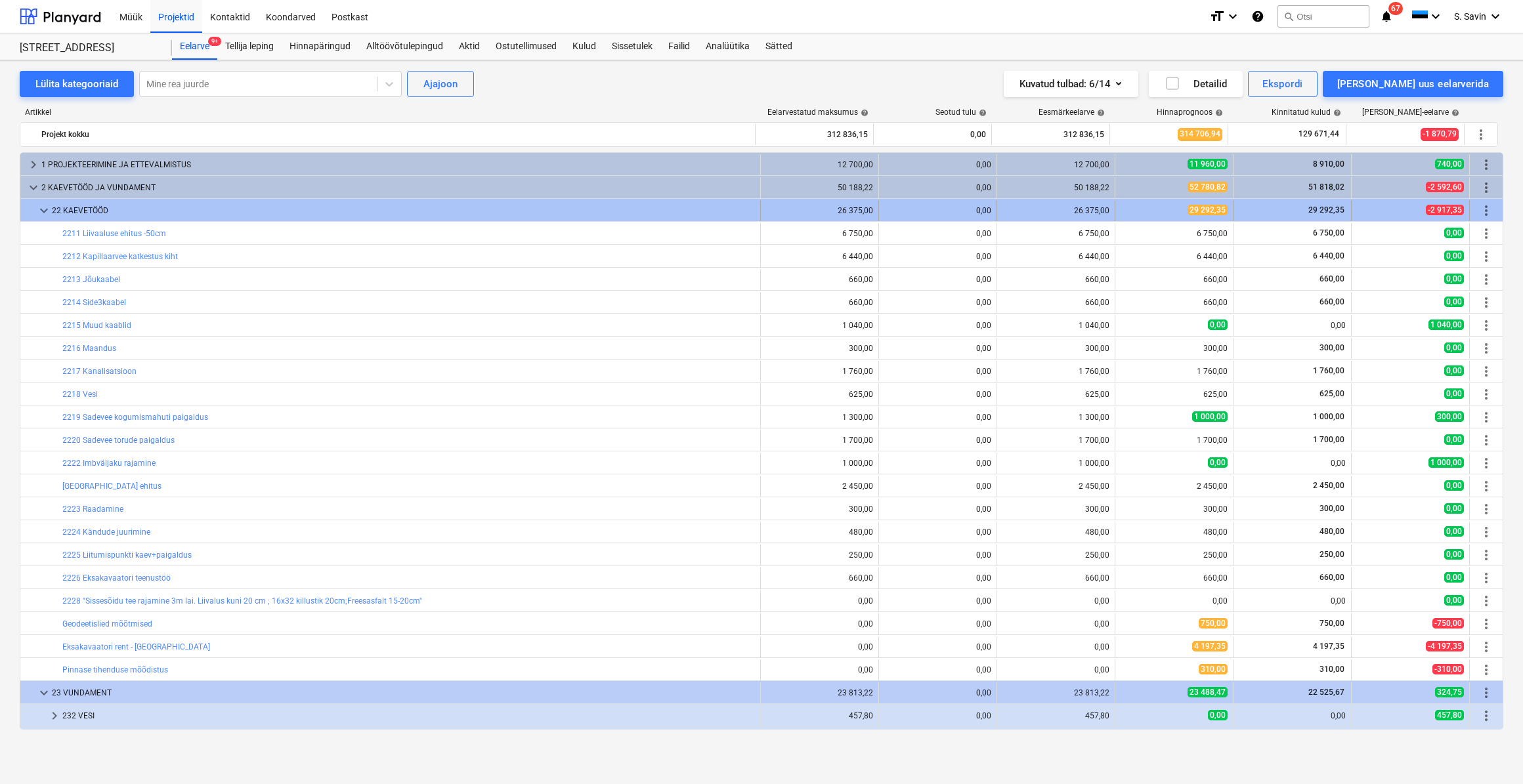
click at [39, 216] on span "keyboard_arrow_down" at bounding box center [44, 210] width 16 height 16
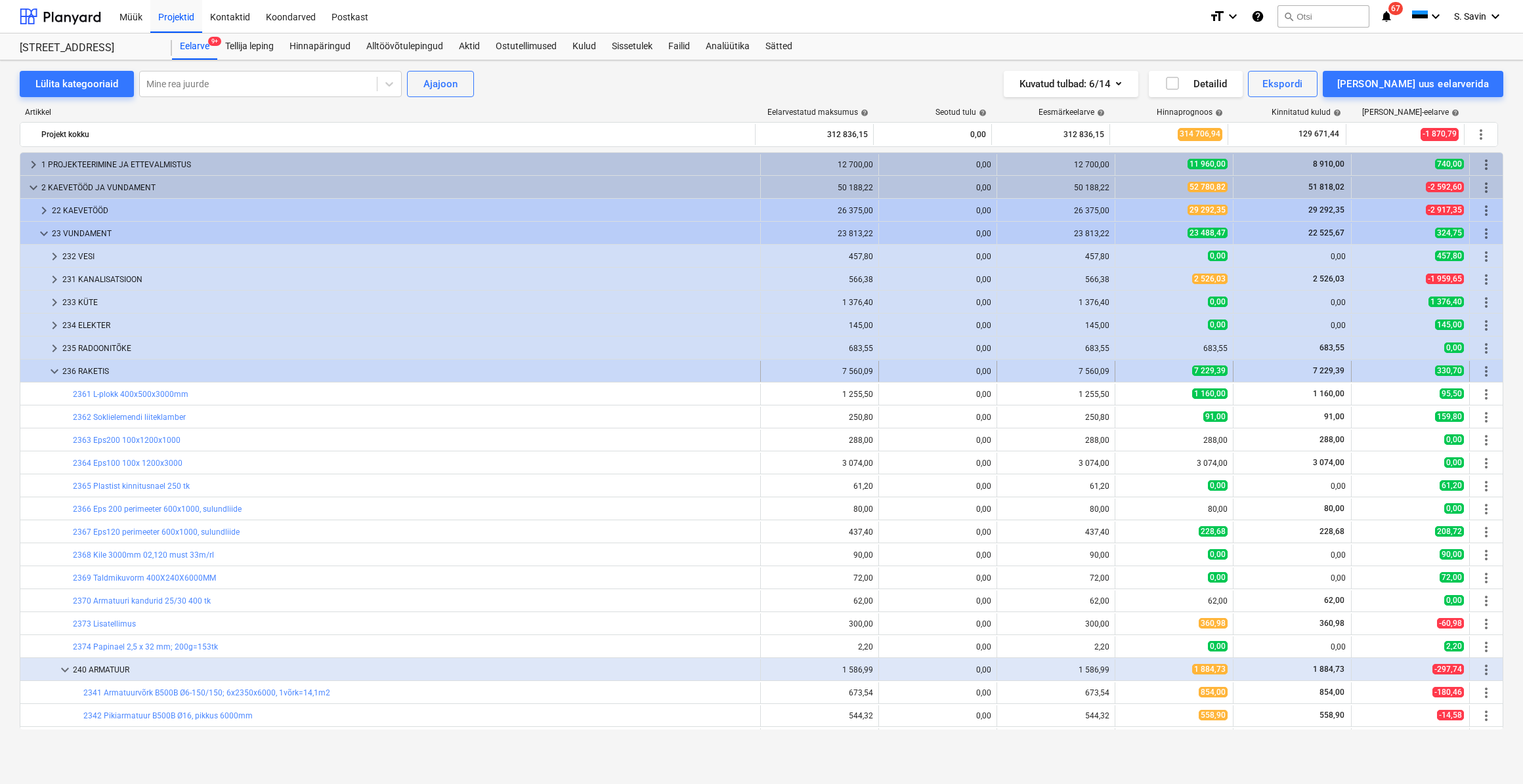
drag, startPoint x: 56, startPoint y: 374, endPoint x: 20, endPoint y: 369, distance: 36.3
click at [20, 369] on div "keyboard_arrow_down 236 RAKETIS" at bounding box center [390, 371] width 741 height 21
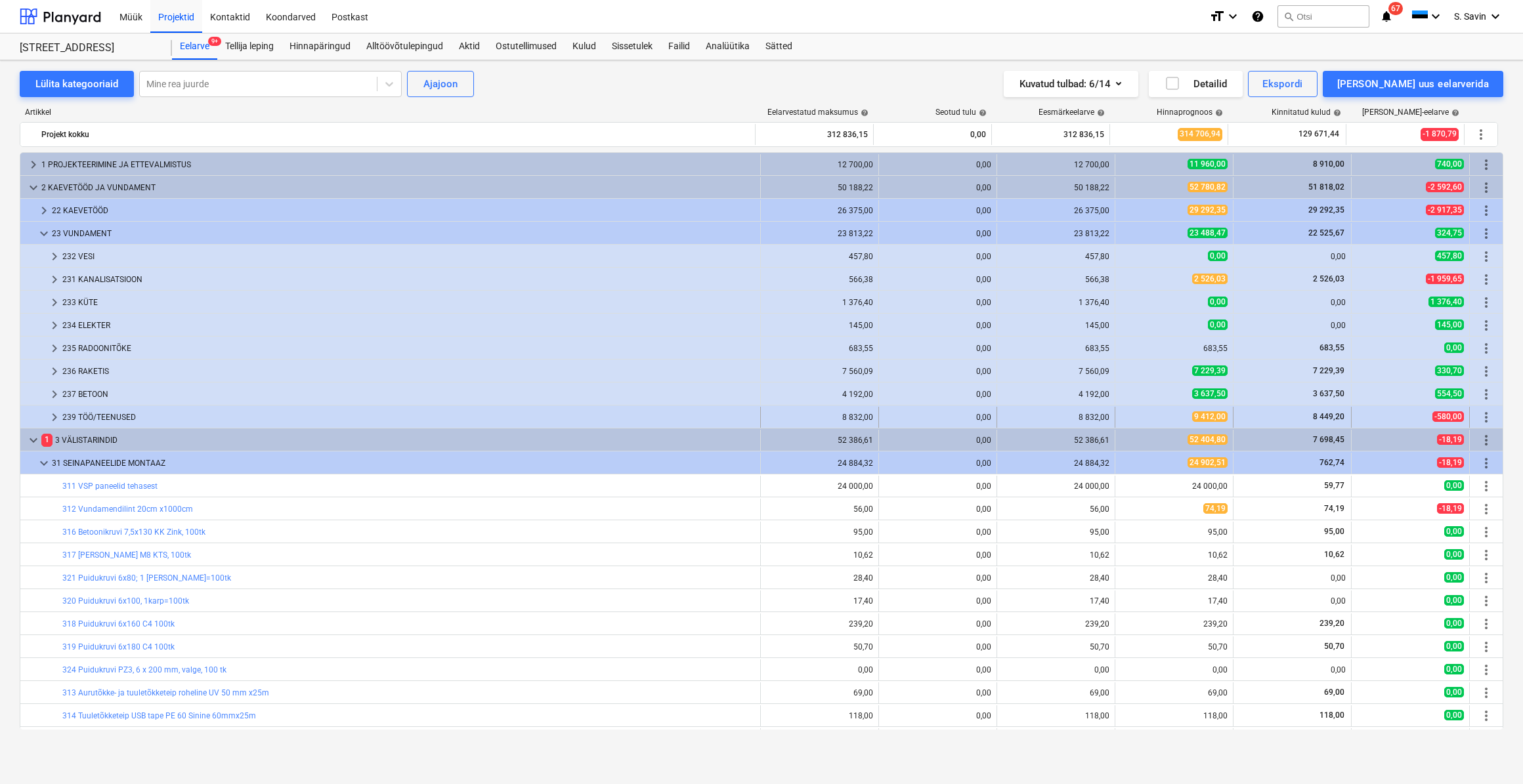
click at [54, 412] on span "keyboard_arrow_right" at bounding box center [54, 417] width 16 height 16
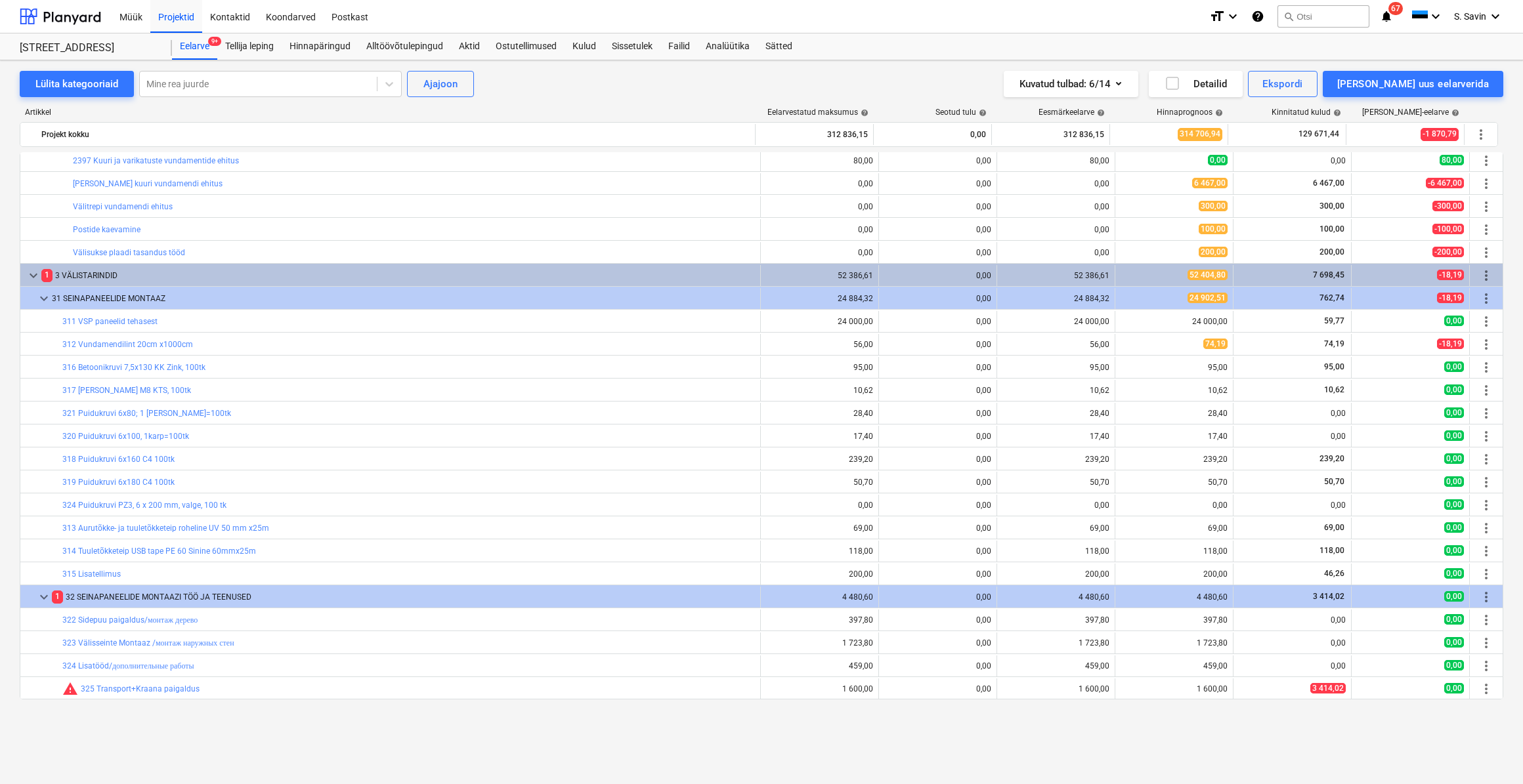
scroll to position [358, 0]
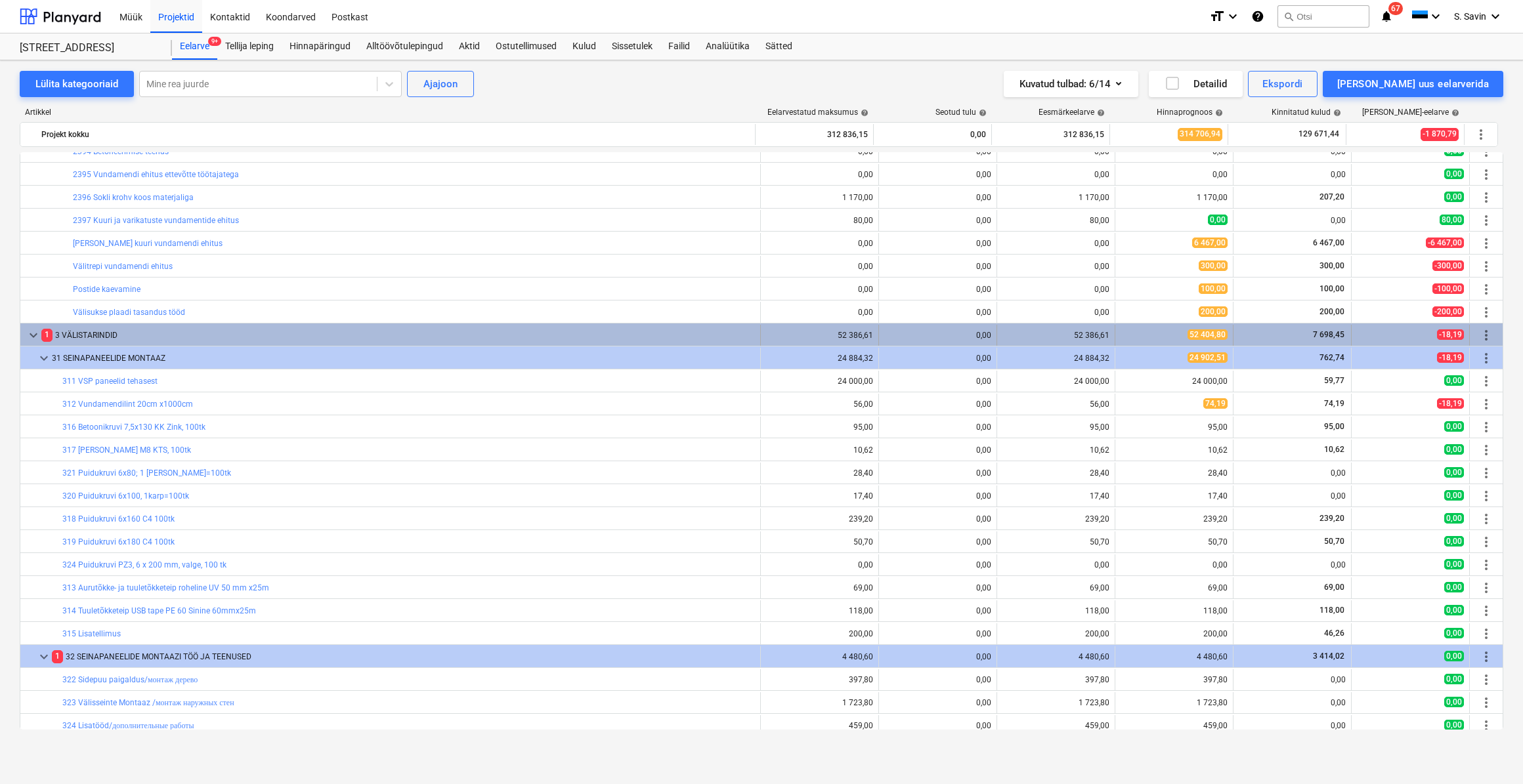
click at [35, 334] on span "keyboard_arrow_down" at bounding box center [33, 335] width 16 height 16
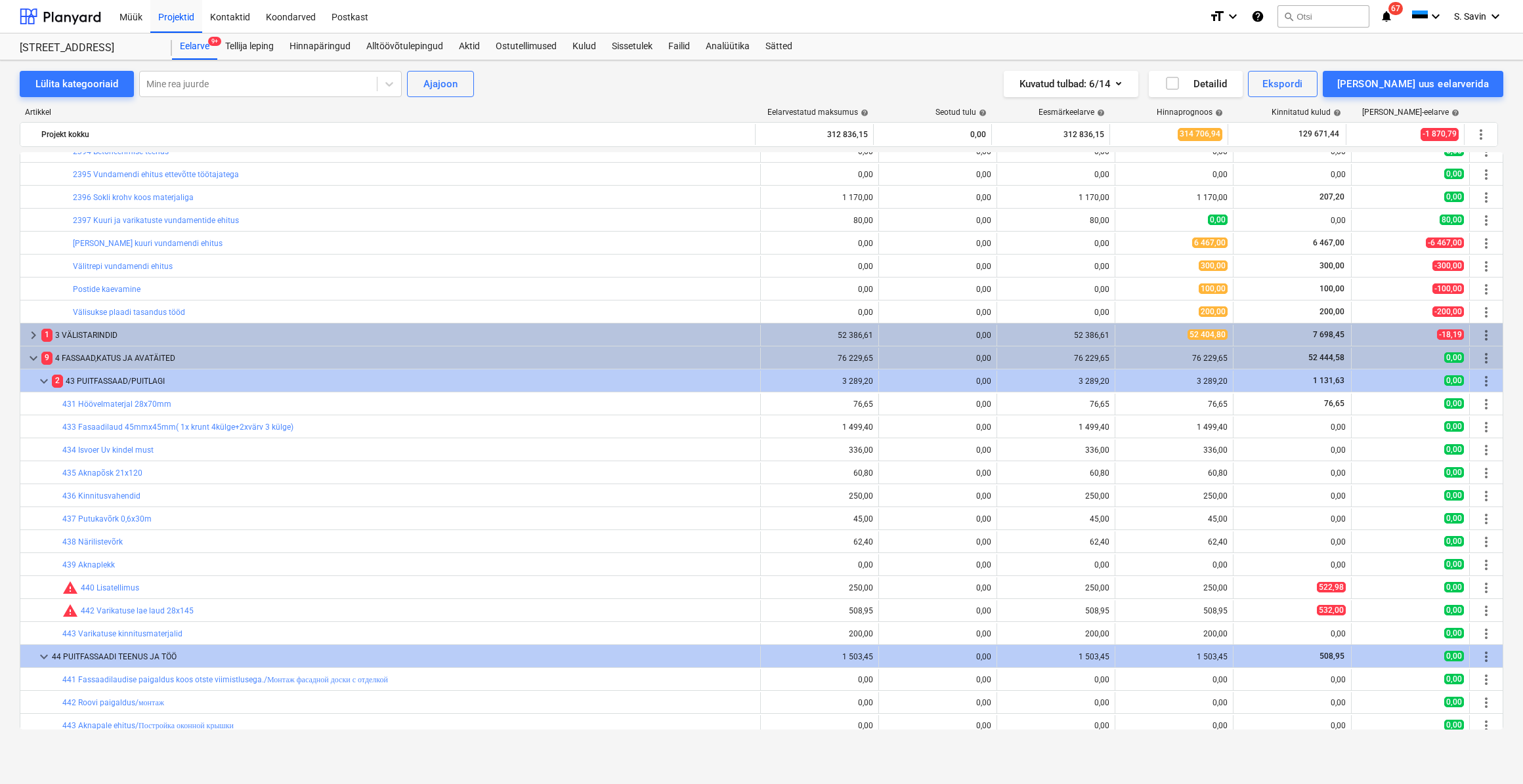
click at [35, 334] on span "keyboard_arrow_right" at bounding box center [33, 335] width 16 height 16
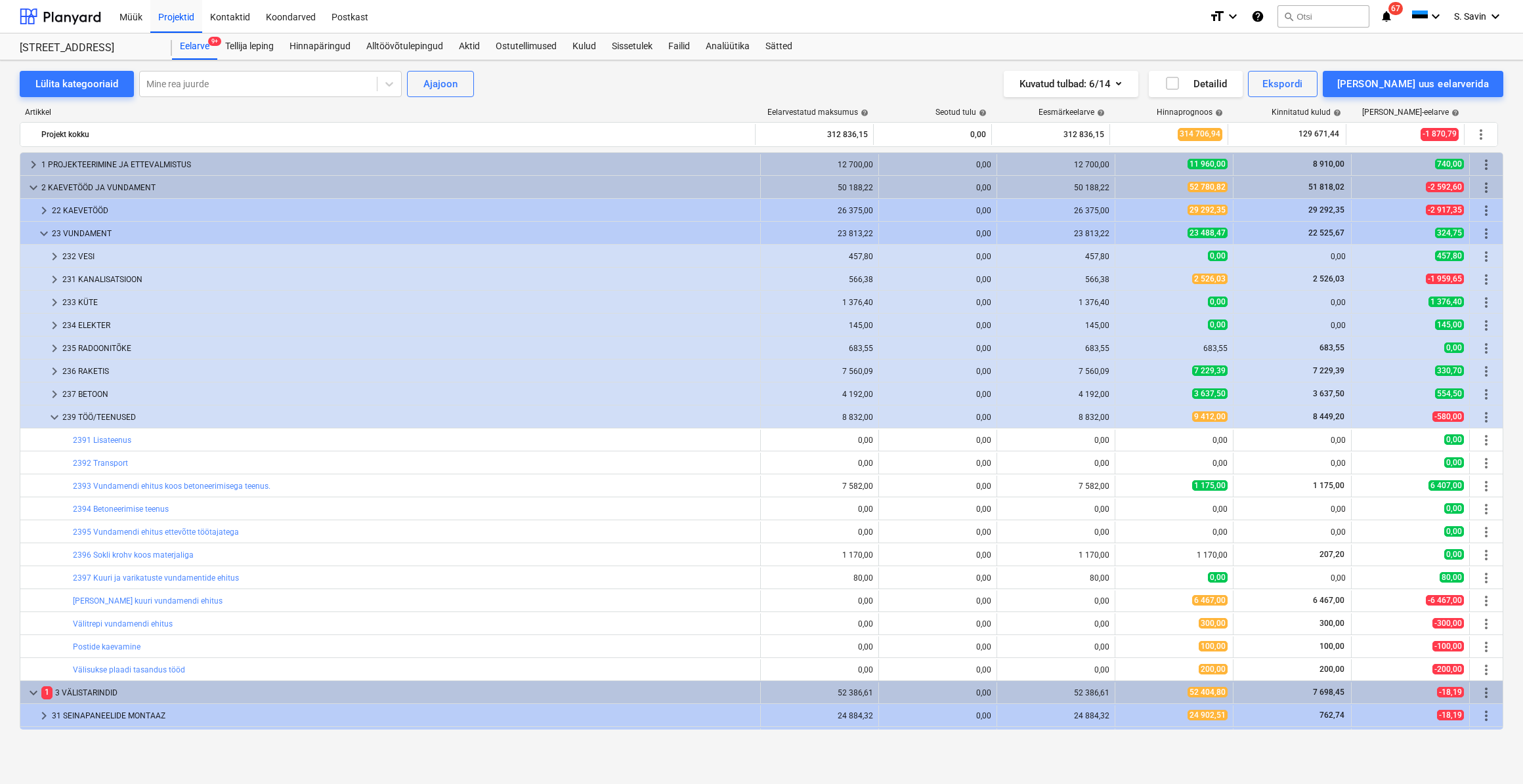
scroll to position [358, 0]
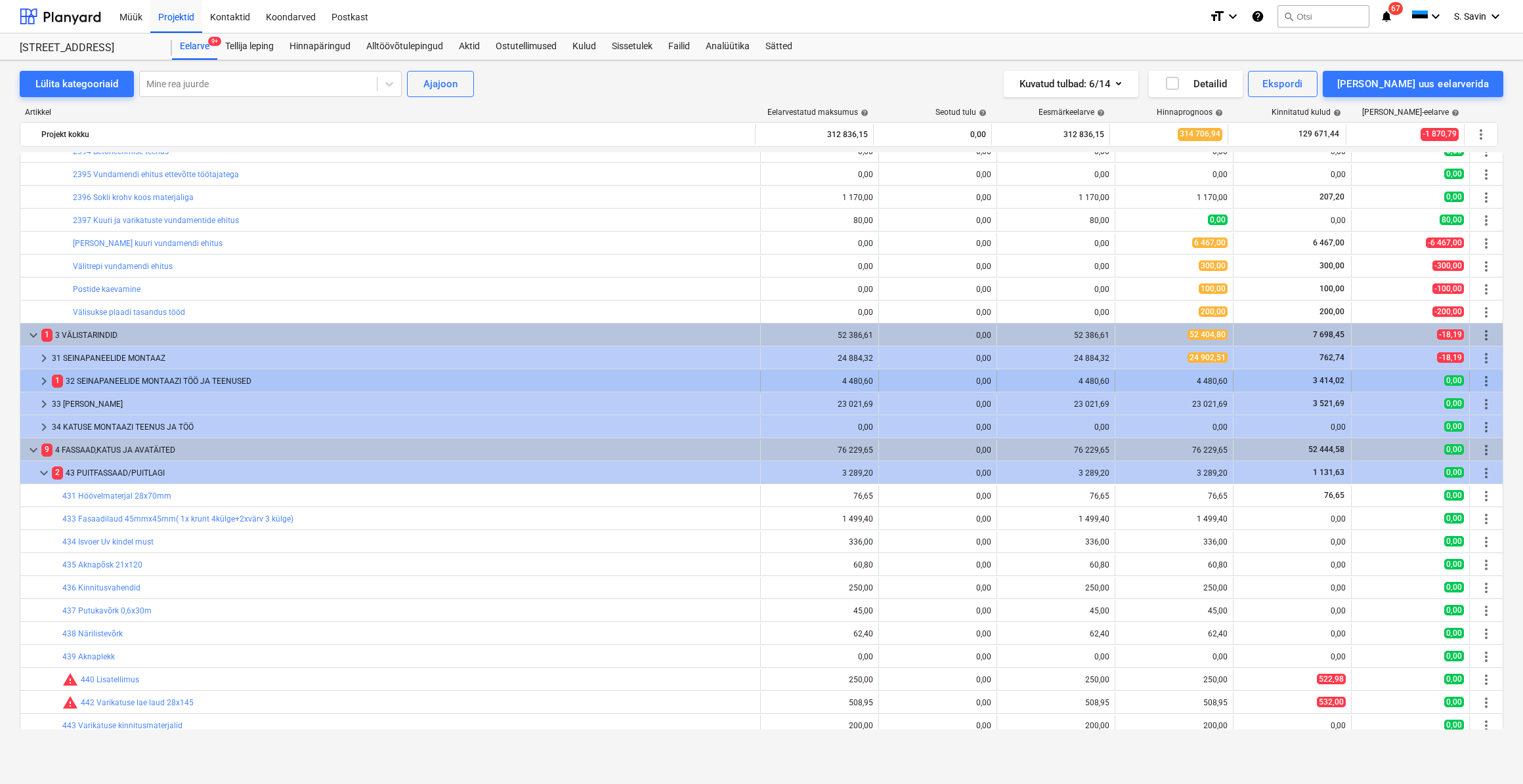
click at [40, 372] on div "keyboard_arrow_right" at bounding box center [44, 381] width 16 height 21
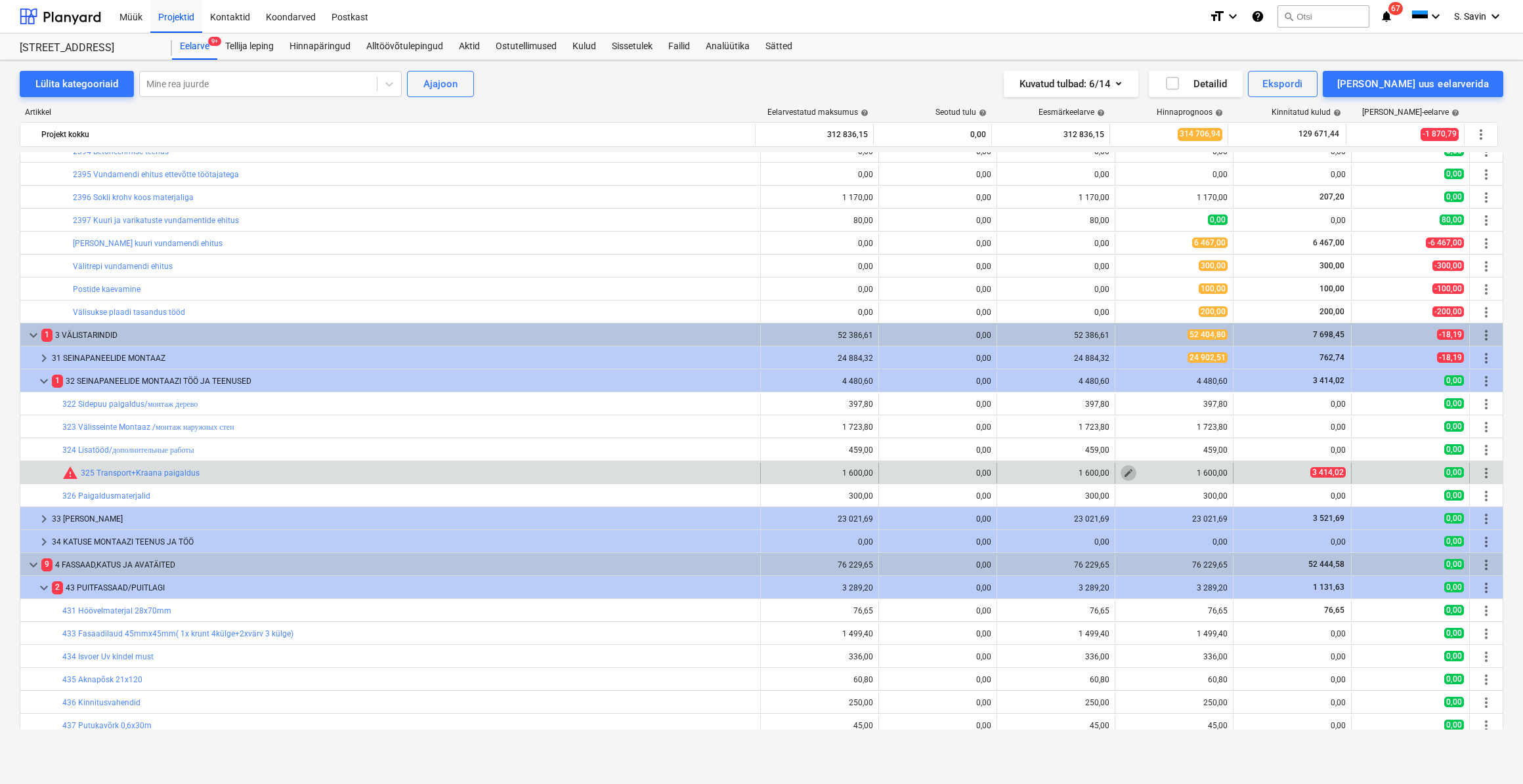
click at [1126, 472] on span "edit" at bounding box center [1128, 473] width 10 height 10
type textarea "x"
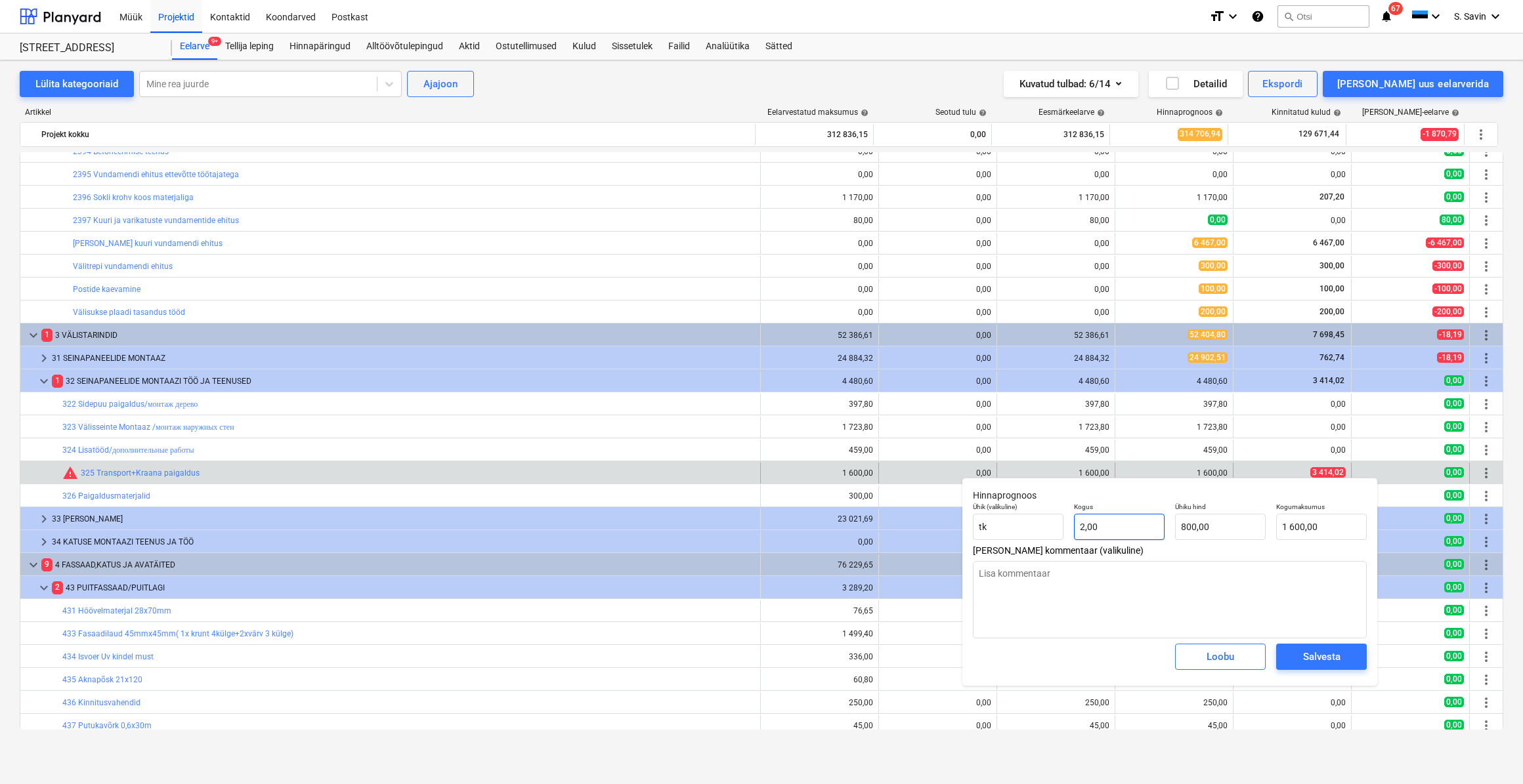
type input "2"
drag, startPoint x: 1150, startPoint y: 529, endPoint x: 1025, endPoint y: 537, distance: 125.3
click at [1025, 537] on div "Ühik (valikuline) tk Kogus 2 Ühiku hind 800,00 Kogumaksumus 1 600,00" at bounding box center [1169, 521] width 404 height 48
type textarea "x"
type input "1"
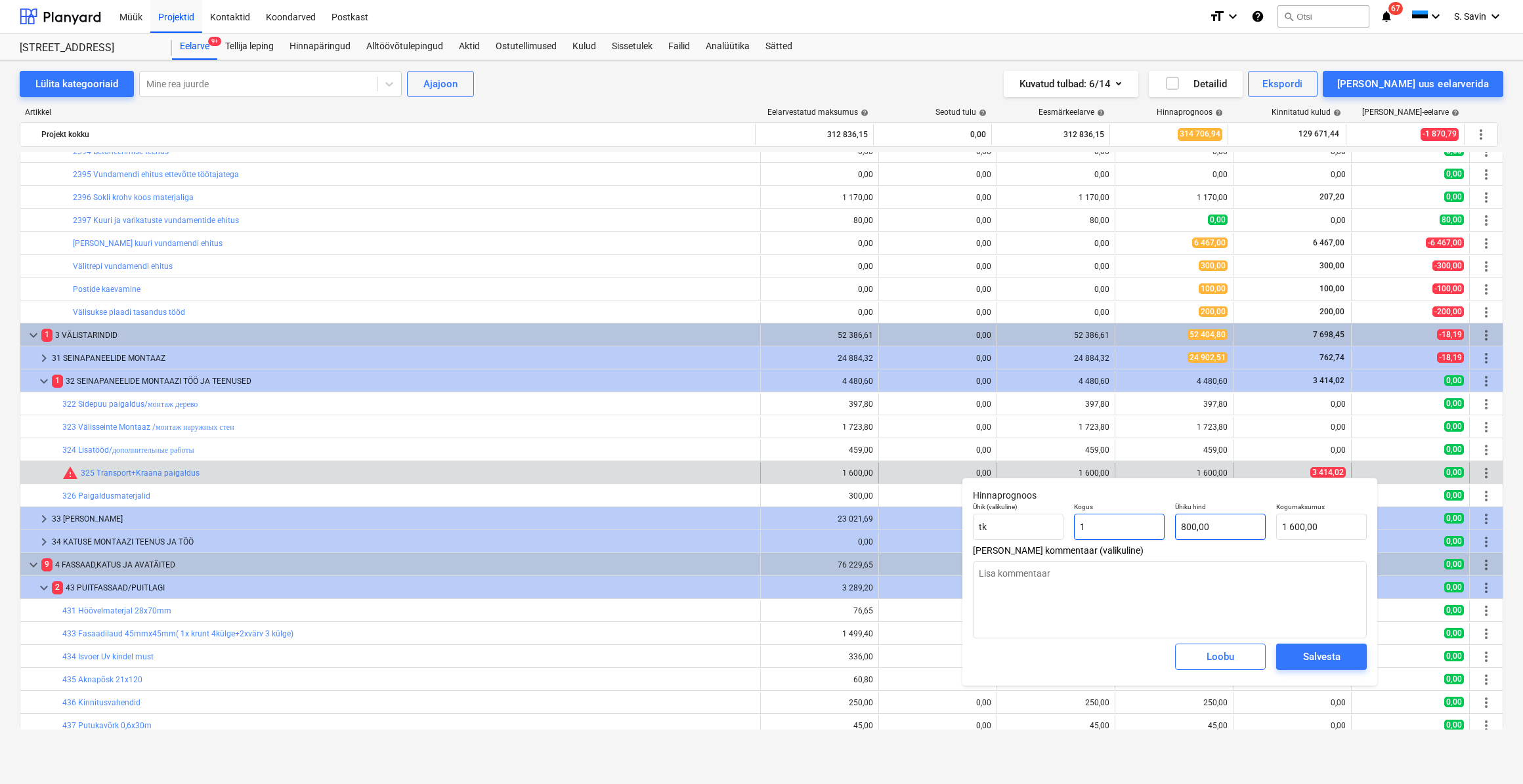
type input "800,00"
type input "1"
type textarea "x"
type input "1,00"
type input "800"
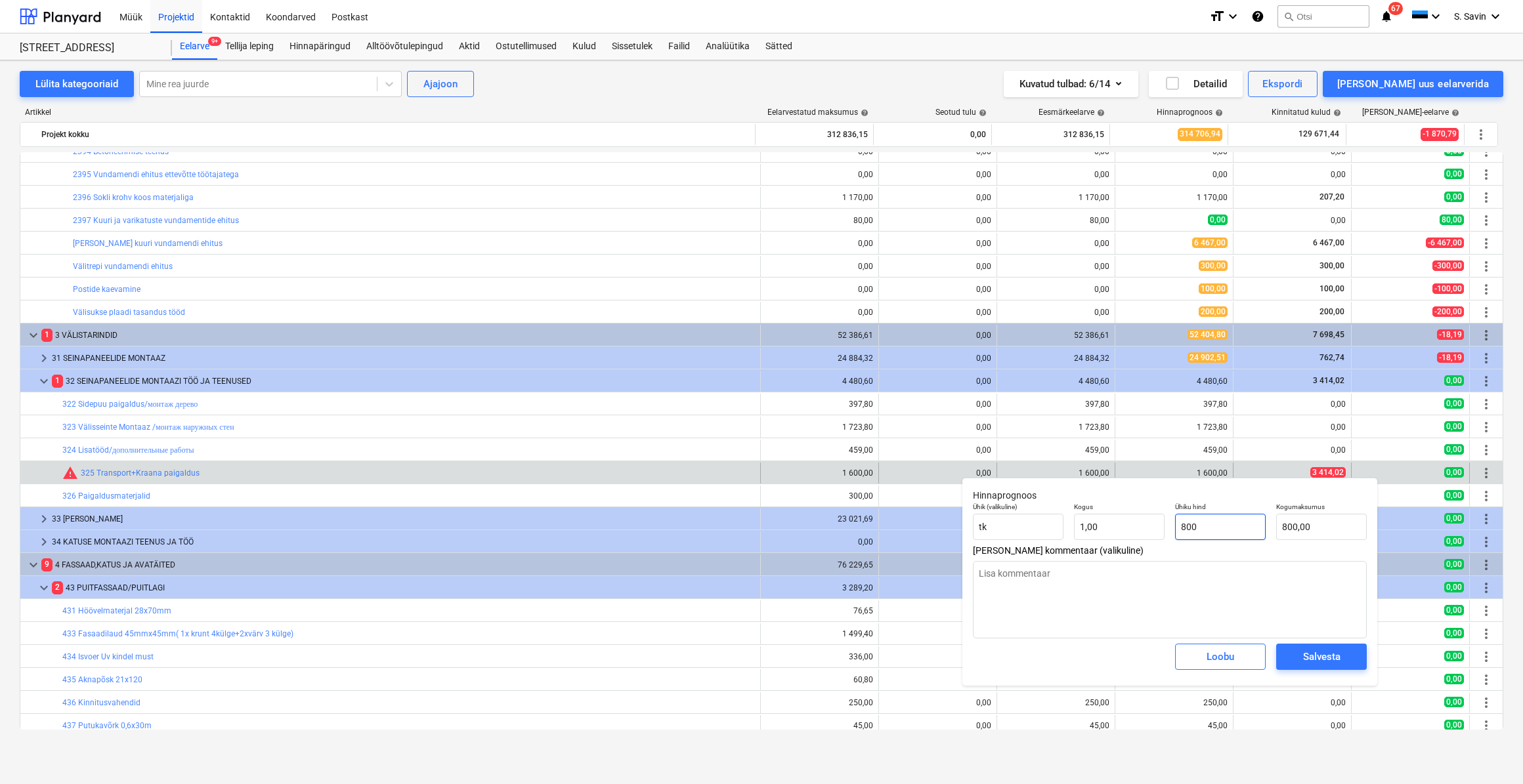
drag, startPoint x: 1221, startPoint y: 525, endPoint x: 1211, endPoint y: 538, distance: 16.4
click at [1213, 536] on input "800" at bounding box center [1220, 527] width 90 height 26
drag, startPoint x: 1210, startPoint y: 531, endPoint x: 1162, endPoint y: 538, distance: 48.5
click at [1162, 538] on div "Ühik (valikuline) tk Kogus 1,00 Ühiku hind 800 Kogumaksumus 800,00" at bounding box center [1169, 521] width 404 height 48
type textarea "x"
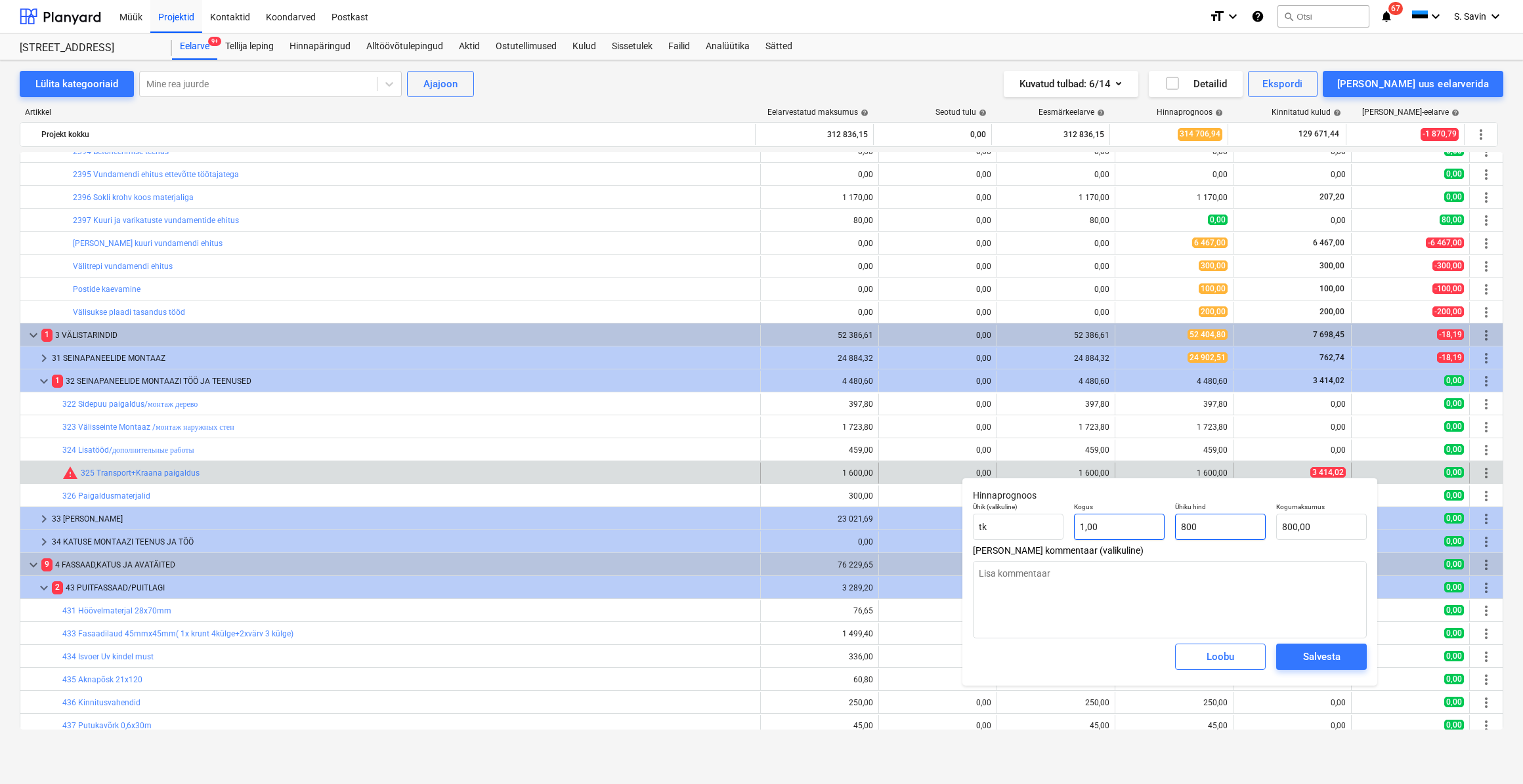
type input "3"
type input "3,00"
type textarea "x"
type input "34"
type input "34,00"
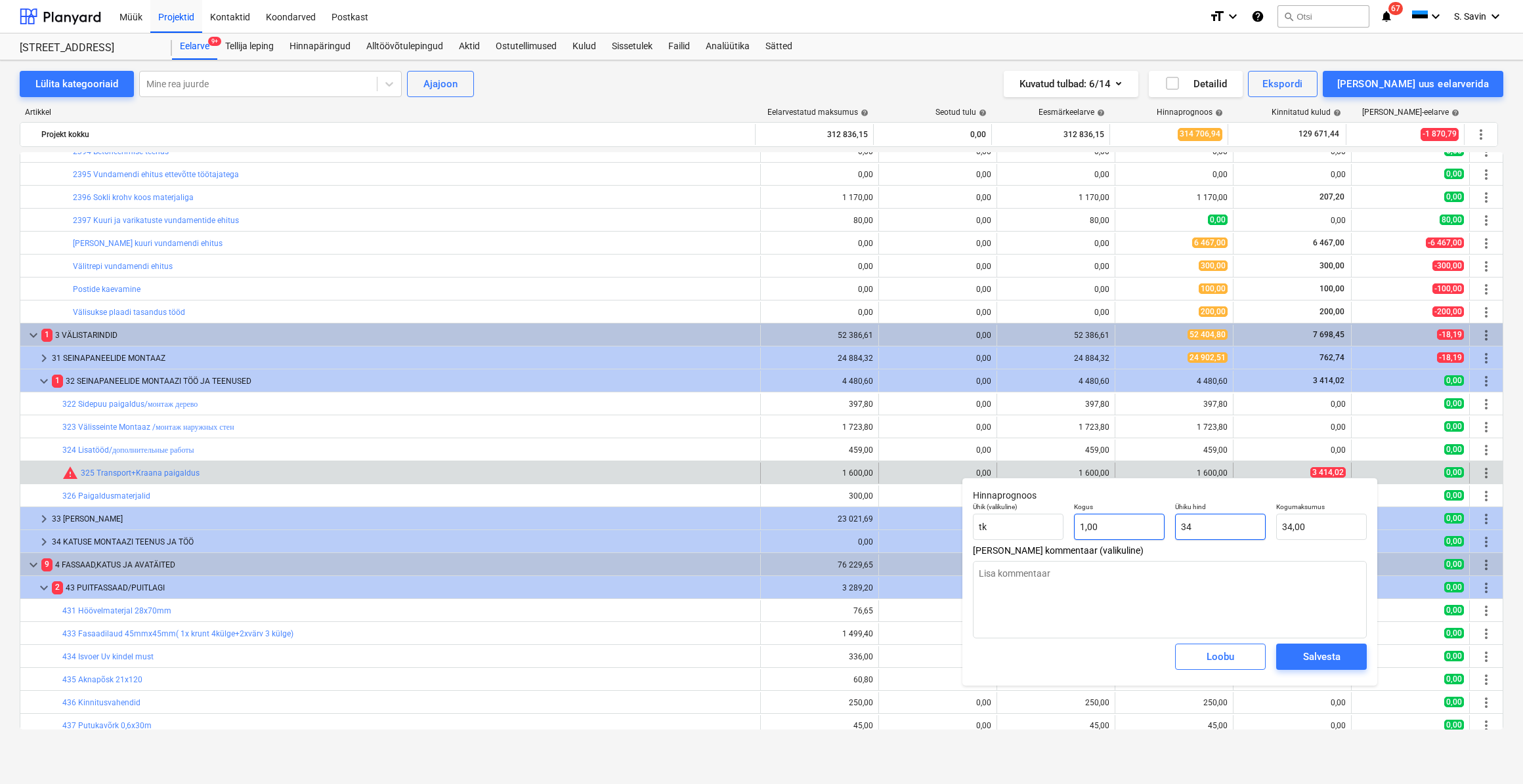
type textarea "x"
type input "341"
type input "341,00"
type textarea "x"
type input "3414"
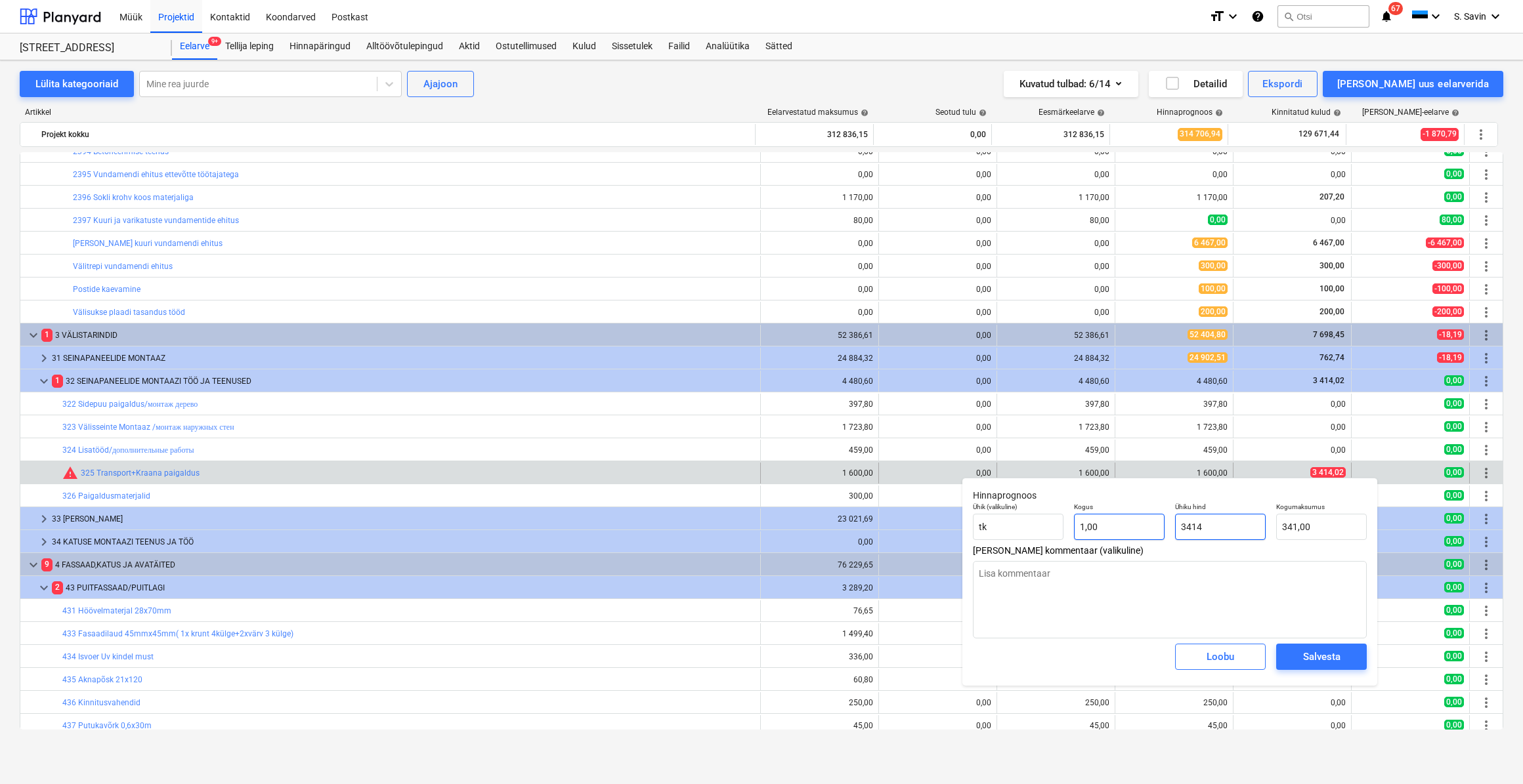
type input "3 414,00"
type textarea "x"
type input "3414,"
type textarea "x"
type input "3414,0"
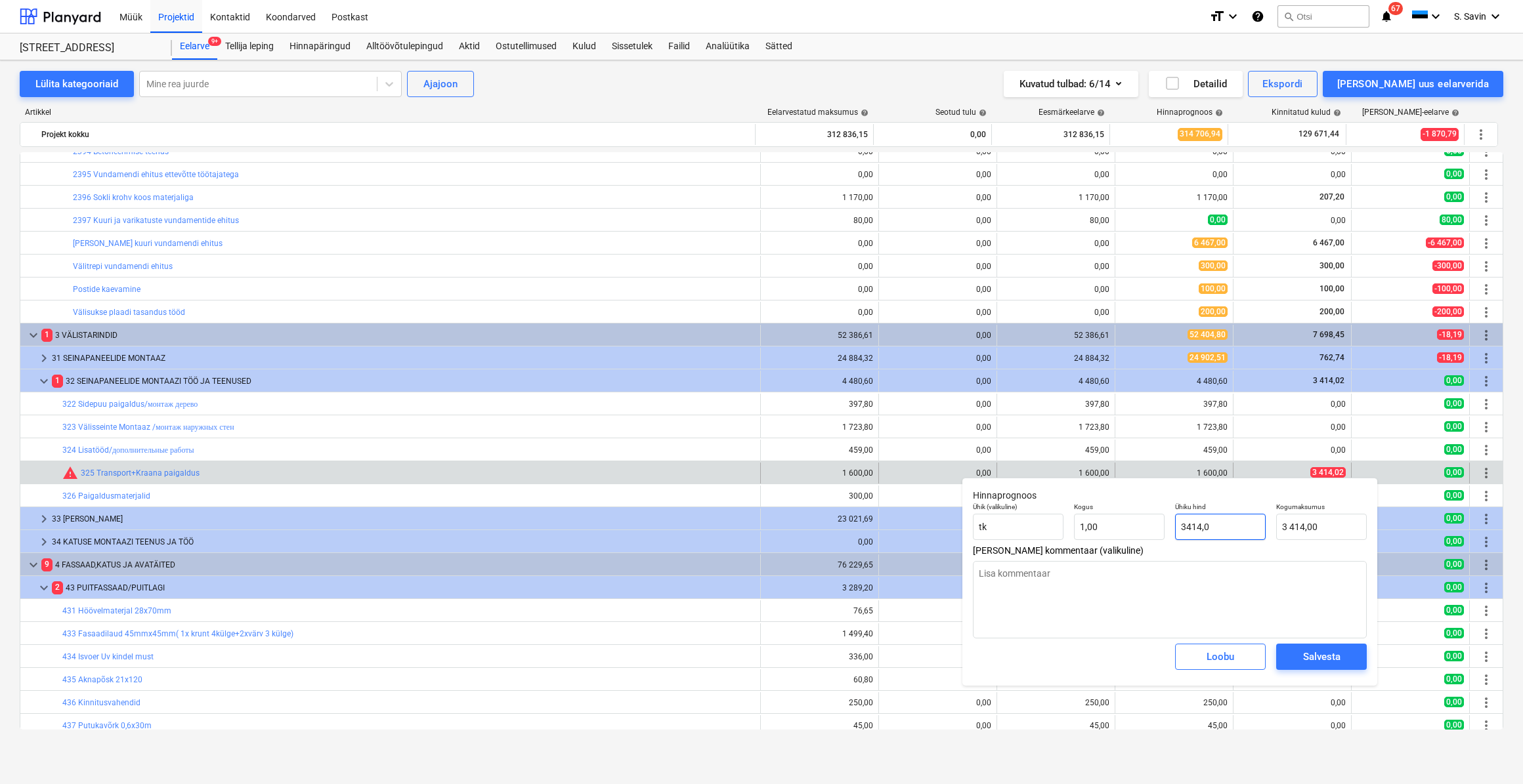
type textarea "x"
type input "3414,02"
type input "3 414,02"
type input "3414,02"
type textarea "x"
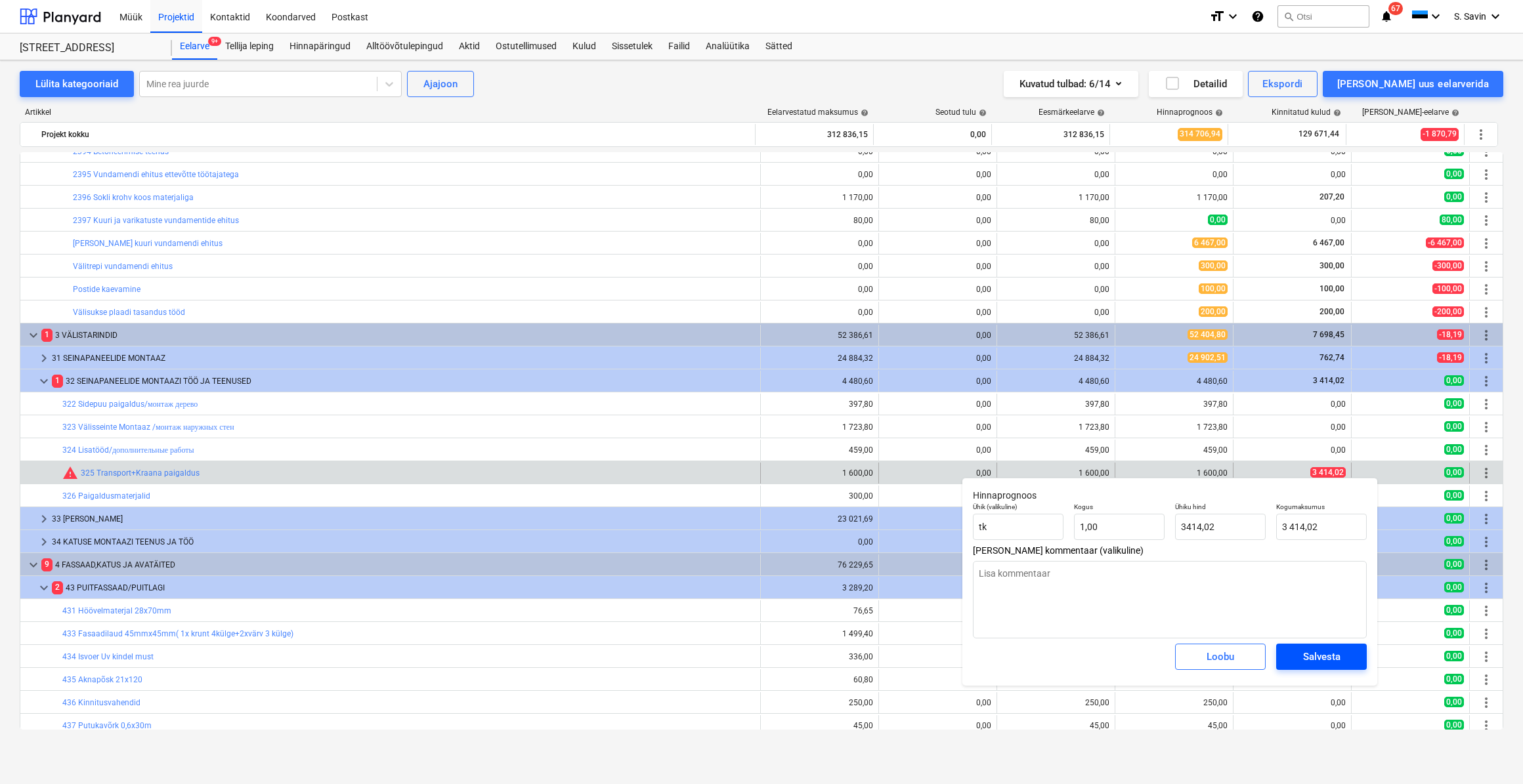
type input "3 414,02"
click at [1305, 654] on div "Salvesta" at bounding box center [1322, 657] width 38 height 17
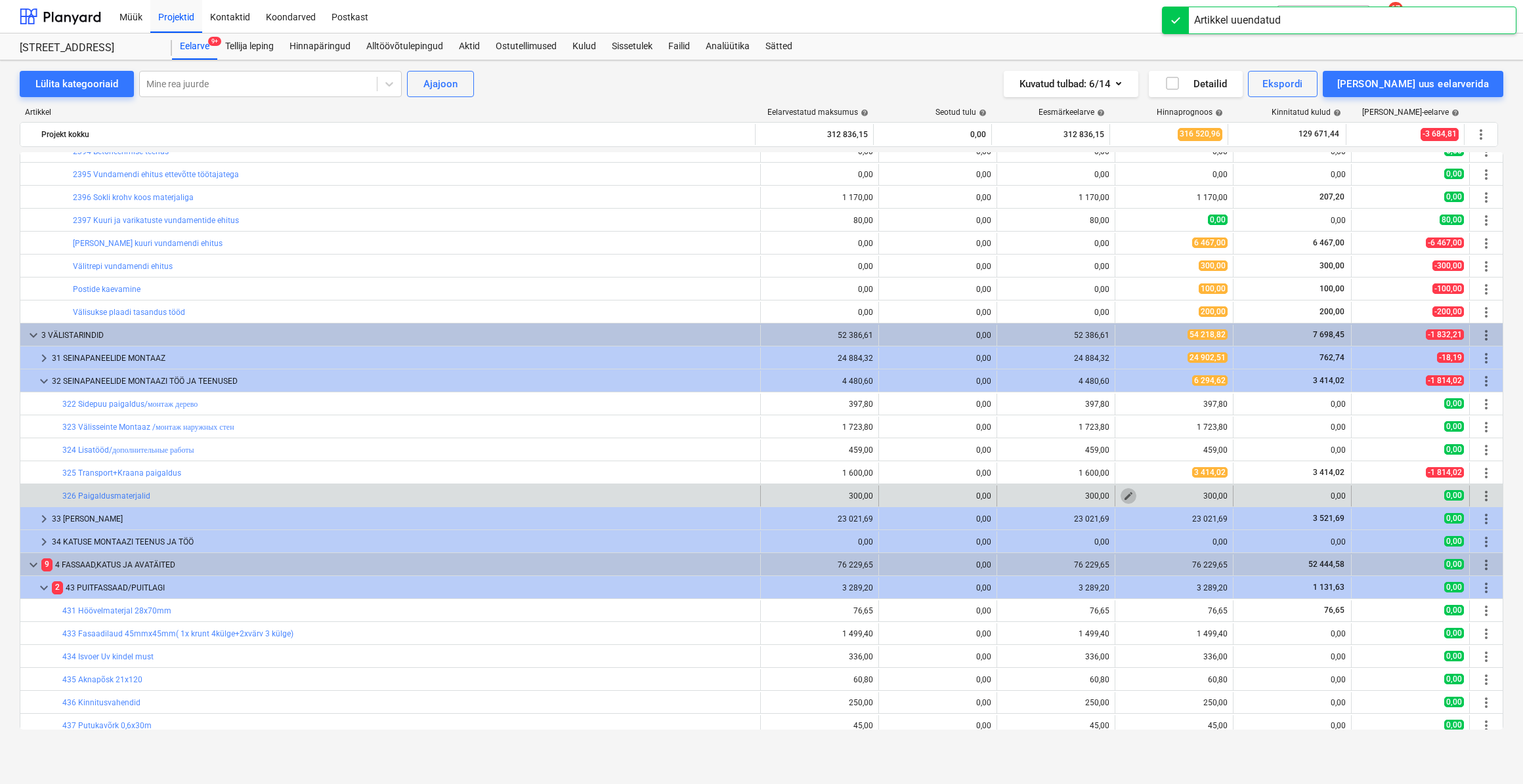
drag, startPoint x: 1121, startPoint y: 501, endPoint x: 1128, endPoint y: 495, distance: 9.2
click at [1128, 495] on span "edit" at bounding box center [1128, 496] width 10 height 10
type textarea "x"
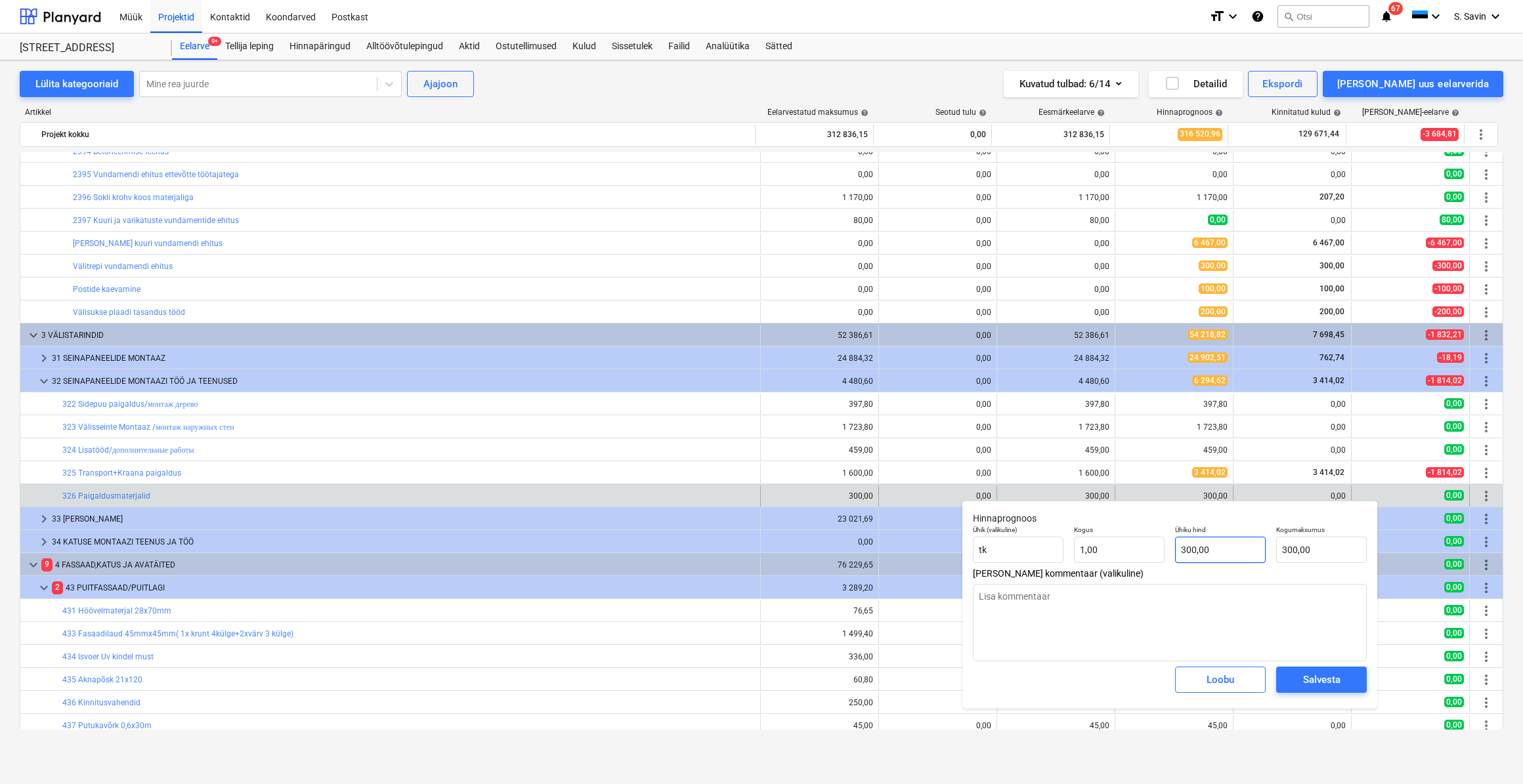
type input "300"
drag, startPoint x: 1246, startPoint y: 558, endPoint x: 1130, endPoint y: 563, distance: 116.1
click at [1130, 563] on div "Ühik (valikuline) tk Kogus 1,00 Ühiku hind 300 Kogumaksumus 300,00" at bounding box center [1169, 544] width 404 height 48
type textarea "x"
type input "0"
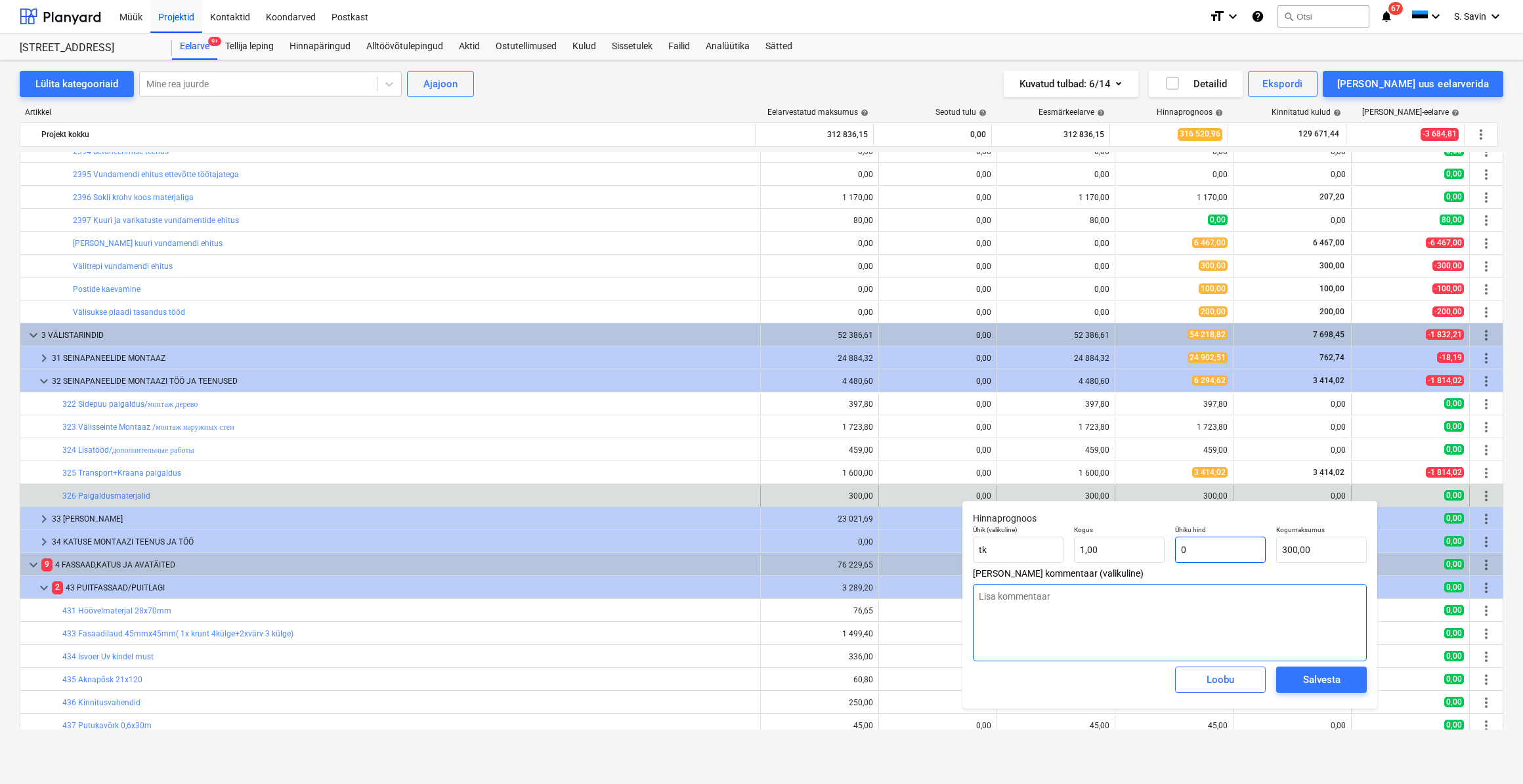
type input "0,00"
type input "0"
type textarea "x"
type input "0,00"
click at [1320, 678] on div "Salvesta" at bounding box center [1322, 680] width 38 height 17
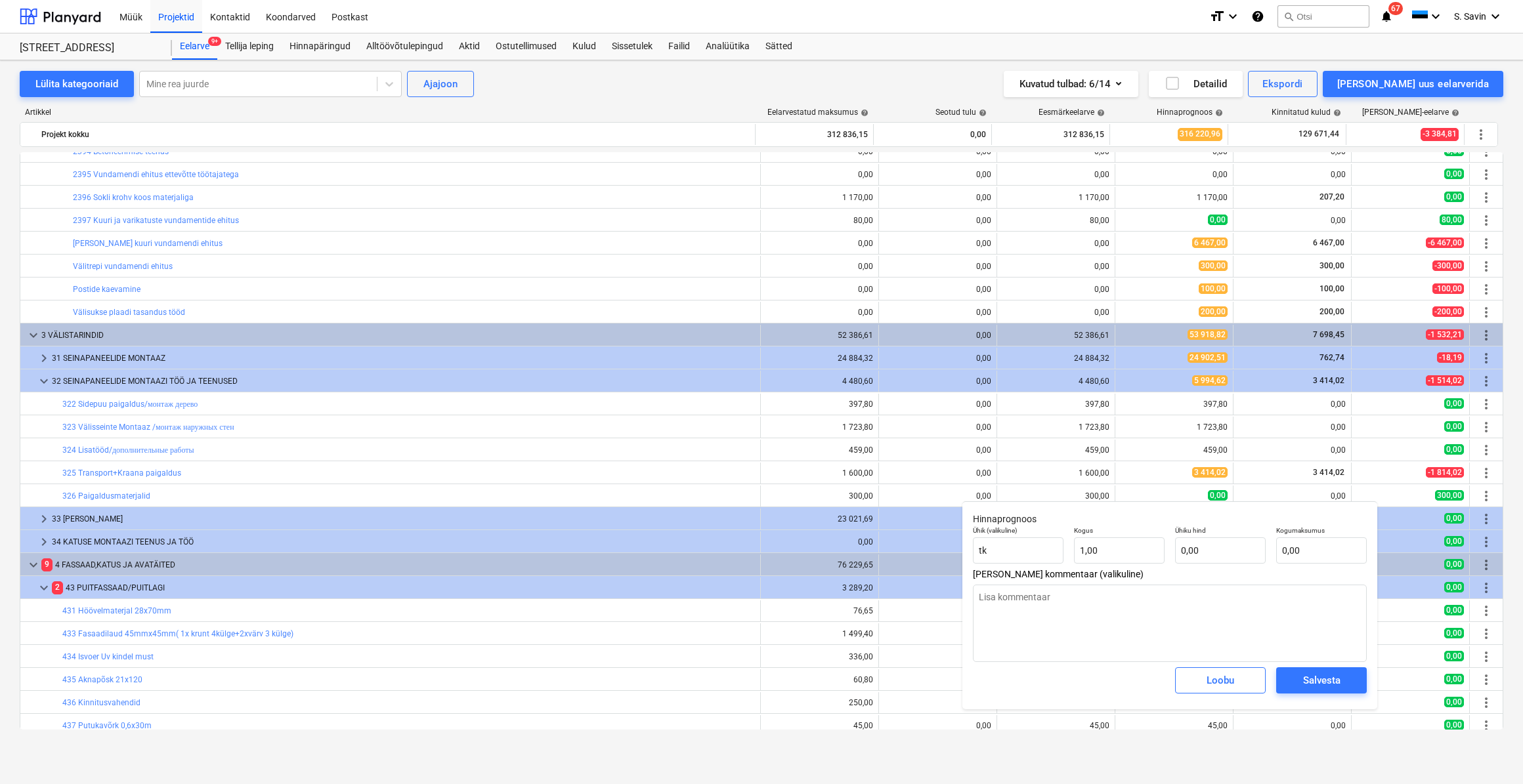
type textarea "x"
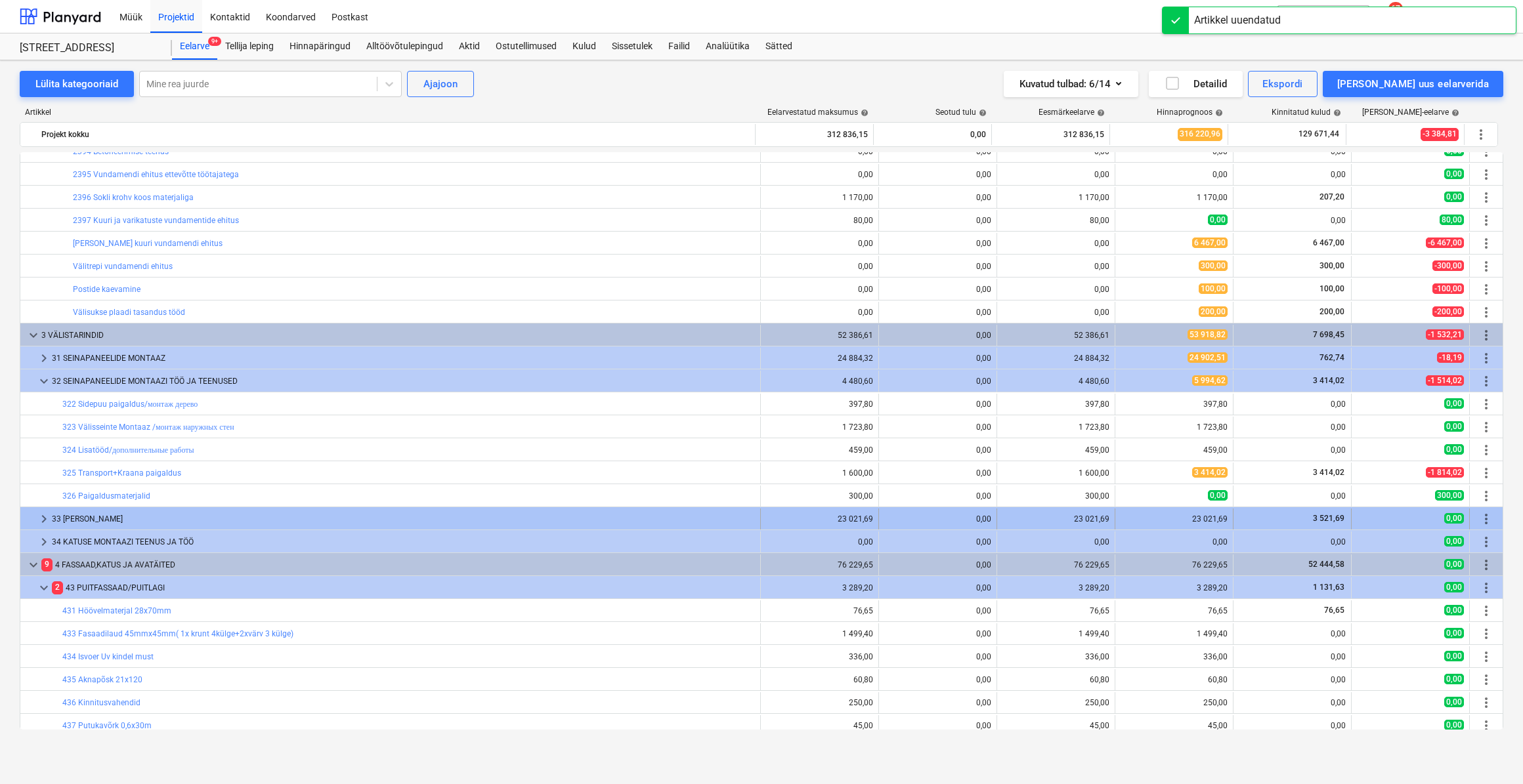
click at [45, 520] on span "keyboard_arrow_right" at bounding box center [44, 519] width 16 height 16
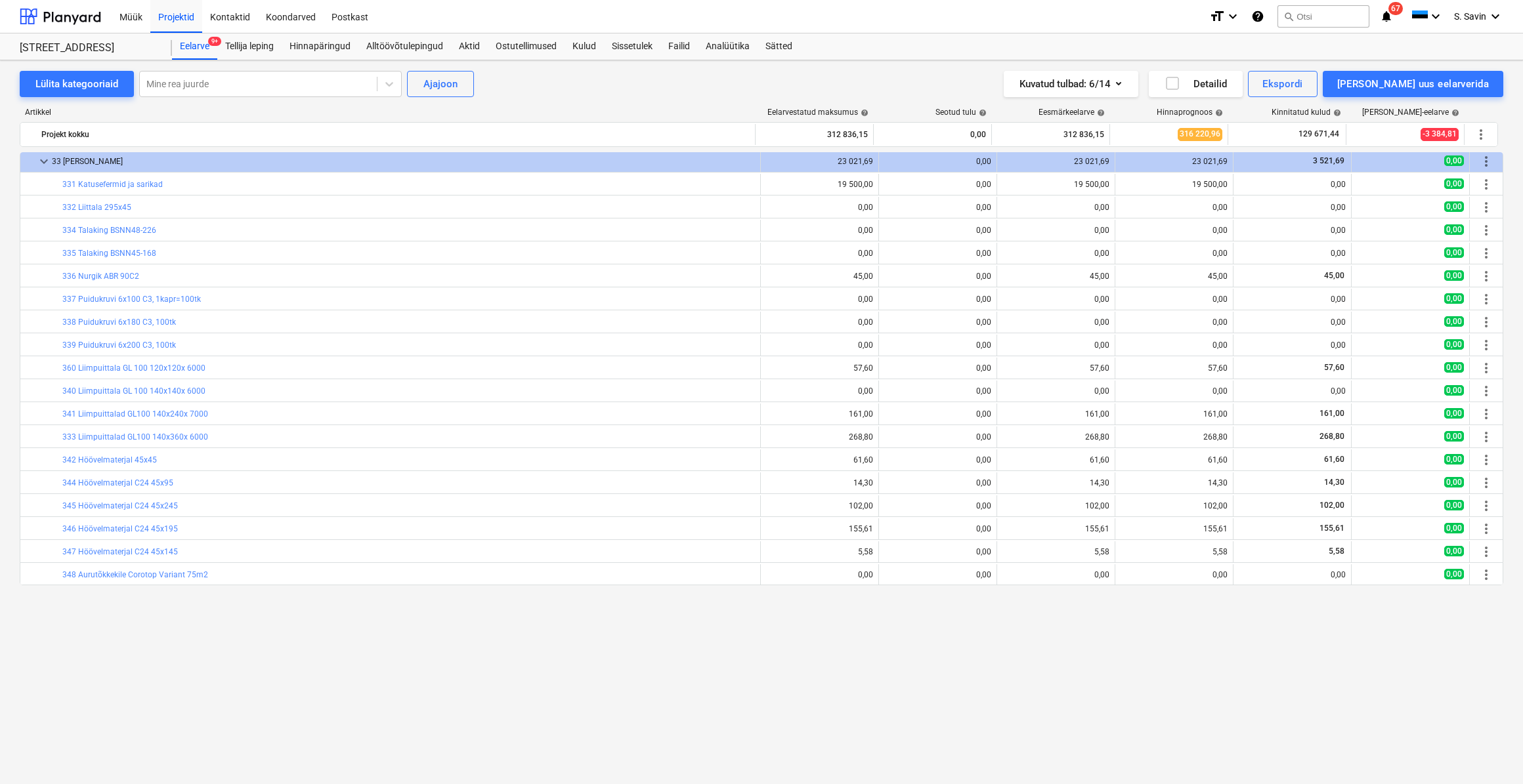
scroll to position [537, 0]
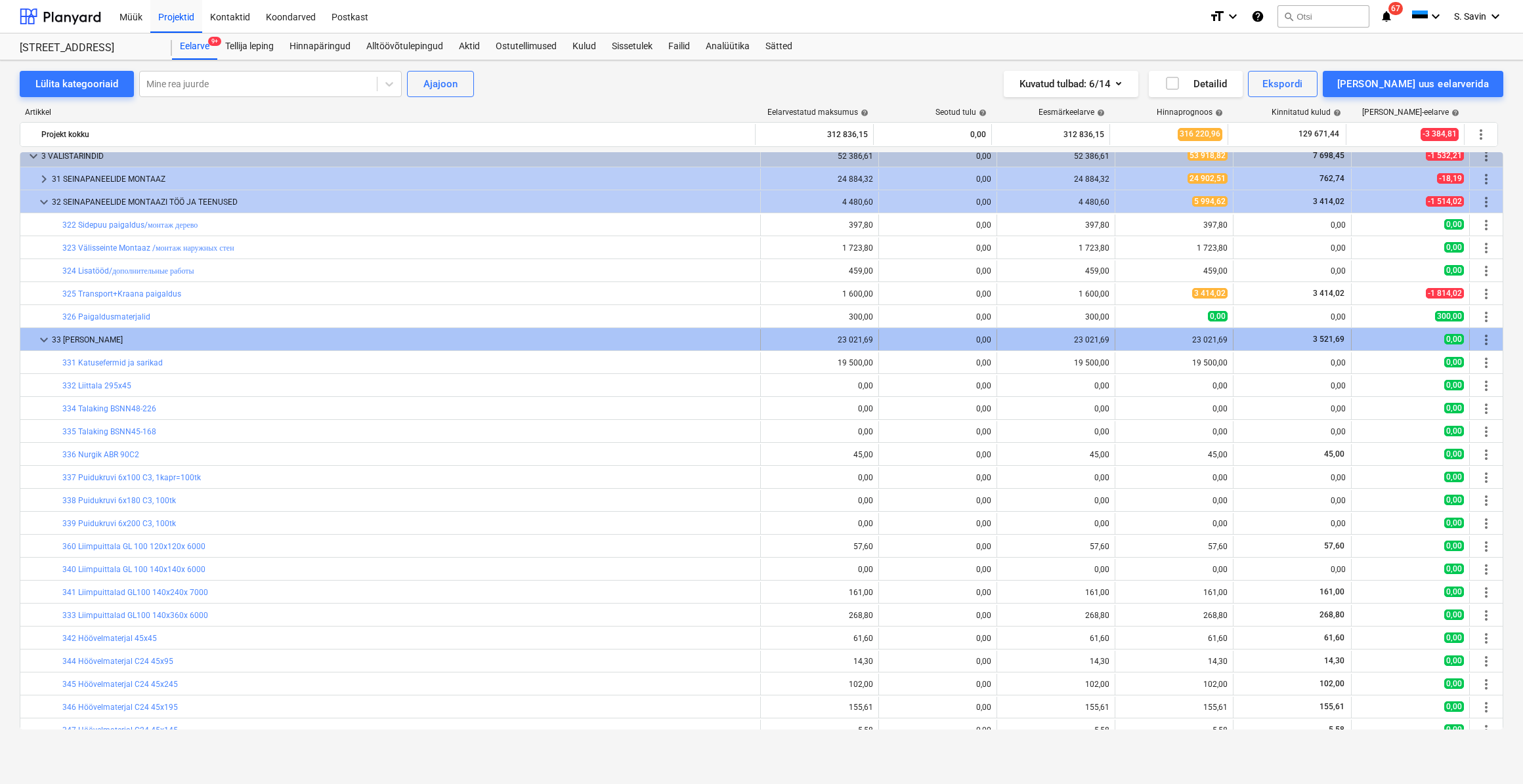
click at [45, 339] on span "keyboard_arrow_down" at bounding box center [44, 339] width 16 height 16
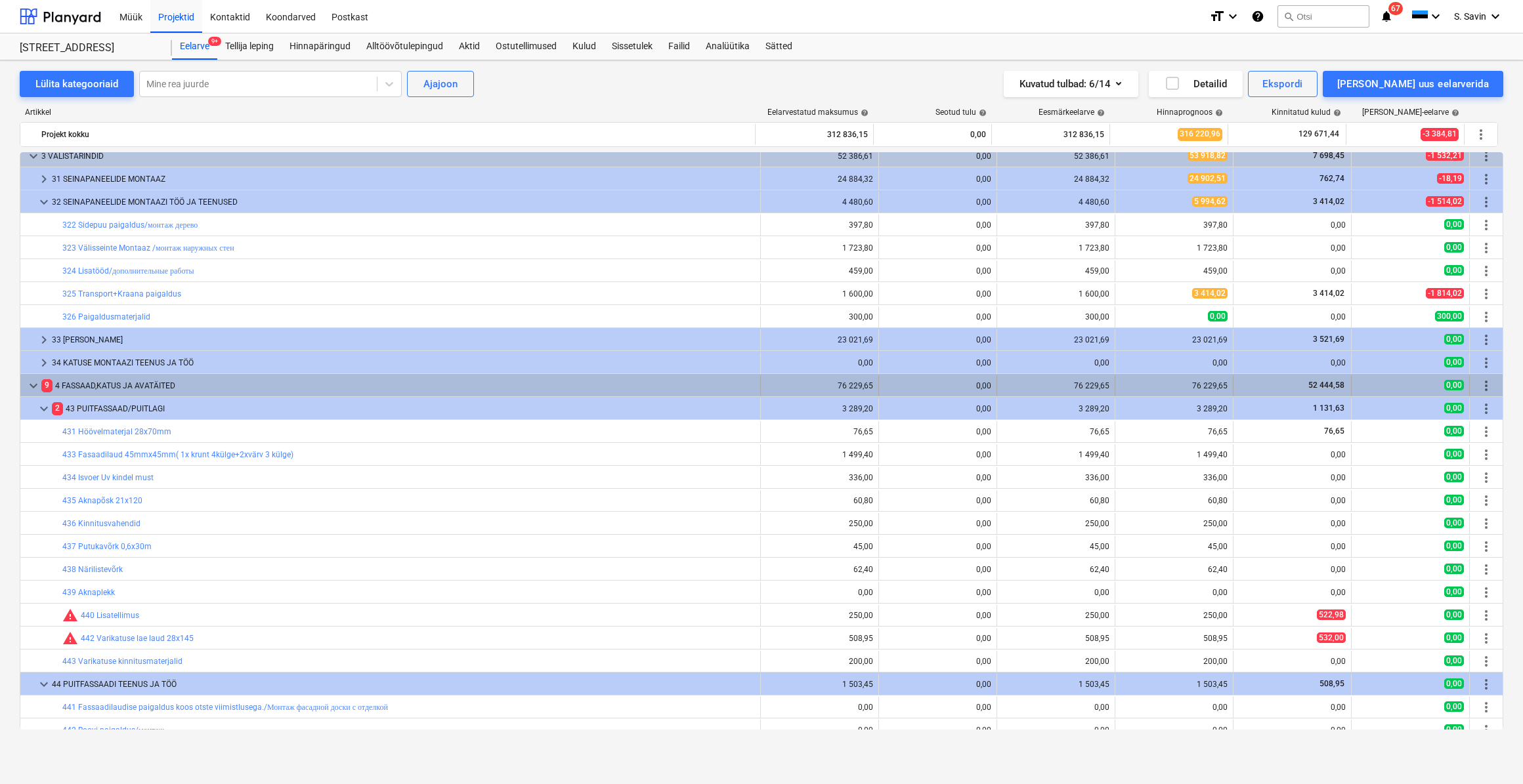
click at [39, 374] on div "keyboard_arrow_down 9 4 FASSAAD,KATUS JA AVATÄITED 76 229,65 0,00 76 229,65 76 …" at bounding box center [762, 385] width 1483 height 22
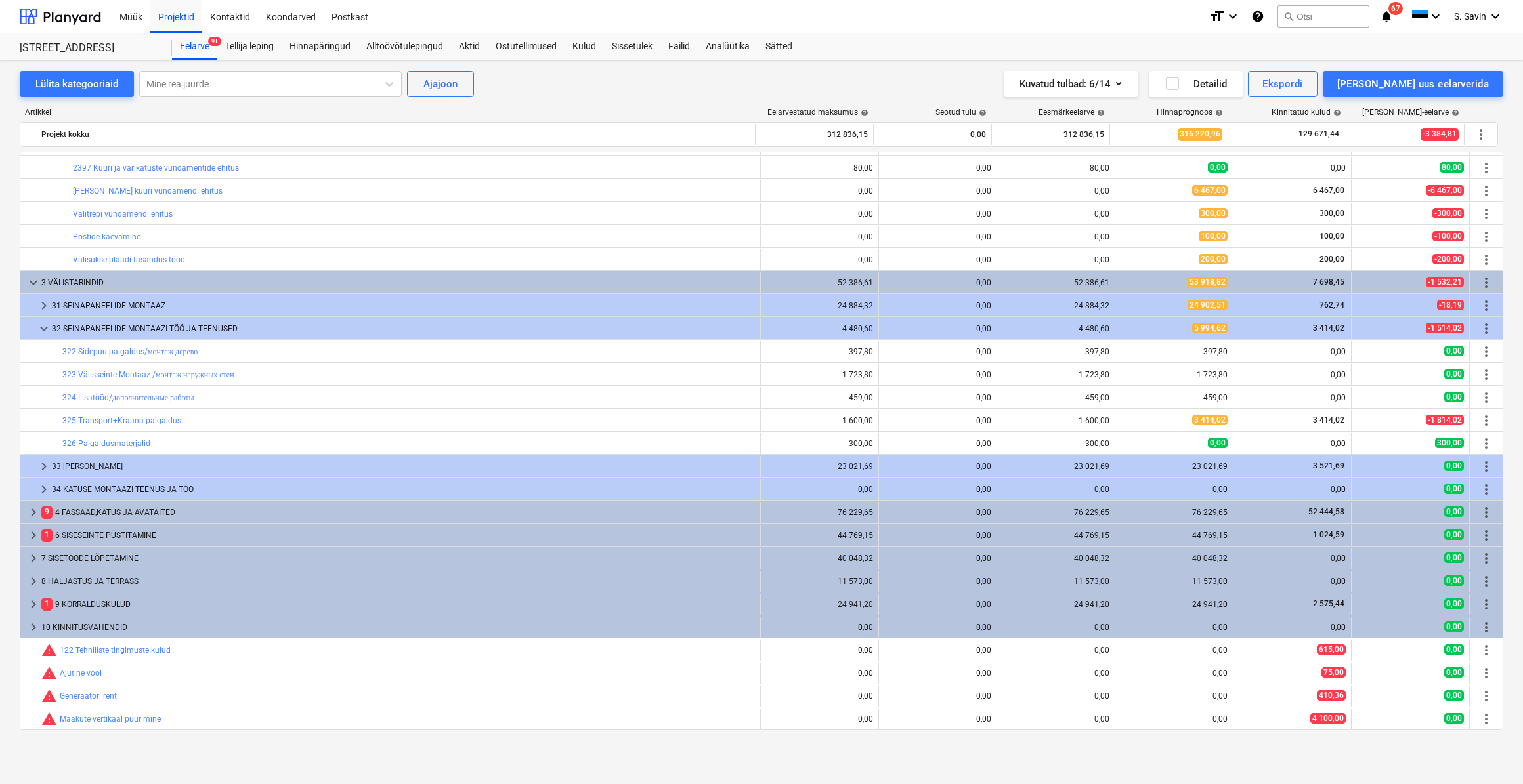
scroll to position [410, 0]
drag, startPoint x: 36, startPoint y: 341, endPoint x: -3, endPoint y: 395, distance: 66.6
drag, startPoint x: -3, startPoint y: 395, endPoint x: 6, endPoint y: 315, distance: 80.5
click at [8, 315] on div "Lülita kategooriaid Mine rea juurde Ajajoon Kuvatud tulbad : 6/14 Detailid Eksp…" at bounding box center [762, 408] width 1523 height 696
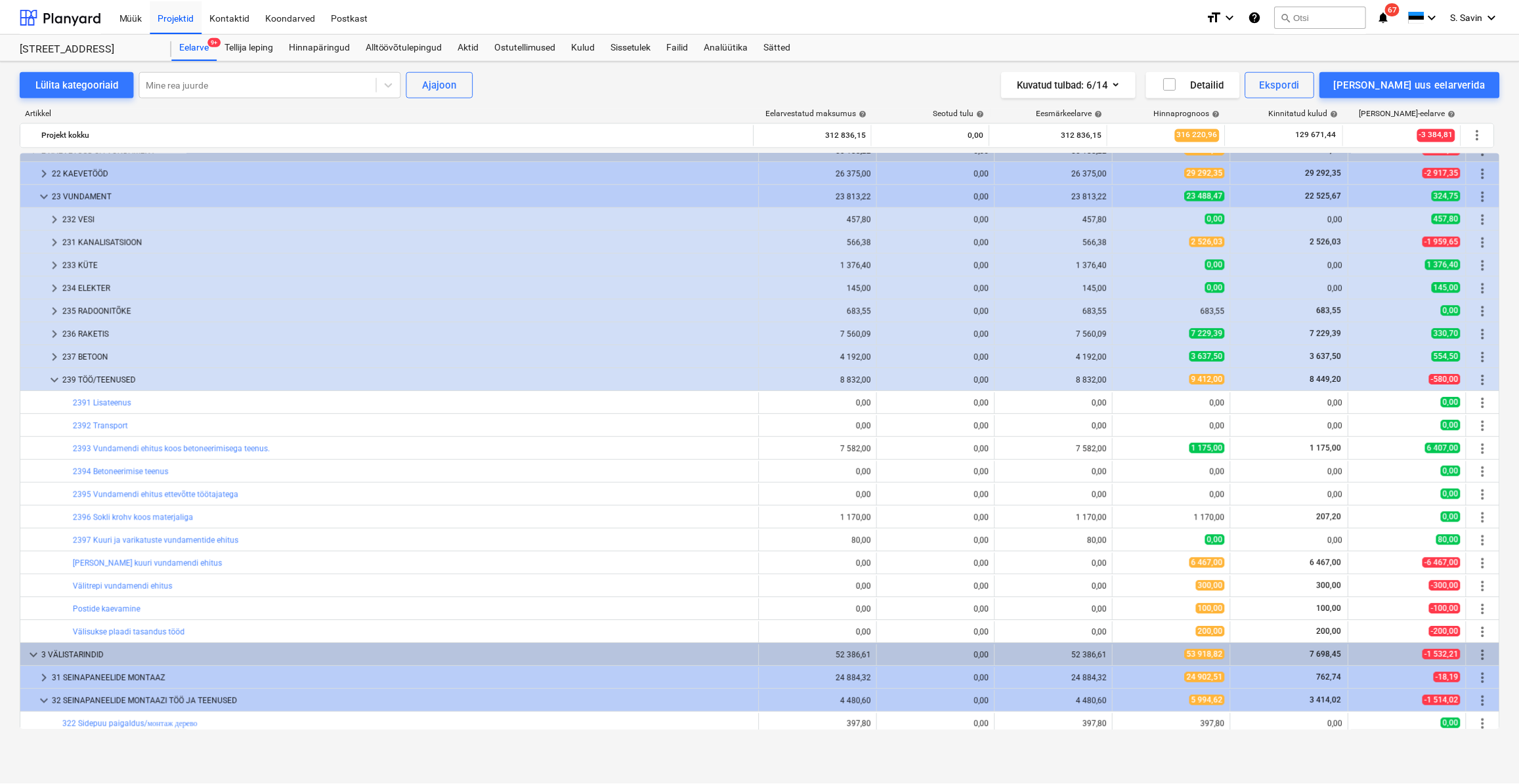
scroll to position [0, 0]
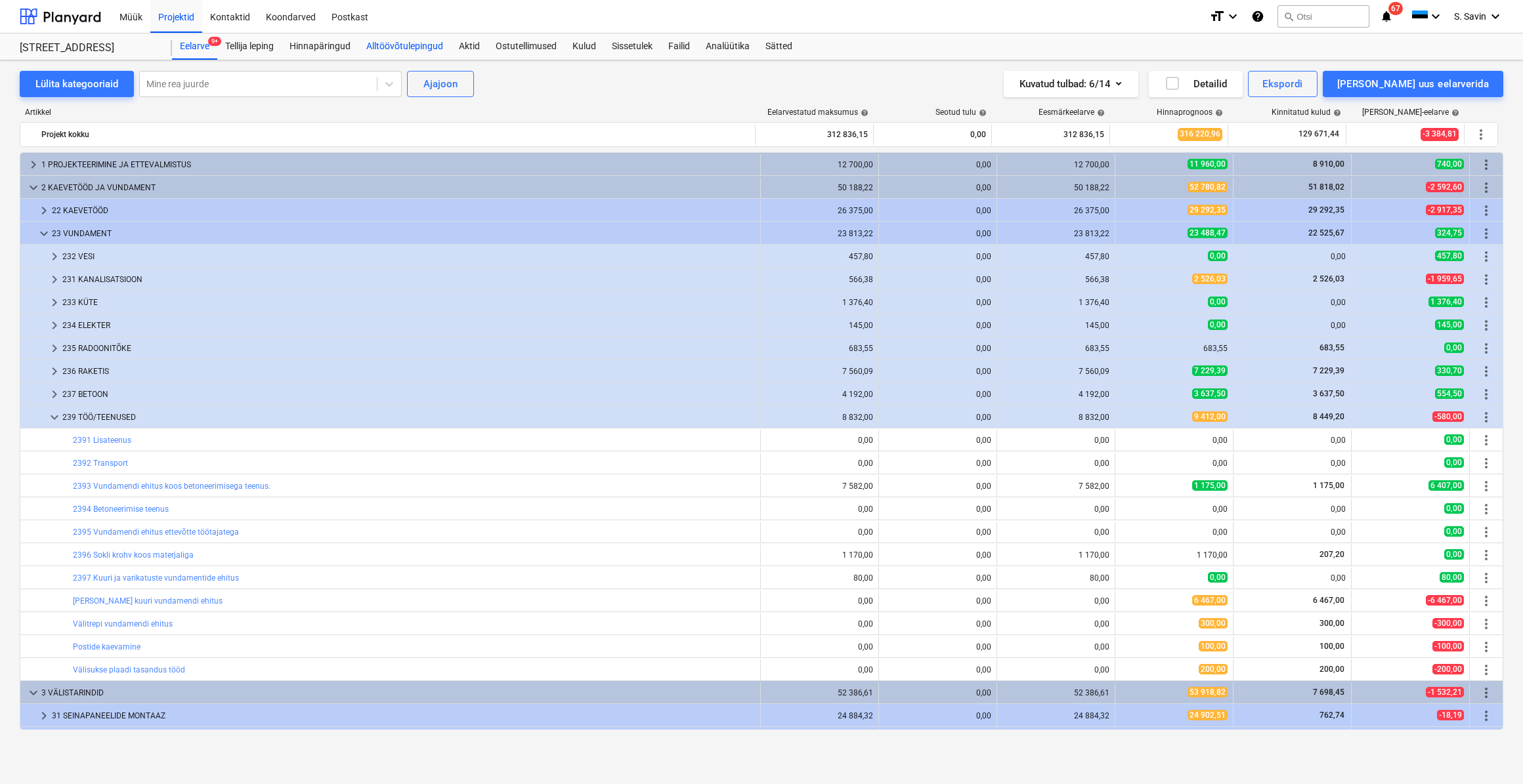
click at [388, 45] on div "Alltöövõtulepingud" at bounding box center [404, 47] width 93 height 26
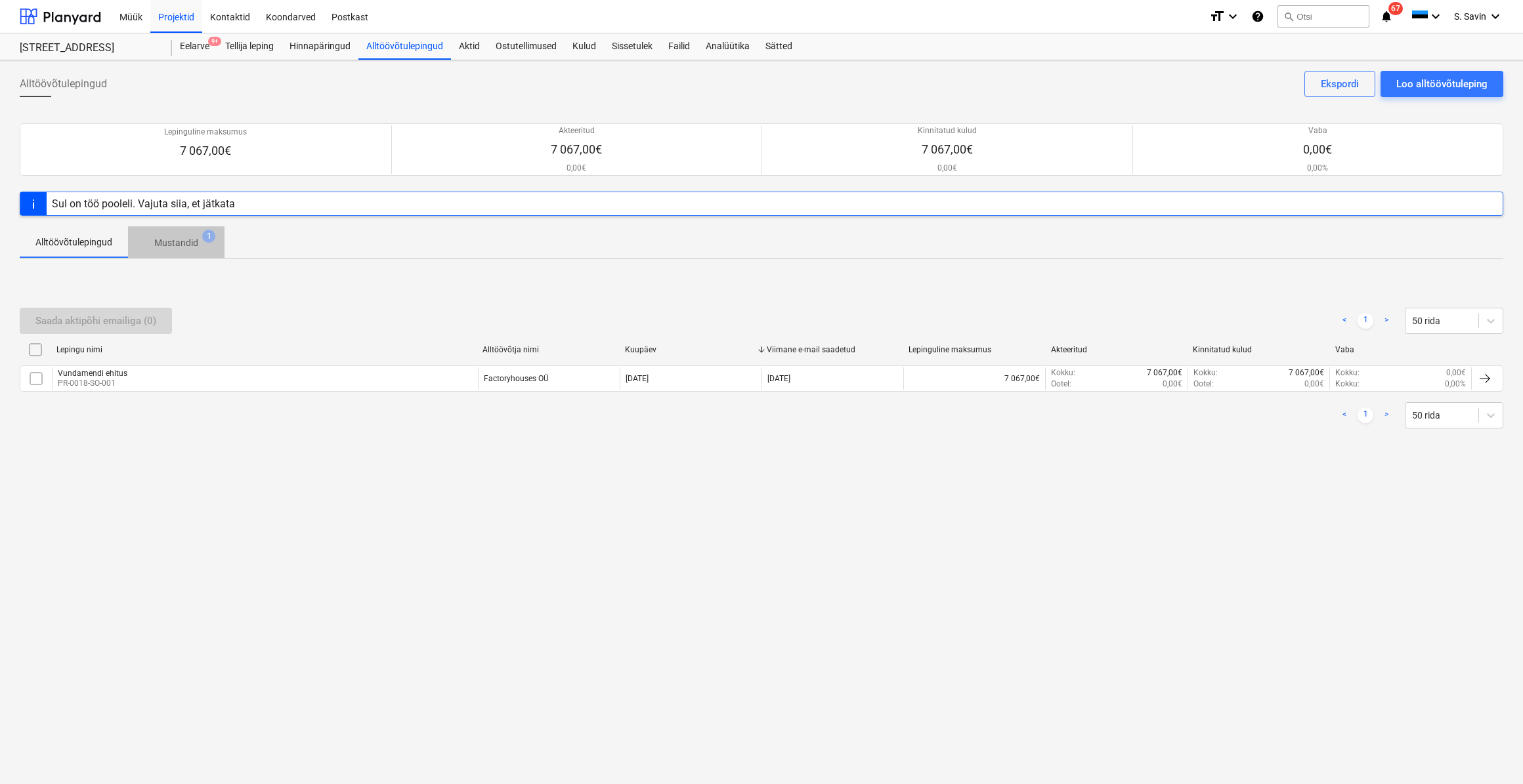
click at [190, 234] on span "Mustandid 1" at bounding box center [176, 242] width 97 height 24
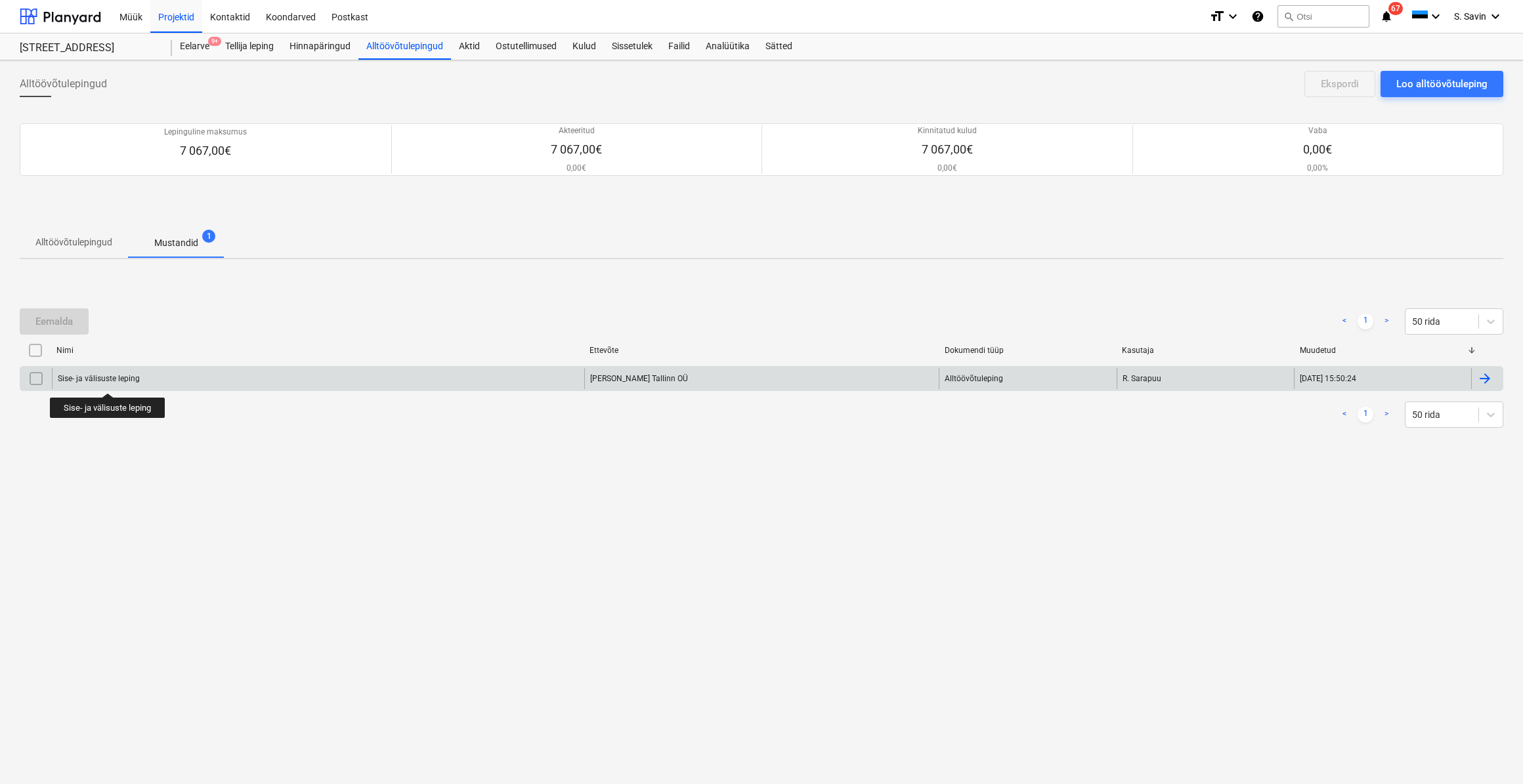
click at [108, 381] on div "Sise- ja välisuste leping" at bounding box center [99, 378] width 82 height 9
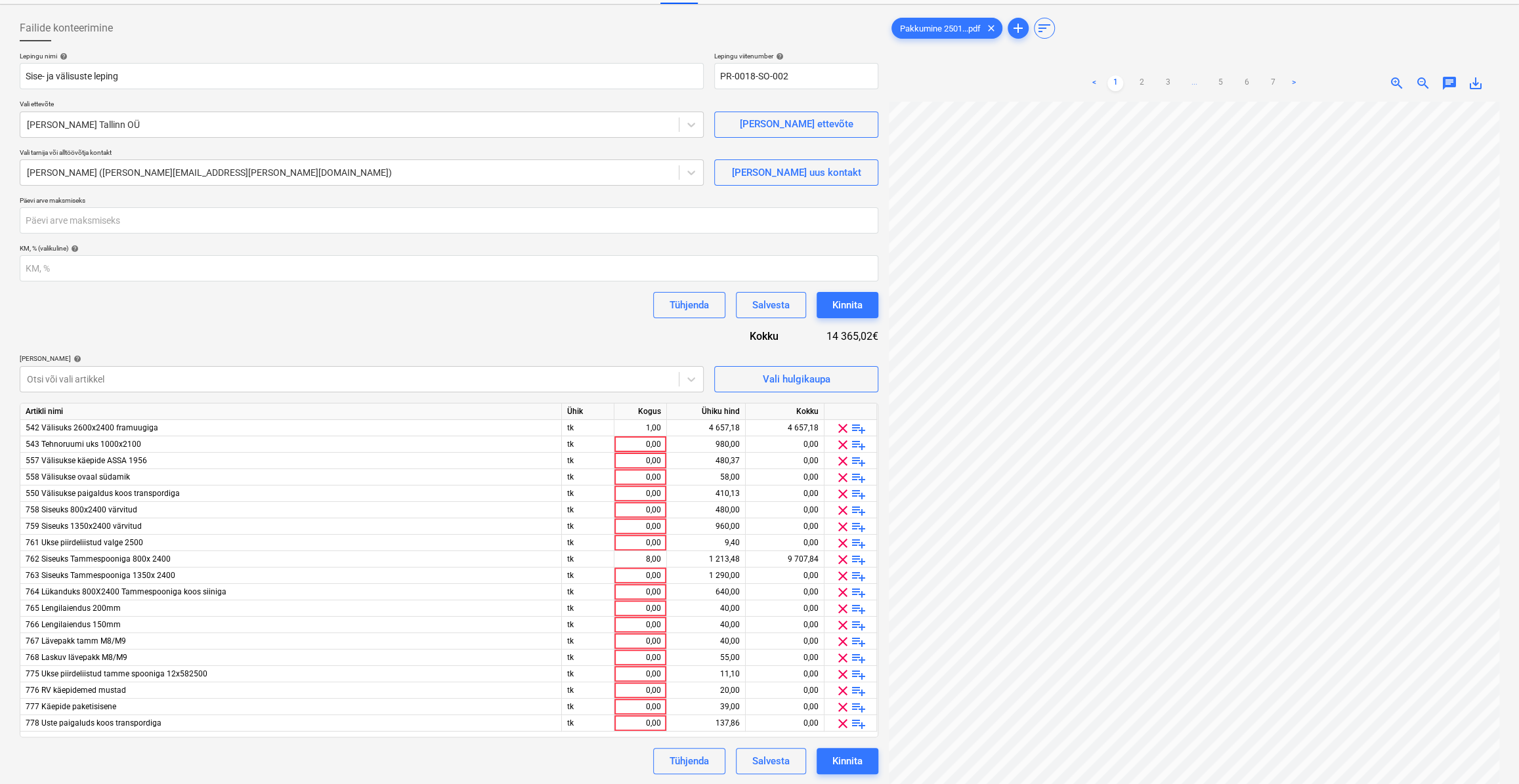
scroll to position [131, 0]
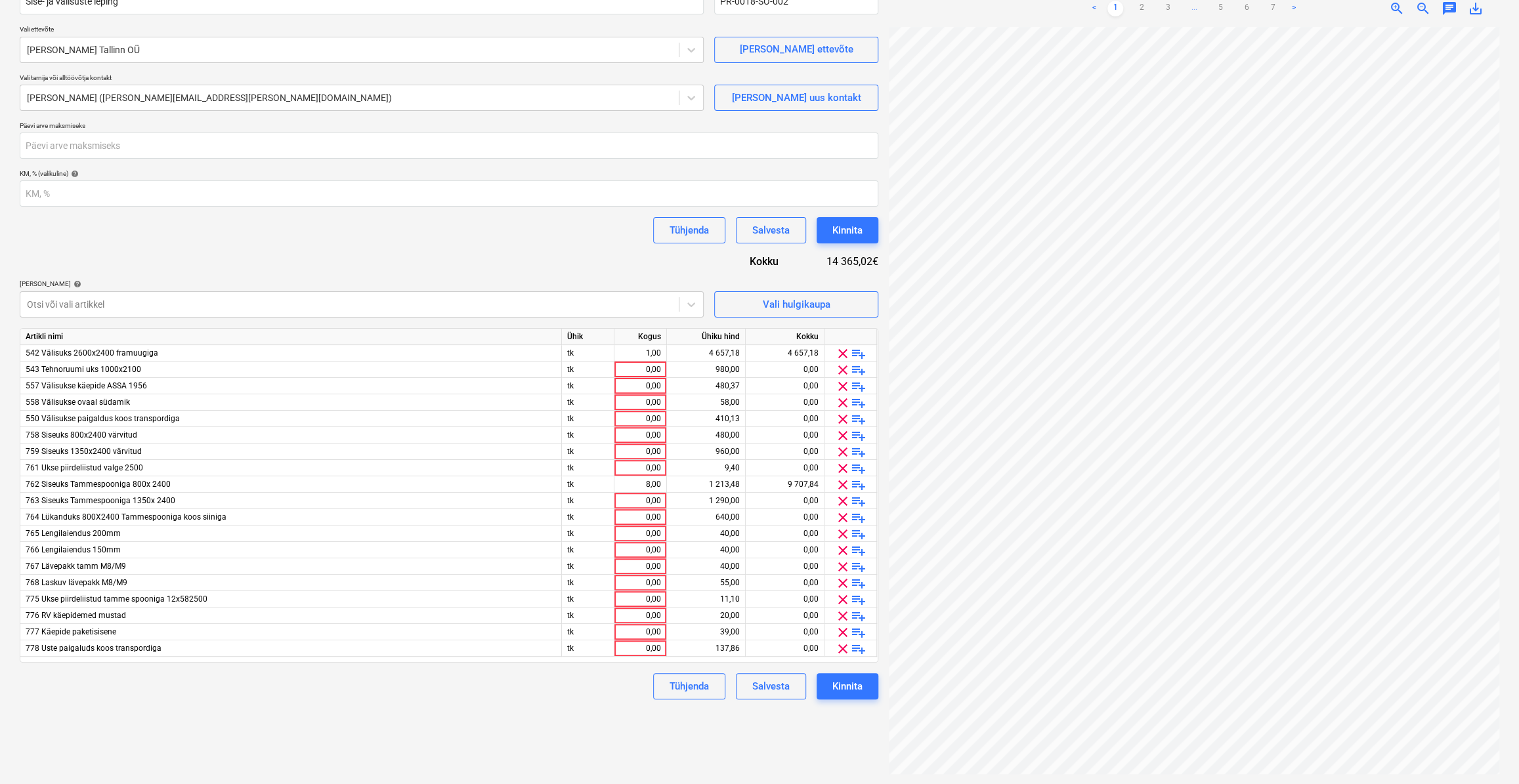
drag, startPoint x: 321, startPoint y: 269, endPoint x: 260, endPoint y: 278, distance: 61.7
click at [260, 278] on div "Lepingu nimi help Sise- ja välisuste leping Lepingu viitenumber help PR-0018-SO…" at bounding box center [449, 338] width 859 height 723
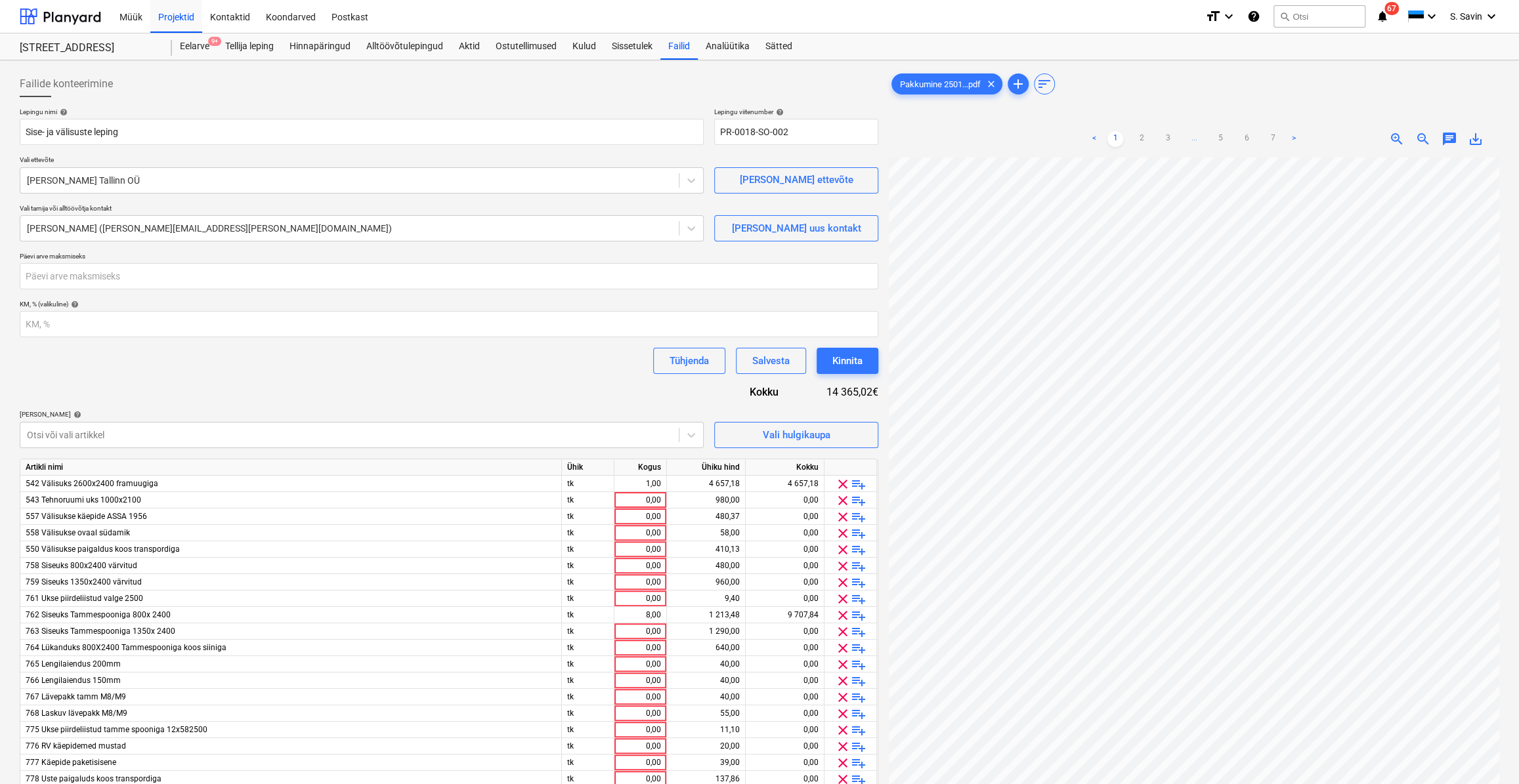
scroll to position [0, 0]
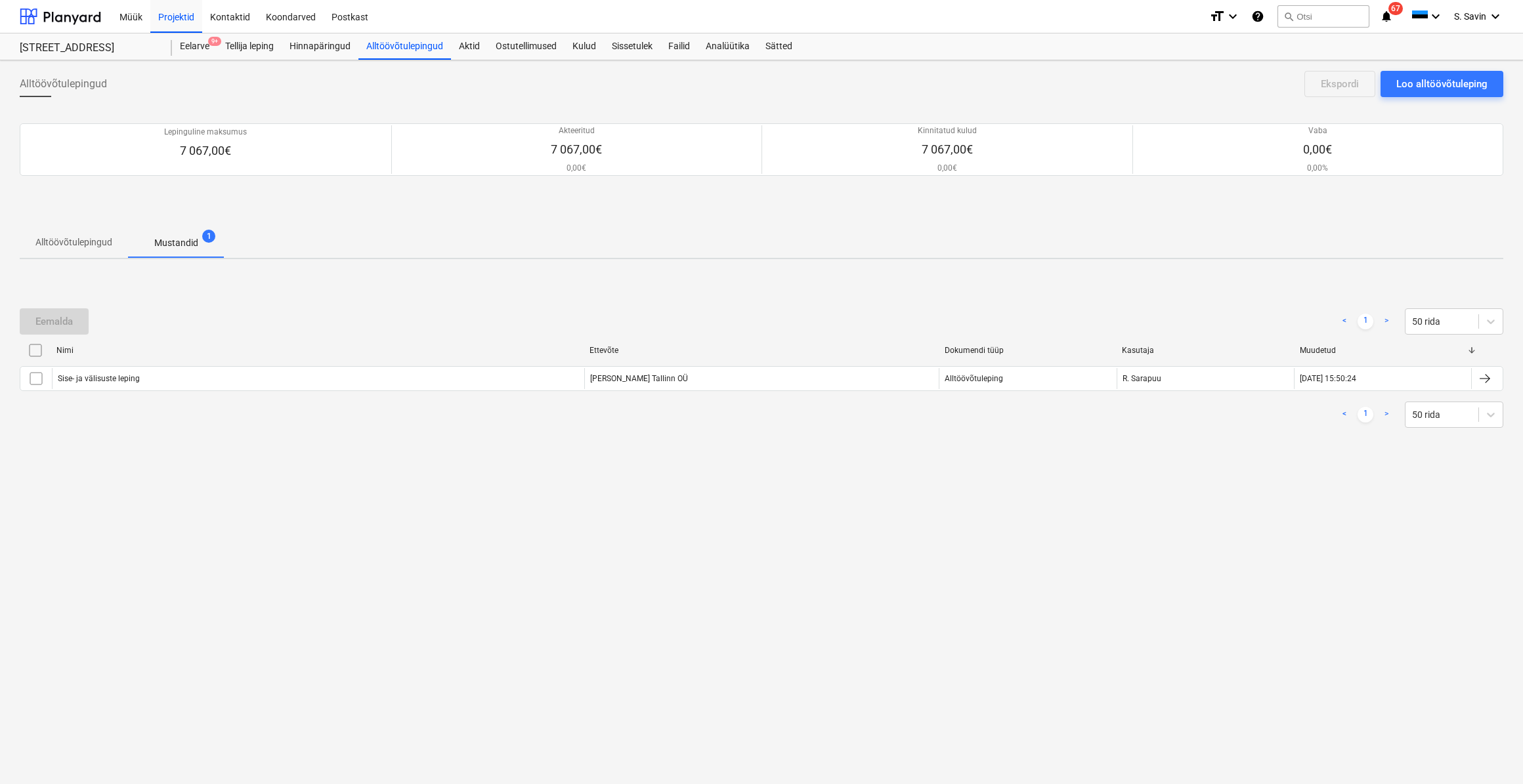
click at [87, 242] on p "Alltöövõtulepingud" at bounding box center [74, 243] width 77 height 14
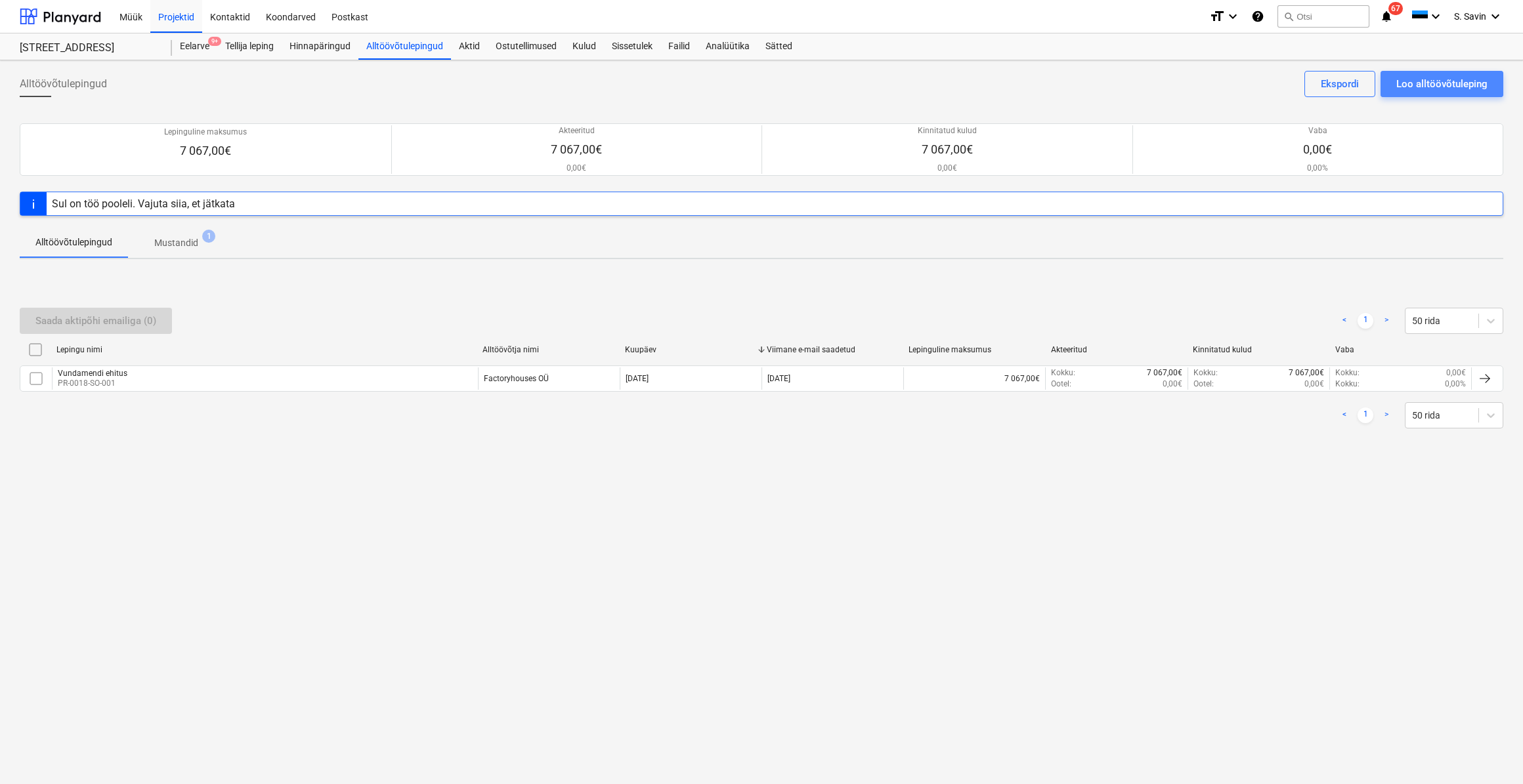
click at [1465, 78] on div "Loo alltöövõtuleping" at bounding box center [1442, 83] width 91 height 17
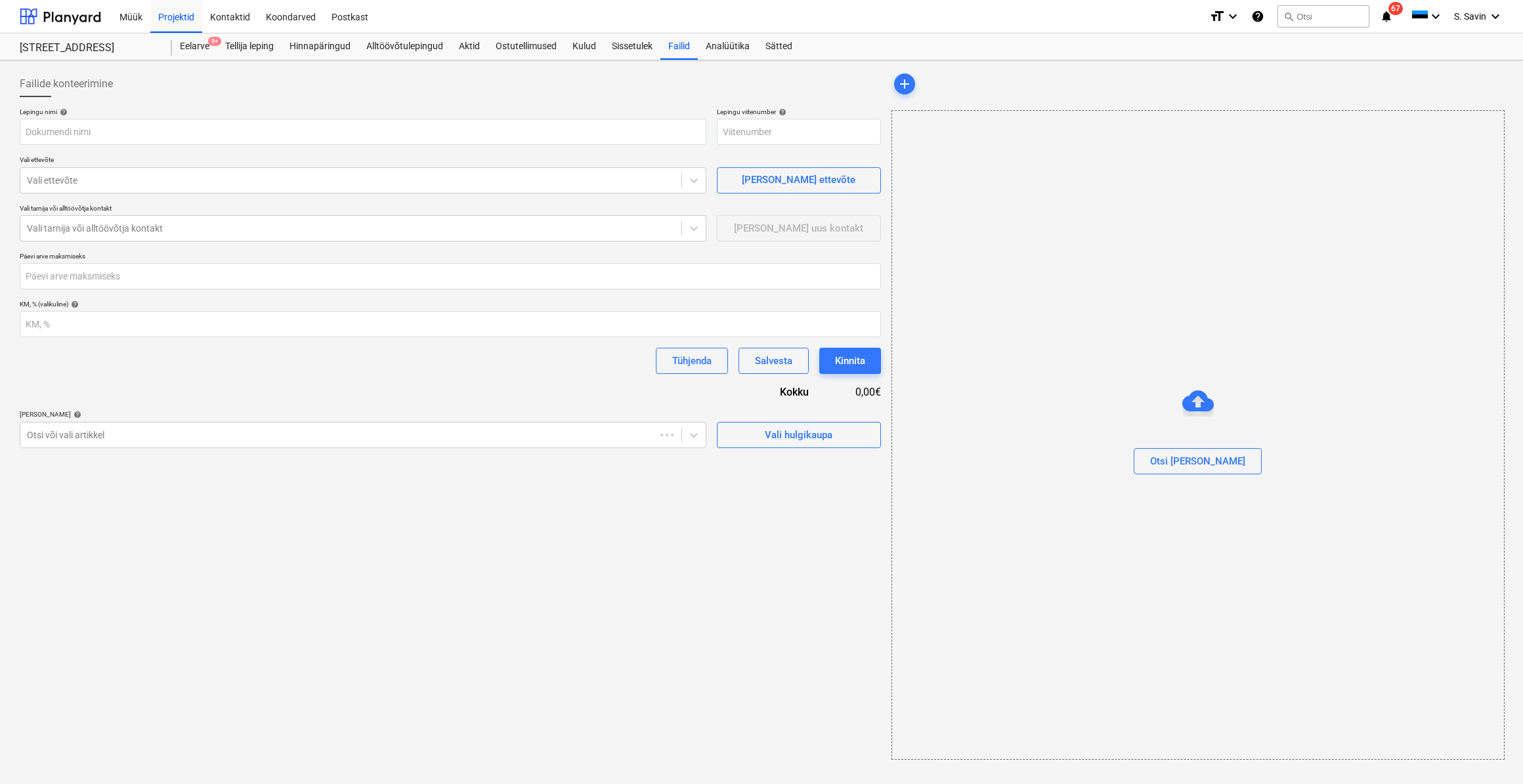
type input "PR-0018-SO-003"
click at [196, 129] on input "text" at bounding box center [363, 132] width 687 height 26
type input "Kipsitööd"
click at [216, 183] on div at bounding box center [351, 180] width 648 height 13
type input "nesko"
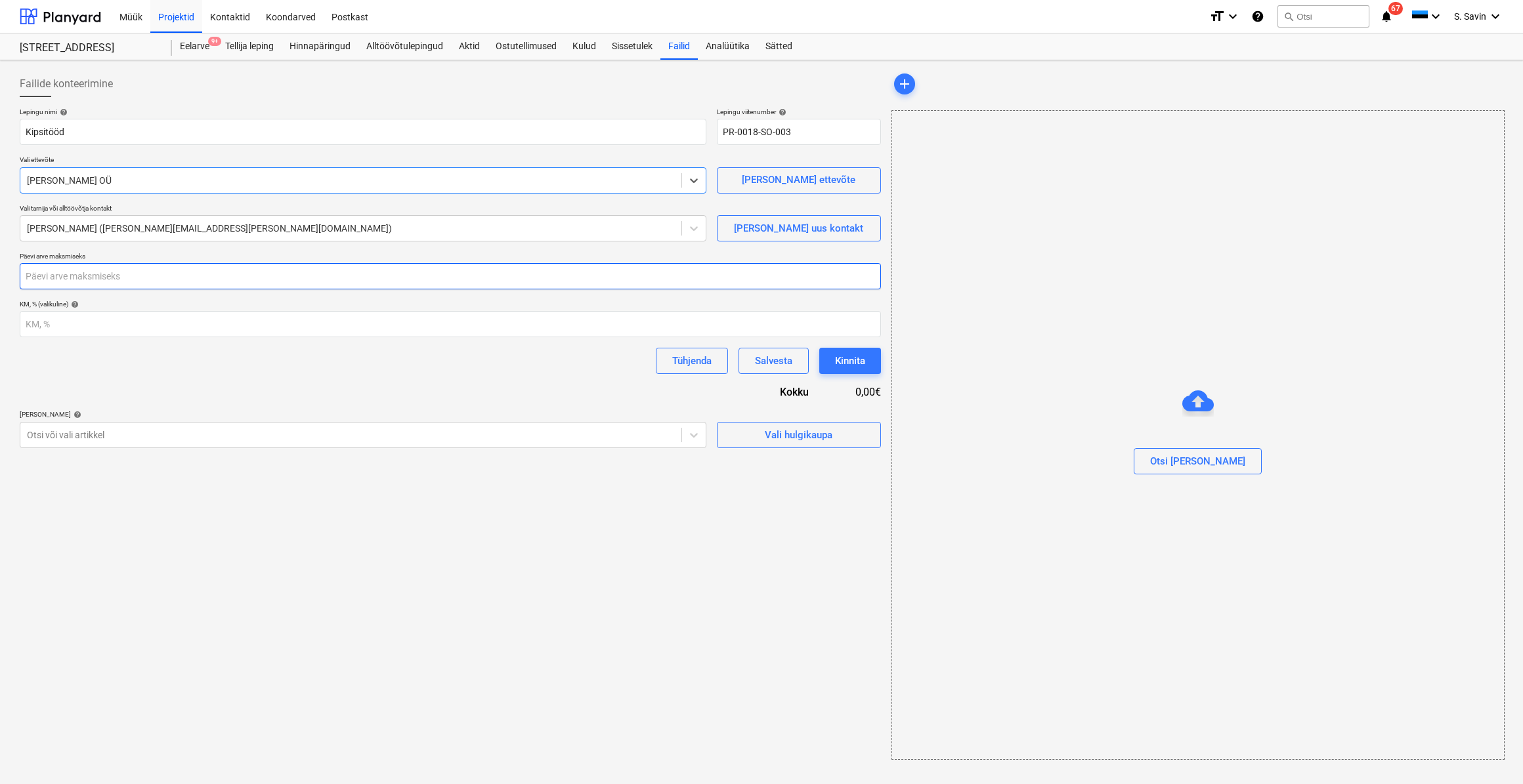
click at [90, 275] on input "number" at bounding box center [450, 276] width 862 height 26
type input "21"
click at [65, 319] on input "number" at bounding box center [450, 324] width 862 height 26
type input "24"
click at [1185, 455] on div "Otsi [PERSON_NAME]" at bounding box center [1198, 461] width 95 height 17
